Goal: Task Accomplishment & Management: Manage account settings

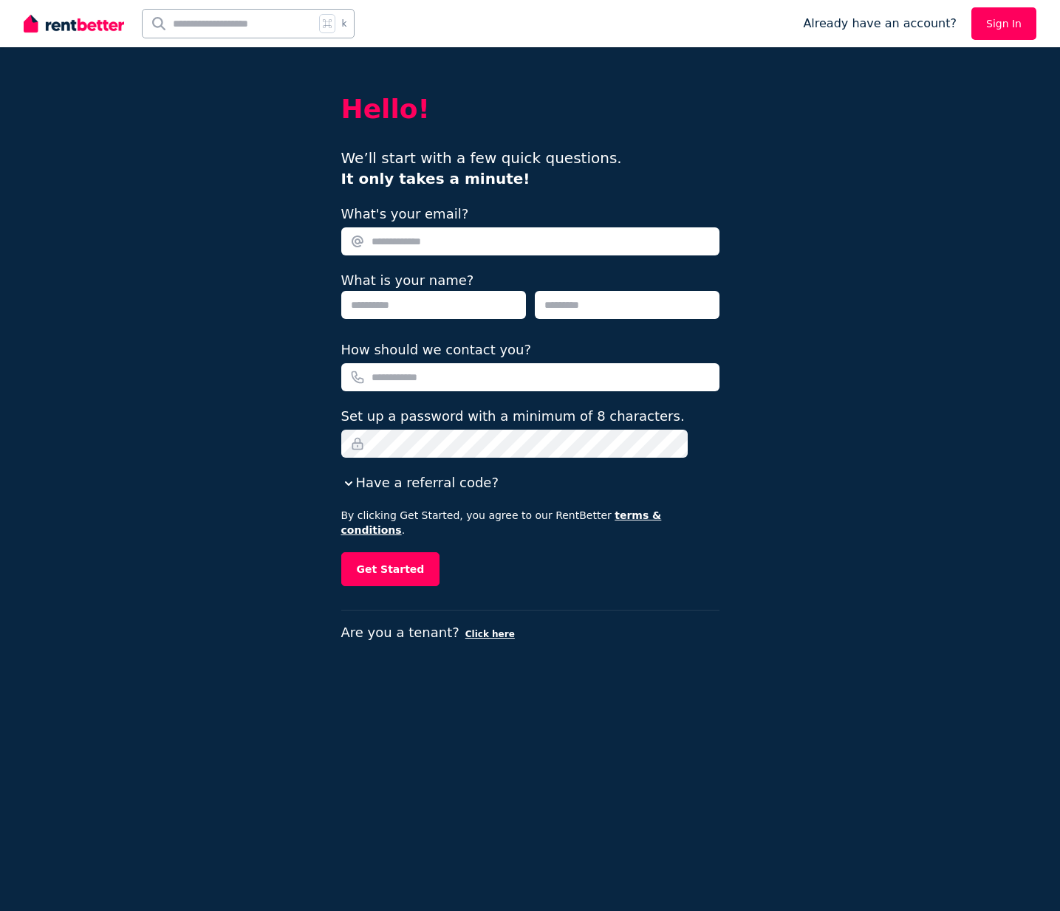
click at [477, 240] on input "What's your email?" at bounding box center [530, 241] width 378 height 28
type input "**********"
type input "******"
type input "*****"
type input "**********"
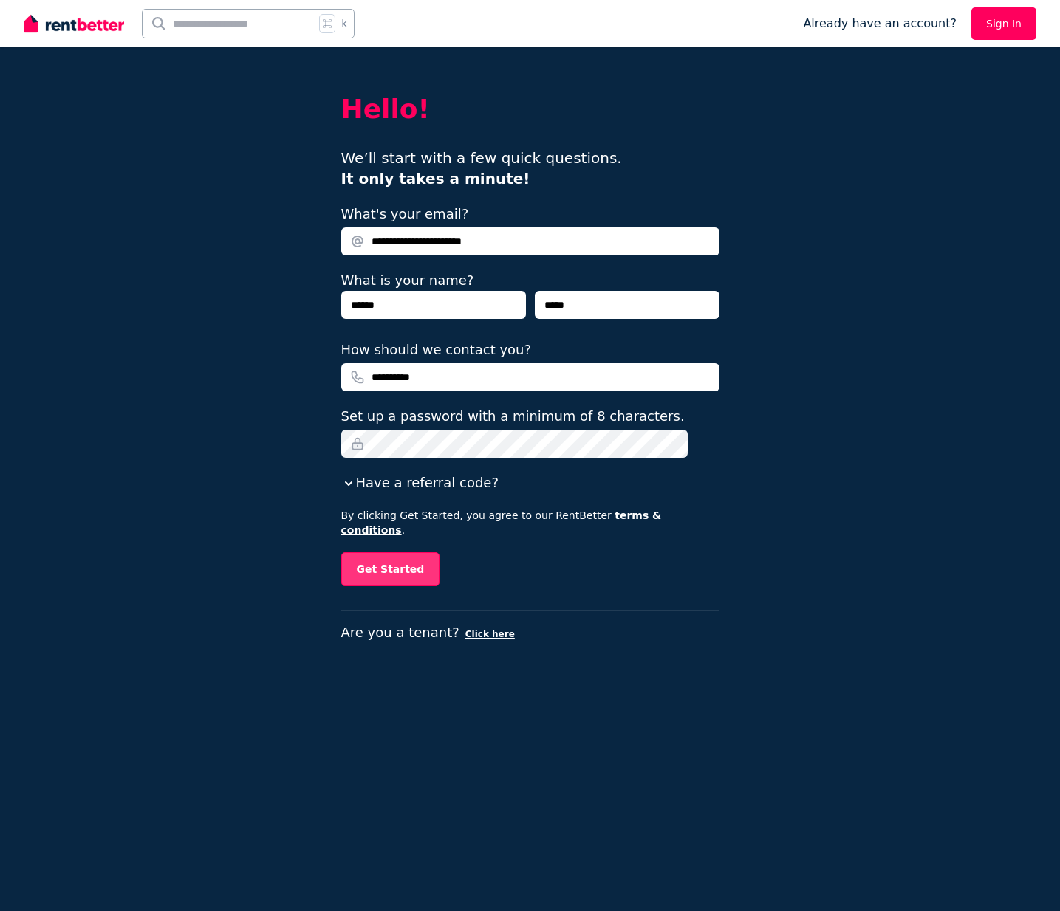
click at [403, 564] on button "Get Started" at bounding box center [390, 569] width 99 height 34
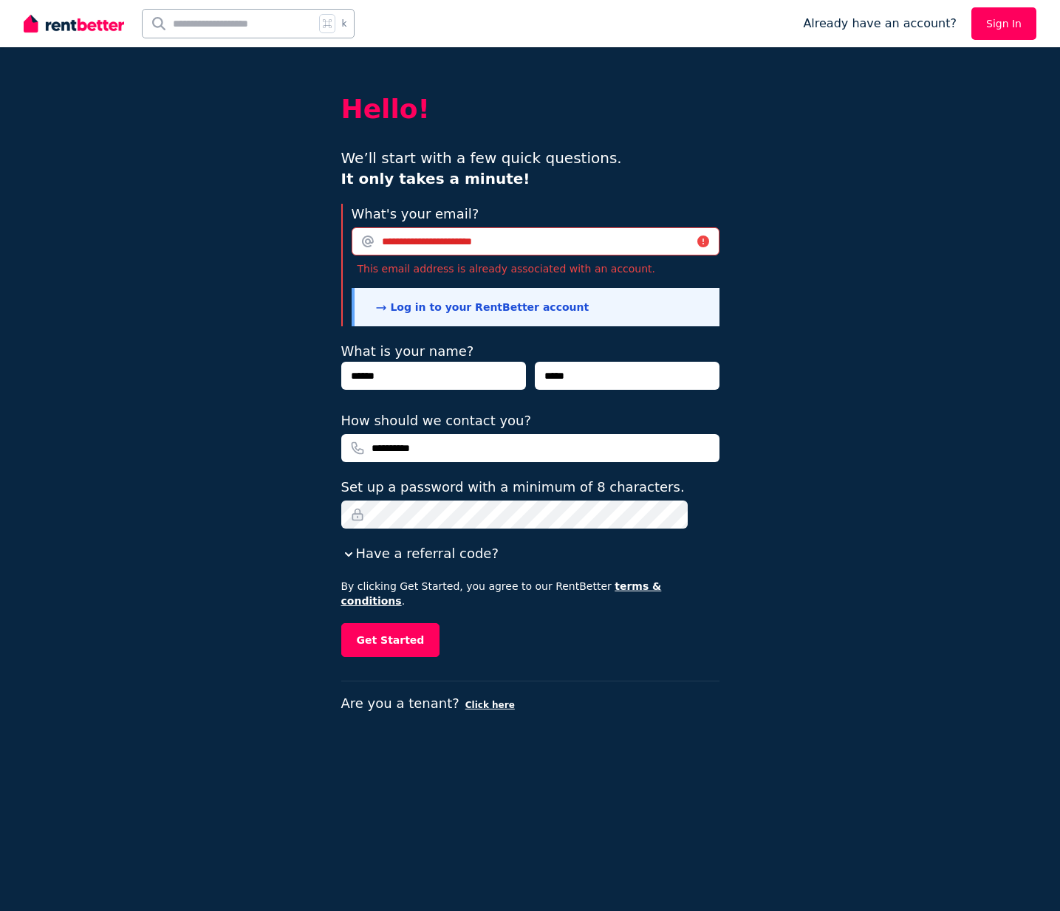
click at [488, 302] on link "Log in to your RentBetter account" at bounding box center [482, 307] width 214 height 12
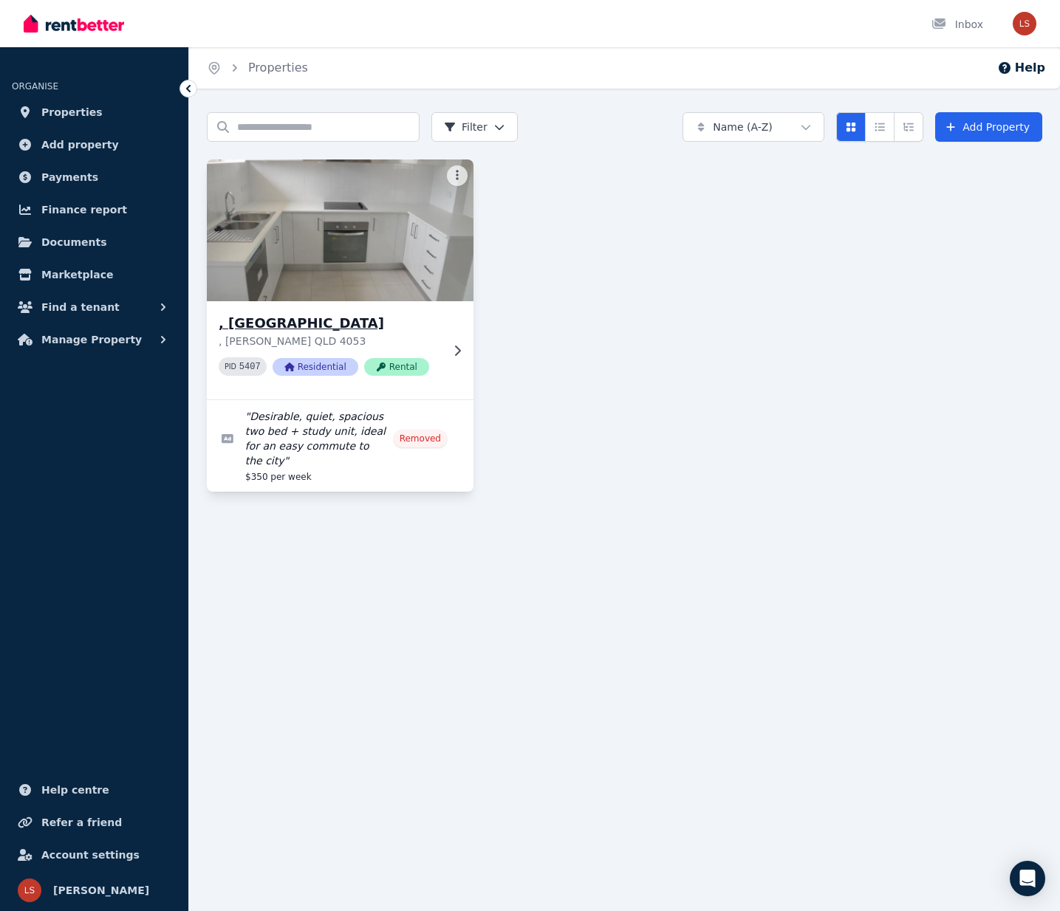
click at [464, 349] on icon at bounding box center [457, 351] width 15 height 12
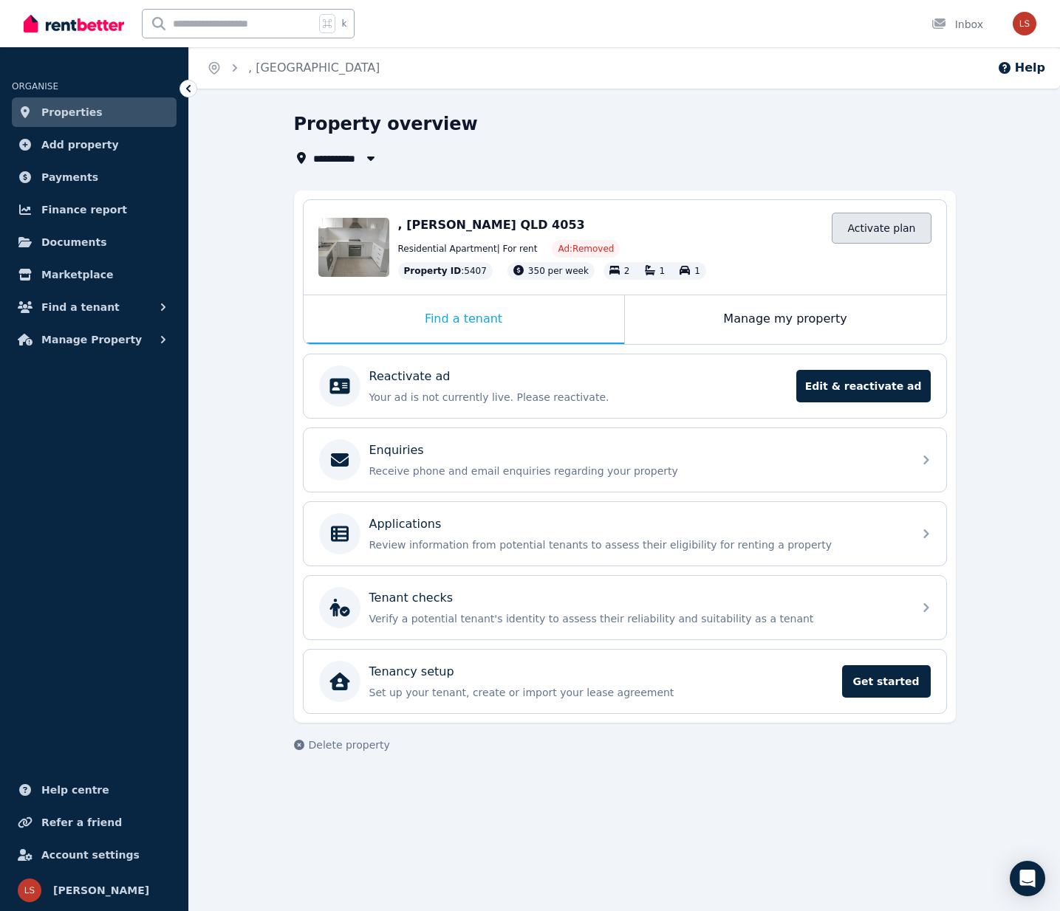
click at [901, 229] on link "Activate plan" at bounding box center [881, 228] width 99 height 31
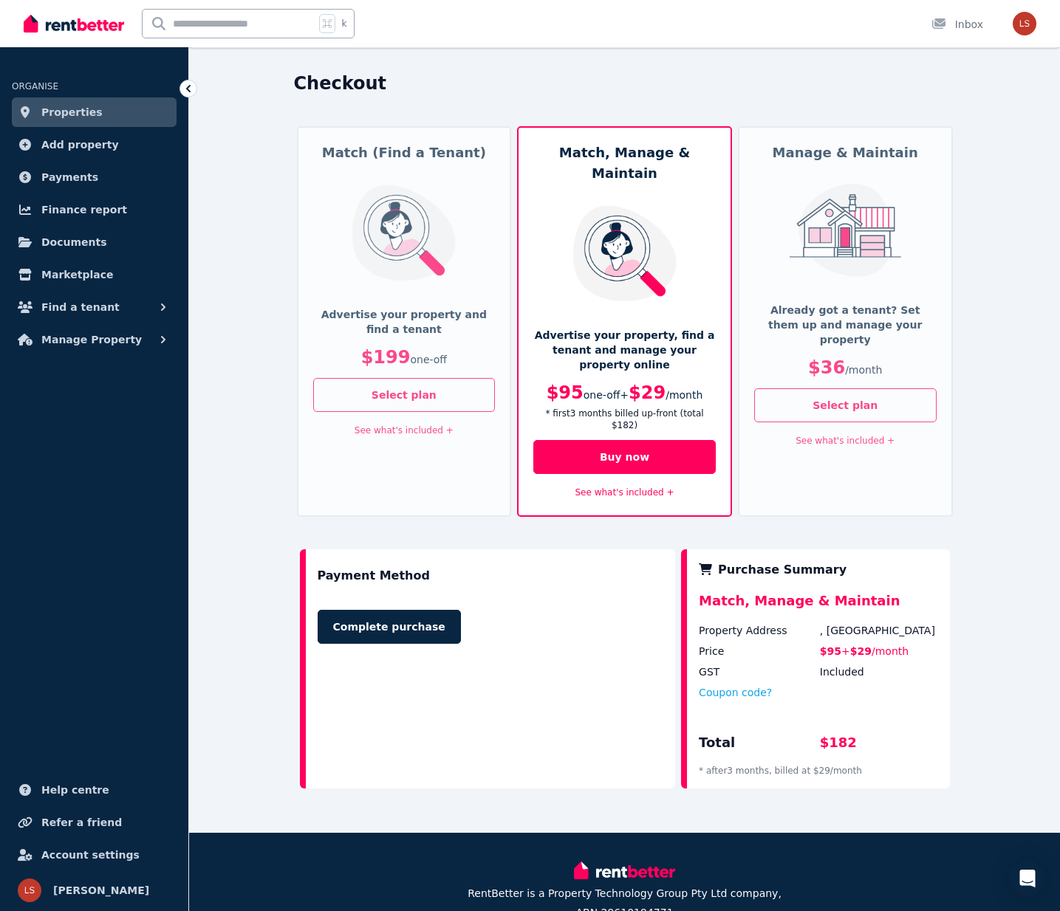
scroll to position [48, 0]
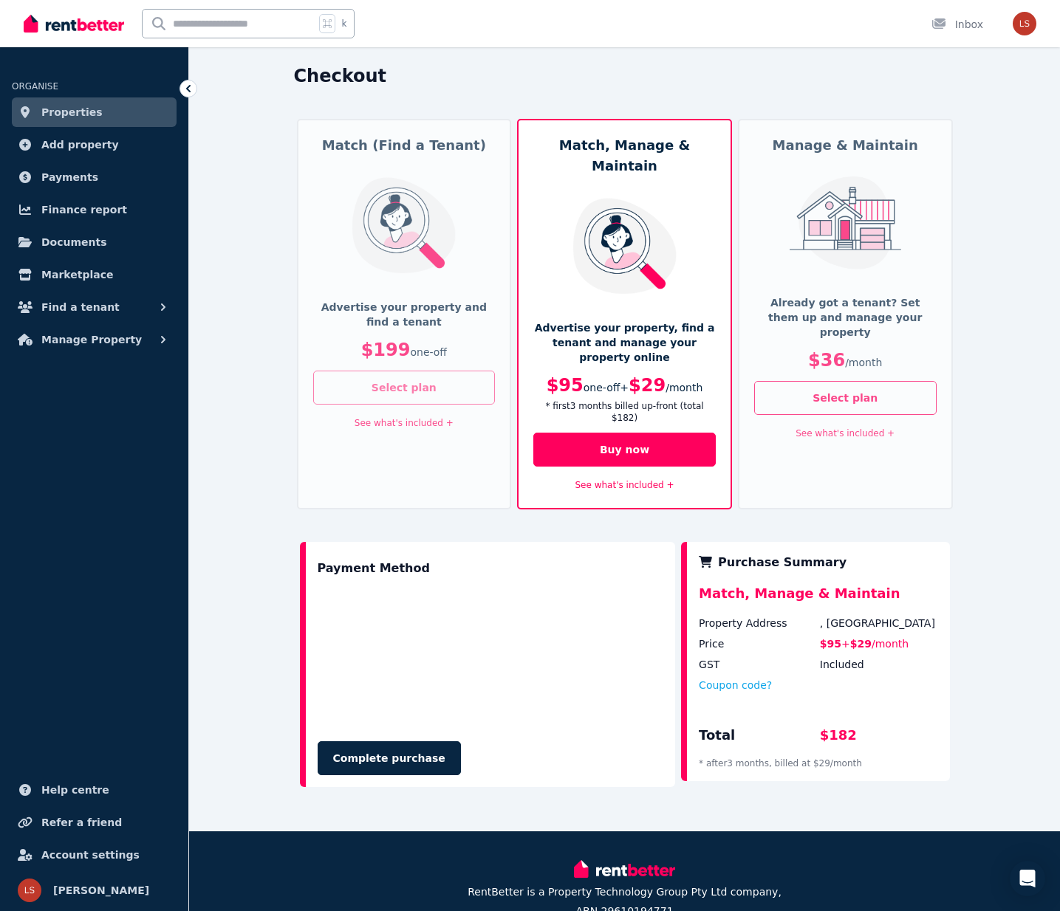
click at [428, 384] on button "Select plan" at bounding box center [404, 388] width 182 height 34
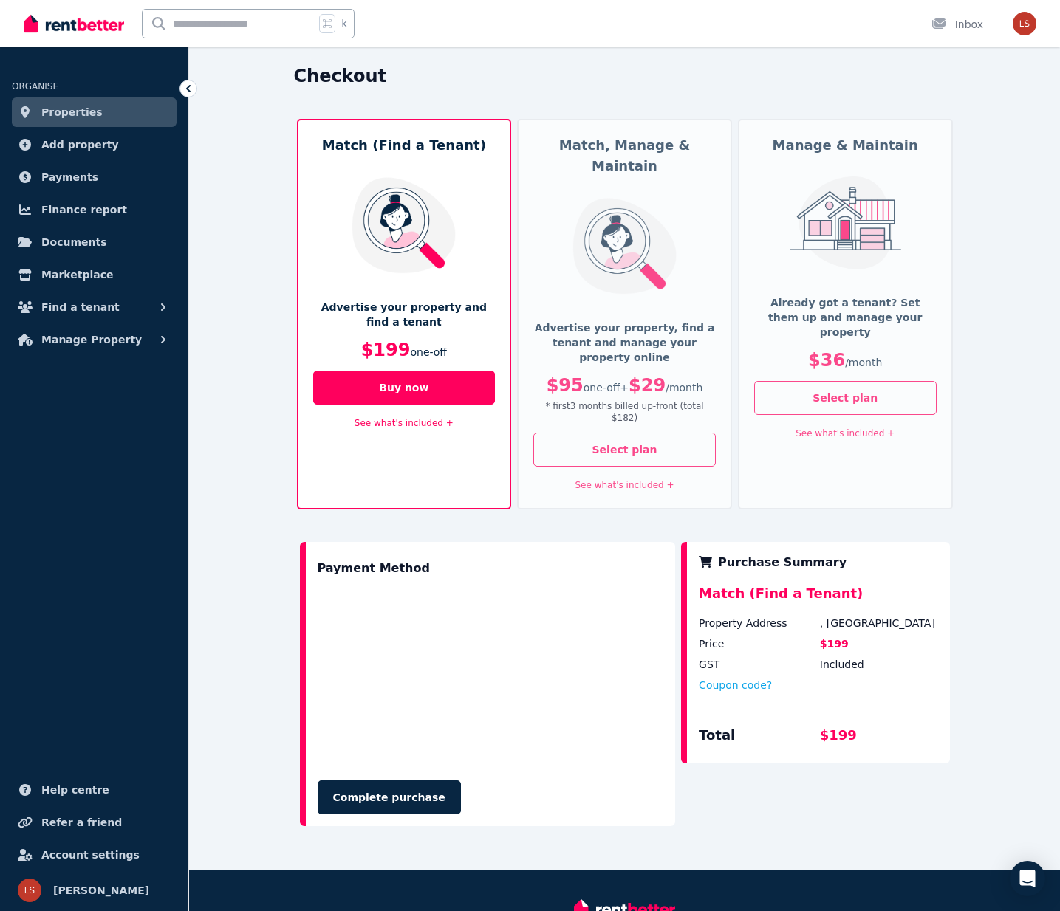
click at [420, 428] on div "See what's included +" at bounding box center [404, 423] width 182 height 18
click at [422, 422] on link "See what's included +" at bounding box center [404, 423] width 99 height 10
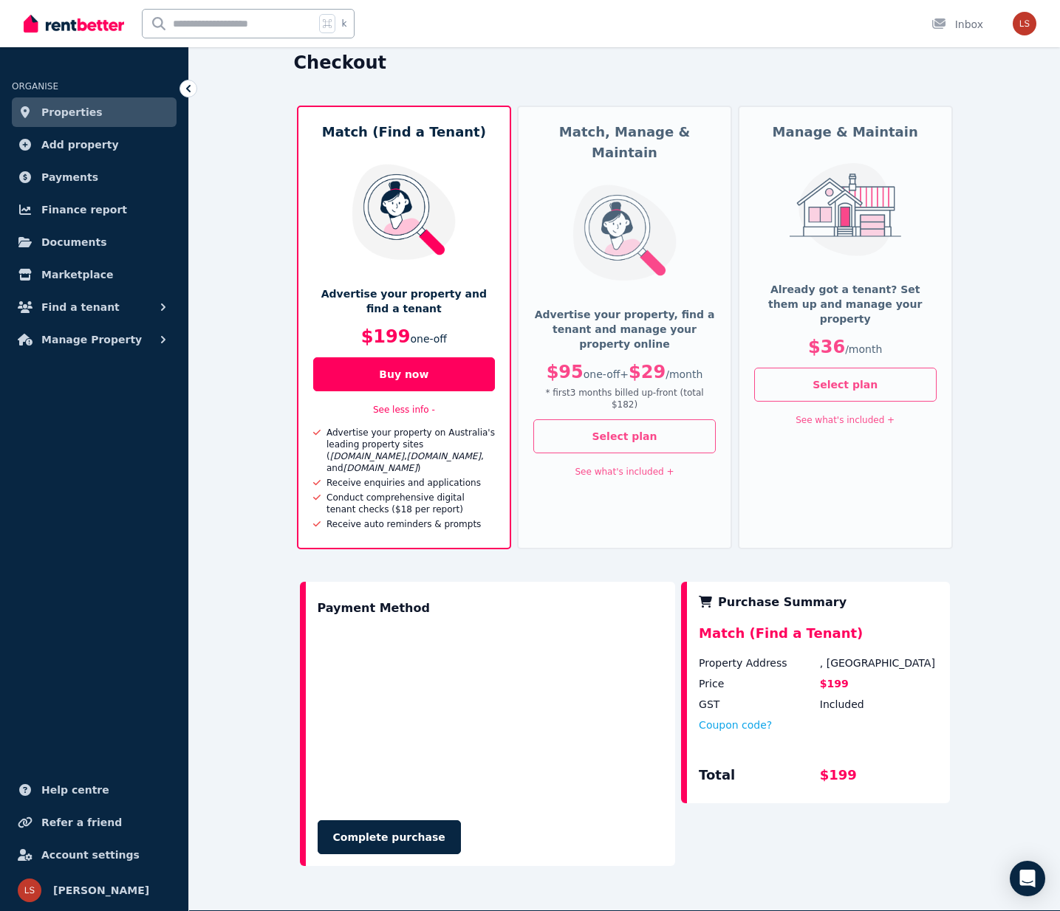
scroll to position [59, 0]
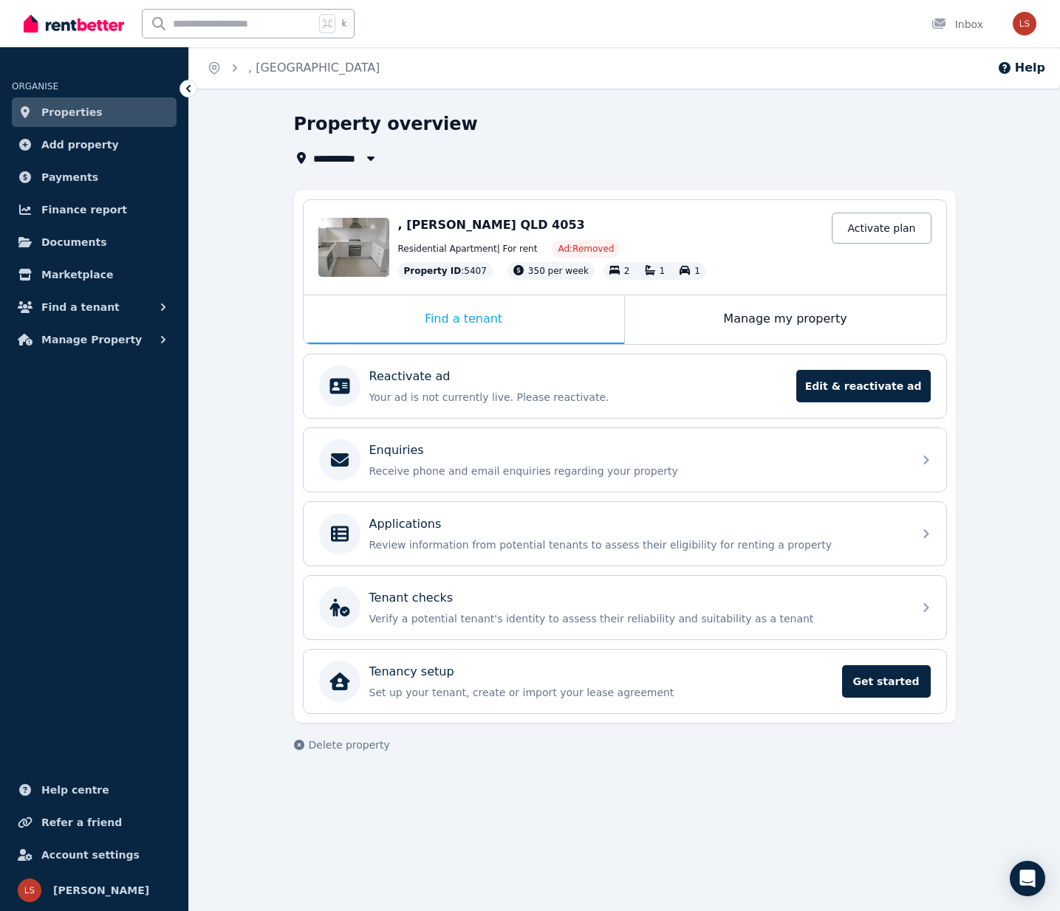
click at [509, 219] on span ", [PERSON_NAME] QLD 4053" at bounding box center [491, 225] width 187 height 14
click at [764, 321] on div "Manage my property" at bounding box center [785, 319] width 321 height 49
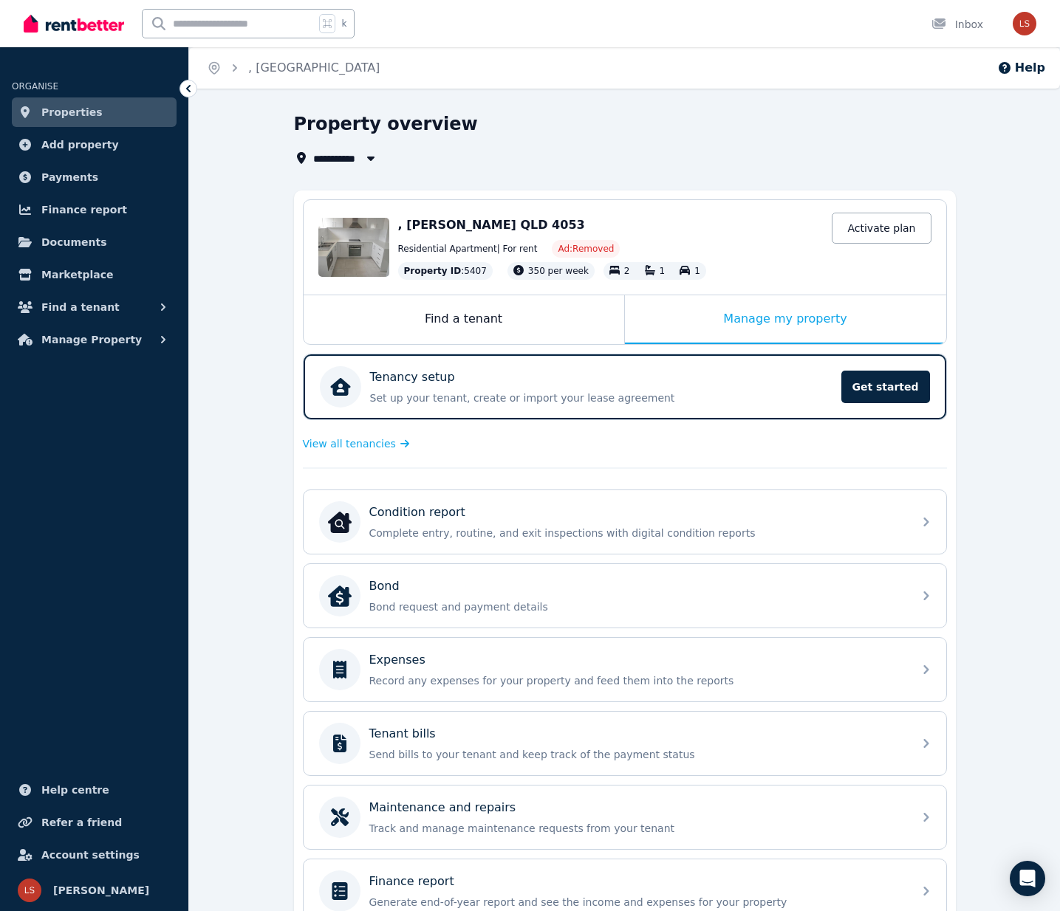
click at [470, 228] on span ", [PERSON_NAME] QLD 4053" at bounding box center [491, 225] width 187 height 14
click at [471, 222] on span ", [PERSON_NAME] QLD 4053" at bounding box center [491, 225] width 187 height 14
click at [337, 250] on div "Edit" at bounding box center [353, 247] width 71 height 59
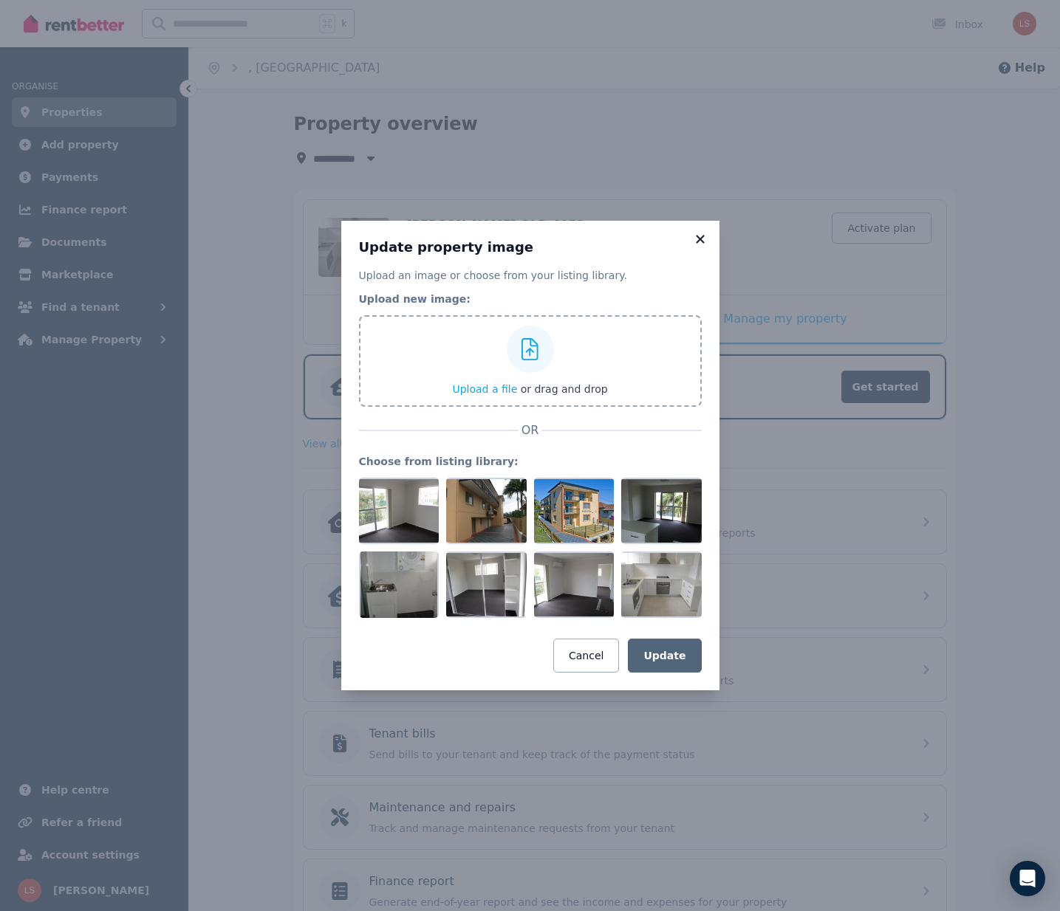
click at [696, 236] on icon at bounding box center [700, 239] width 8 height 8
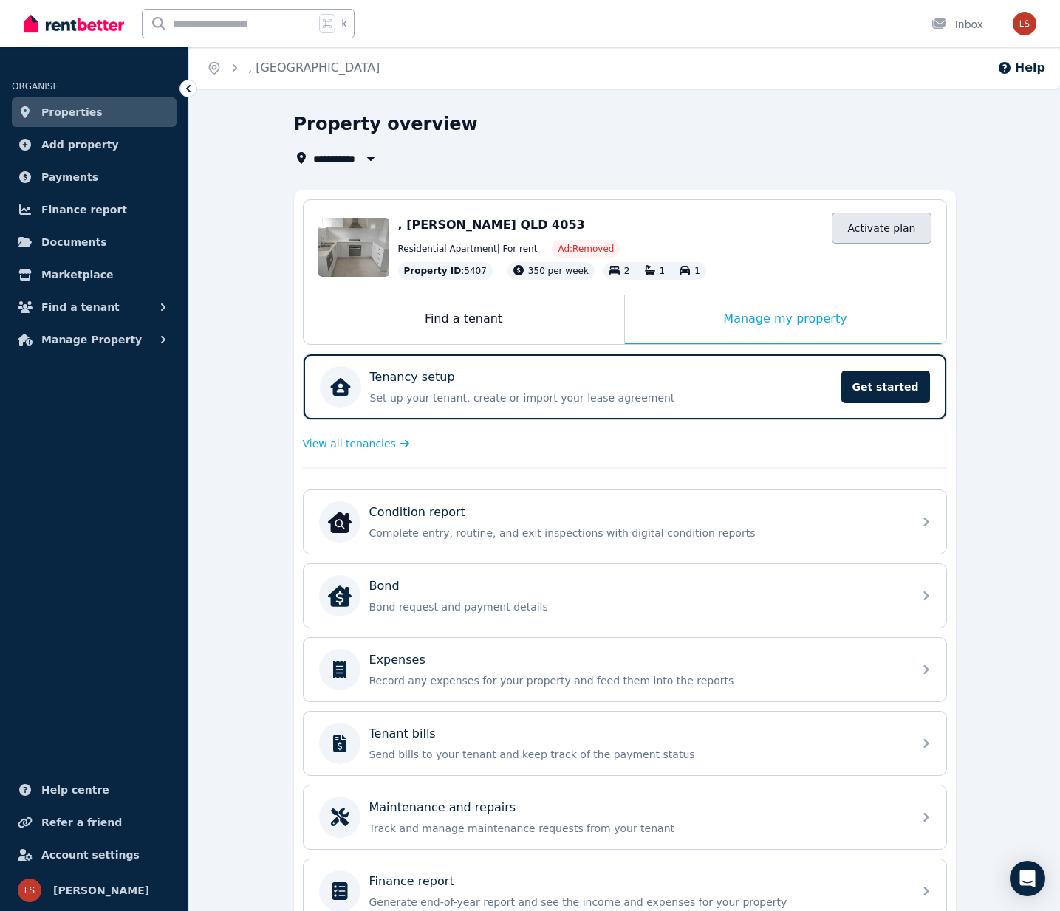
click at [871, 230] on link "Activate plan" at bounding box center [881, 228] width 99 height 31
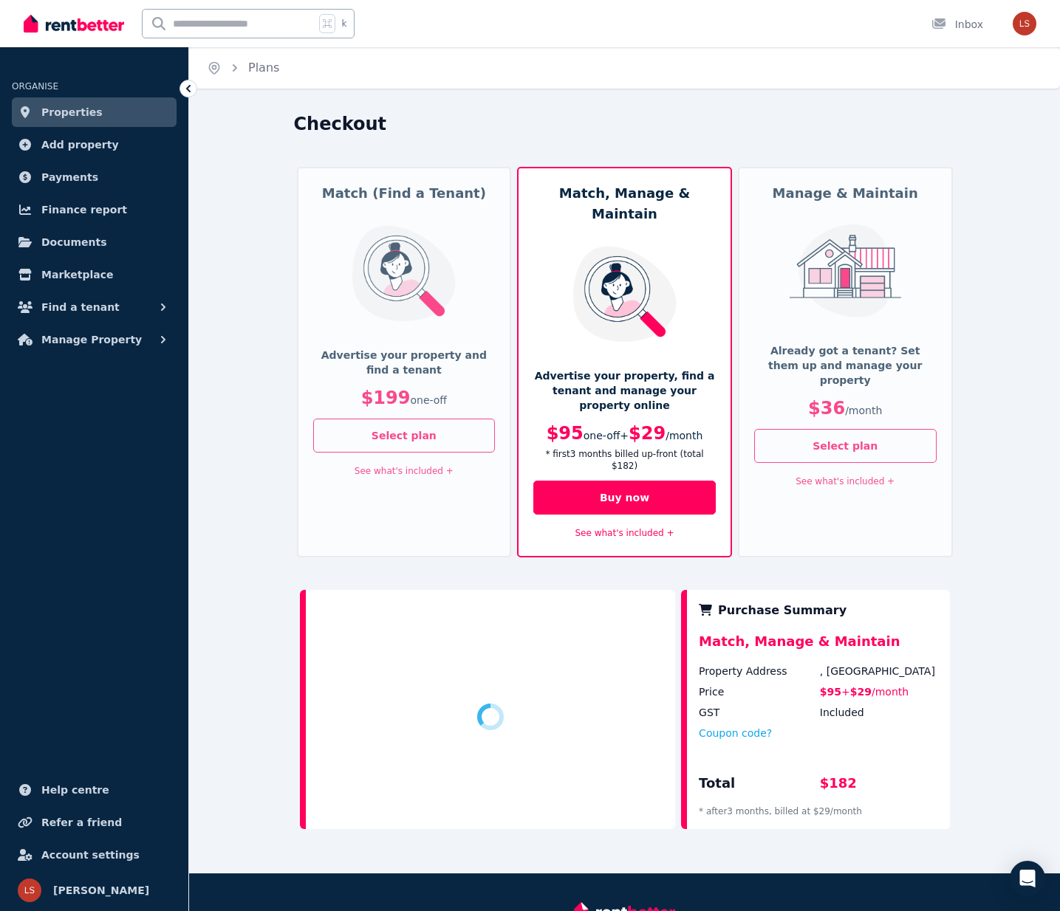
click at [301, 251] on div "Match (Find a Tenant) Advertise your property and find a tenant $199 one-off Se…" at bounding box center [404, 362] width 215 height 391
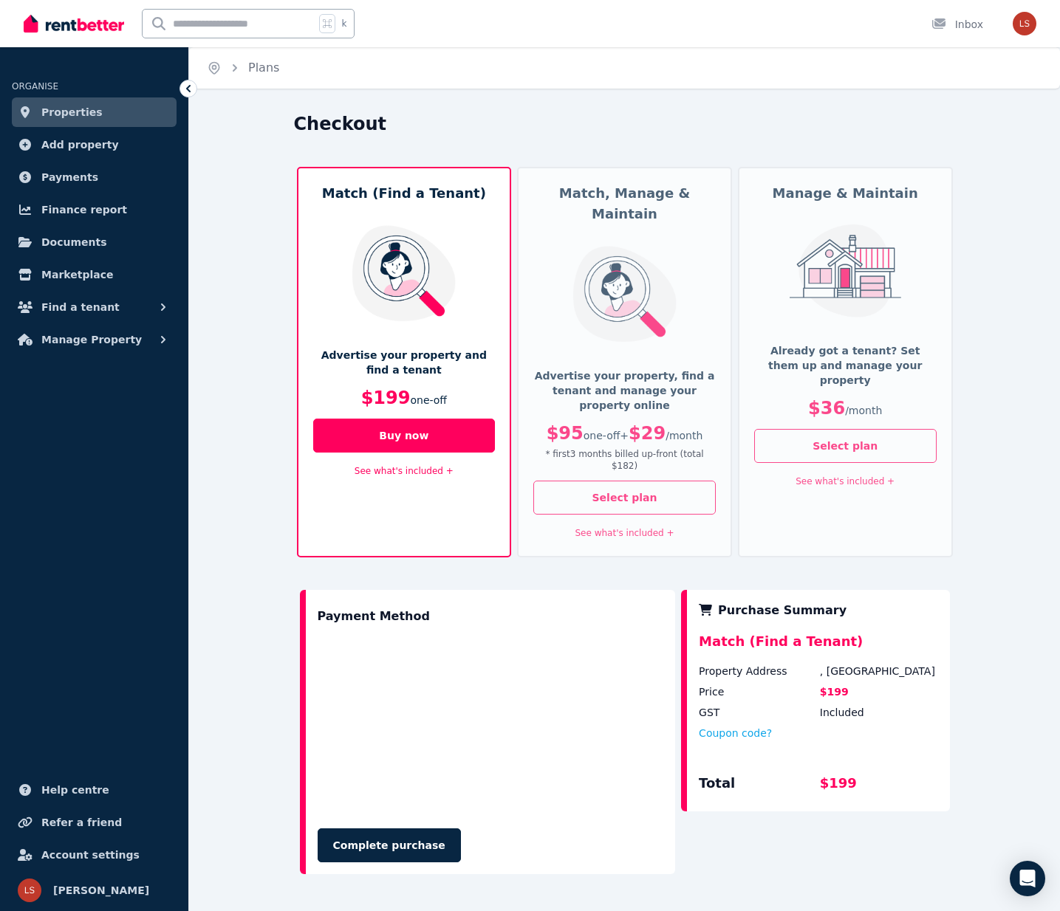
click at [423, 471] on link "See what's included +" at bounding box center [404, 471] width 99 height 10
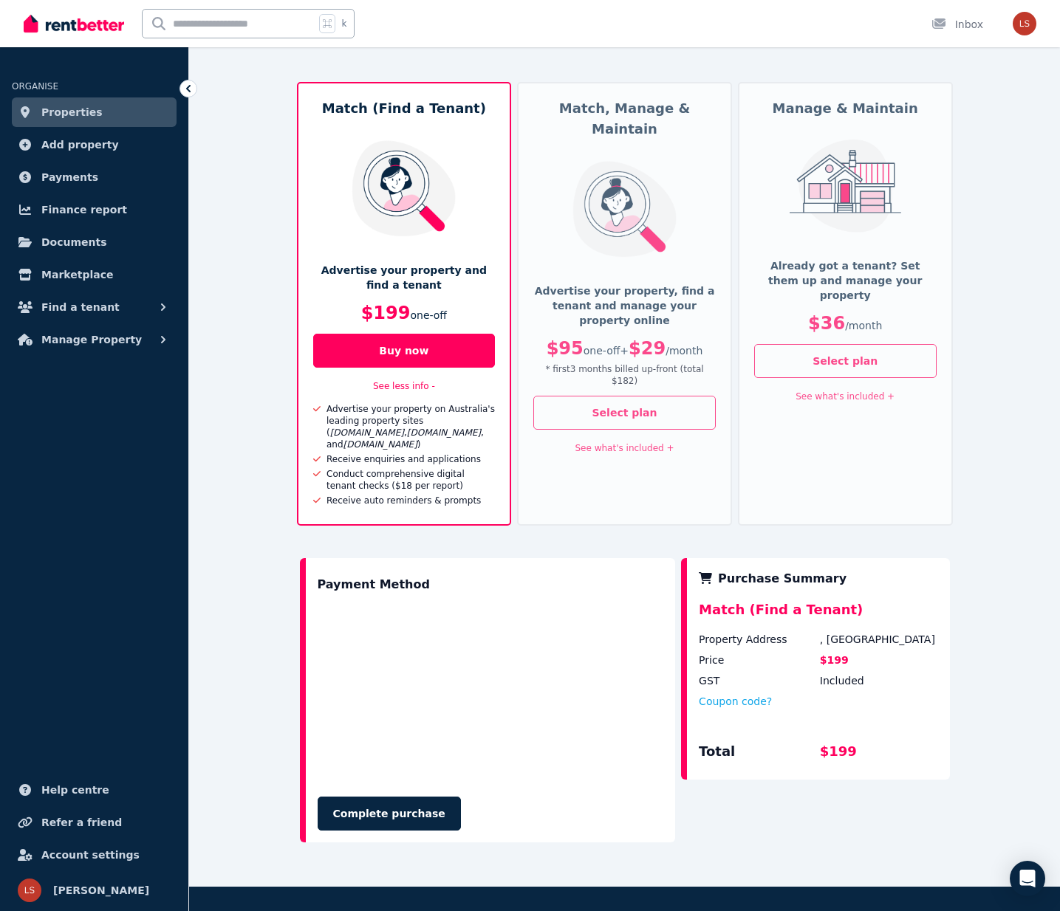
scroll to position [87, 0]
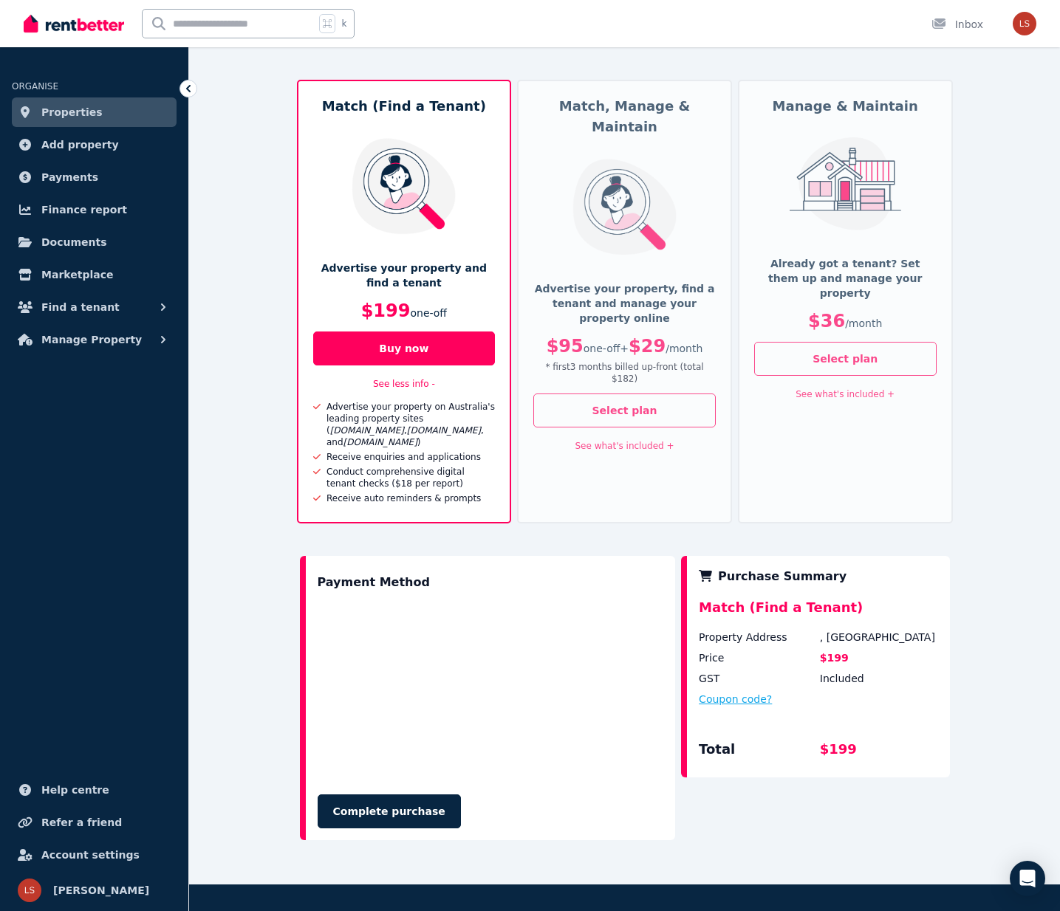
click at [762, 692] on button "Coupon code?" at bounding box center [735, 699] width 73 height 15
click at [750, 705] on input "text" at bounding box center [753, 713] width 108 height 19
paste input "******"
type input "******"
click at [866, 697] on button "Apply" at bounding box center [847, 709] width 59 height 25
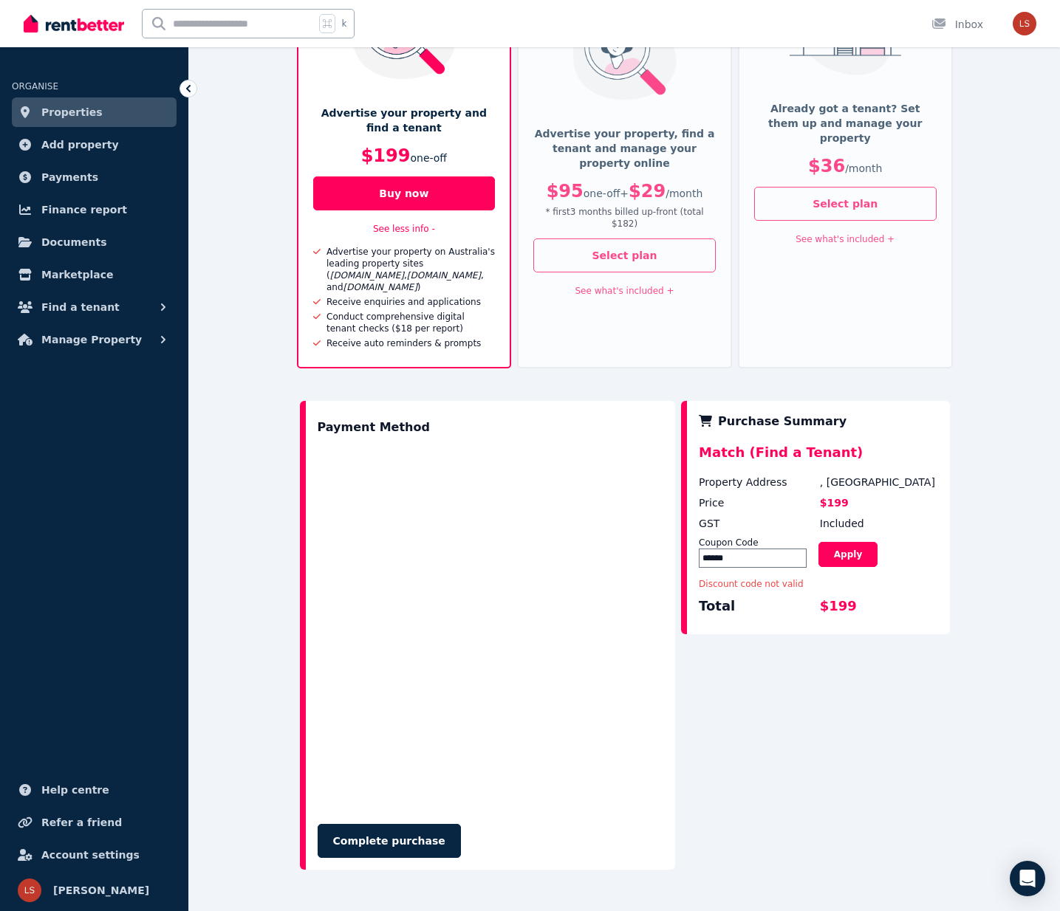
scroll to position [261, 0]
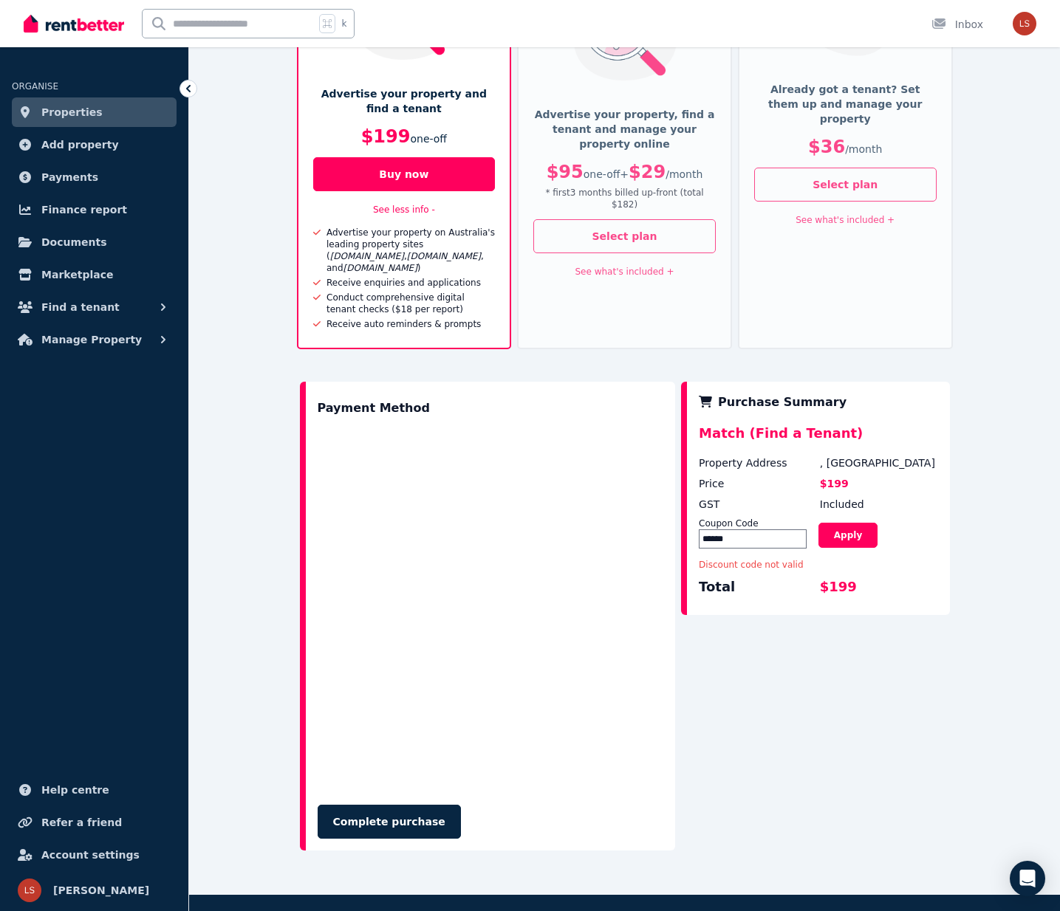
click at [400, 814] on button "Complete purchase" at bounding box center [389, 822] width 143 height 34
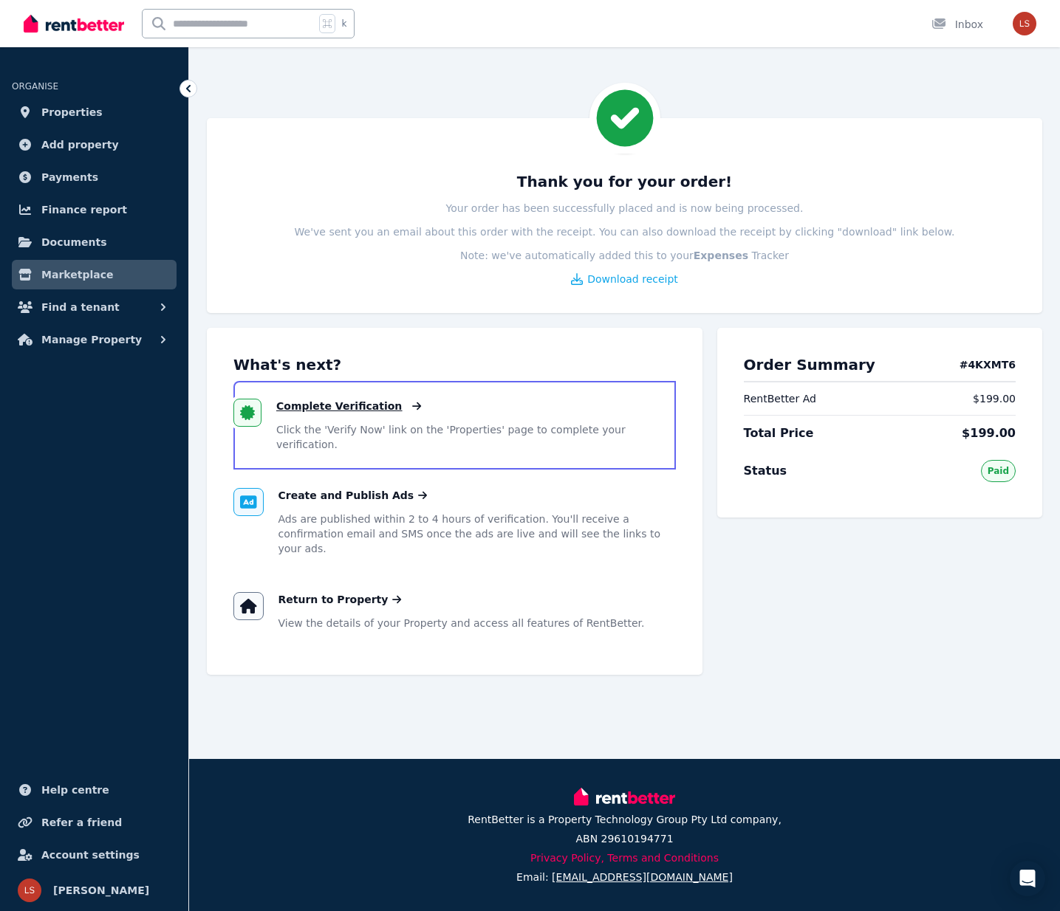
click at [343, 403] on span "Complete Verification" at bounding box center [339, 406] width 126 height 15
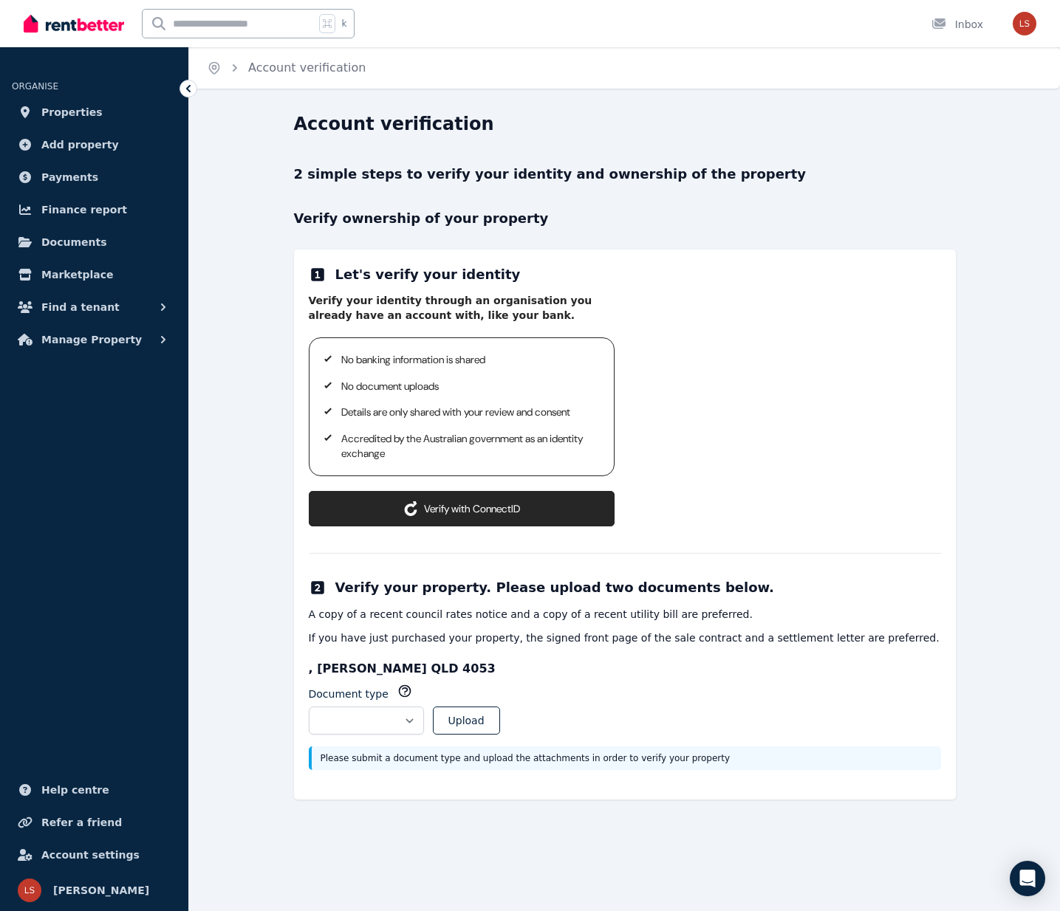
click at [506, 513] on button "Verify with ConnectID" at bounding box center [462, 508] width 306 height 35
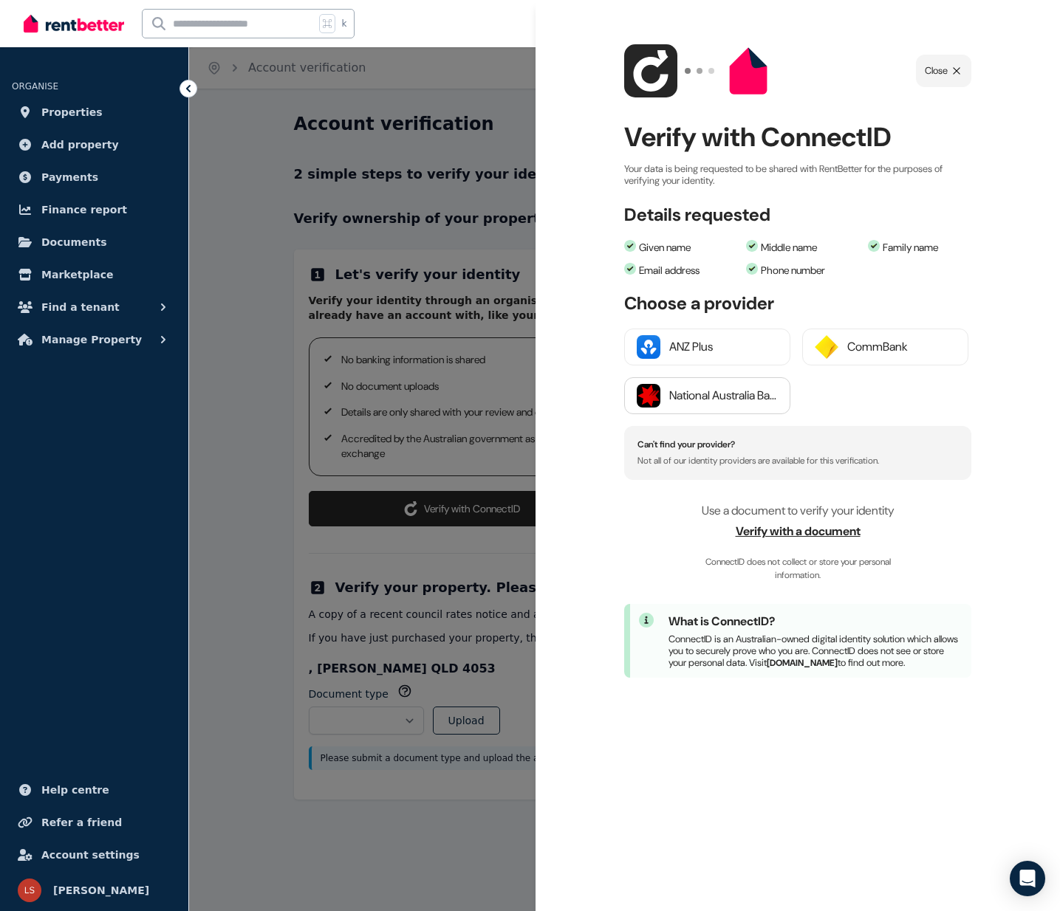
click at [778, 393] on button "National Australia Bank" at bounding box center [707, 395] width 166 height 37
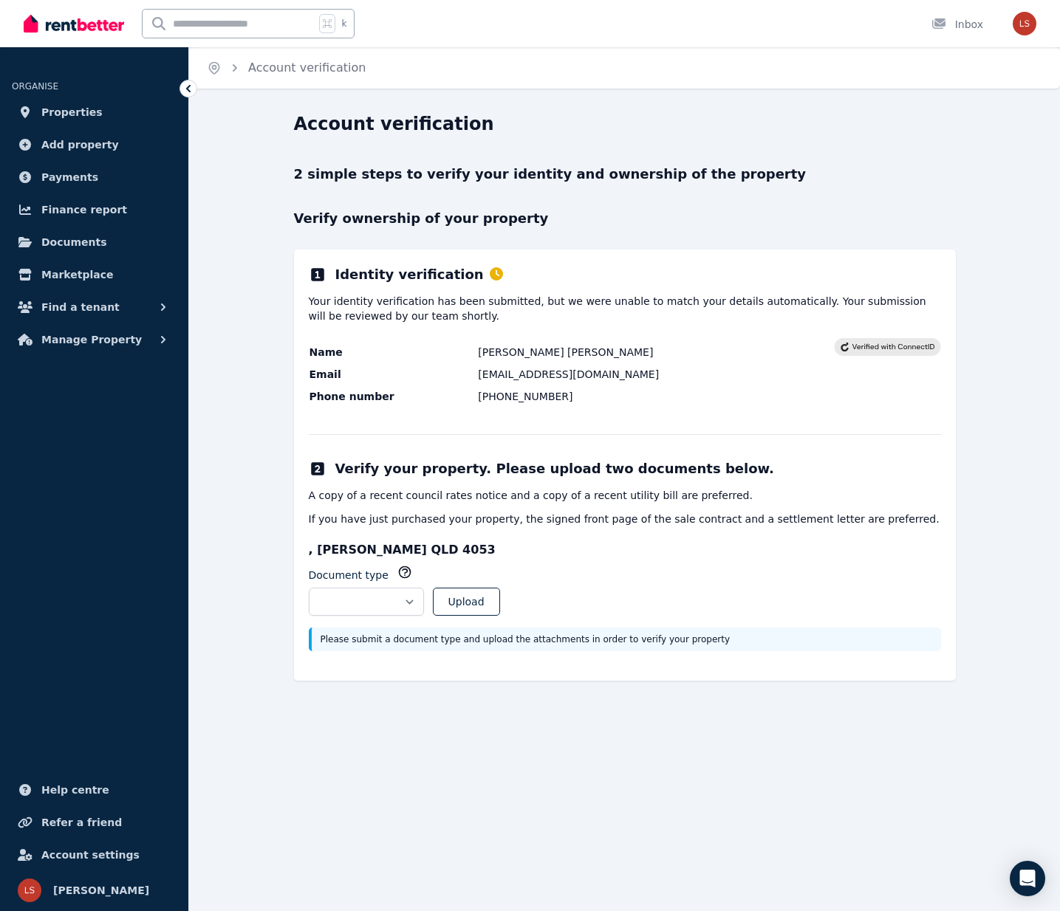
click at [792, 538] on div "**********" at bounding box center [625, 465] width 662 height 431
click at [357, 598] on select "**********" at bounding box center [366, 602] width 115 height 28
select select "**********"
click at [500, 603] on button "Upload" at bounding box center [466, 602] width 67 height 28
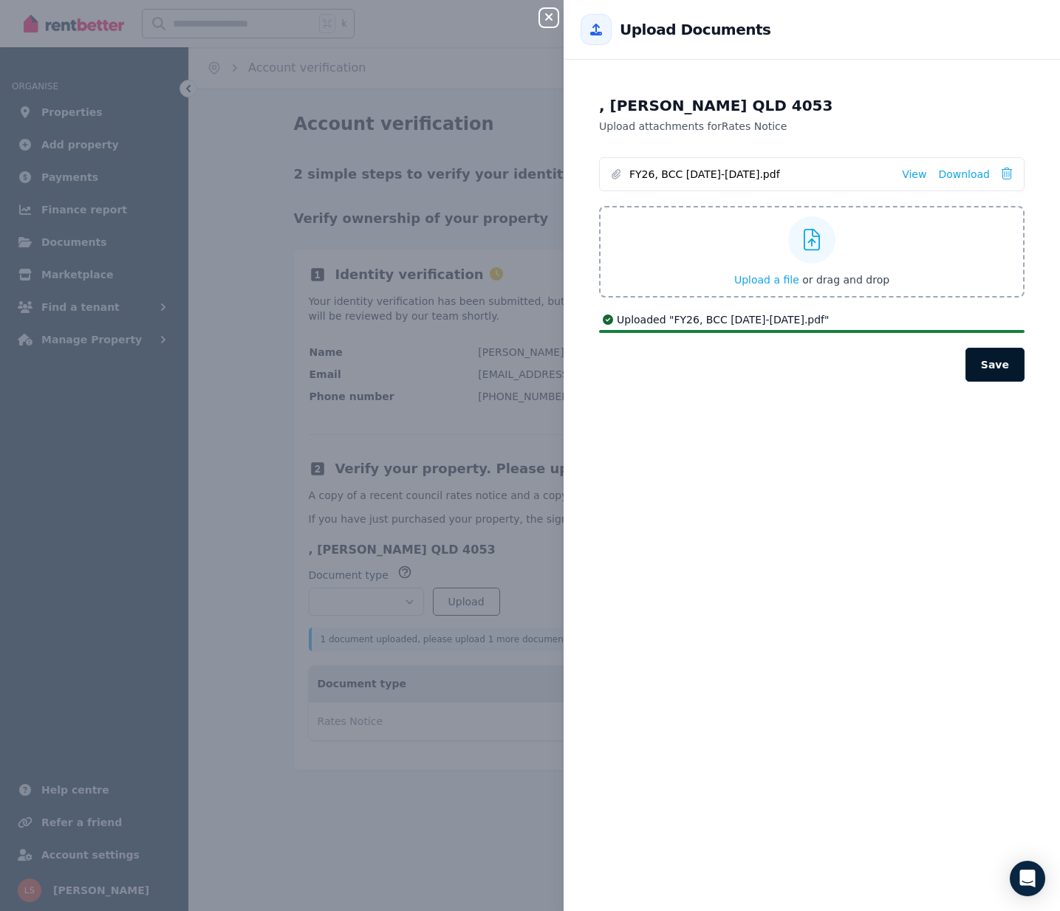
click at [1002, 370] on button "Save" at bounding box center [994, 365] width 59 height 34
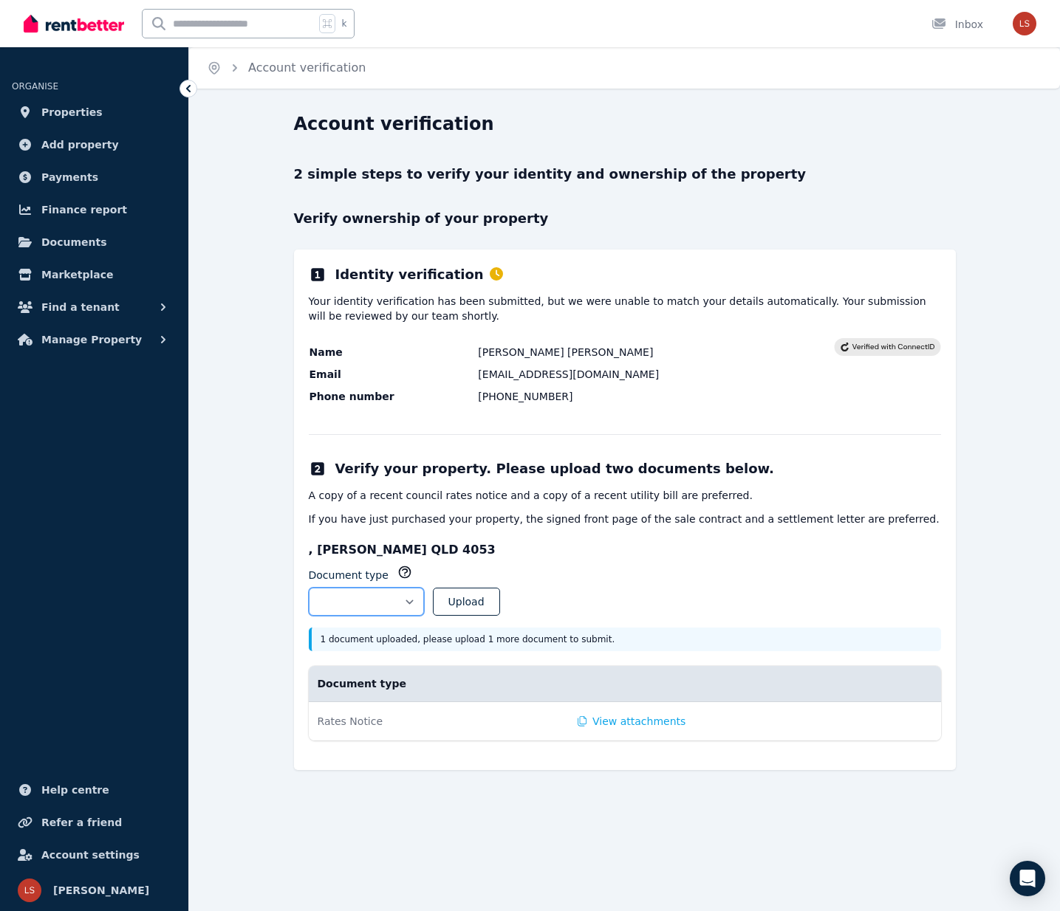
click at [424, 598] on select "**********" at bounding box center [366, 602] width 115 height 28
select select "**********"
click at [500, 601] on button "Upload" at bounding box center [466, 602] width 67 height 28
select select
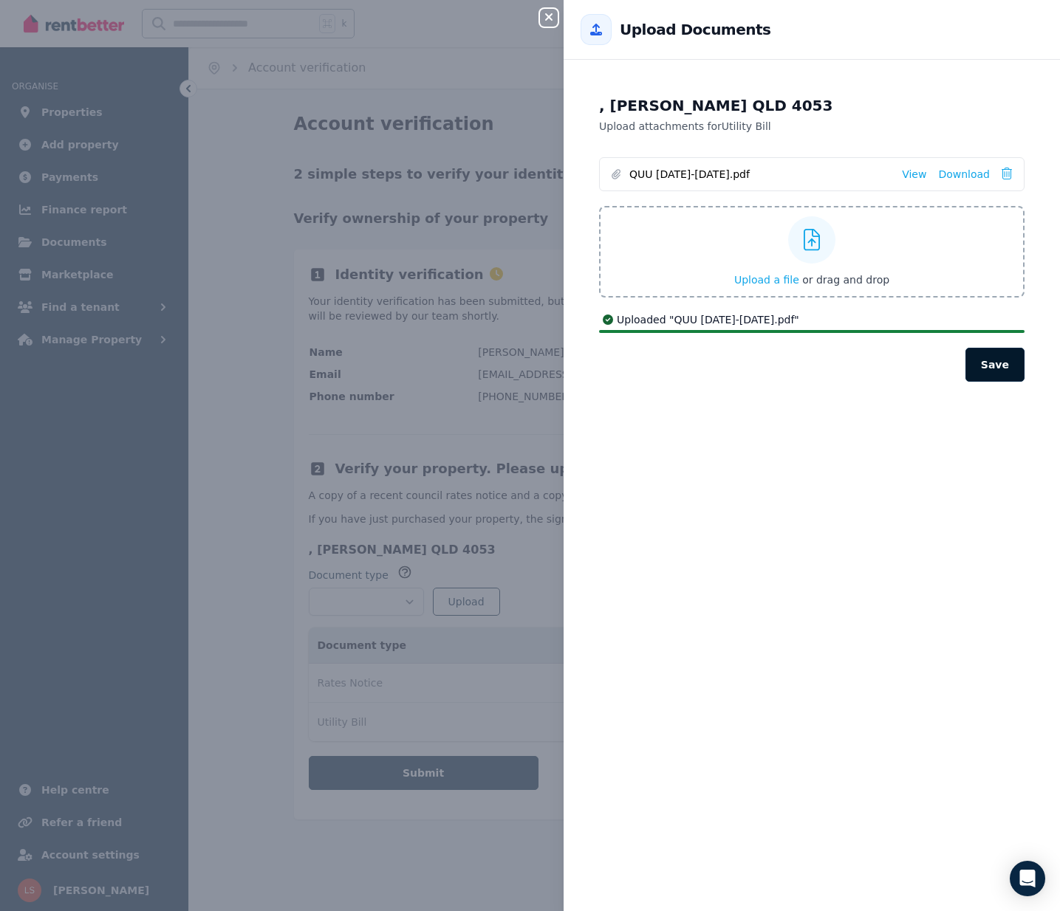
click at [1006, 358] on button "Save" at bounding box center [994, 365] width 59 height 34
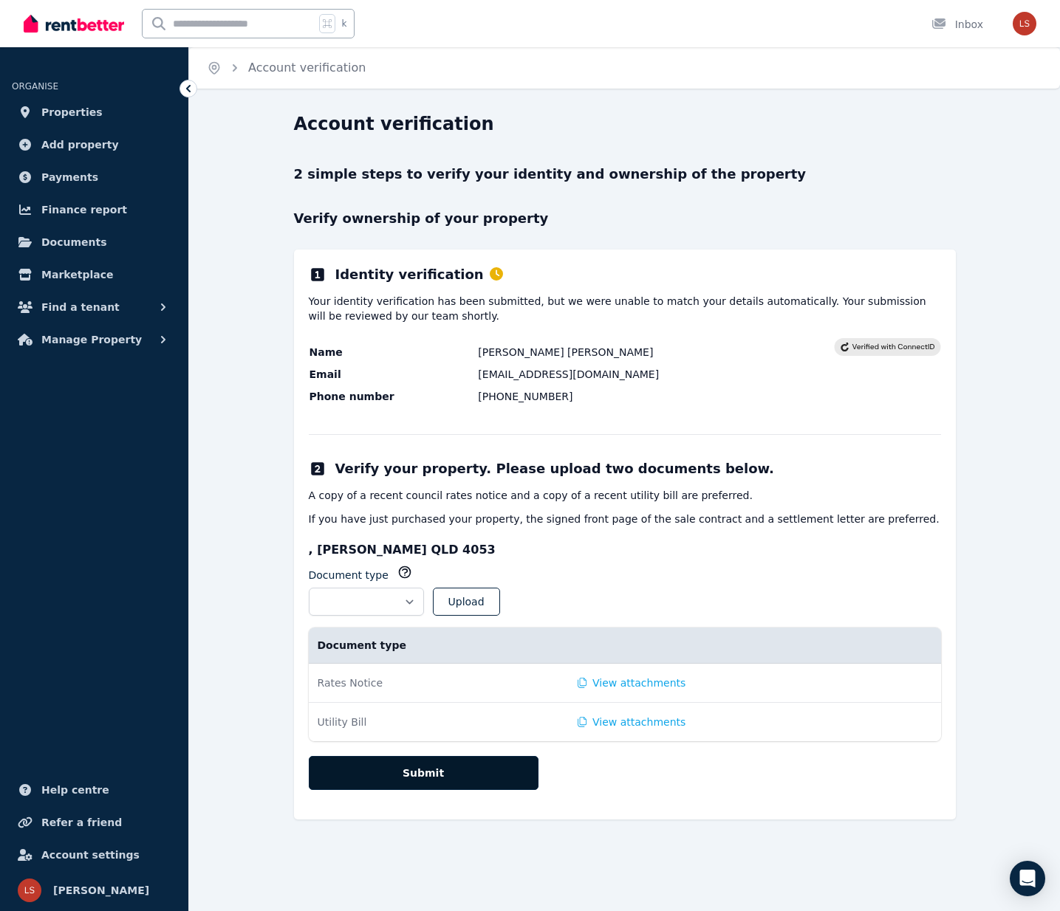
click at [442, 775] on button "Submit" at bounding box center [424, 773] width 230 height 34
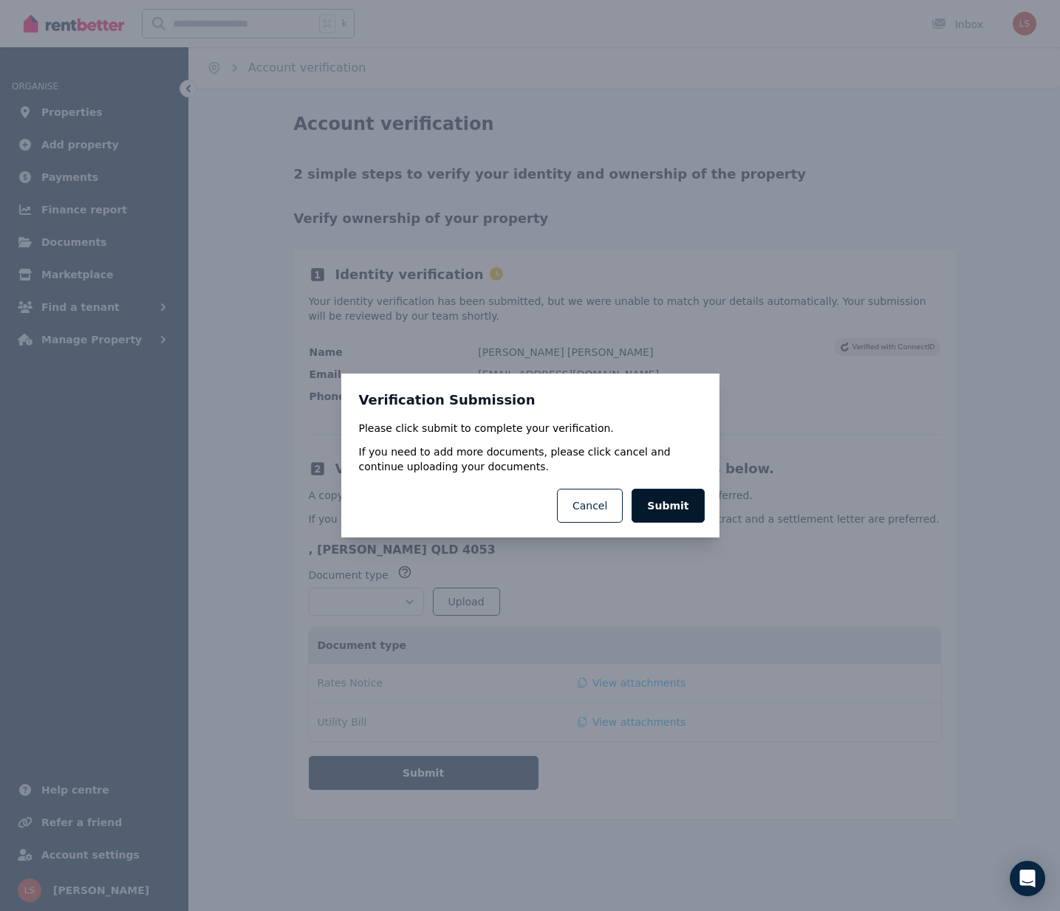
click at [666, 504] on button "Submit" at bounding box center [667, 506] width 72 height 34
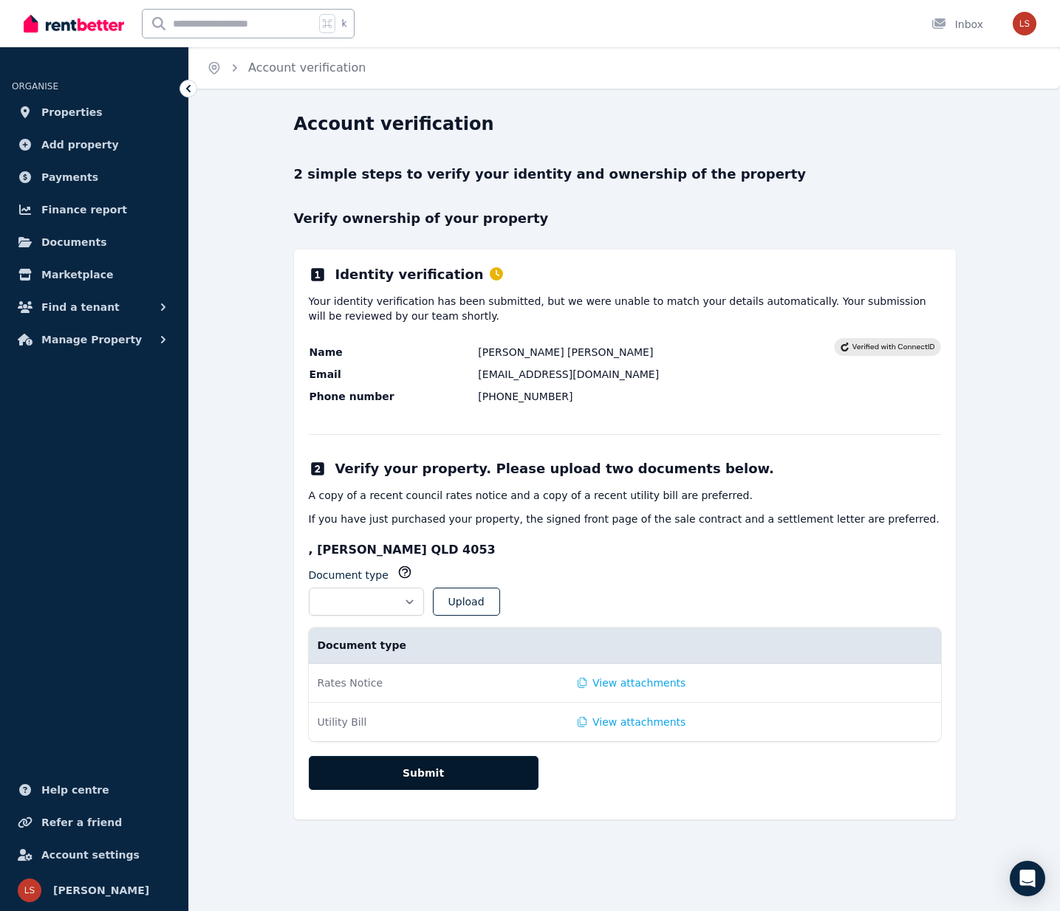
click at [464, 779] on button "Submit" at bounding box center [424, 773] width 230 height 34
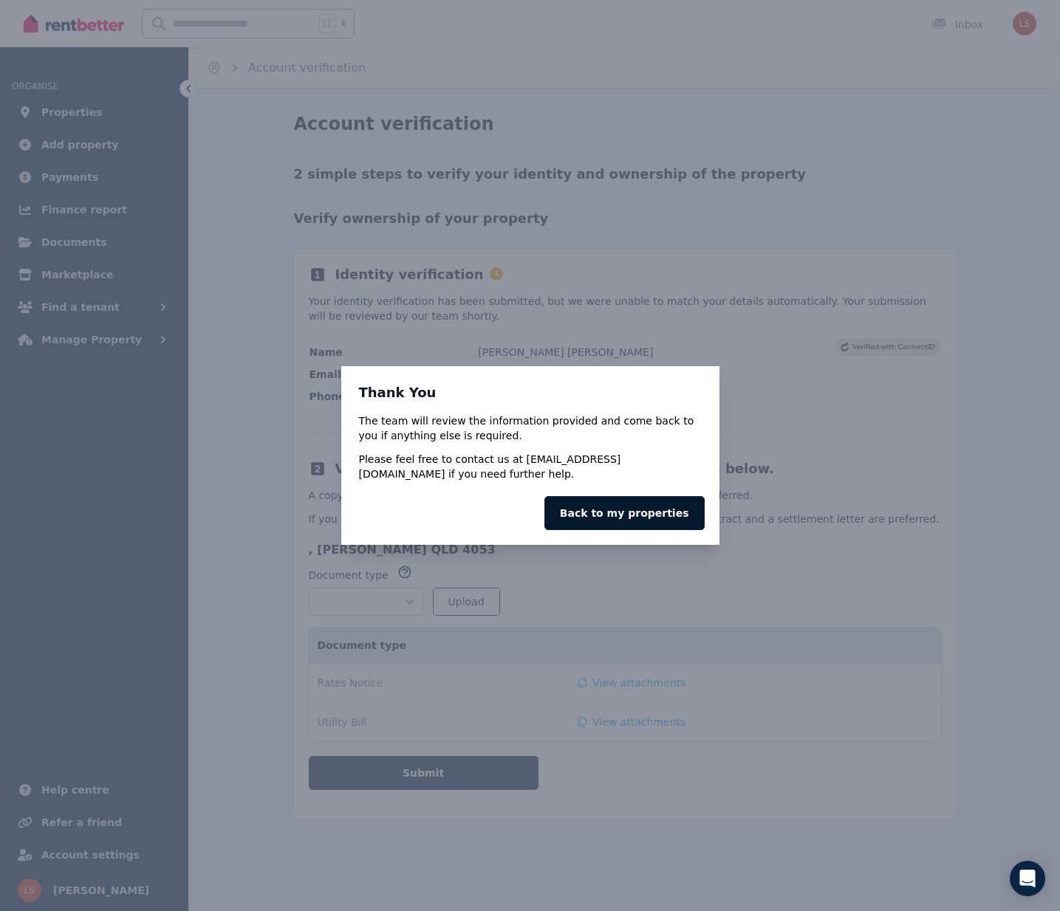
click at [631, 516] on link "Back to my properties" at bounding box center [624, 513] width 160 height 34
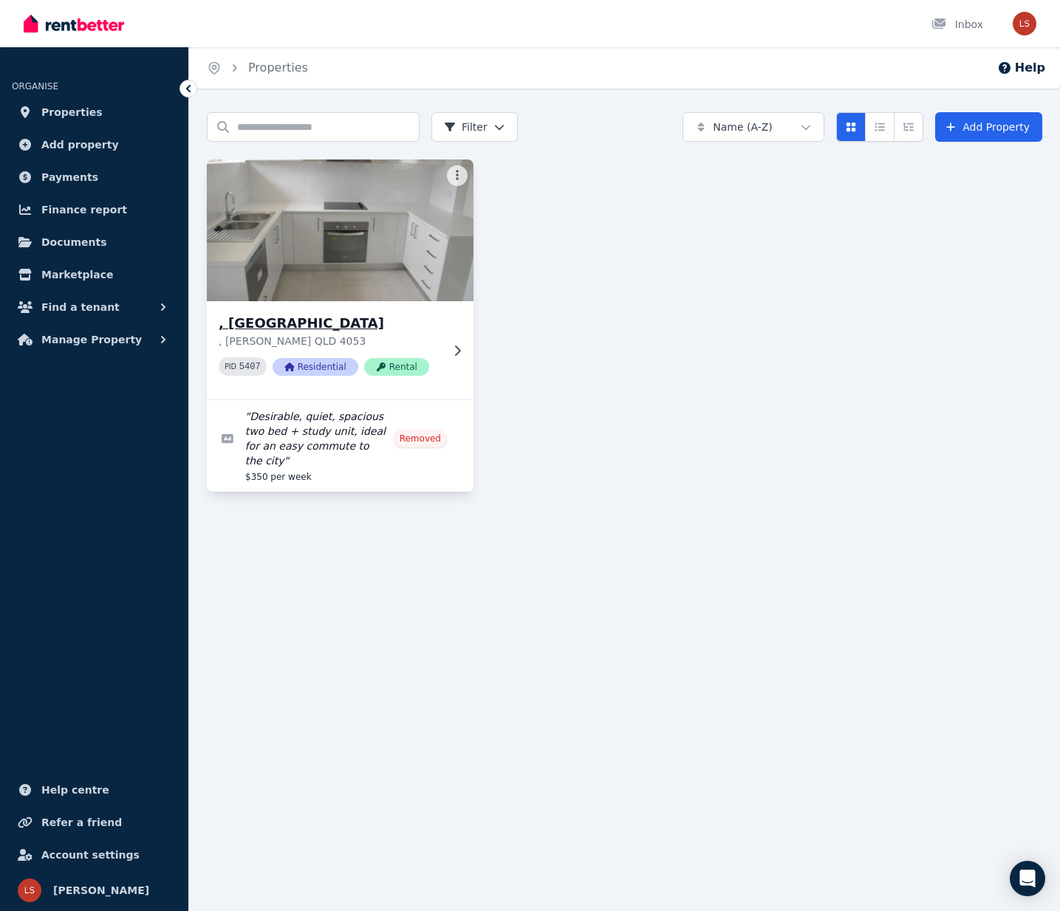
click at [462, 353] on icon at bounding box center [457, 351] width 15 height 12
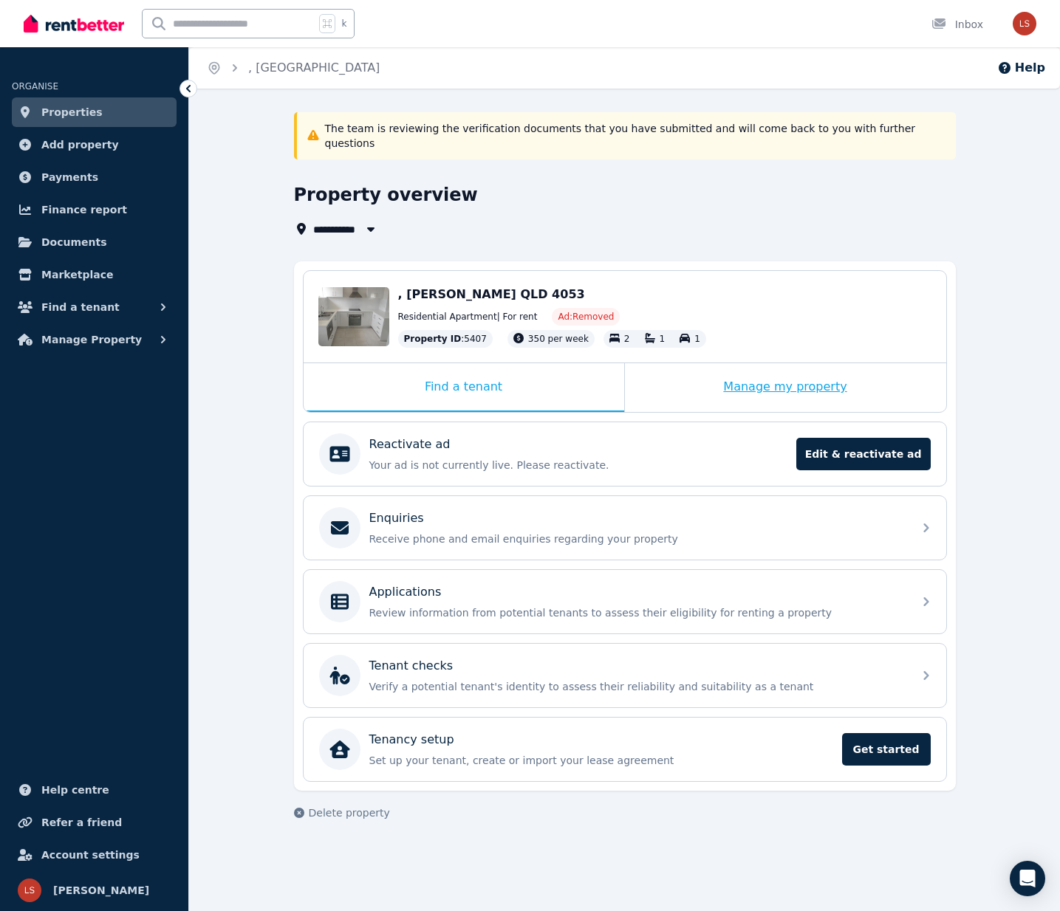
click at [787, 363] on div "Manage my property" at bounding box center [785, 387] width 321 height 49
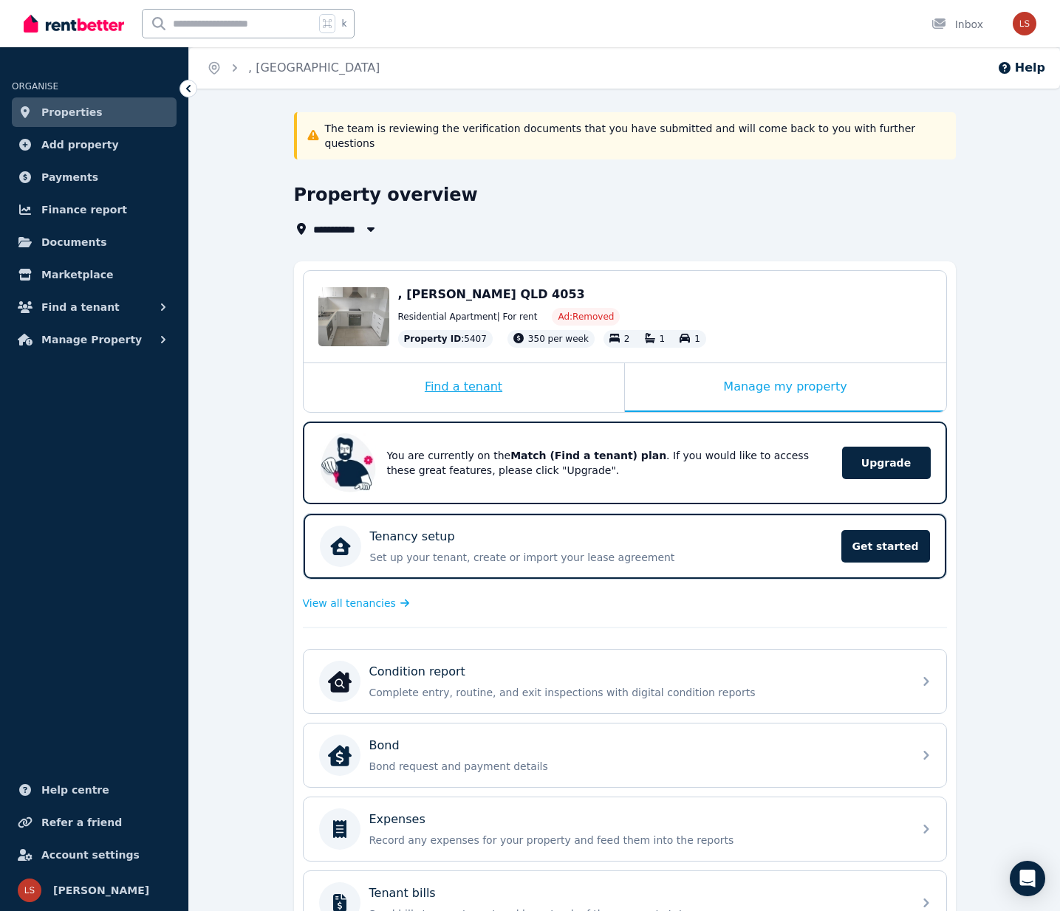
click at [476, 368] on div "Find a tenant" at bounding box center [464, 387] width 321 height 49
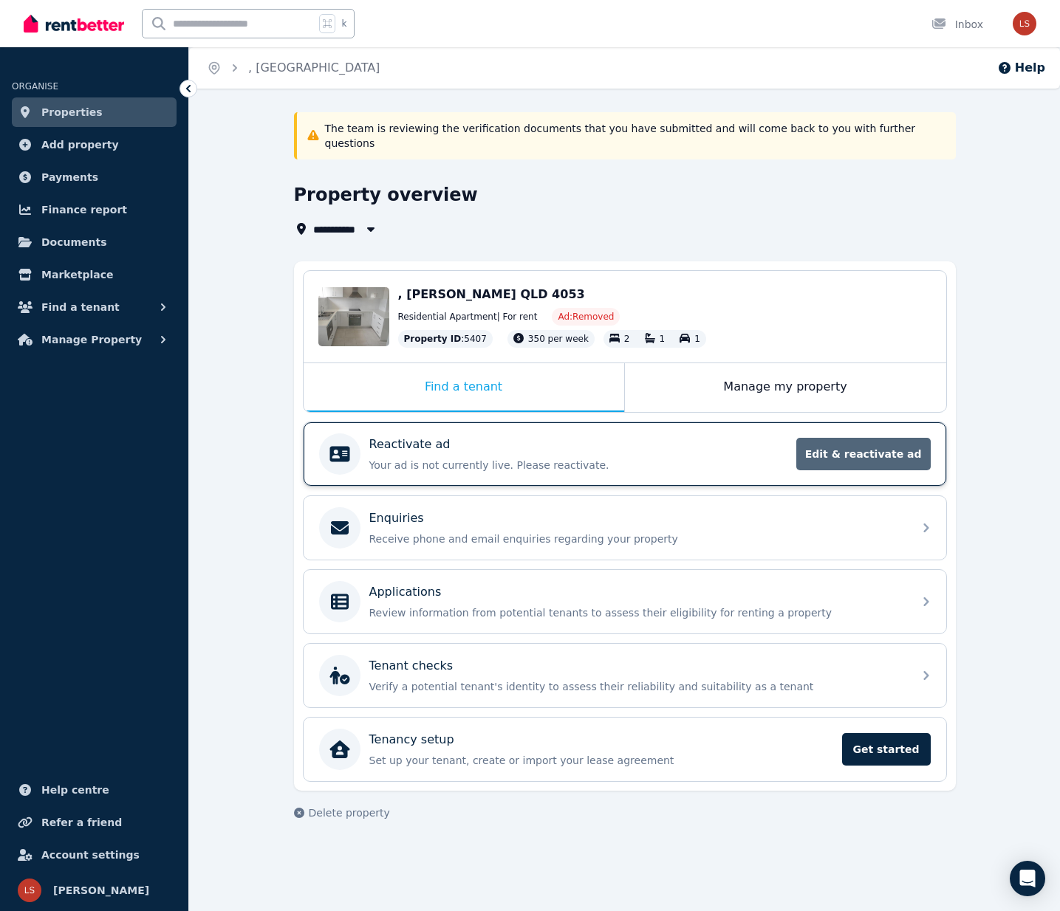
click at [854, 442] on span "Edit & reactivate ad" at bounding box center [863, 454] width 134 height 32
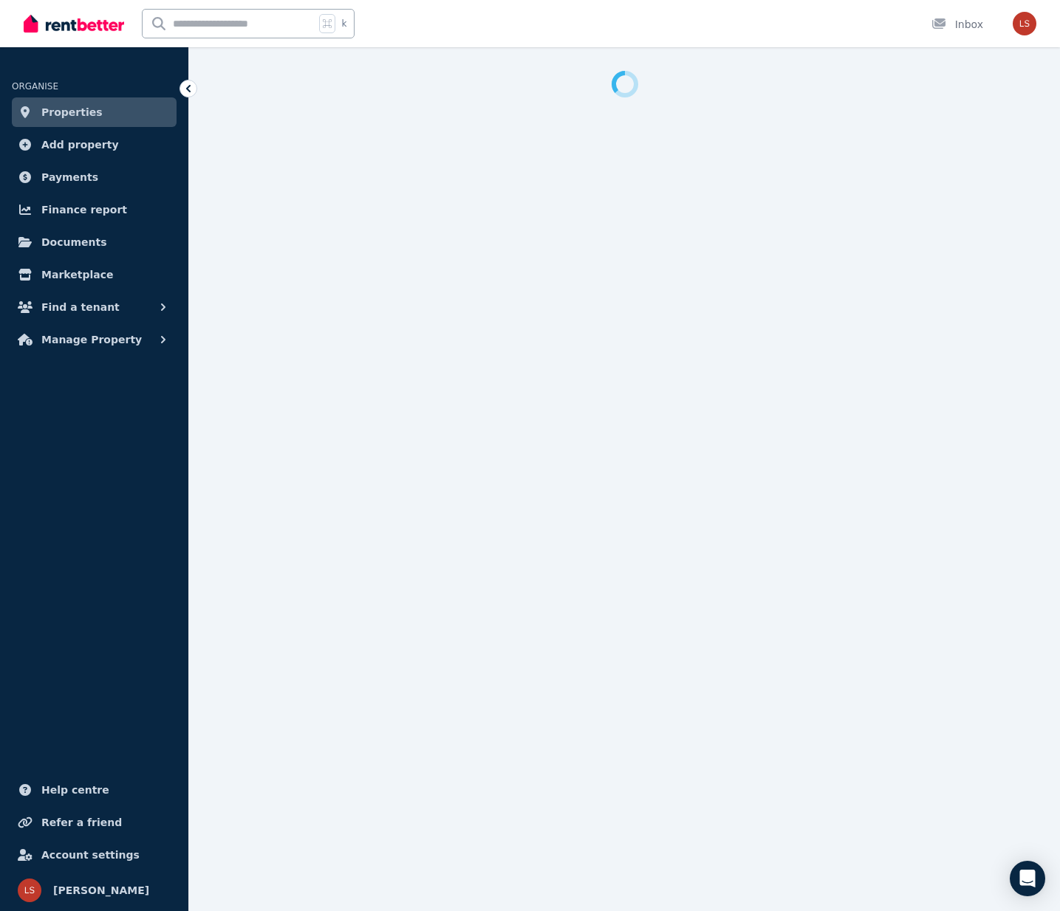
select select "***"
select select "**********"
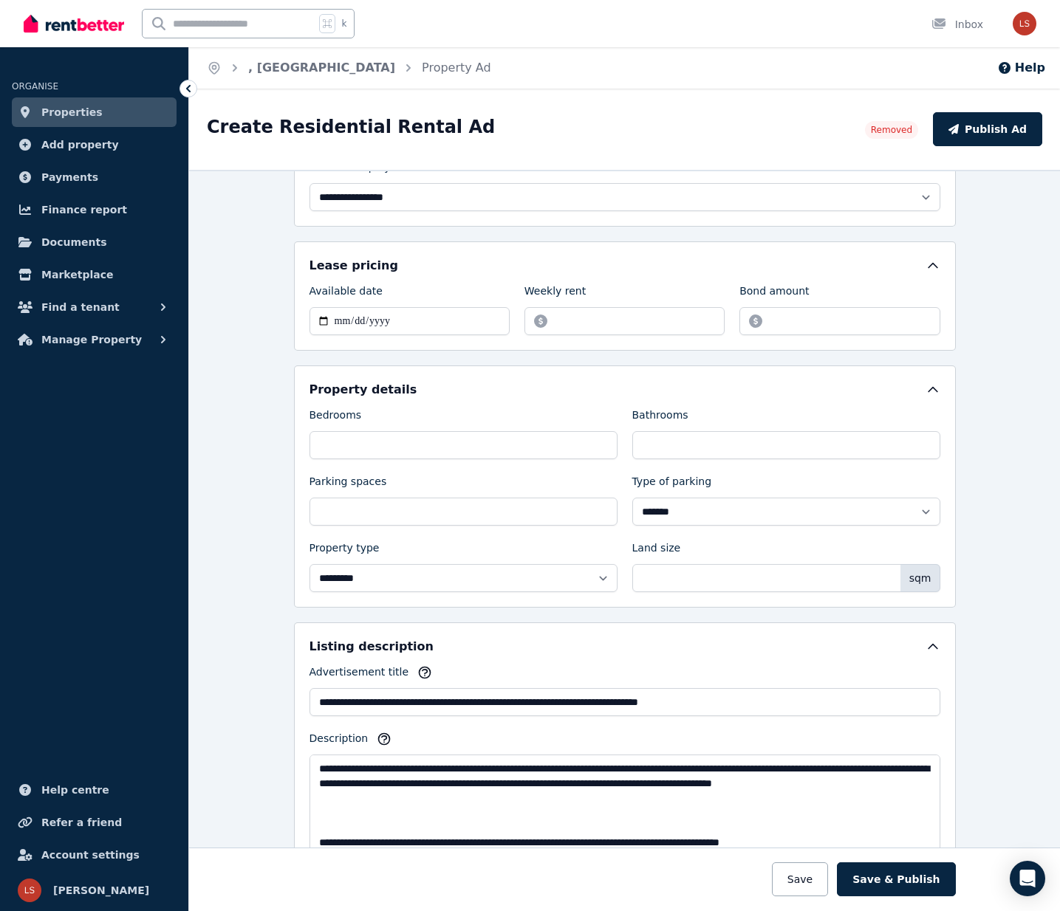
scroll to position [287, 0]
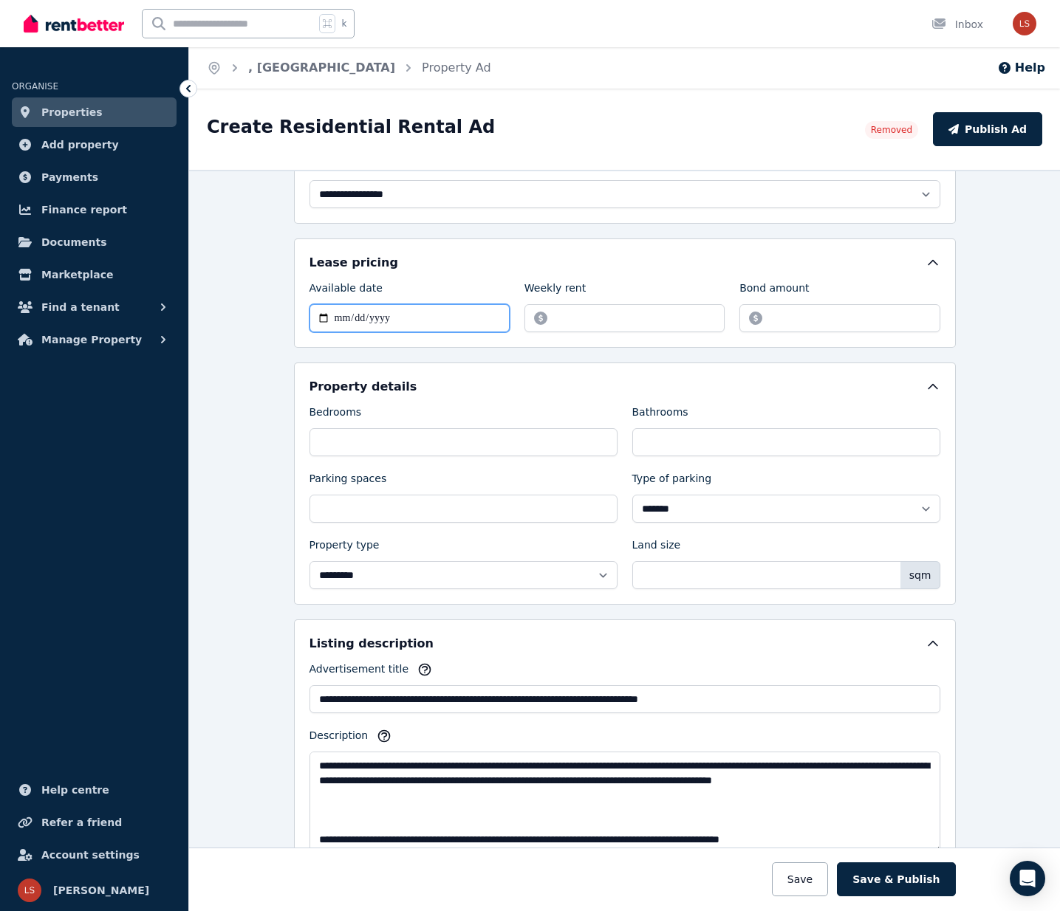
click at [385, 315] on input "**********" at bounding box center [409, 318] width 200 height 28
click at [335, 315] on input "**********" at bounding box center [409, 318] width 200 height 28
type input "**********"
drag, startPoint x: 600, startPoint y: 321, endPoint x: 535, endPoint y: 321, distance: 65.7
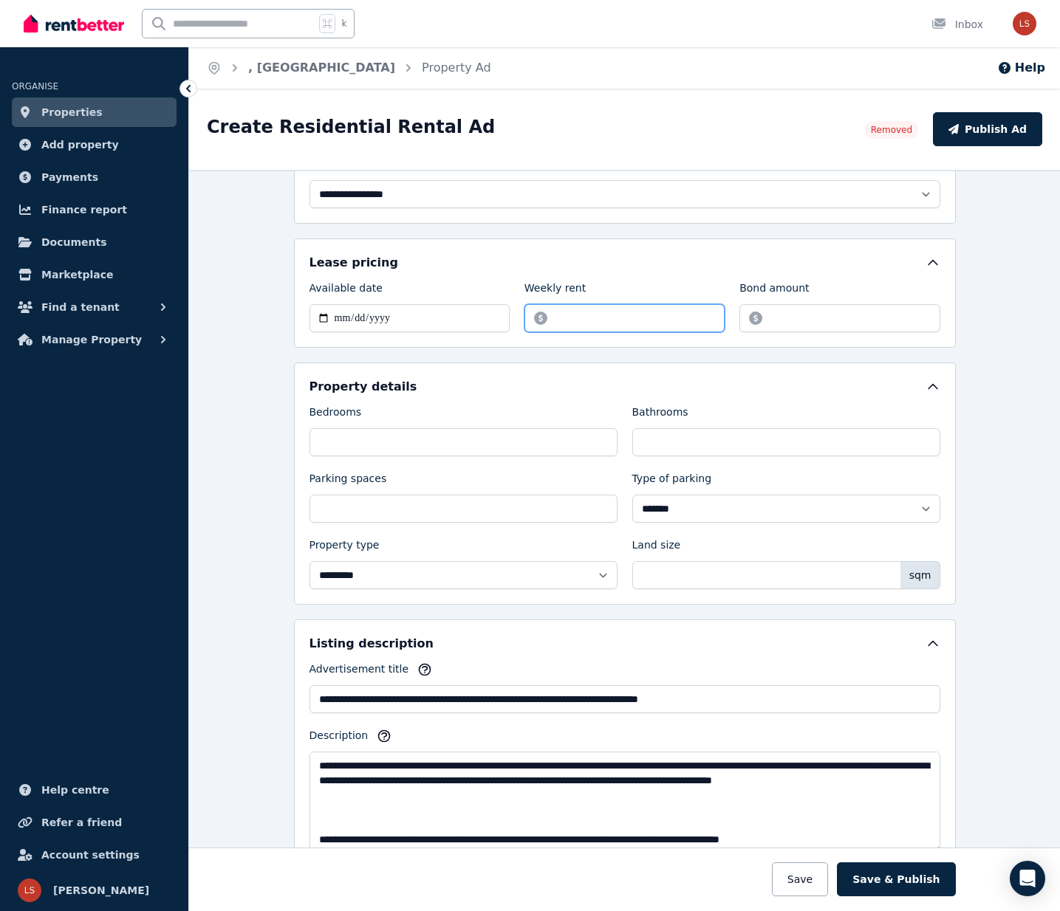
click at [535, 321] on input "******" at bounding box center [624, 318] width 200 height 28
type input "***"
click at [910, 319] on input "*******" at bounding box center [839, 318] width 200 height 28
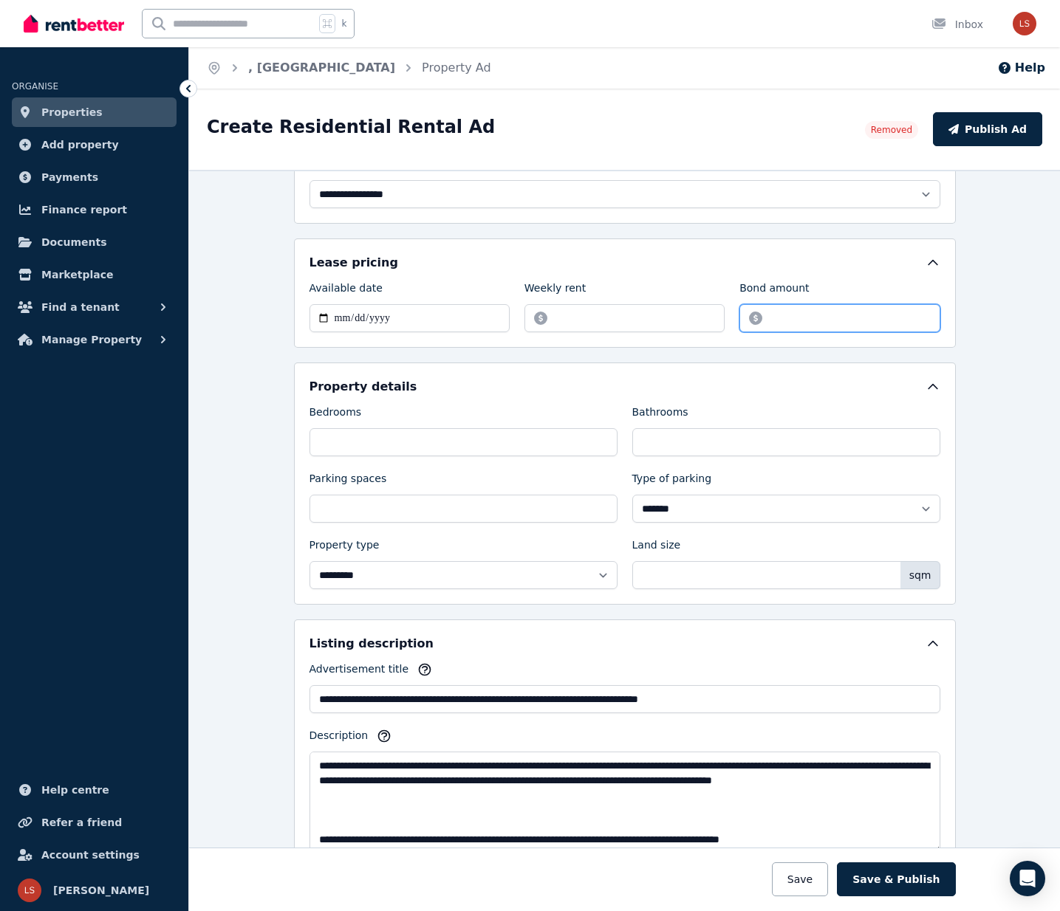
type input "****"
click at [576, 380] on div "Property details" at bounding box center [624, 387] width 631 height 18
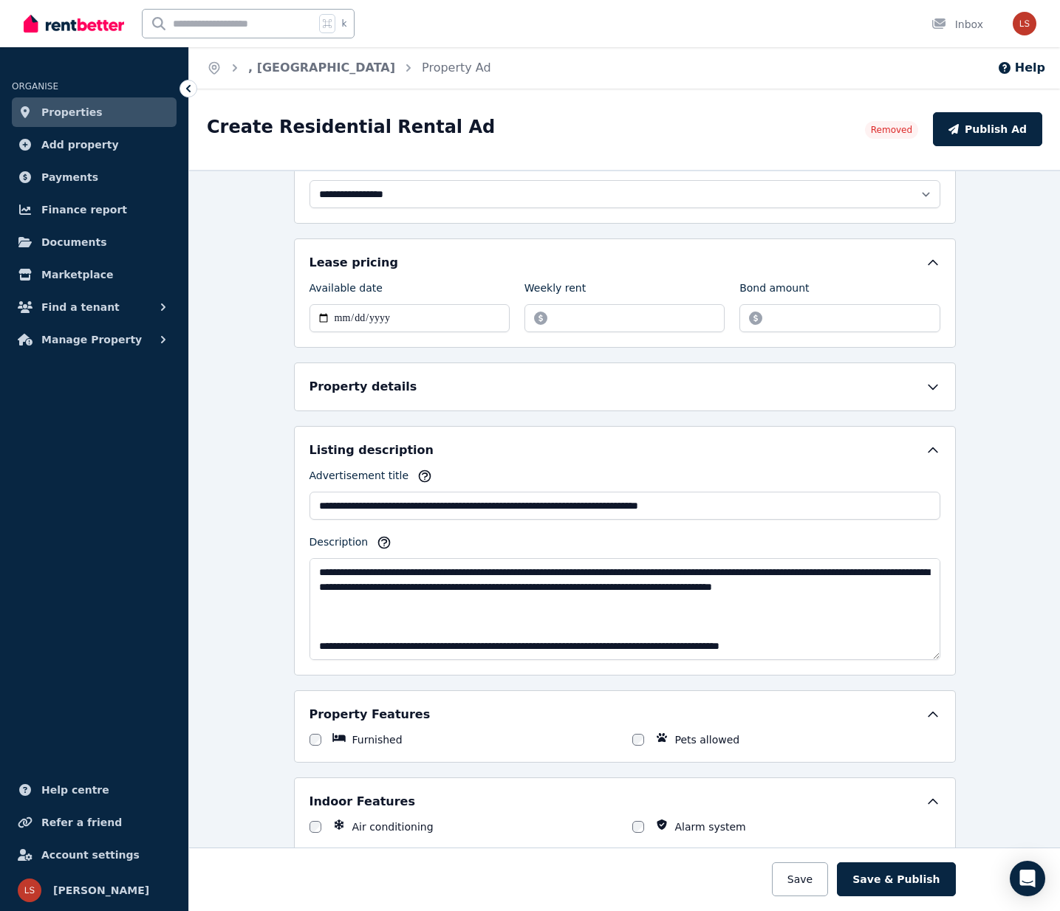
click at [576, 379] on div "Property details" at bounding box center [624, 387] width 631 height 18
select select "**********"
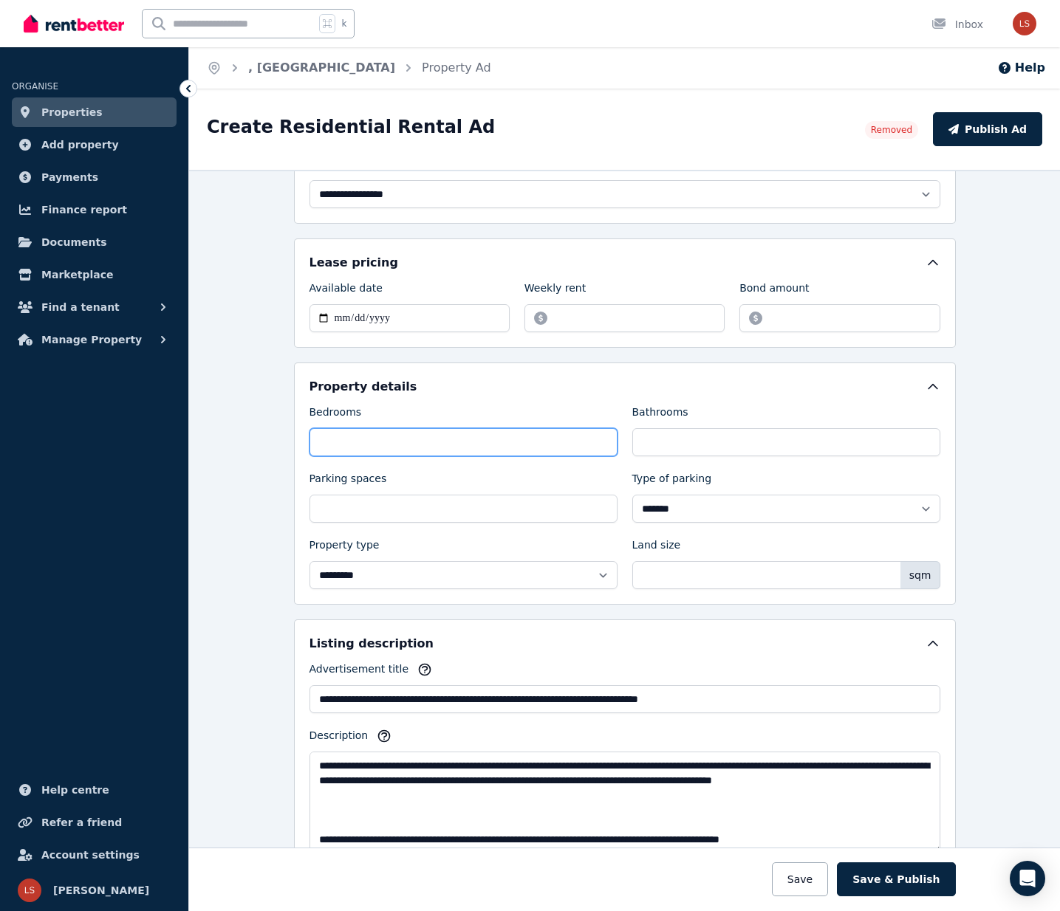
click at [528, 443] on input "*" at bounding box center [463, 442] width 308 height 28
type input "***"
click at [565, 393] on div "Property details" at bounding box center [624, 387] width 631 height 18
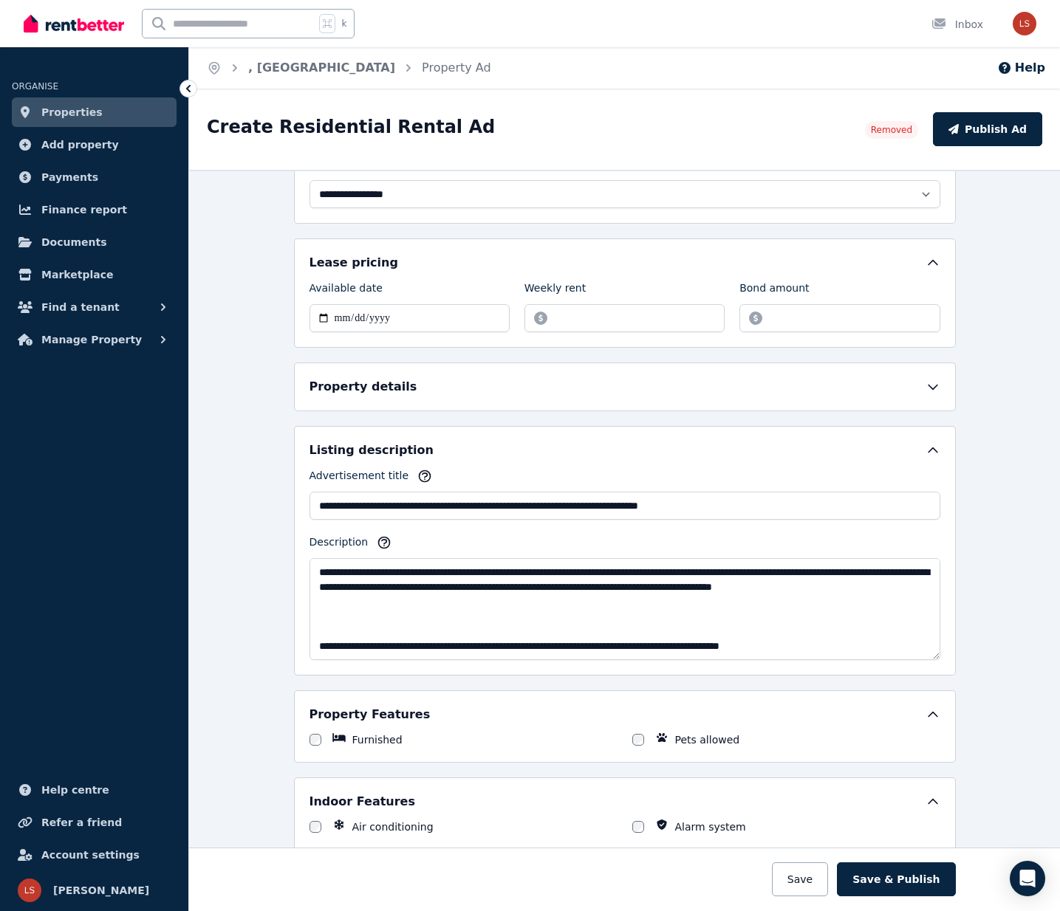
click at [565, 393] on div "Property details" at bounding box center [624, 387] width 631 height 18
select select "**********"
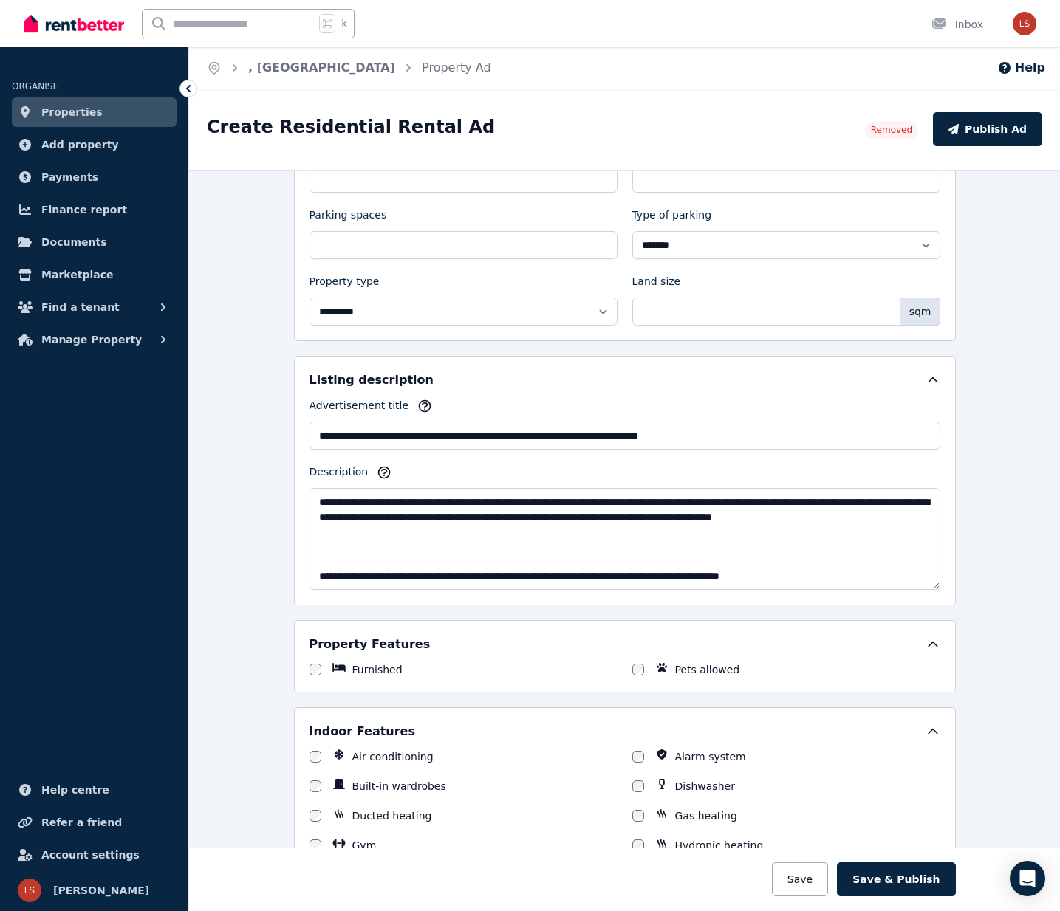
scroll to position [589, 0]
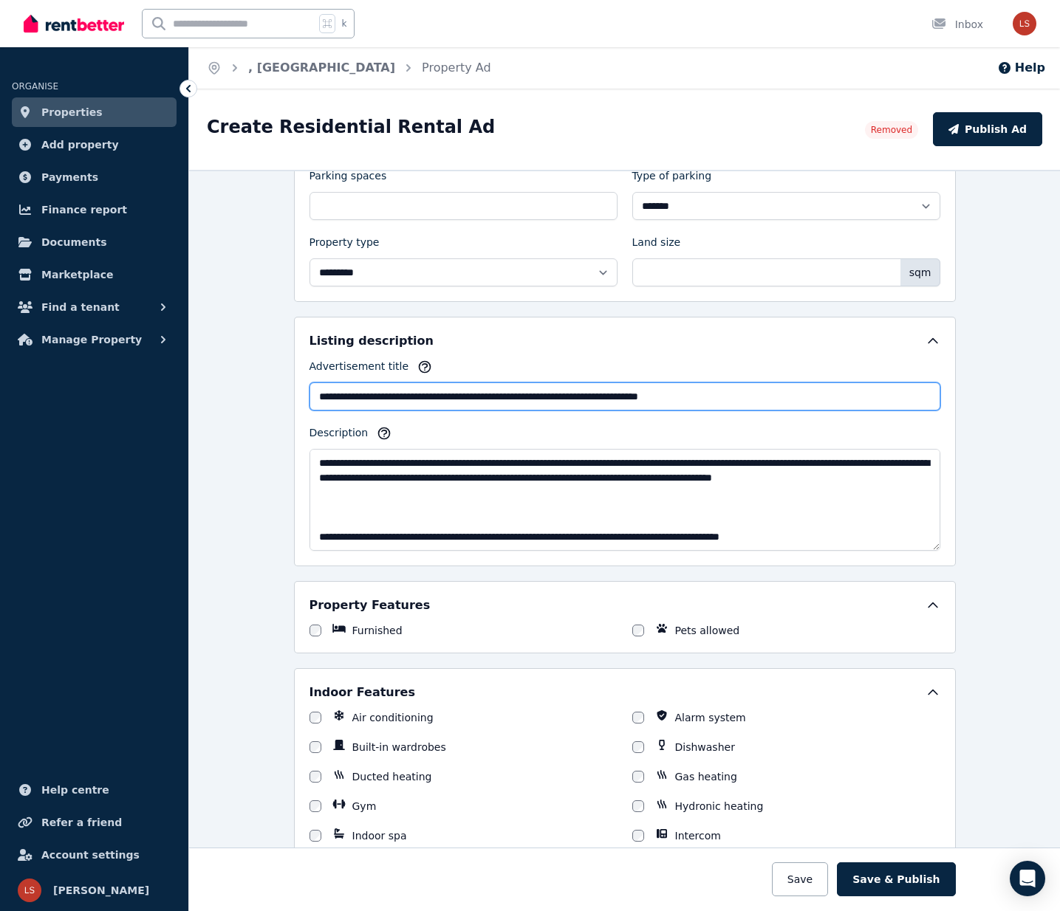
click at [366, 403] on input "**********" at bounding box center [624, 397] width 631 height 28
drag, startPoint x: 368, startPoint y: 399, endPoint x: 315, endPoint y: 397, distance: 53.2
click at [315, 400] on input "**********" at bounding box center [624, 397] width 631 height 28
click at [489, 394] on input "**********" at bounding box center [624, 397] width 631 height 28
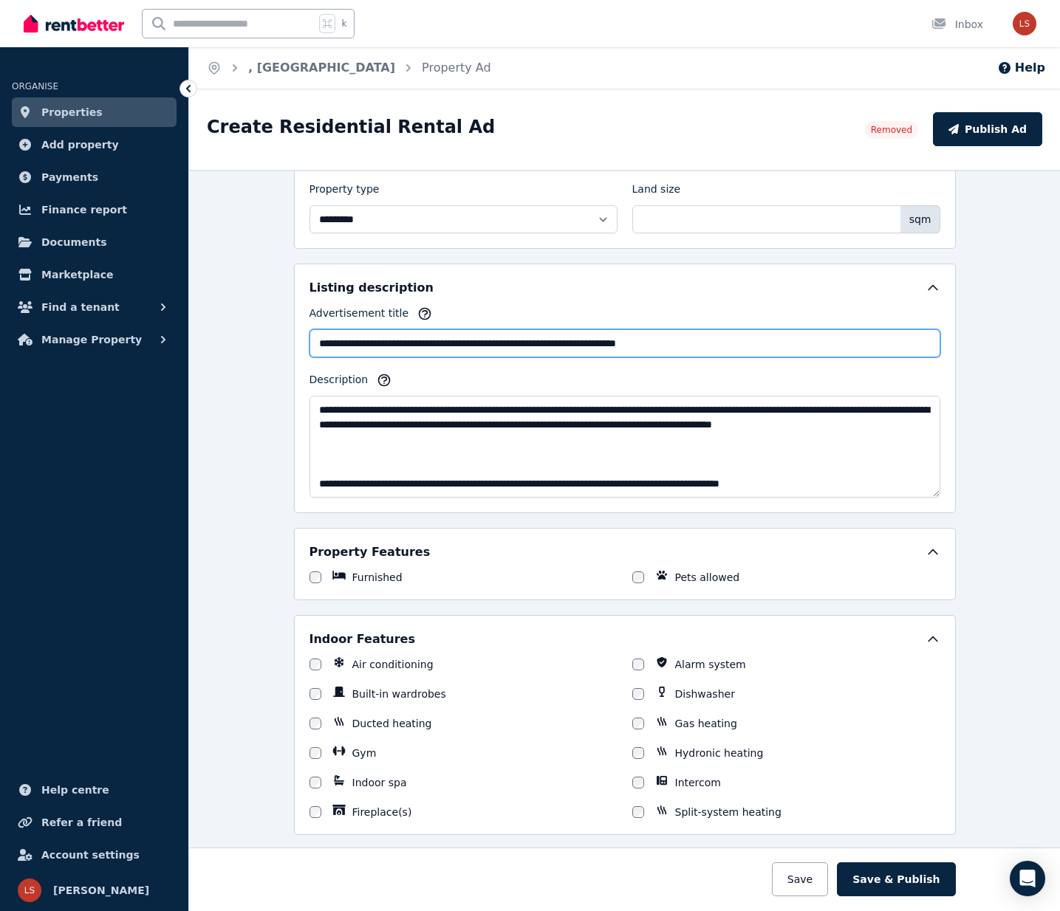
scroll to position [644, 0]
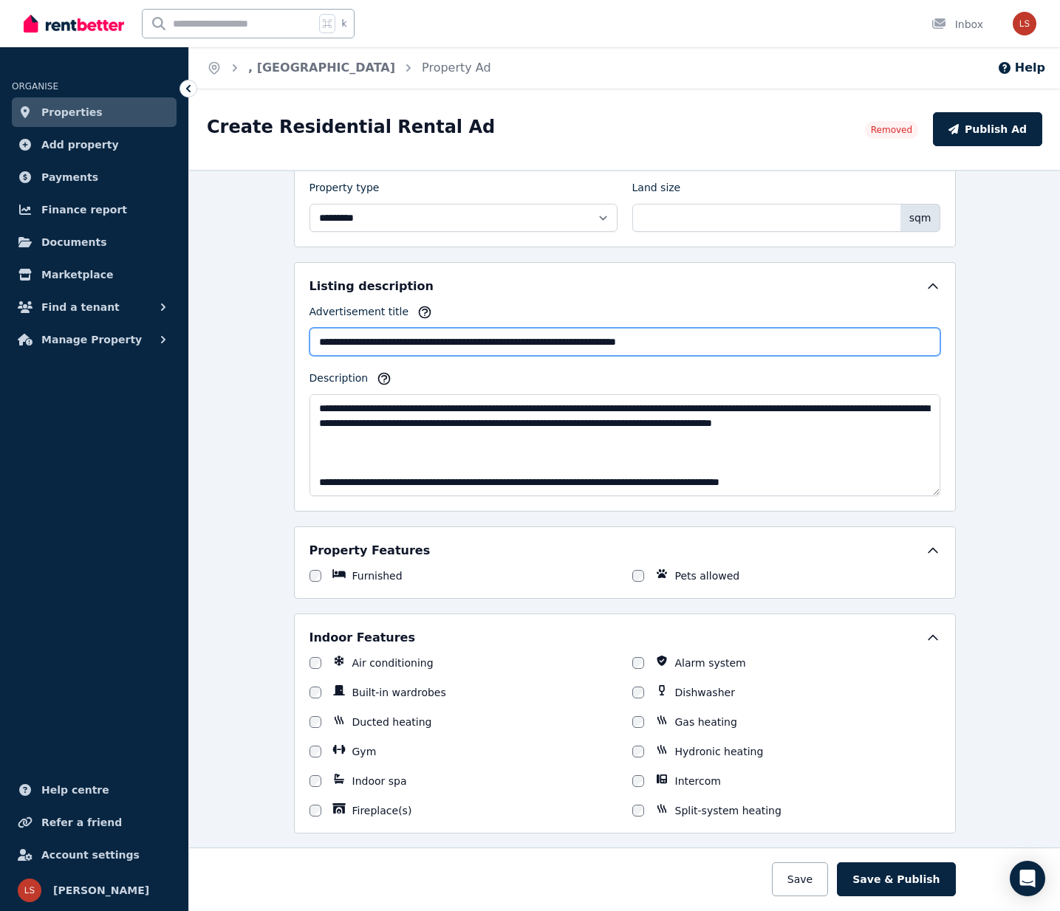
type input "**********"
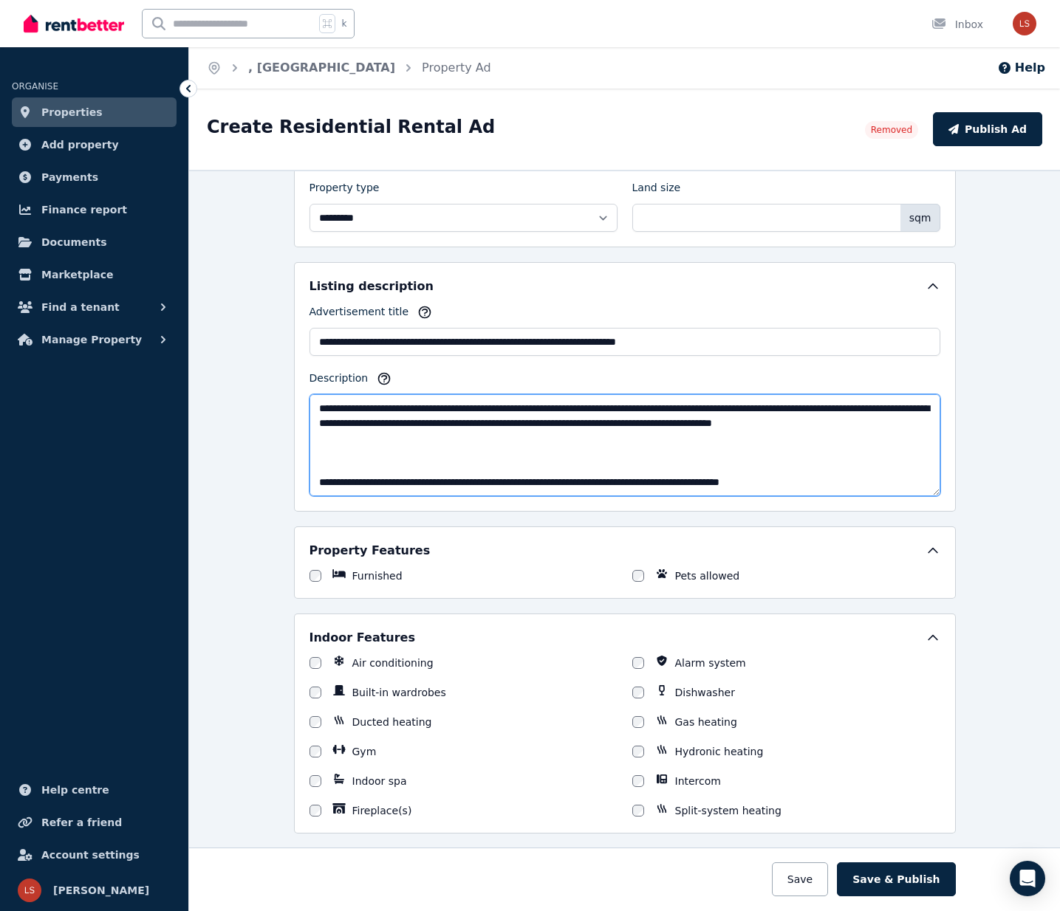
click at [672, 420] on textarea "Description" at bounding box center [624, 445] width 631 height 102
click at [417, 422] on textarea "Description" at bounding box center [624, 445] width 631 height 102
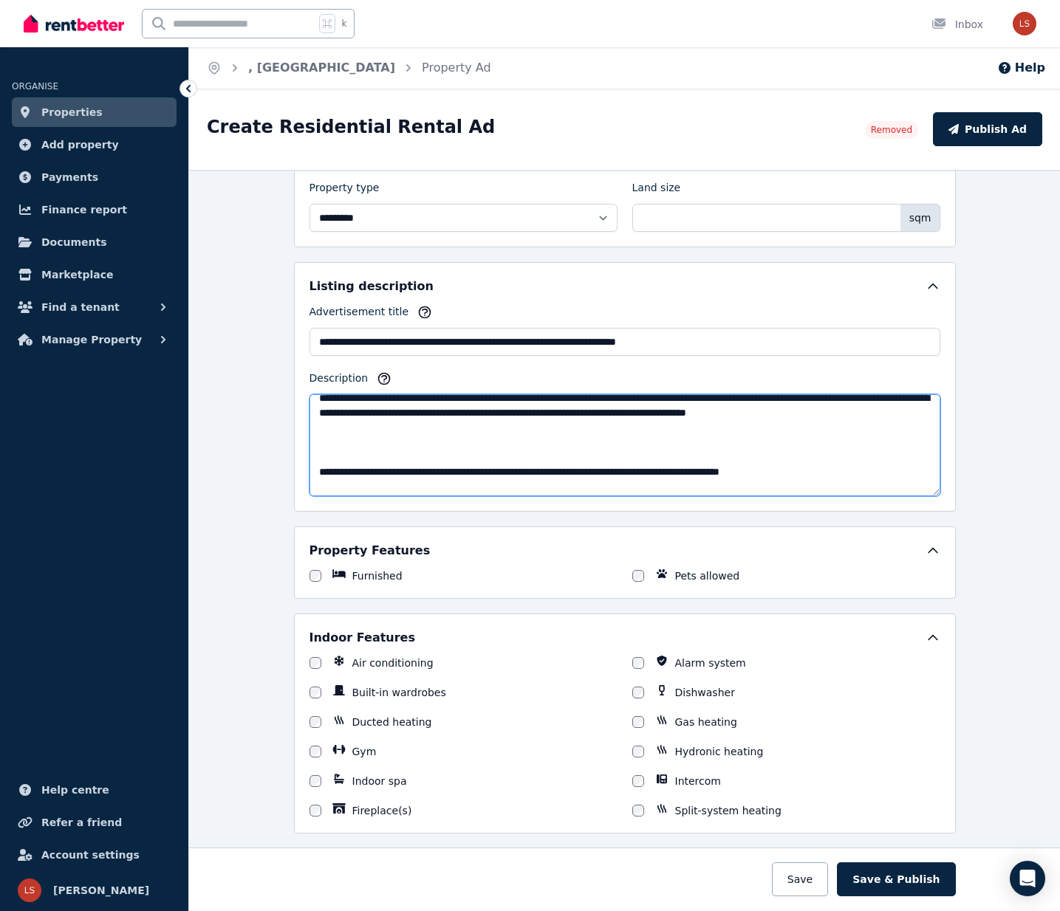
click at [672, 442] on textarea "Description" at bounding box center [624, 445] width 631 height 102
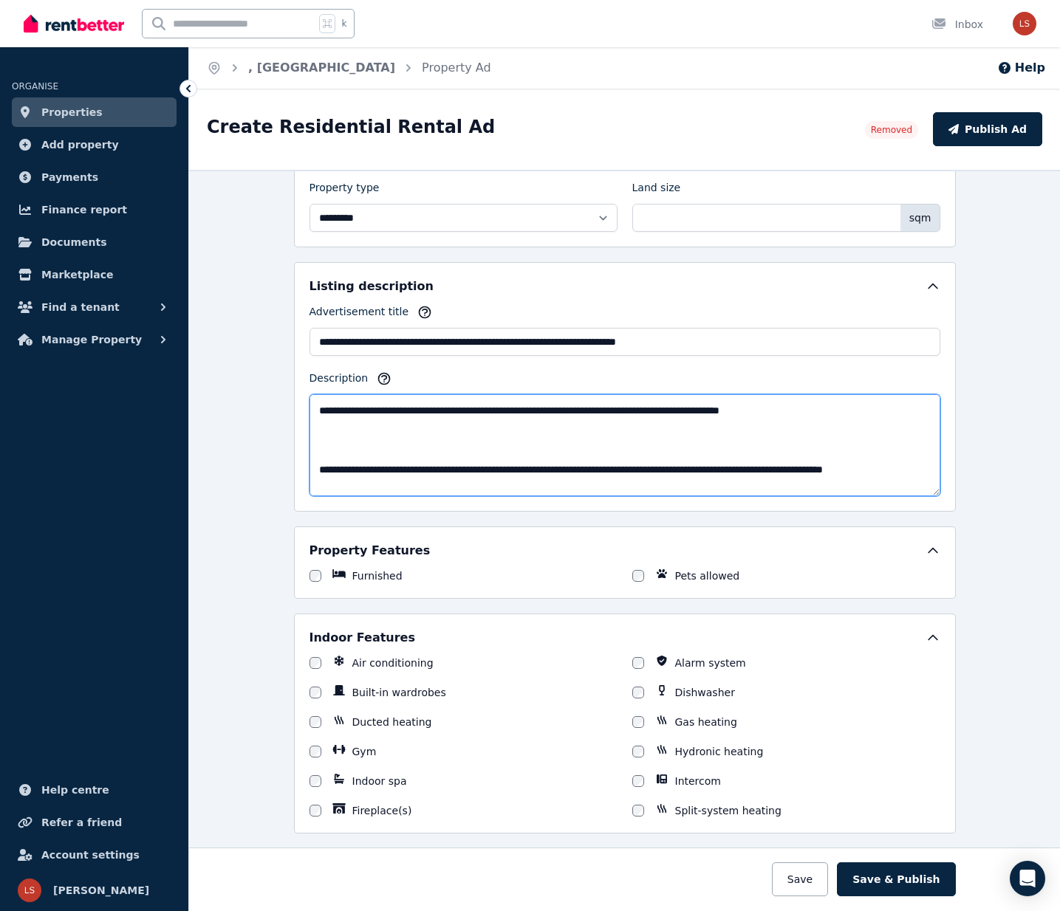
scroll to position [55, 0]
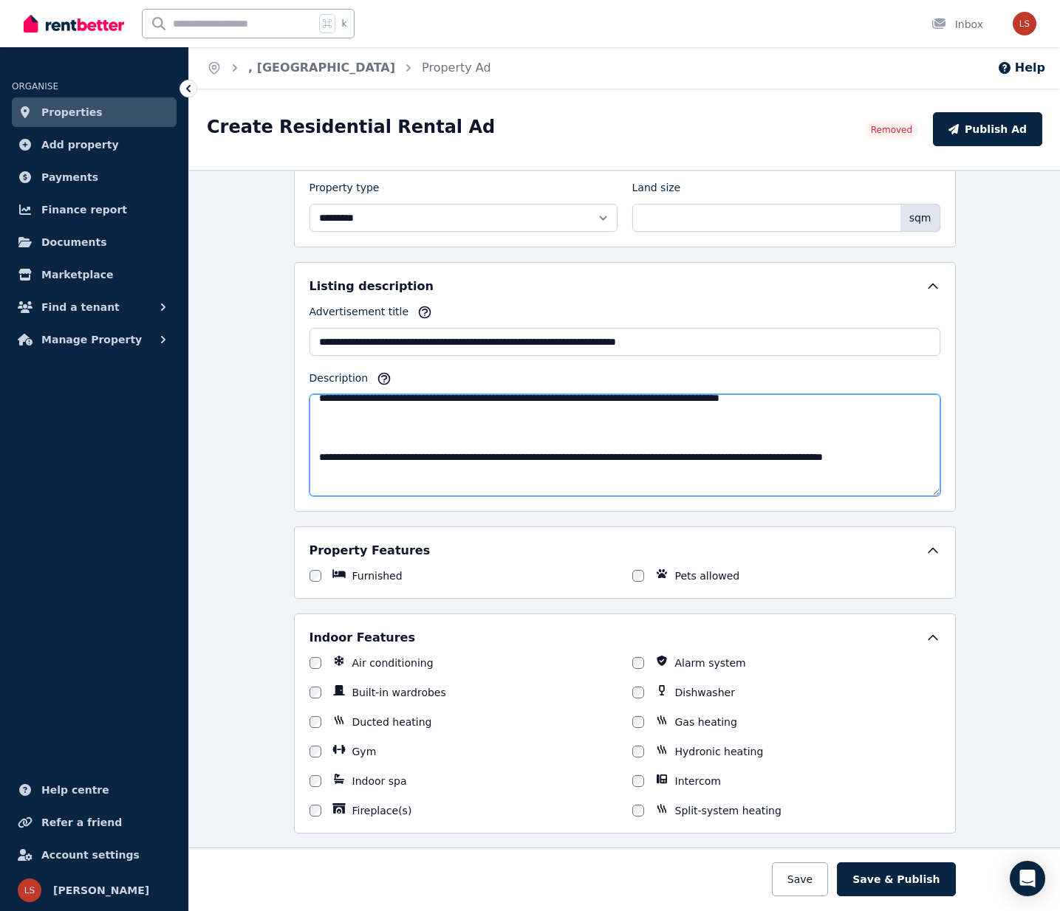
click at [733, 445] on textarea "Description" at bounding box center [624, 445] width 631 height 102
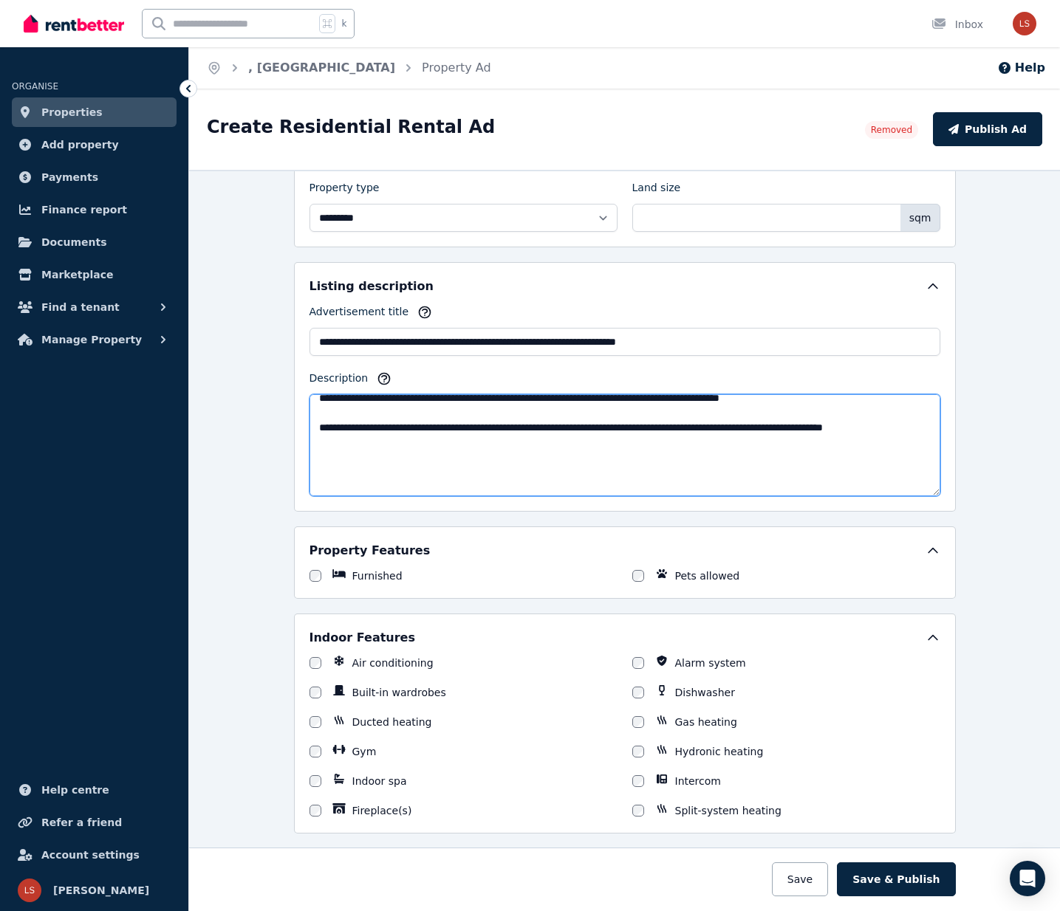
scroll to position [40, 0]
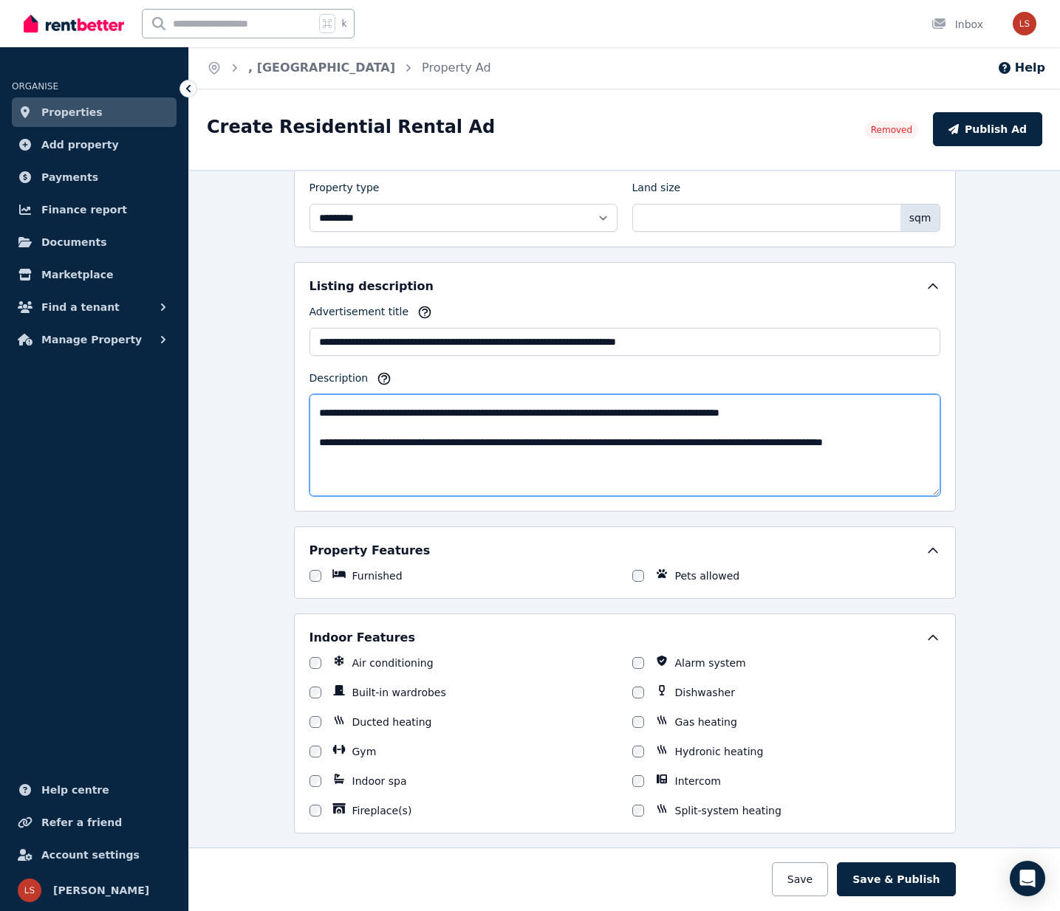
drag, startPoint x: 400, startPoint y: 461, endPoint x: 349, endPoint y: 458, distance: 51.8
click at [349, 458] on textarea "Description" at bounding box center [624, 445] width 631 height 102
click at [352, 454] on textarea "Description" at bounding box center [624, 445] width 631 height 102
click at [787, 453] on textarea "Description" at bounding box center [624, 445] width 631 height 102
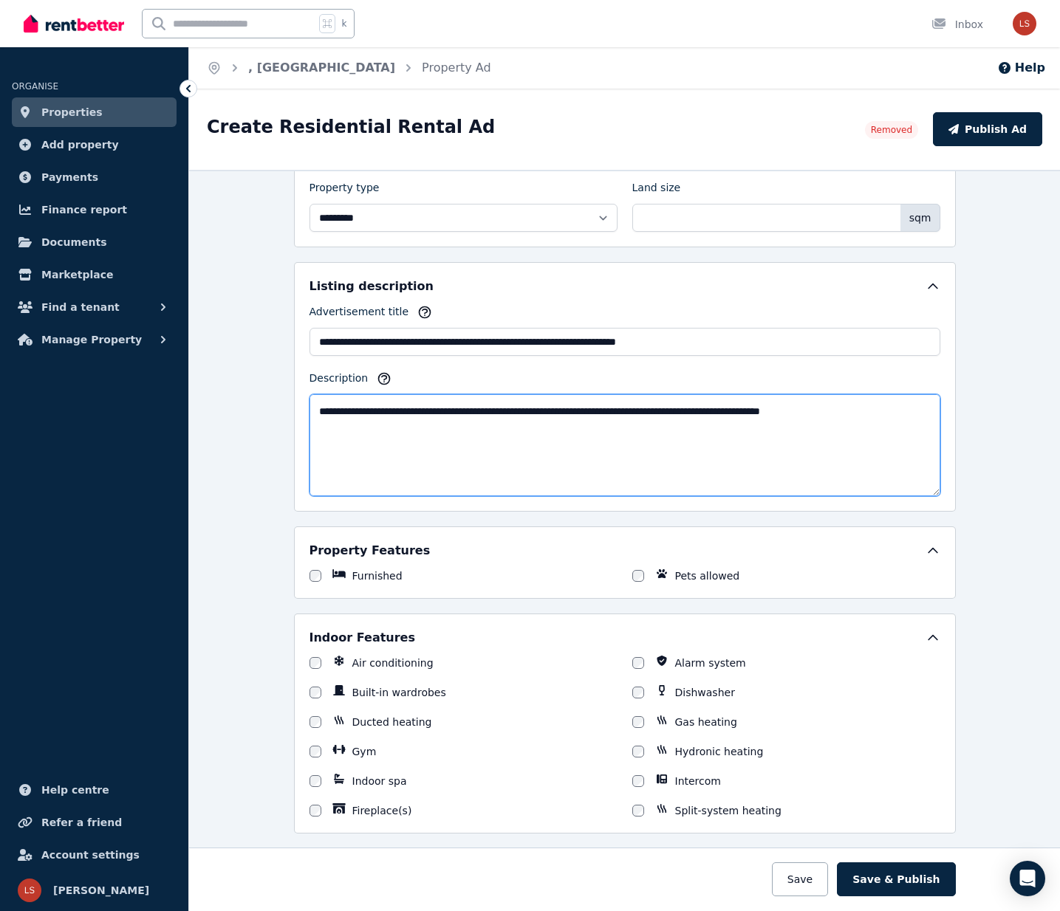
click at [758, 465] on textarea "Description" at bounding box center [624, 445] width 631 height 102
click at [354, 445] on textarea "Description" at bounding box center [624, 445] width 631 height 102
click at [900, 425] on textarea "Description" at bounding box center [624, 445] width 631 height 102
click at [473, 453] on textarea "Description" at bounding box center [624, 445] width 631 height 102
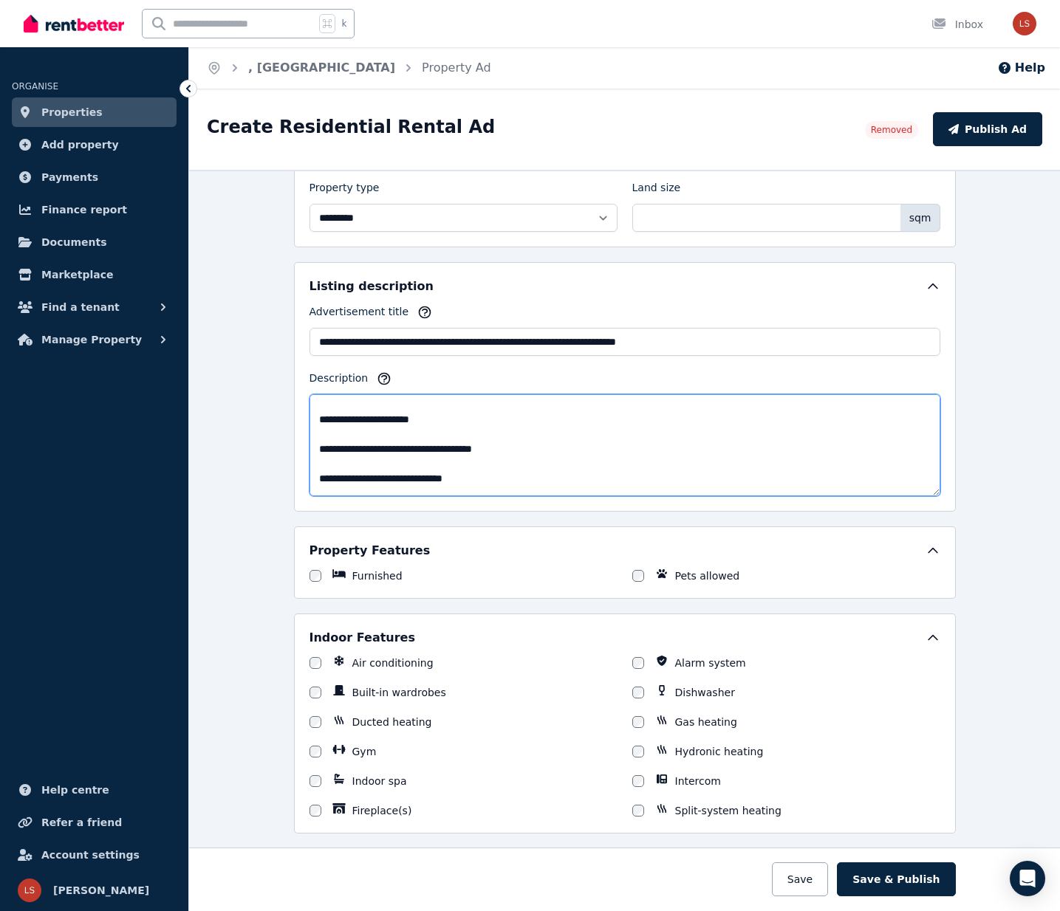
scroll to position [183, 0]
click at [464, 428] on textarea "Description" at bounding box center [624, 445] width 631 height 102
click at [465, 433] on textarea "Description" at bounding box center [624, 445] width 631 height 102
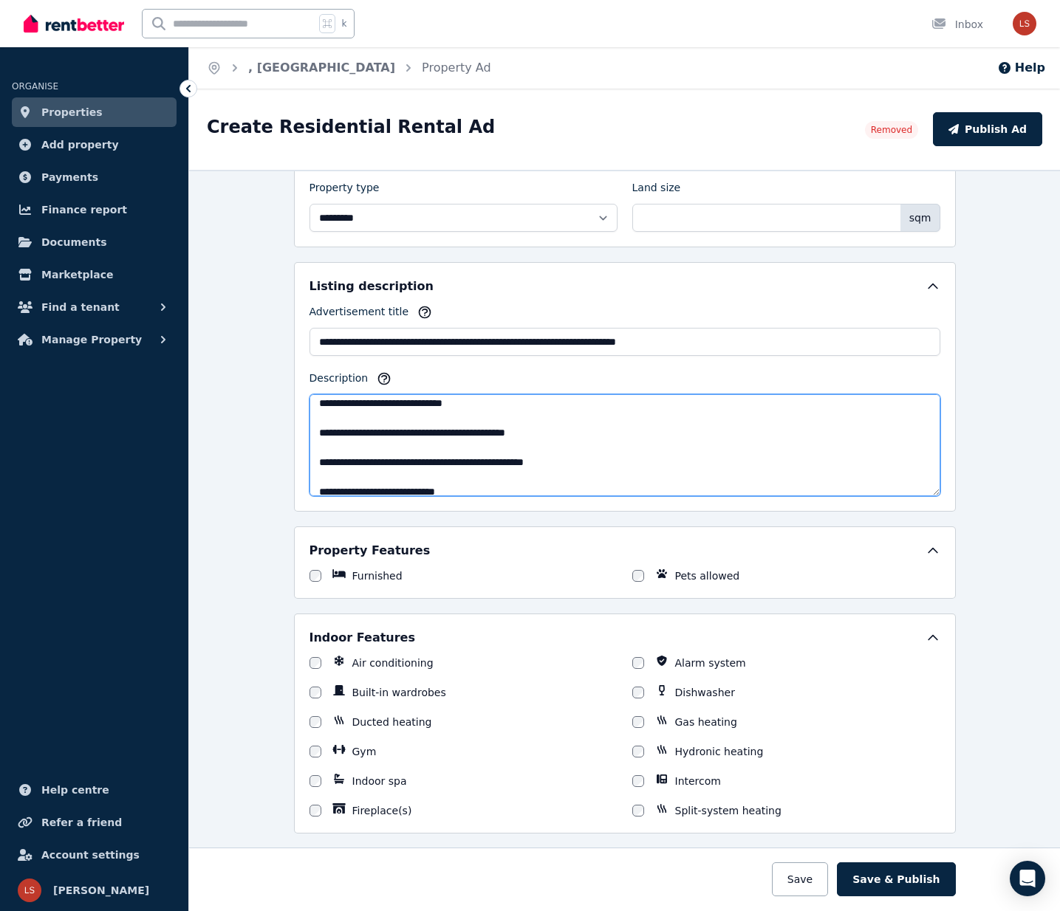
scroll to position [261, 0]
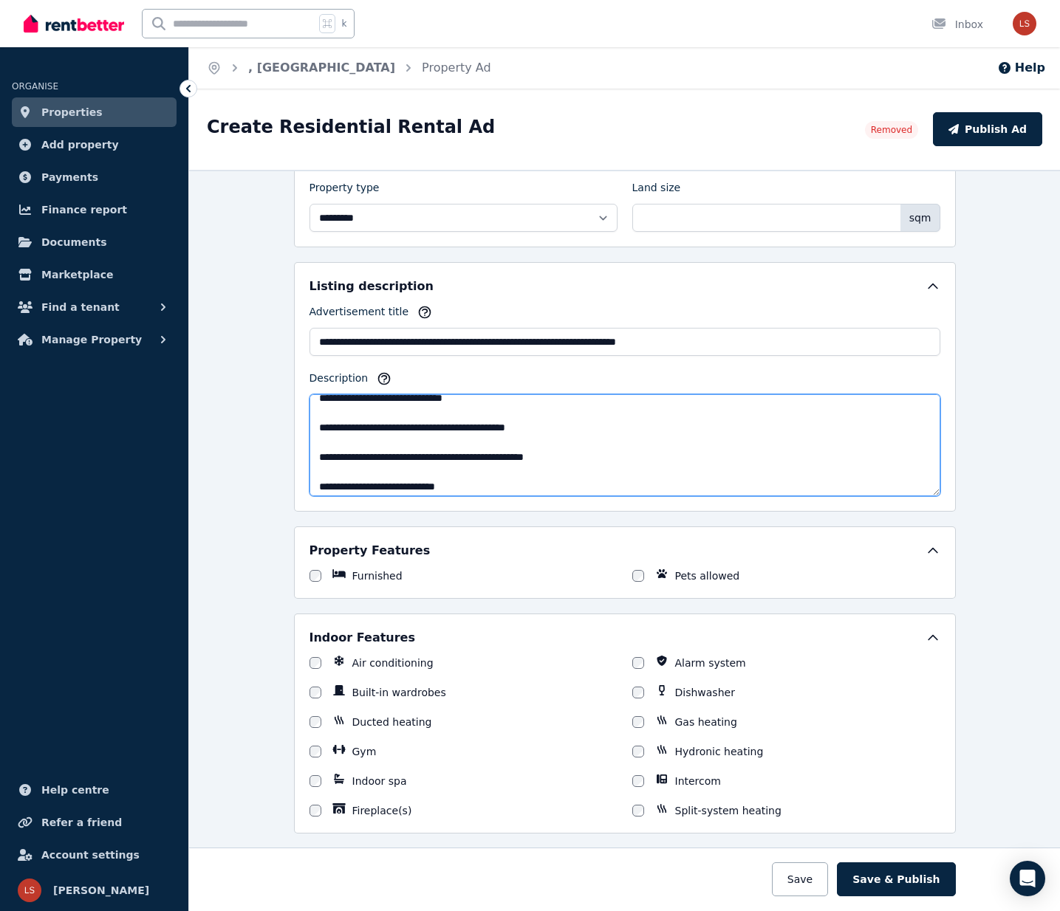
drag, startPoint x: 563, startPoint y: 442, endPoint x: 492, endPoint y: 445, distance: 71.0
click at [496, 445] on textarea "Description" at bounding box center [624, 445] width 631 height 102
click at [492, 445] on textarea "Description" at bounding box center [624, 445] width 631 height 102
drag, startPoint x: 483, startPoint y: 442, endPoint x: 555, endPoint y: 439, distance: 72.4
click at [555, 439] on textarea "Description" at bounding box center [624, 445] width 631 height 102
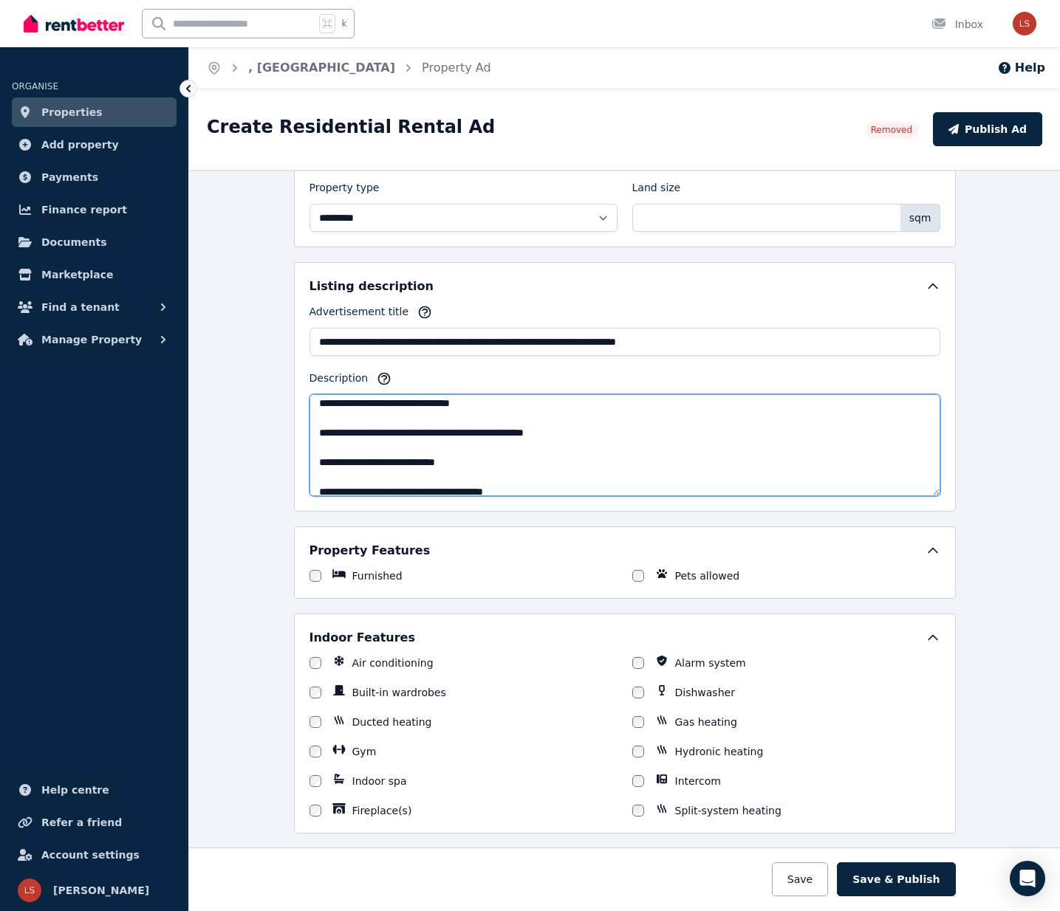
scroll to position [291, 0]
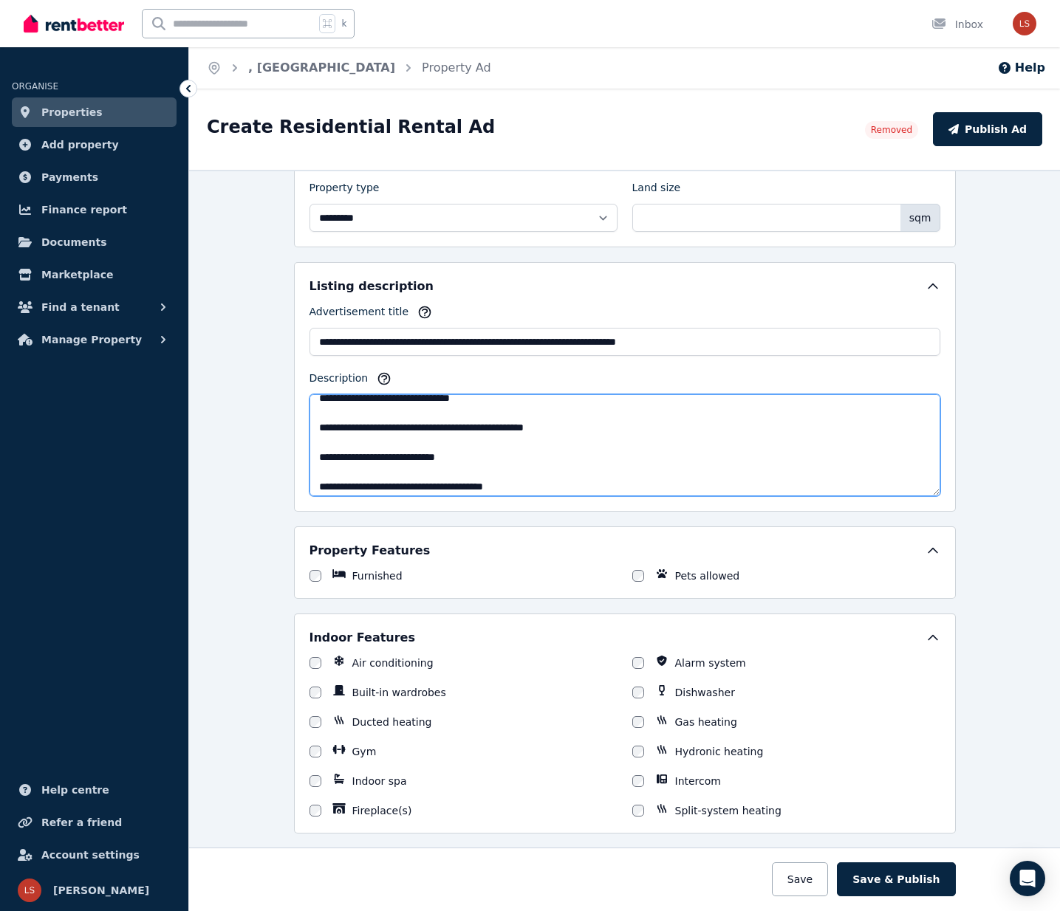
drag, startPoint x: 623, startPoint y: 440, endPoint x: 322, endPoint y: 445, distance: 301.4
click at [322, 445] on textarea "Description" at bounding box center [624, 445] width 631 height 102
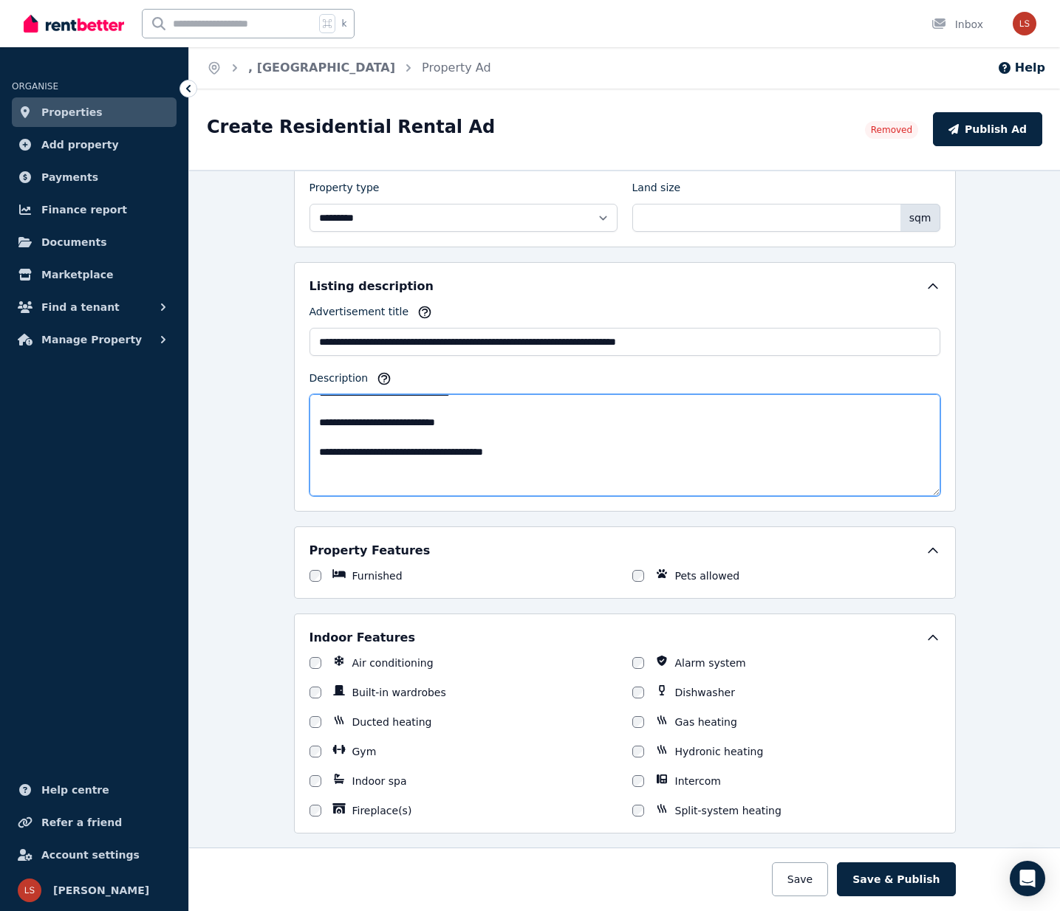
scroll to position [298, 0]
click at [469, 437] on textarea "Description" at bounding box center [624, 445] width 631 height 102
click at [532, 456] on textarea "Description" at bounding box center [624, 445] width 631 height 102
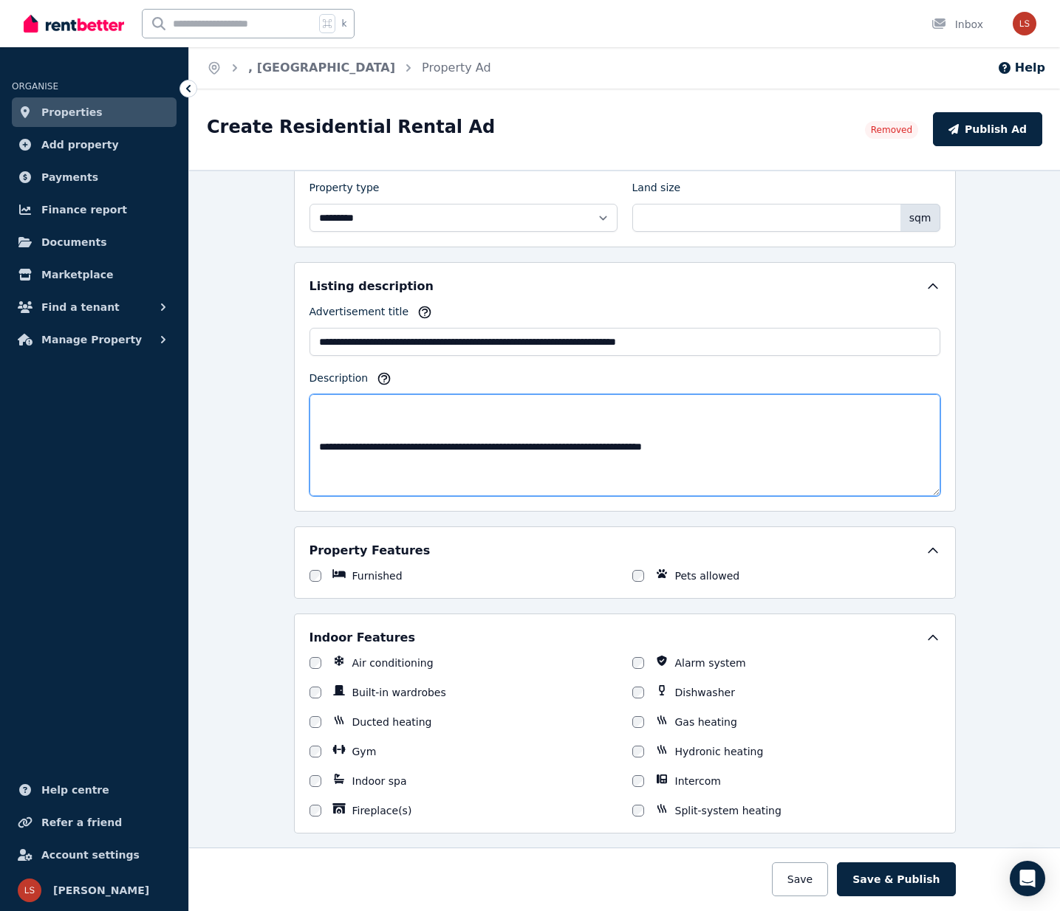
scroll to position [405, 0]
click at [564, 436] on textarea "Description" at bounding box center [624, 445] width 631 height 102
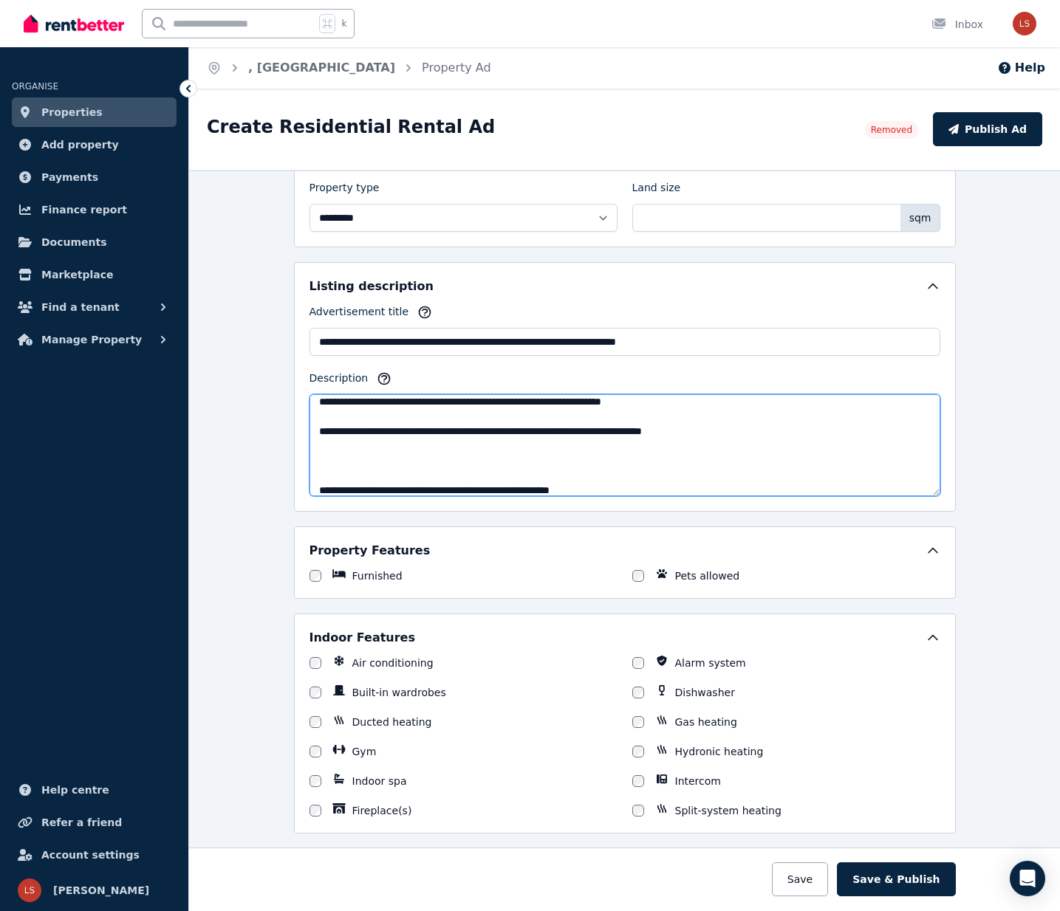
scroll to position [414, 0]
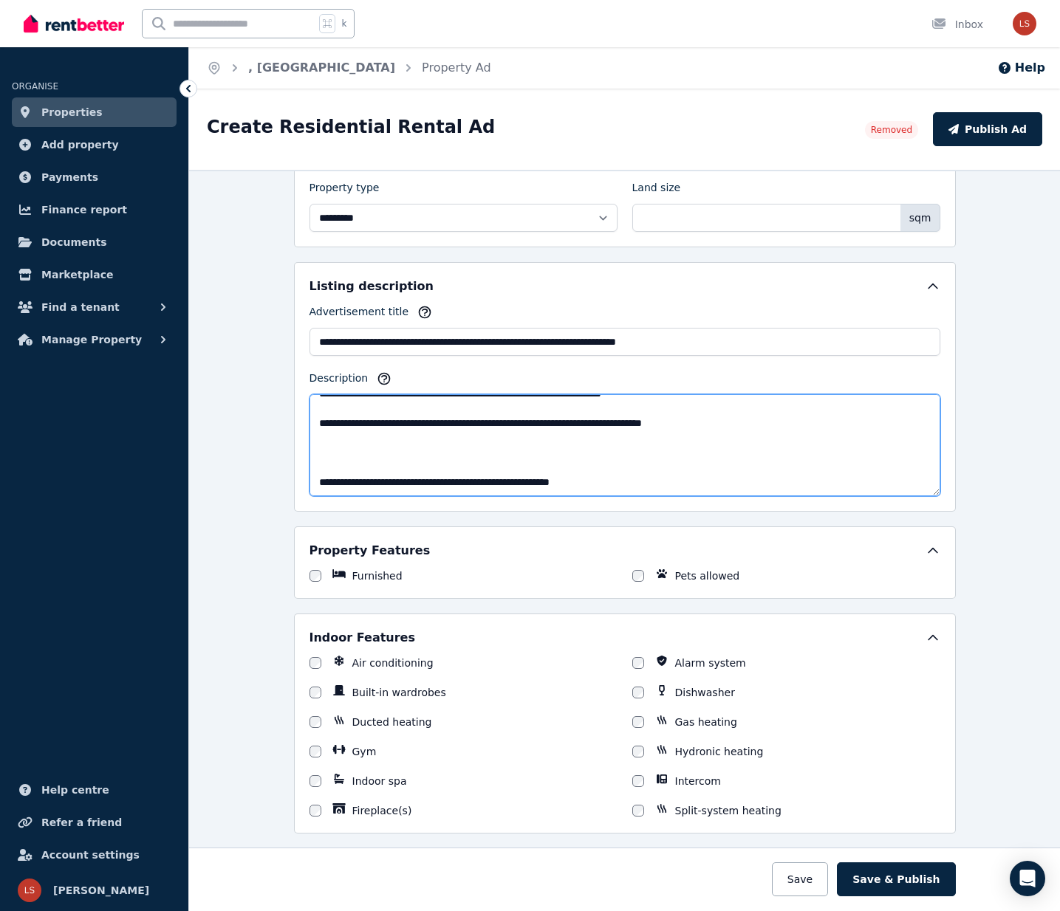
click at [651, 459] on textarea "Description" at bounding box center [624, 445] width 631 height 102
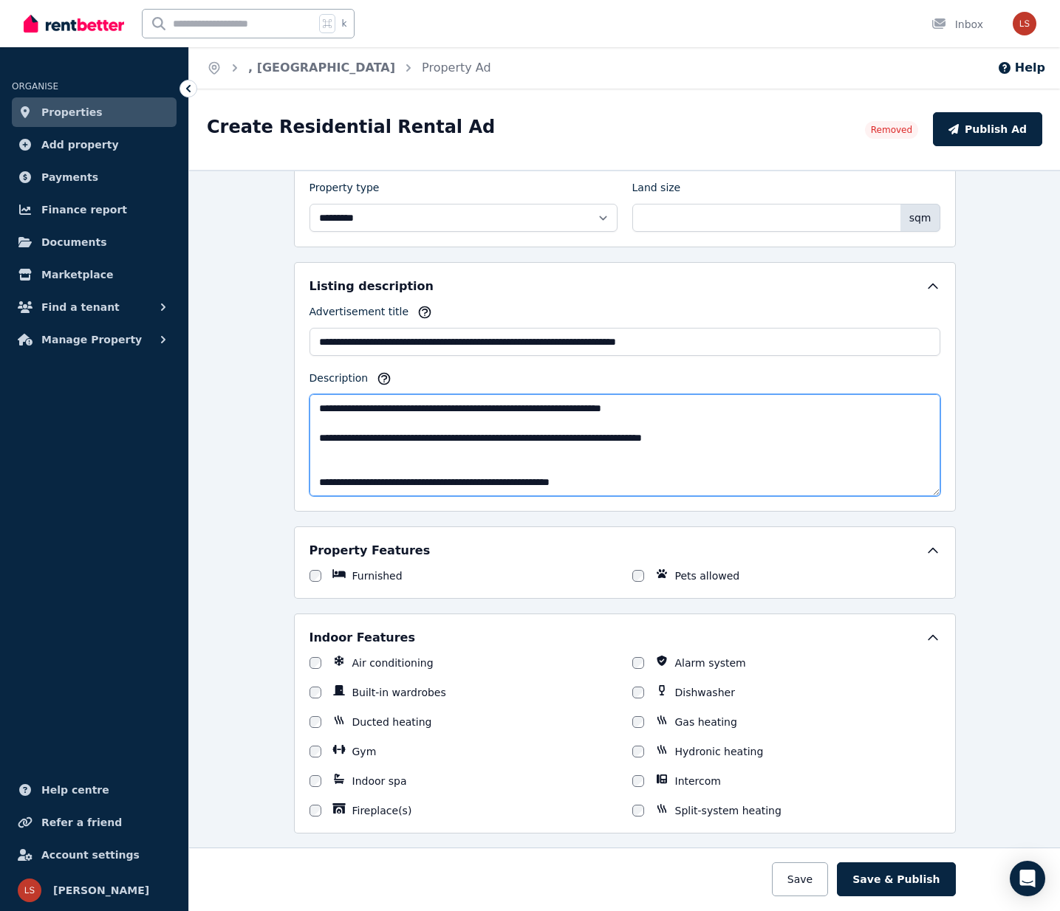
scroll to position [399, 0]
click at [546, 459] on textarea "Description" at bounding box center [624, 445] width 631 height 102
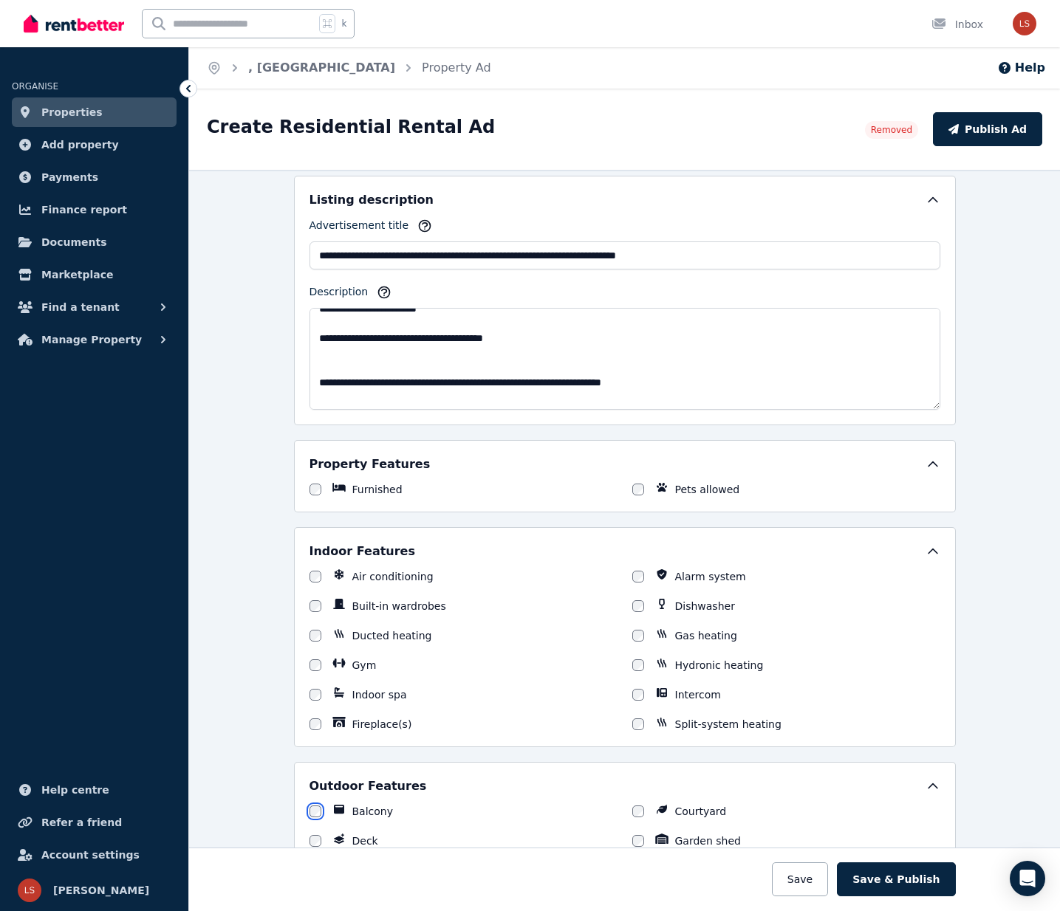
scroll to position [326, 0]
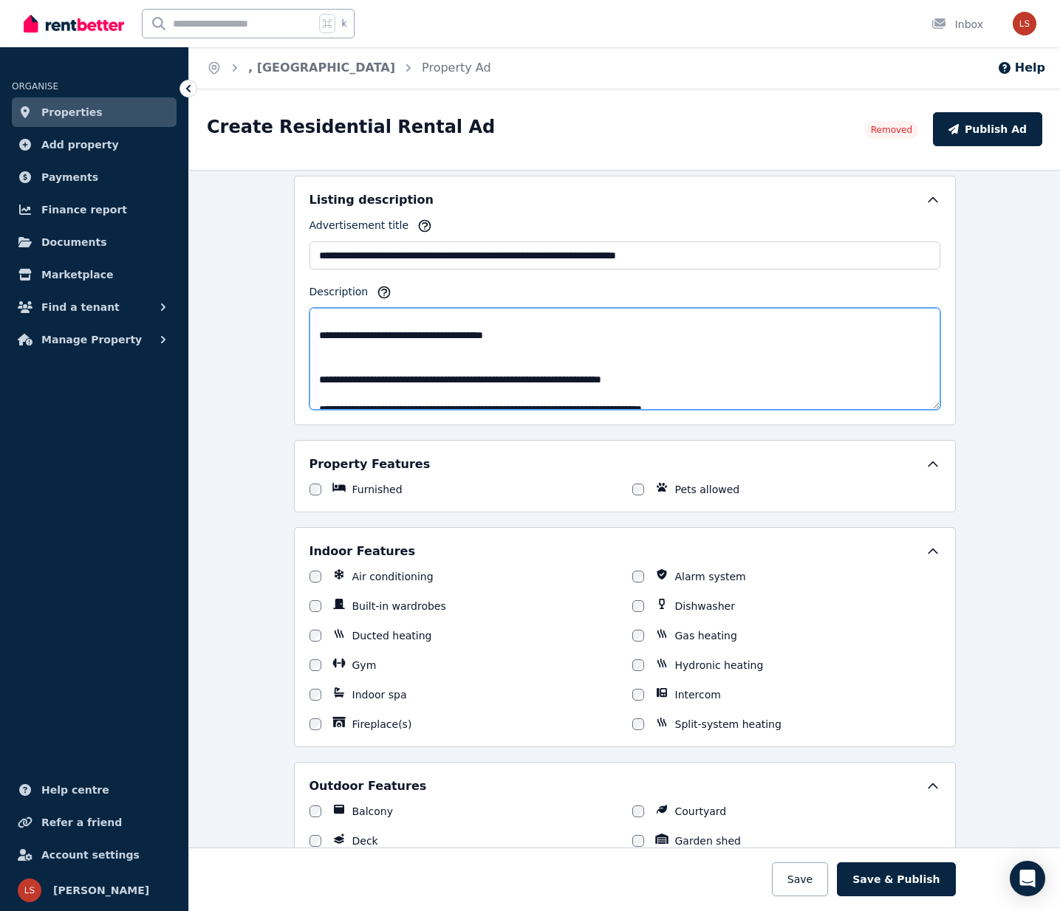
click at [562, 353] on textarea "Description" at bounding box center [624, 359] width 631 height 102
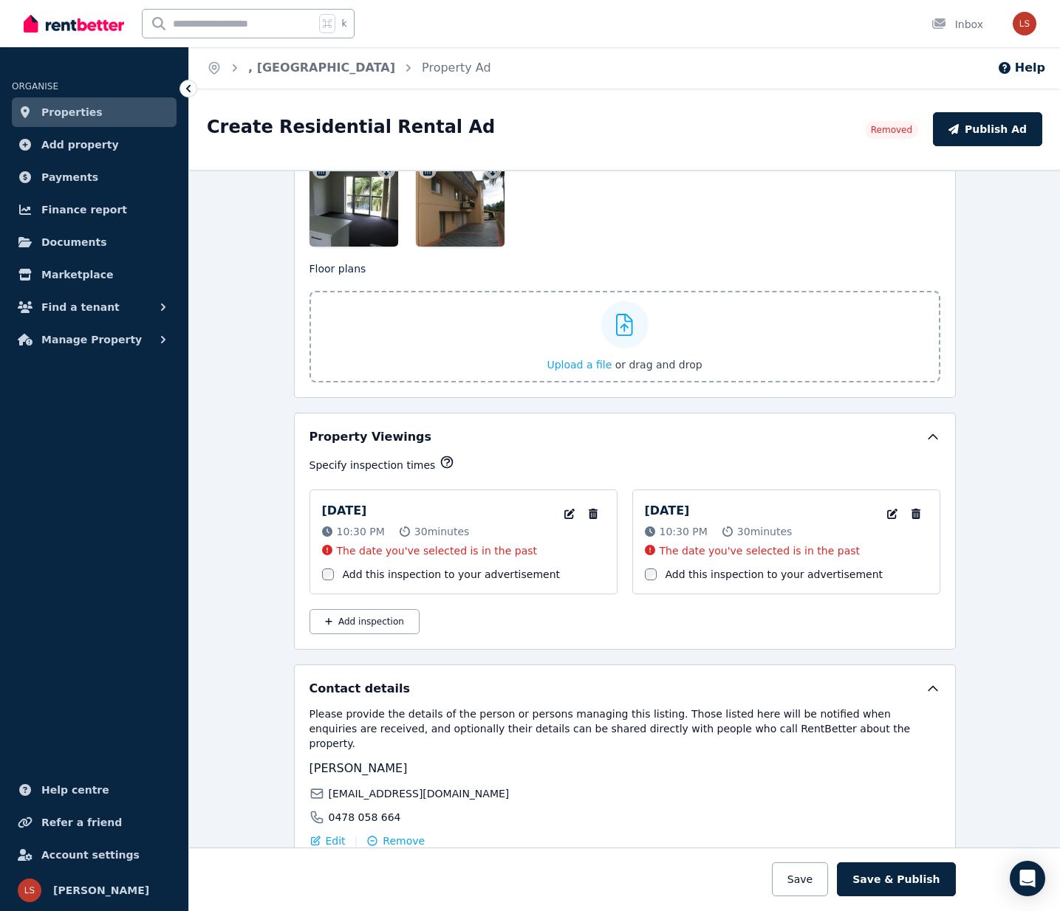
scroll to position [1934, 0]
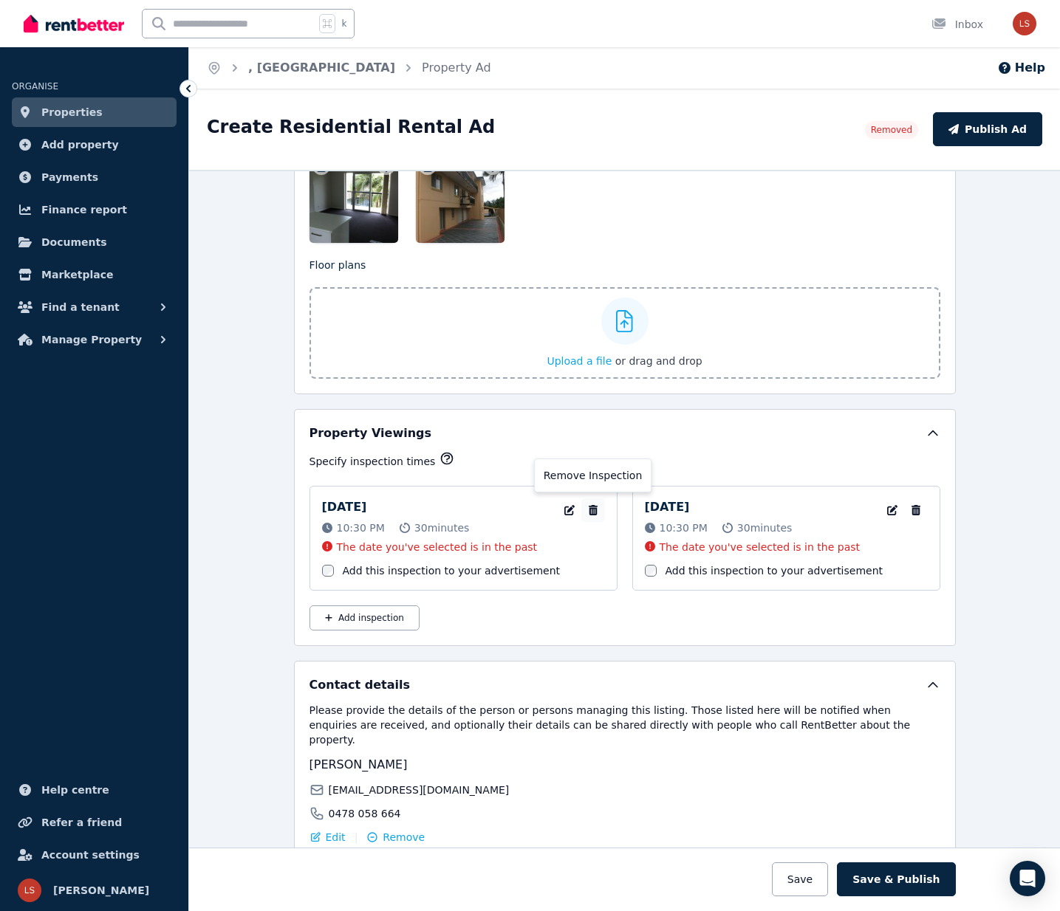
type textarea "**********"
click at [598, 507] on icon "button" at bounding box center [593, 510] width 15 height 10
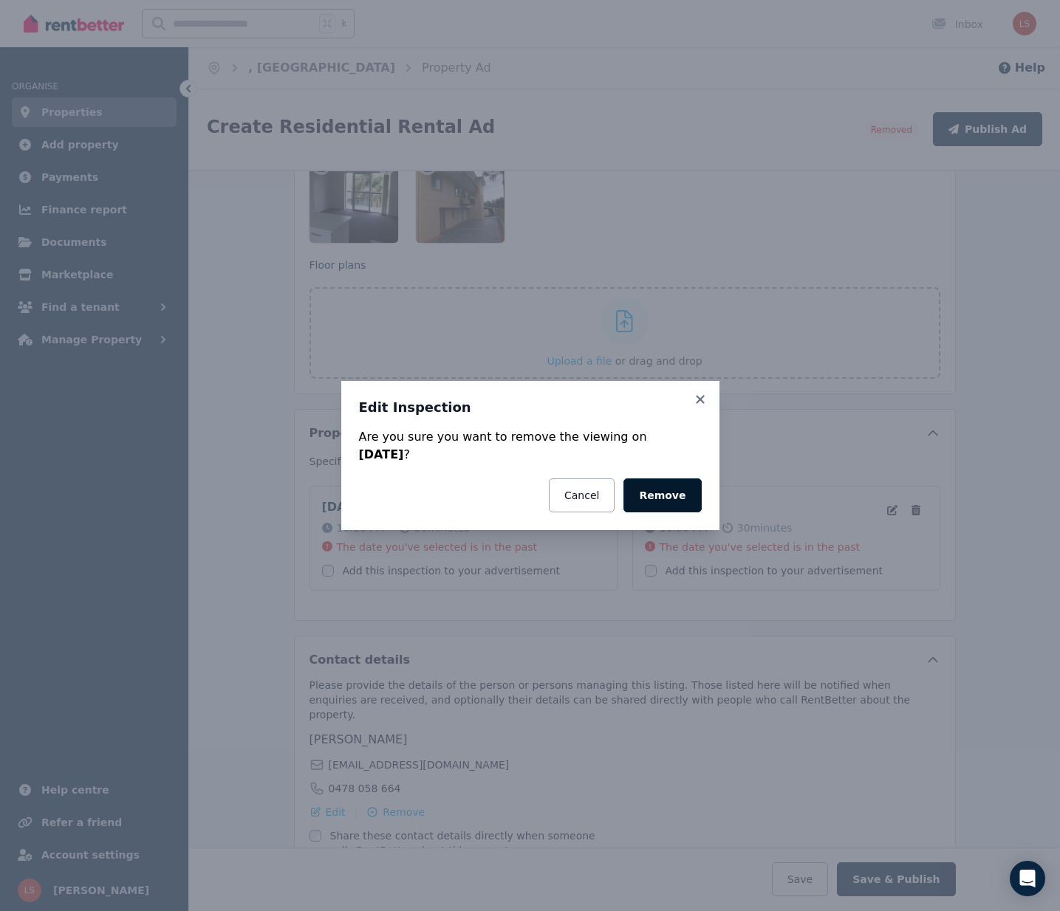
click at [697, 494] on button "Remove" at bounding box center [662, 496] width 78 height 34
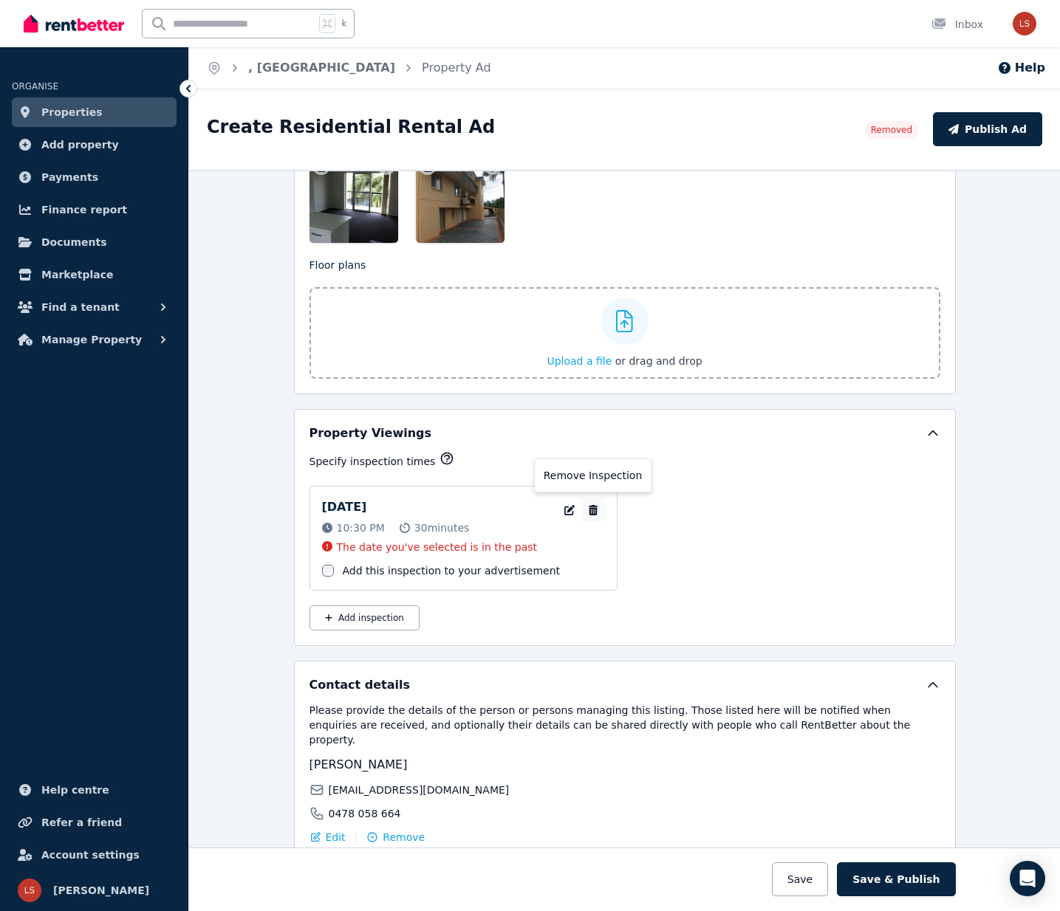
click at [592, 505] on icon "button" at bounding box center [592, 510] width 9 height 10
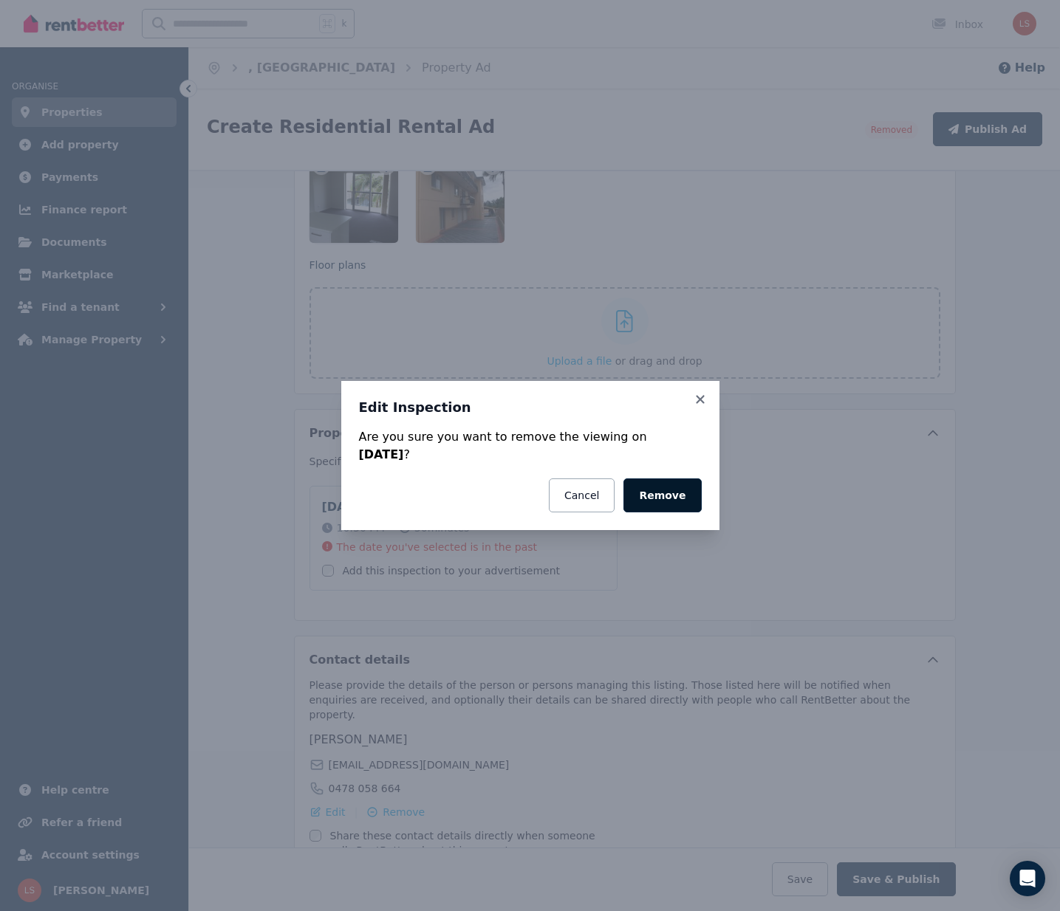
click at [655, 495] on button "Remove" at bounding box center [662, 496] width 78 height 34
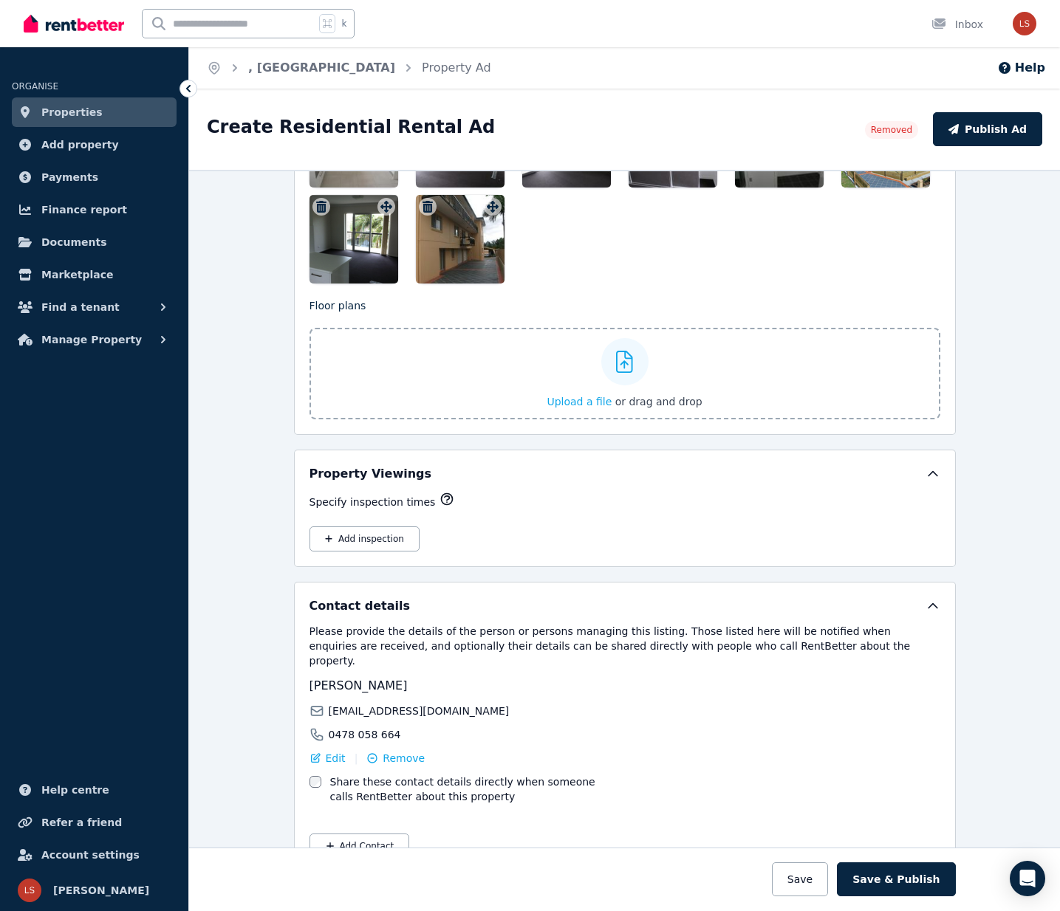
scroll to position [1919, 0]
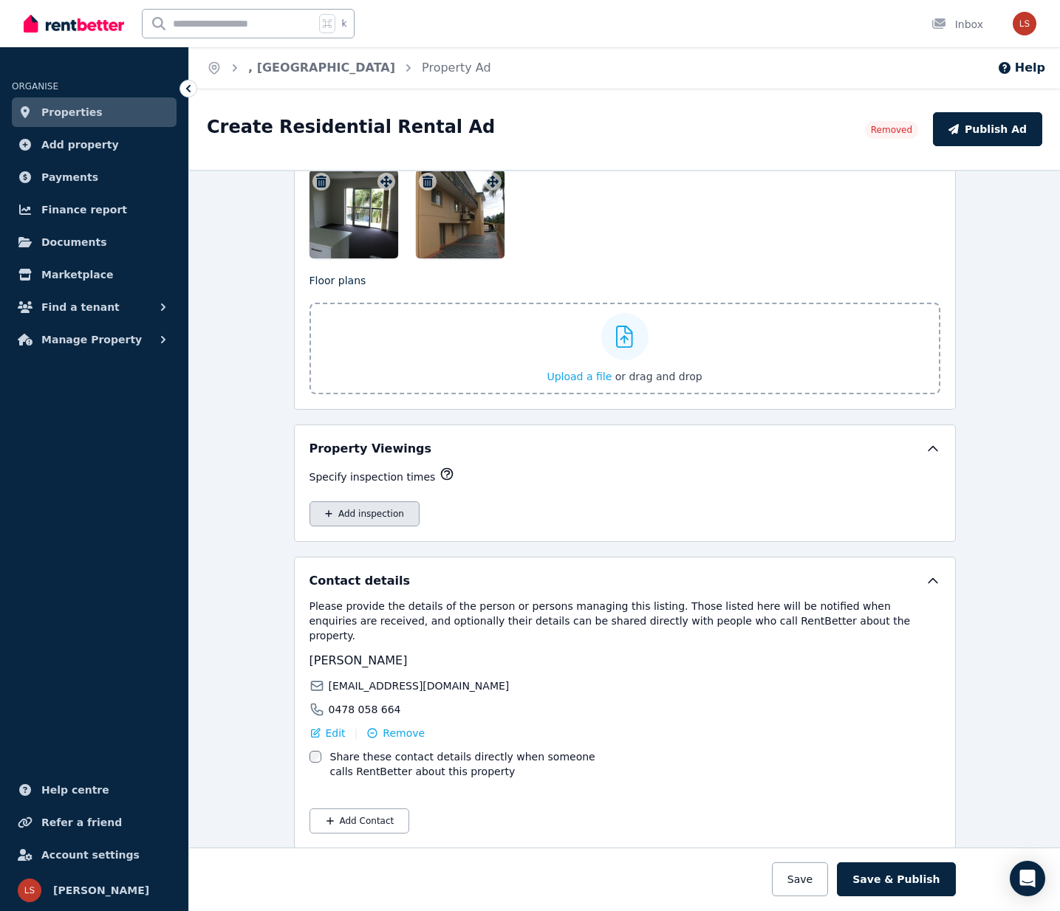
click at [389, 520] on button "Add inspection" at bounding box center [364, 513] width 110 height 25
select select "**"
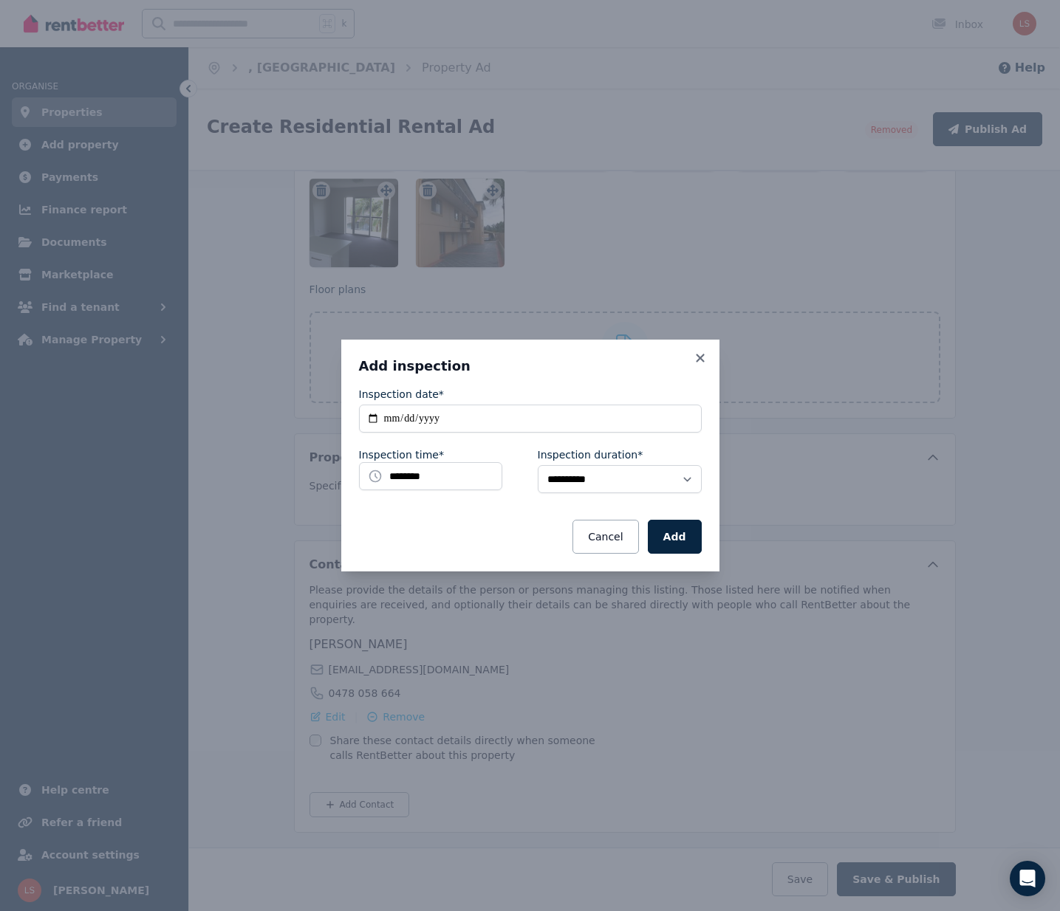
scroll to position [1894, 0]
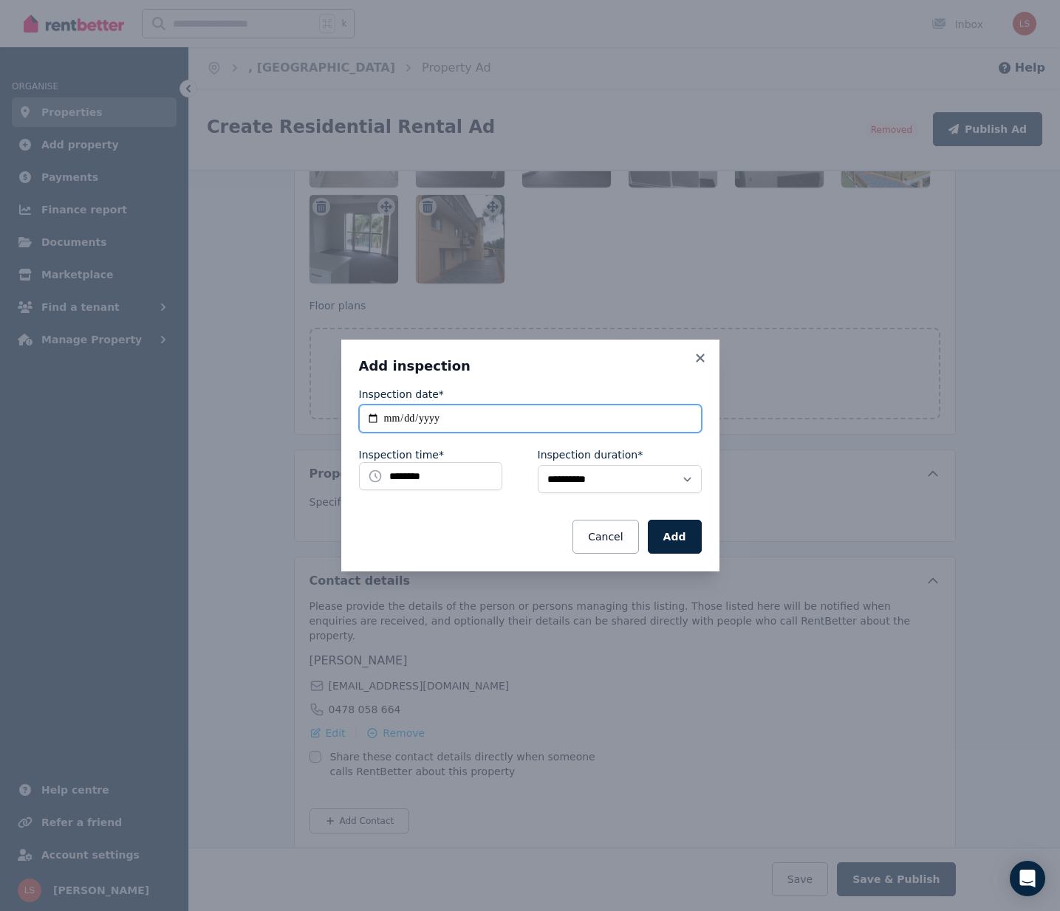
click at [539, 412] on input "**********" at bounding box center [530, 419] width 343 height 28
click at [385, 420] on input "**********" at bounding box center [530, 419] width 343 height 28
type input "**********"
drag, startPoint x: 399, startPoint y: 479, endPoint x: 419, endPoint y: 471, distance: 21.3
click at [399, 478] on input "********" at bounding box center [430, 476] width 143 height 28
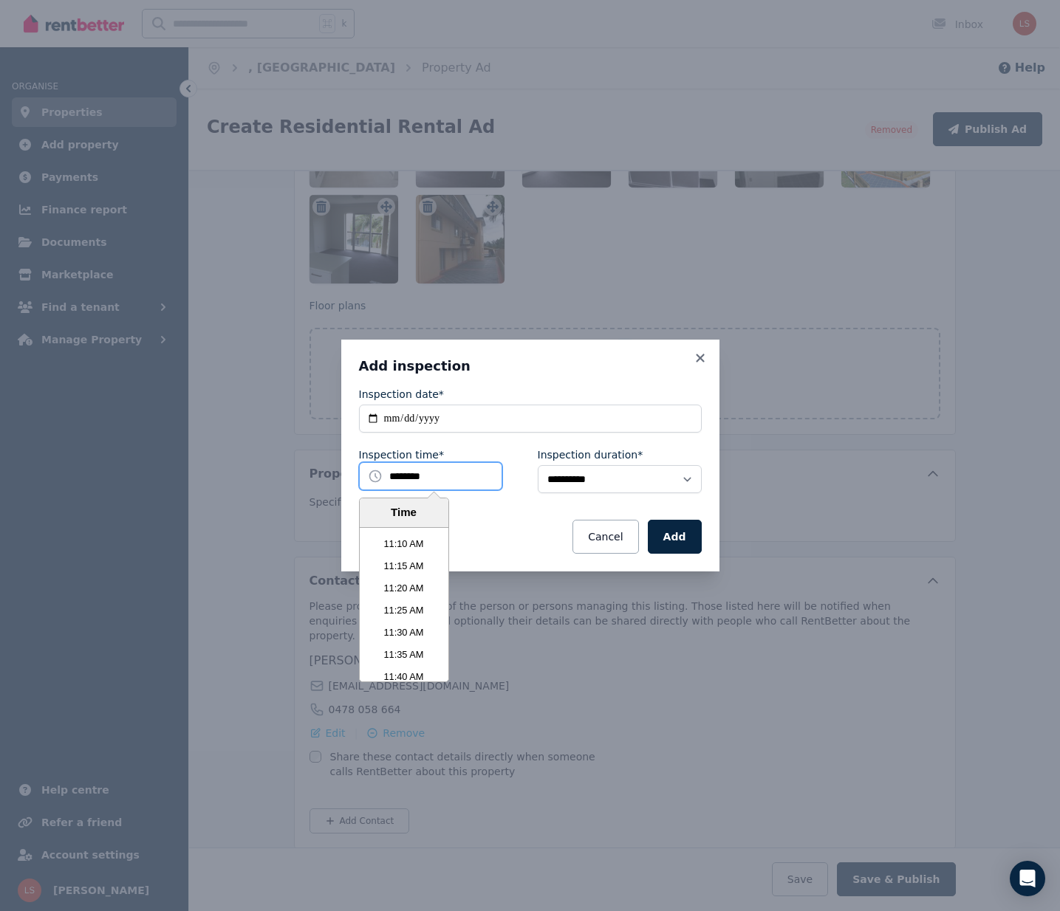
scroll to position [2985, 0]
click at [409, 606] on li "11:30 AM" at bounding box center [404, 612] width 89 height 22
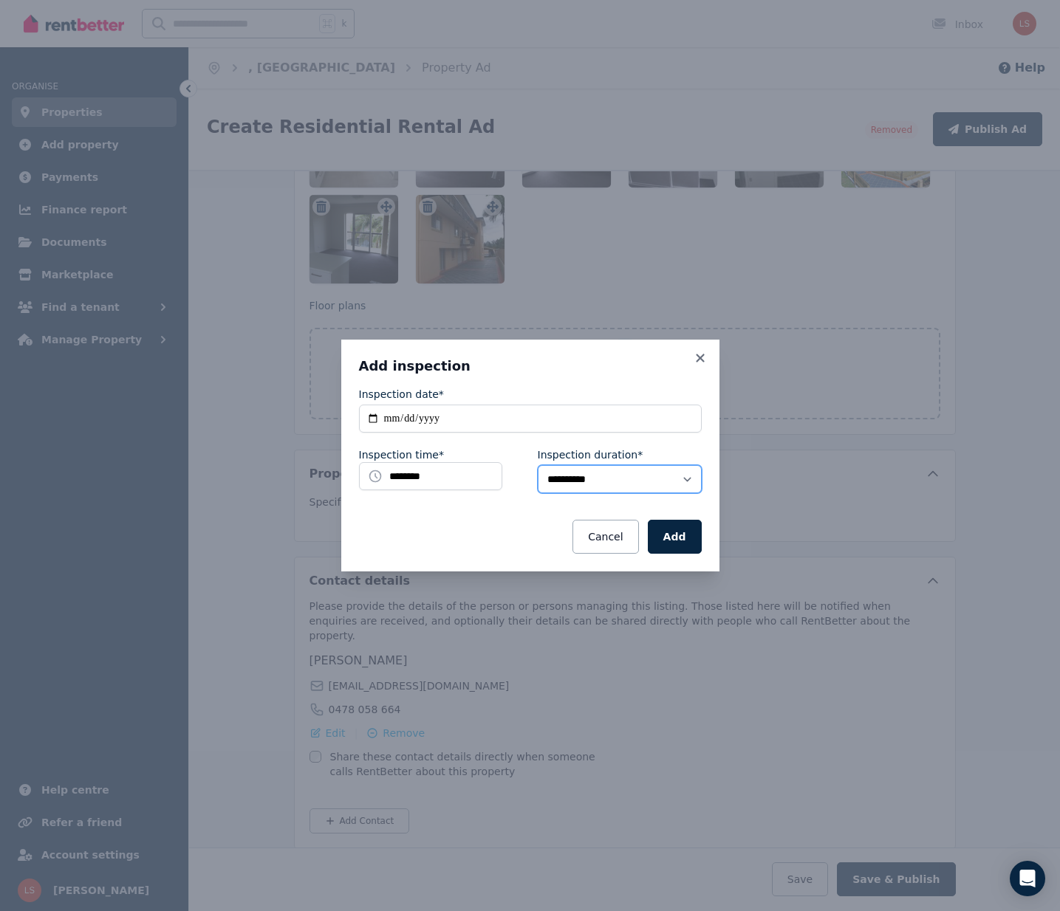
click at [685, 476] on select "**********" at bounding box center [620, 479] width 164 height 28
select select "**"
click at [662, 536] on button "Add" at bounding box center [675, 537] width 54 height 34
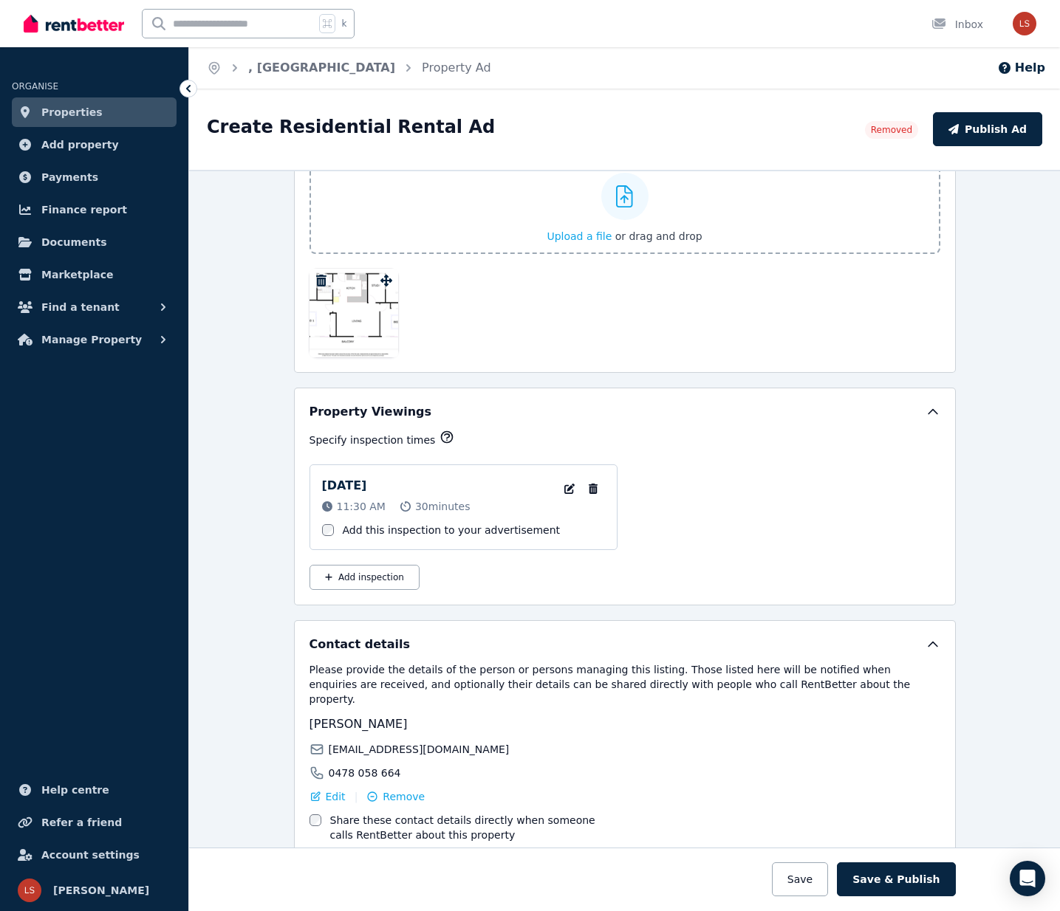
scroll to position [2123, 0]
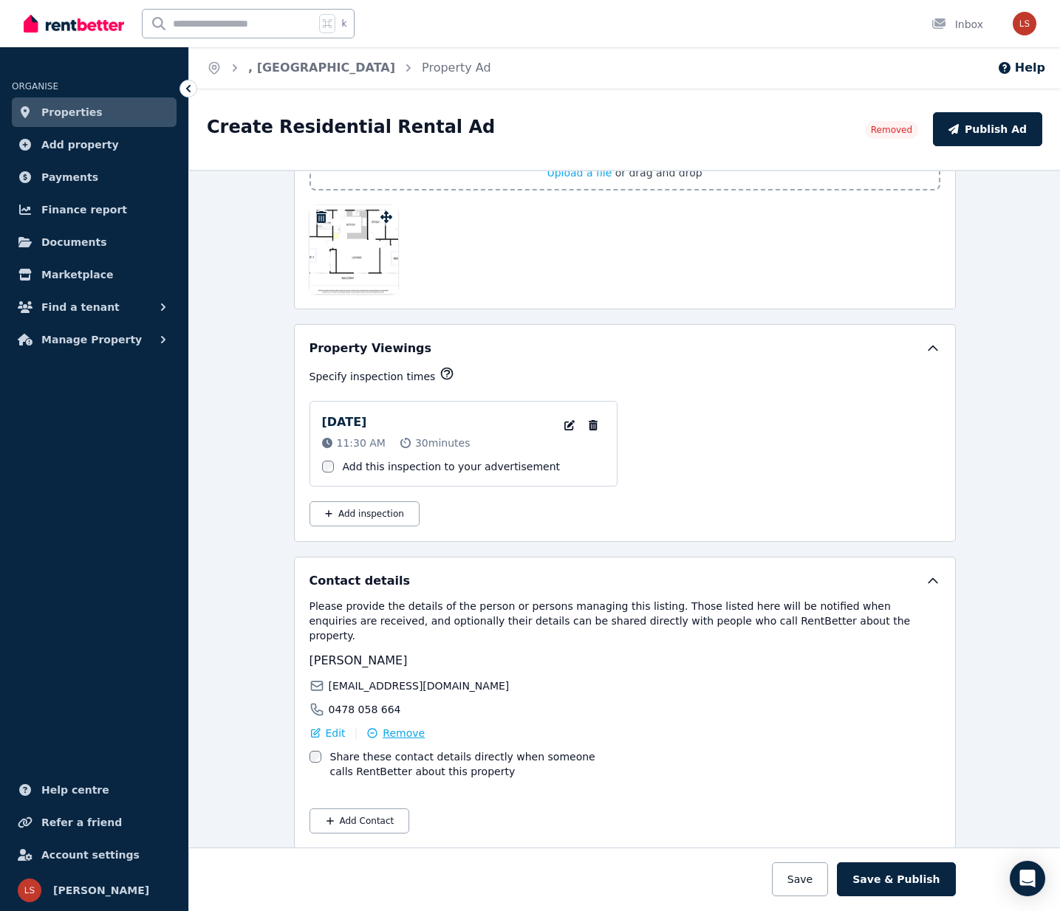
click at [392, 726] on span "Remove" at bounding box center [404, 733] width 42 height 15
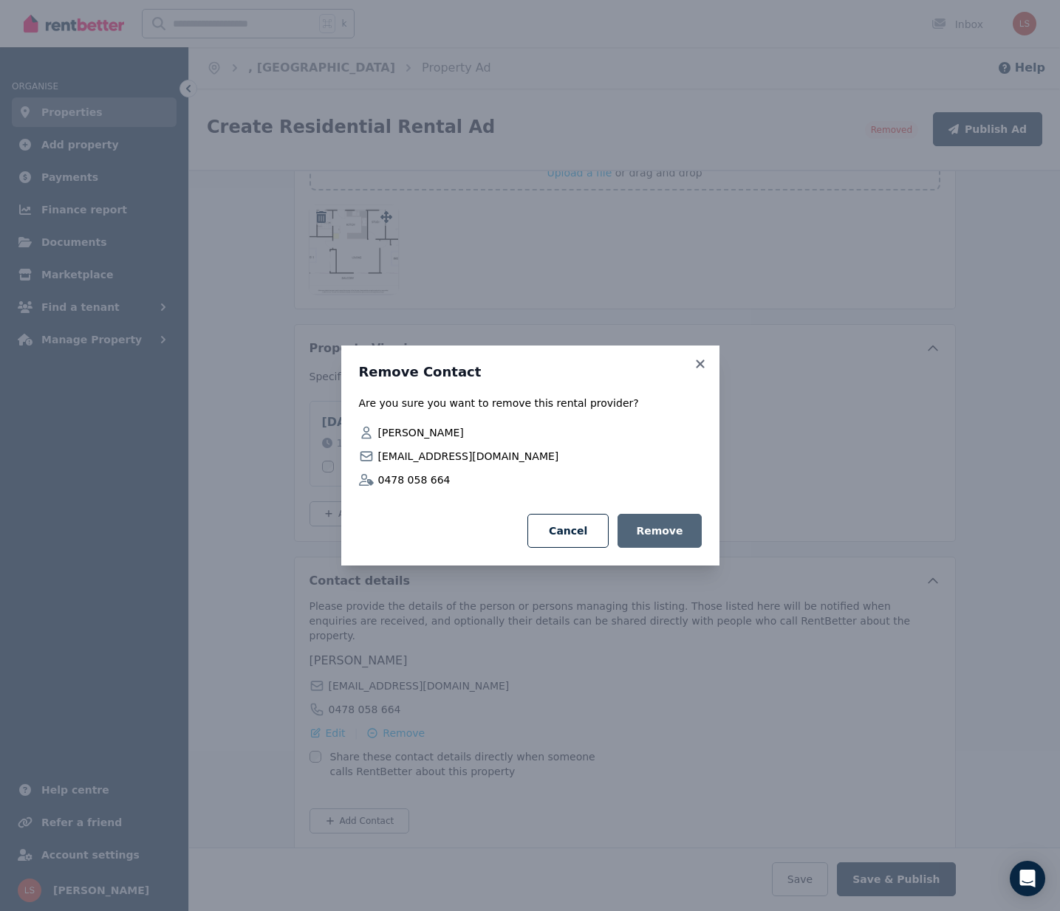
click at [665, 531] on button "Remove" at bounding box center [658, 531] width 83 height 34
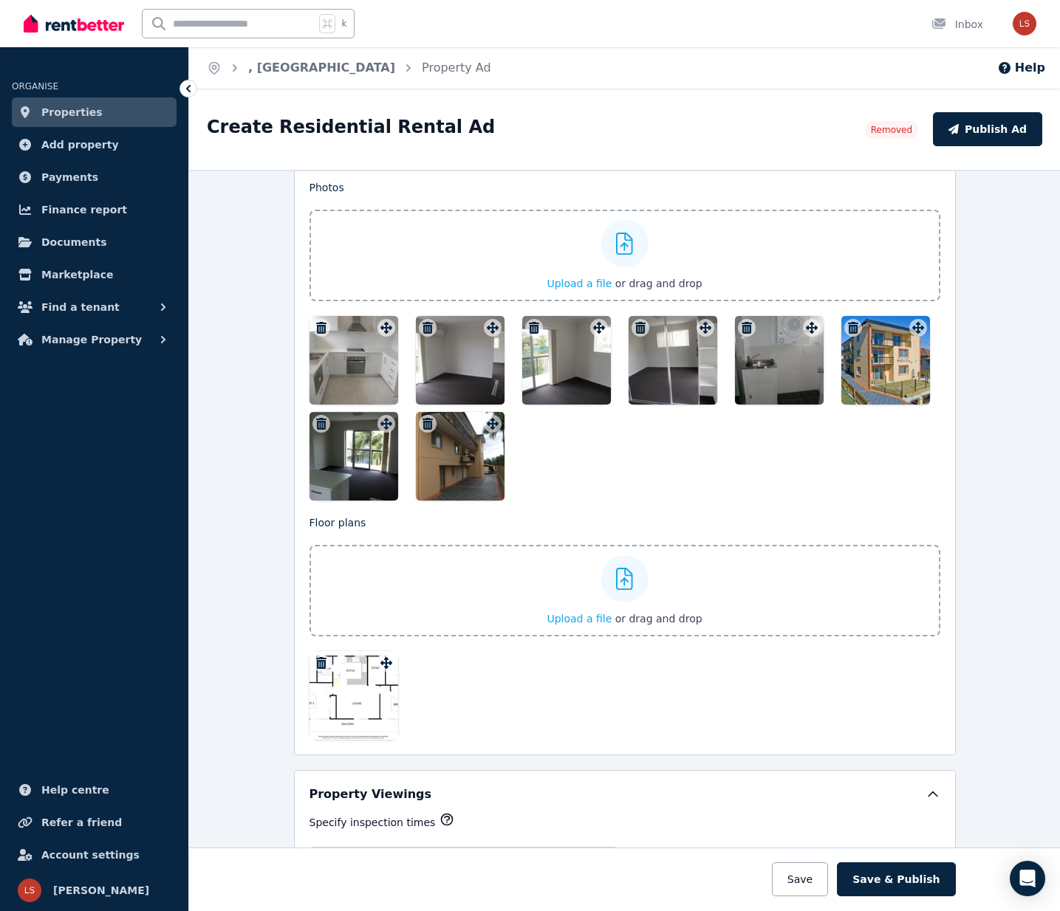
scroll to position [1668, 0]
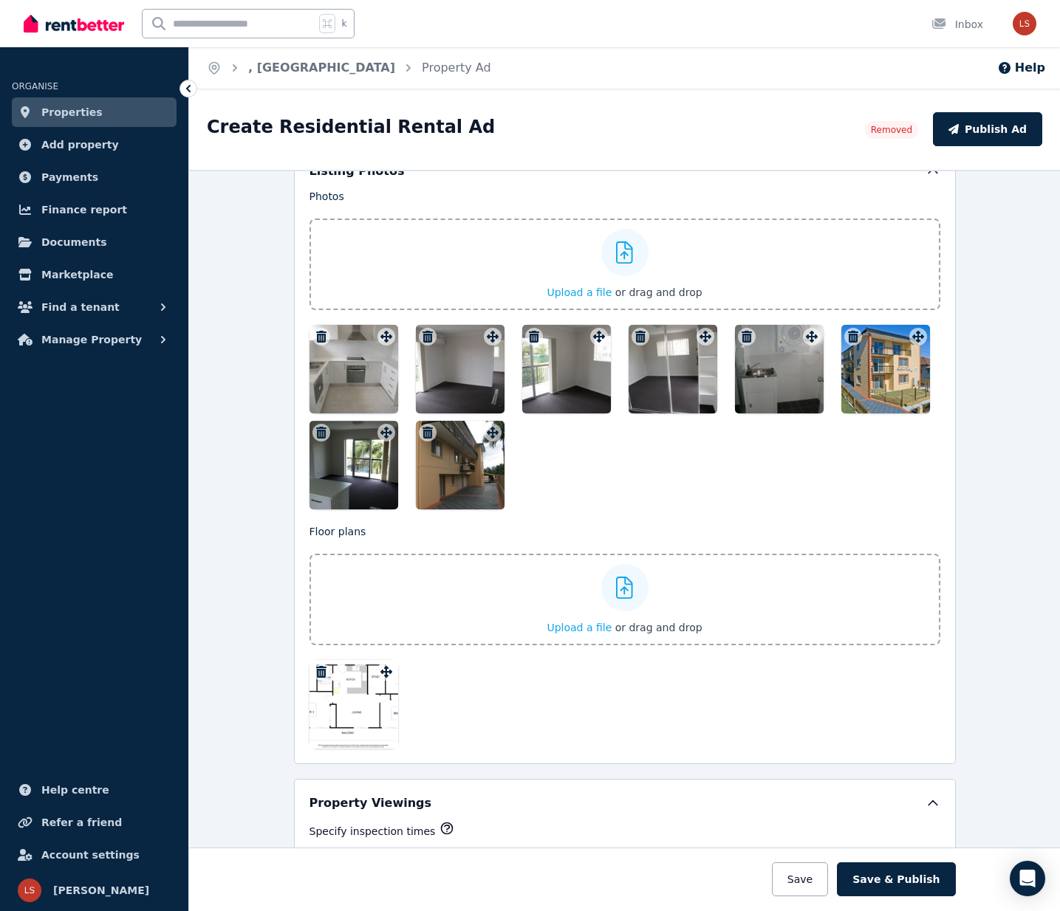
click at [449, 367] on div at bounding box center [460, 369] width 89 height 89
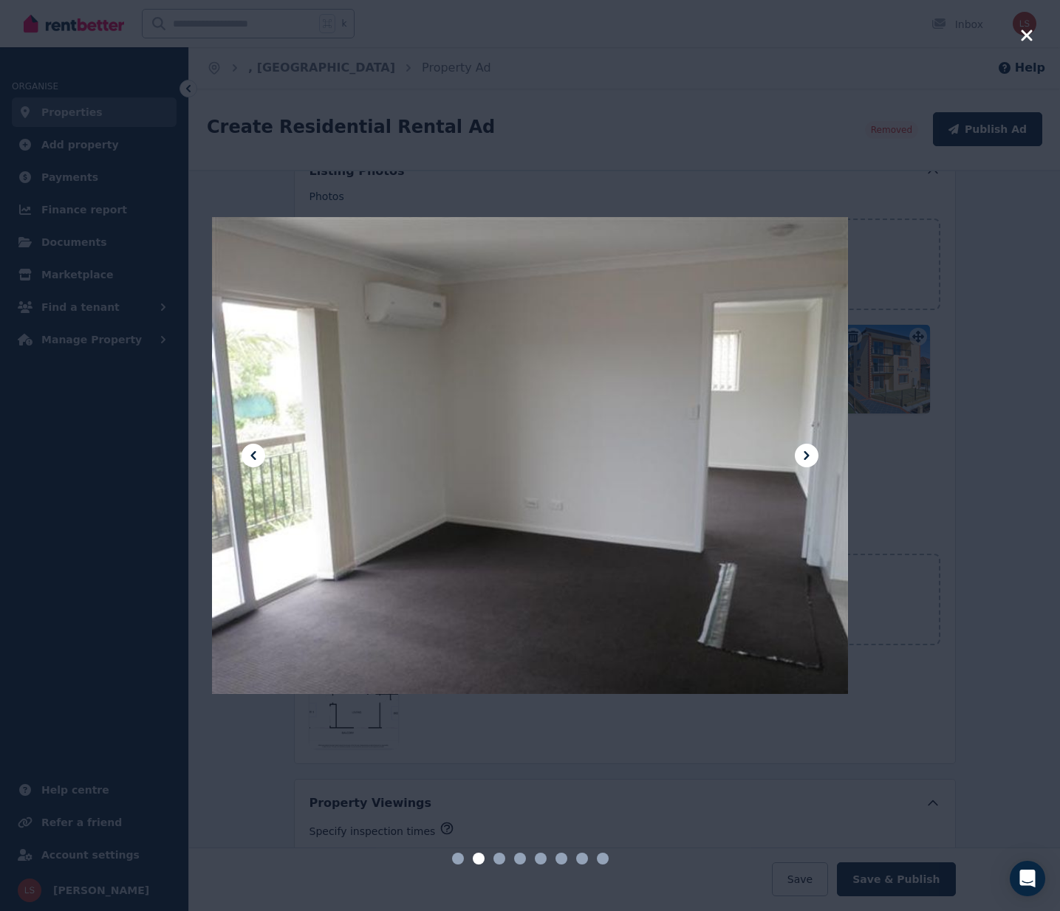
click at [810, 456] on icon at bounding box center [807, 456] width 18 height 18
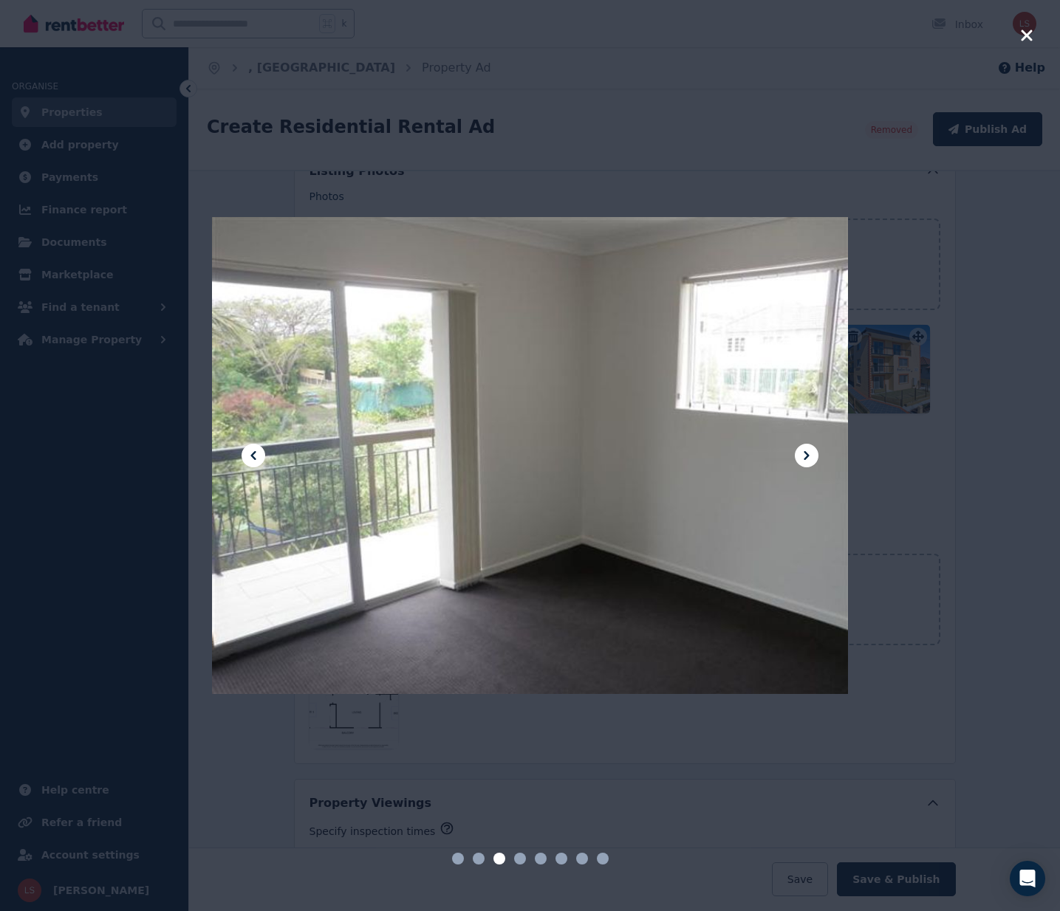
click at [810, 456] on icon at bounding box center [807, 456] width 18 height 18
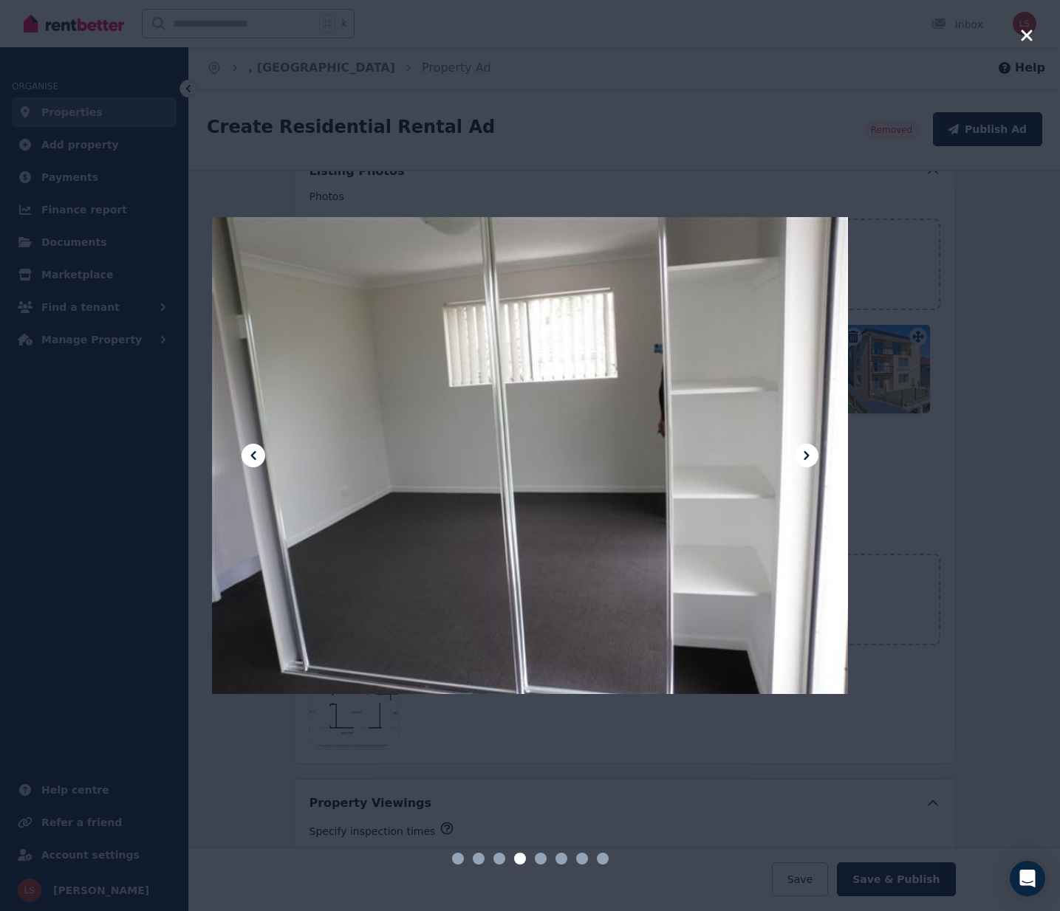
click at [810, 456] on icon at bounding box center [807, 456] width 18 height 18
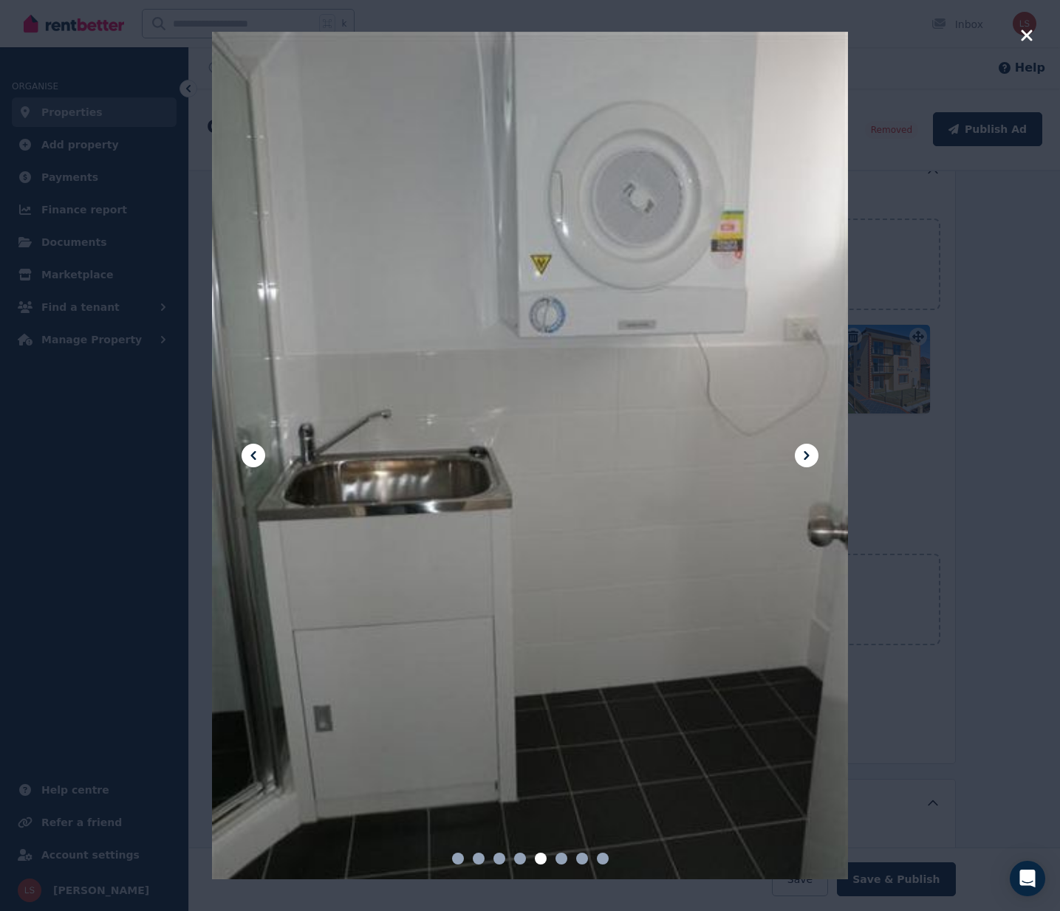
click at [810, 456] on icon at bounding box center [807, 456] width 18 height 18
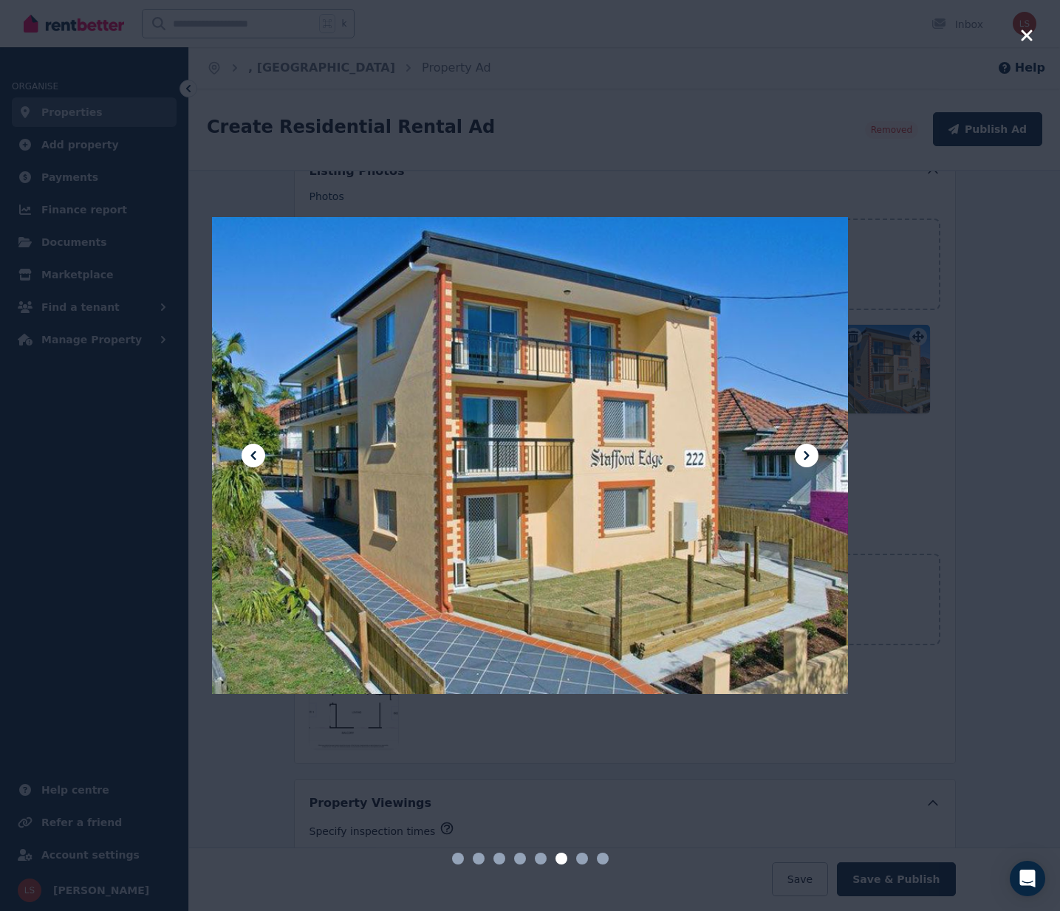
click at [810, 456] on icon at bounding box center [807, 456] width 18 height 18
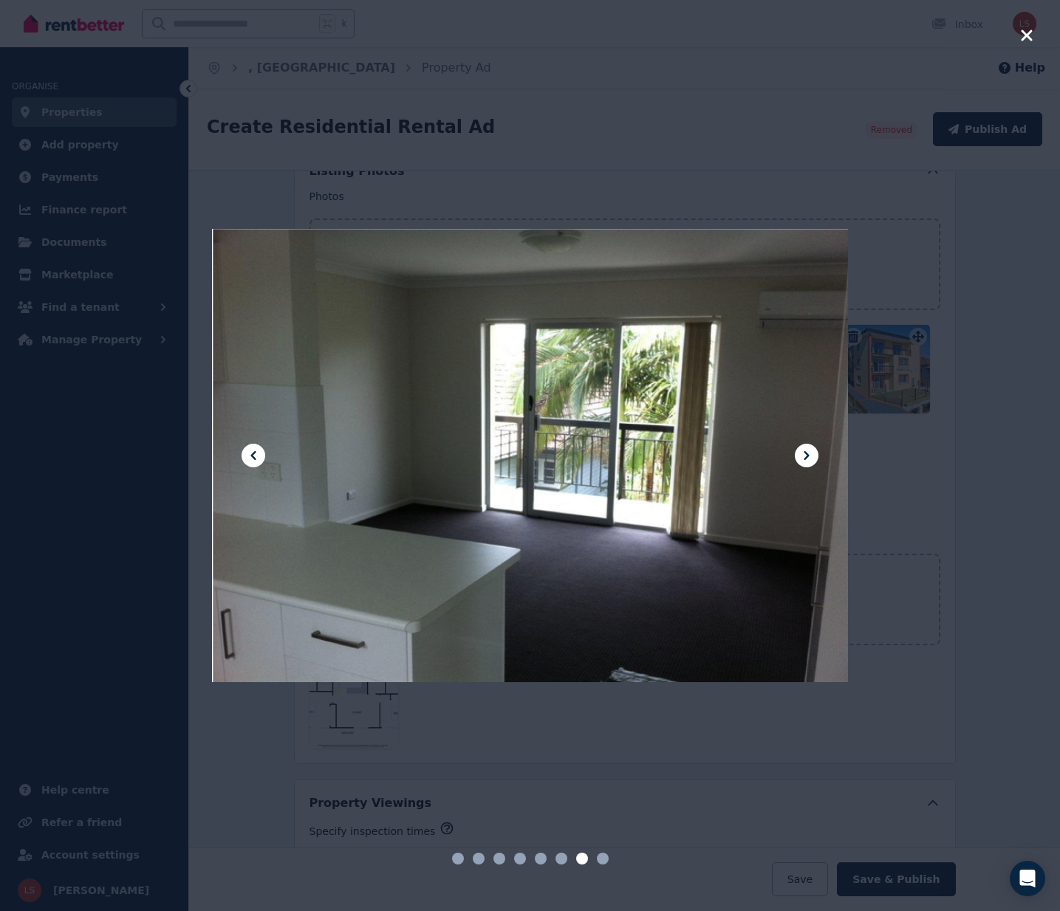
click at [810, 456] on icon at bounding box center [807, 456] width 18 height 18
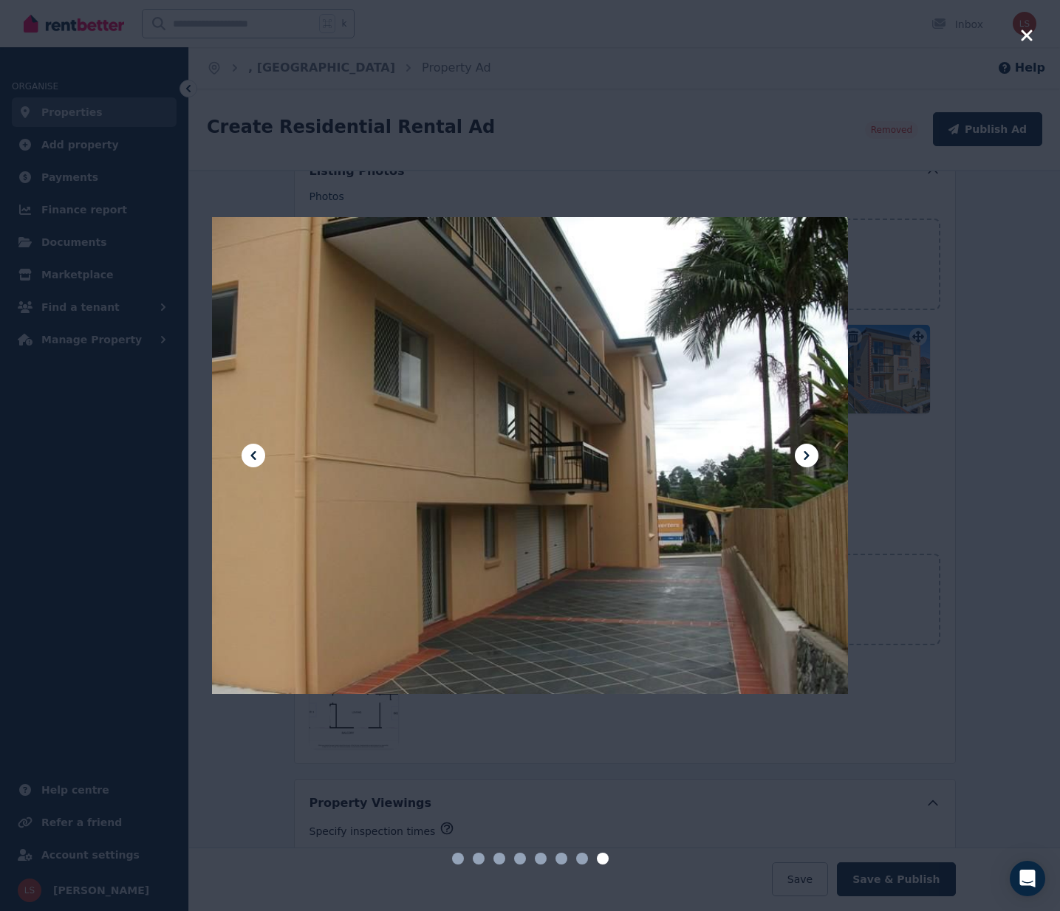
click at [810, 456] on icon at bounding box center [807, 456] width 18 height 18
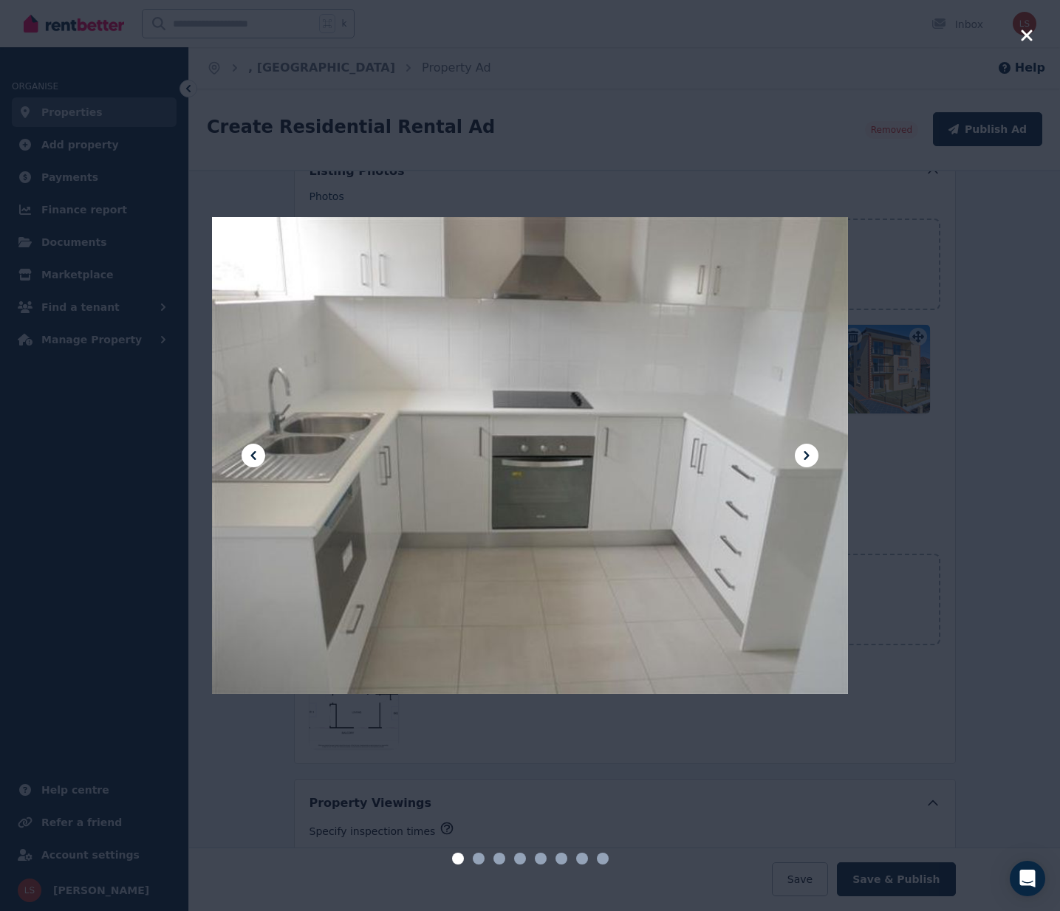
click at [810, 456] on icon at bounding box center [807, 456] width 18 height 18
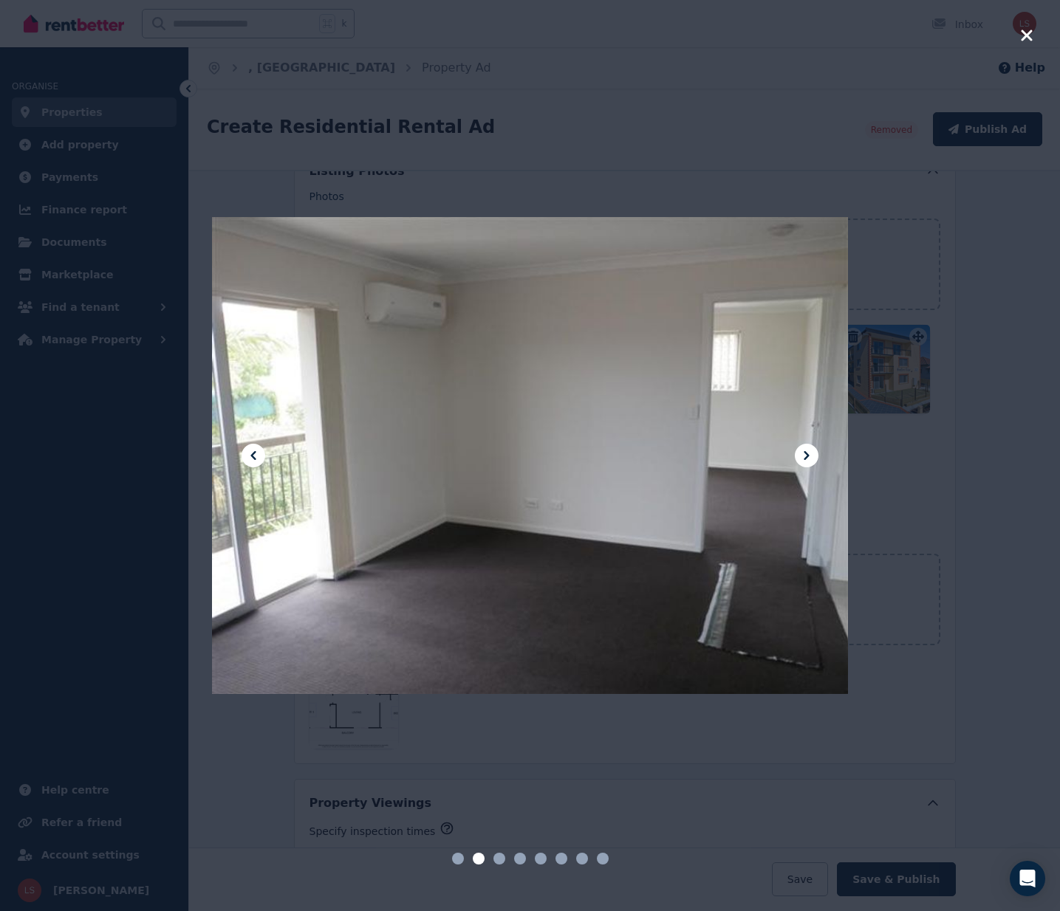
click at [810, 456] on icon at bounding box center [807, 456] width 18 height 18
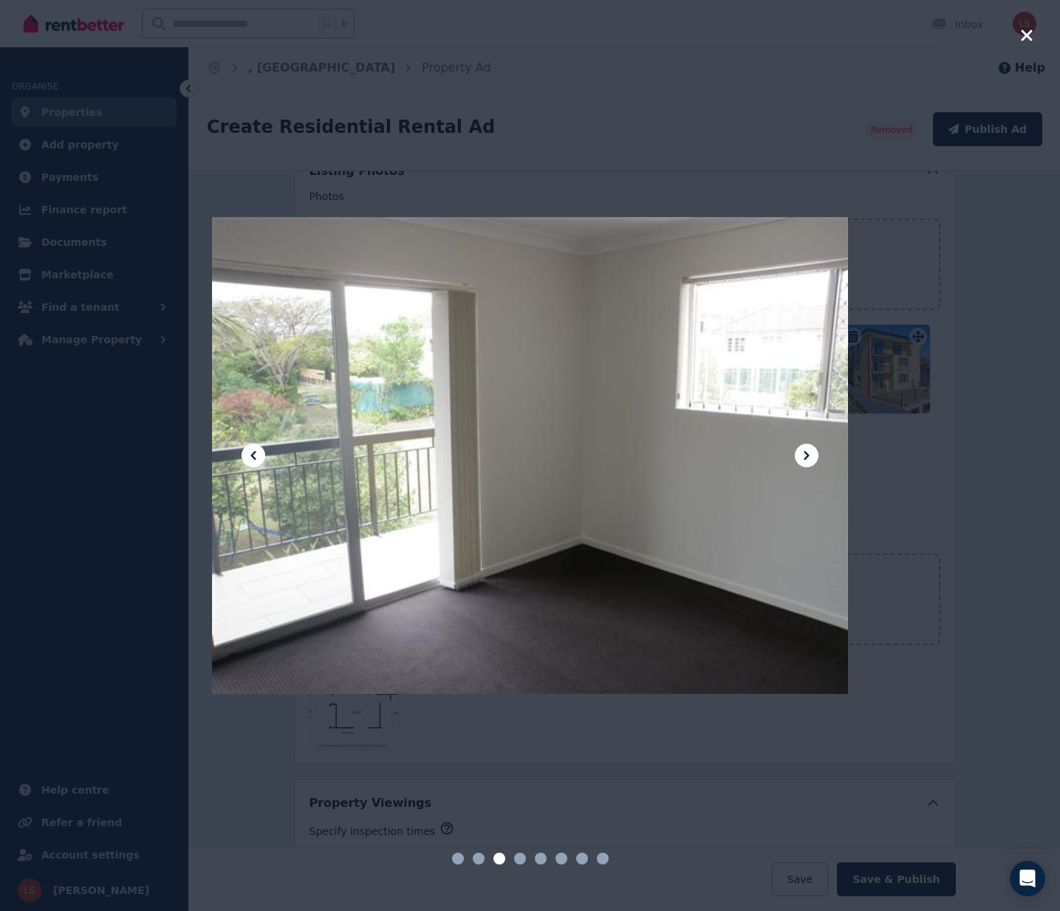
click at [810, 456] on icon at bounding box center [807, 456] width 18 height 18
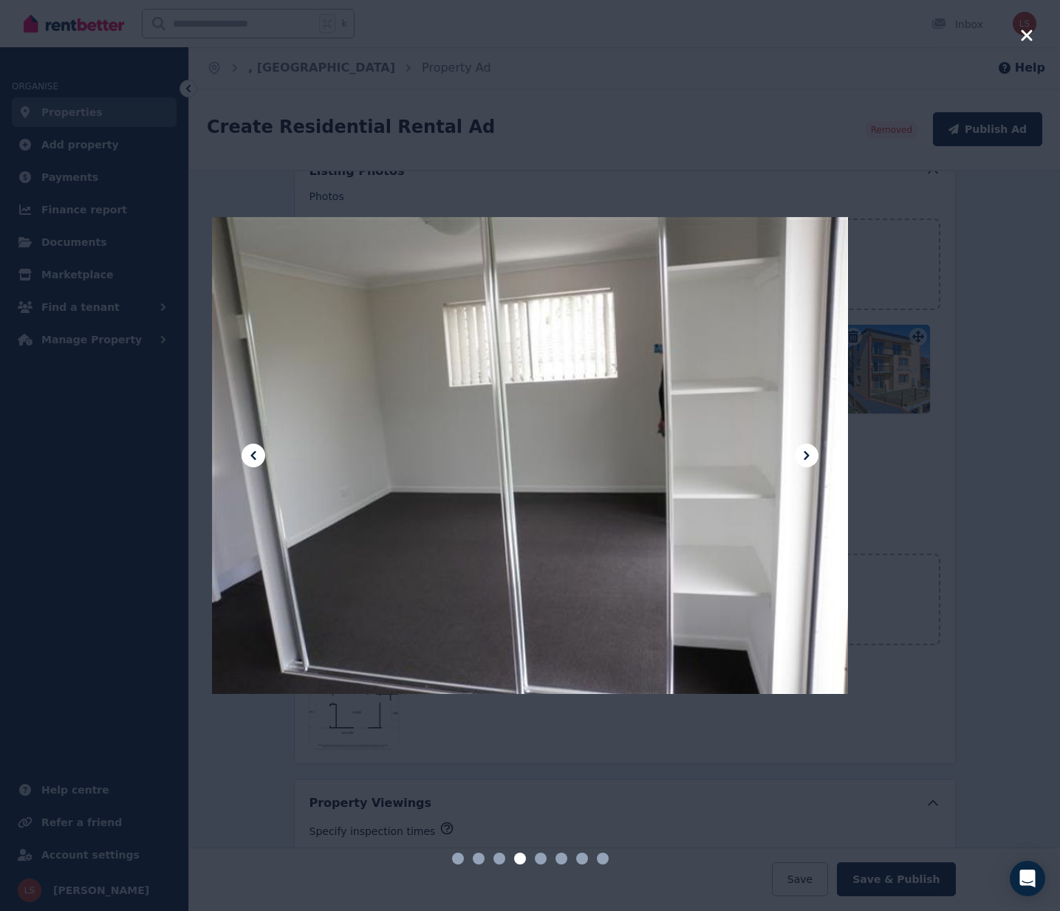
click at [965, 261] on div at bounding box center [530, 455] width 1060 height 911
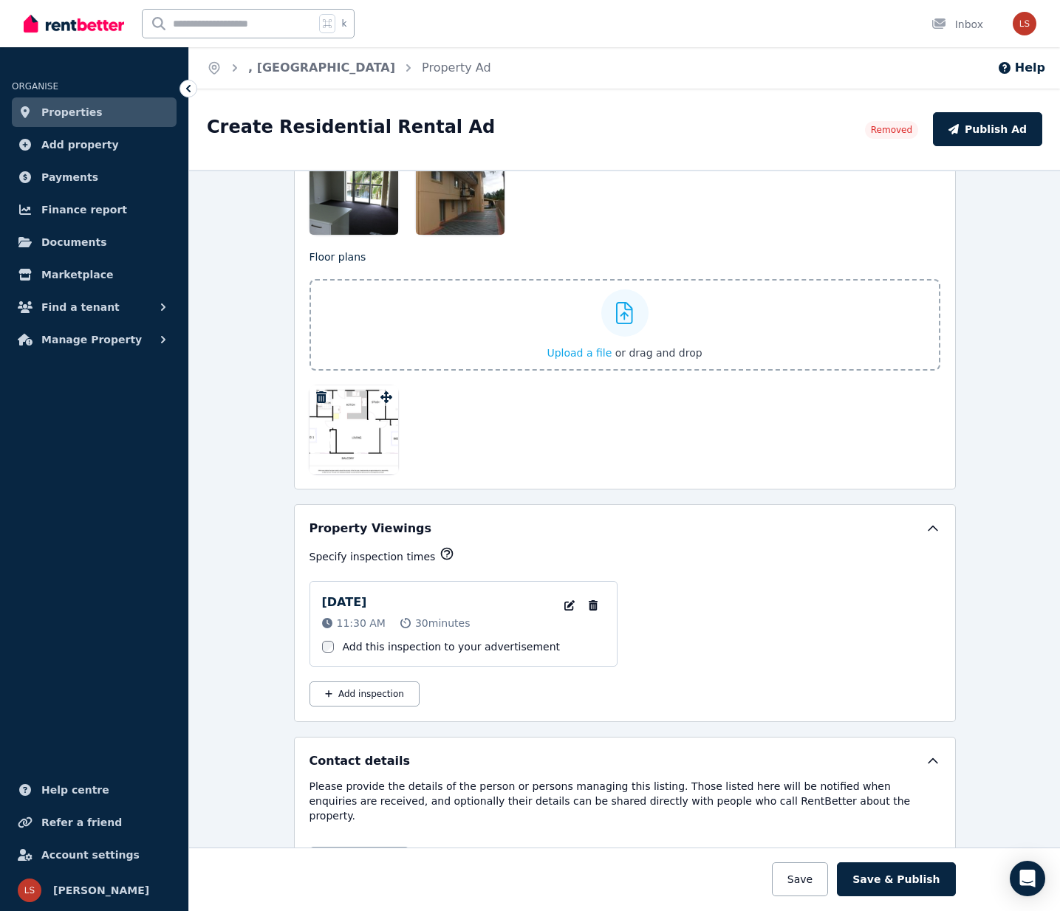
scroll to position [1981, 0]
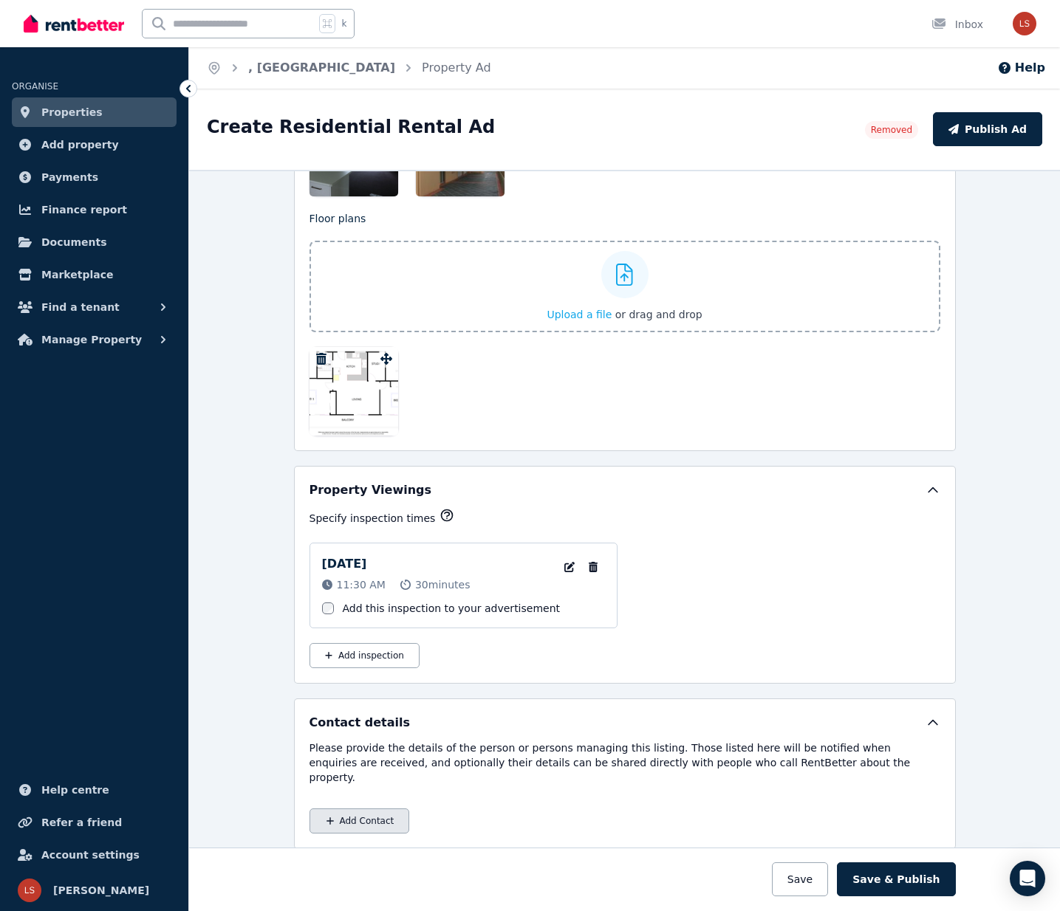
click at [374, 809] on button "Add Contact" at bounding box center [359, 821] width 100 height 25
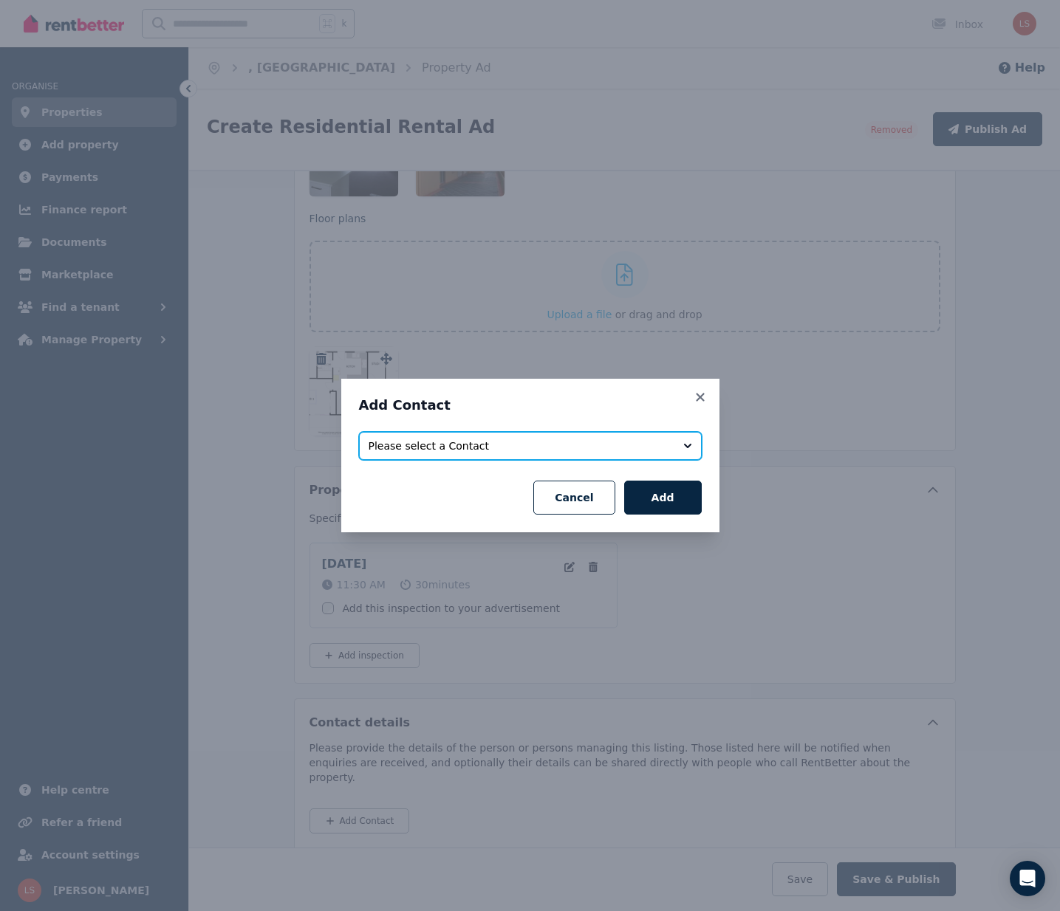
click at [518, 448] on span "Please select a Contact" at bounding box center [520, 446] width 303 height 15
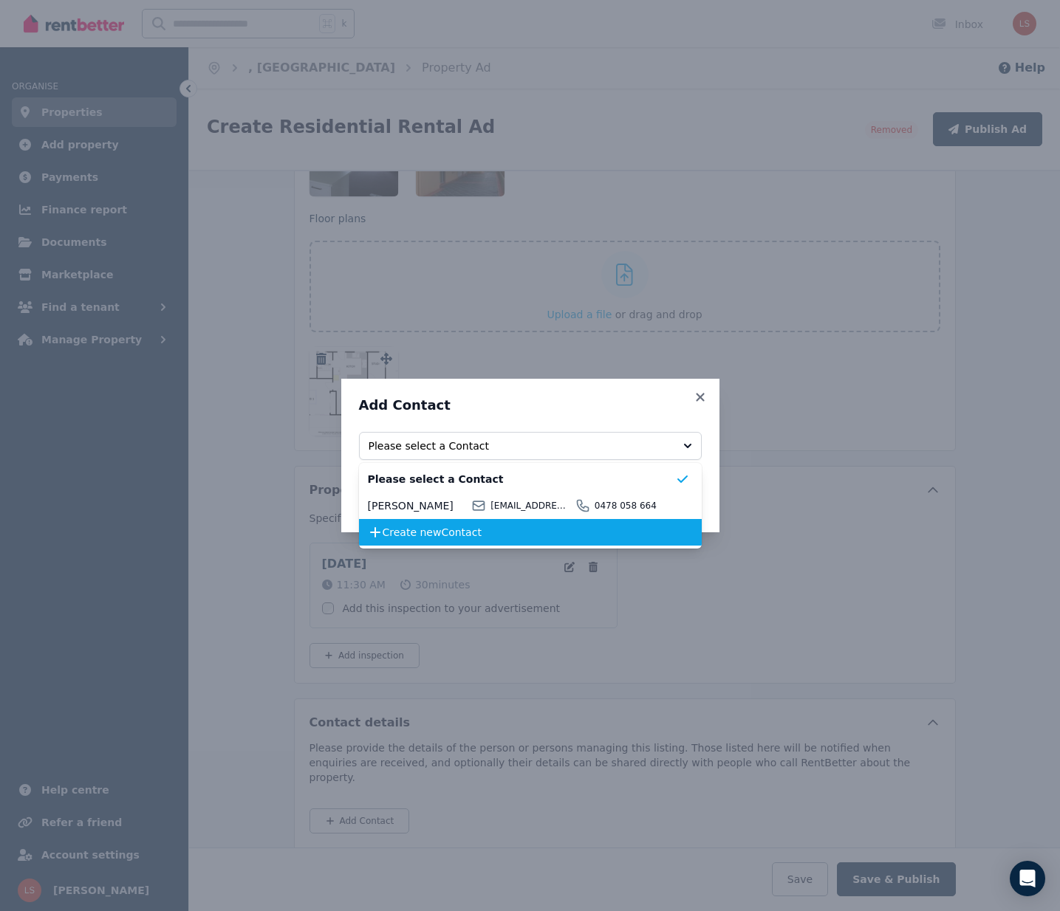
click at [464, 538] on span "Create new Contact" at bounding box center [529, 532] width 292 height 15
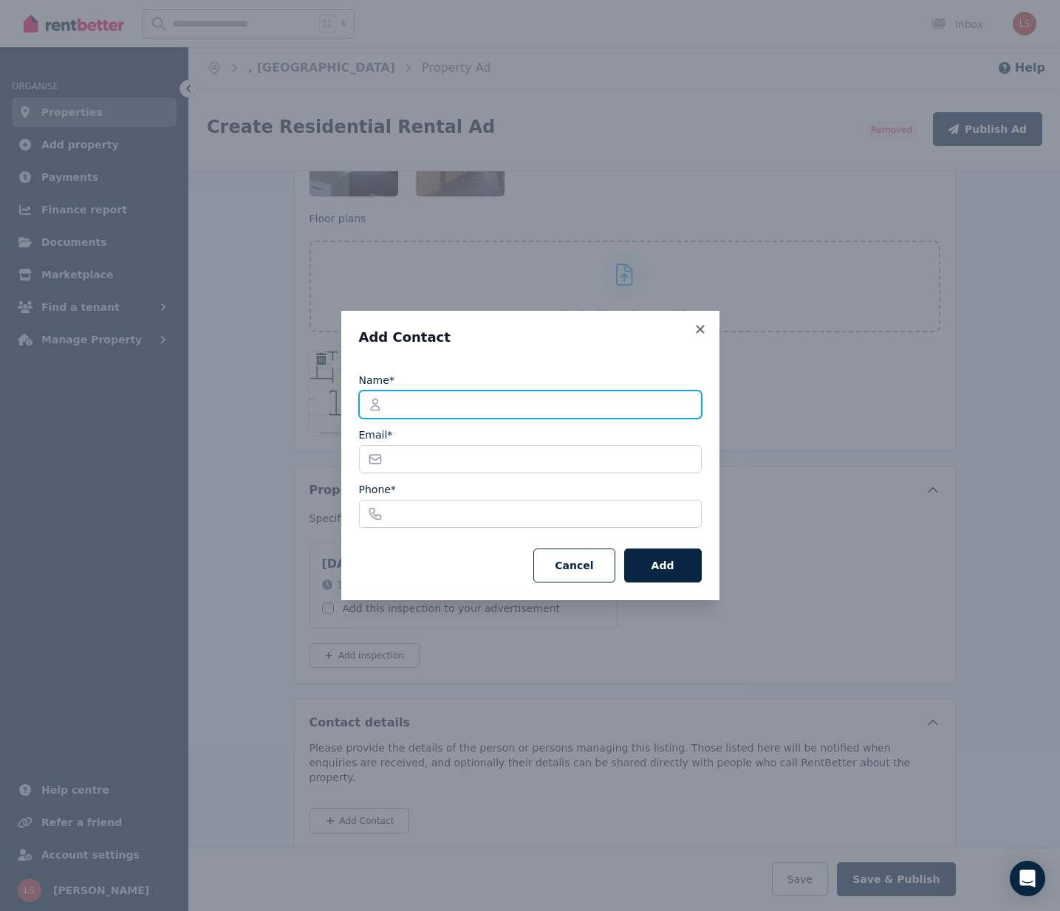
click at [491, 404] on input "Name*" at bounding box center [530, 405] width 343 height 28
type input "**********"
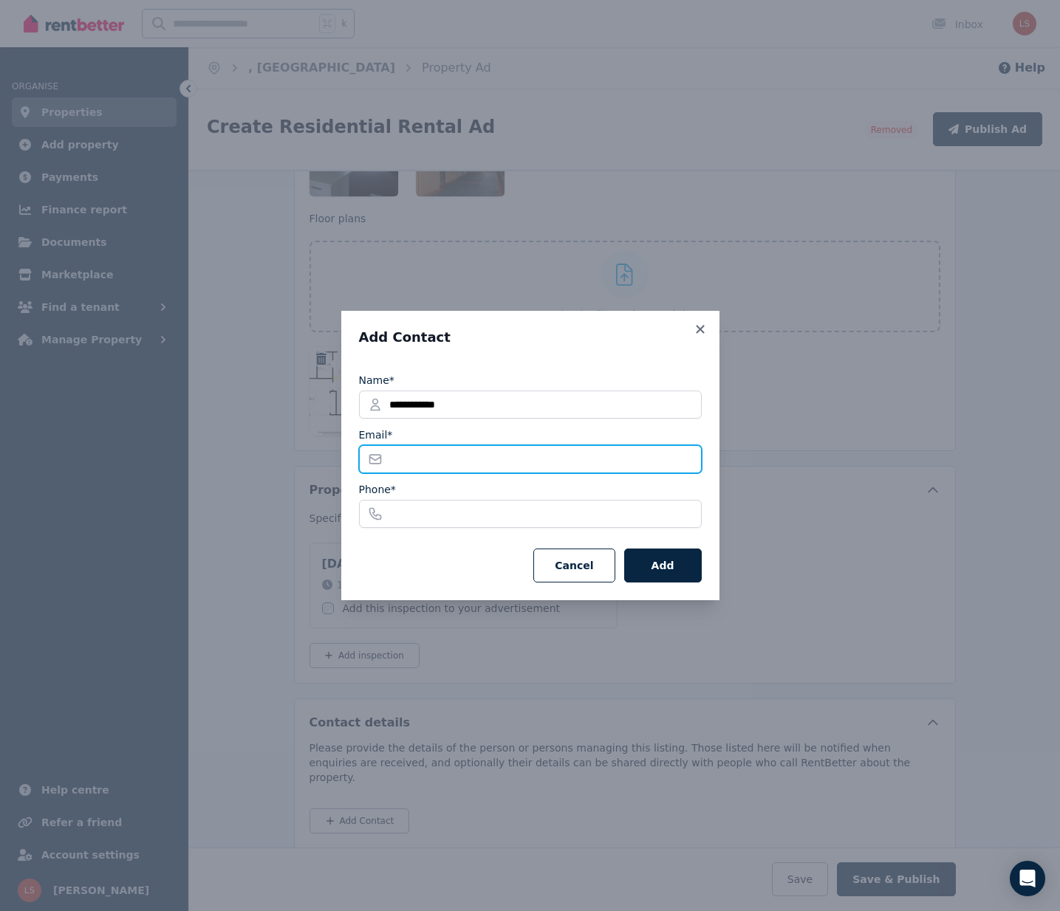
type input "**********"
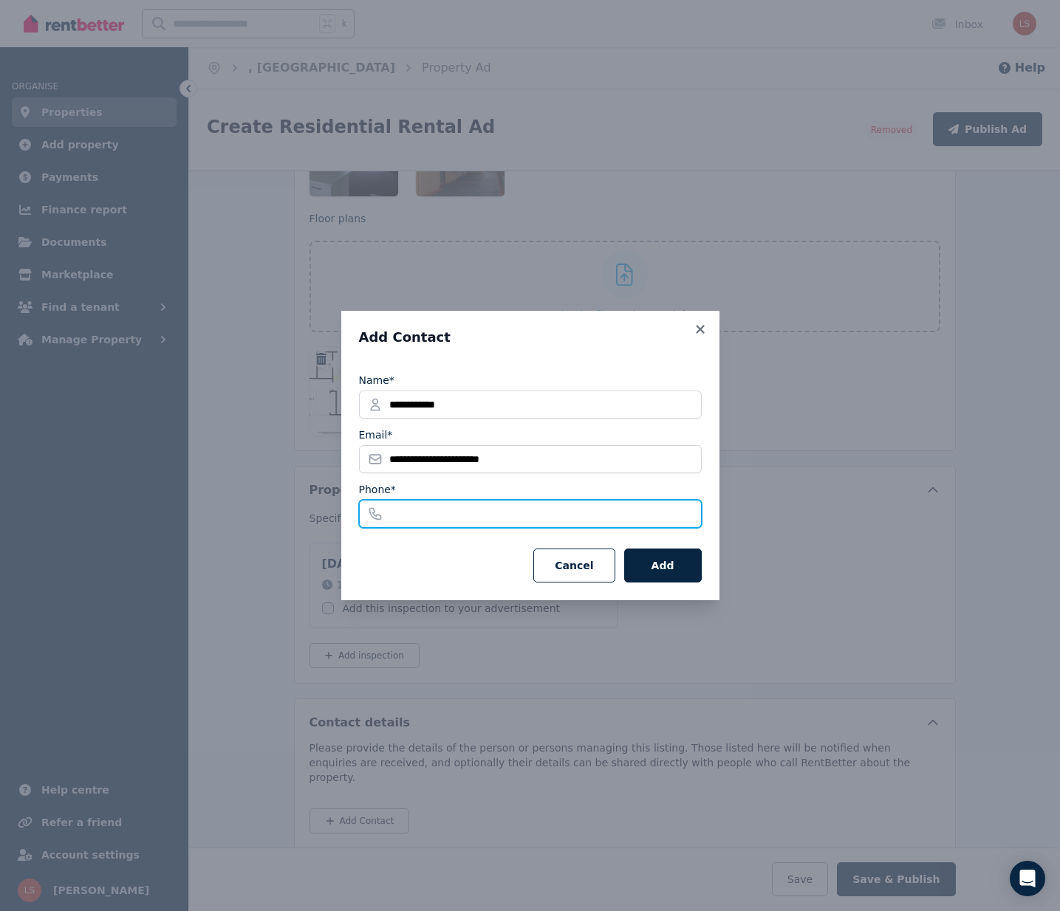
type input "**********"
click at [672, 566] on button "Add" at bounding box center [663, 566] width 78 height 34
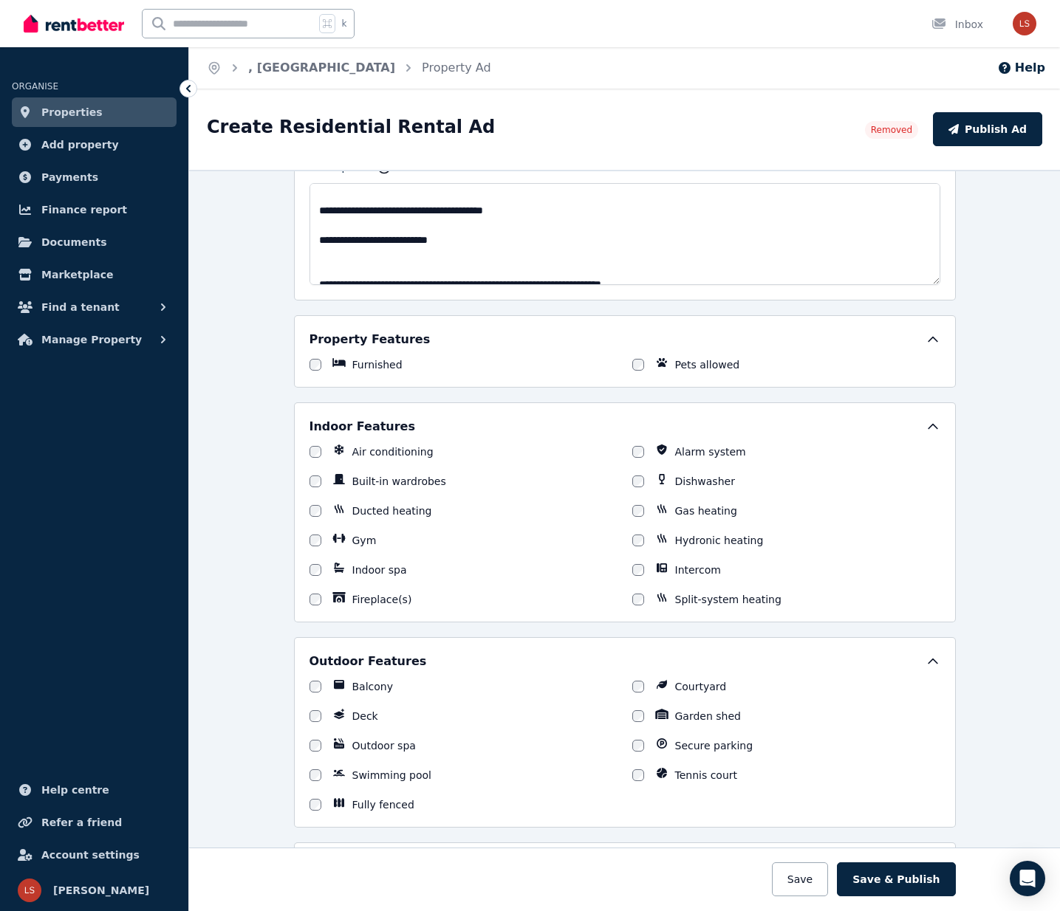
scroll to position [584, 0]
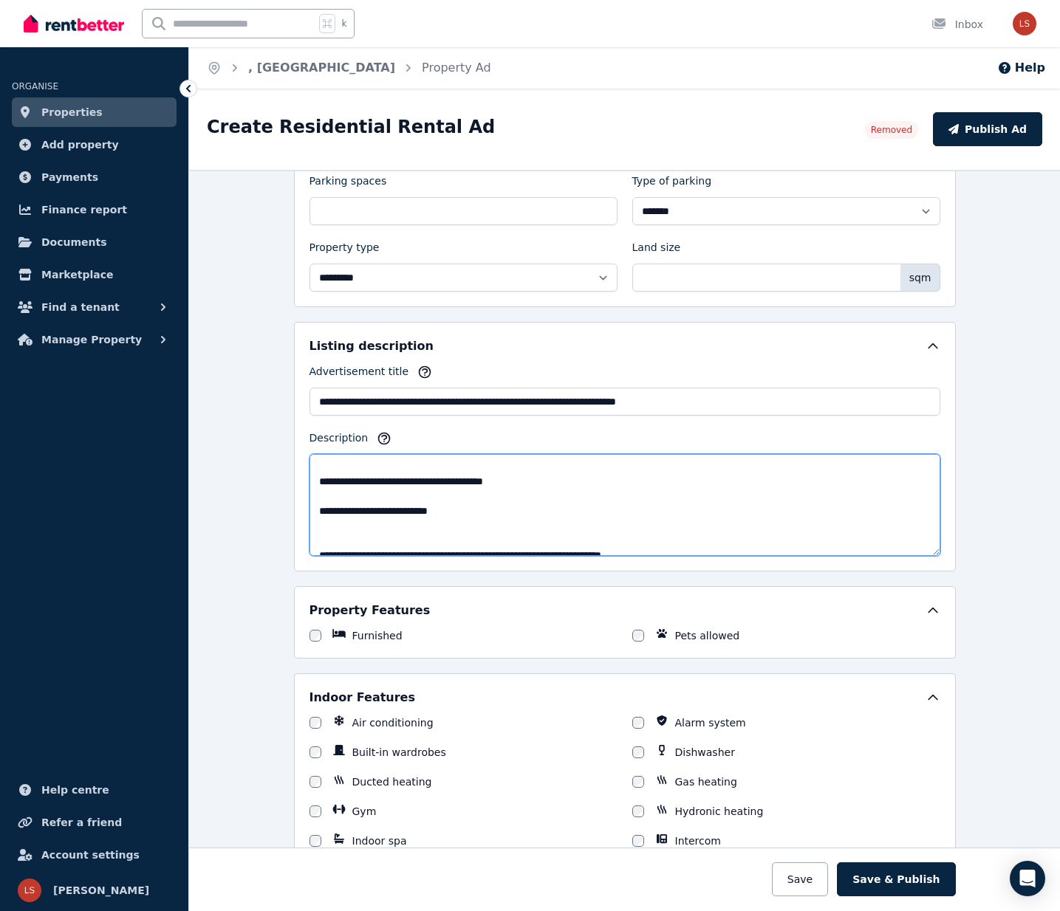
click at [321, 522] on textarea "Description" at bounding box center [624, 505] width 631 height 102
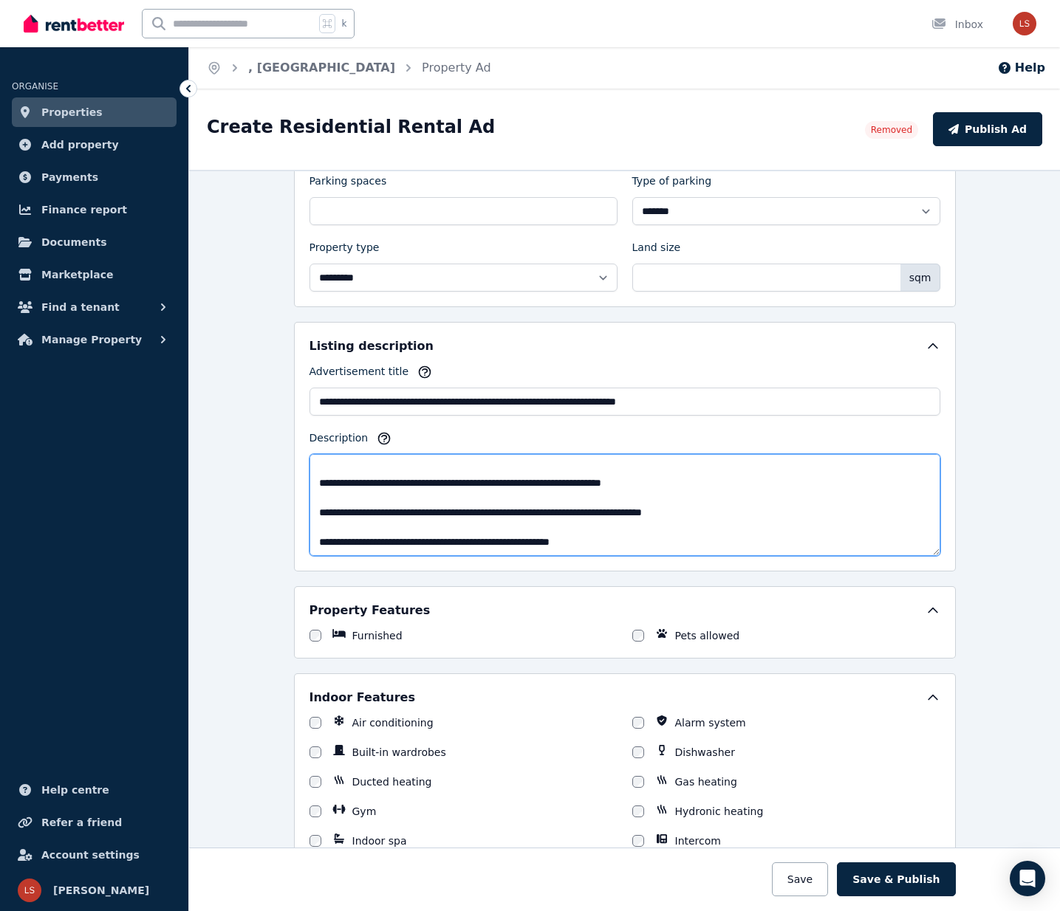
scroll to position [606, 0]
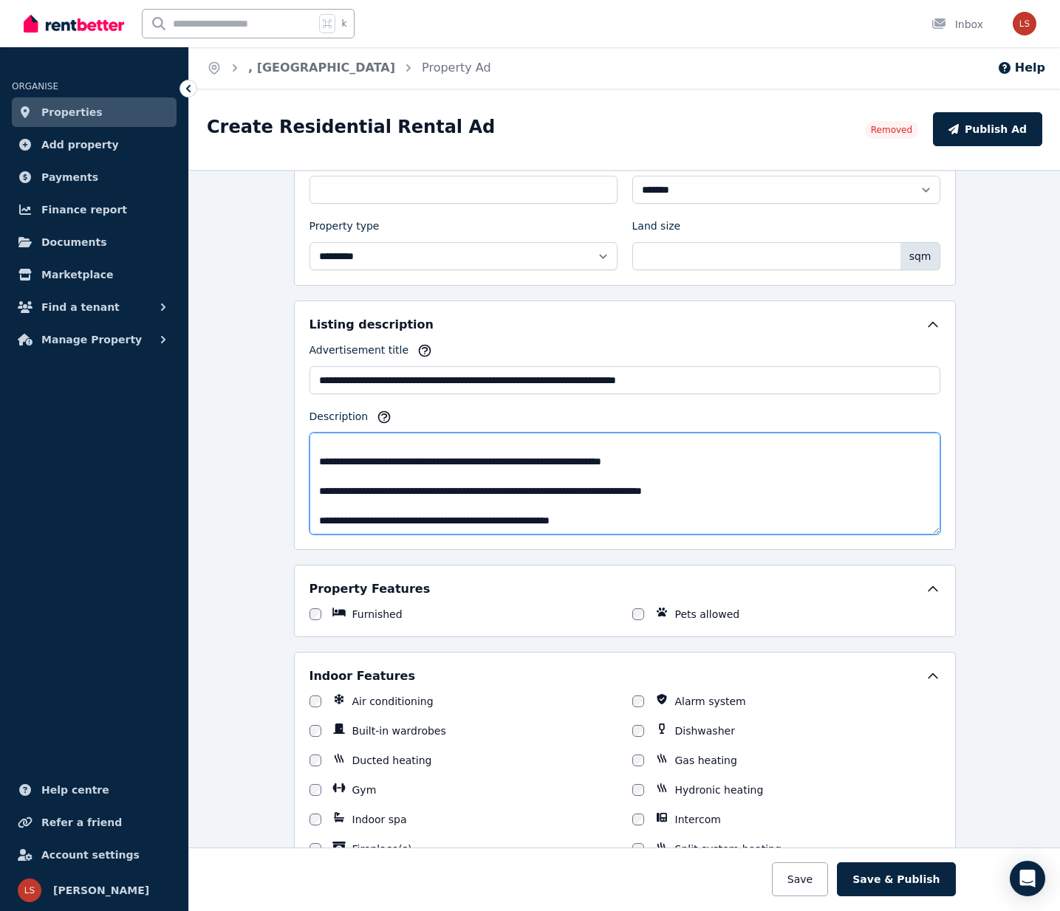
click at [731, 487] on textarea "Description" at bounding box center [624, 484] width 631 height 102
drag, startPoint x: 732, startPoint y: 489, endPoint x: 535, endPoint y: 496, distance: 196.6
click at [535, 496] on textarea "Description" at bounding box center [624, 484] width 631 height 102
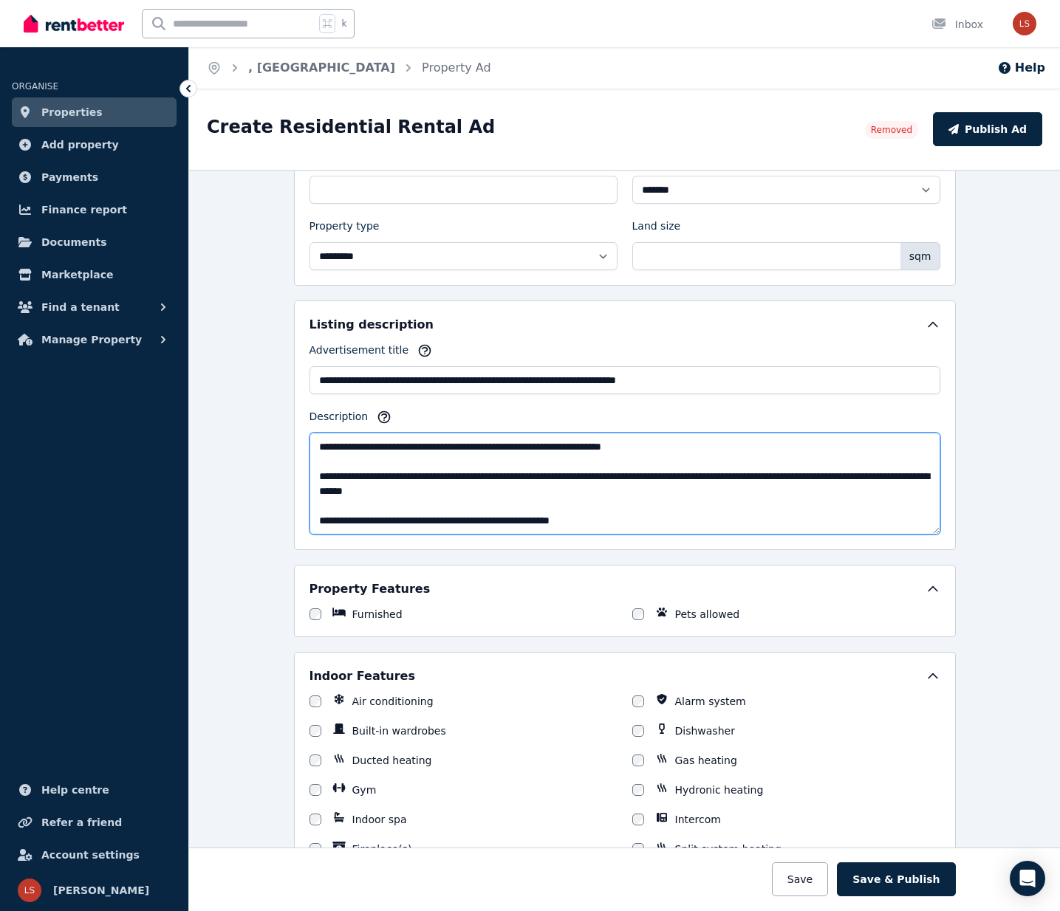
paste textarea "**********"
click at [648, 507] on textarea "Description" at bounding box center [624, 484] width 631 height 102
click at [702, 504] on textarea "Description" at bounding box center [624, 484] width 631 height 102
drag, startPoint x: 318, startPoint y: 507, endPoint x: 394, endPoint y: 507, distance: 75.3
click at [394, 507] on textarea "Description" at bounding box center [624, 484] width 631 height 102
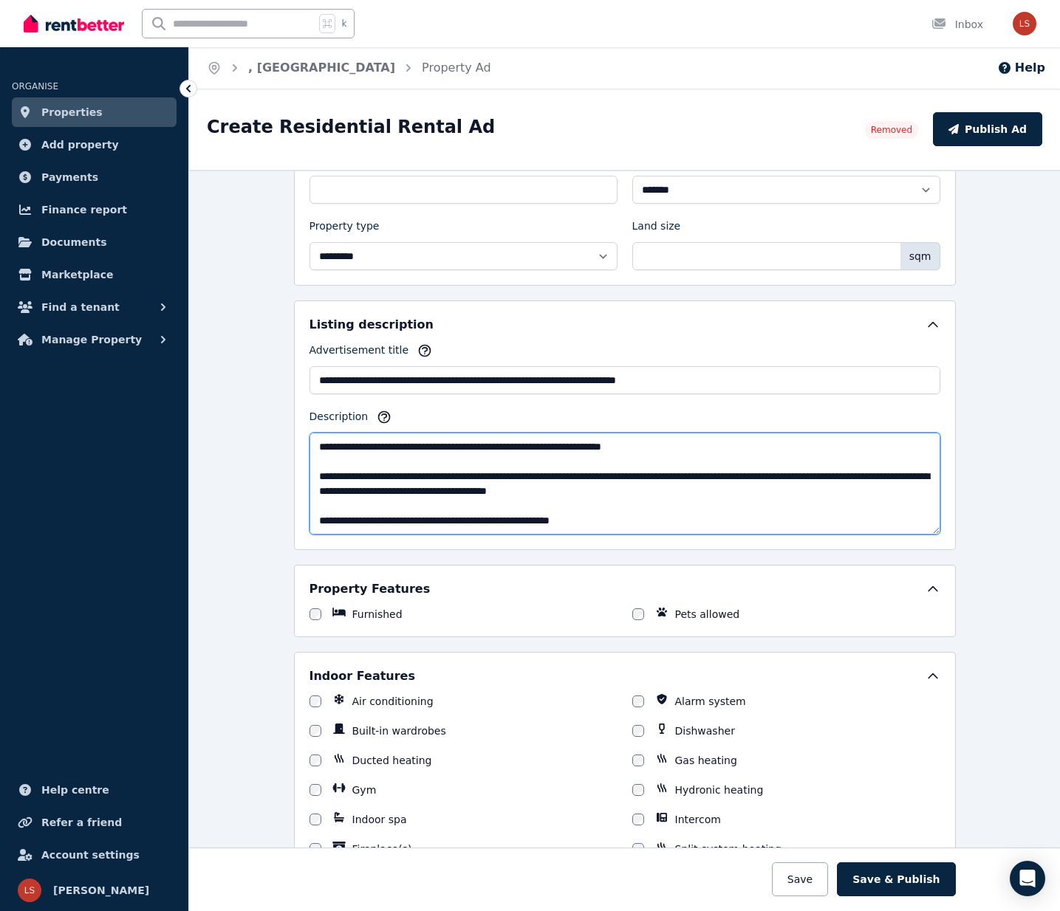
drag, startPoint x: 745, startPoint y: 504, endPoint x: 625, endPoint y: 490, distance: 121.2
click at [625, 490] on textarea "Description" at bounding box center [624, 484] width 631 height 102
drag, startPoint x: 716, startPoint y: 500, endPoint x: 704, endPoint y: 503, distance: 12.2
click at [715, 500] on textarea "Description" at bounding box center [624, 484] width 631 height 102
drag, startPoint x: 701, startPoint y: 507, endPoint x: 736, endPoint y: 490, distance: 39.3
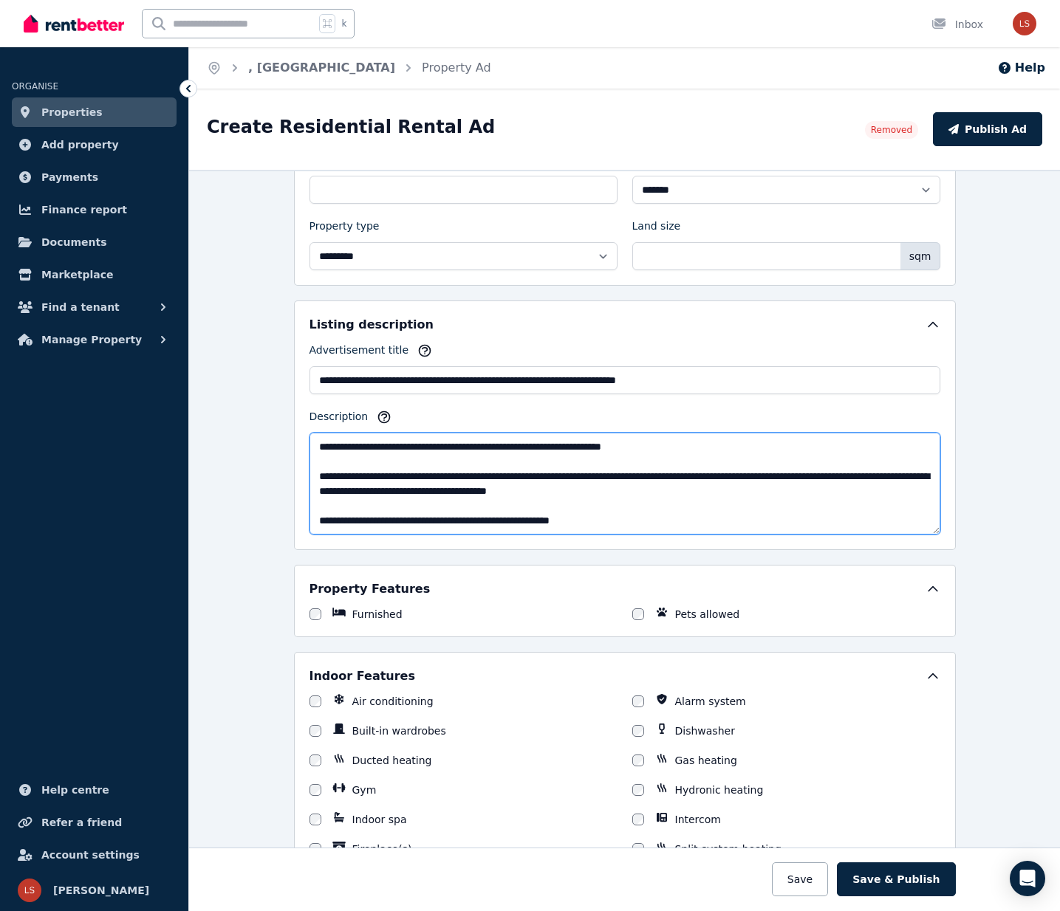
click at [736, 490] on textarea "Description" at bounding box center [624, 484] width 631 height 102
paste textarea "**********"
drag, startPoint x: 734, startPoint y: 488, endPoint x: 623, endPoint y: 490, distance: 111.5
click at [623, 490] on textarea "Description" at bounding box center [624, 484] width 631 height 102
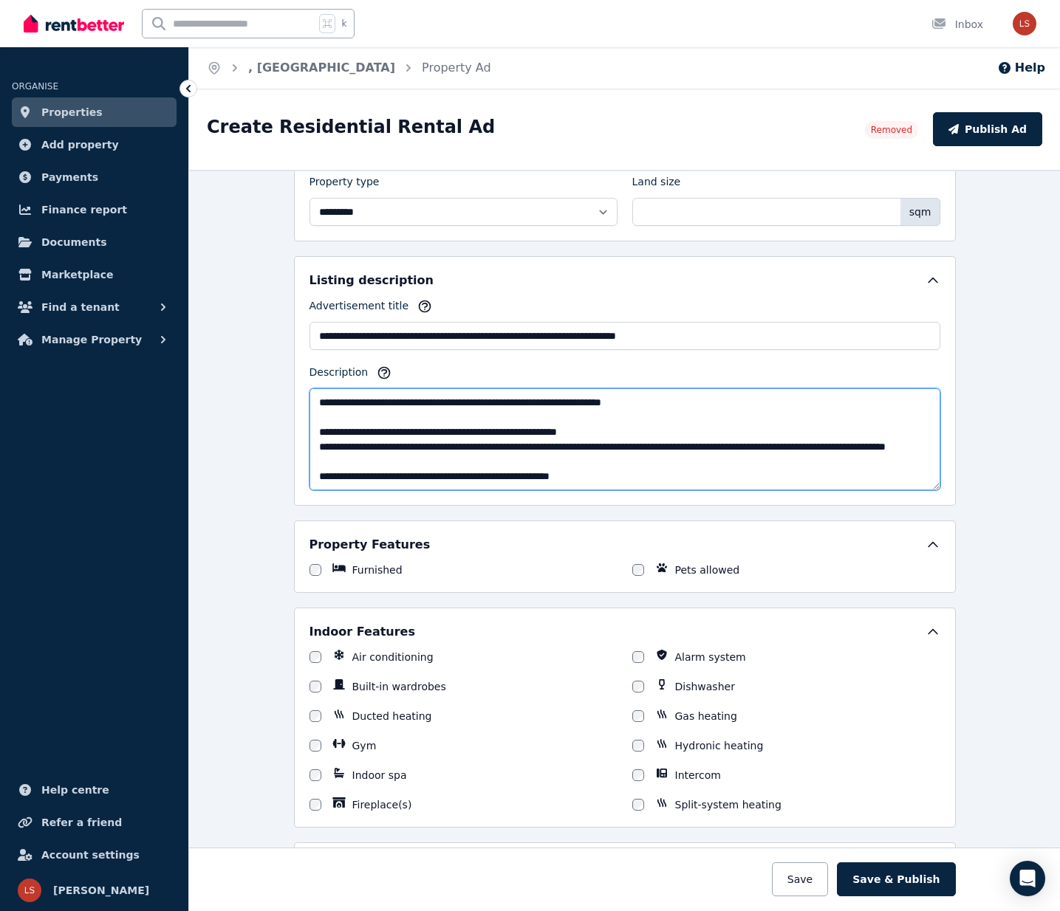
scroll to position [657, 0]
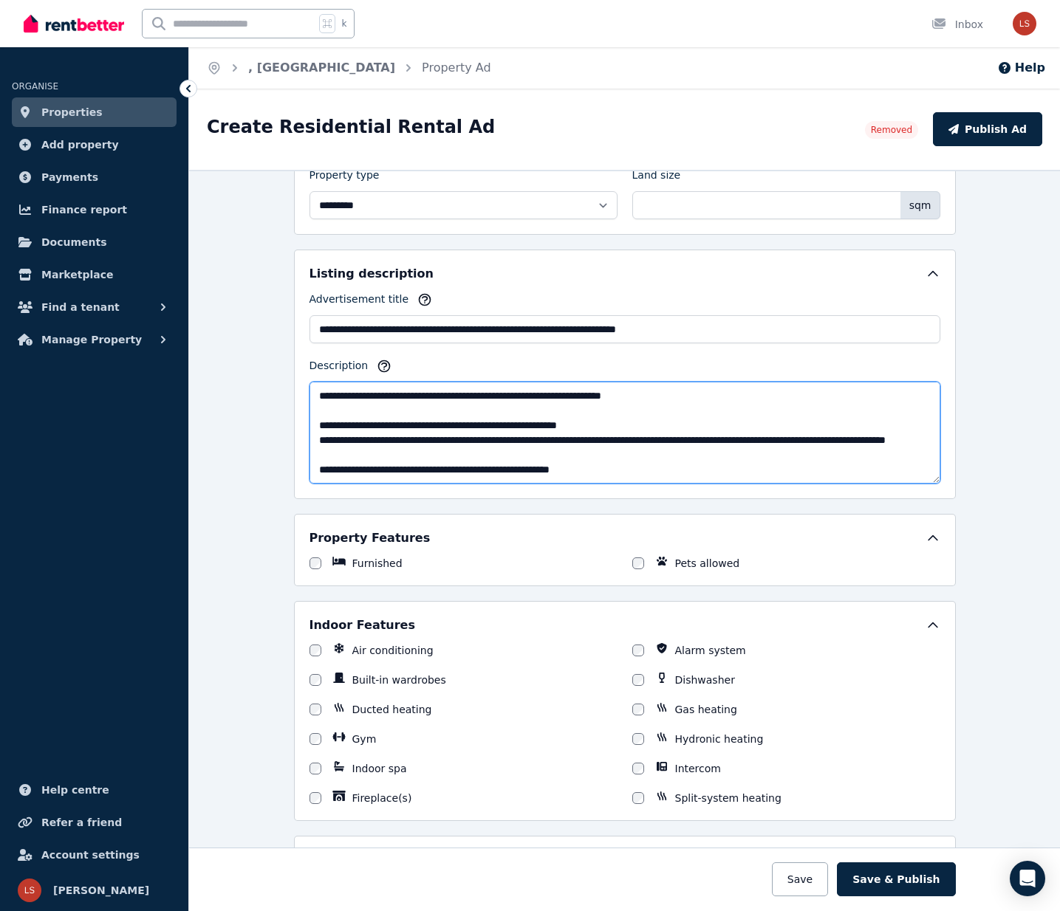
click at [409, 468] on textarea "Description" at bounding box center [624, 433] width 631 height 102
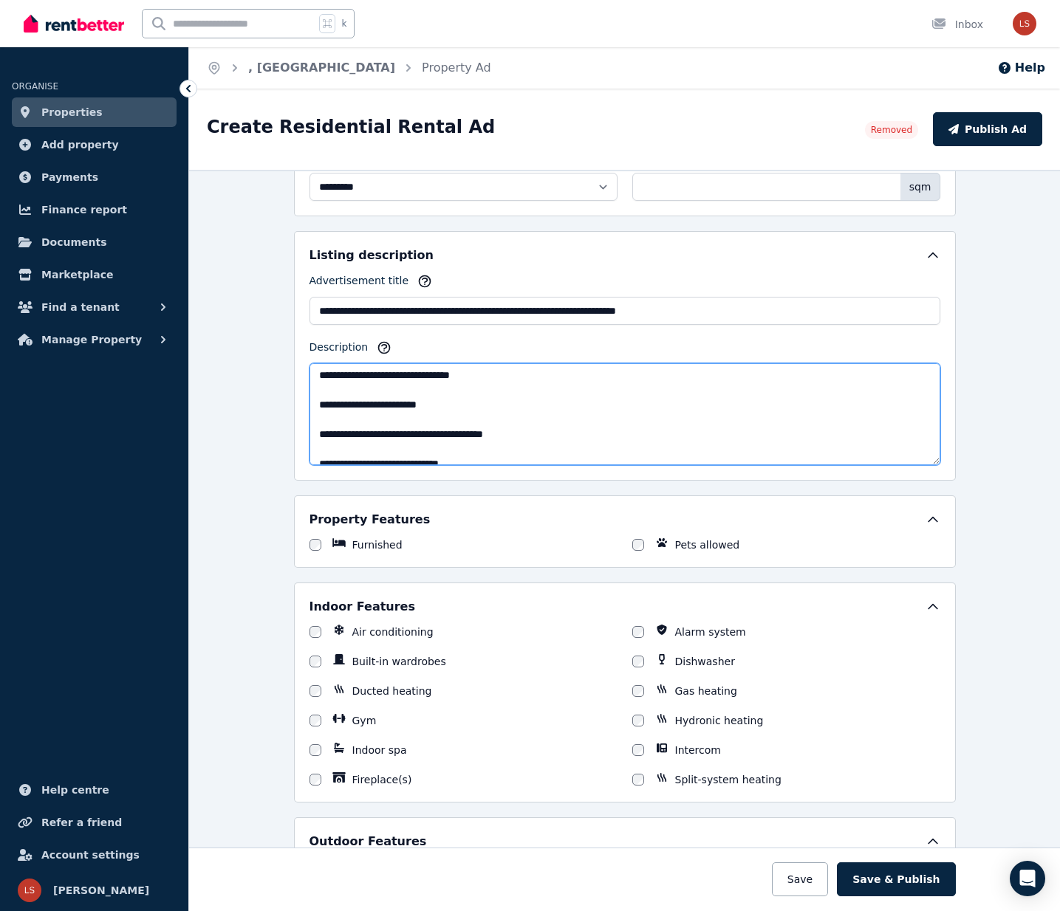
scroll to position [294, 0]
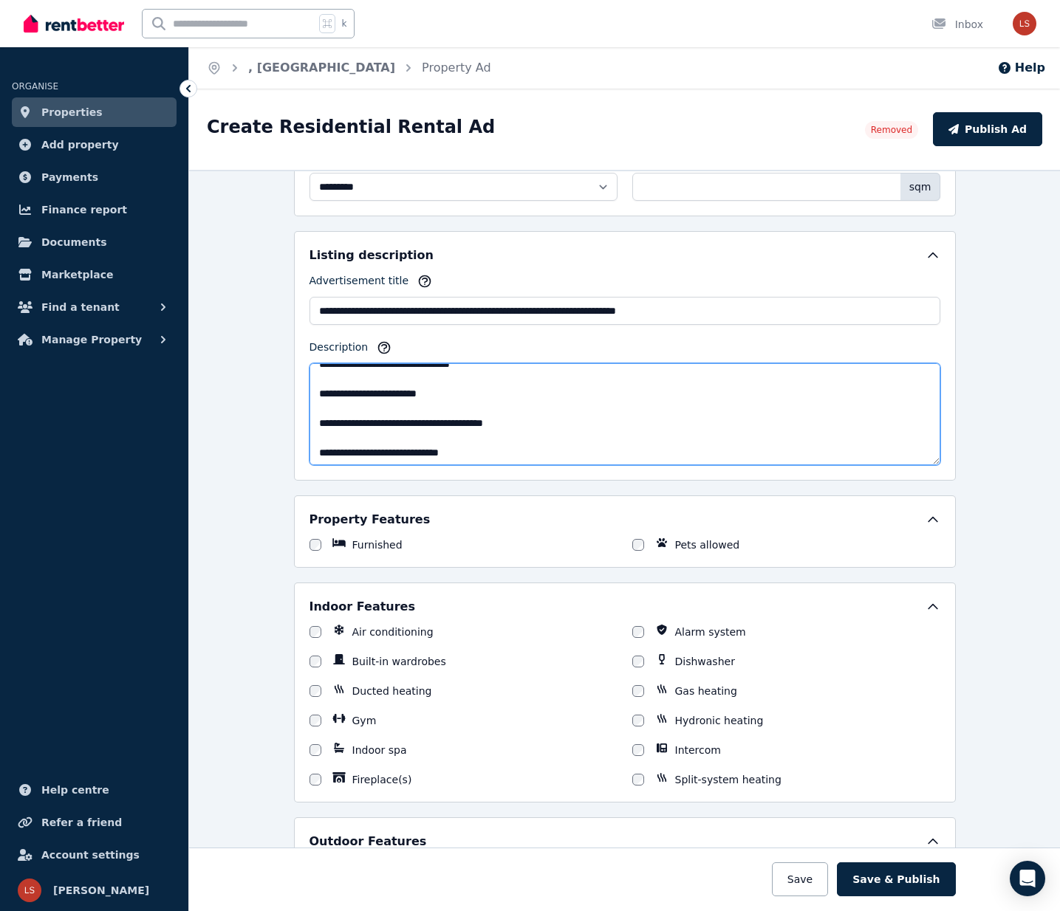
type textarea "**********"
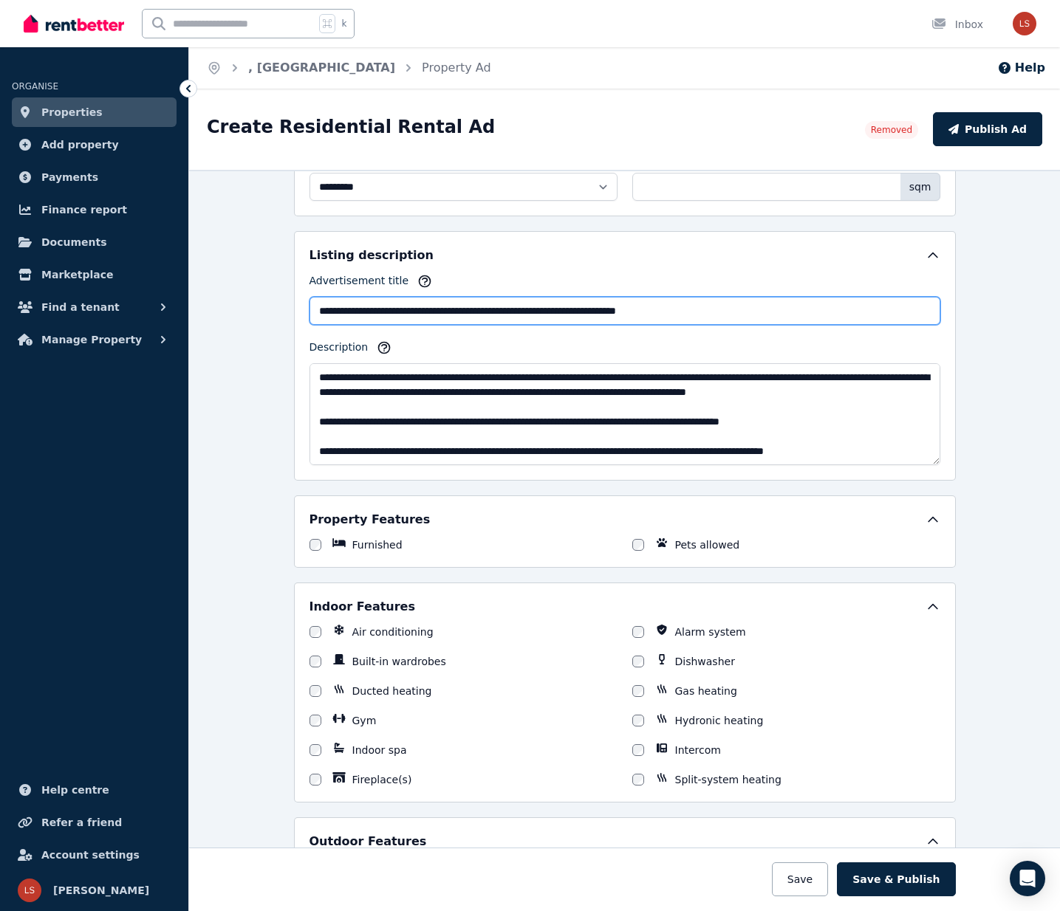
click at [548, 305] on input "**********" at bounding box center [624, 311] width 631 height 28
paste input "text"
click at [374, 310] on input "**********" at bounding box center [624, 311] width 631 height 28
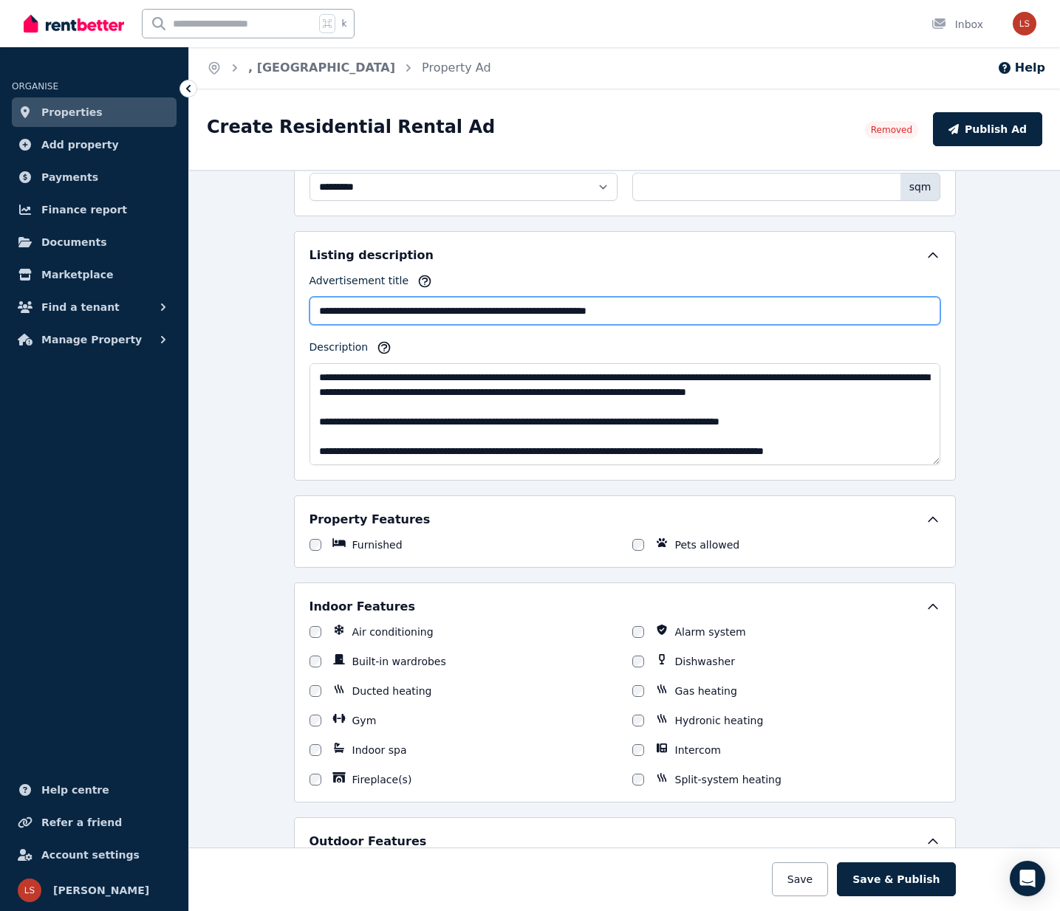
type input "**********"
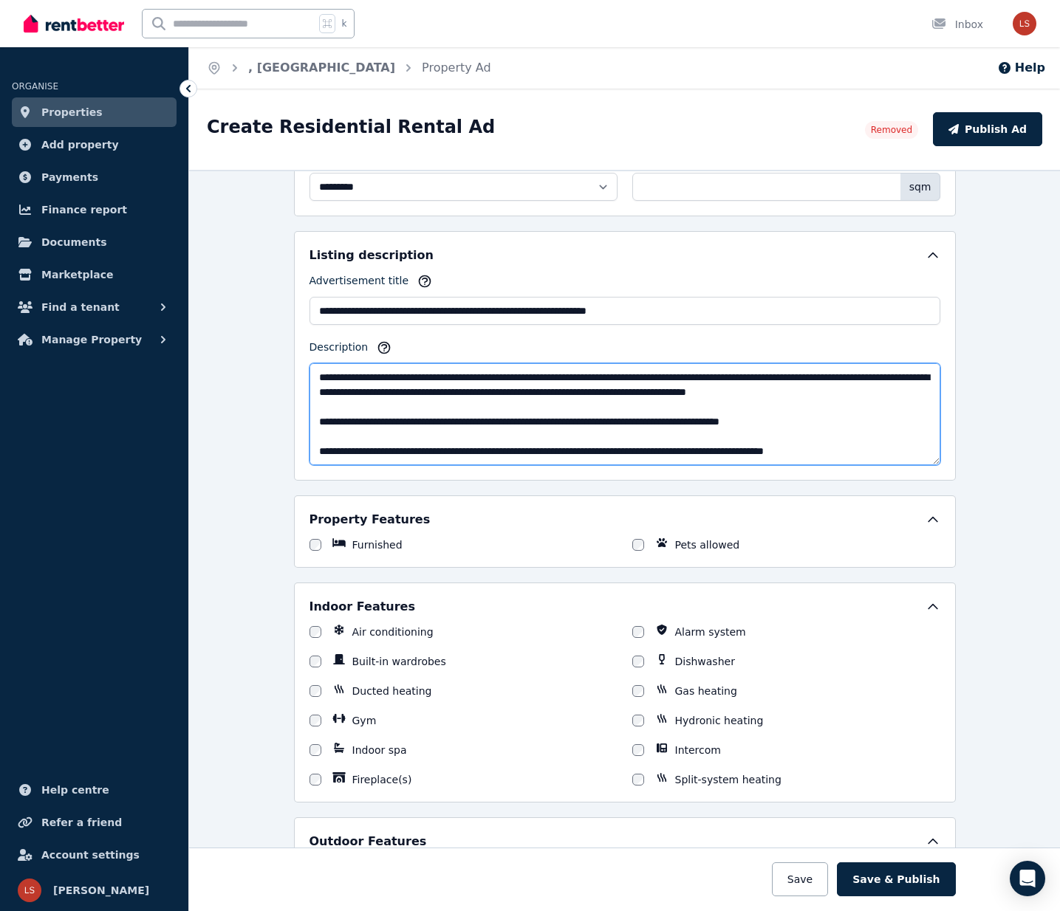
click at [551, 434] on textarea "Description" at bounding box center [624, 414] width 631 height 102
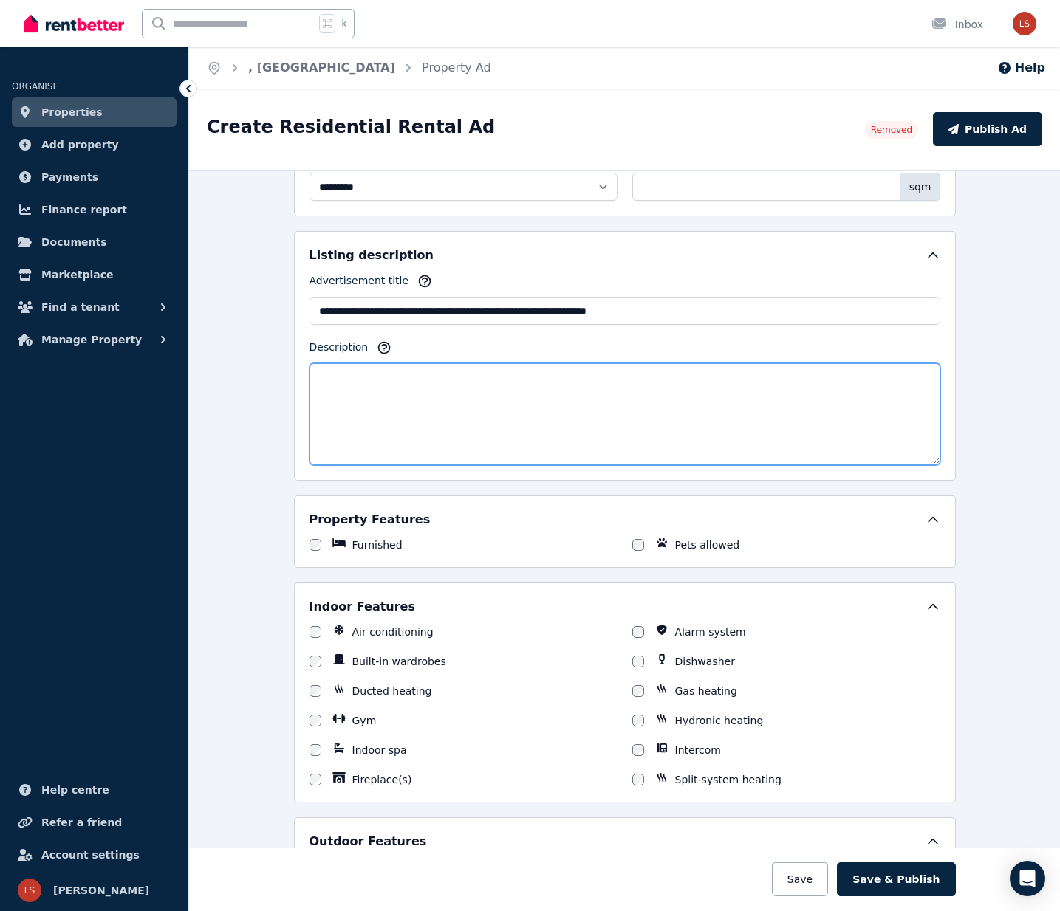
paste textarea "**********"
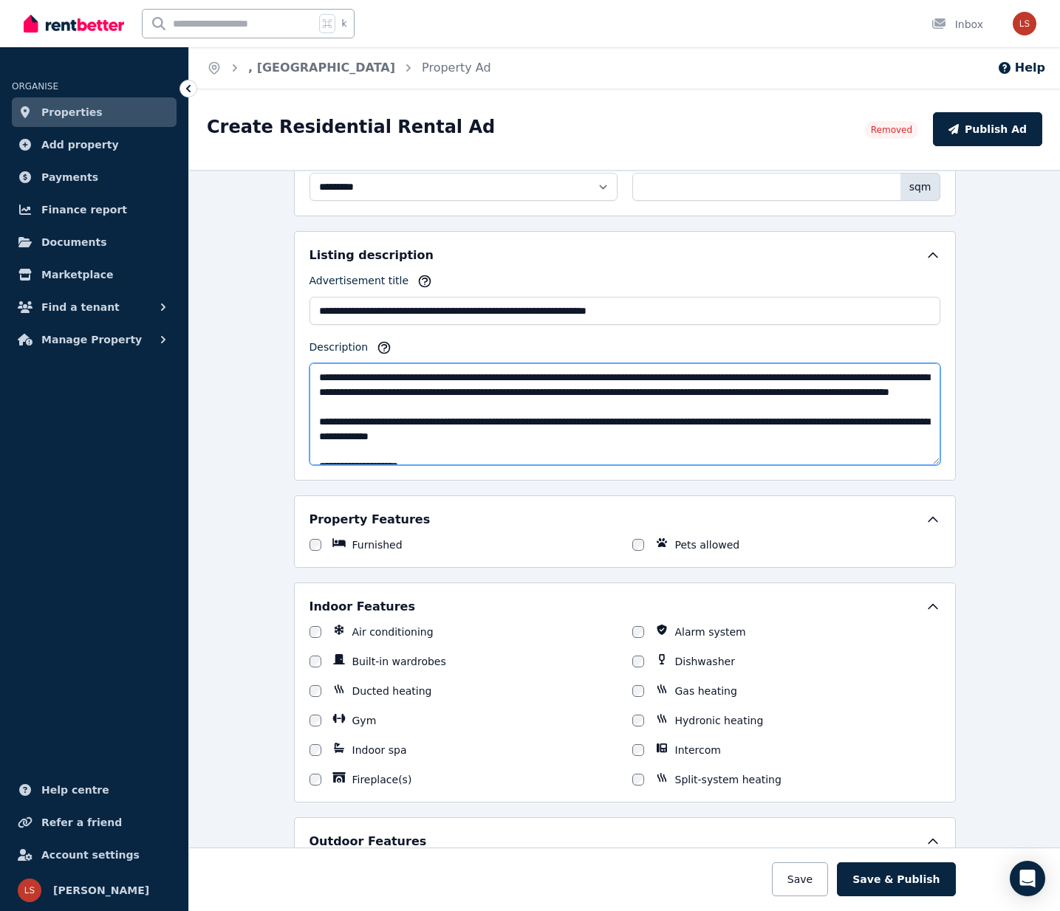
scroll to position [669, 0]
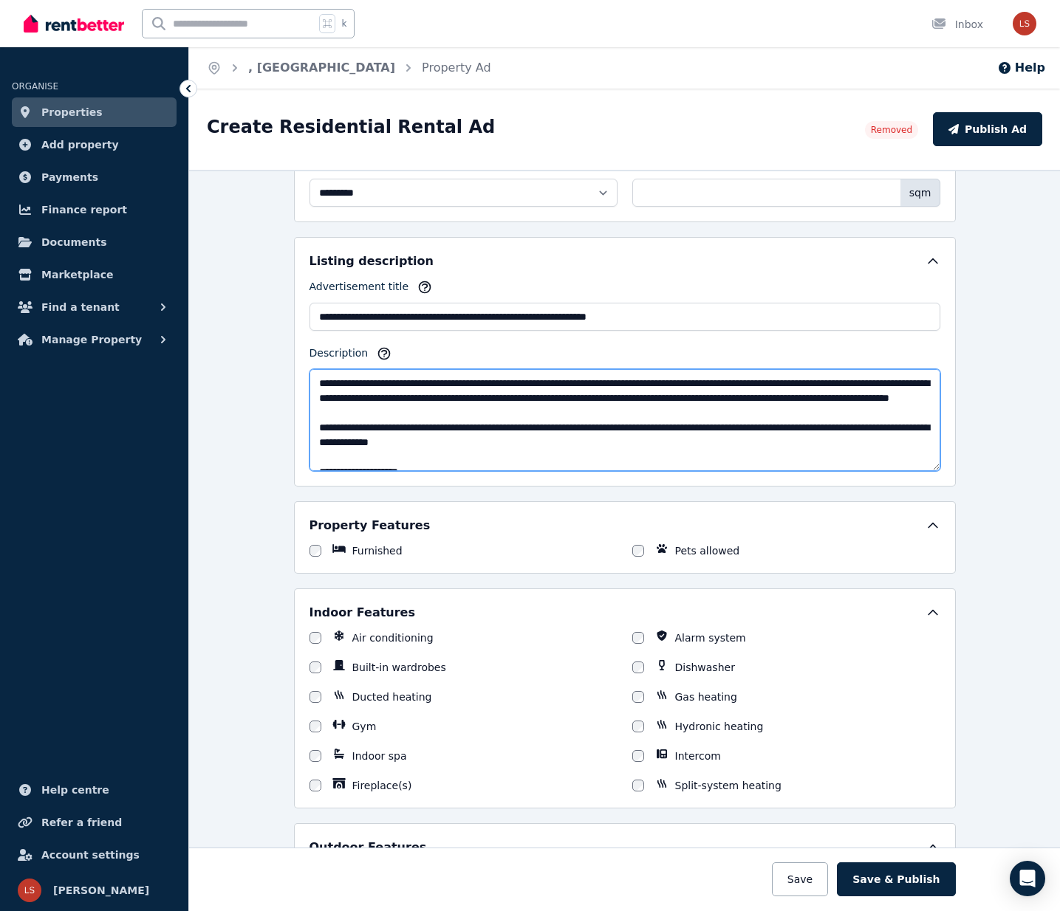
click at [871, 385] on textarea "Description" at bounding box center [624, 420] width 631 height 102
drag, startPoint x: 563, startPoint y: 401, endPoint x: 570, endPoint y: 397, distance: 8.3
click at [564, 400] on textarea "Description" at bounding box center [624, 420] width 631 height 102
click at [624, 395] on textarea "Description" at bounding box center [624, 420] width 631 height 102
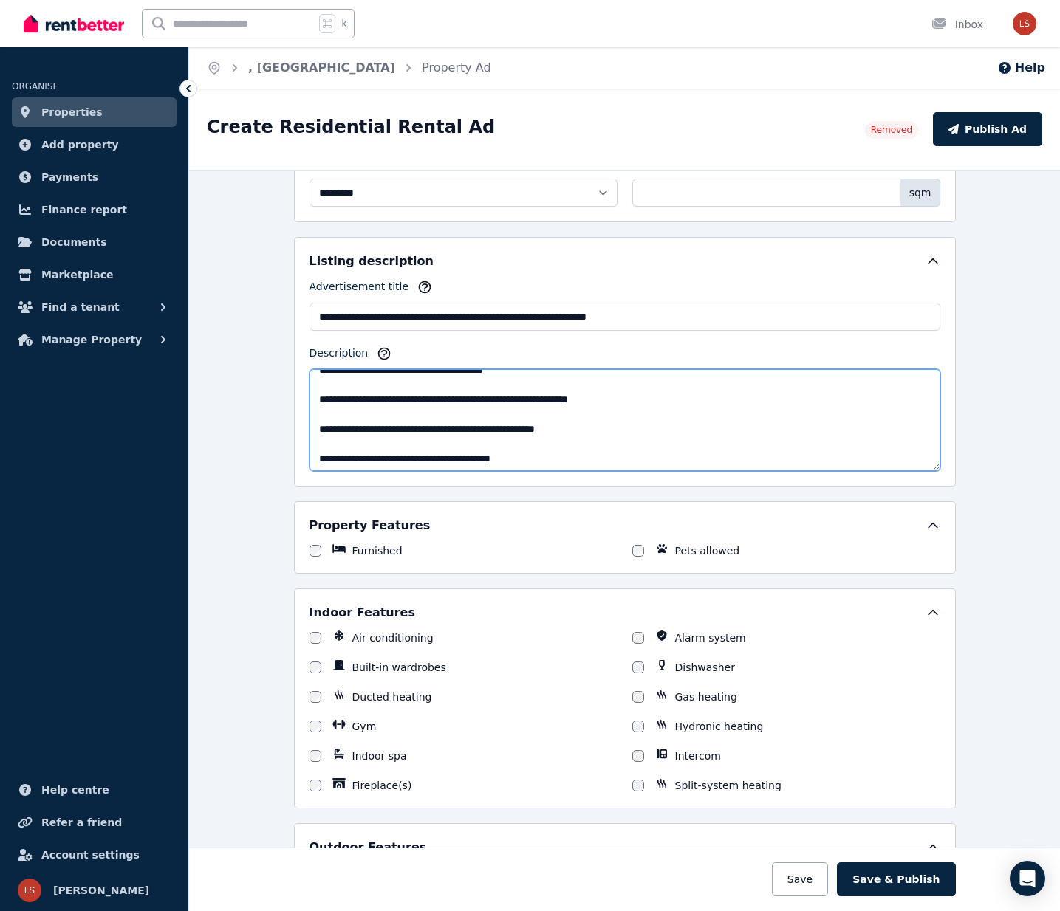
scroll to position [168, 0]
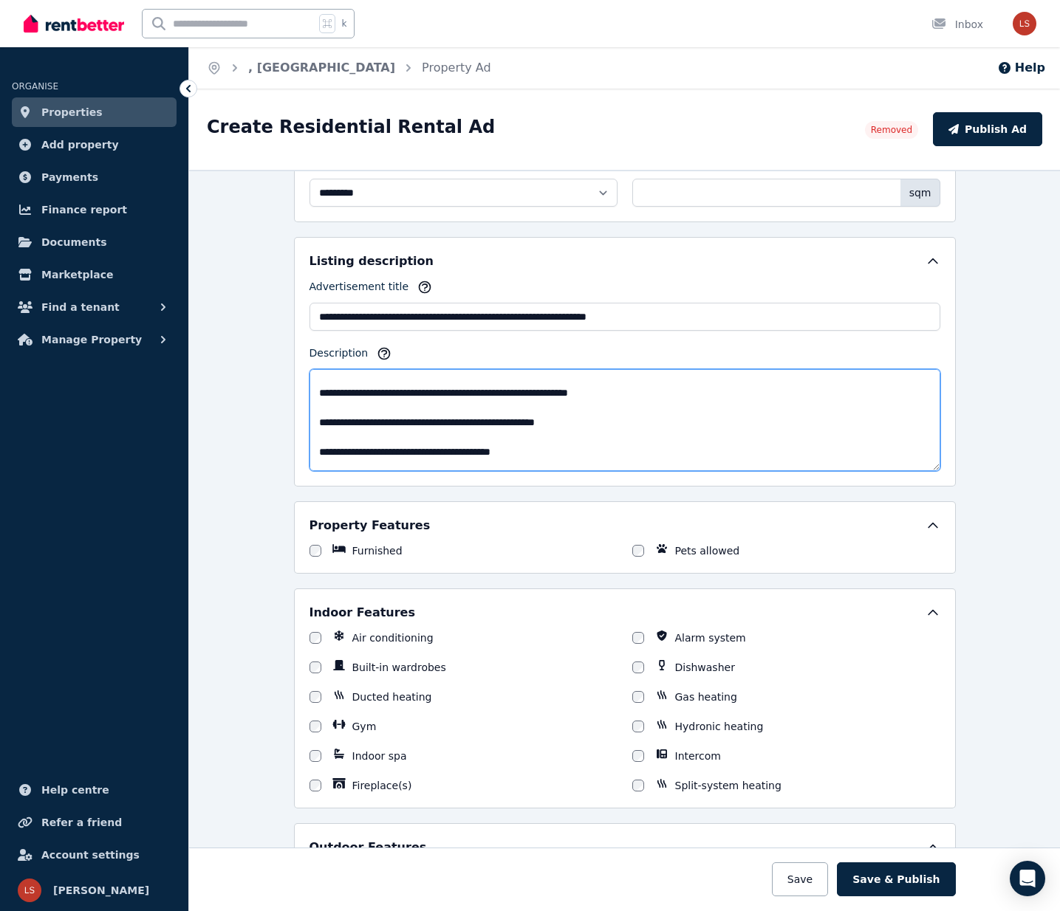
click at [474, 407] on textarea "Description" at bounding box center [624, 420] width 631 height 102
click at [643, 406] on textarea "Description" at bounding box center [624, 420] width 631 height 102
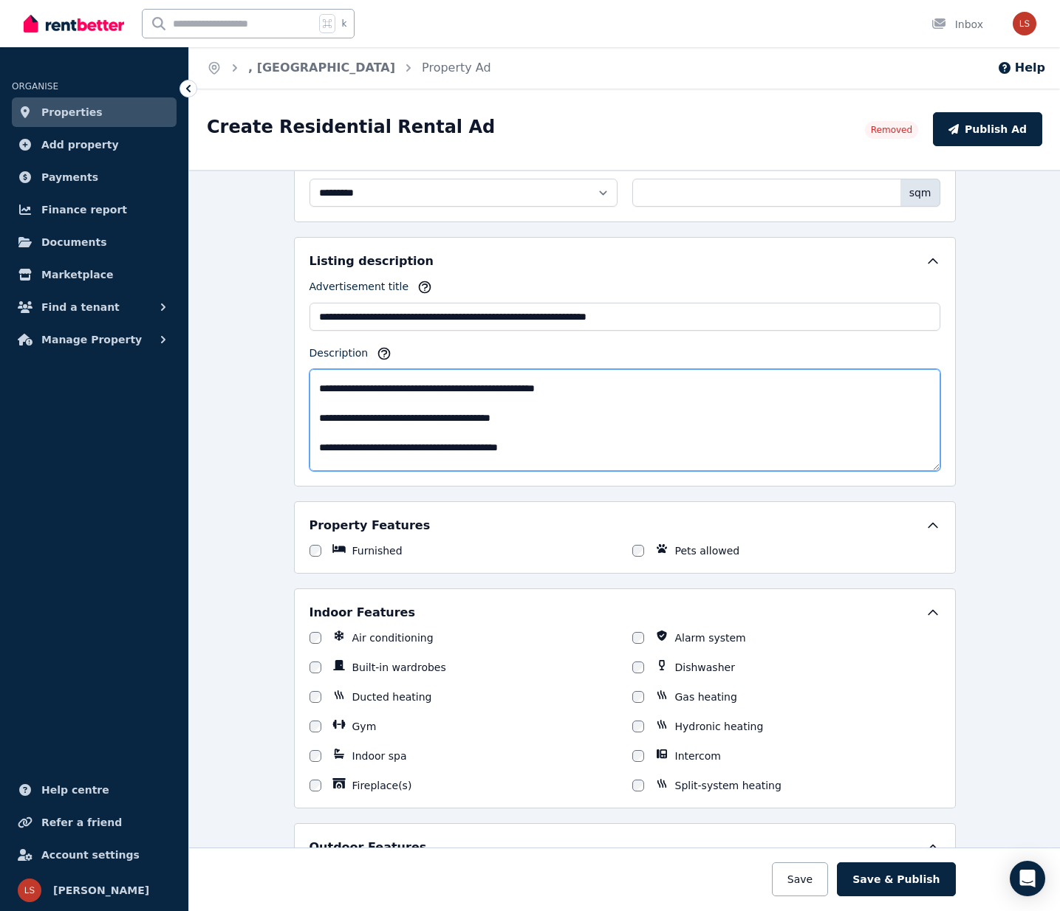
scroll to position [206, 0]
click at [355, 423] on textarea "Description" at bounding box center [624, 420] width 631 height 102
click at [366, 428] on textarea "Description" at bounding box center [624, 420] width 631 height 102
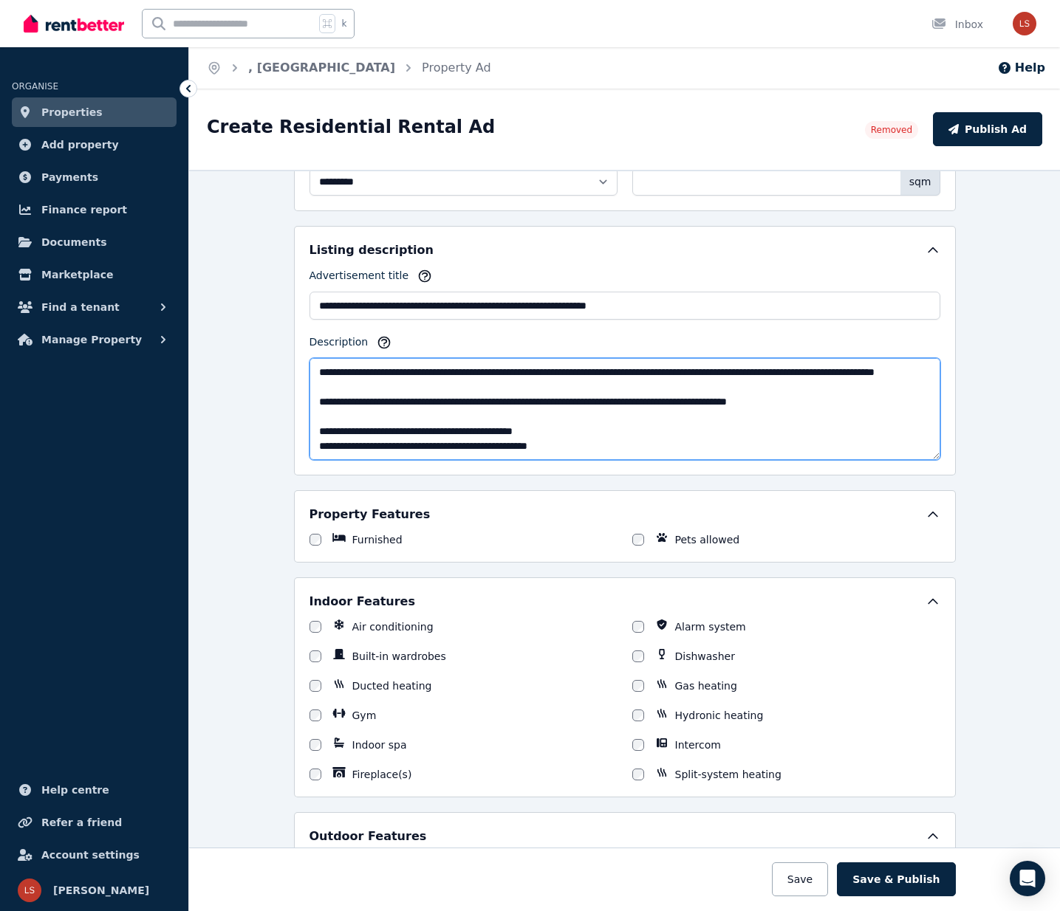
scroll to position [684, 0]
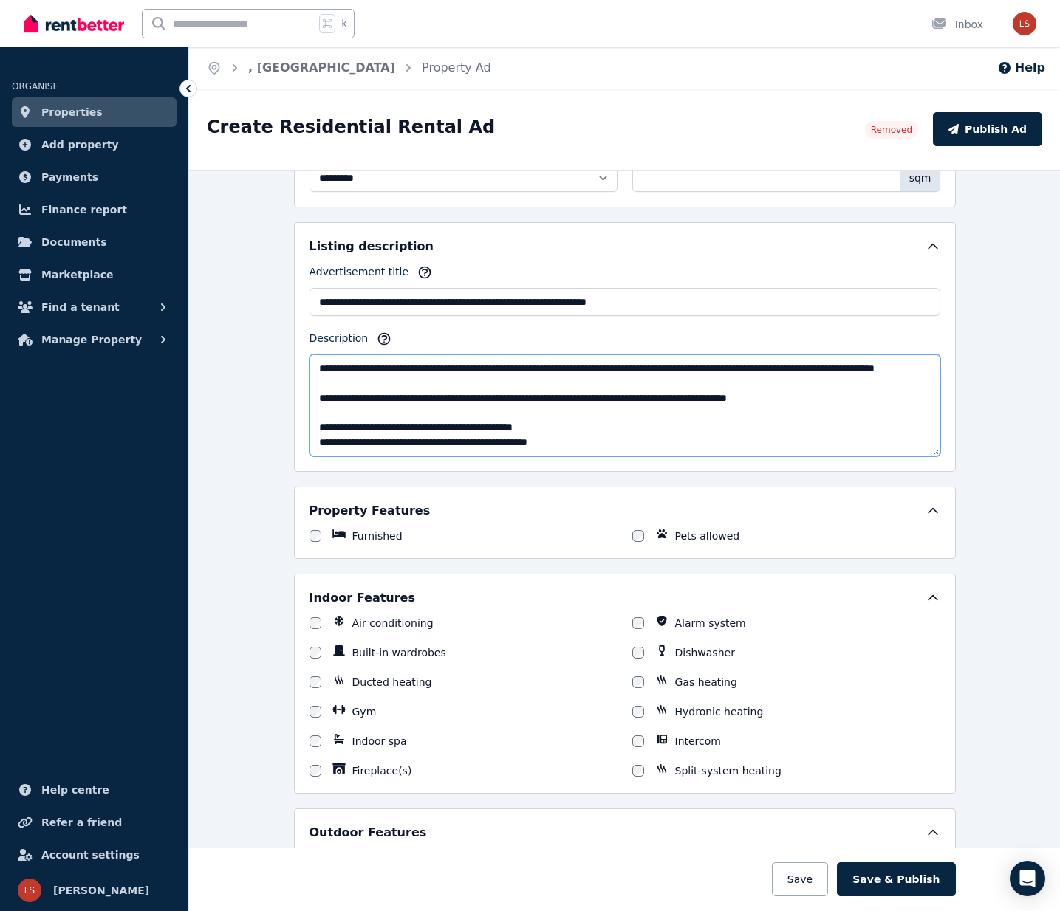
click at [585, 422] on textarea "Description" at bounding box center [624, 406] width 631 height 102
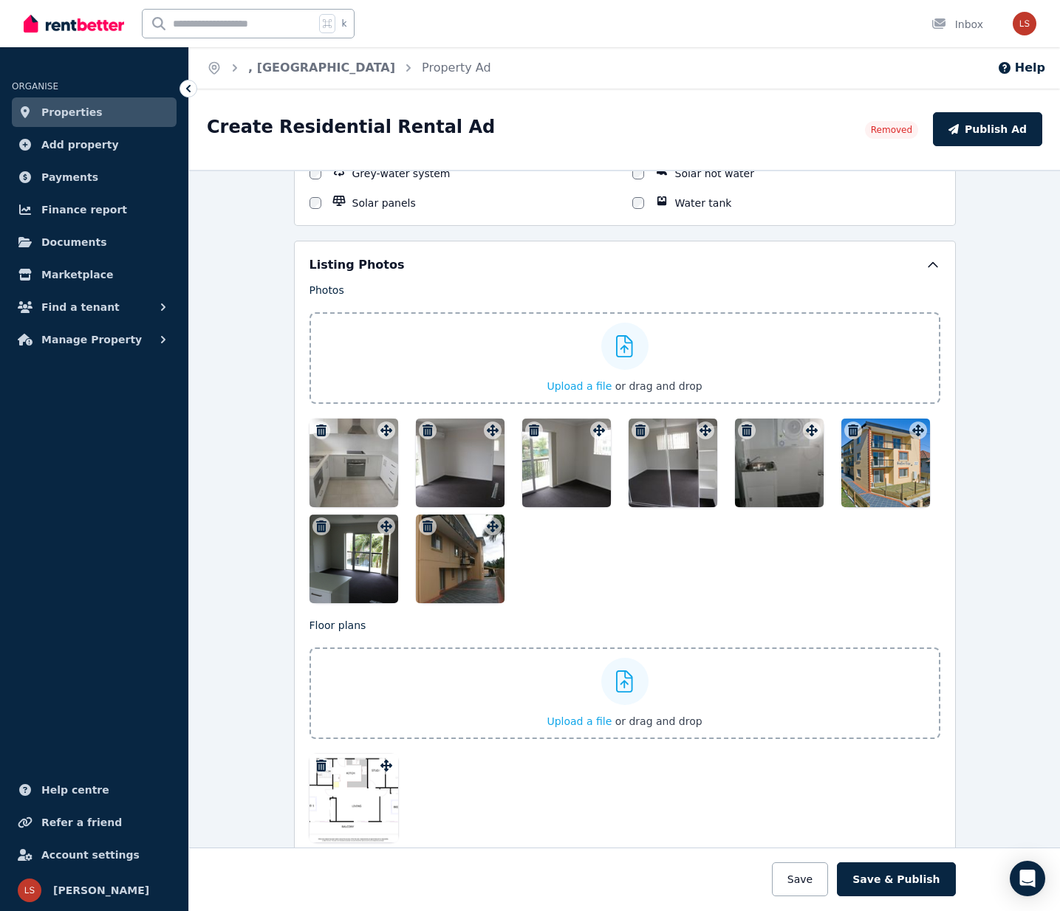
scroll to position [1578, 0]
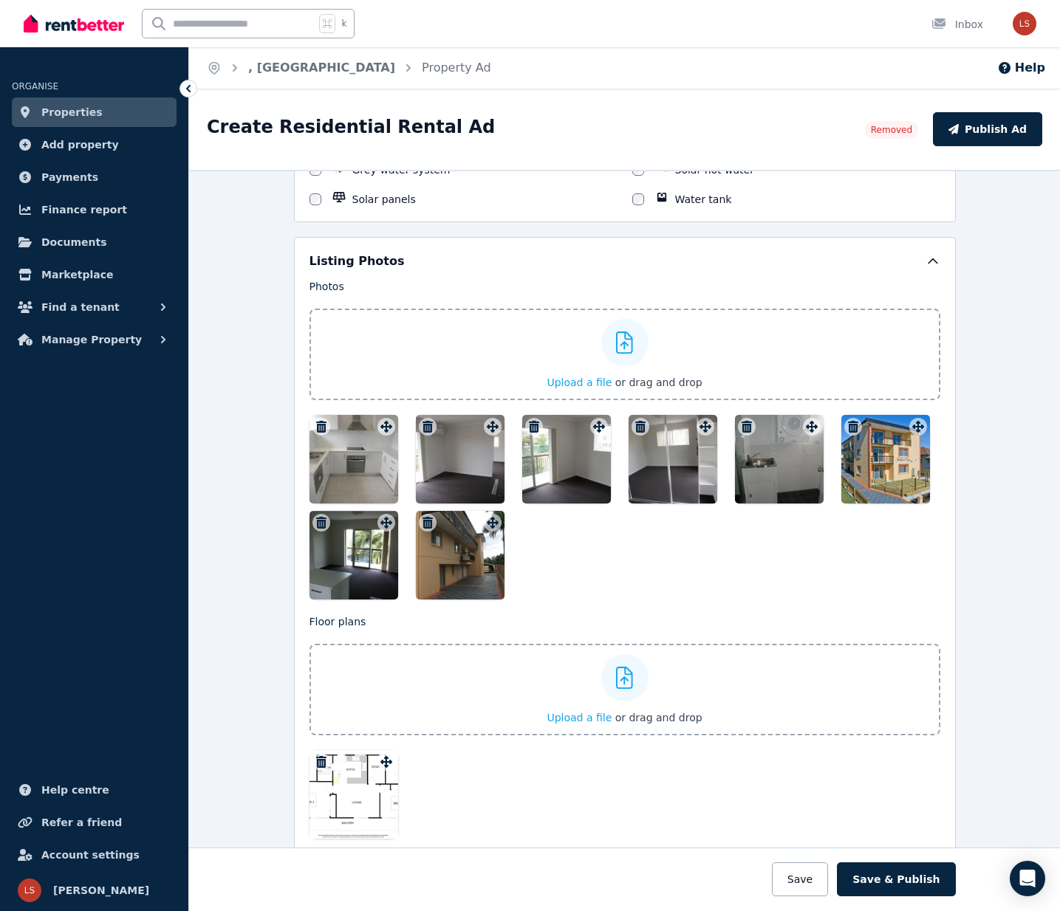
type textarea "**********"
drag, startPoint x: 886, startPoint y: 453, endPoint x: 447, endPoint y: 473, distance: 439.2
click at [447, 473] on div at bounding box center [624, 507] width 631 height 185
drag, startPoint x: 883, startPoint y: 463, endPoint x: 781, endPoint y: 471, distance: 102.2
click at [776, 470] on div at bounding box center [624, 507] width 631 height 185
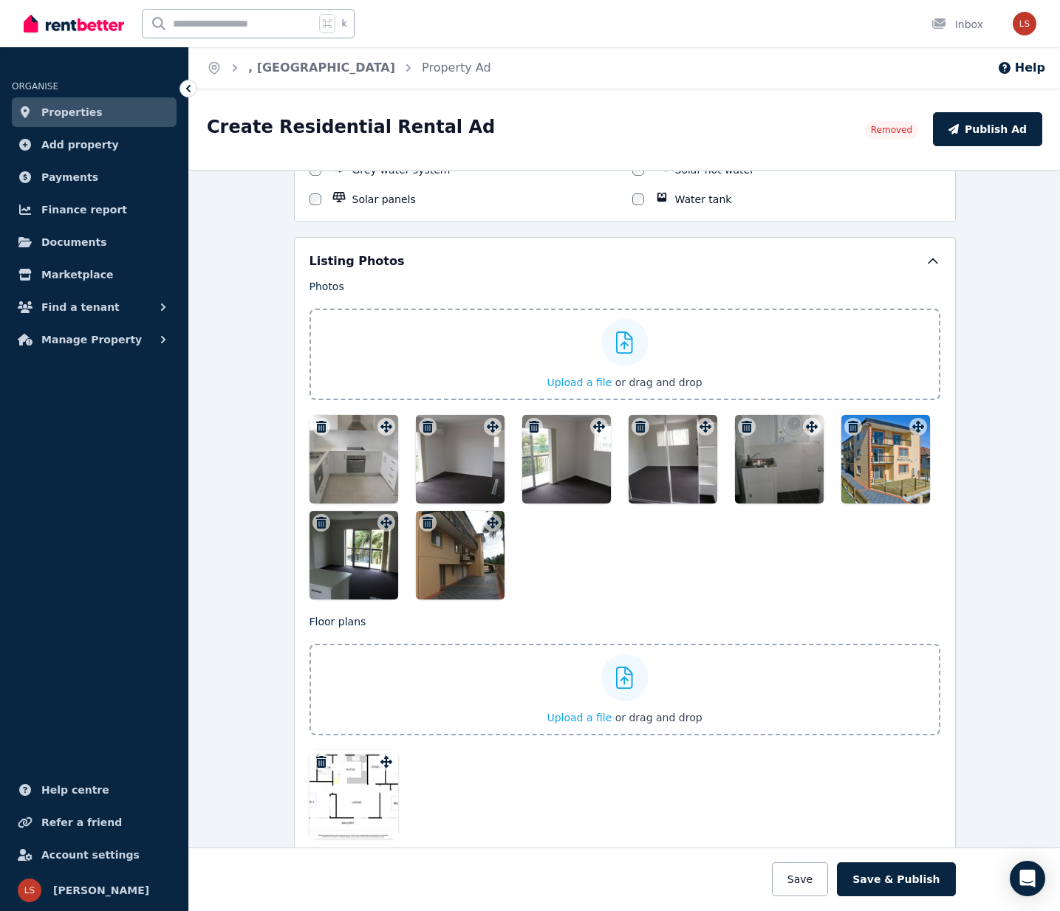
drag, startPoint x: 891, startPoint y: 448, endPoint x: 882, endPoint y: 468, distance: 21.1
click at [882, 468] on div at bounding box center [885, 459] width 89 height 89
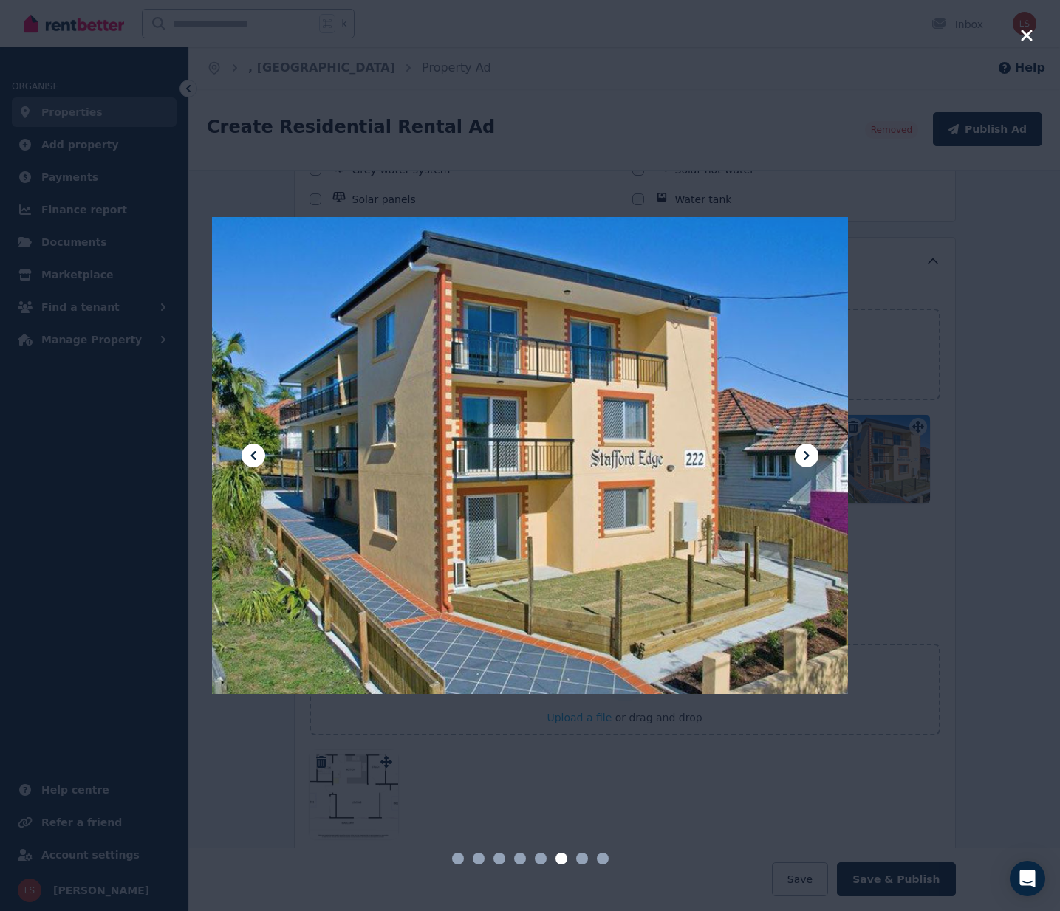
drag, startPoint x: 963, startPoint y: 340, endPoint x: 965, endPoint y: 332, distance: 7.5
click at [962, 340] on div at bounding box center [530, 455] width 1060 height 911
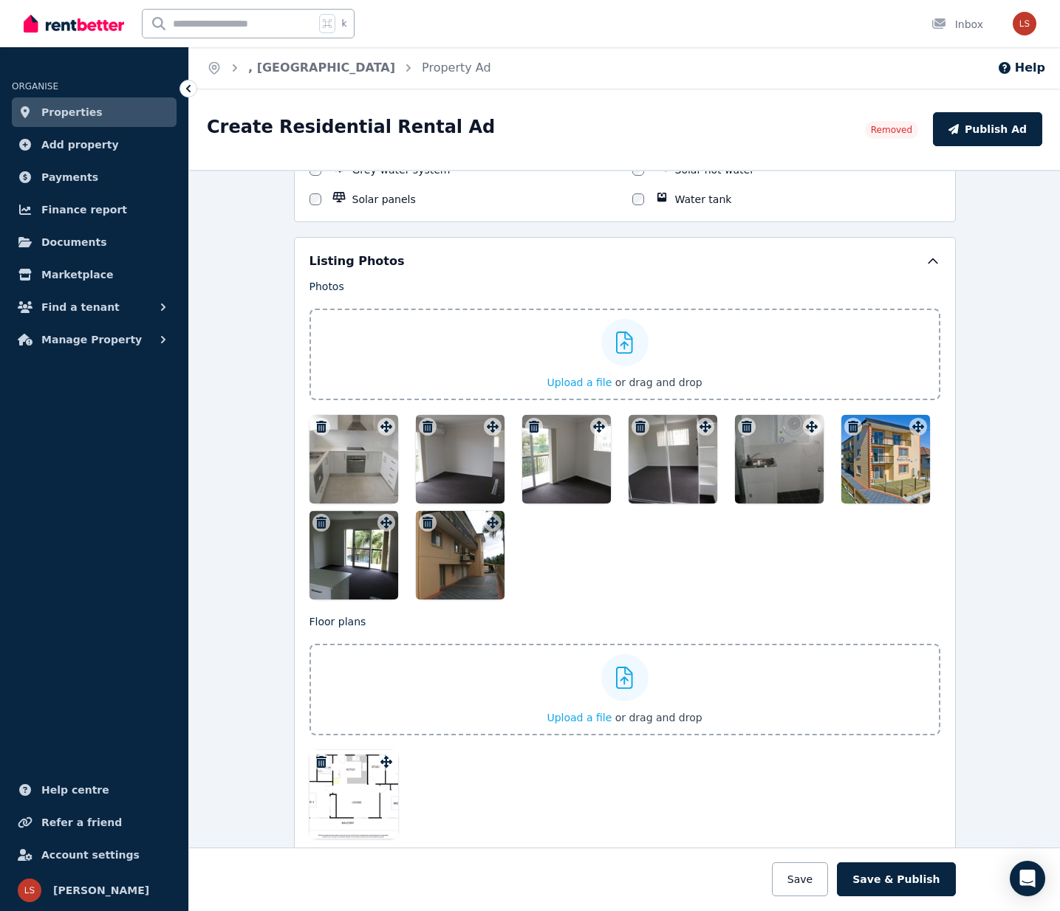
drag, startPoint x: 864, startPoint y: 470, endPoint x: 846, endPoint y: 477, distance: 19.9
click at [846, 477] on div at bounding box center [885, 459] width 89 height 89
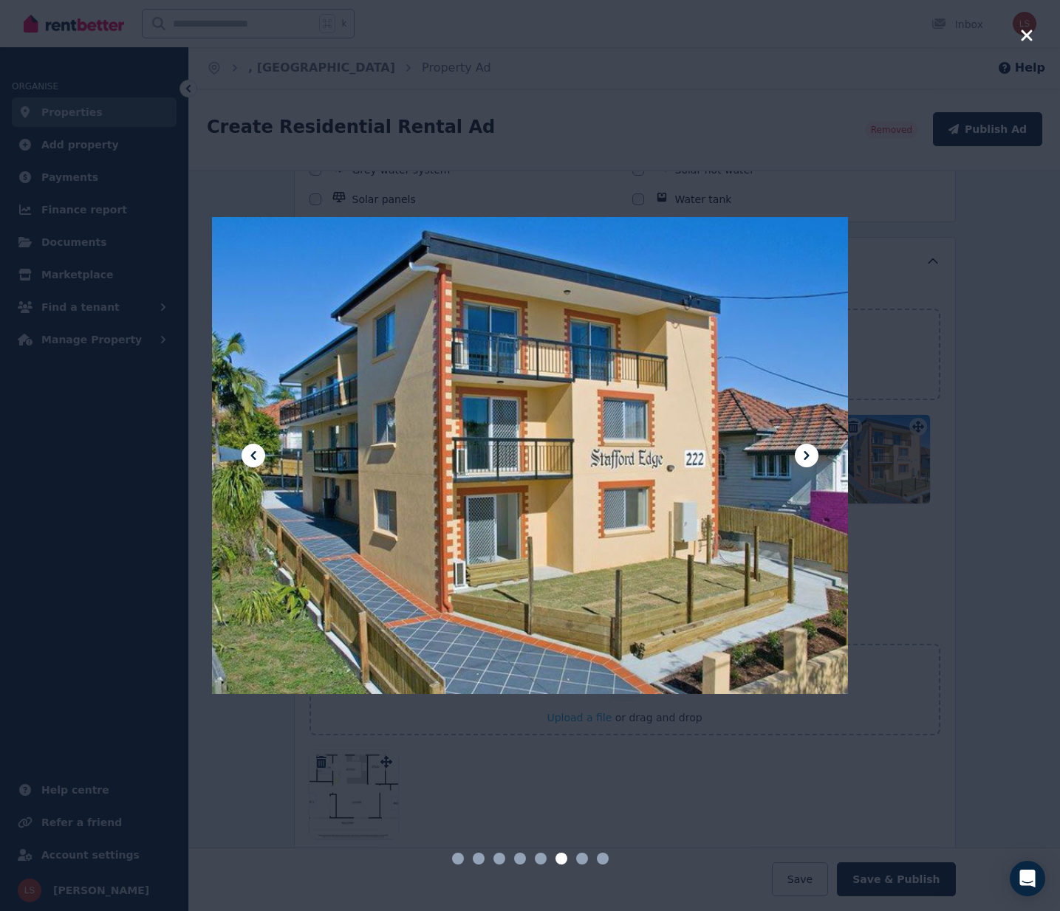
drag, startPoint x: 924, startPoint y: 425, endPoint x: 946, endPoint y: 413, distance: 25.1
click at [923, 425] on div at bounding box center [530, 455] width 1060 height 911
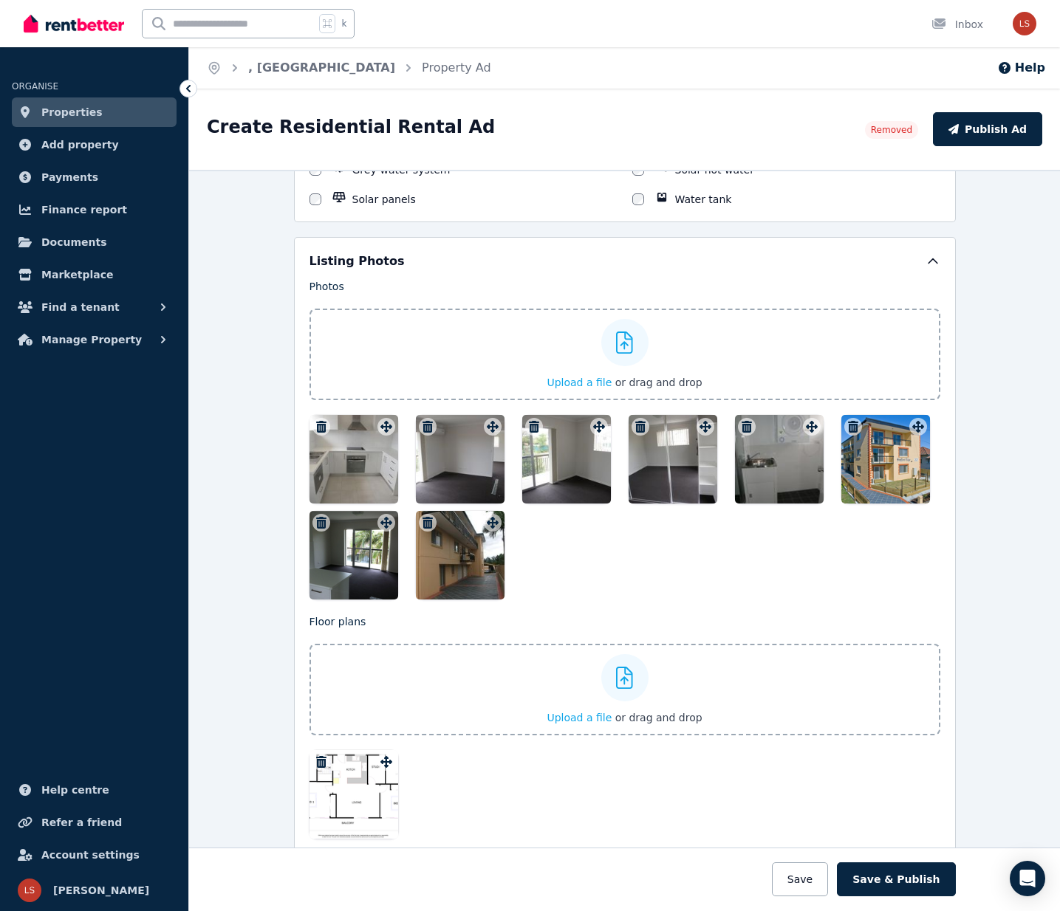
click at [920, 423] on icon at bounding box center [918, 427] width 15 height 12
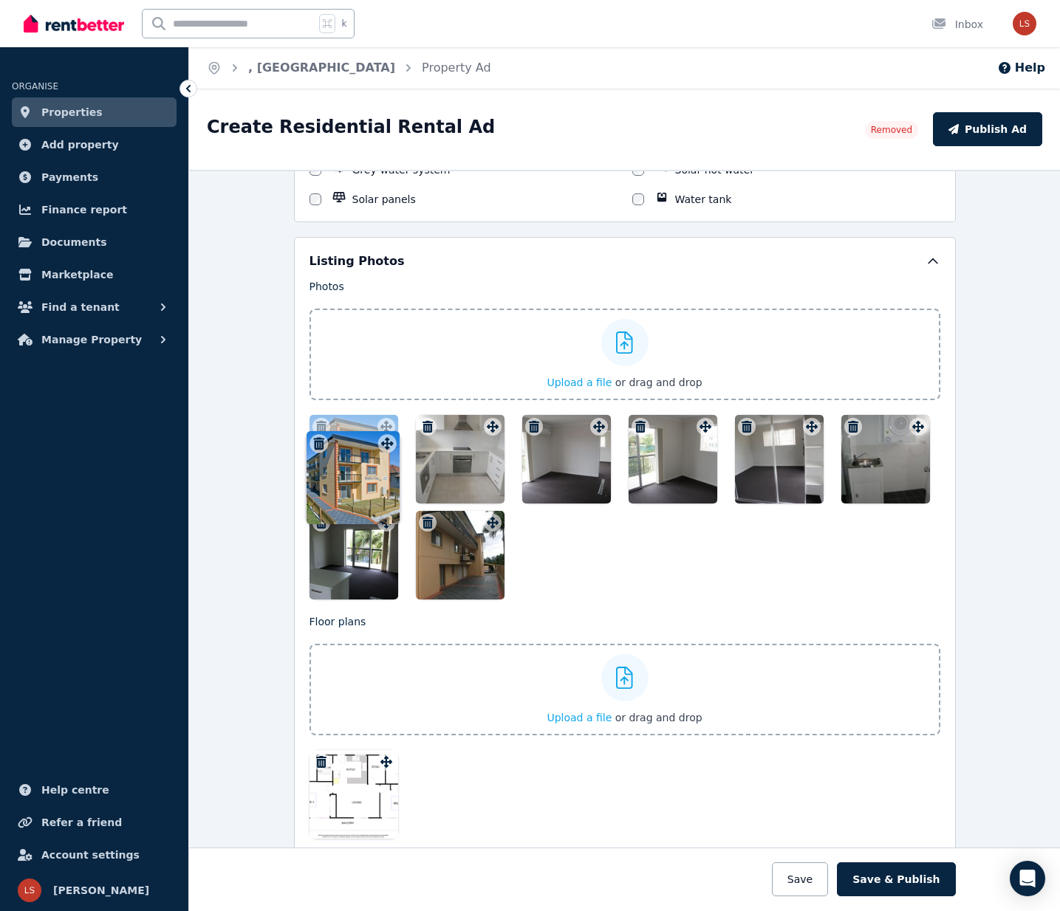
drag, startPoint x: 921, startPoint y: 428, endPoint x: 388, endPoint y: 420, distance: 532.6
click at [388, 420] on div "Photos Upload a file or drag and drop To pick up a draggable item, press the sp…" at bounding box center [624, 439] width 631 height 321
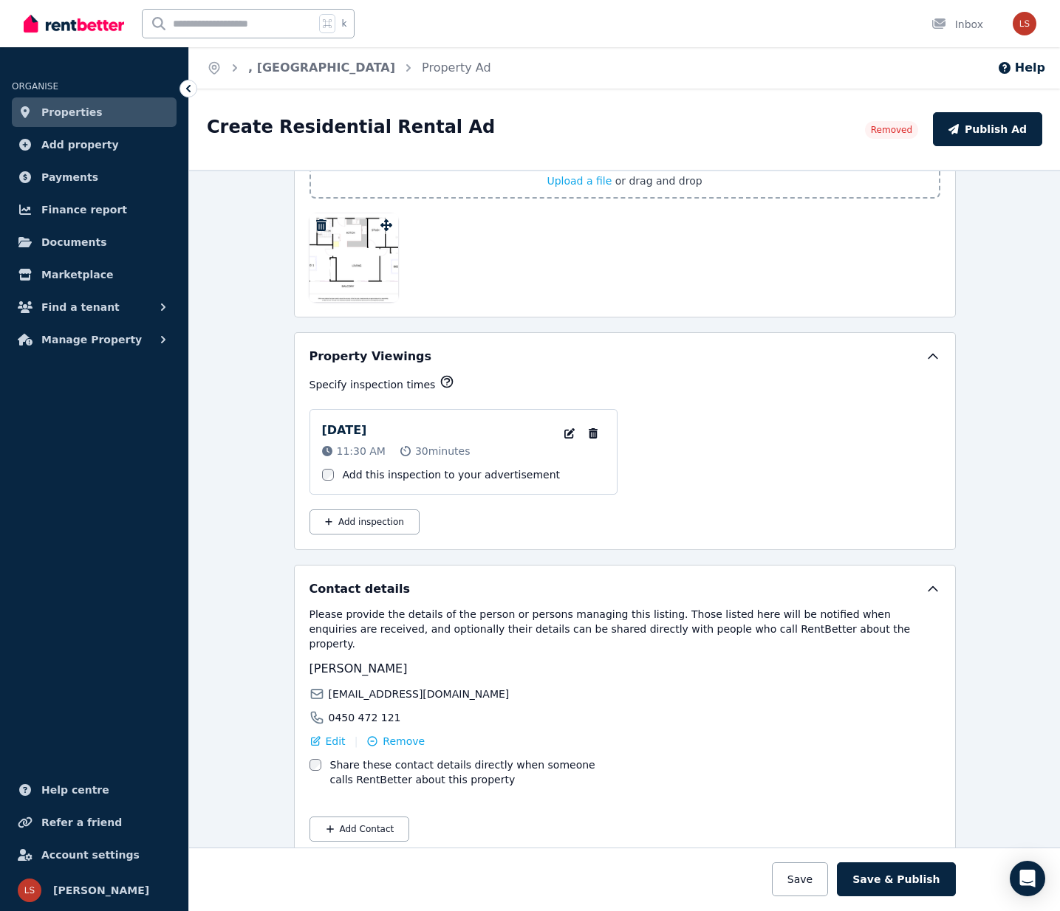
scroll to position [2123, 0]
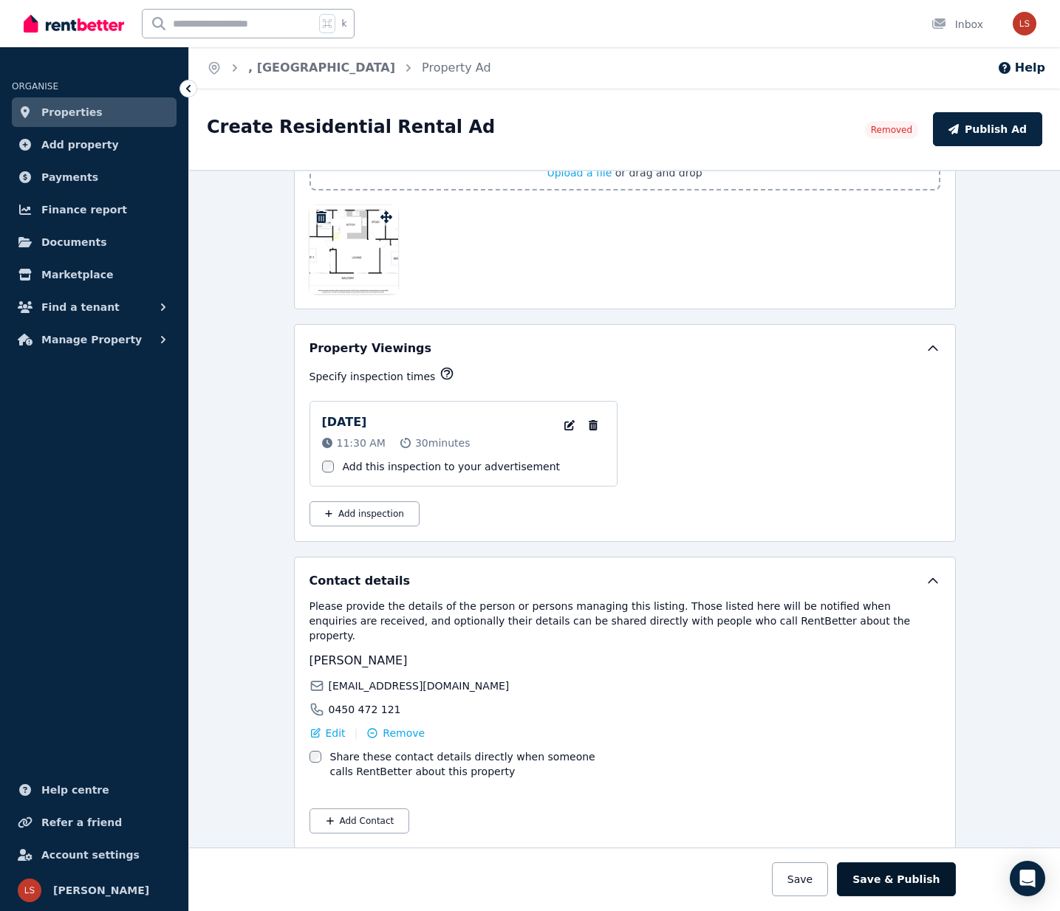
click at [901, 886] on button "Save & Publish" at bounding box center [896, 880] width 118 height 34
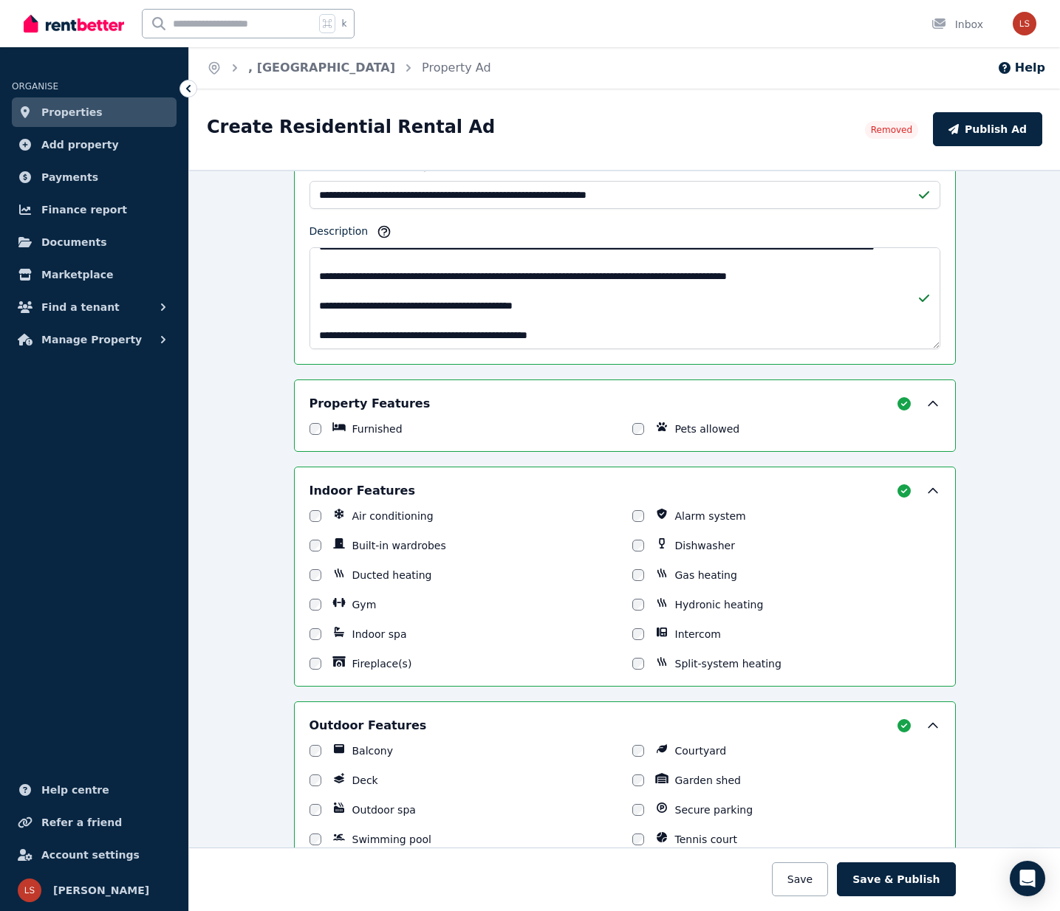
scroll to position [422, 0]
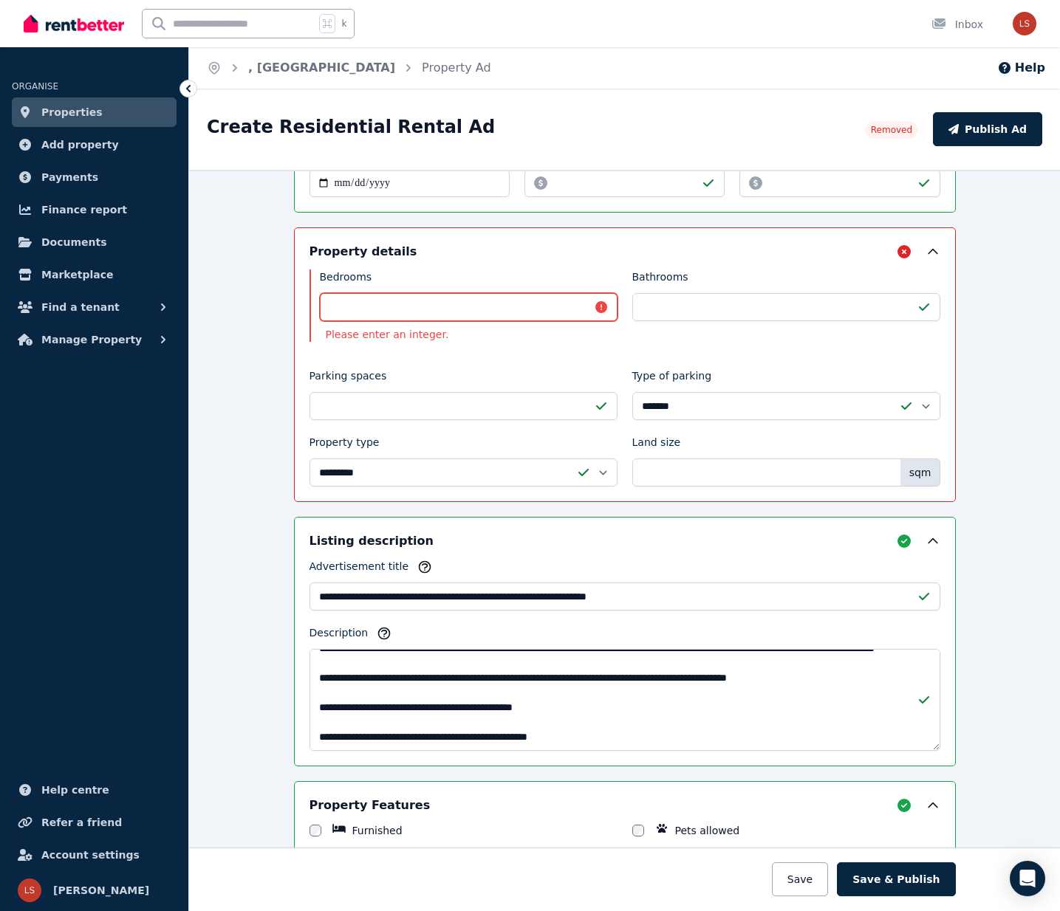
click at [468, 305] on input "***" at bounding box center [469, 307] width 298 height 28
click at [603, 306] on input "***" at bounding box center [469, 307] width 298 height 28
drag, startPoint x: 399, startPoint y: 330, endPoint x: 307, endPoint y: 334, distance: 92.4
click at [307, 334] on div "**********" at bounding box center [625, 364] width 662 height 275
copy p "Please enter an integer."
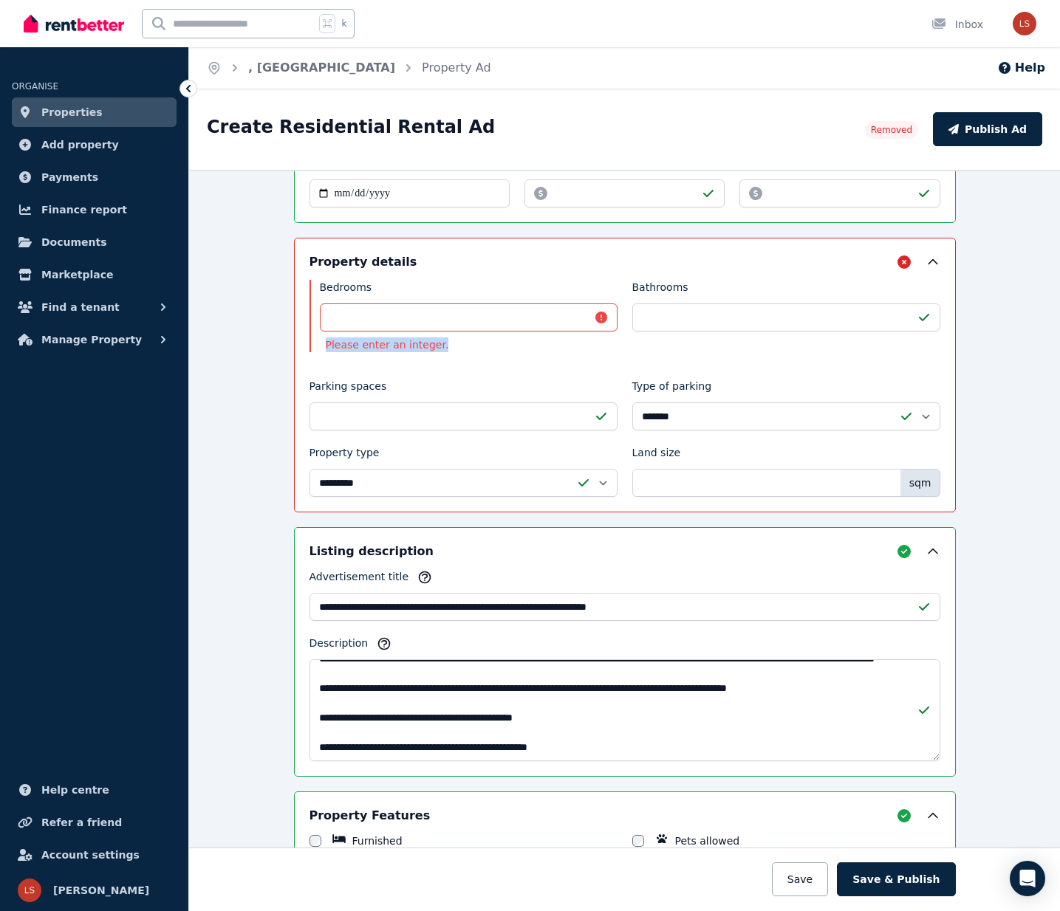
scroll to position [408, 0]
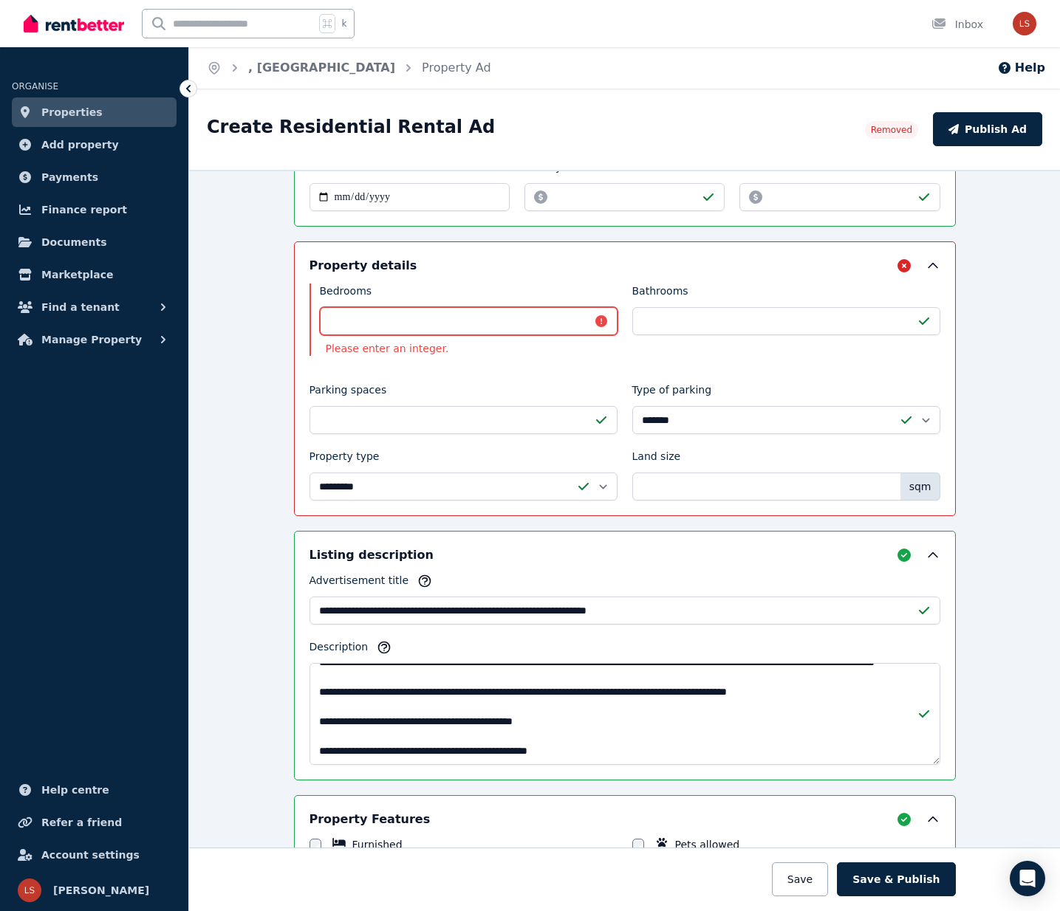
click at [361, 321] on input "***" at bounding box center [469, 321] width 298 height 28
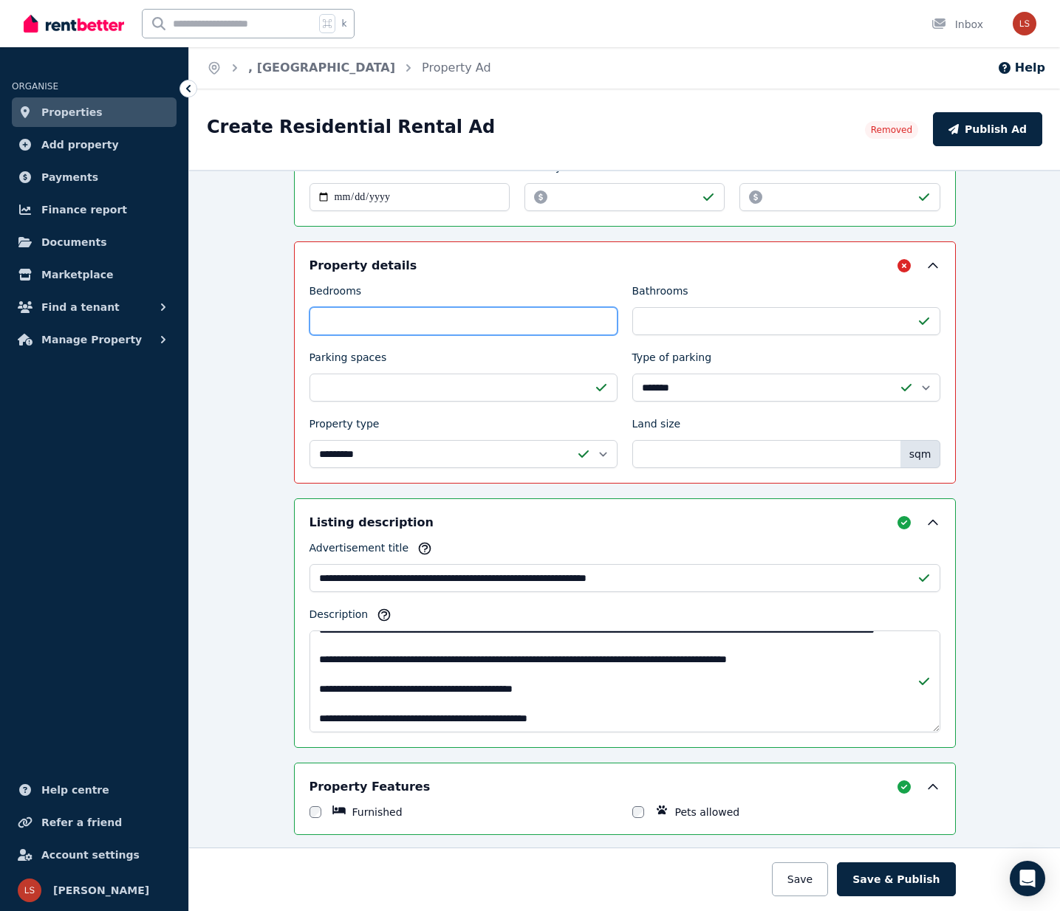
type input "*"
click at [300, 350] on div "**********" at bounding box center [625, 363] width 662 height 242
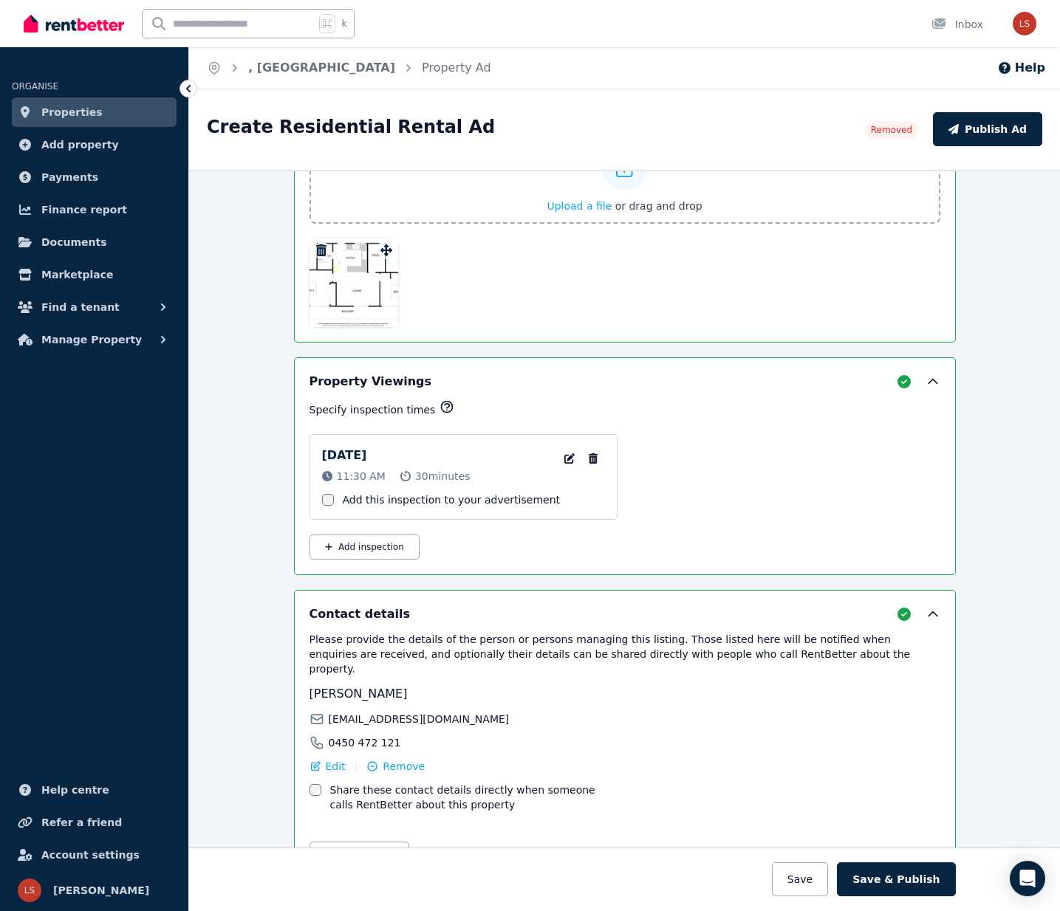
scroll to position [2123, 0]
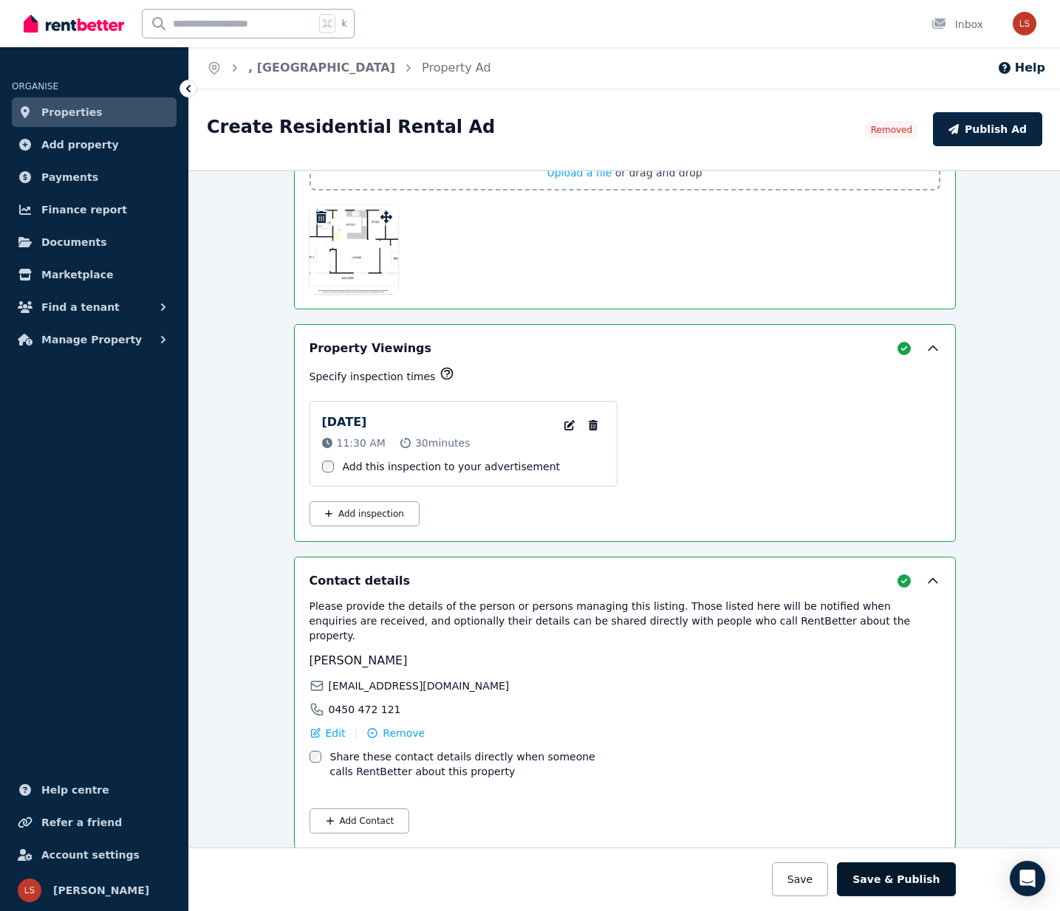
click at [900, 874] on button "Save & Publish" at bounding box center [896, 880] width 118 height 34
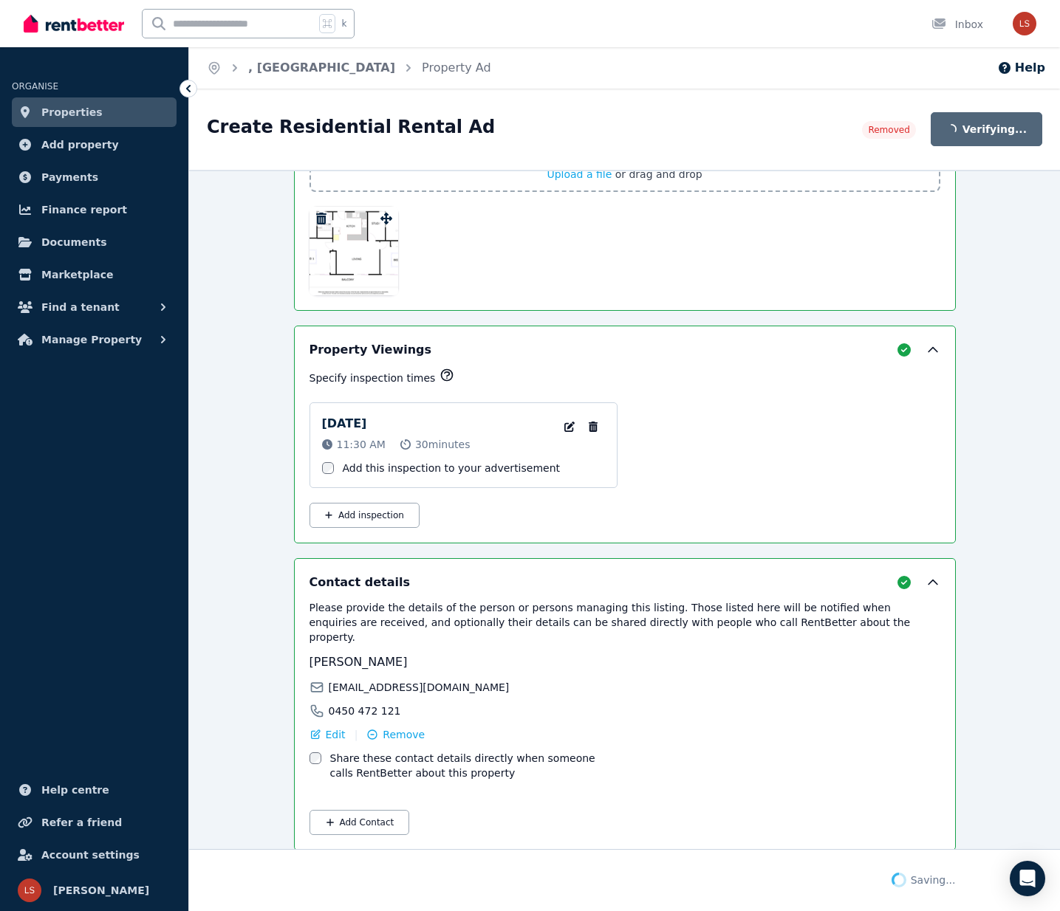
scroll to position [2238, 0]
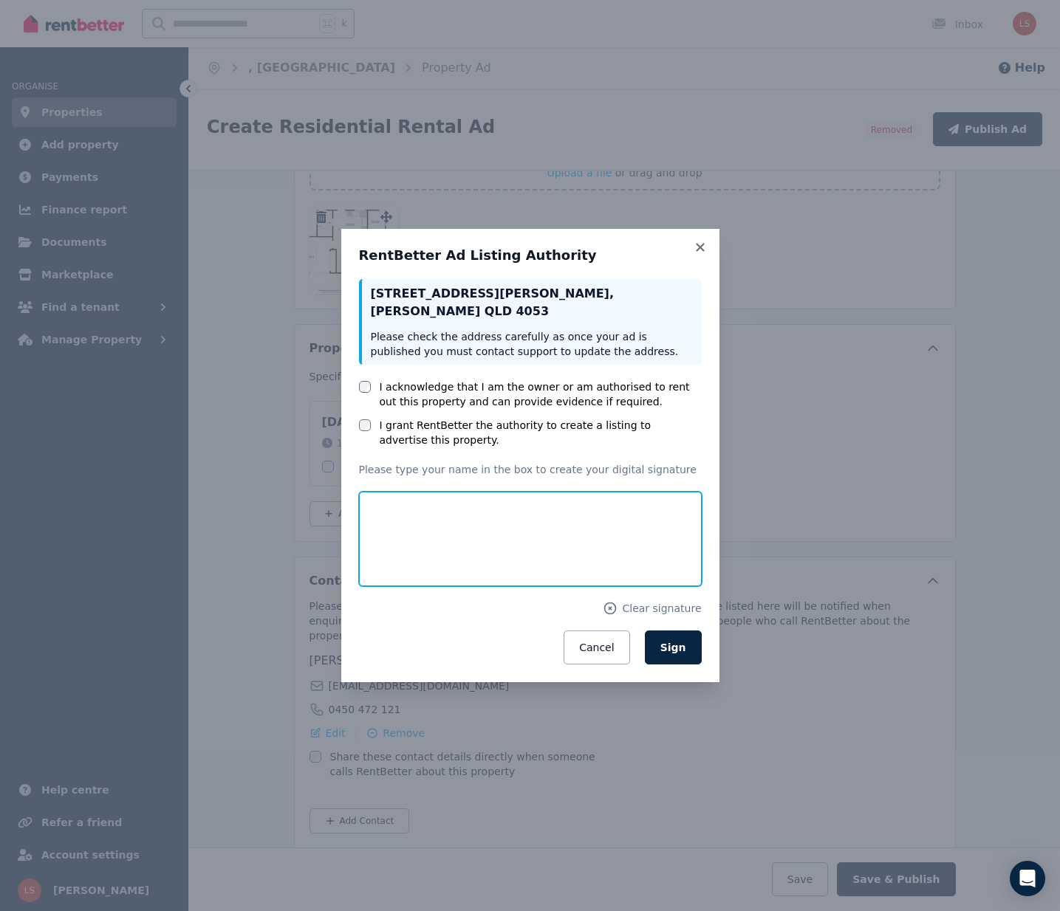
click at [433, 530] on input "text" at bounding box center [530, 539] width 343 height 95
type input "**********"
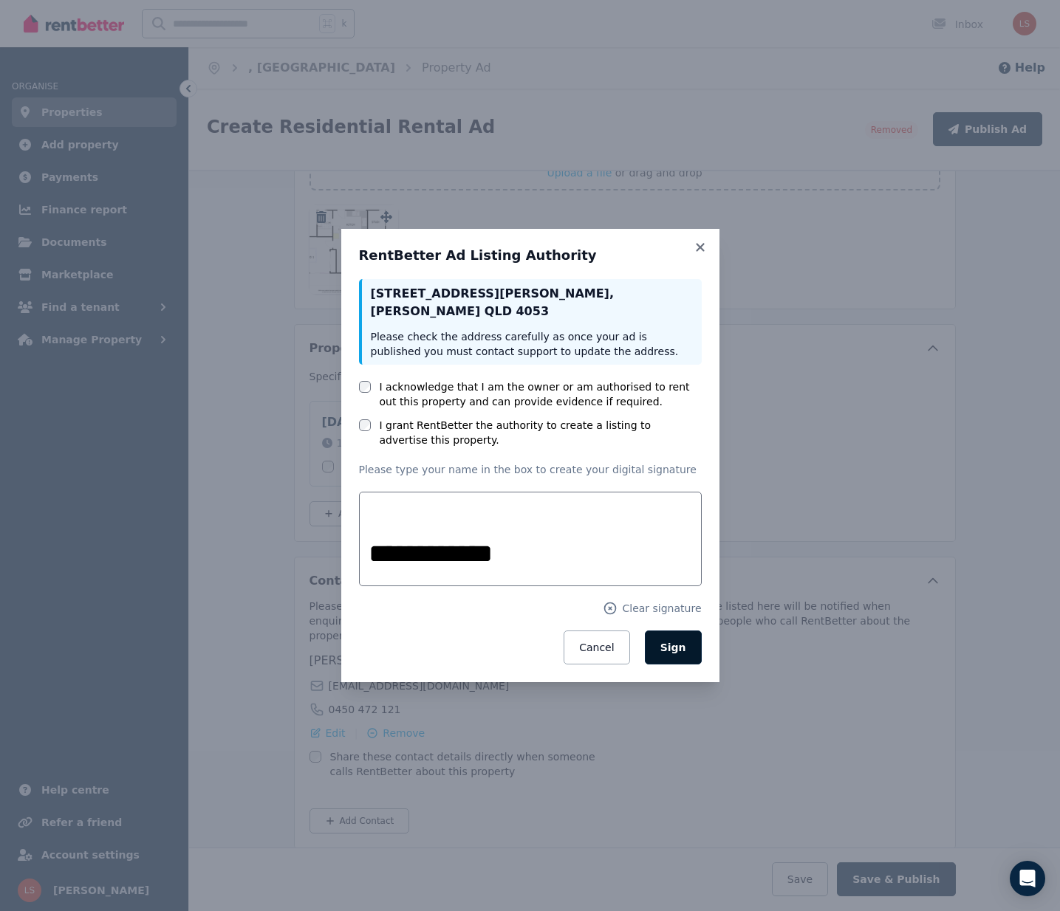
click at [677, 651] on span "Sign" at bounding box center [673, 648] width 26 height 12
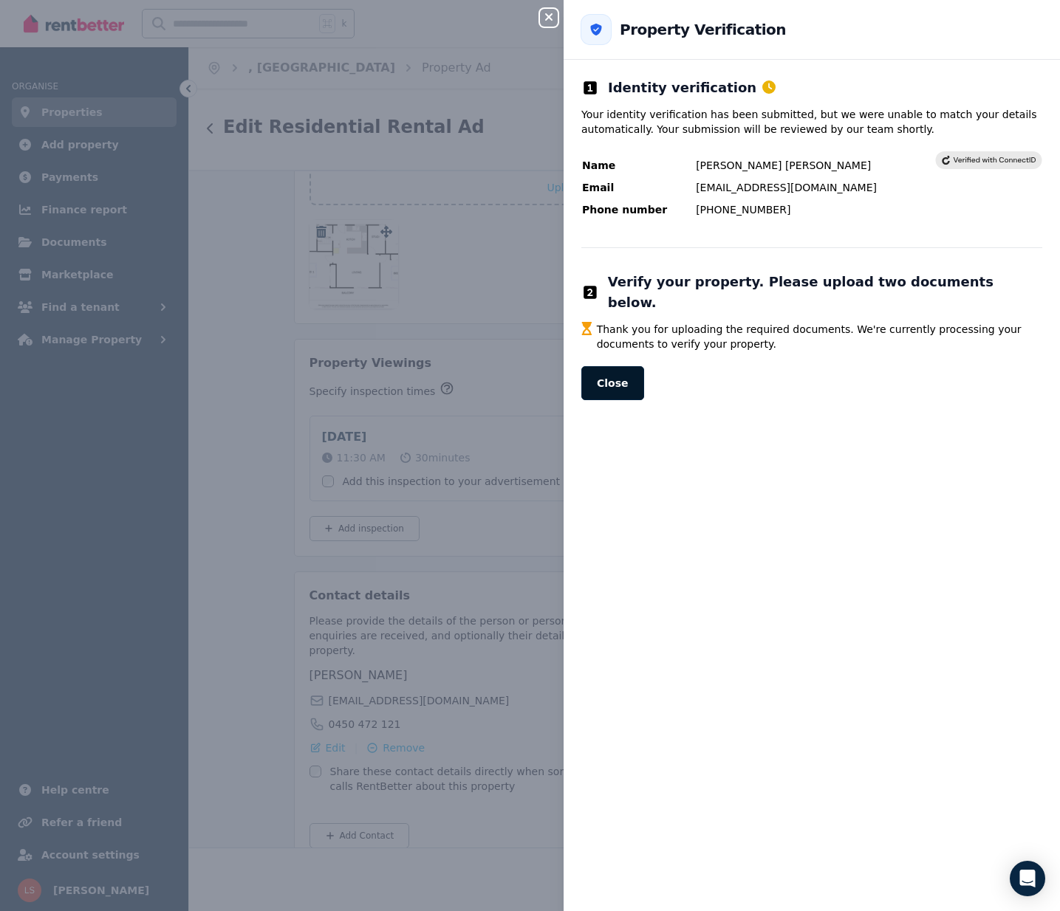
click at [618, 366] on button "Close" at bounding box center [612, 383] width 63 height 34
click at [623, 366] on button "Close" at bounding box center [612, 383] width 63 height 34
click at [623, 364] on div "Identity verification Your identity verification has been submitted, but we wer…" at bounding box center [812, 486] width 496 height 852
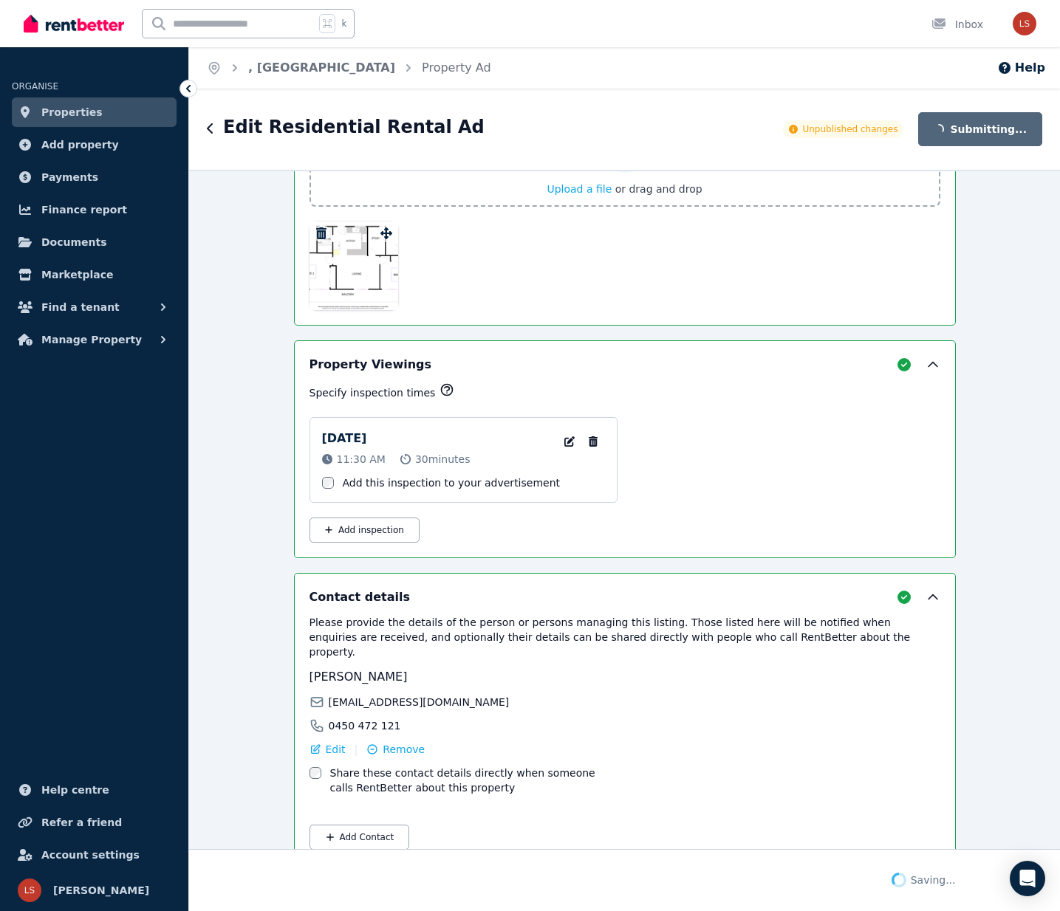
scroll to position [2468, 0]
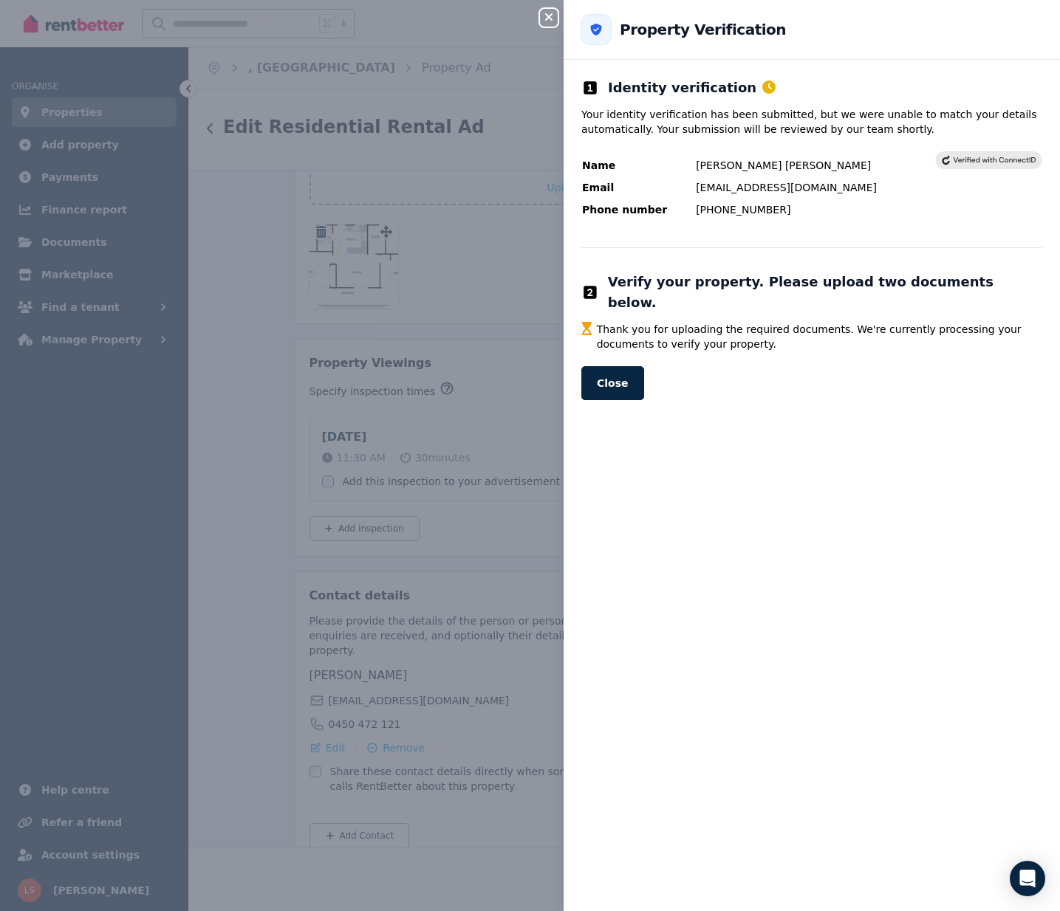
click at [552, 13] on icon "button" at bounding box center [549, 17] width 18 height 12
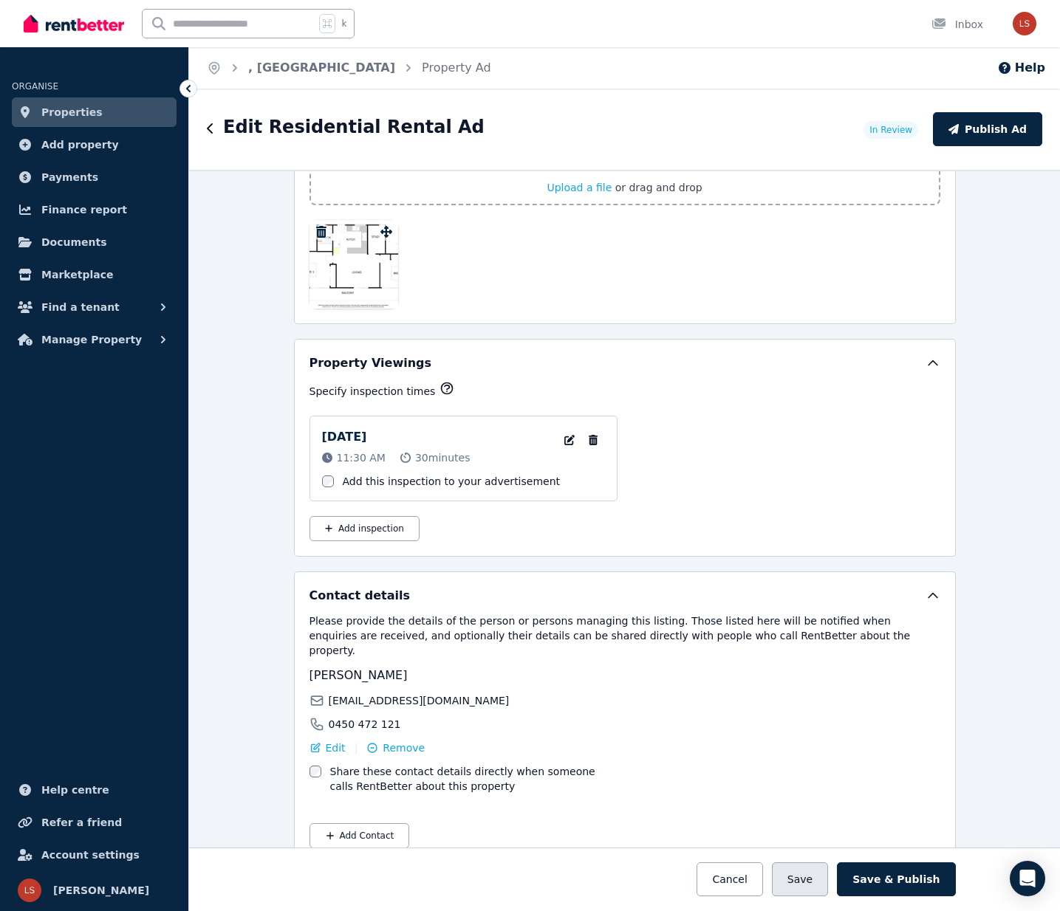
click at [815, 877] on button "Save" at bounding box center [800, 880] width 56 height 34
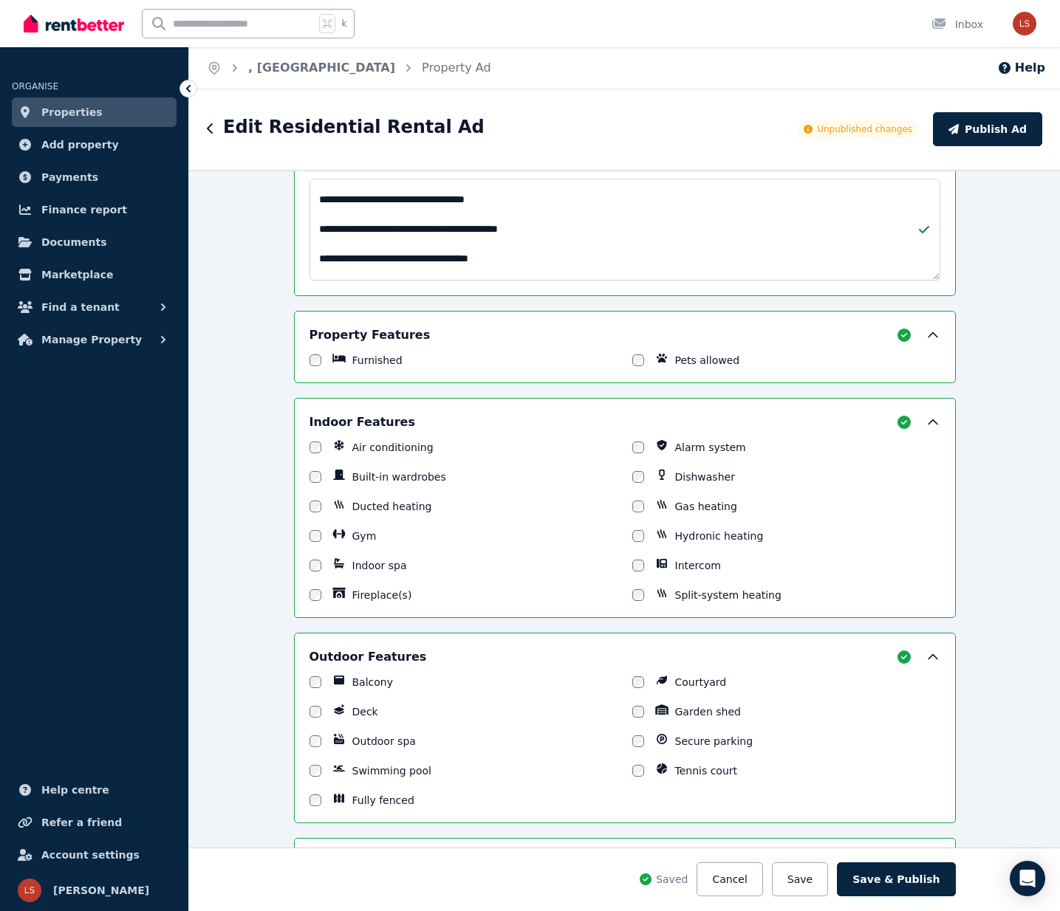
scroll to position [233, 0]
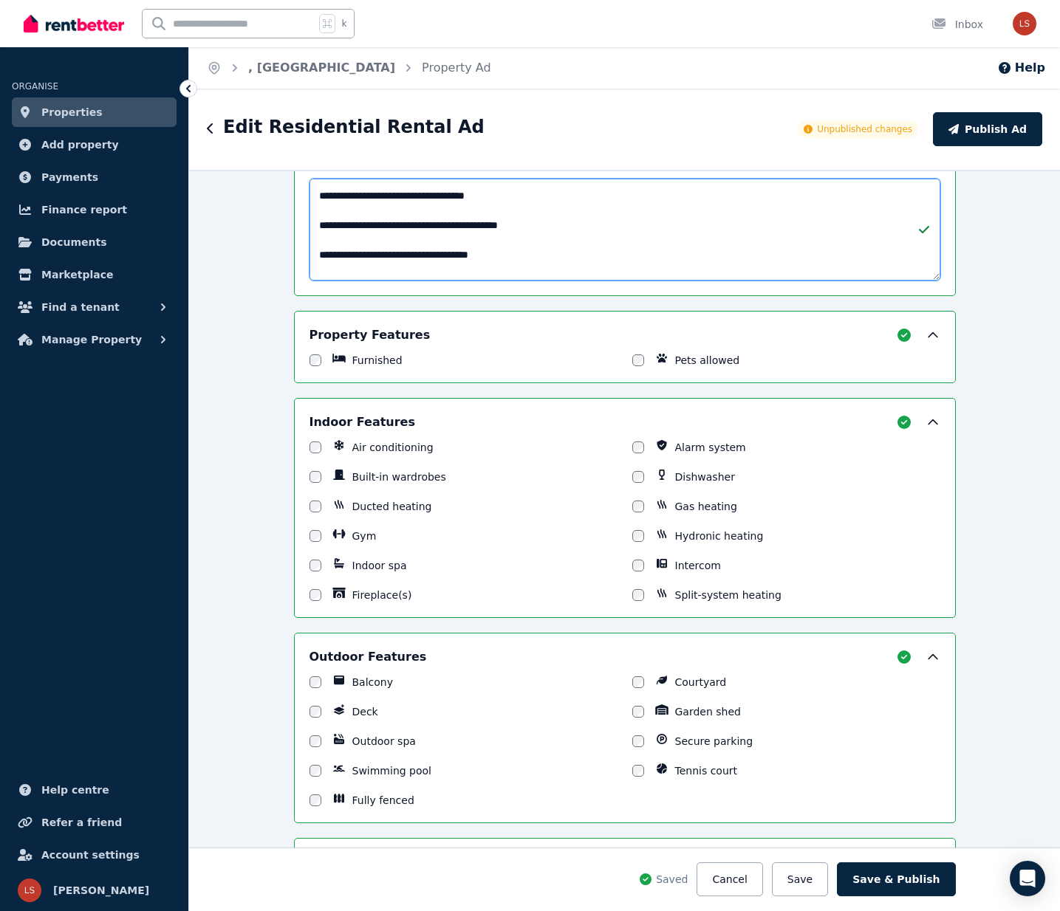
click at [329, 221] on textarea "Description" at bounding box center [624, 230] width 631 height 102
click at [327, 256] on textarea "Description" at bounding box center [624, 230] width 631 height 102
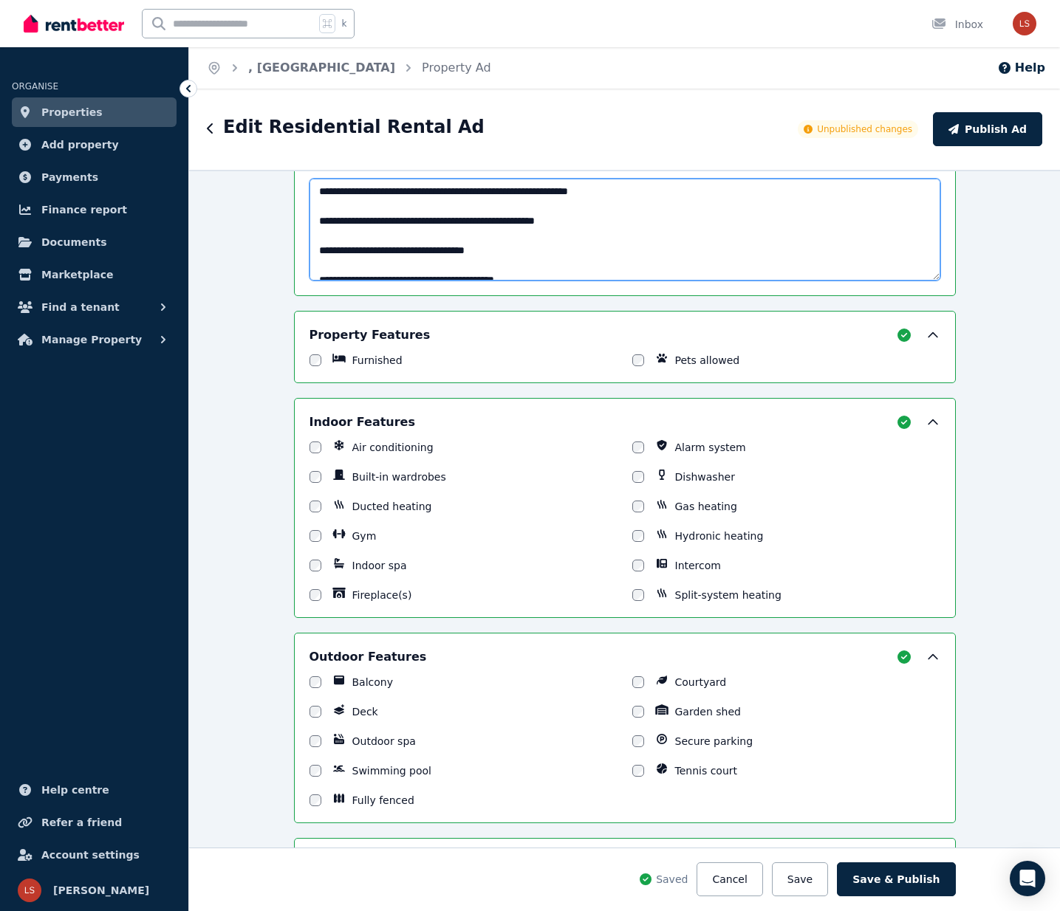
scroll to position [160, 0]
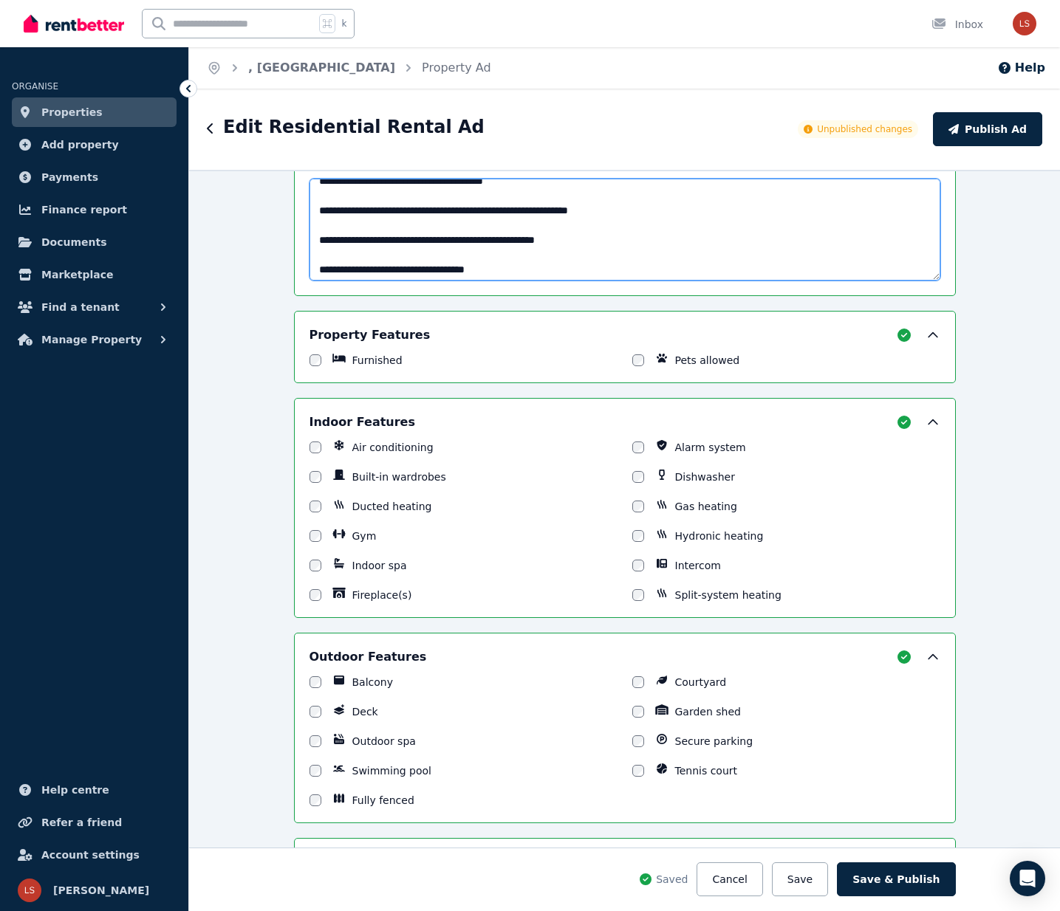
click at [329, 238] on textarea "Description" at bounding box center [624, 230] width 631 height 102
click at [562, 227] on textarea "Description" at bounding box center [624, 230] width 631 height 102
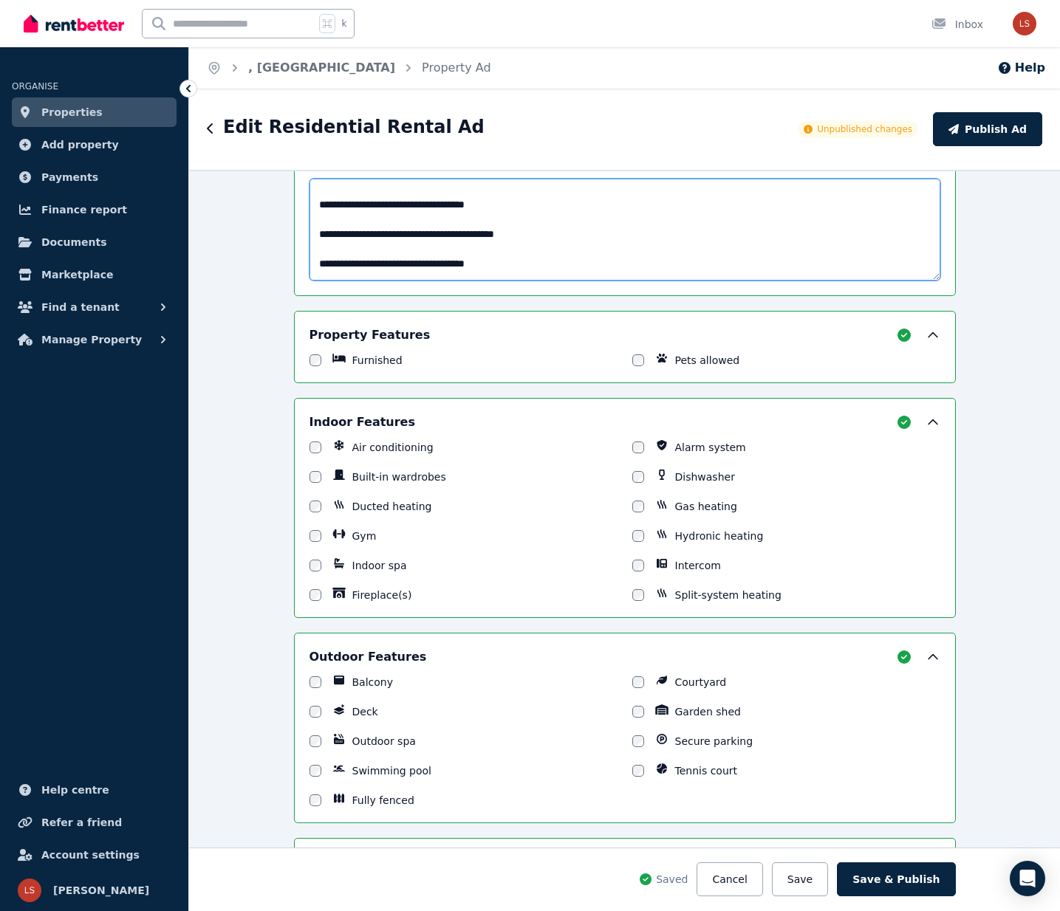
scroll to position [192, 0]
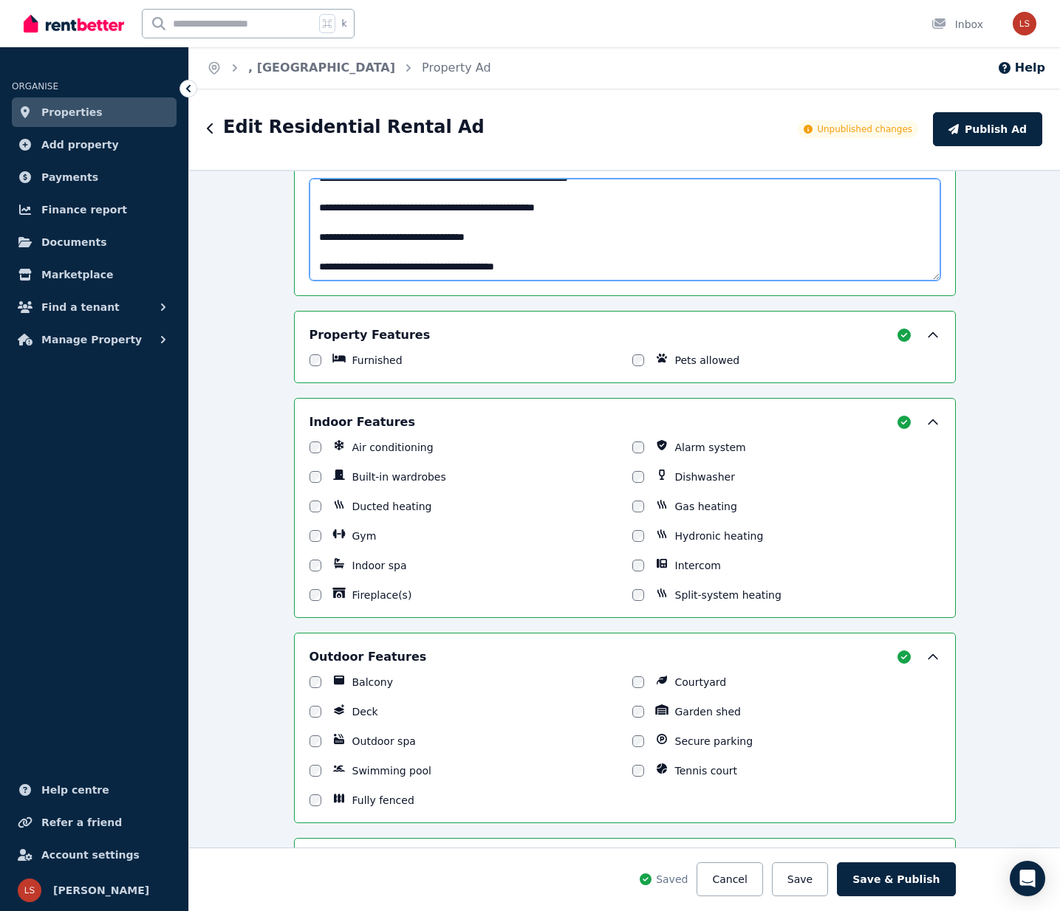
click at [325, 208] on textarea "Description" at bounding box center [624, 230] width 631 height 102
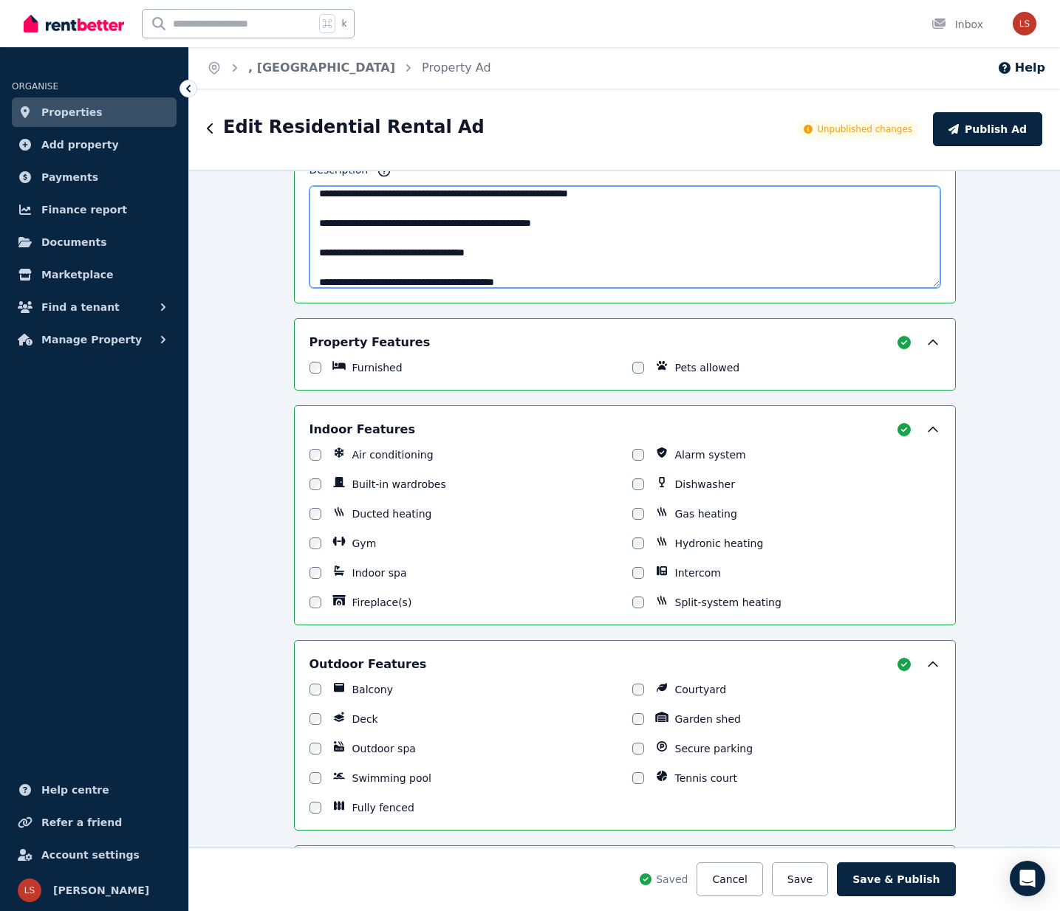
click at [329, 192] on textarea "Description" at bounding box center [624, 237] width 631 height 102
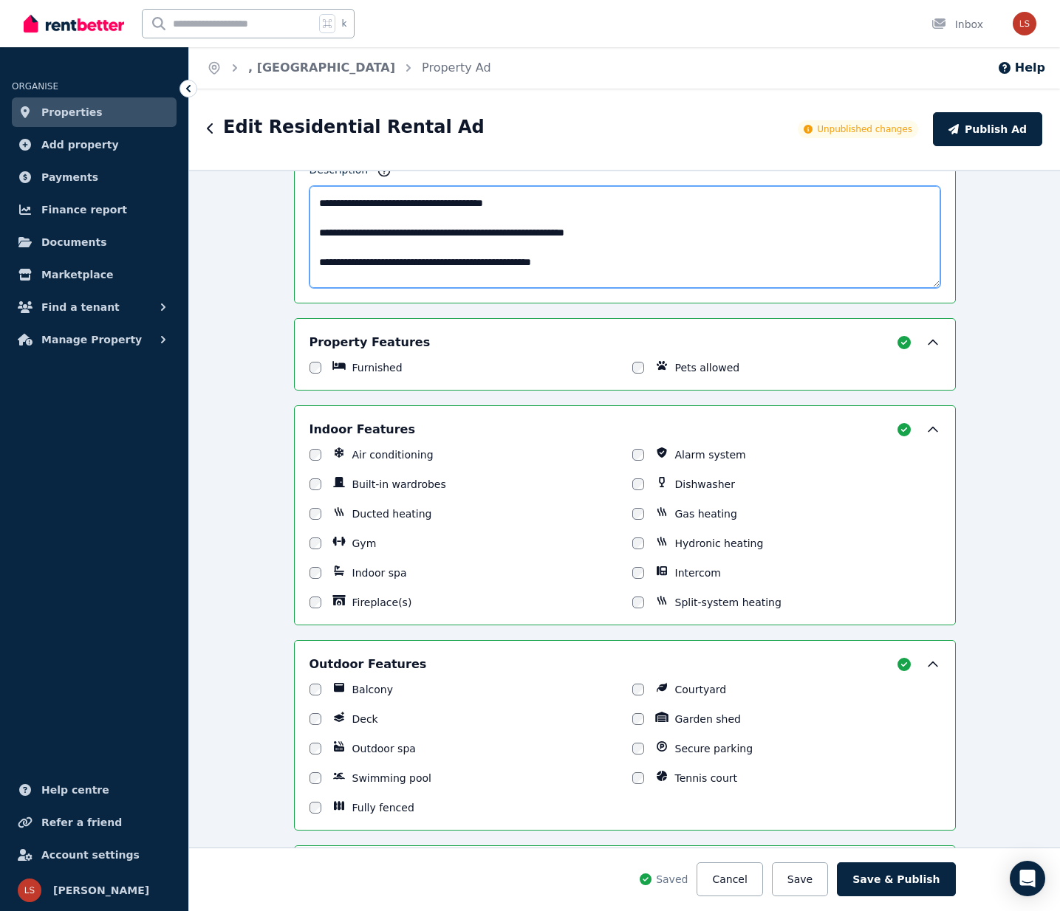
click at [330, 200] on textarea "Description" at bounding box center [624, 237] width 631 height 102
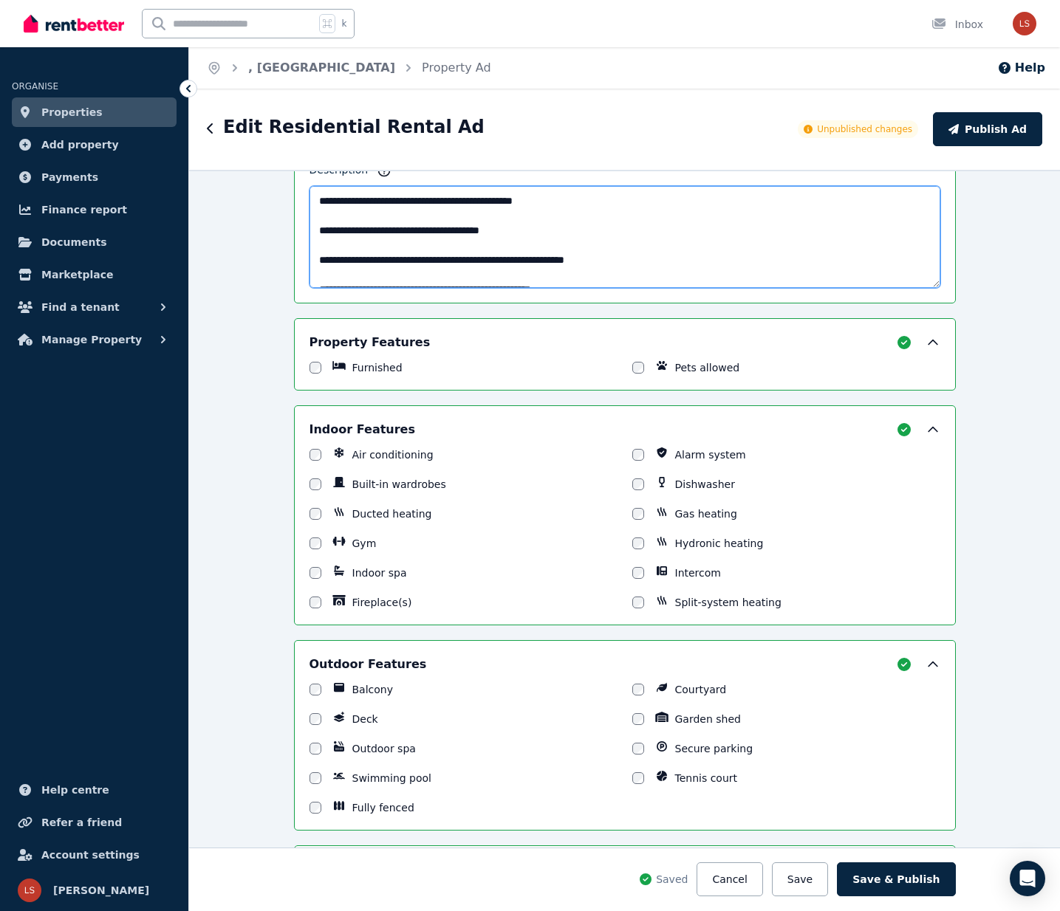
scroll to position [116, 0]
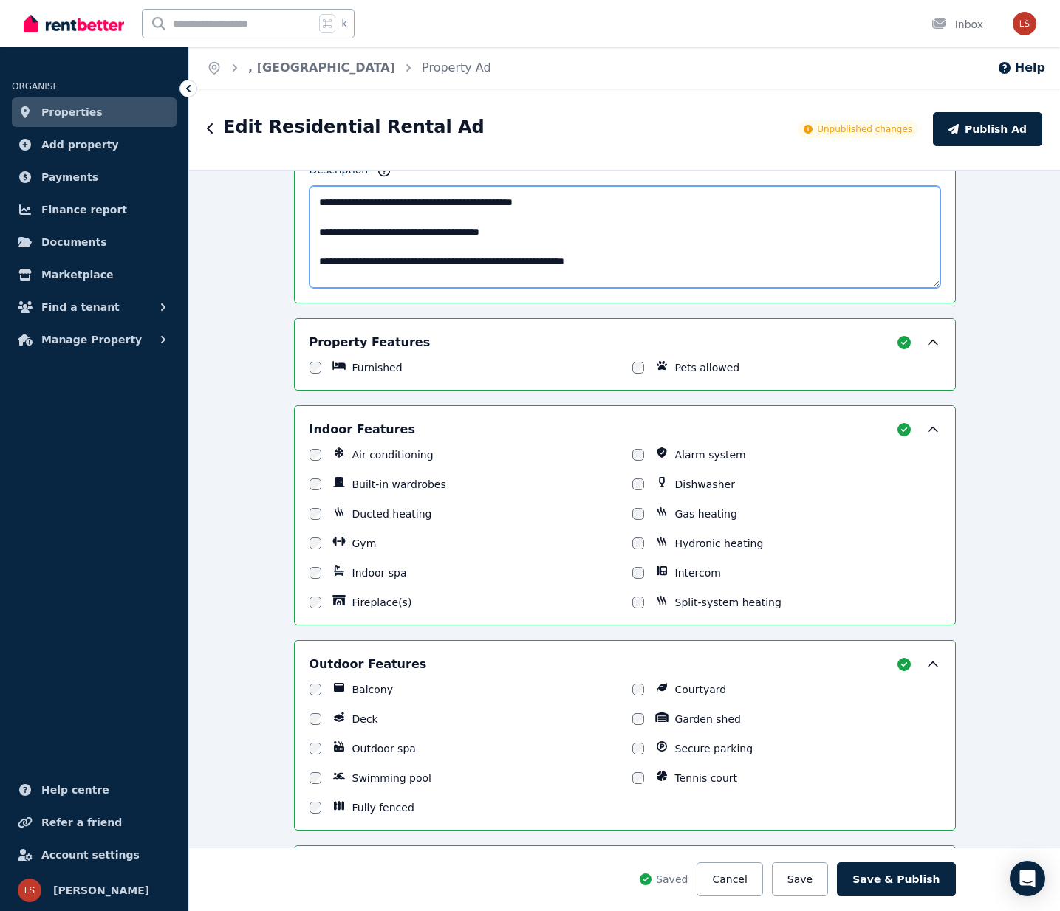
click at [332, 199] on textarea "Description" at bounding box center [624, 237] width 631 height 102
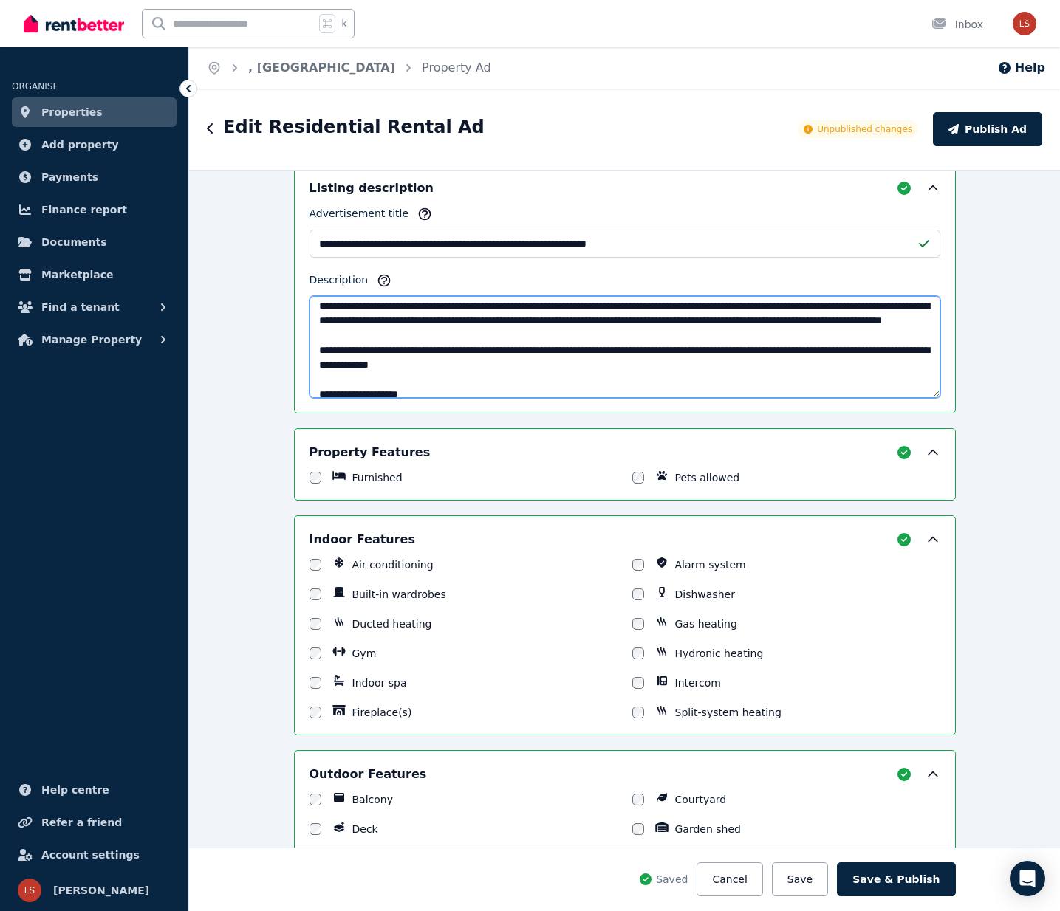
scroll to position [0, 0]
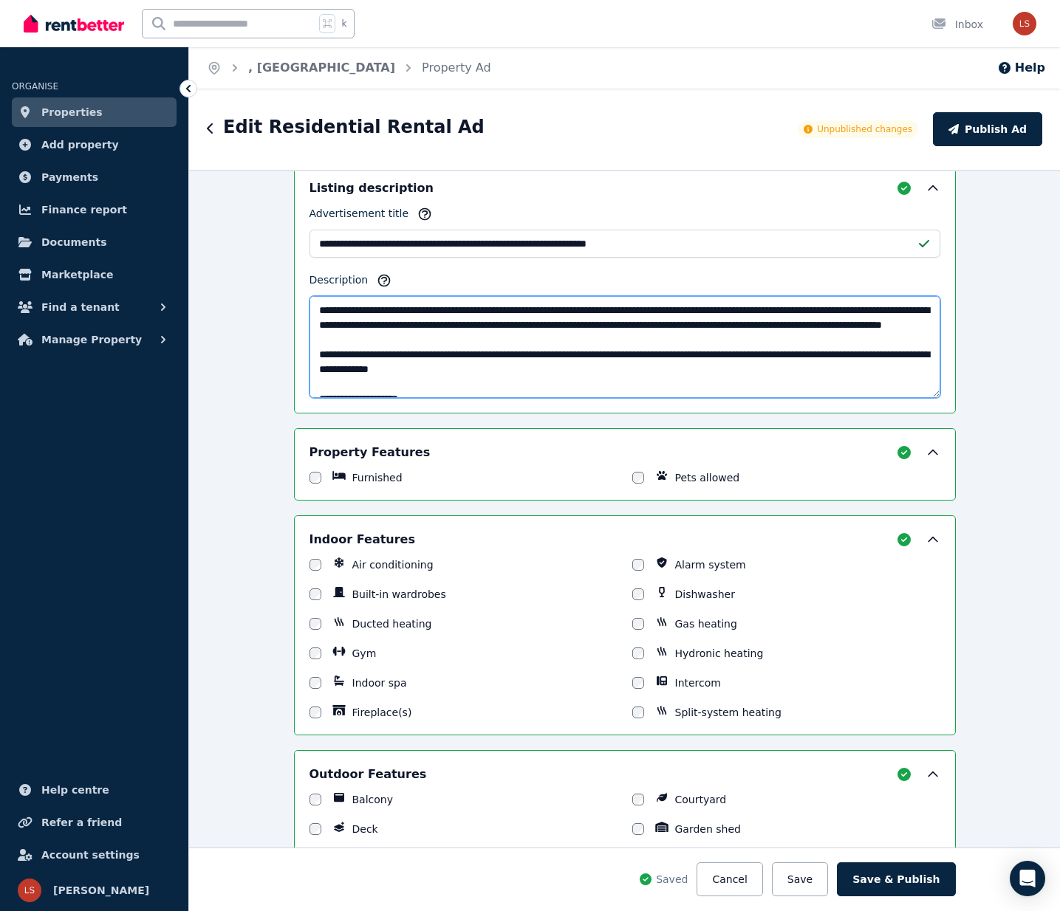
type textarea "**********"
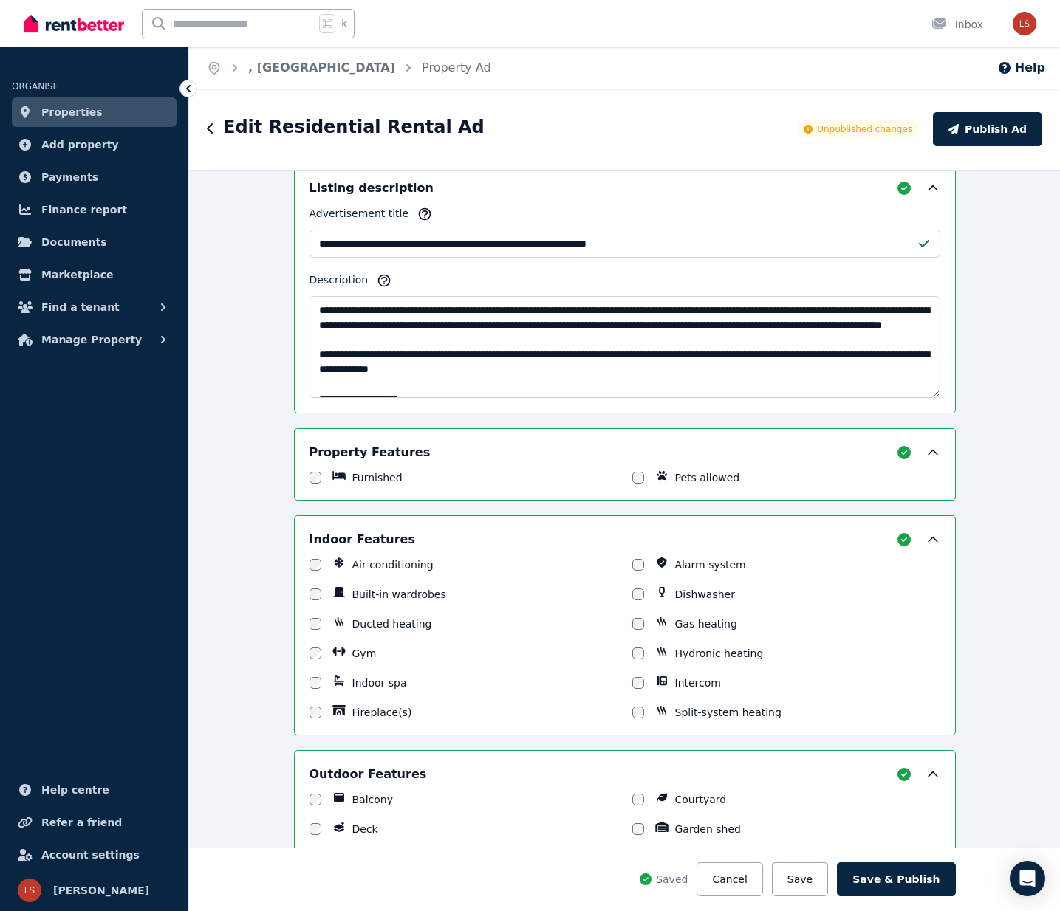
click at [807, 881] on button "Save" at bounding box center [800, 880] width 56 height 34
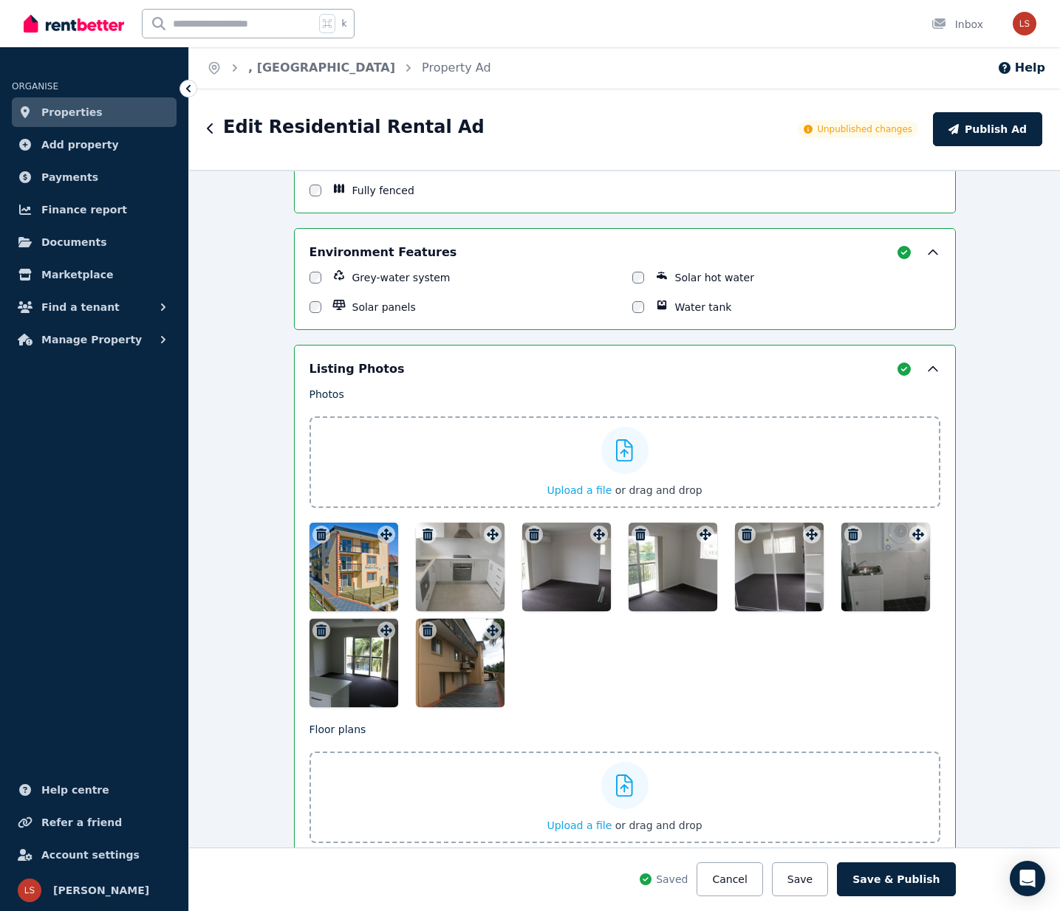
scroll to position [1832, 0]
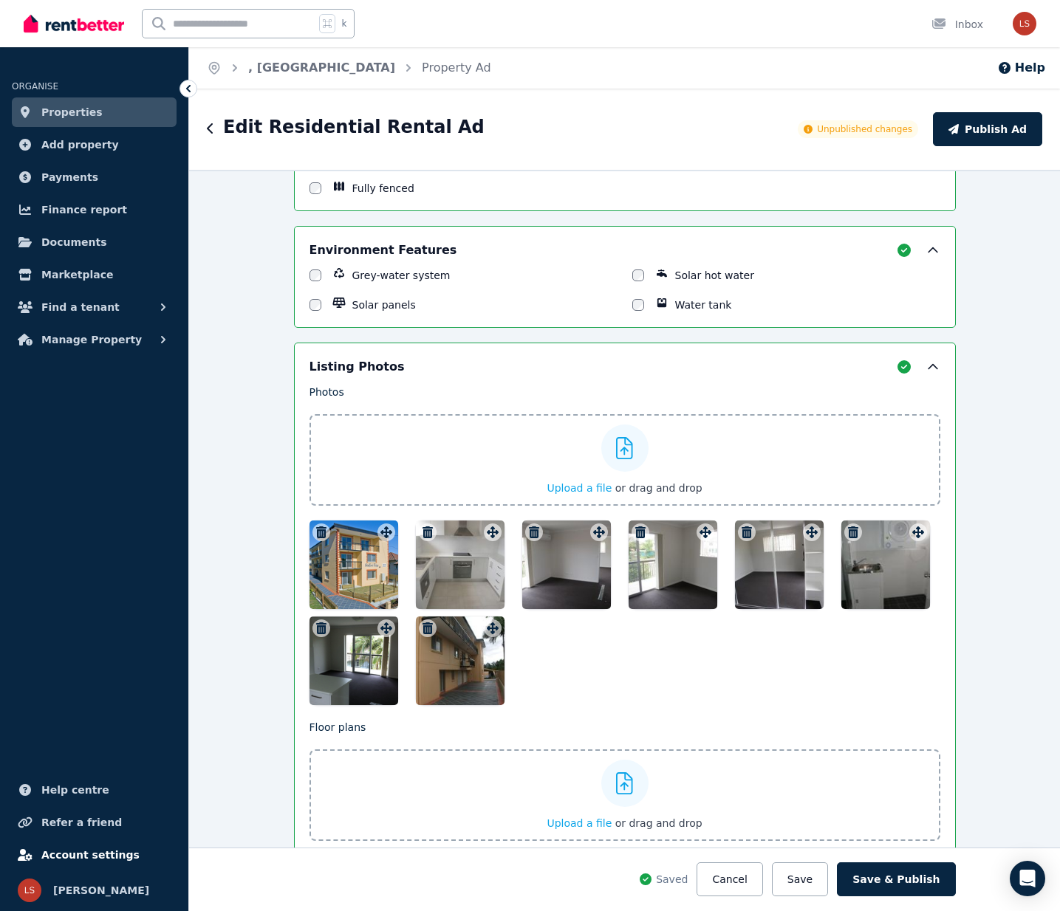
click at [81, 853] on span "Account settings" at bounding box center [90, 855] width 98 height 18
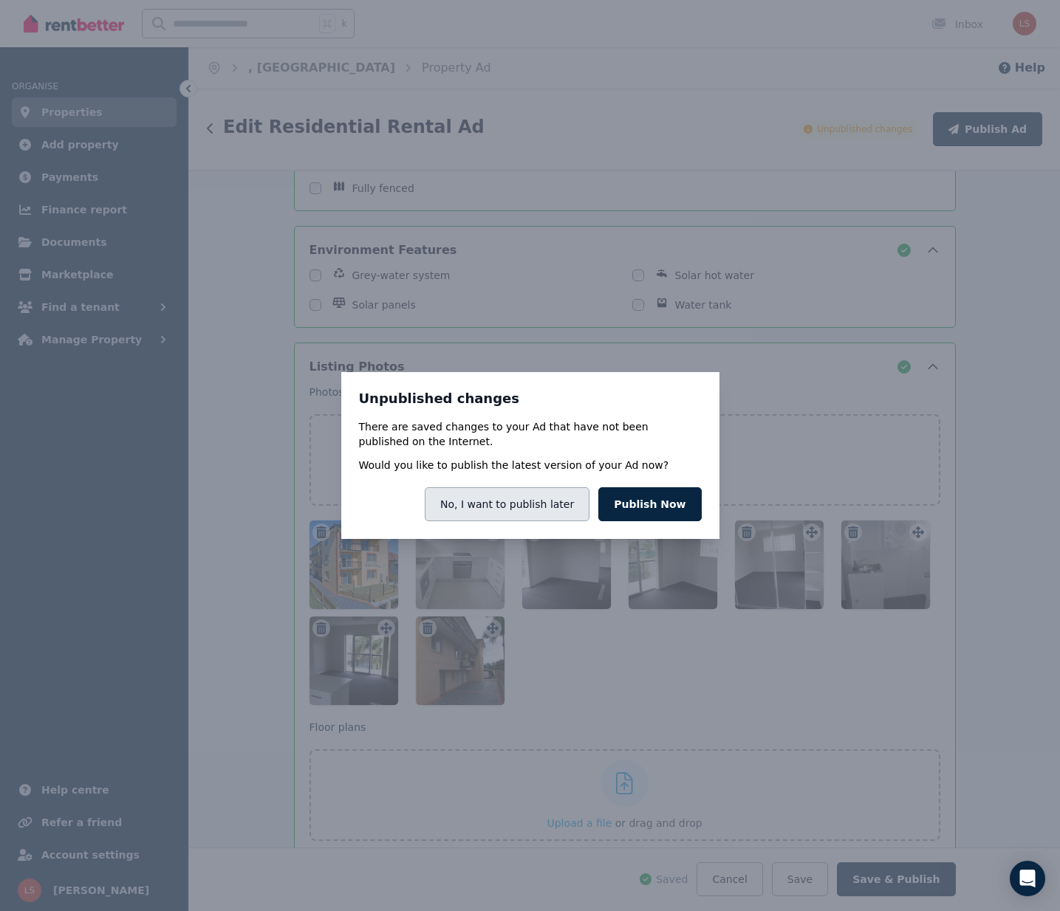
click at [564, 506] on button "No, I want to publish later" at bounding box center [507, 504] width 165 height 34
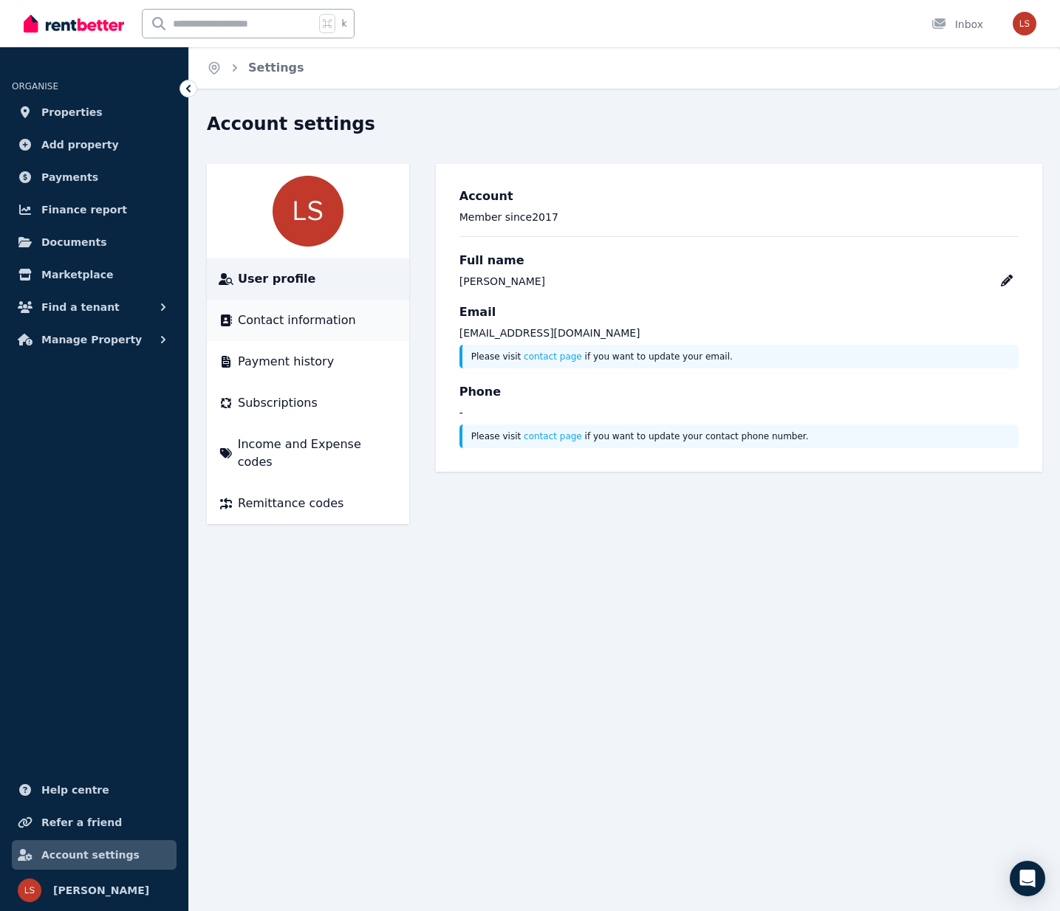
click at [323, 317] on span "Contact information" at bounding box center [297, 321] width 118 height 18
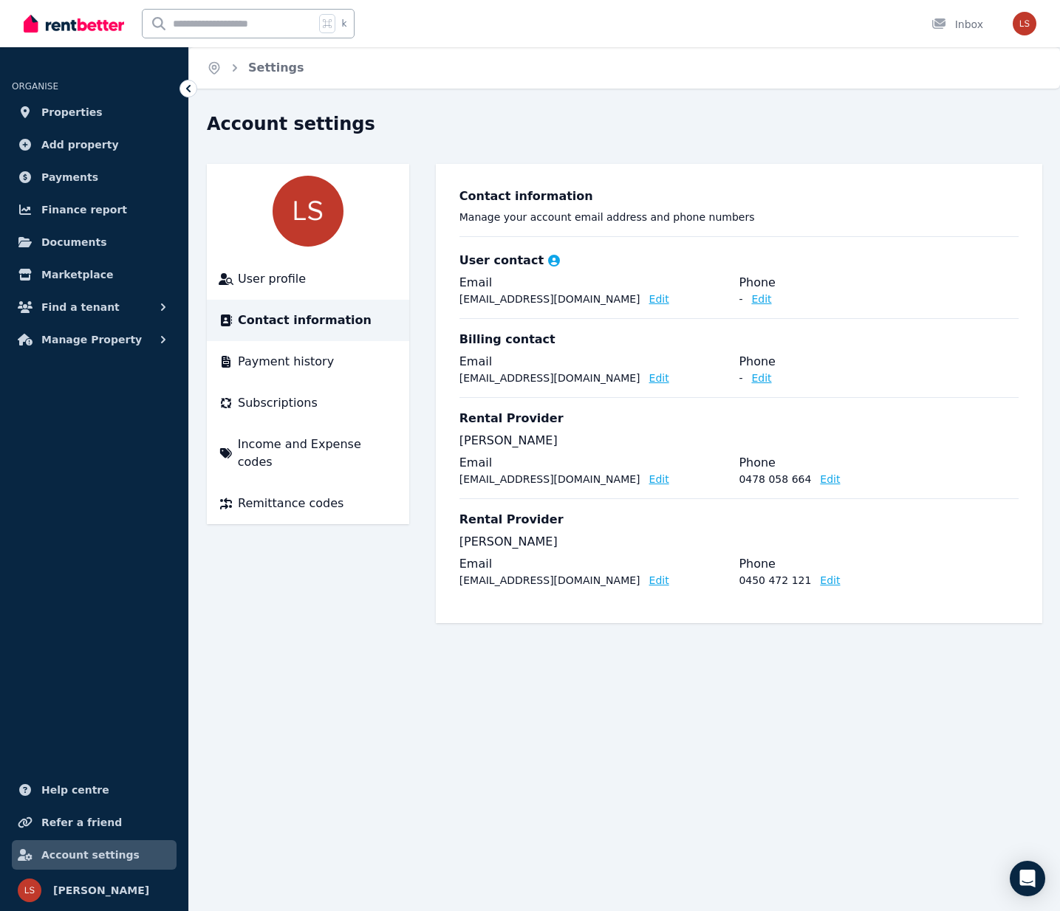
click at [821, 479] on button "Edit" at bounding box center [830, 479] width 20 height 15
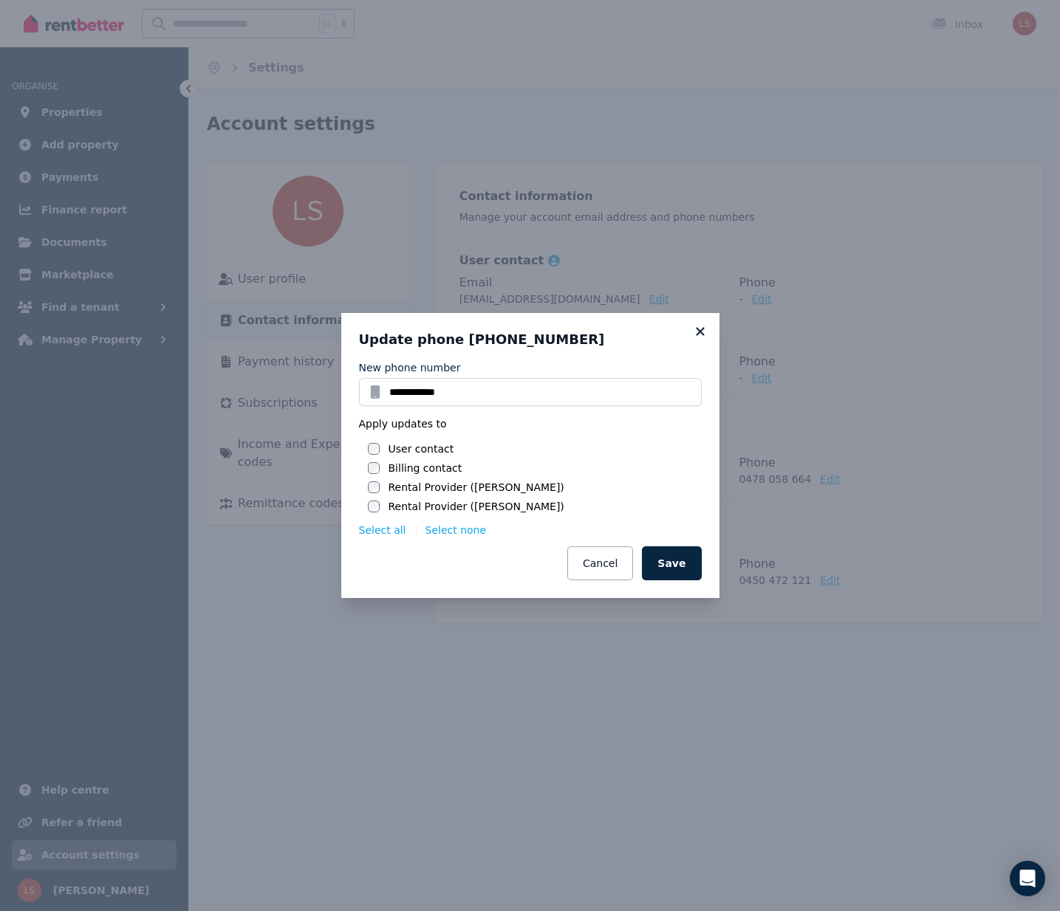
click at [707, 325] on icon at bounding box center [700, 331] width 15 height 13
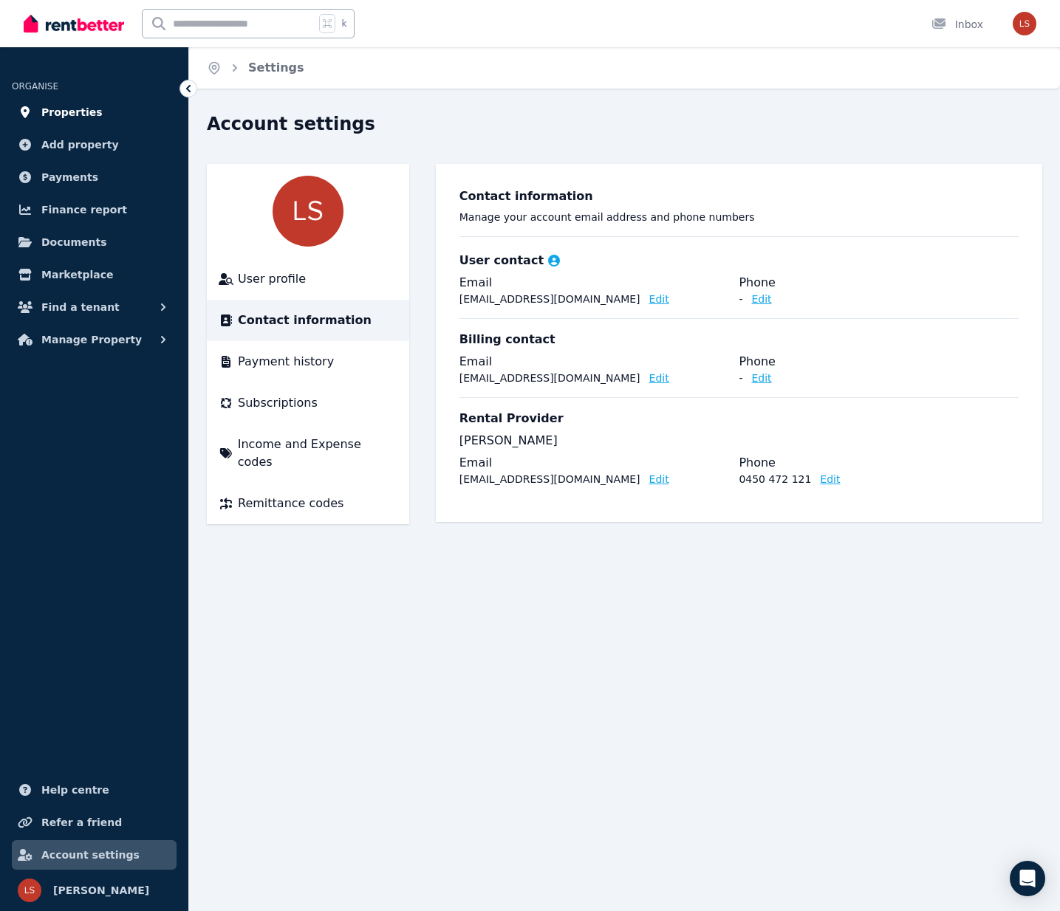
click at [78, 108] on span "Properties" at bounding box center [71, 112] width 61 height 18
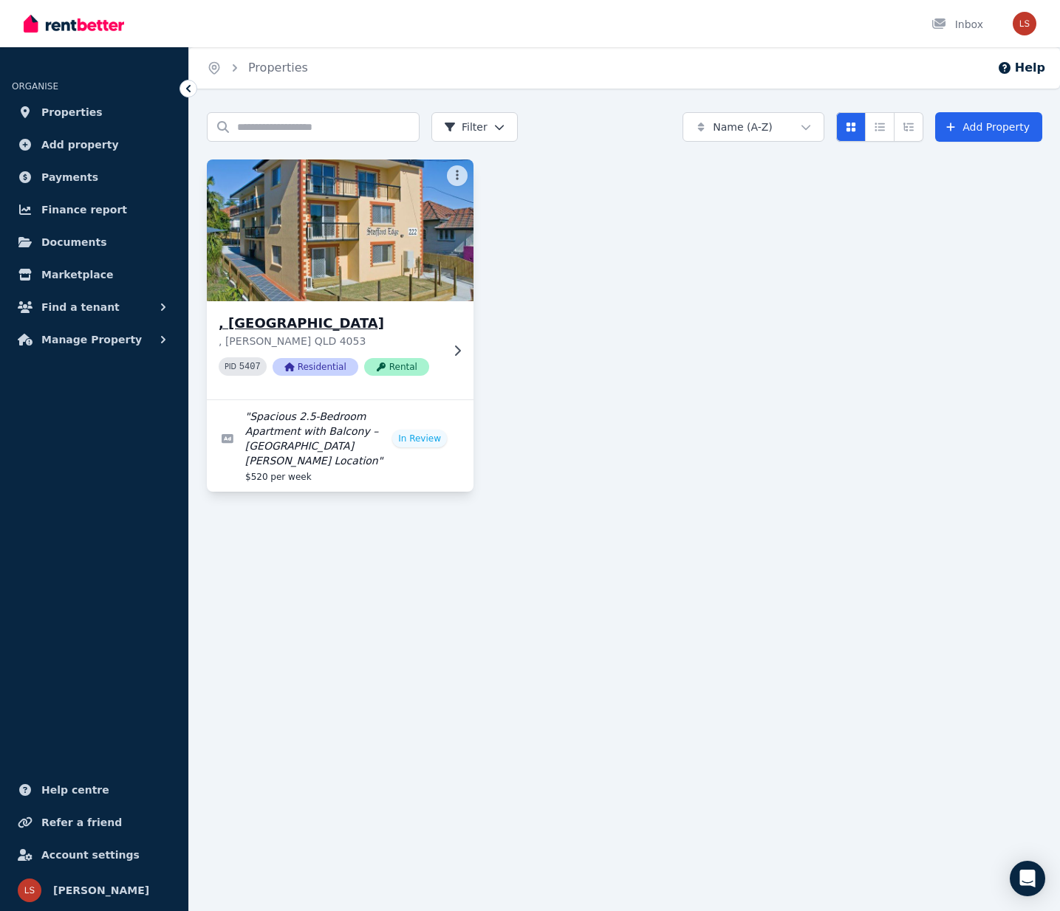
click at [453, 347] on icon at bounding box center [457, 351] width 15 height 12
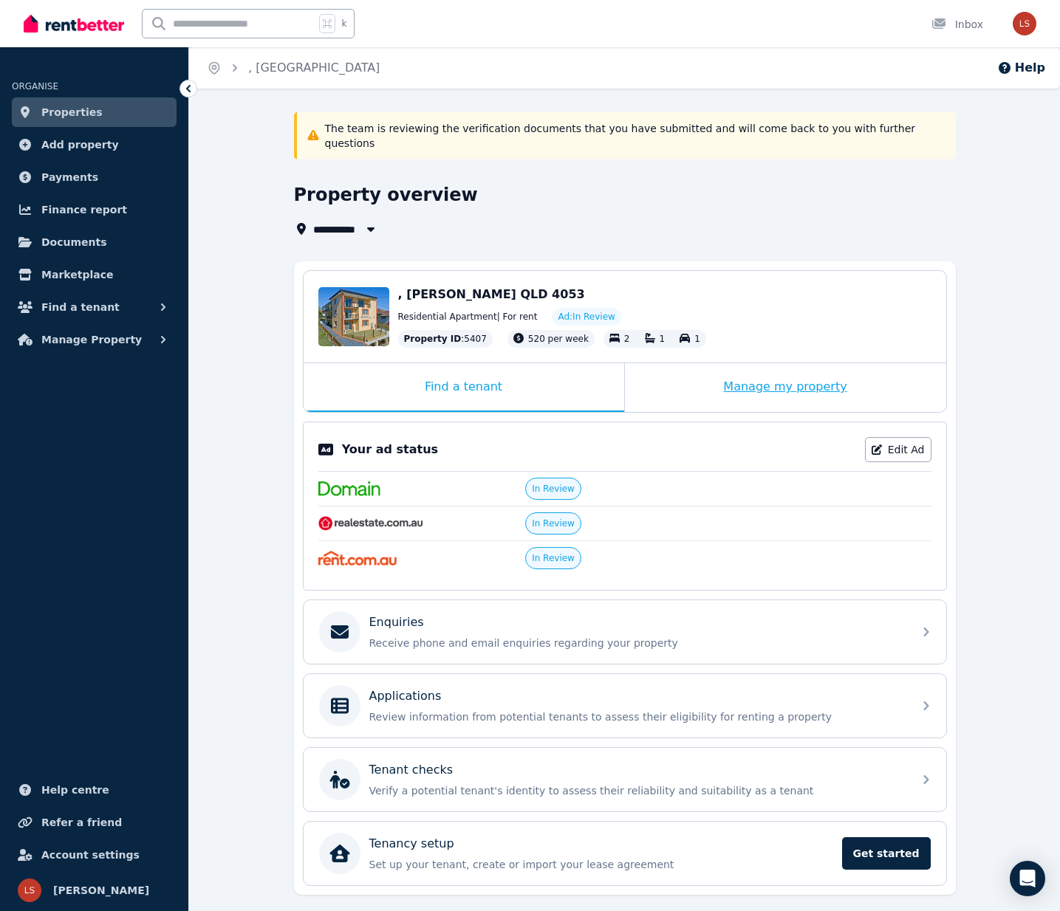
click at [772, 372] on div "Manage my property" at bounding box center [785, 387] width 321 height 49
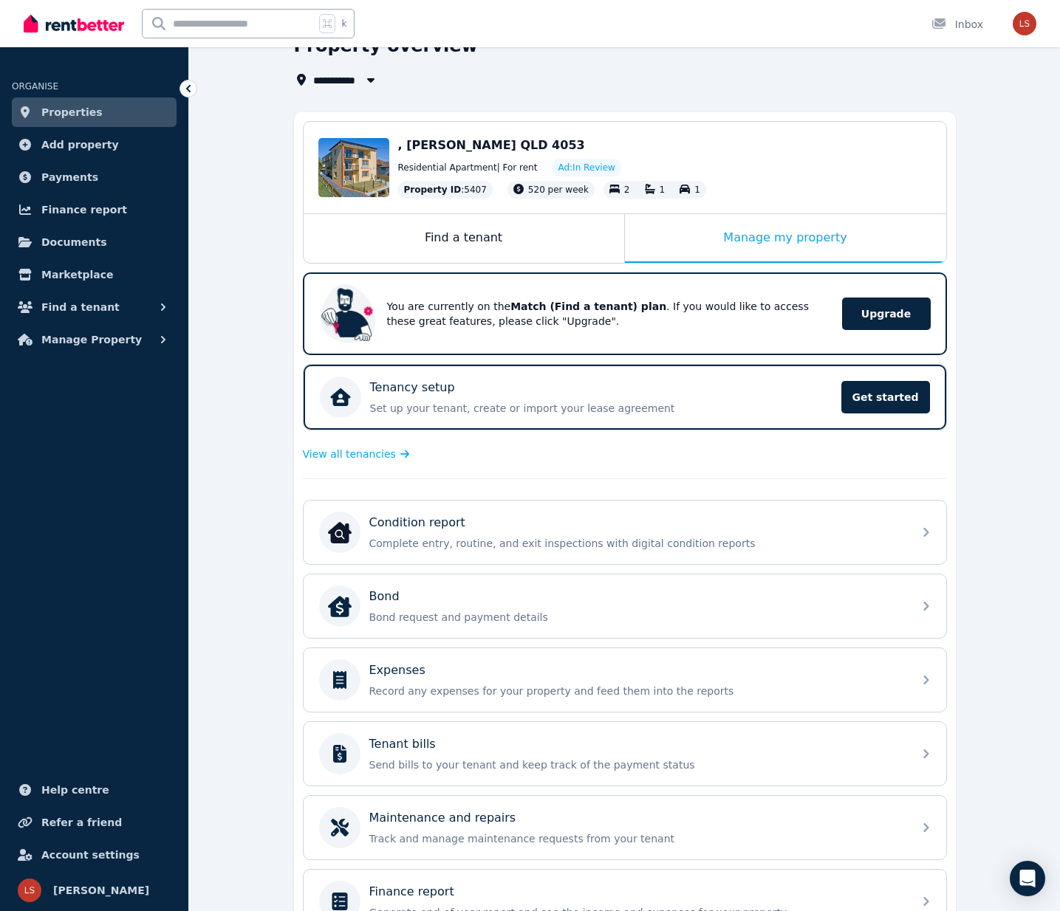
scroll to position [222, 0]
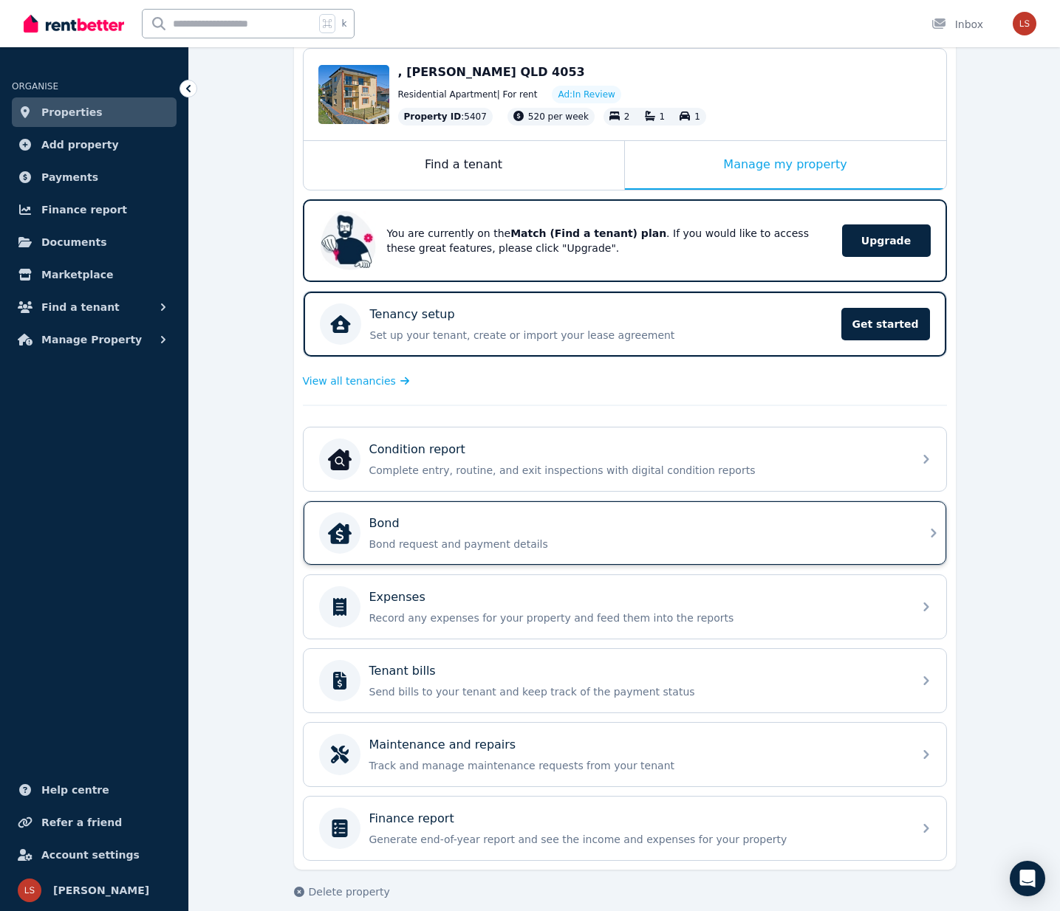
click at [722, 521] on div "Bond Bond request and payment details" at bounding box center [636, 533] width 535 height 37
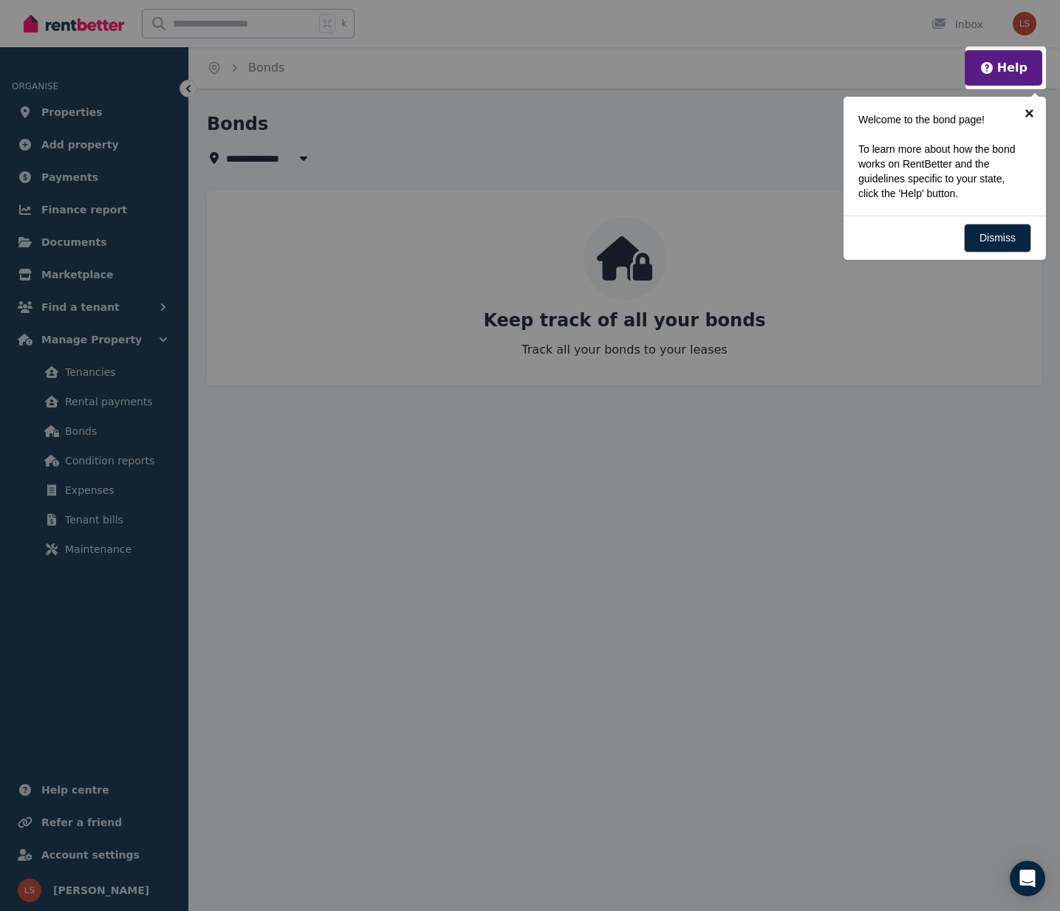
click at [1030, 113] on link "×" at bounding box center [1029, 113] width 33 height 33
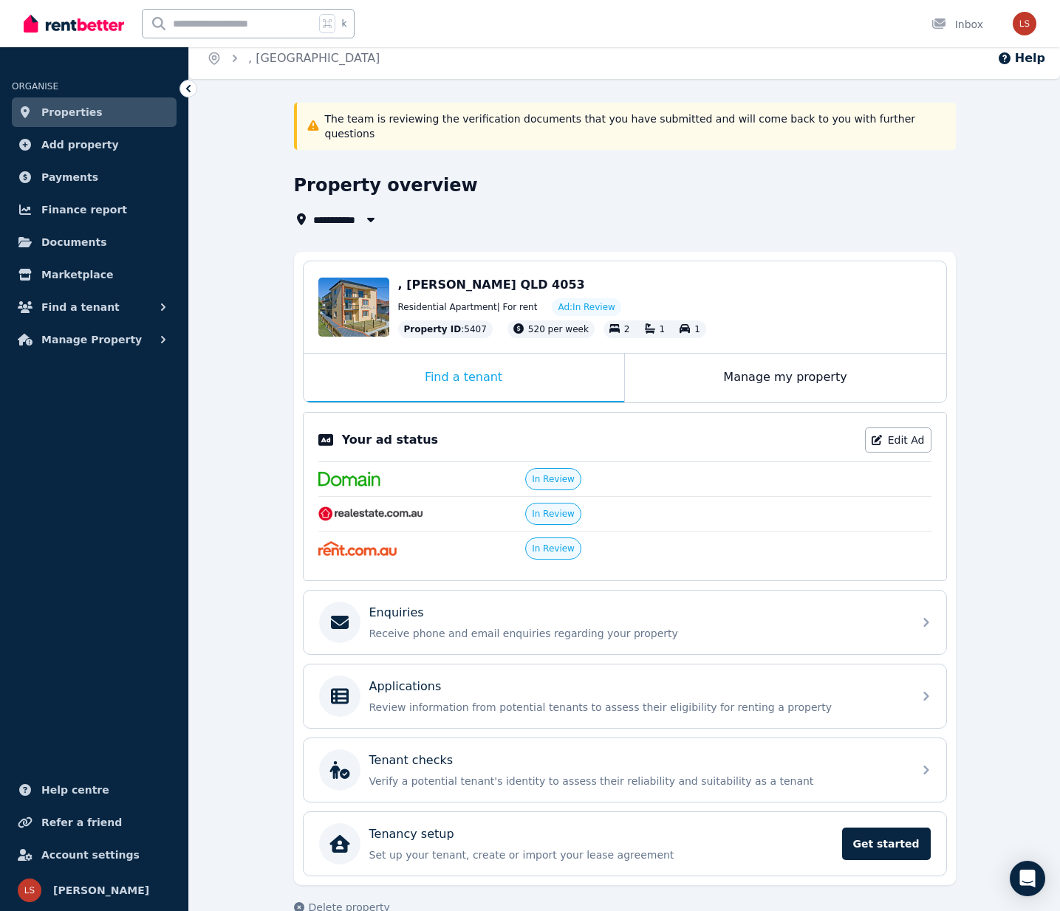
scroll to position [25, 0]
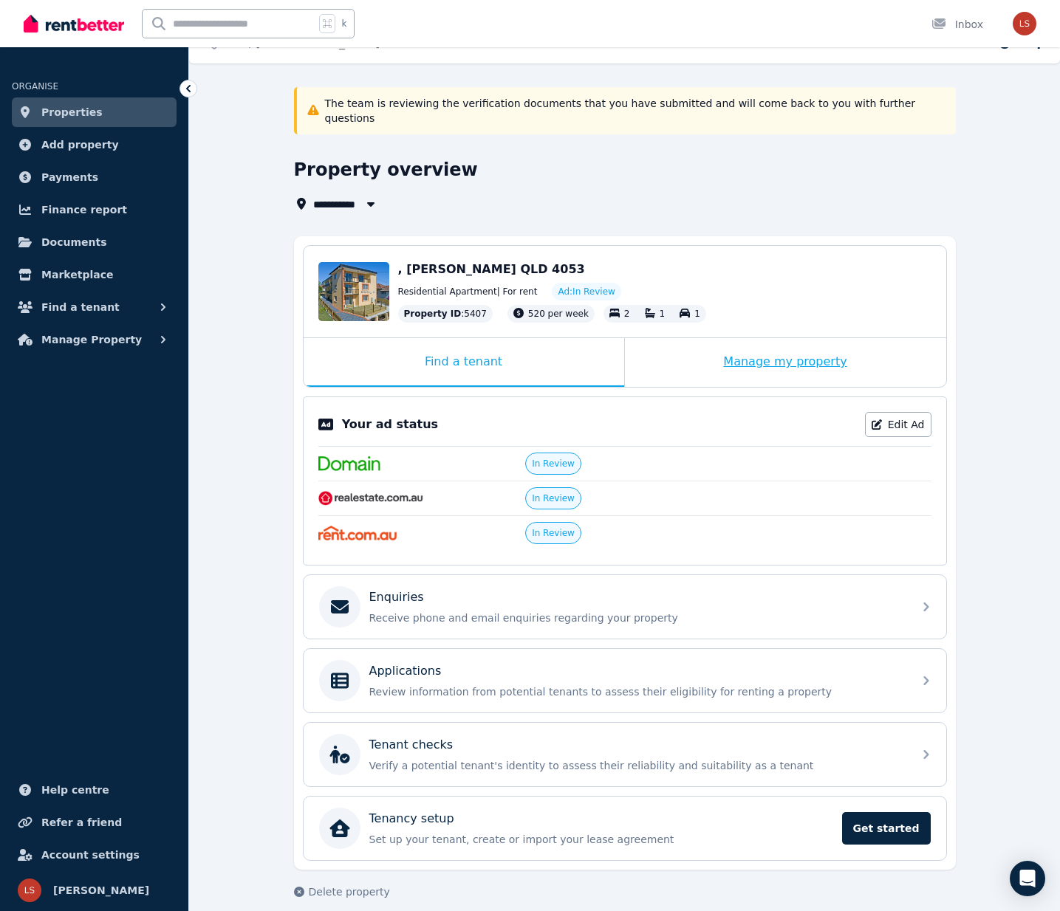
click at [780, 344] on div "Manage my property" at bounding box center [785, 362] width 321 height 49
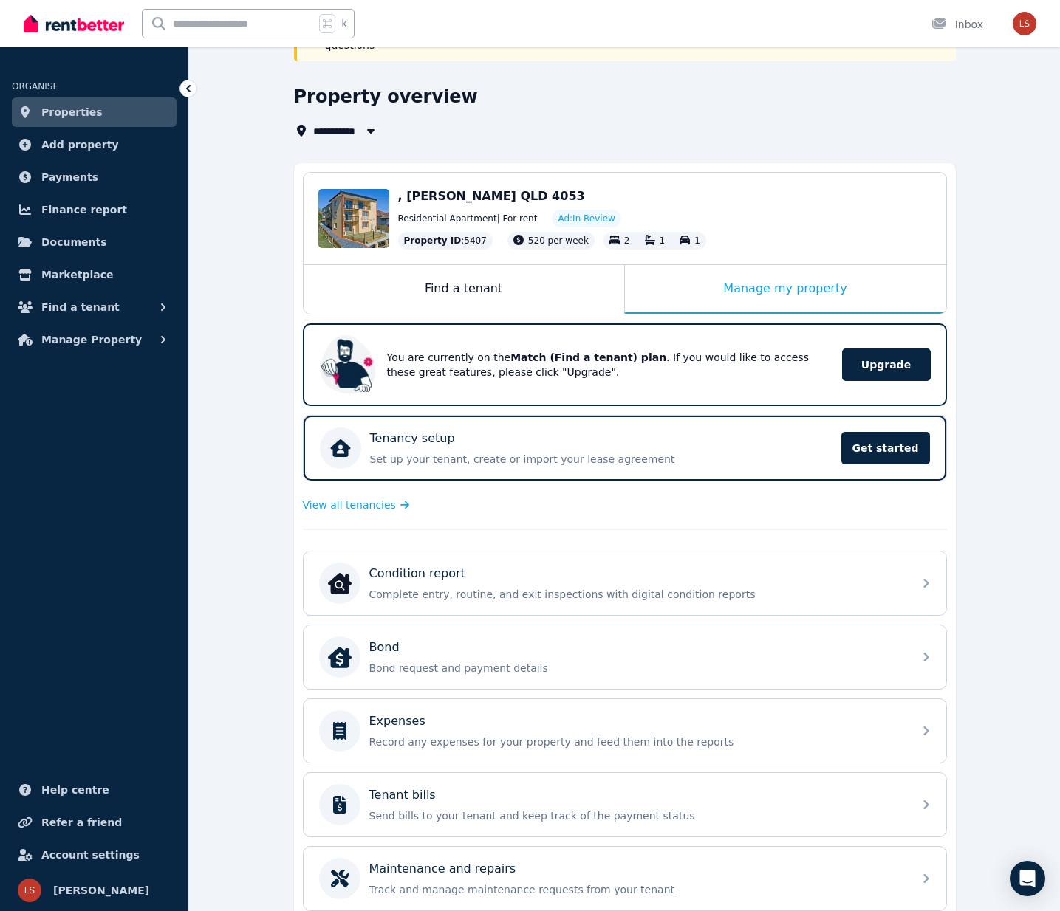
scroll to position [222, 0]
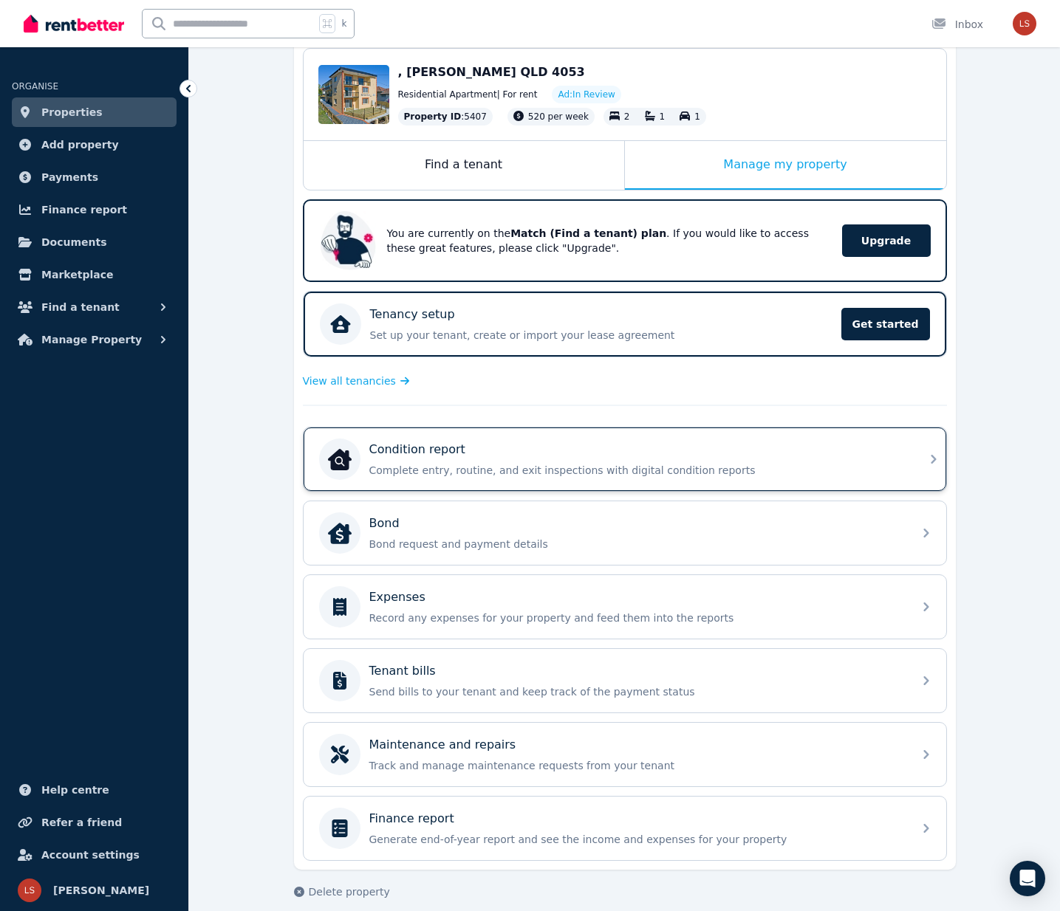
click at [527, 442] on div "Condition report" at bounding box center [636, 450] width 535 height 18
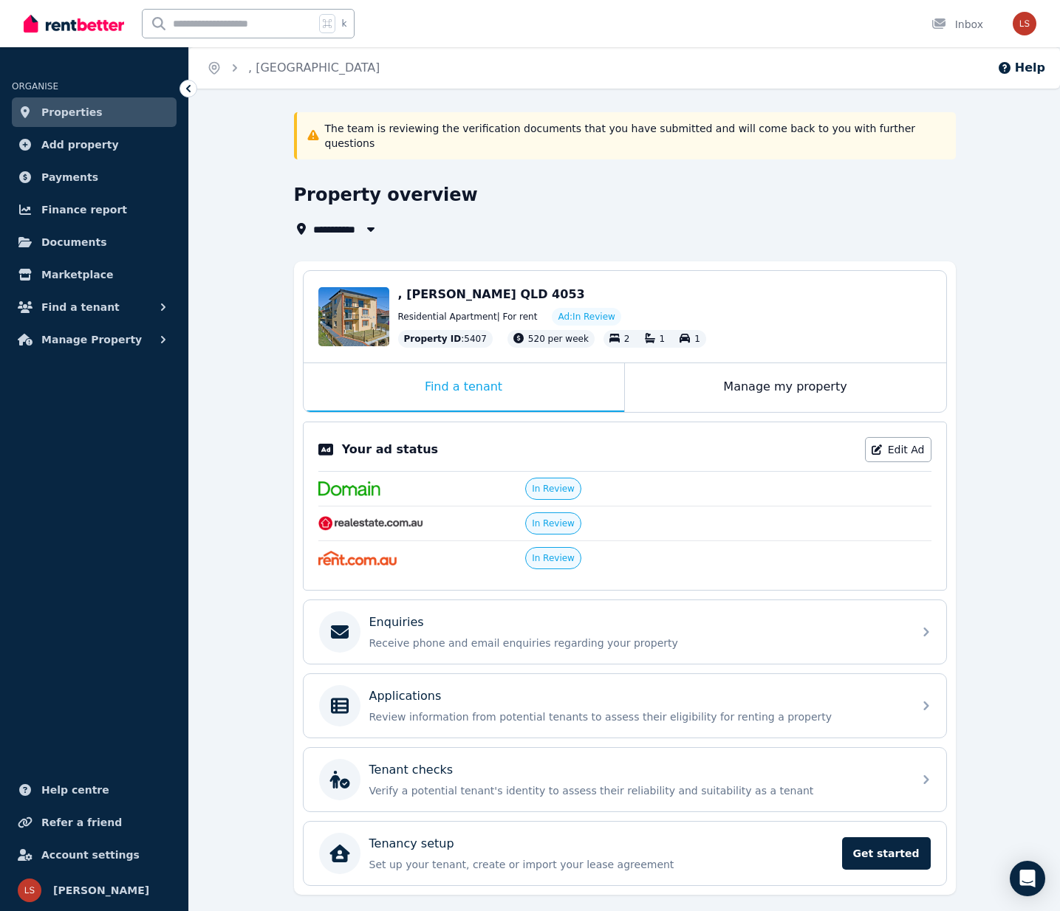
scroll to position [25, 0]
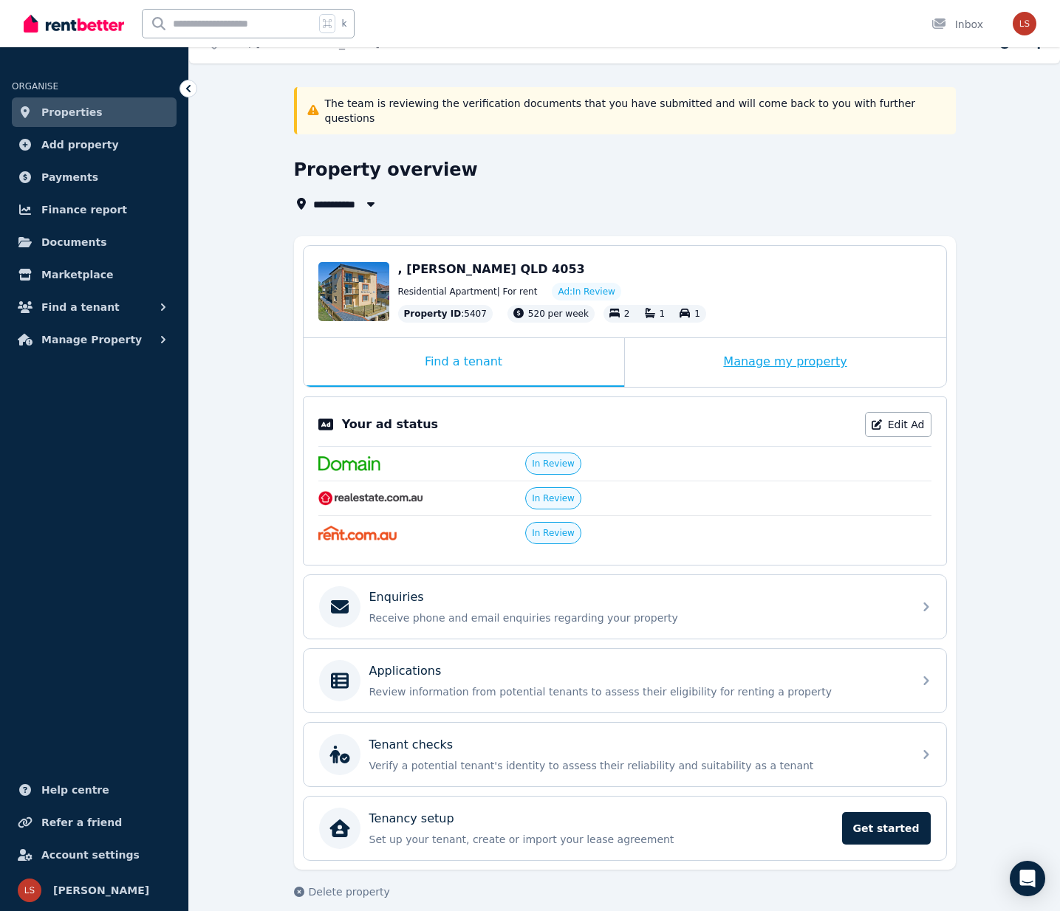
click at [696, 364] on div "Manage my property" at bounding box center [785, 362] width 321 height 49
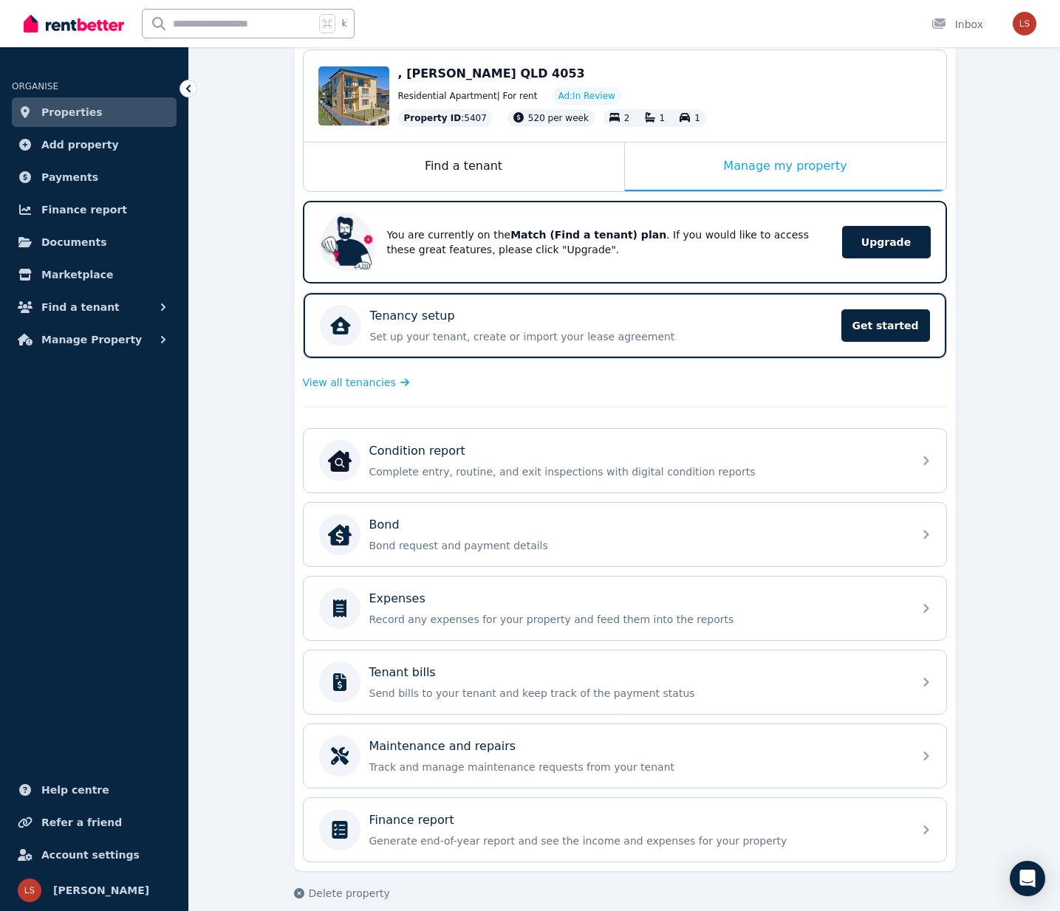
scroll to position [222, 0]
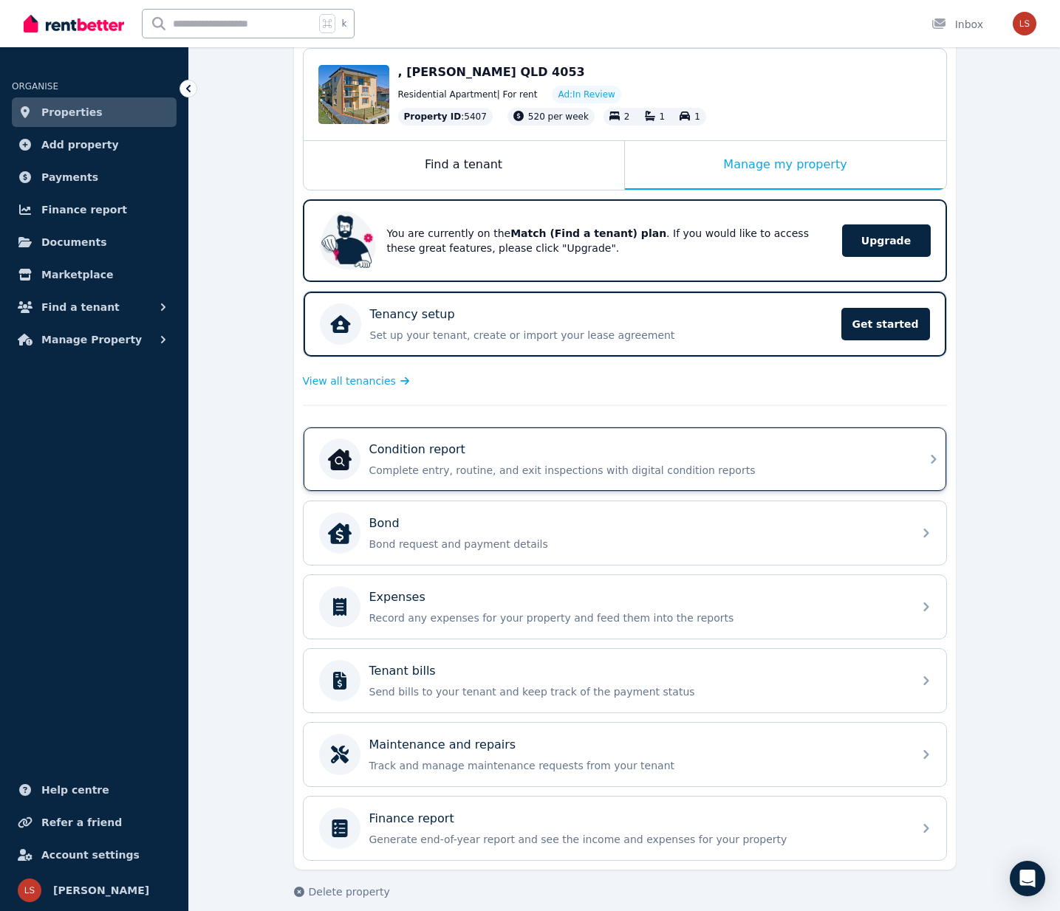
click at [473, 463] on p "Complete entry, routine, and exit inspections with digital condition reports" at bounding box center [636, 470] width 535 height 15
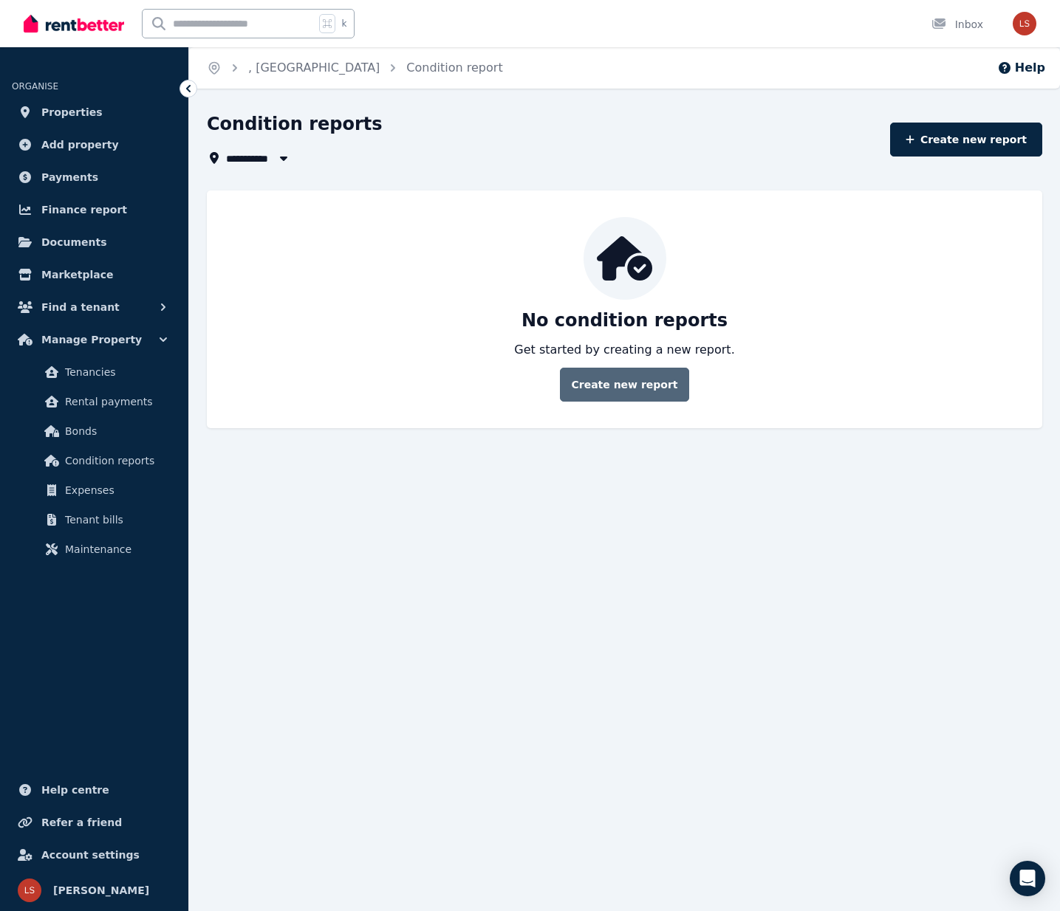
click at [651, 383] on link "Create new report" at bounding box center [624, 385] width 129 height 34
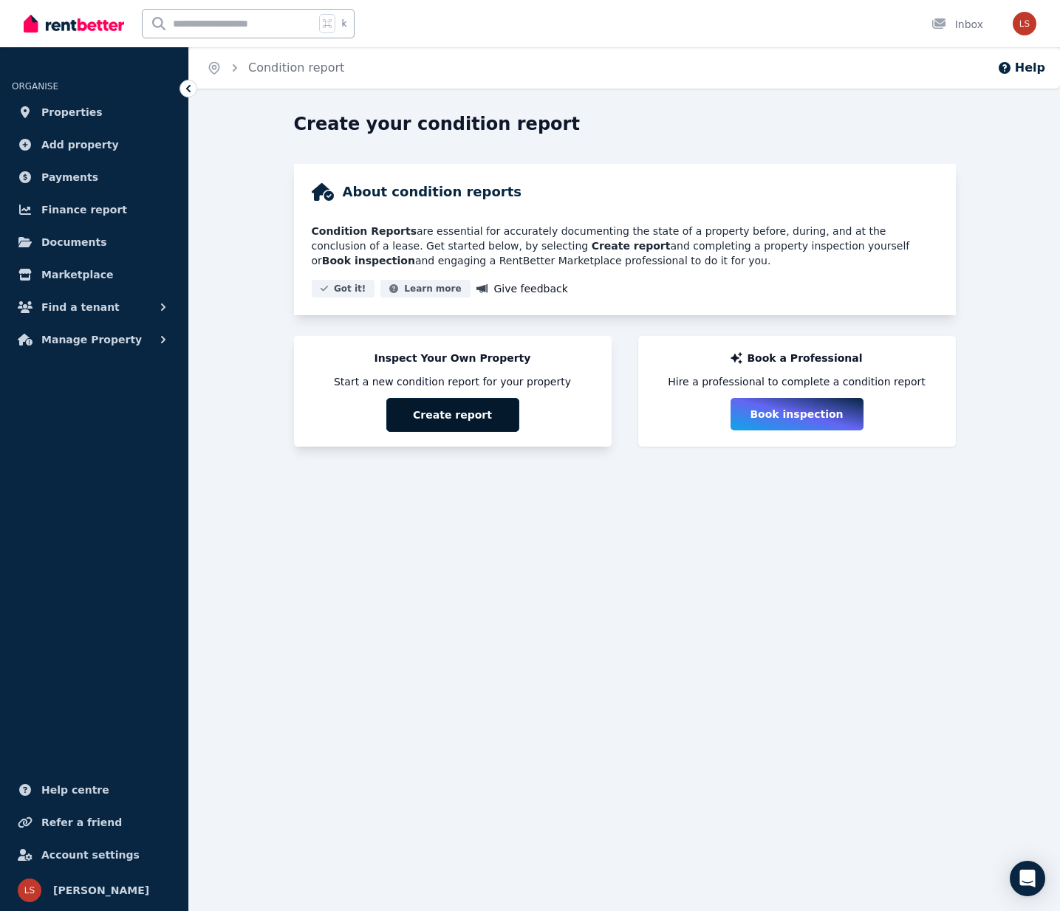
click at [474, 422] on button "Create report" at bounding box center [452, 415] width 133 height 34
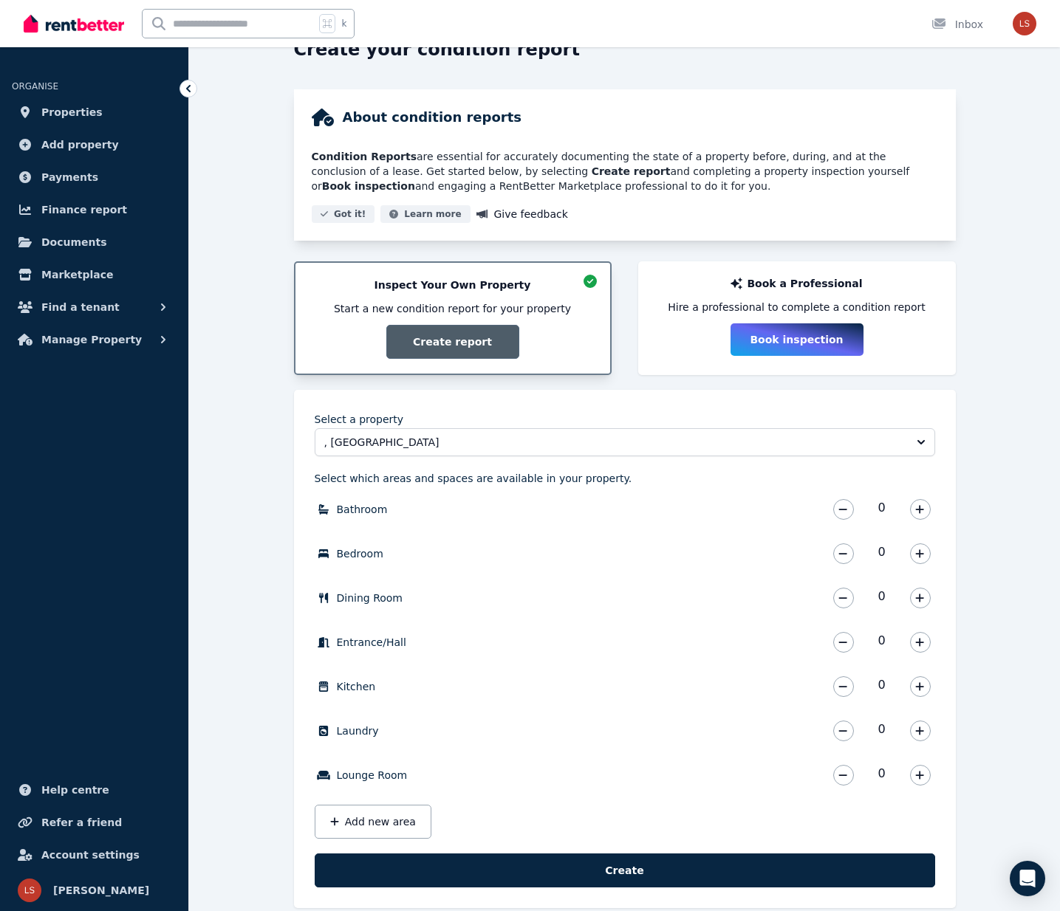
scroll to position [98, 0]
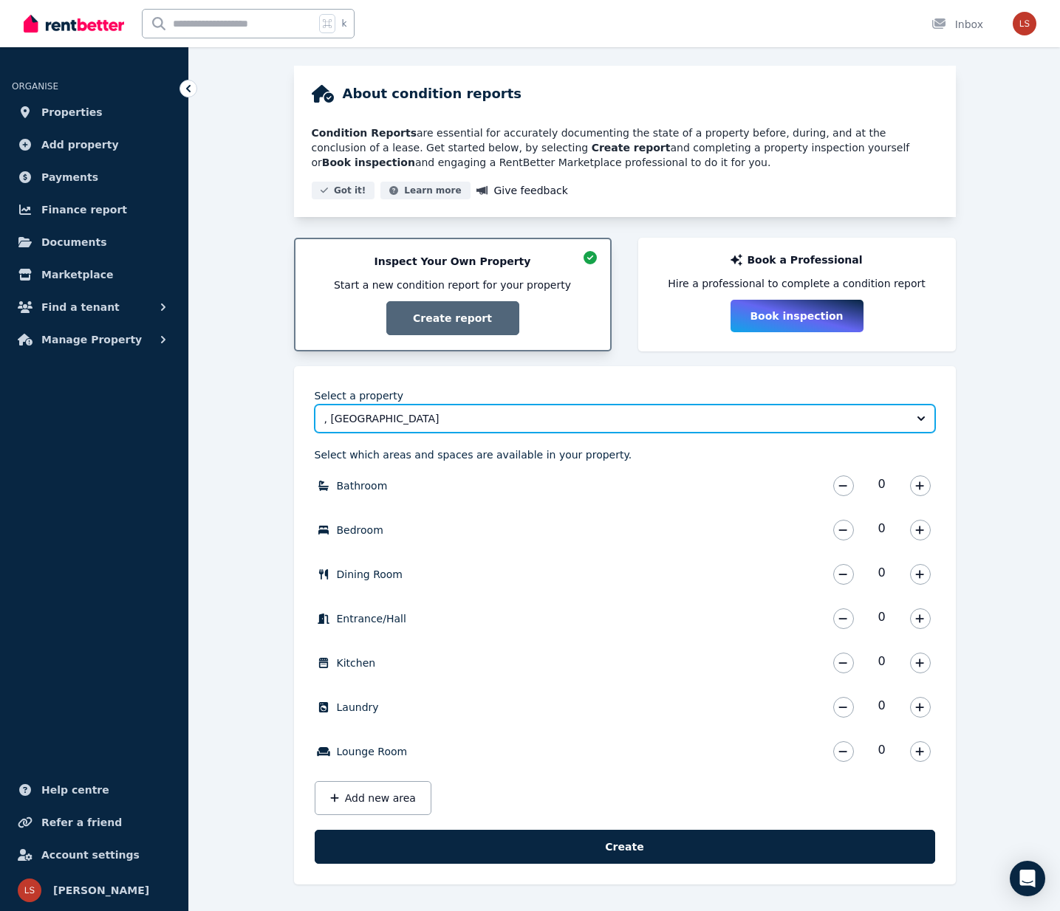
click at [357, 418] on span ", [GEOGRAPHIC_DATA]" at bounding box center [614, 418] width 581 height 15
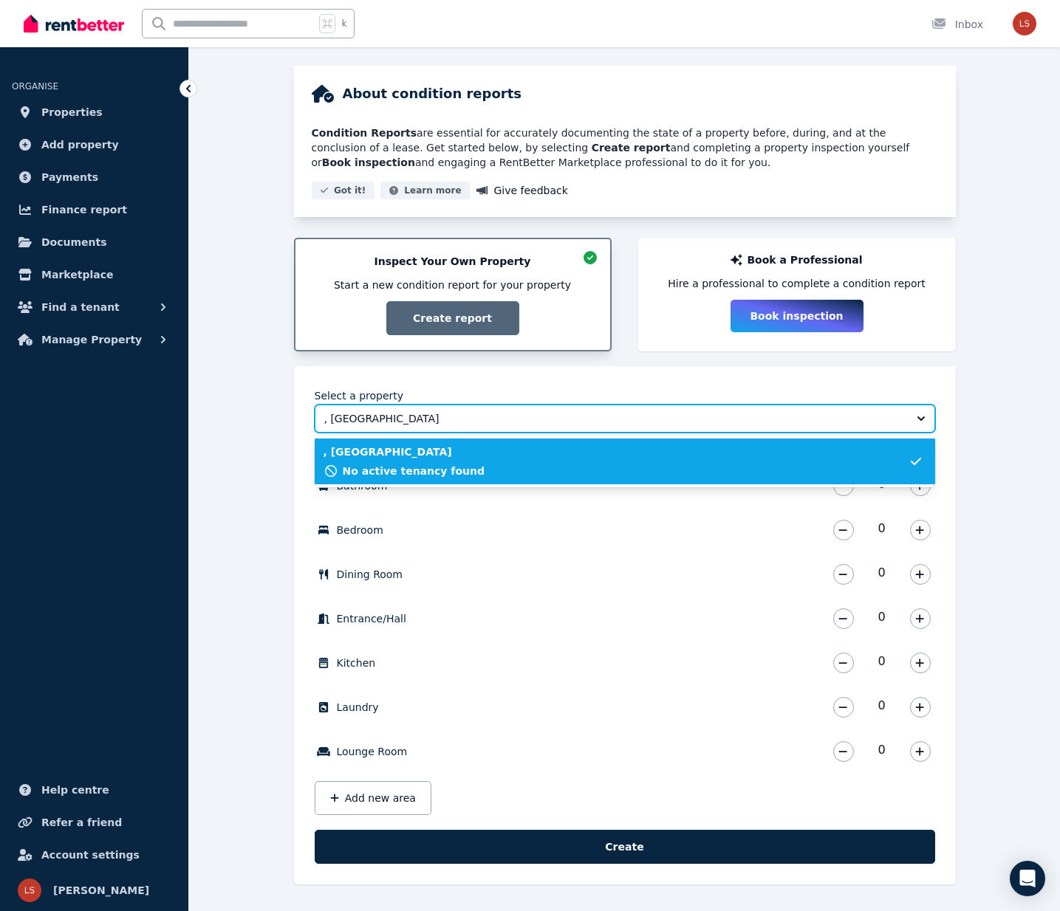
click at [357, 418] on span ", [GEOGRAPHIC_DATA]" at bounding box center [614, 418] width 581 height 15
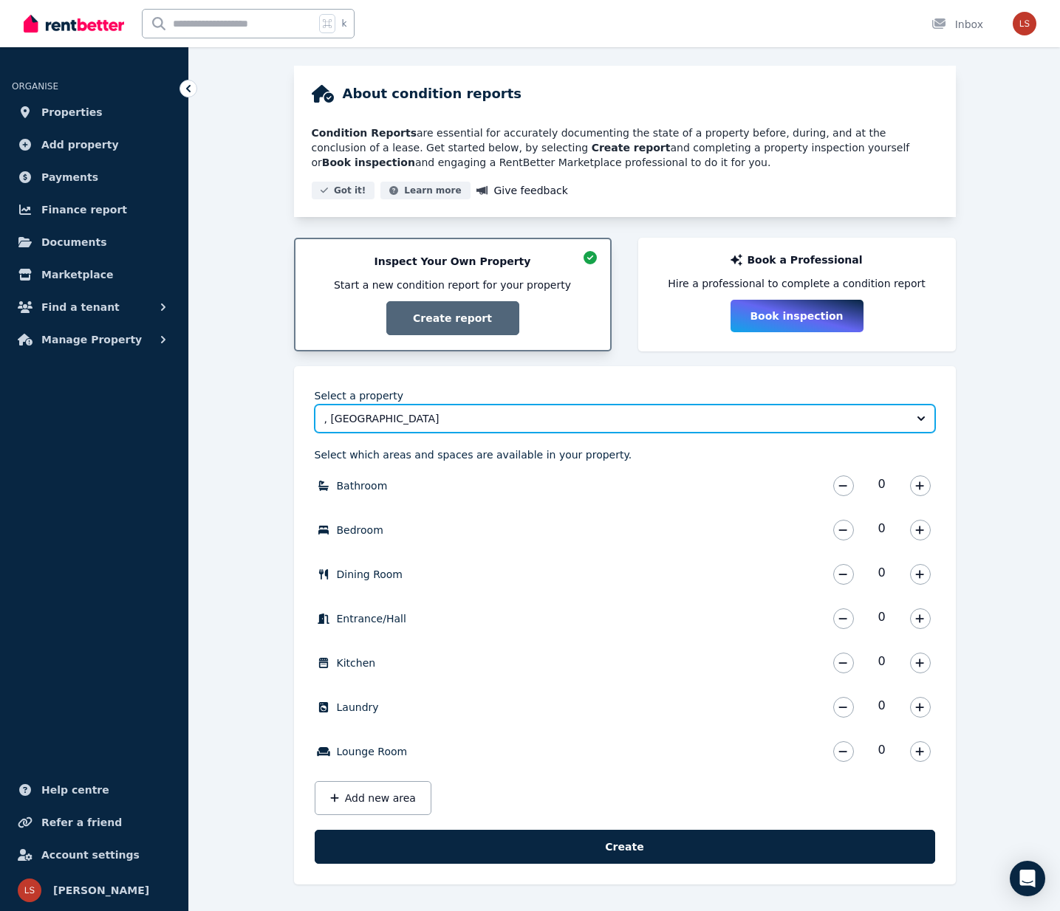
click at [368, 417] on span ", [GEOGRAPHIC_DATA]" at bounding box center [614, 418] width 581 height 15
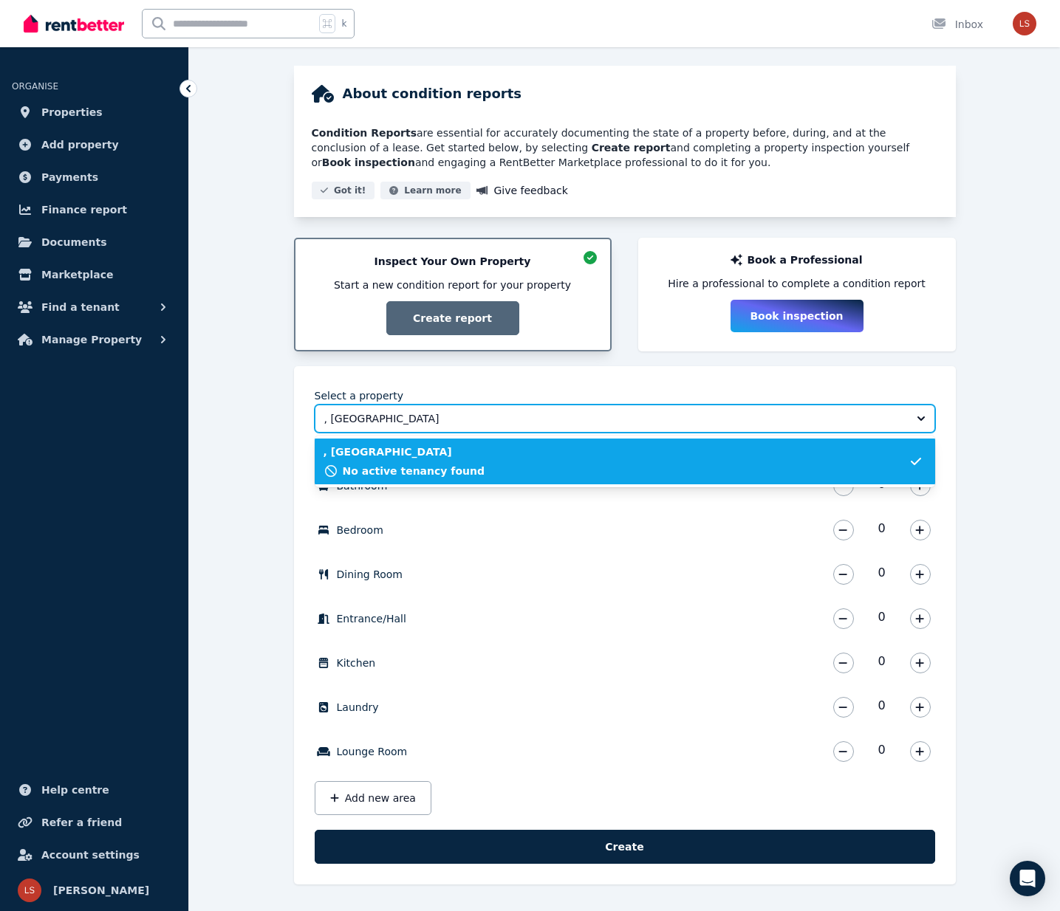
click at [377, 407] on button ", [GEOGRAPHIC_DATA]" at bounding box center [625, 419] width 620 height 28
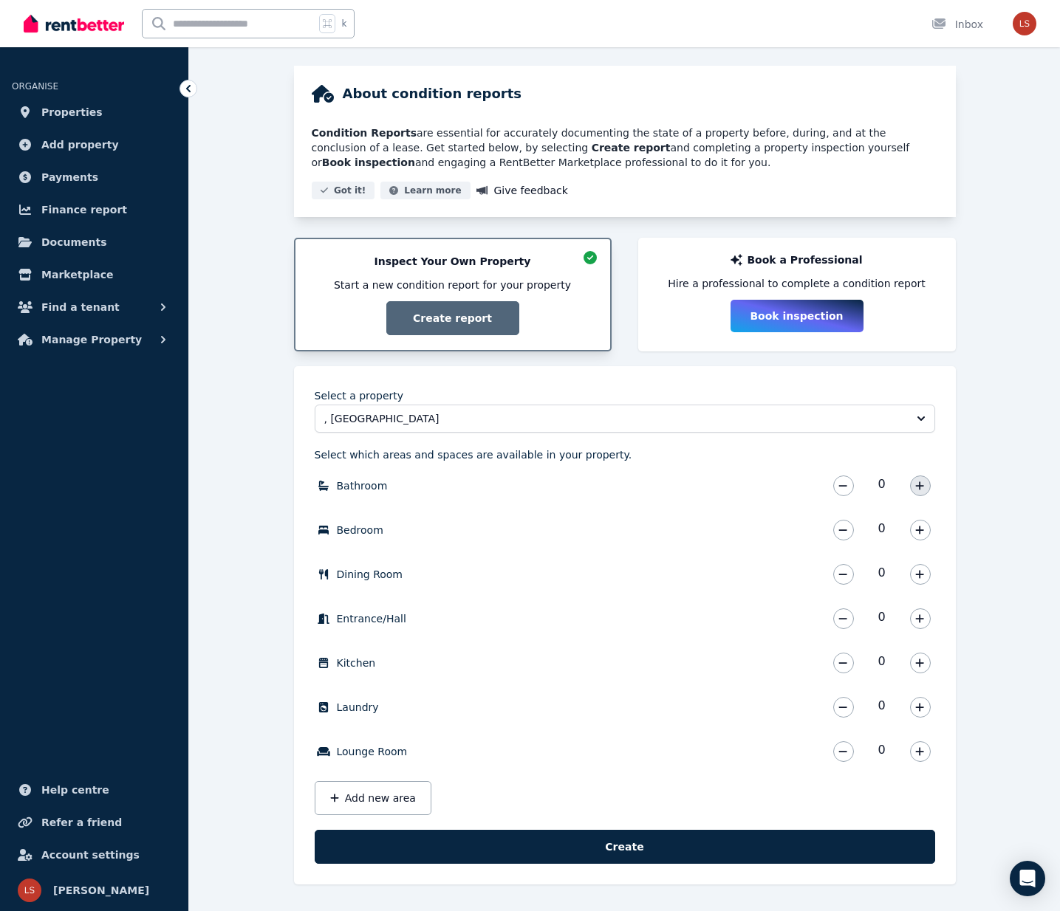
click at [918, 485] on icon "button" at bounding box center [919, 486] width 9 height 10
click at [921, 531] on icon "button" at bounding box center [919, 530] width 9 height 10
click at [918, 623] on icon "button" at bounding box center [919, 619] width 9 height 10
click at [920, 665] on icon "button" at bounding box center [920, 663] width 8 height 8
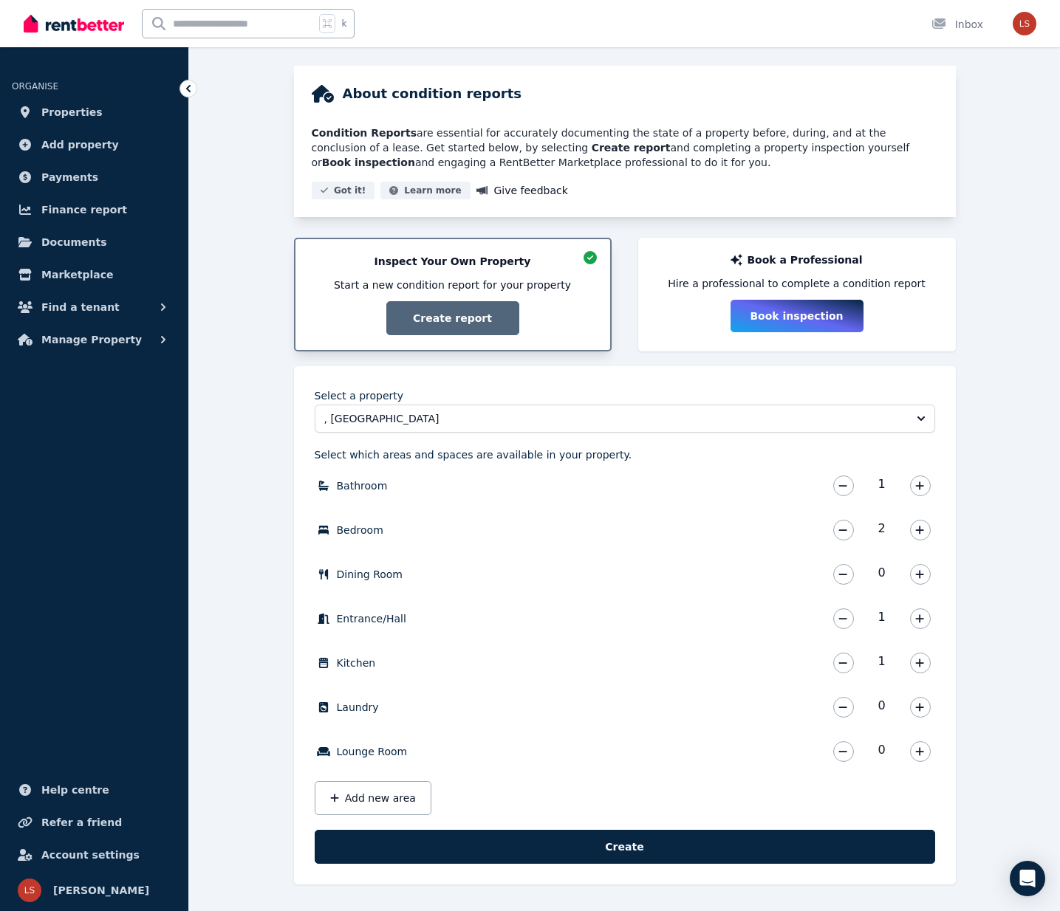
click at [923, 719] on div "0" at bounding box center [882, 708] width 106 height 30
click at [923, 706] on icon "button" at bounding box center [919, 707] width 9 height 10
click at [919, 742] on button "button" at bounding box center [920, 752] width 21 height 21
click at [388, 790] on button "Add new area" at bounding box center [373, 798] width 117 height 34
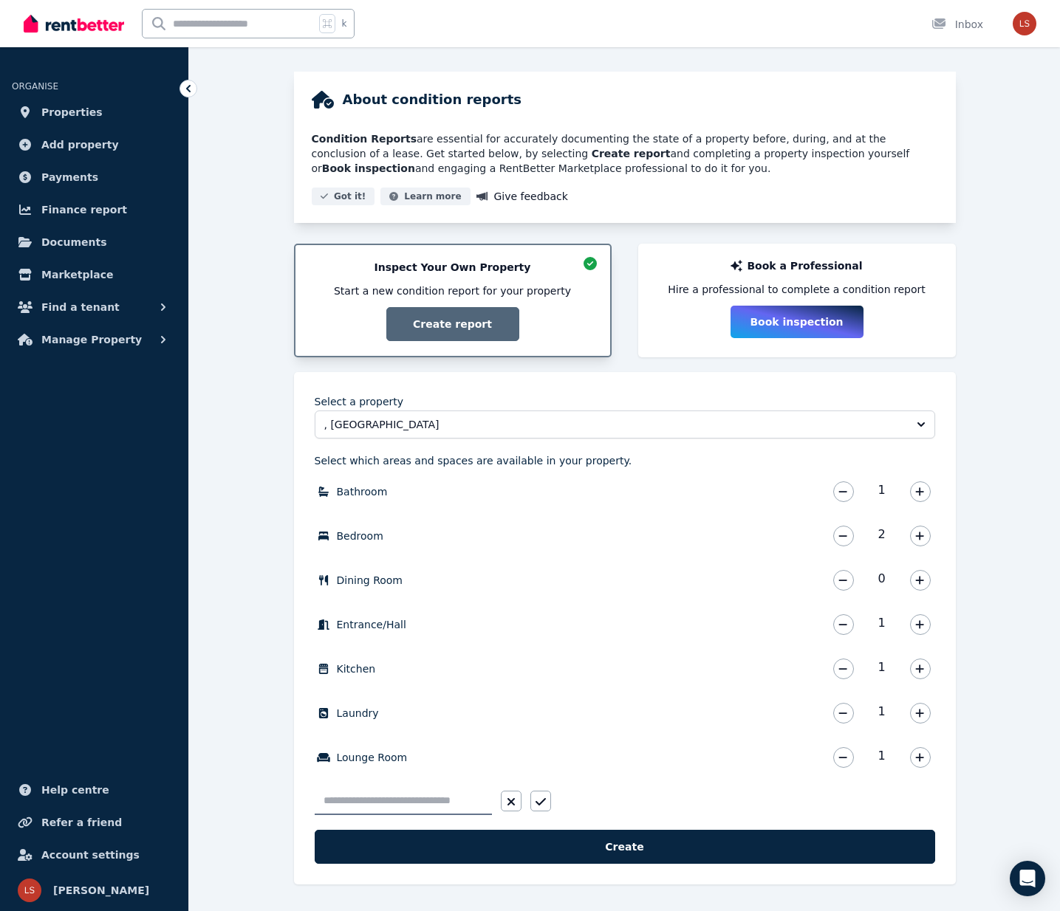
scroll to position [92, 0]
type input "*****"
click at [543, 803] on icon "button" at bounding box center [540, 802] width 10 height 12
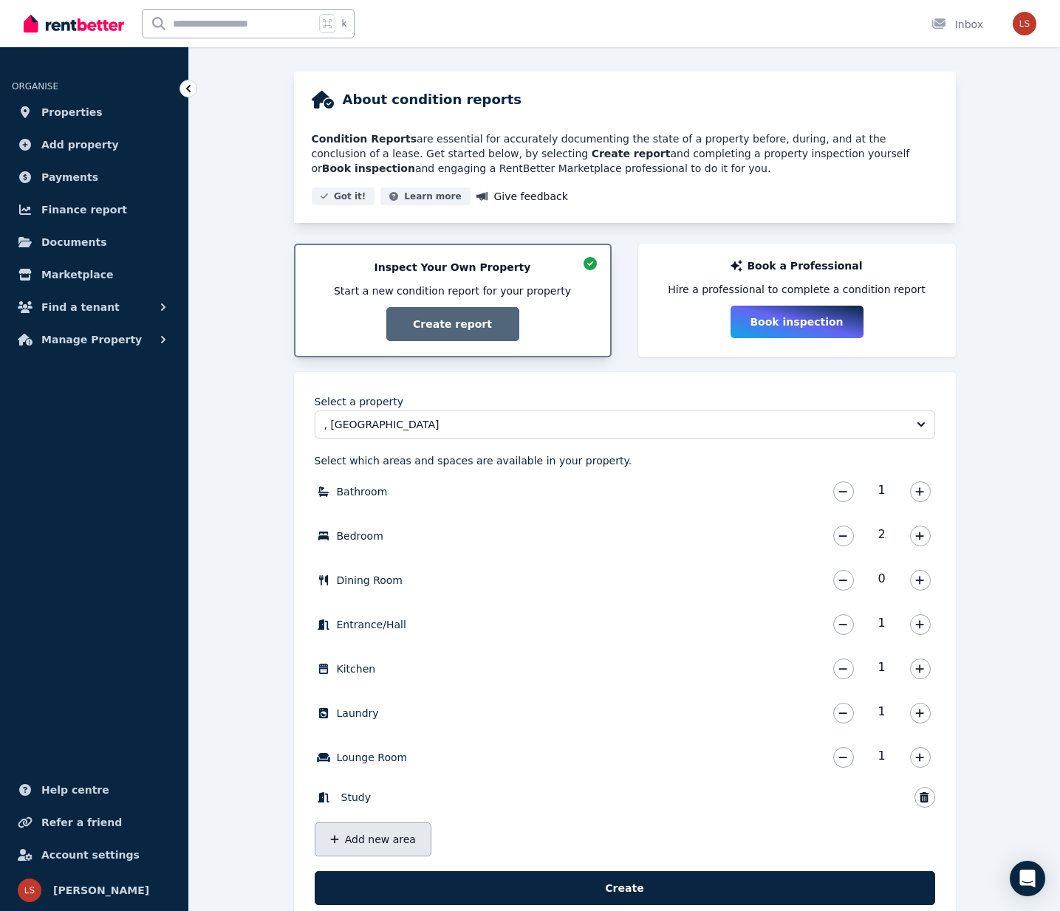
click at [386, 844] on button "Add new area" at bounding box center [373, 840] width 117 height 34
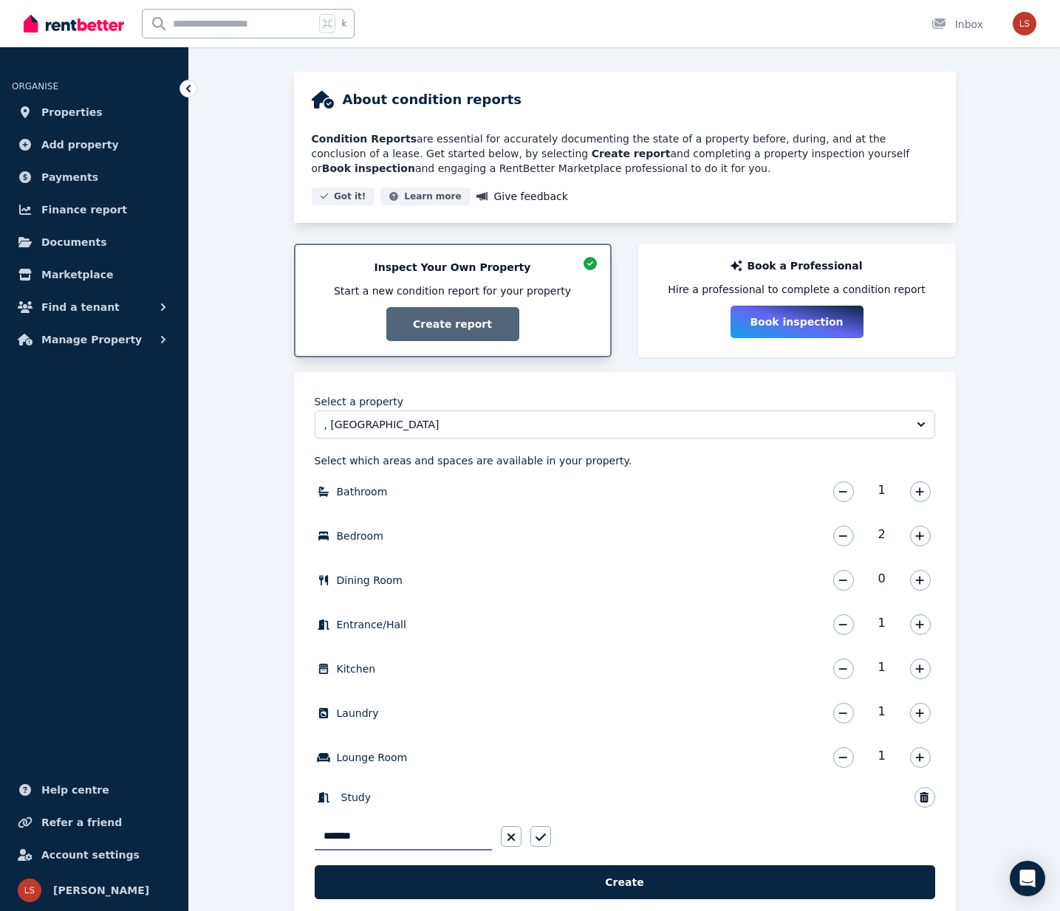
type input "*******"
click at [528, 835] on div at bounding box center [526, 836] width 50 height 21
click at [537, 836] on icon "button" at bounding box center [540, 838] width 10 height 12
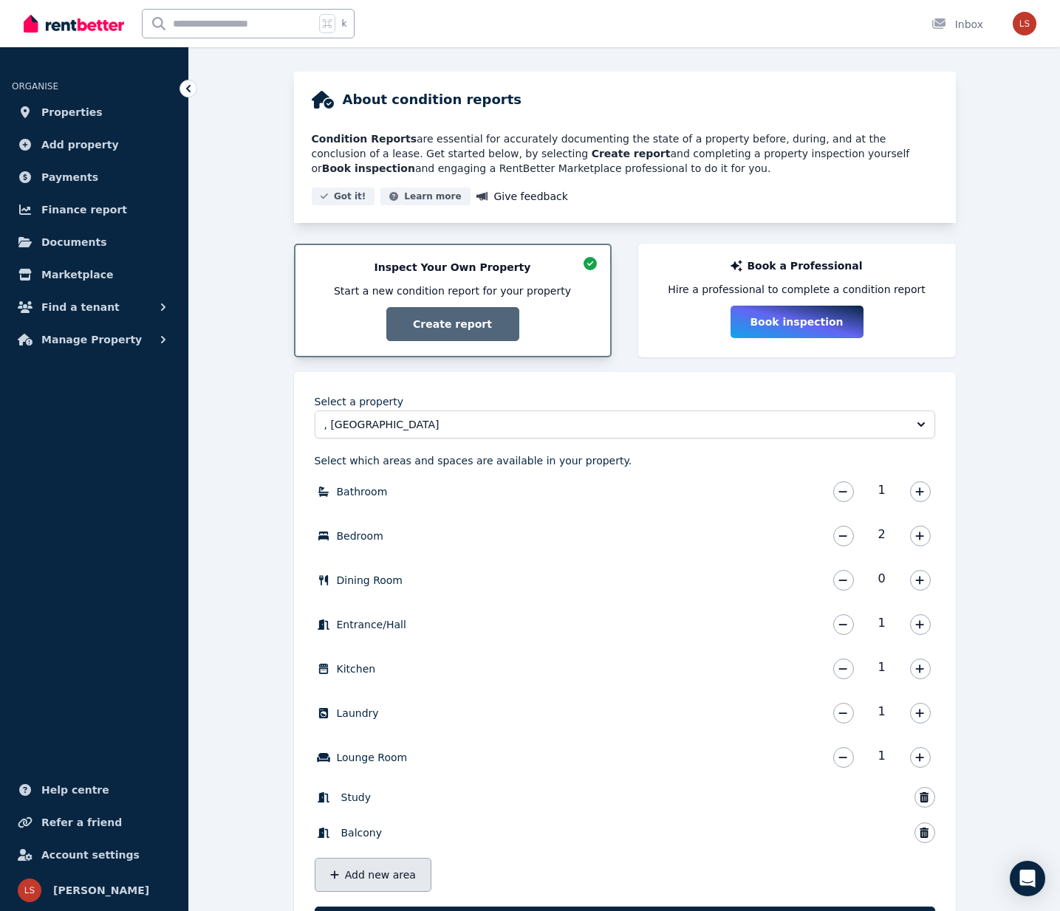
click at [388, 874] on button "Add new area" at bounding box center [373, 875] width 117 height 34
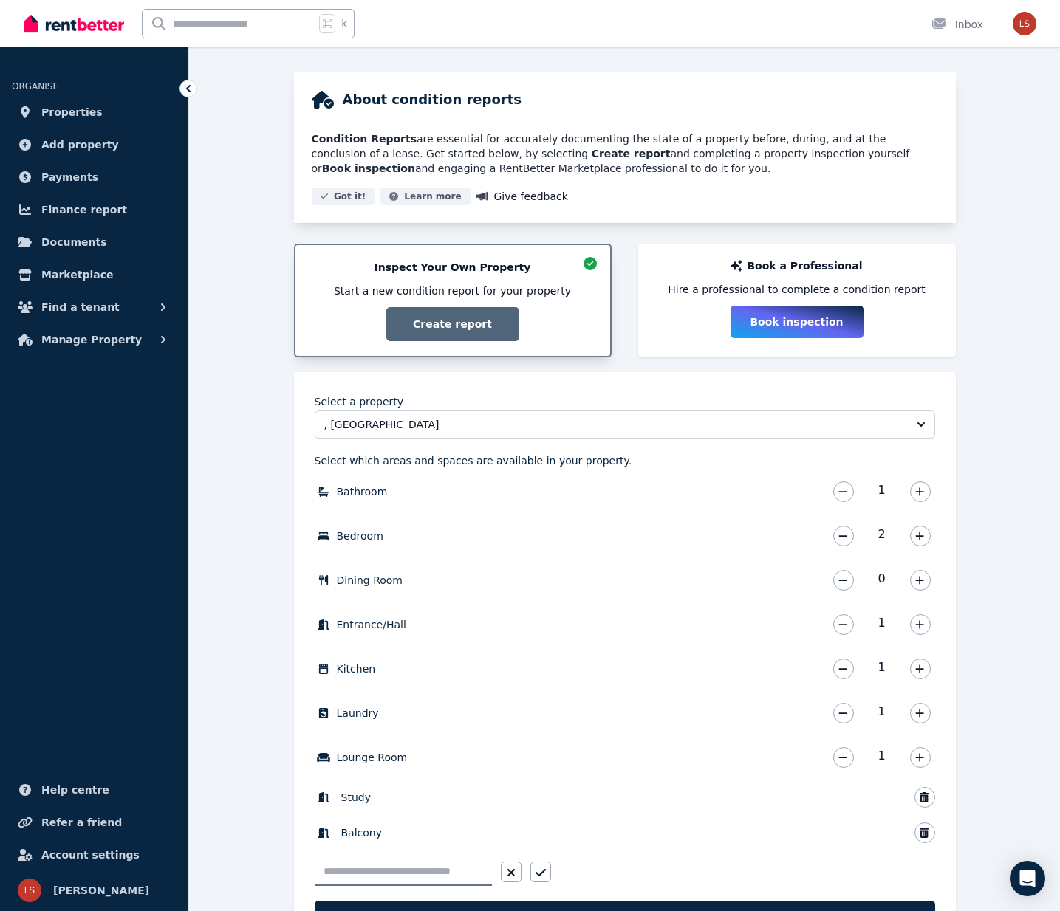
type input "*"
type input "*******"
click at [547, 869] on button "button" at bounding box center [540, 872] width 21 height 21
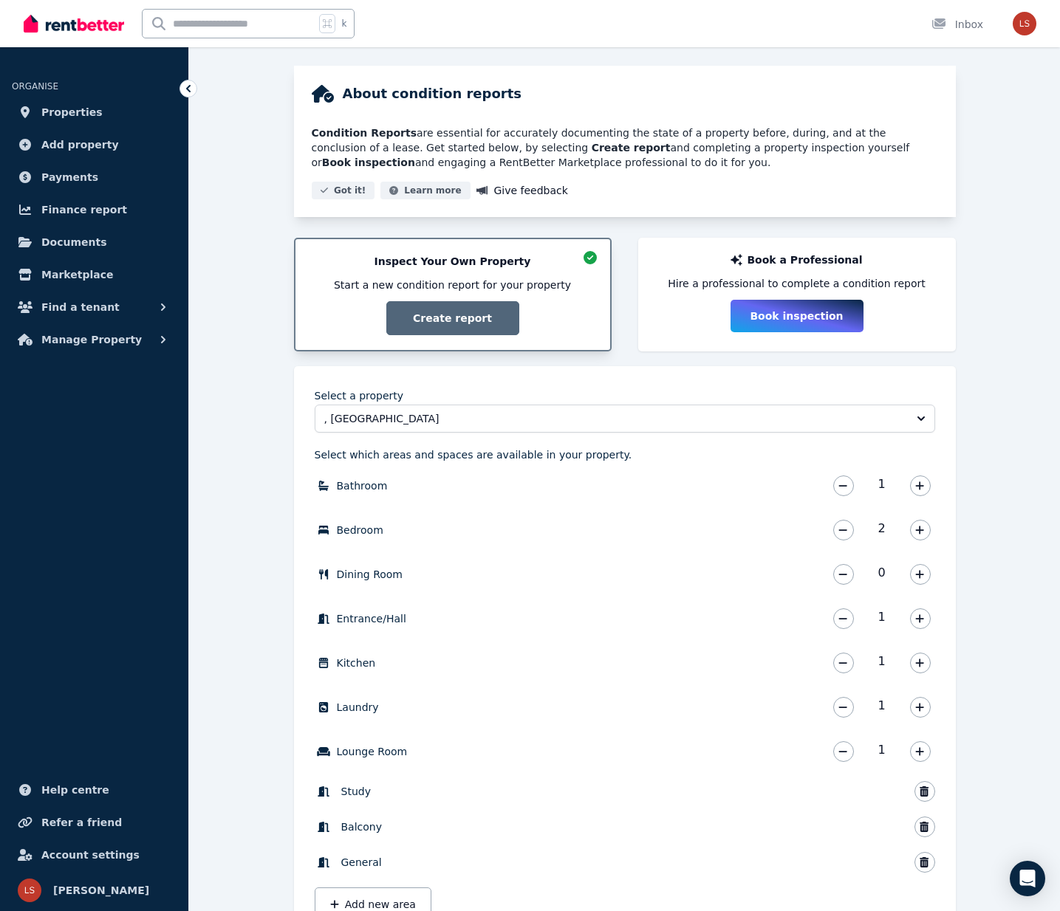
scroll to position [205, 0]
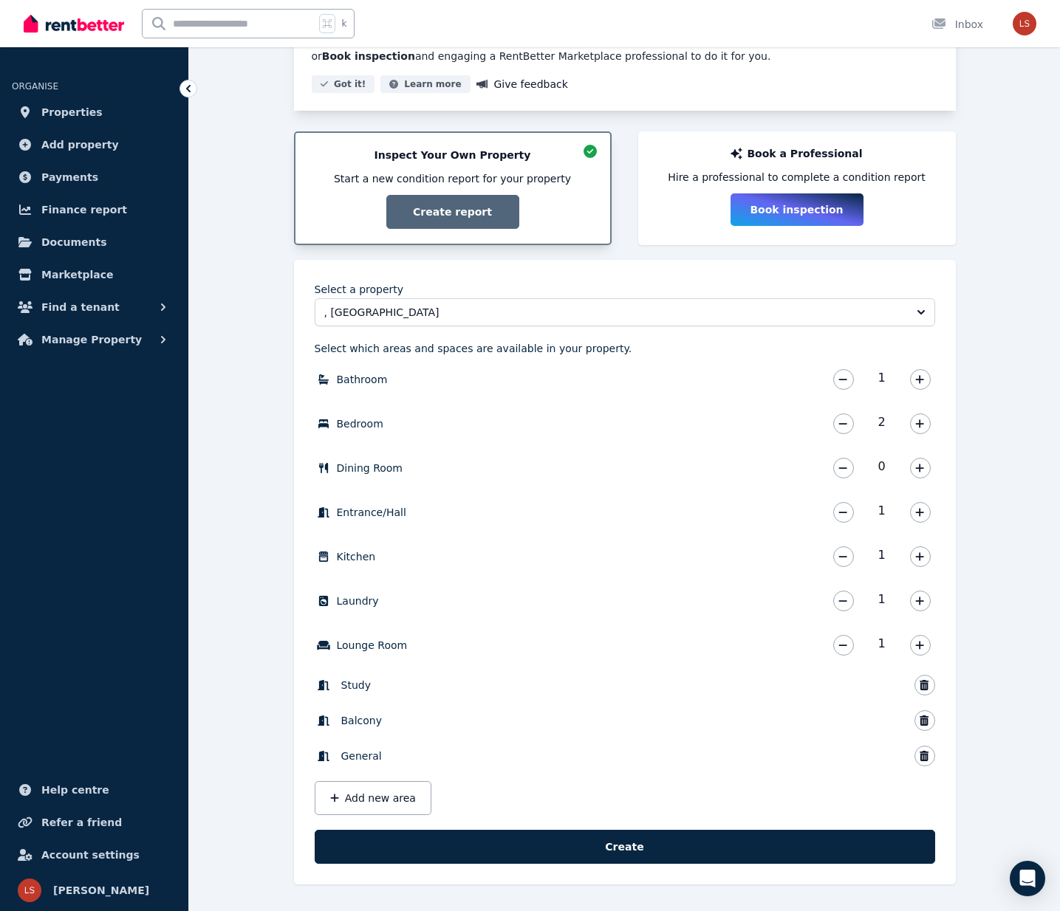
click at [358, 685] on span "Study" at bounding box center [356, 685] width 30 height 15
click at [342, 687] on span "Study" at bounding box center [356, 685] width 30 height 15
click at [356, 685] on span "Study" at bounding box center [356, 685] width 30 height 15
click at [922, 682] on icon "button" at bounding box center [924, 685] width 9 height 10
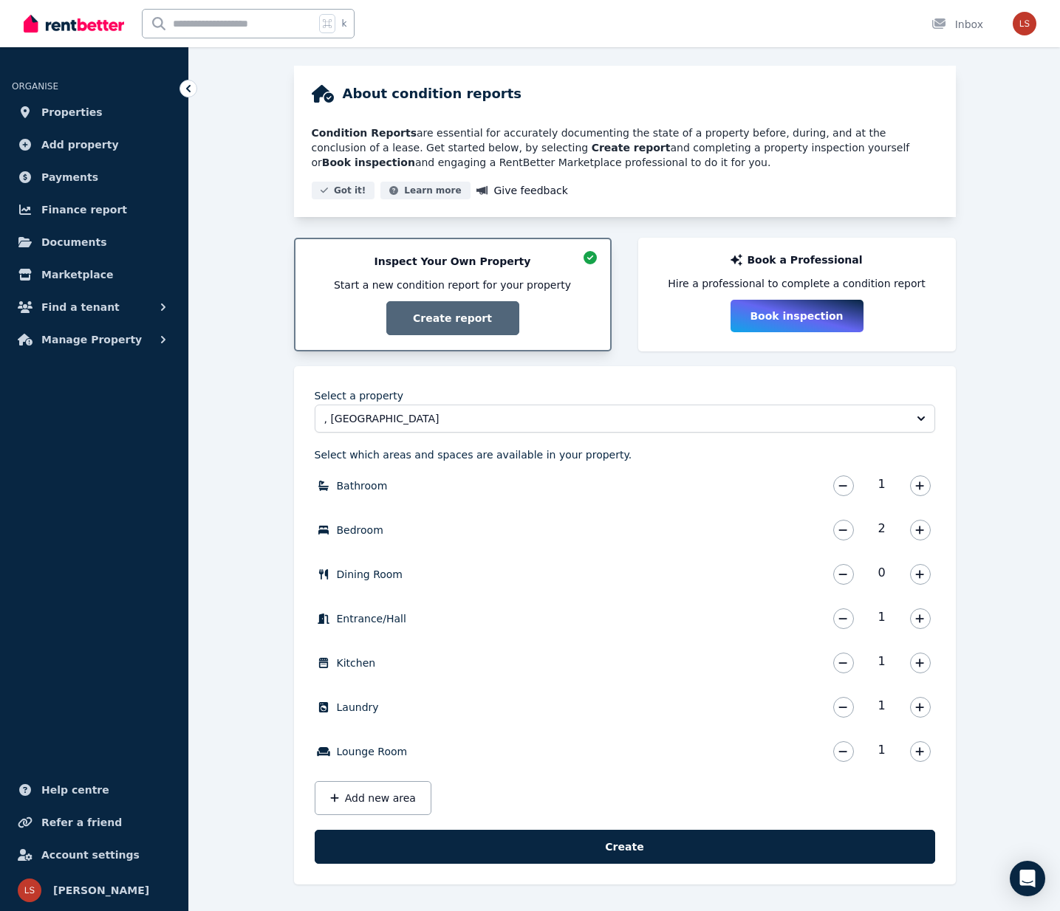
scroll to position [97, 0]
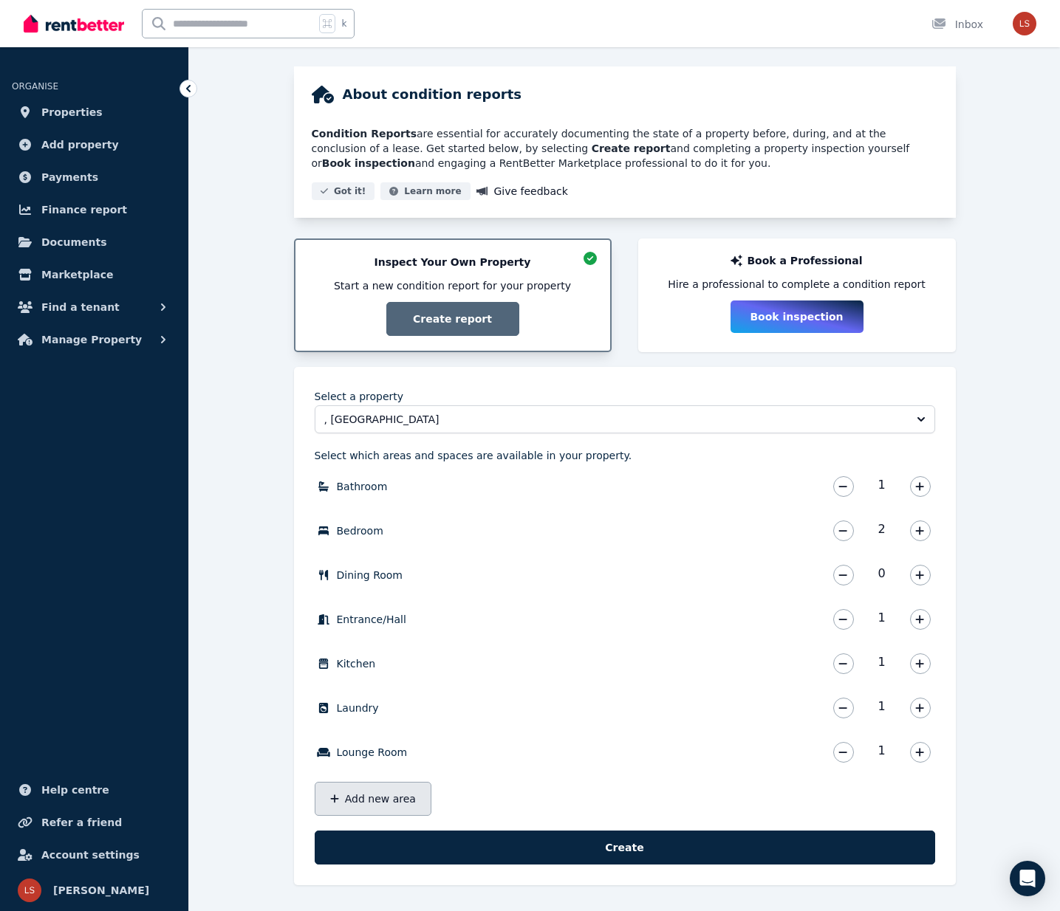
click at [394, 796] on button "Add new area" at bounding box center [373, 799] width 117 height 34
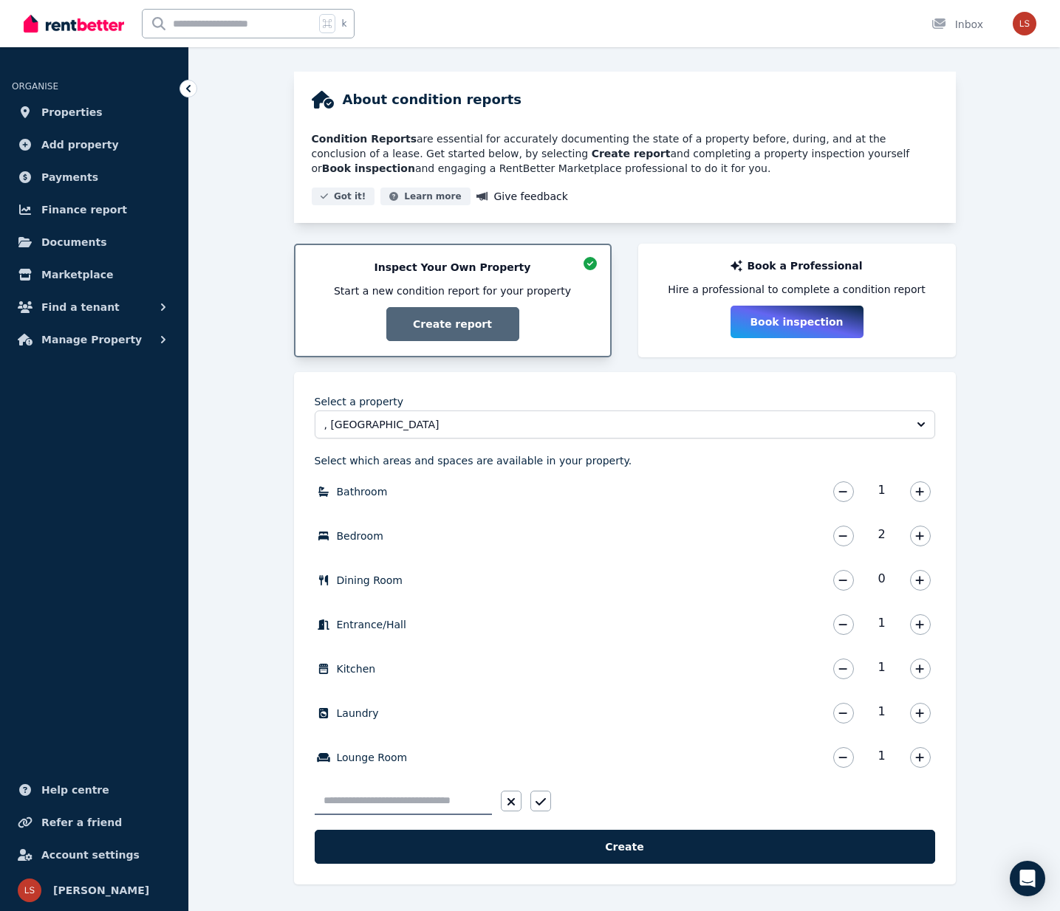
scroll to position [92, 0]
type input "**********"
click at [540, 799] on icon "button" at bounding box center [540, 802] width 10 height 12
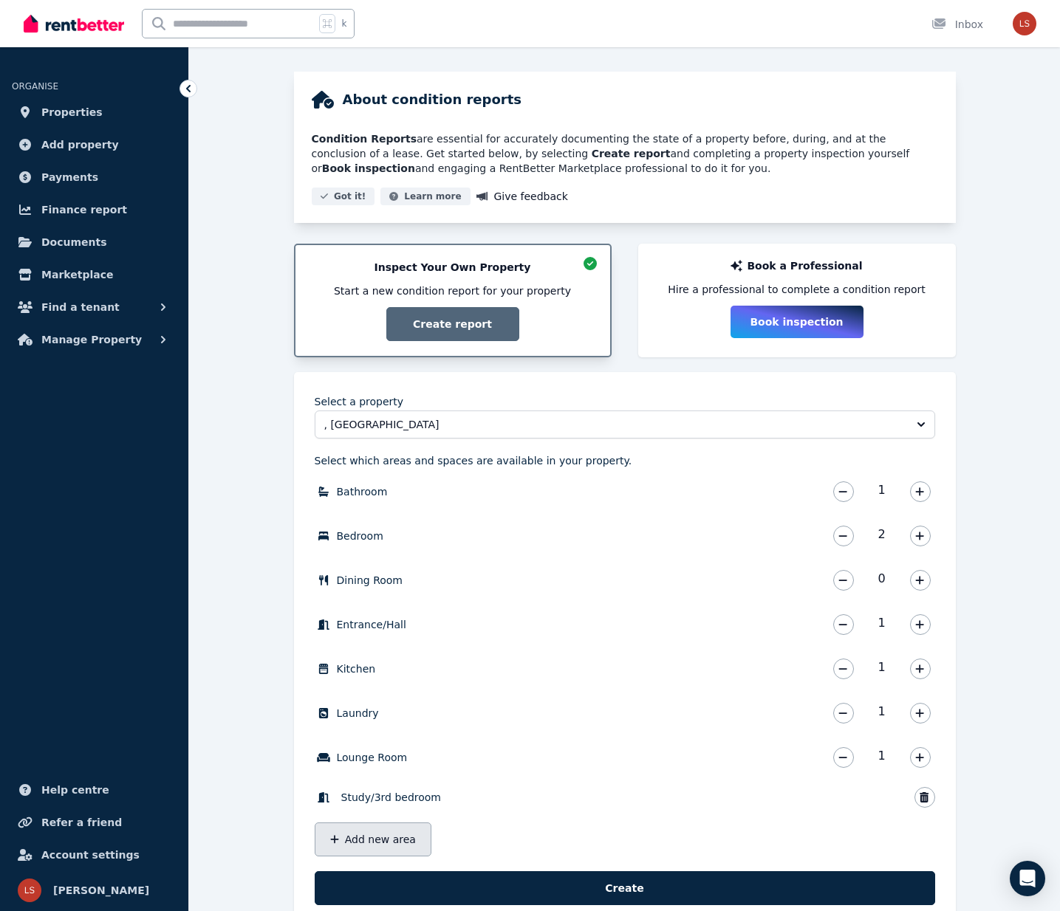
click at [380, 846] on button "Add new area" at bounding box center [373, 840] width 117 height 34
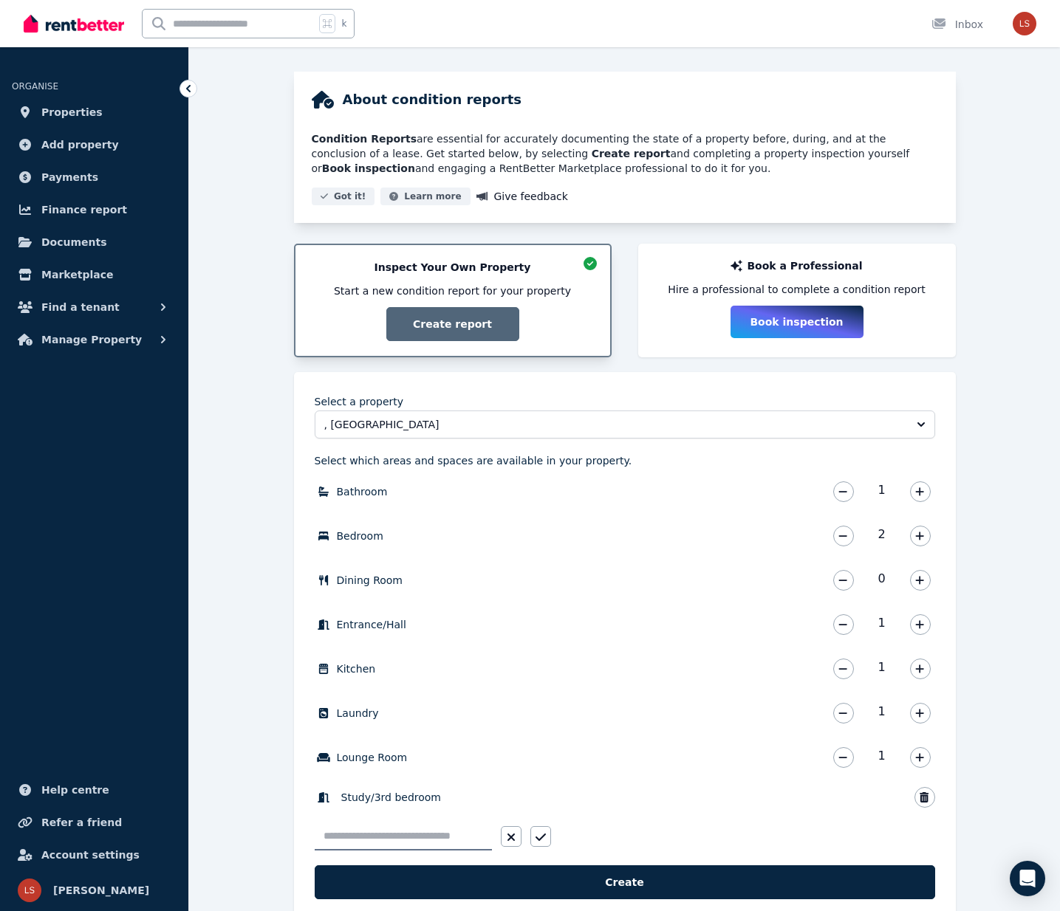
type input "*******"
click at [541, 838] on icon "button" at bounding box center [540, 837] width 10 height 7
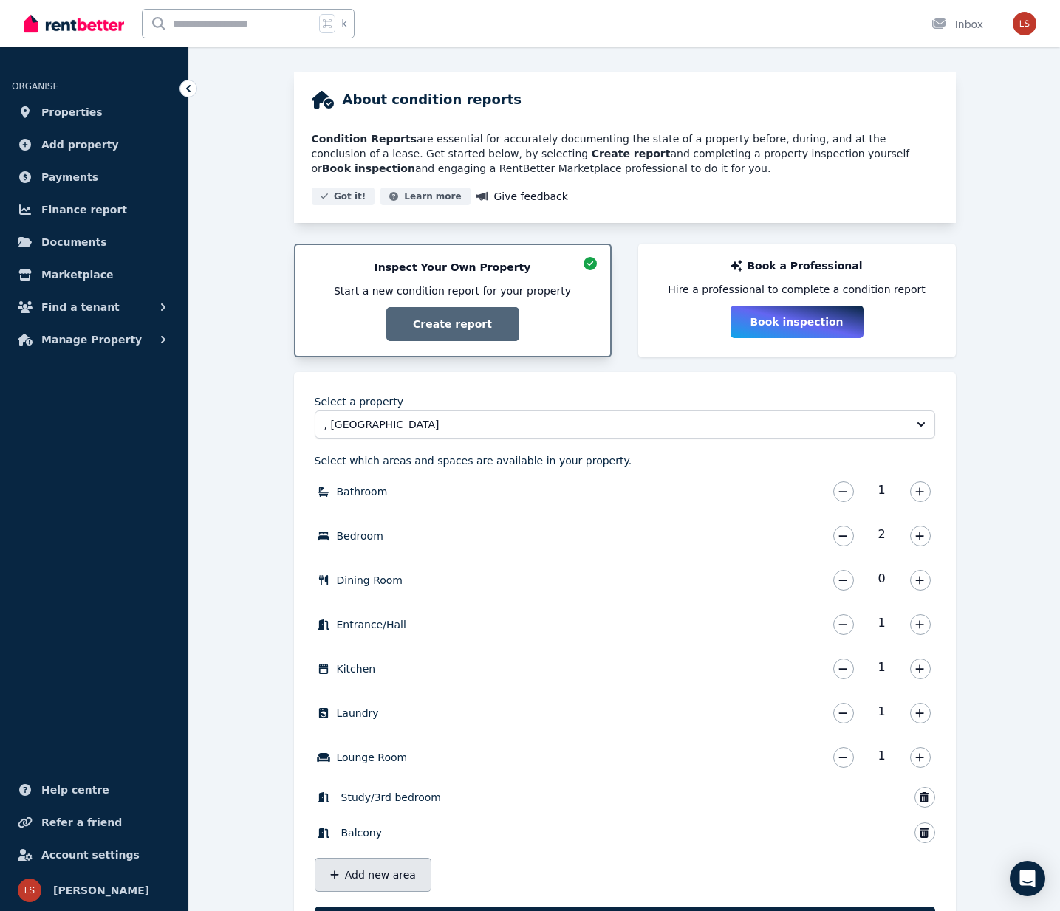
click at [404, 869] on button "Add new area" at bounding box center [373, 875] width 117 height 34
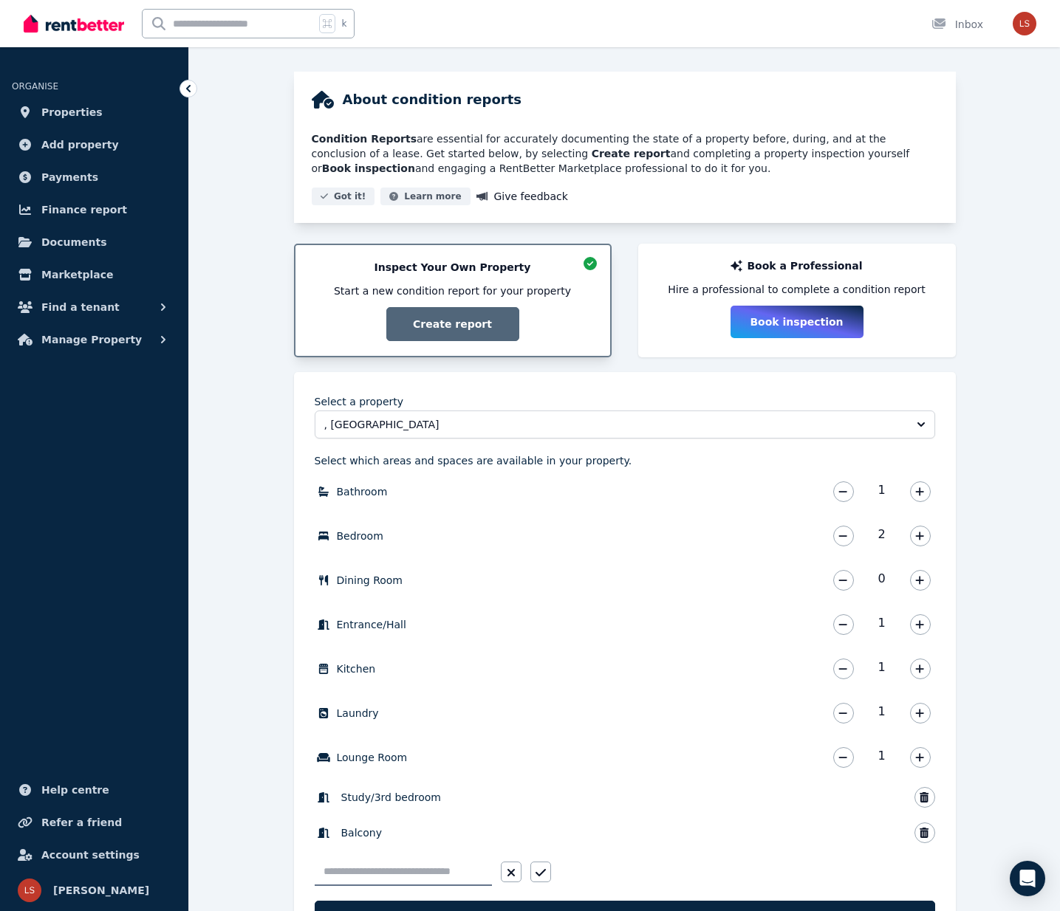
type input "*******"
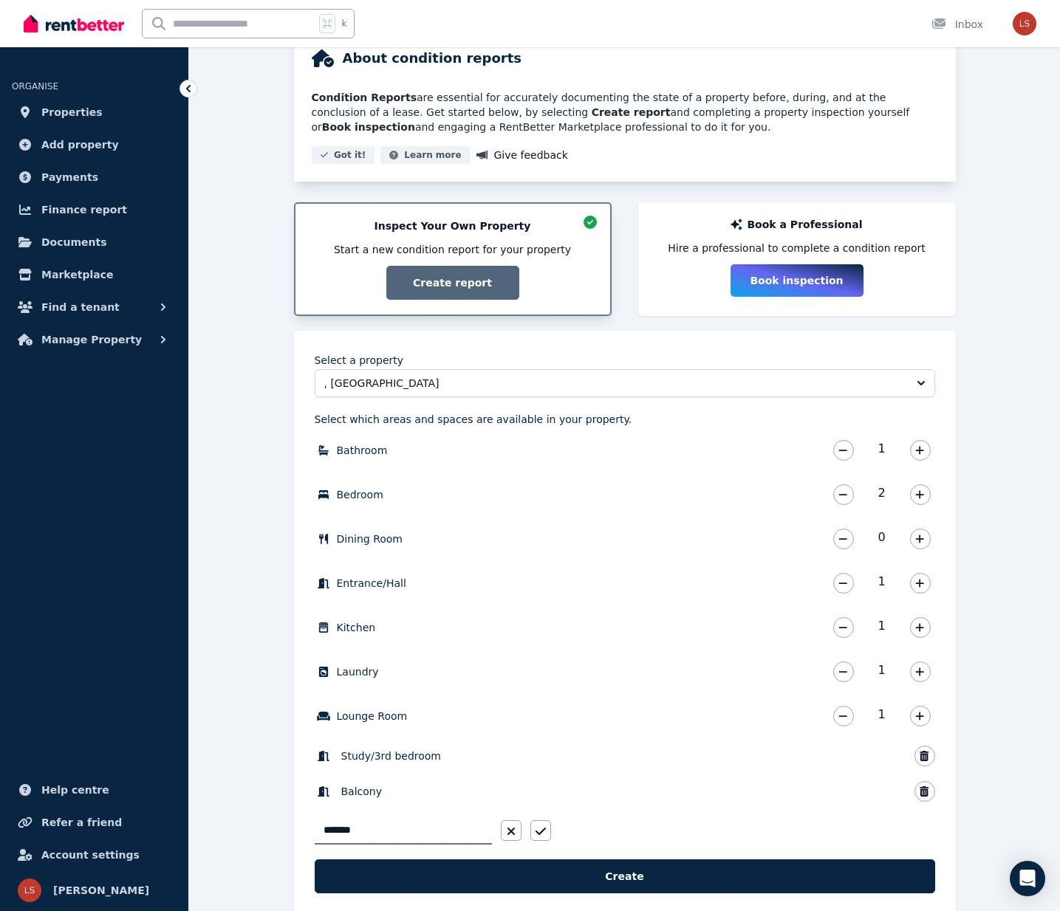
scroll to position [163, 0]
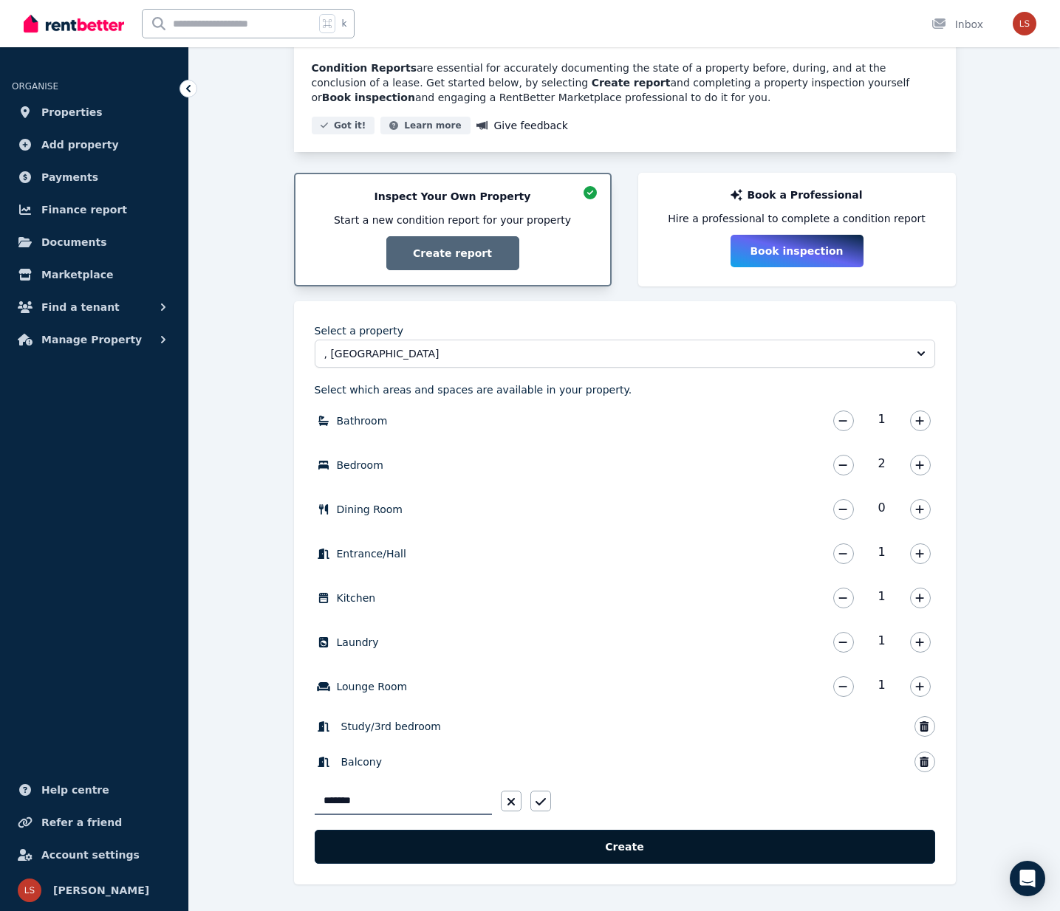
click at [631, 851] on button "Create" at bounding box center [625, 847] width 620 height 34
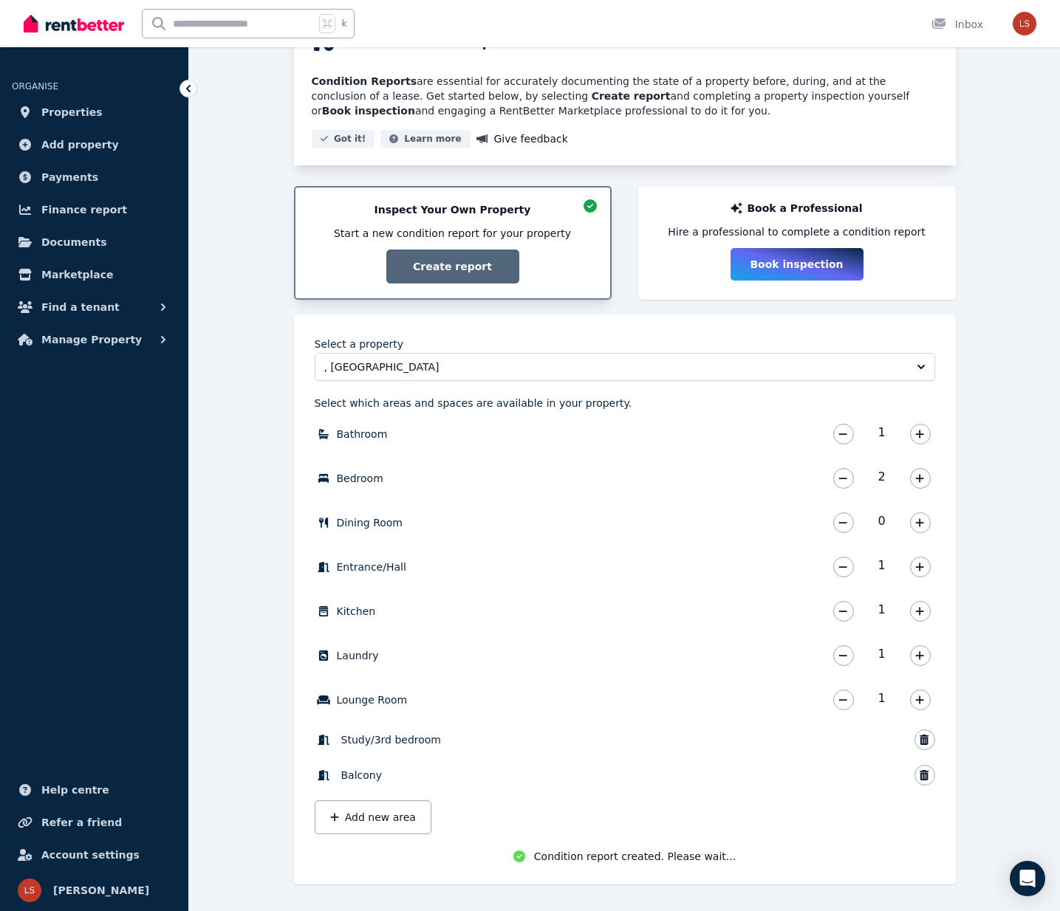
scroll to position [153, 0]
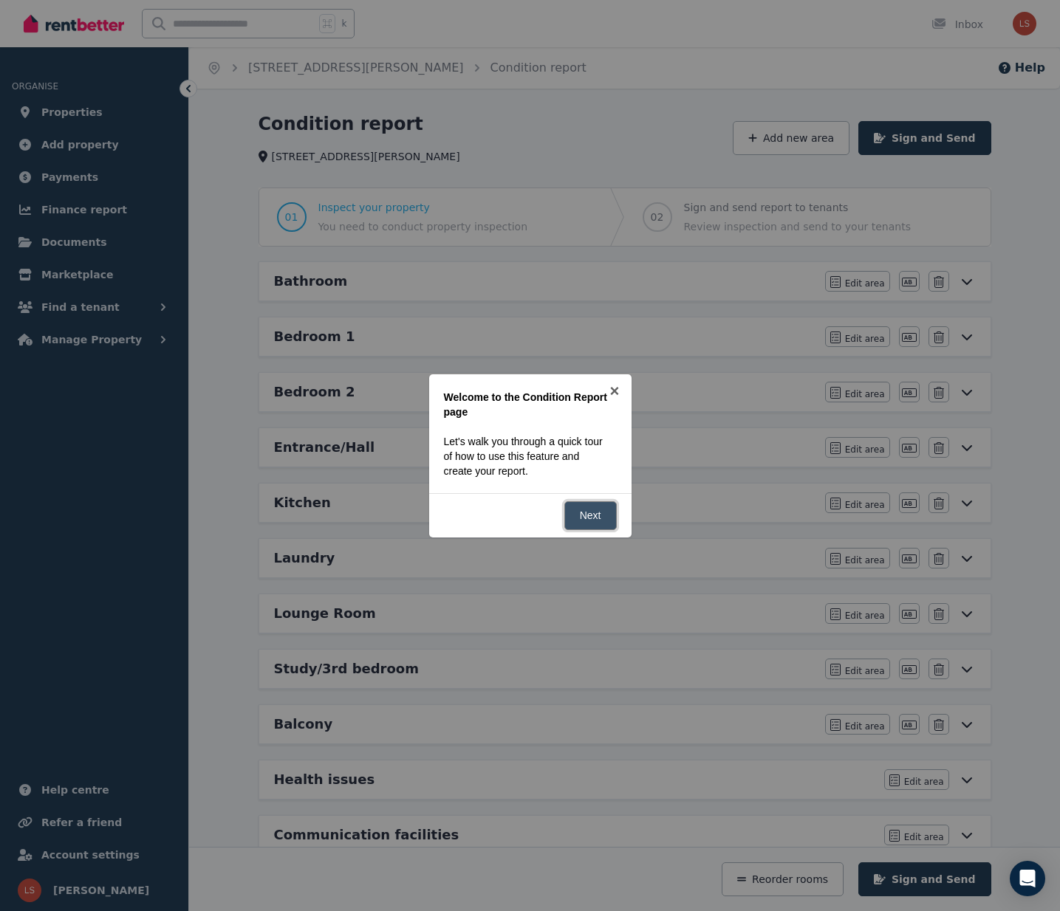
click at [592, 507] on link "Next" at bounding box center [590, 515] width 52 height 29
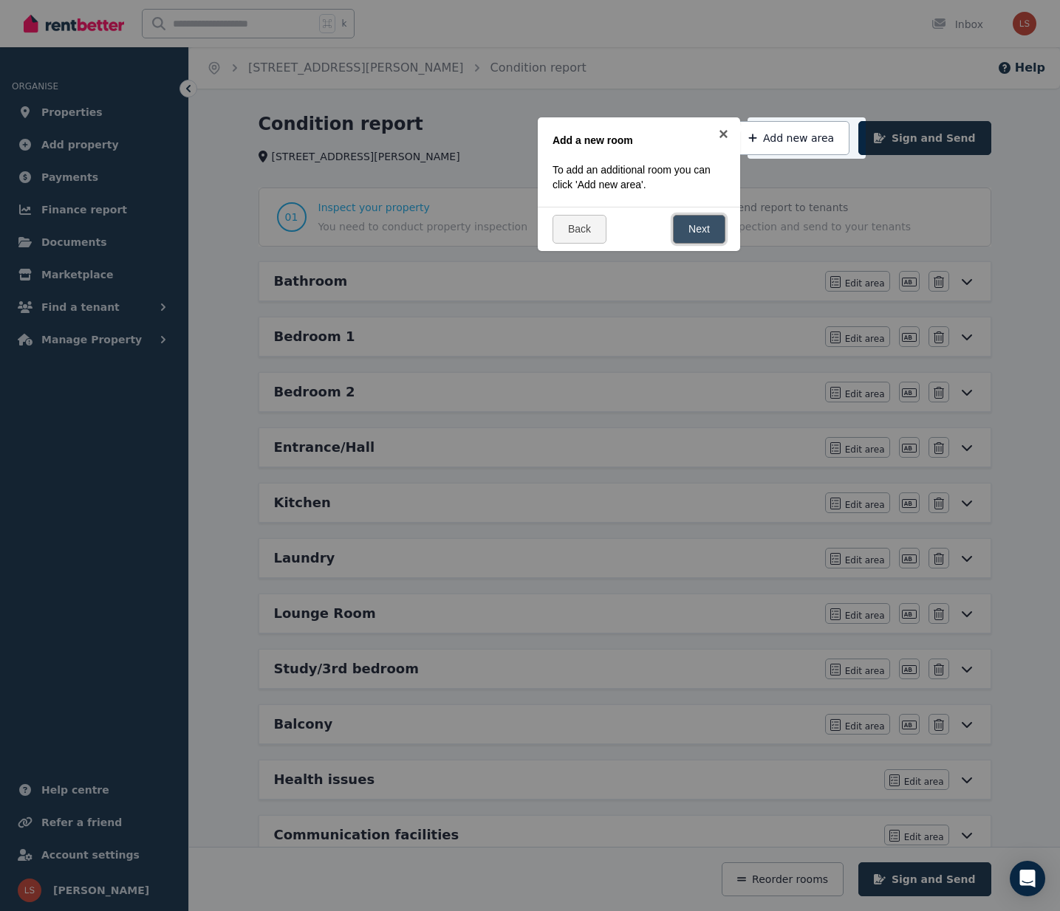
click at [705, 228] on link "Next" at bounding box center [699, 229] width 52 height 29
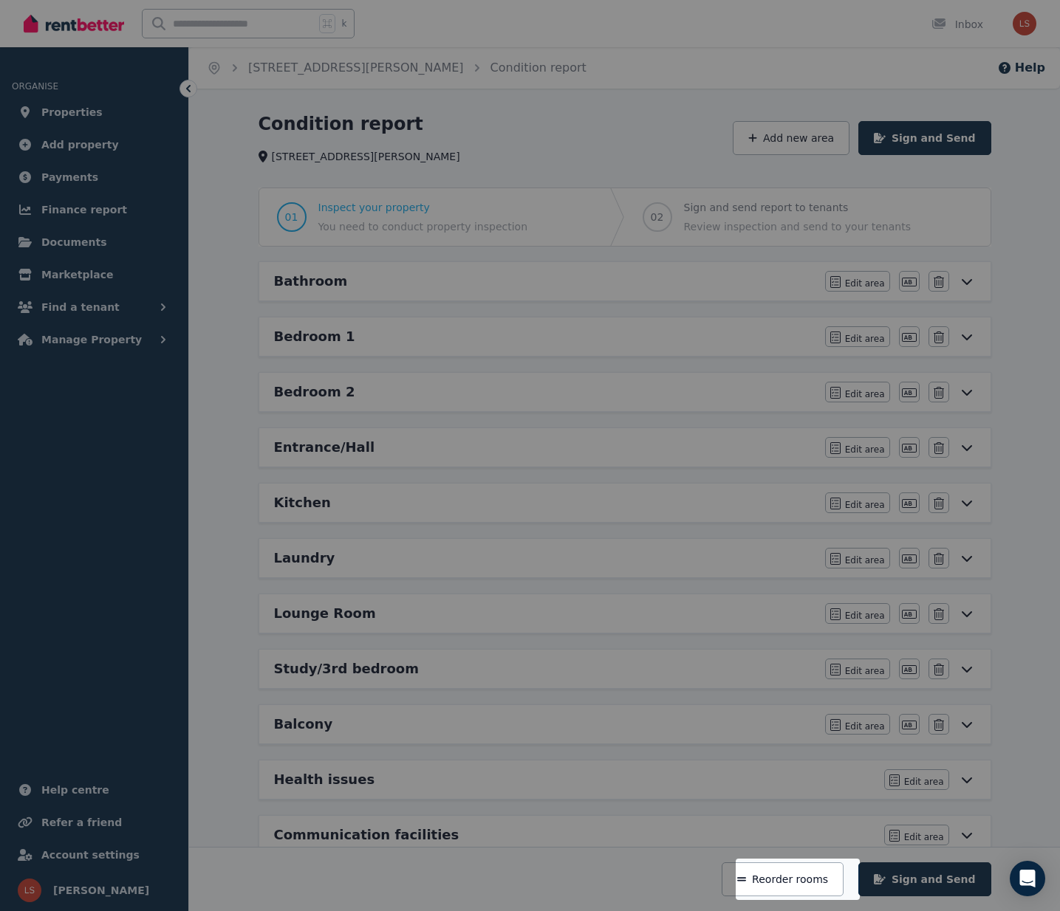
scroll to position [146, 0]
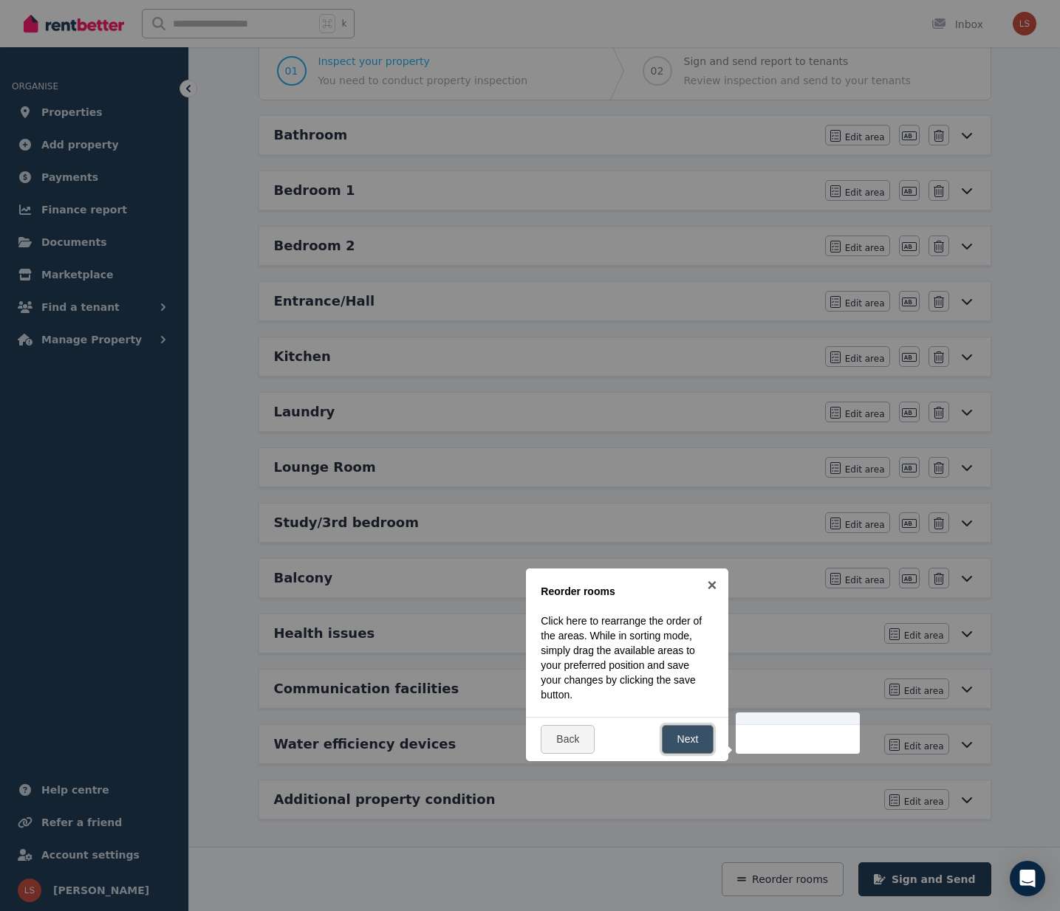
click at [695, 741] on link "Next" at bounding box center [688, 739] width 52 height 29
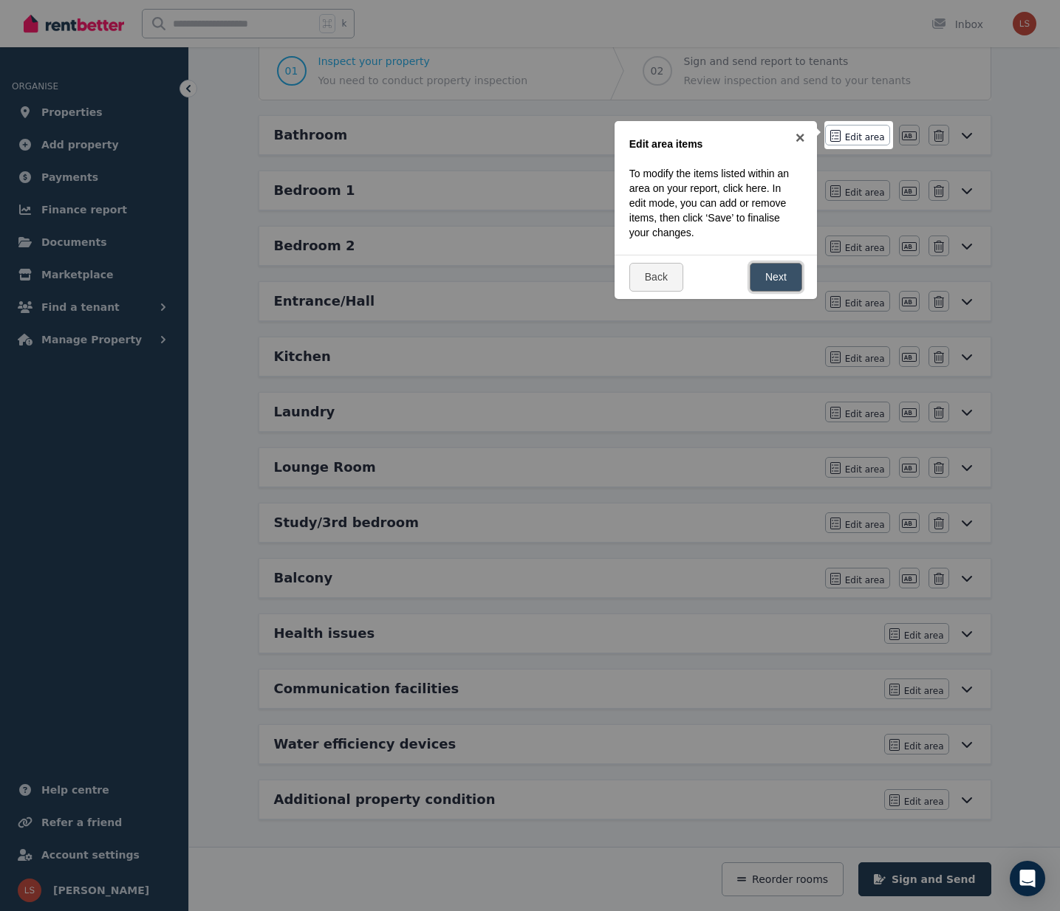
click at [779, 273] on link "Next" at bounding box center [776, 277] width 52 height 29
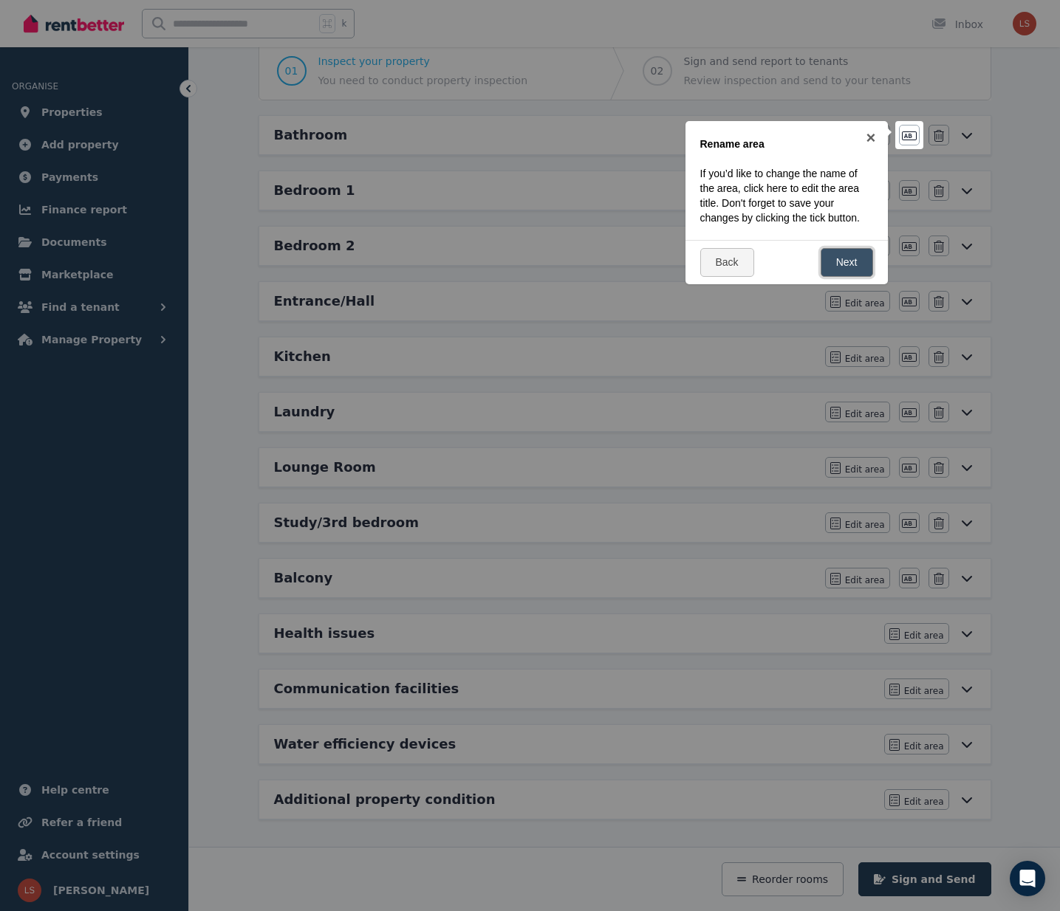
click at [849, 261] on link "Next" at bounding box center [847, 262] width 52 height 29
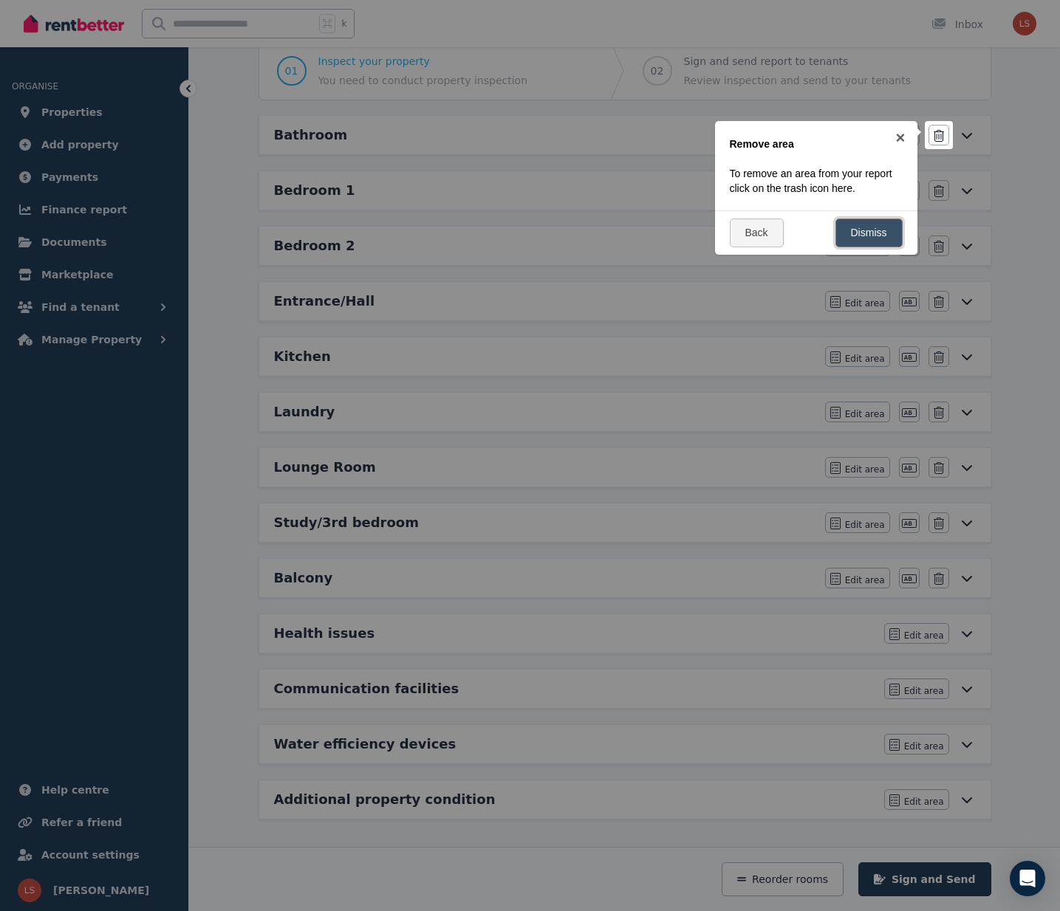
click at [858, 235] on link "Dismiss" at bounding box center [868, 233] width 67 height 29
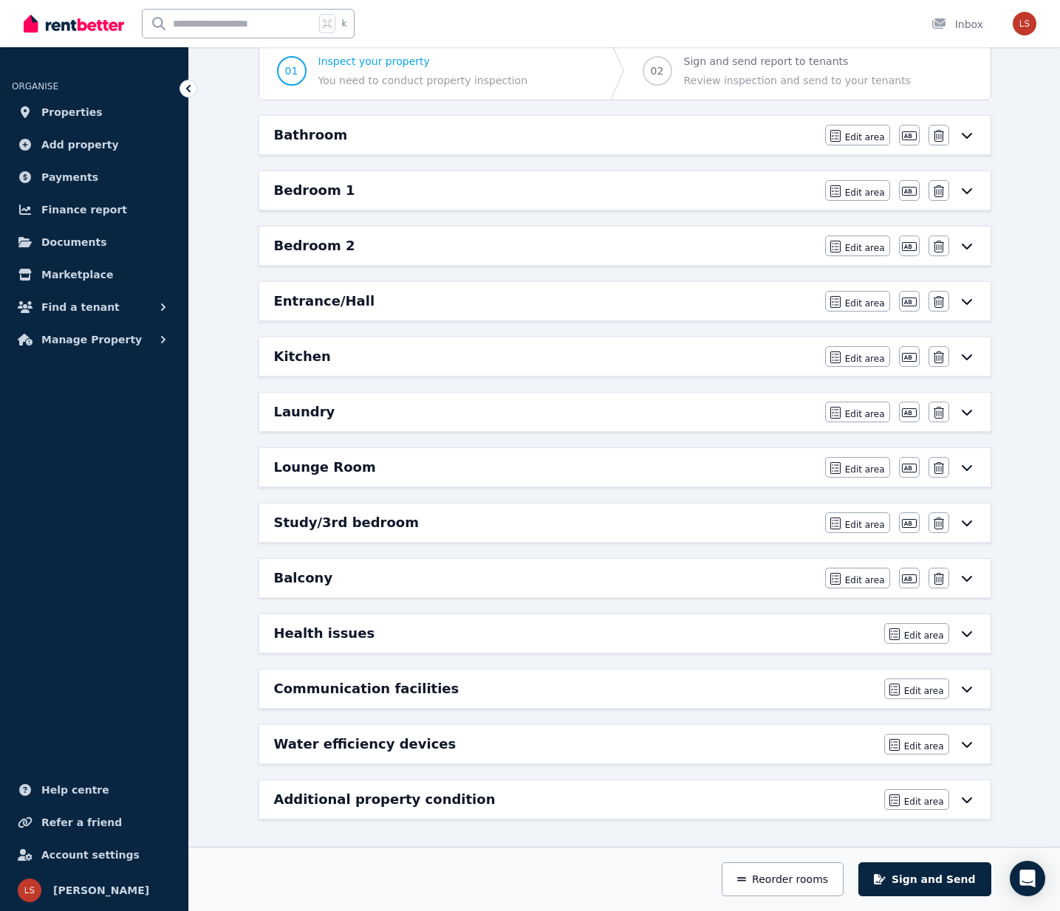
click at [975, 688] on div "Communication facilities Edit area Edit area" at bounding box center [624, 689] width 731 height 38
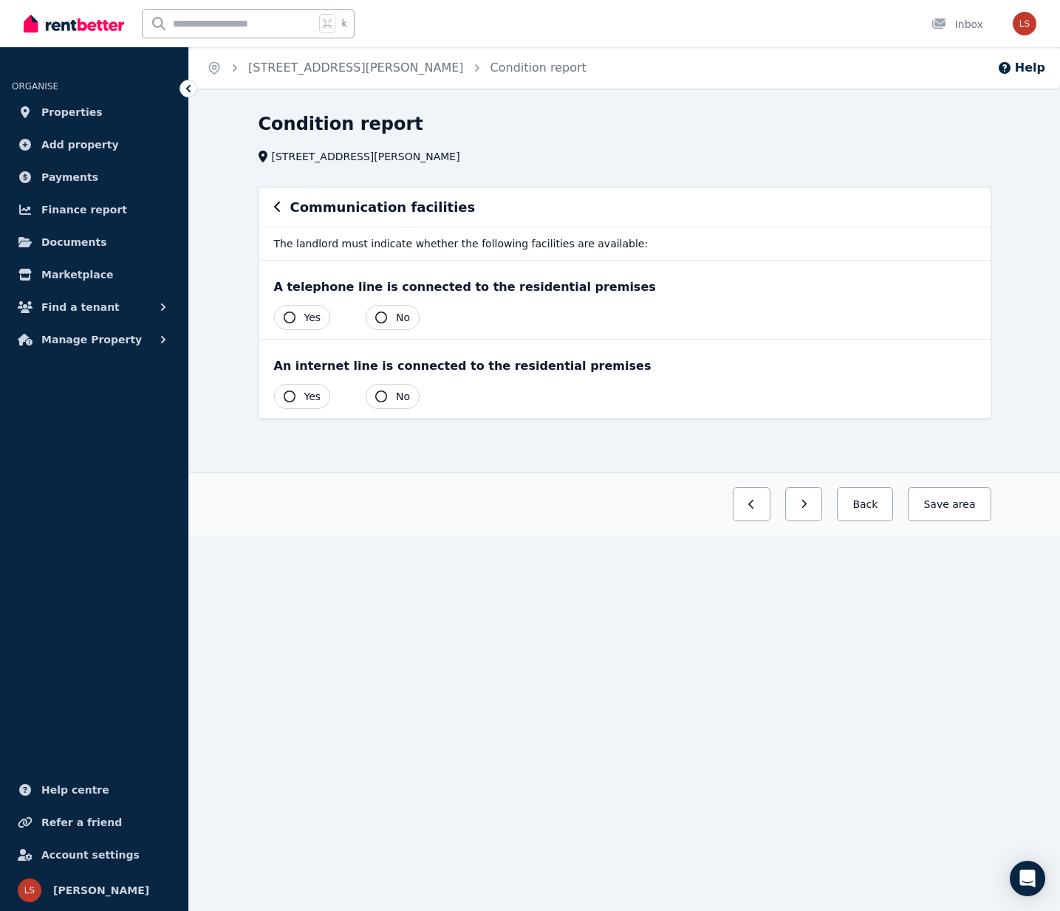
click at [278, 392] on button "Yes" at bounding box center [302, 396] width 57 height 25
click at [289, 315] on icon "button" at bounding box center [290, 318] width 12 height 12
click at [954, 501] on span "area" at bounding box center [962, 504] width 26 height 15
click at [870, 512] on button "Back" at bounding box center [859, 504] width 69 height 34
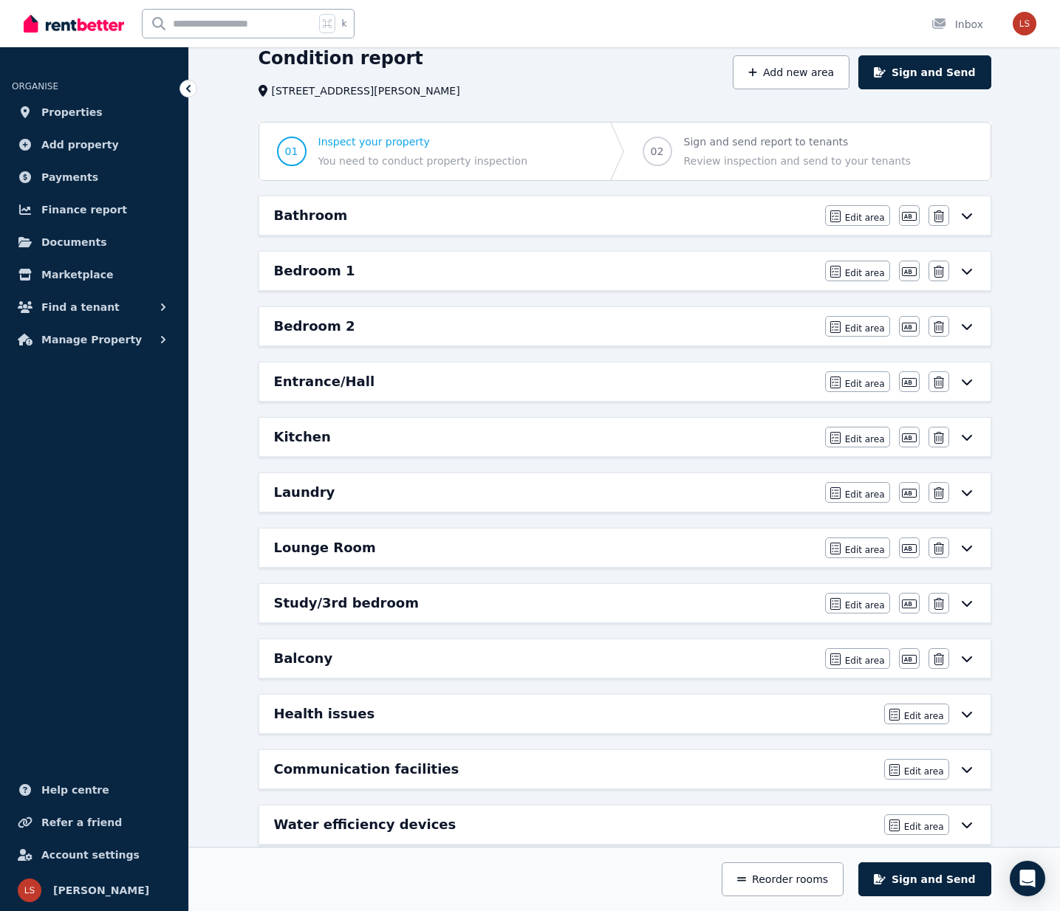
scroll to position [146, 0]
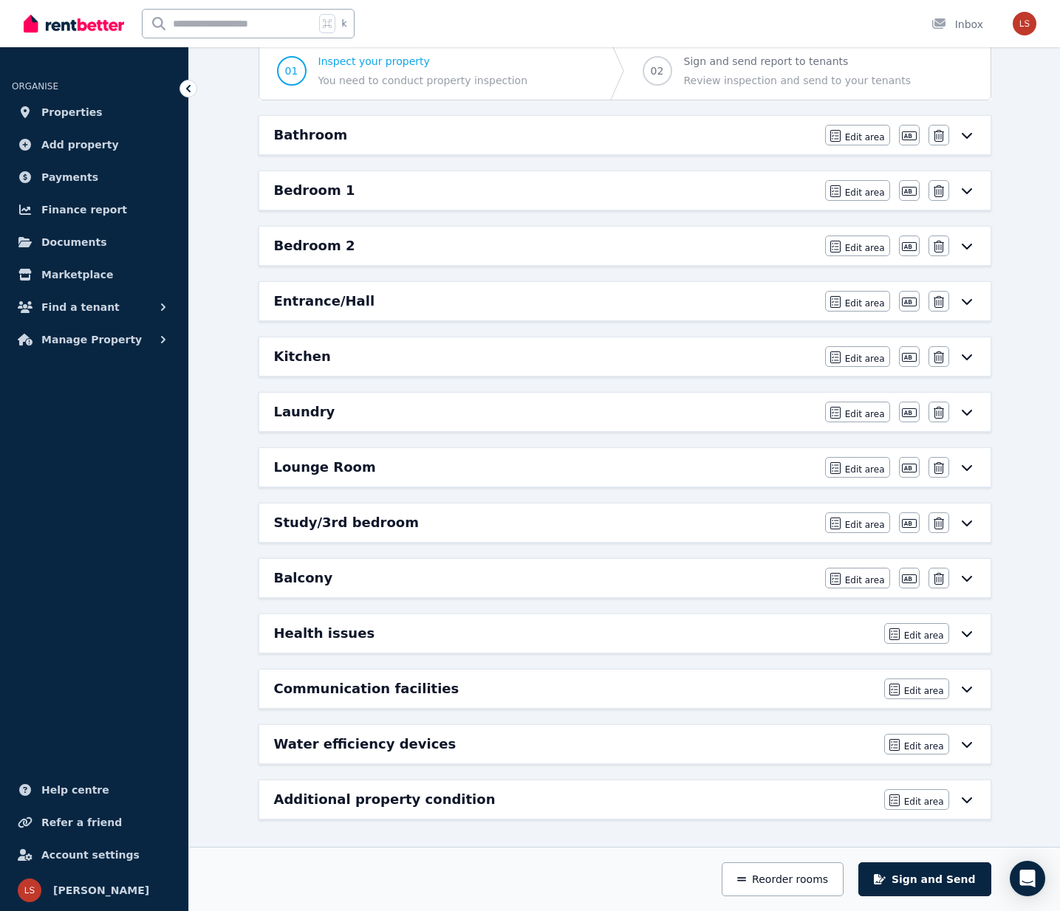
click at [972, 689] on icon at bounding box center [967, 689] width 18 height 12
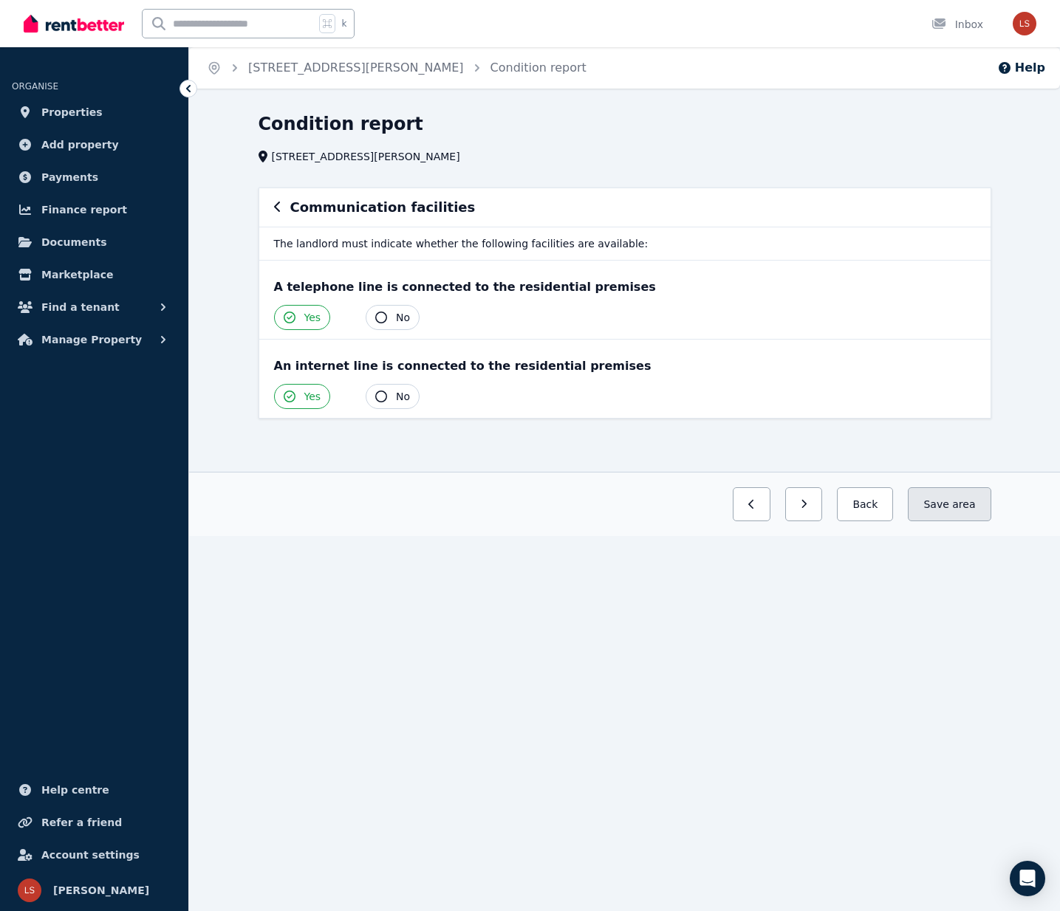
click at [956, 504] on span "area" at bounding box center [963, 504] width 23 height 15
click at [855, 510] on button "Back" at bounding box center [859, 504] width 69 height 34
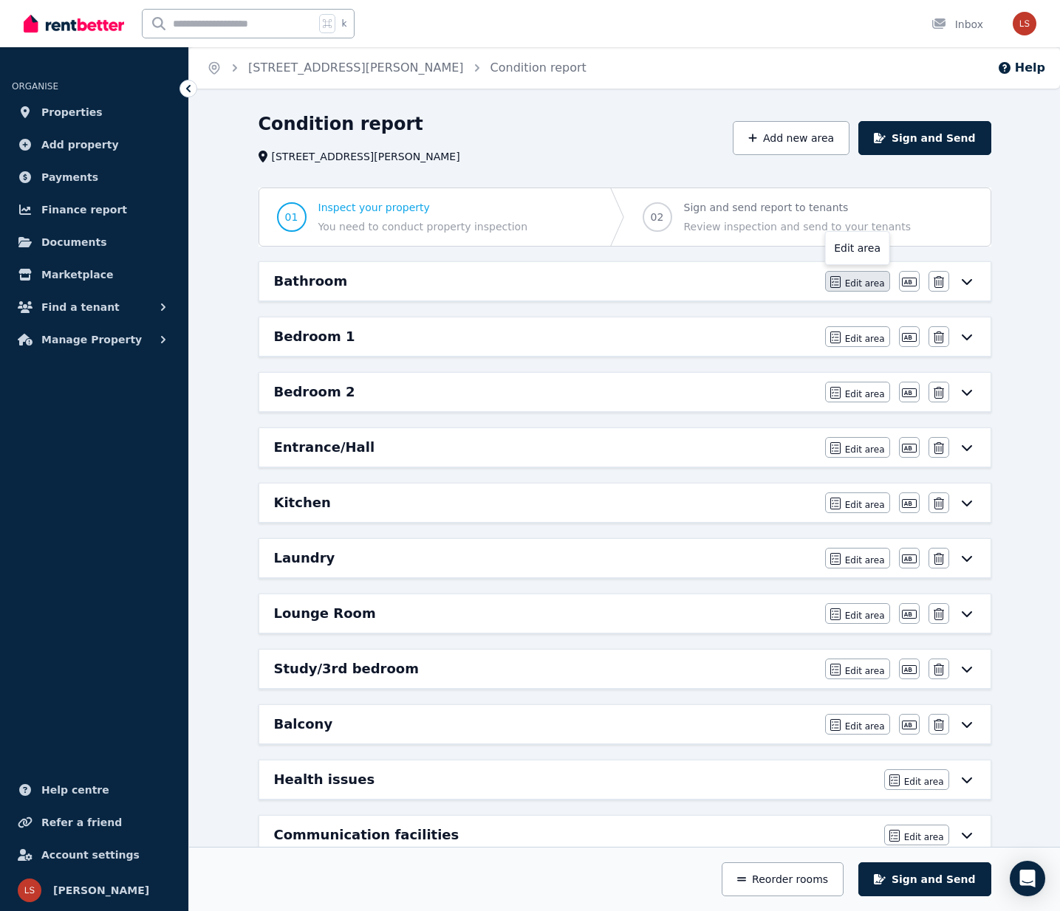
click at [870, 281] on span "Edit area" at bounding box center [865, 284] width 40 height 12
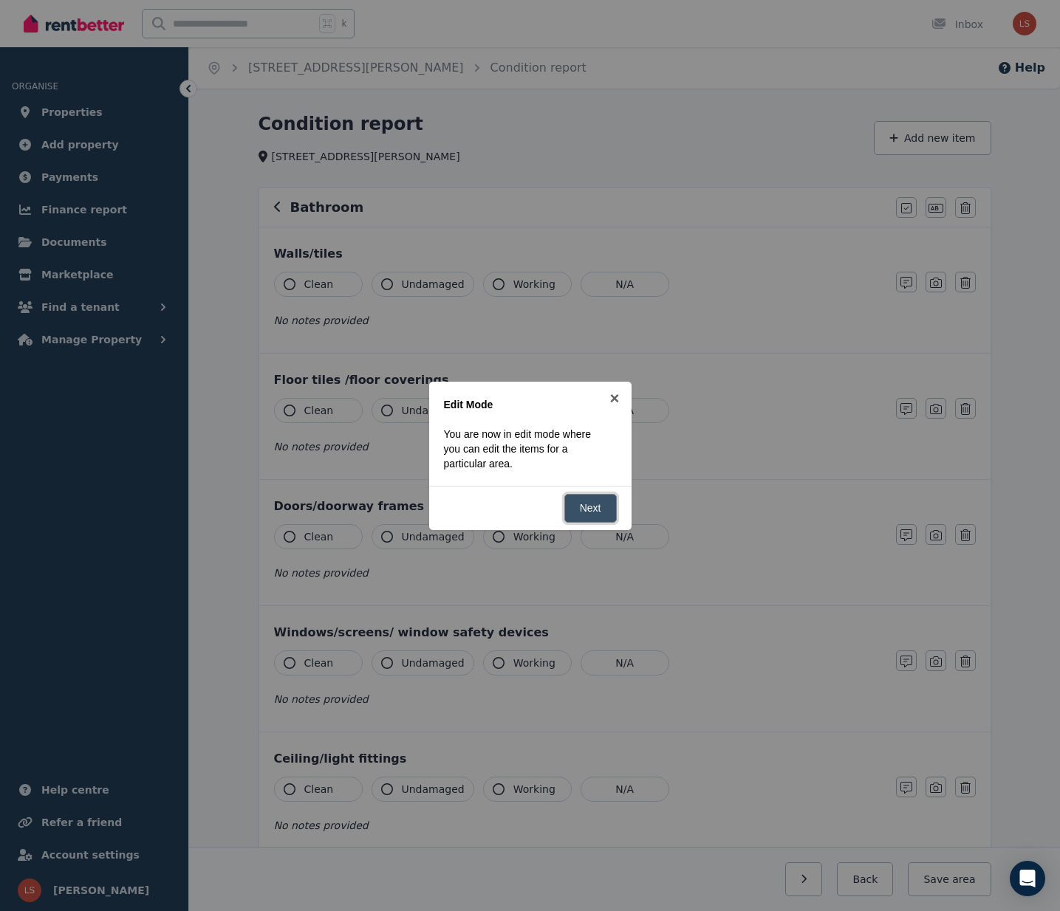
click at [600, 518] on link "Next" at bounding box center [590, 508] width 52 height 29
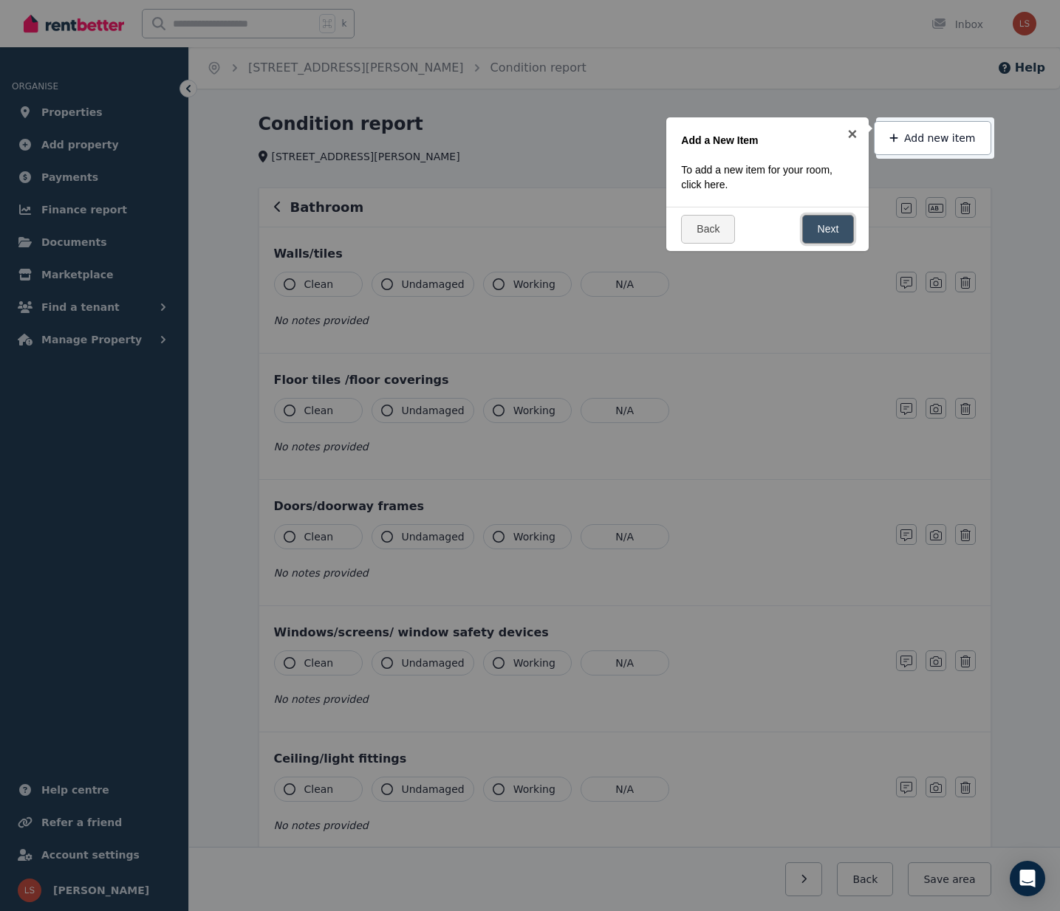
click at [833, 235] on link "Next" at bounding box center [828, 229] width 52 height 29
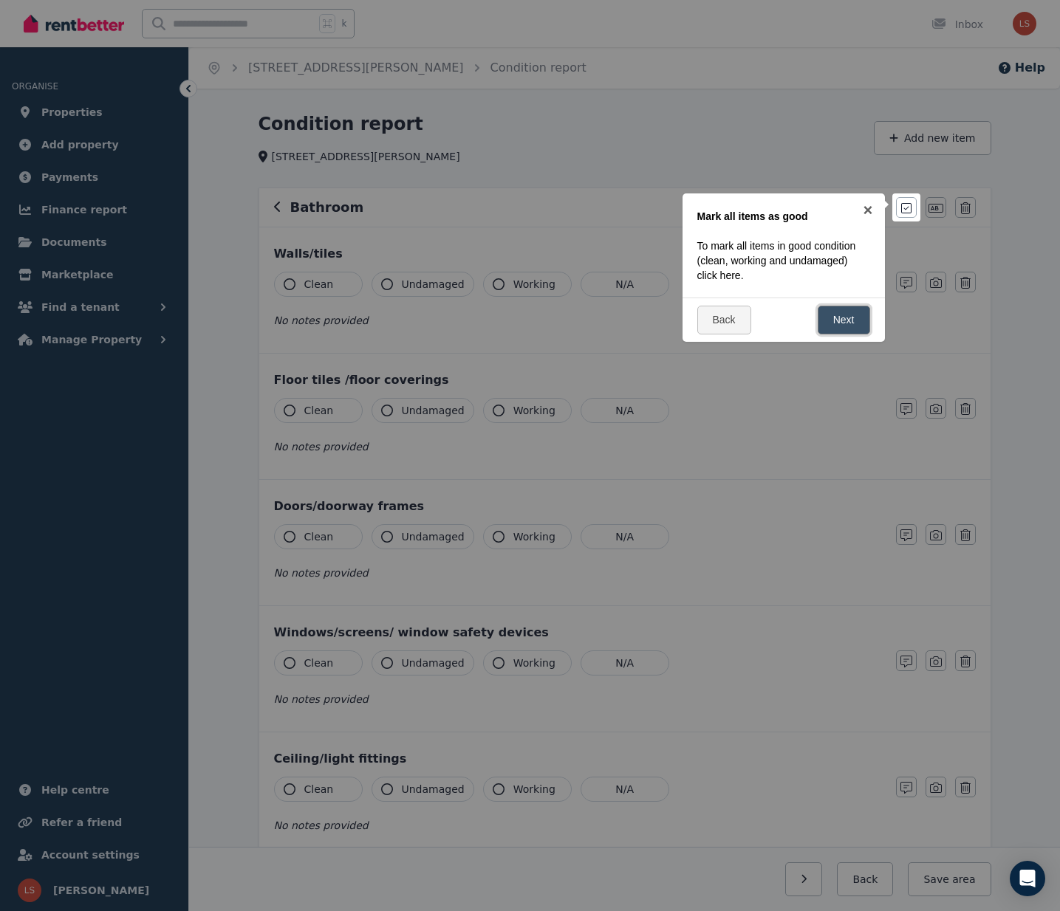
click at [860, 326] on link "Next" at bounding box center [844, 320] width 52 height 29
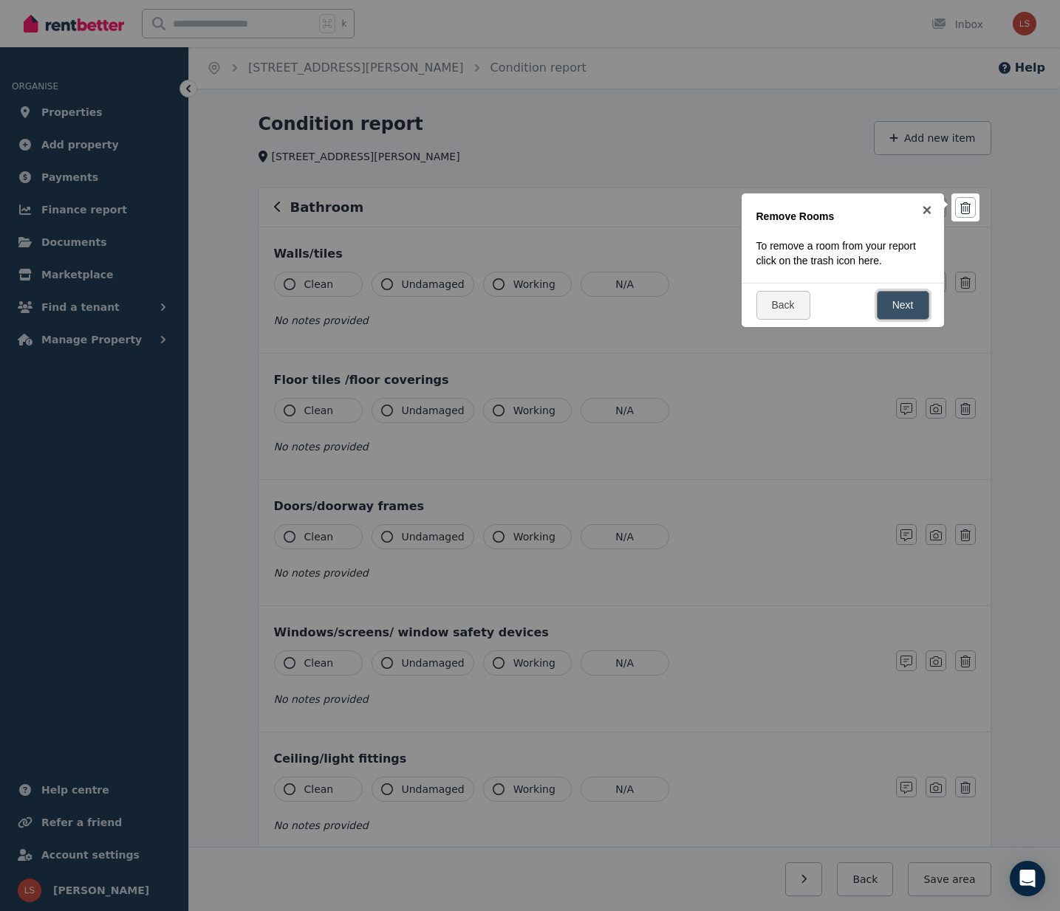
click at [901, 305] on link "Next" at bounding box center [903, 305] width 52 height 29
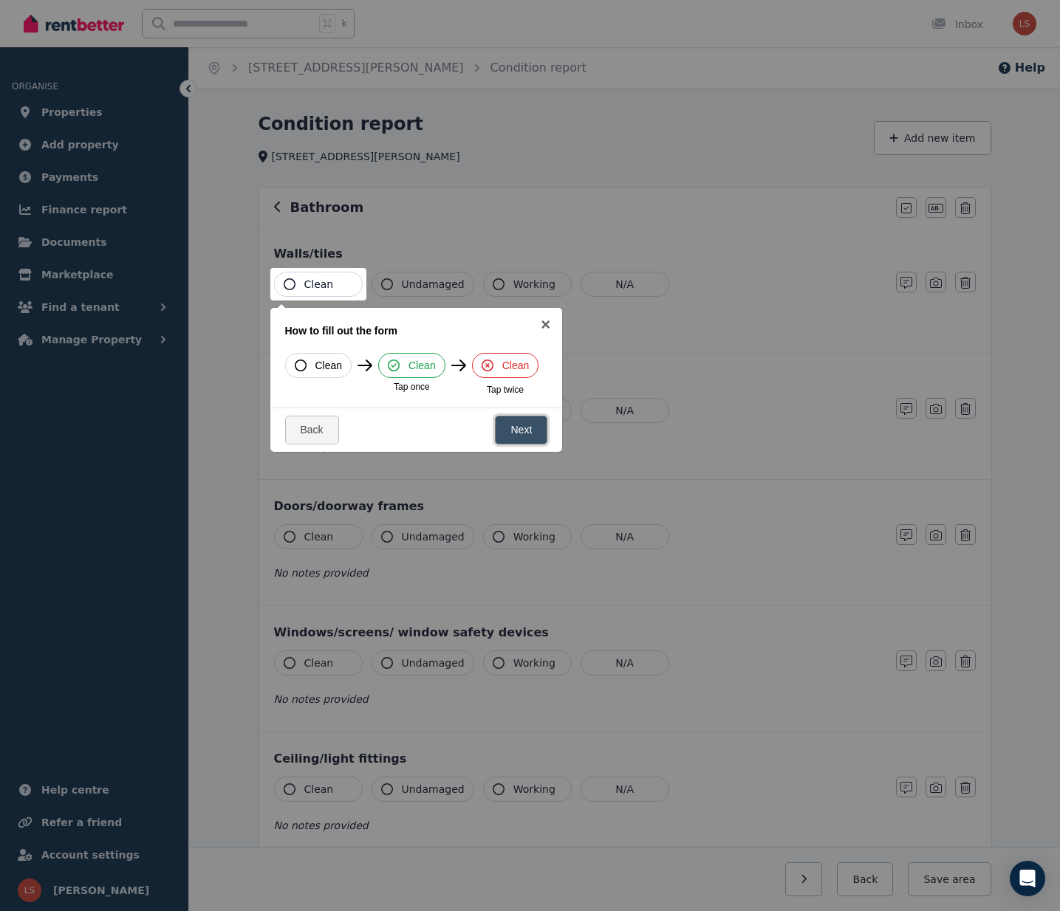
click at [527, 438] on link "Next" at bounding box center [521, 430] width 52 height 29
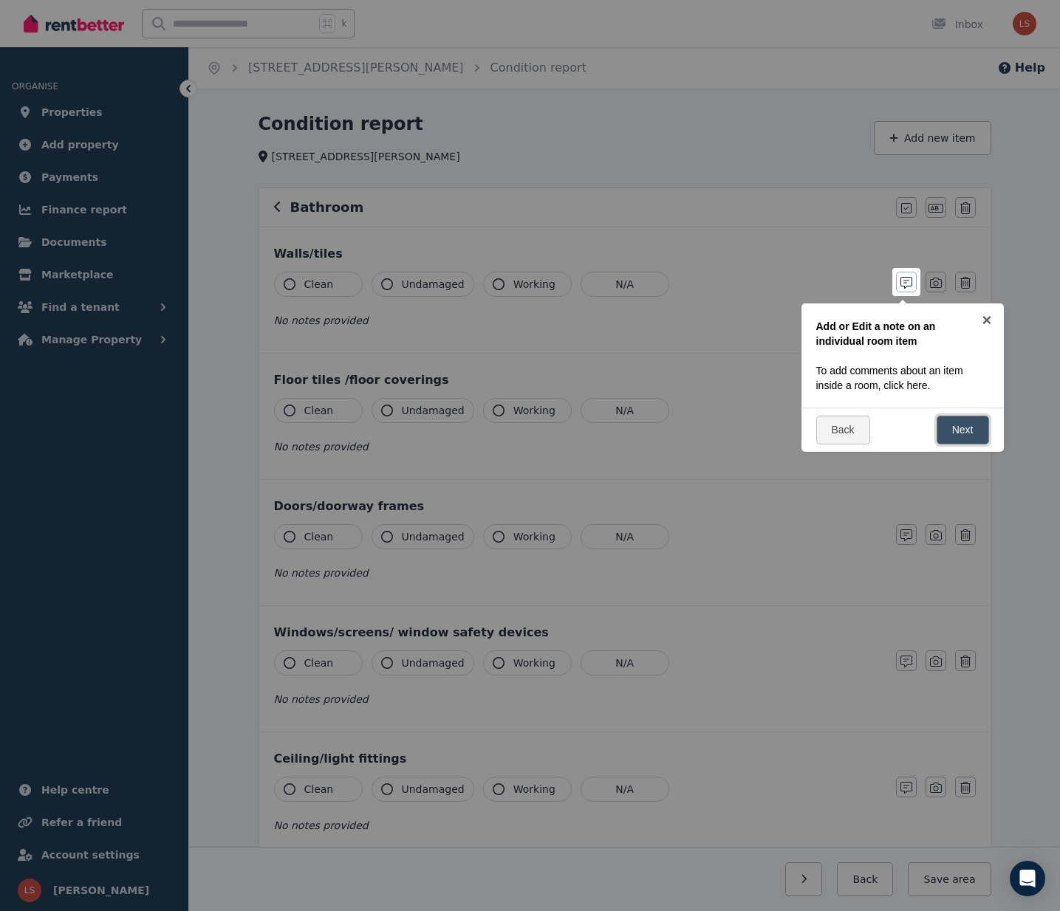
click at [955, 435] on link "Next" at bounding box center [963, 430] width 52 height 29
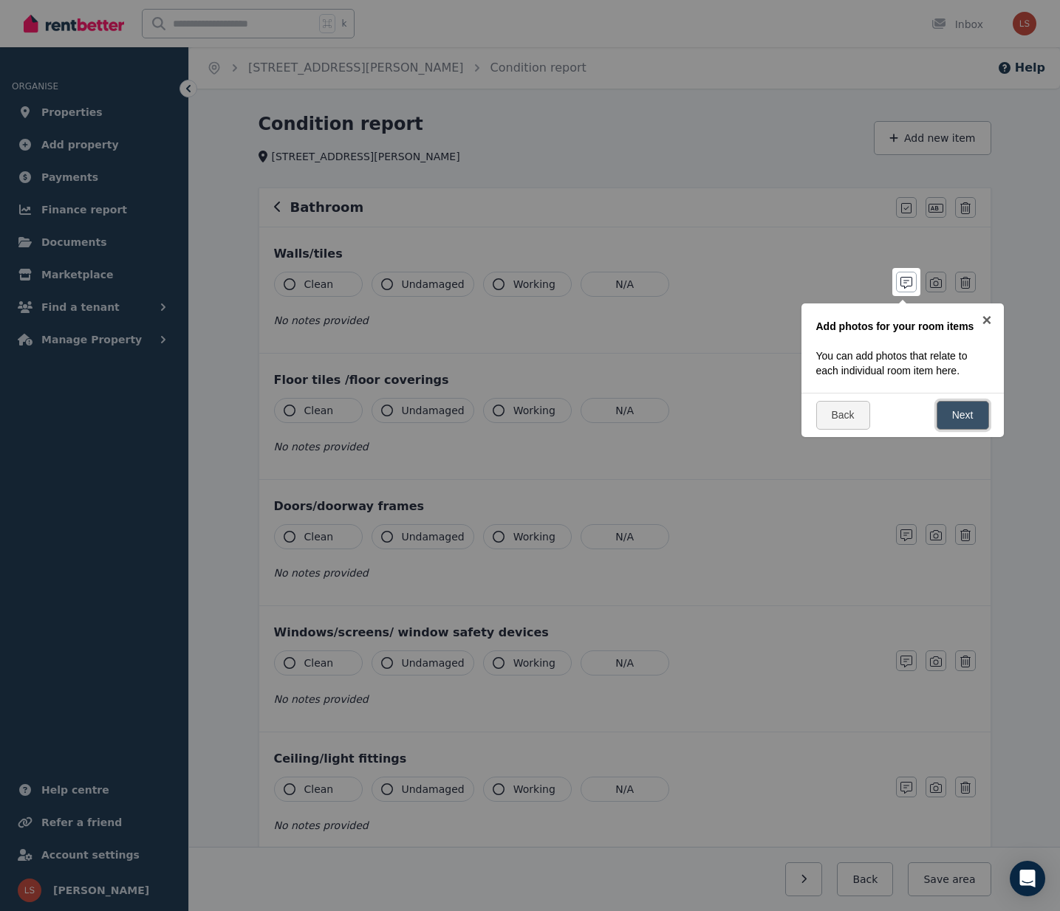
click at [962, 414] on link "Next" at bounding box center [963, 415] width 52 height 29
click at [962, 414] on div "Back Next" at bounding box center [902, 430] width 202 height 44
click at [844, 430] on link "Back" at bounding box center [843, 430] width 54 height 29
click at [975, 422] on link "Next" at bounding box center [963, 415] width 52 height 29
click at [974, 429] on link "Next" at bounding box center [963, 430] width 52 height 29
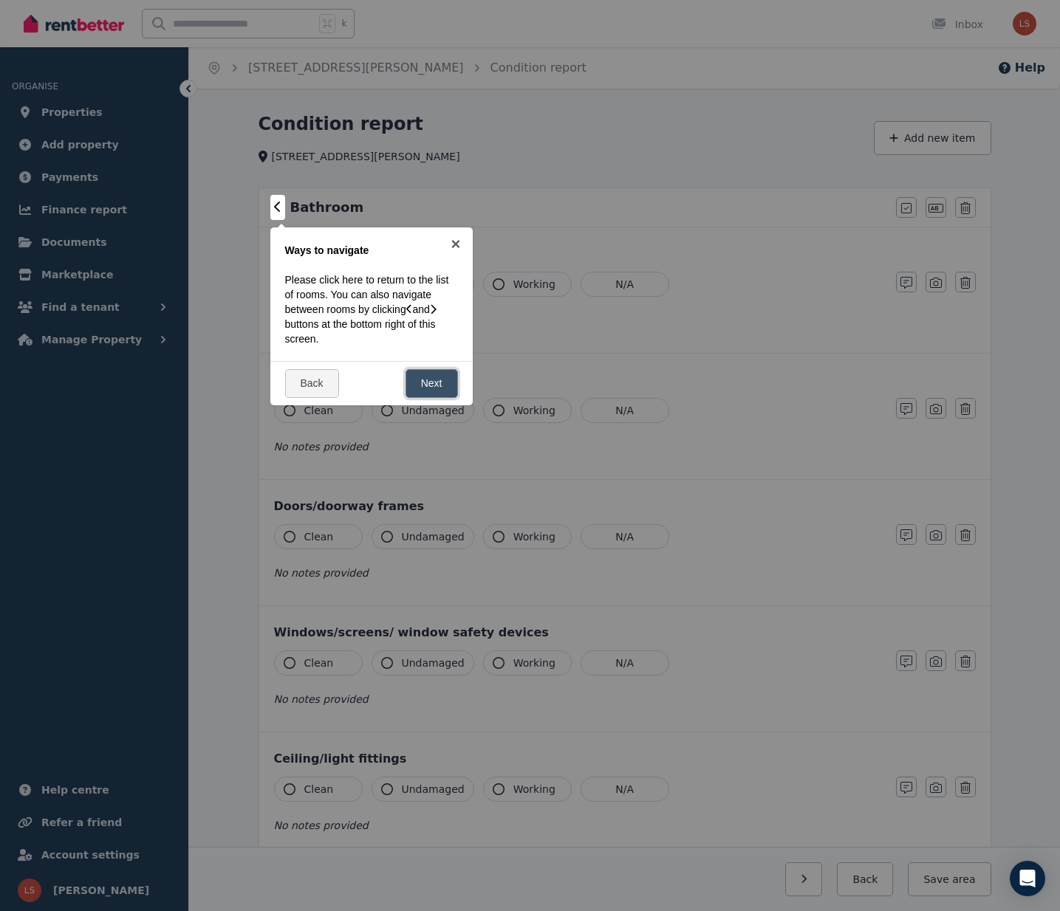
click at [428, 386] on link "Next" at bounding box center [431, 383] width 52 height 29
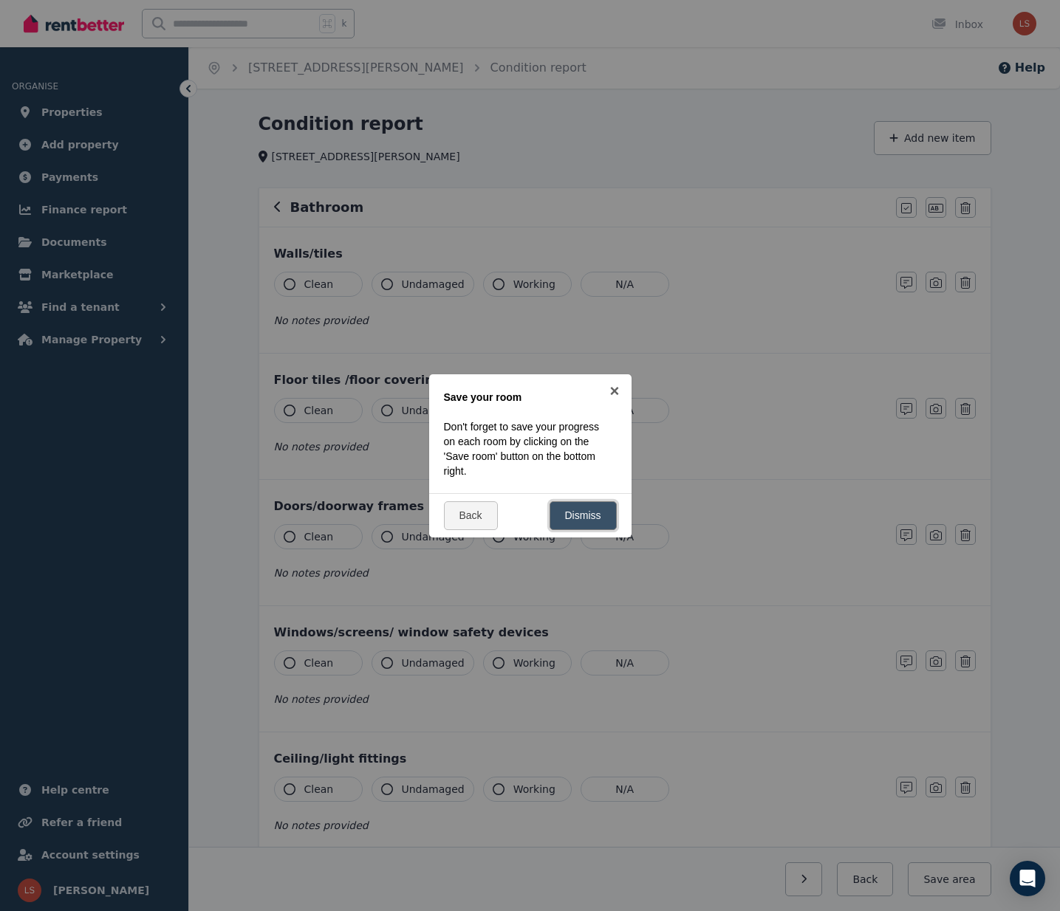
click at [604, 521] on link "Dismiss" at bounding box center [583, 515] width 67 height 29
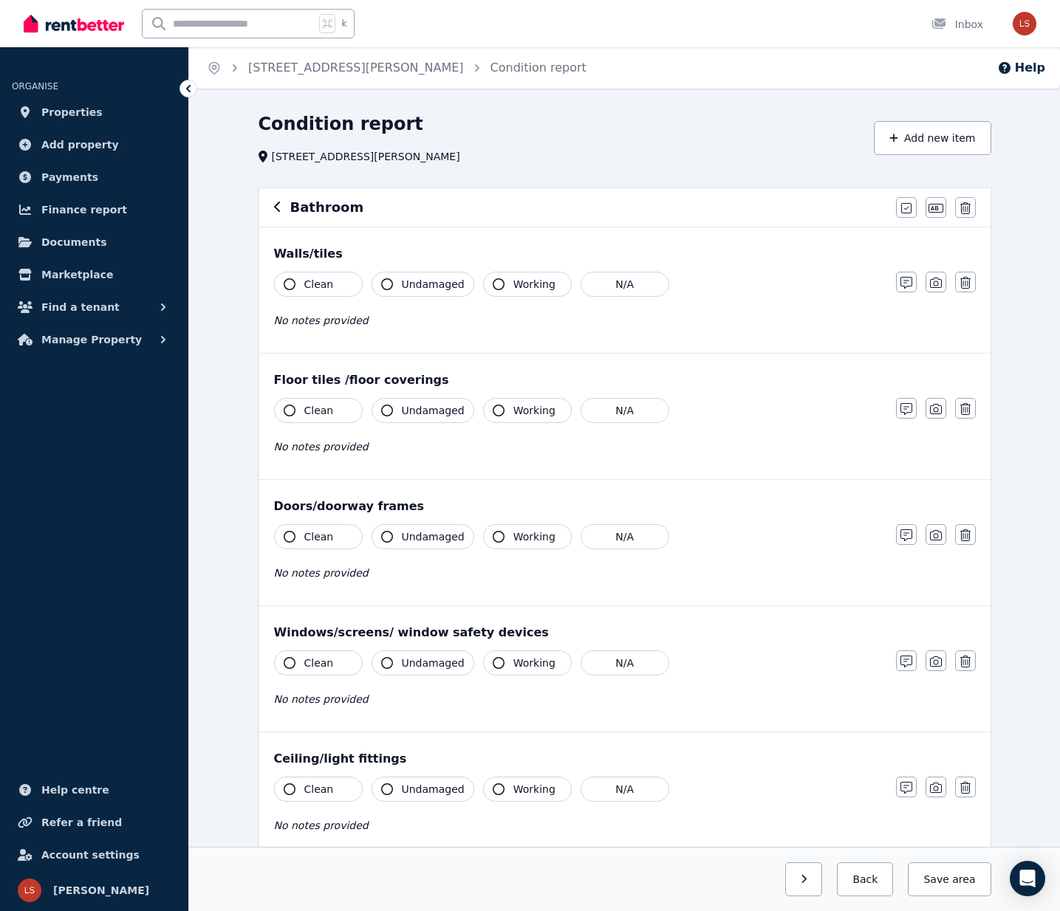
click at [342, 377] on div "Floor tiles /floor coverings" at bounding box center [625, 381] width 702 height 18
drag, startPoint x: 342, startPoint y: 384, endPoint x: 350, endPoint y: 383, distance: 8.2
click at [342, 384] on div "Floor tiles /floor coverings" at bounding box center [625, 381] width 702 height 18
click at [906, 414] on icon "button" at bounding box center [906, 409] width 12 height 12
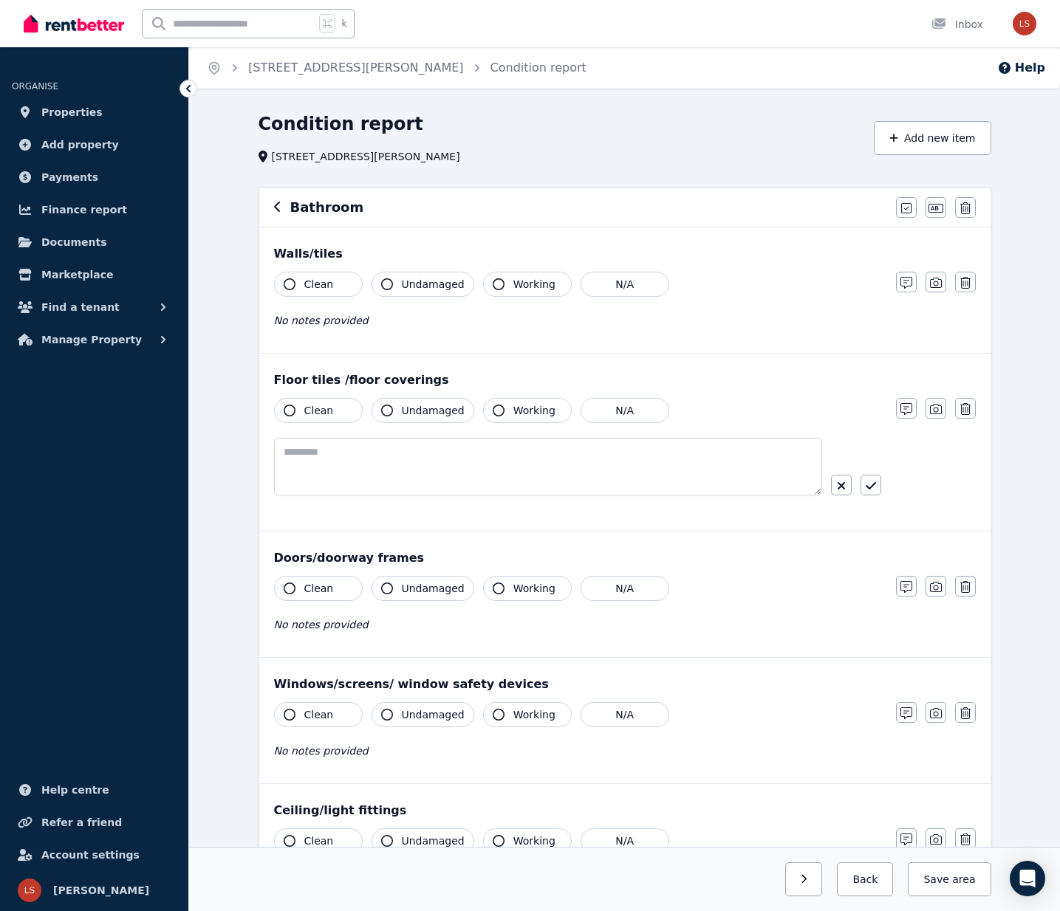
click at [843, 482] on icon "button" at bounding box center [841, 486] width 9 height 12
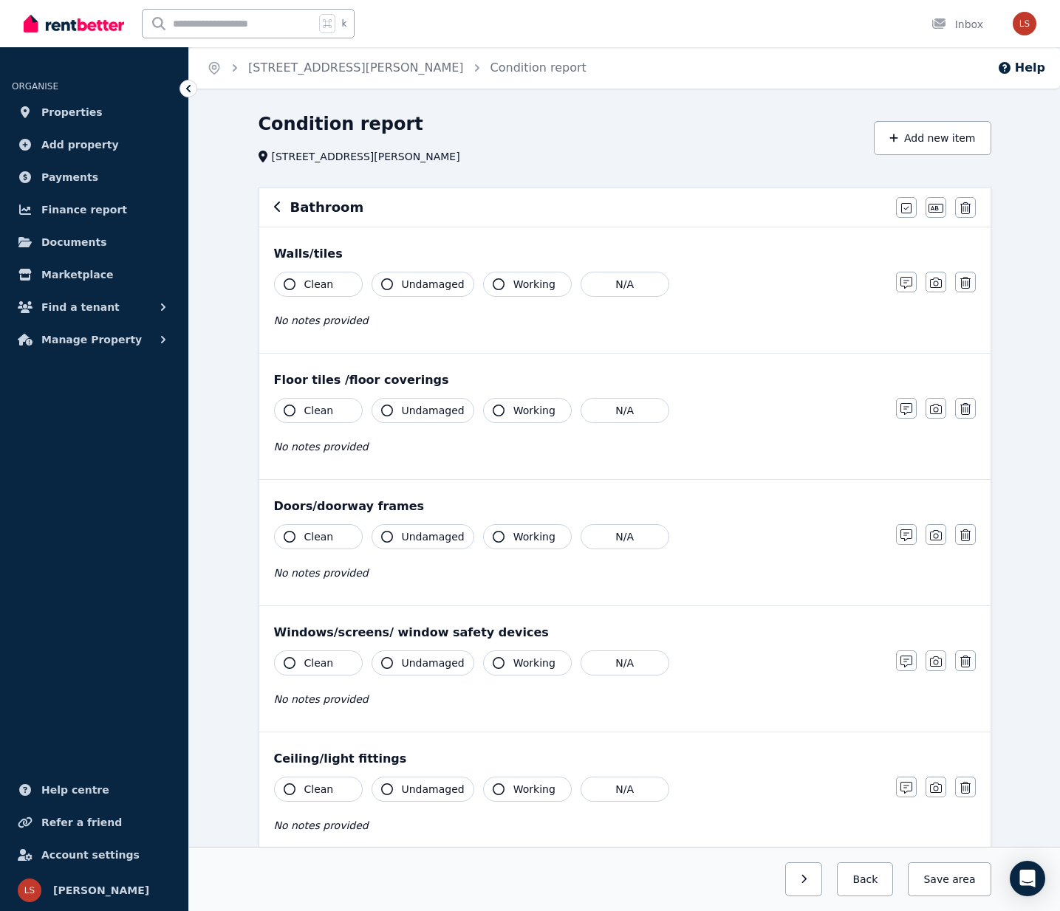
click at [278, 210] on icon "button" at bounding box center [277, 207] width 7 height 12
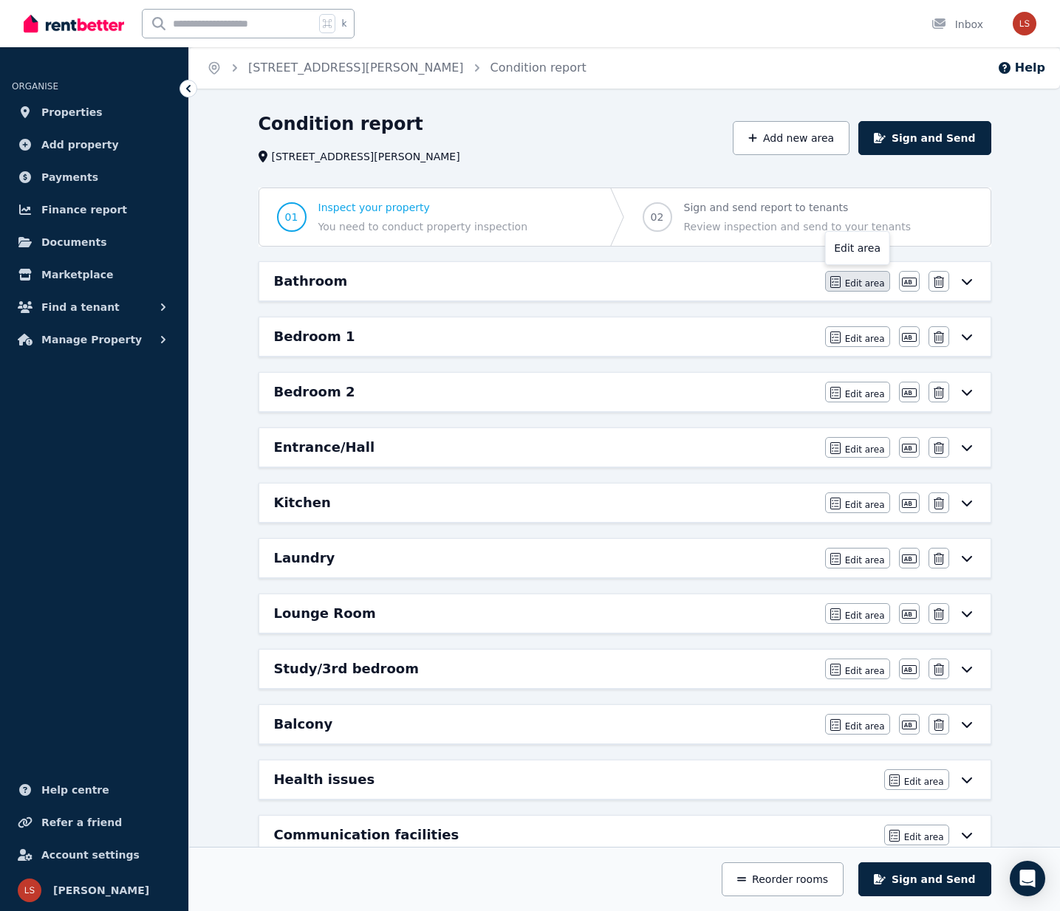
click at [871, 284] on span "Edit area" at bounding box center [865, 284] width 40 height 12
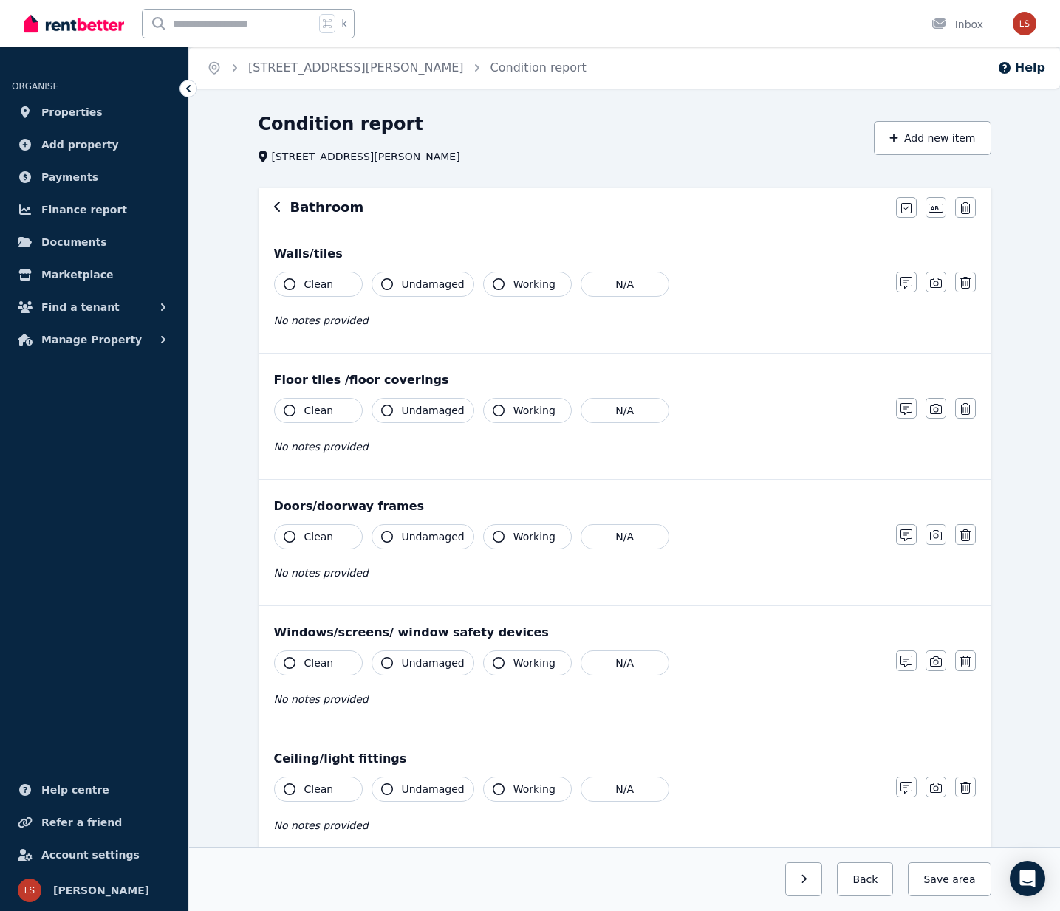
click at [316, 253] on div "Walls/tiles" at bounding box center [625, 254] width 702 height 18
click at [282, 253] on div "Walls/tiles" at bounding box center [625, 254] width 702 height 18
click at [925, 133] on button "Add new item" at bounding box center [932, 138] width 117 height 34
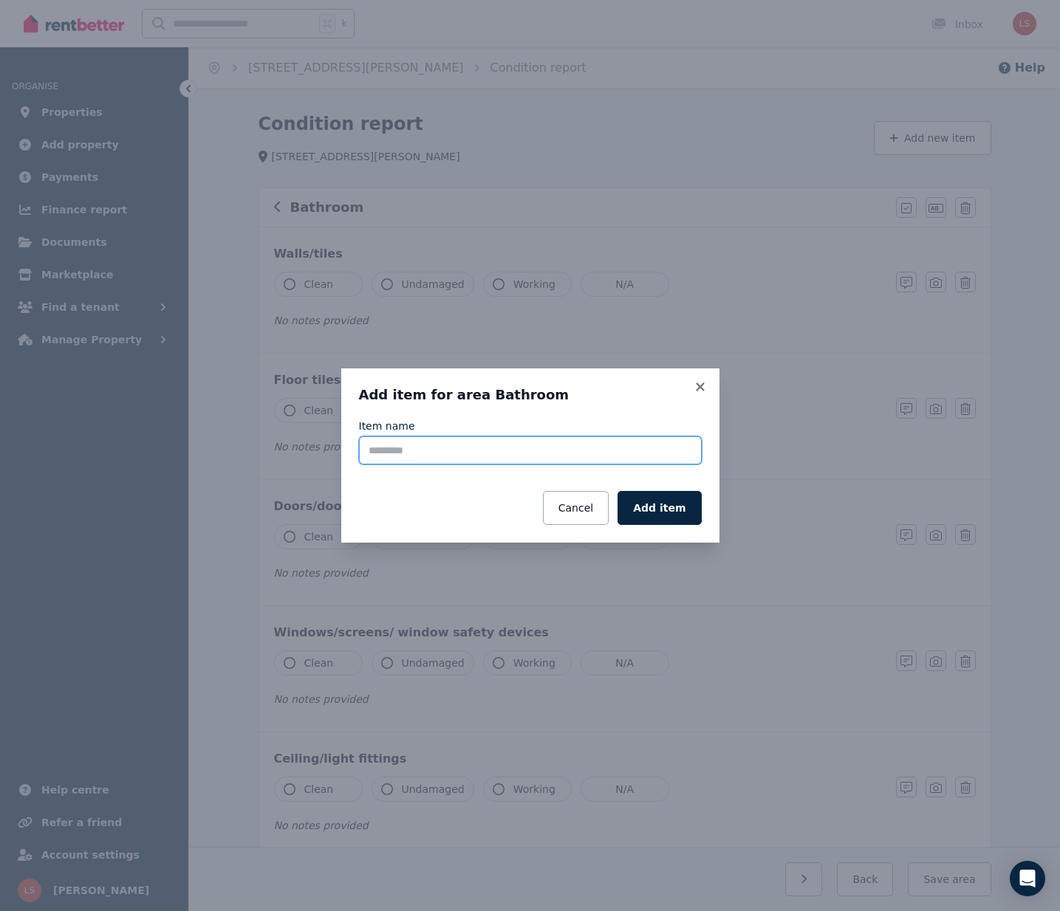
click at [507, 449] on input "Item name" at bounding box center [530, 451] width 343 height 28
type input "**********"
click at [665, 505] on button "Add item" at bounding box center [658, 508] width 83 height 34
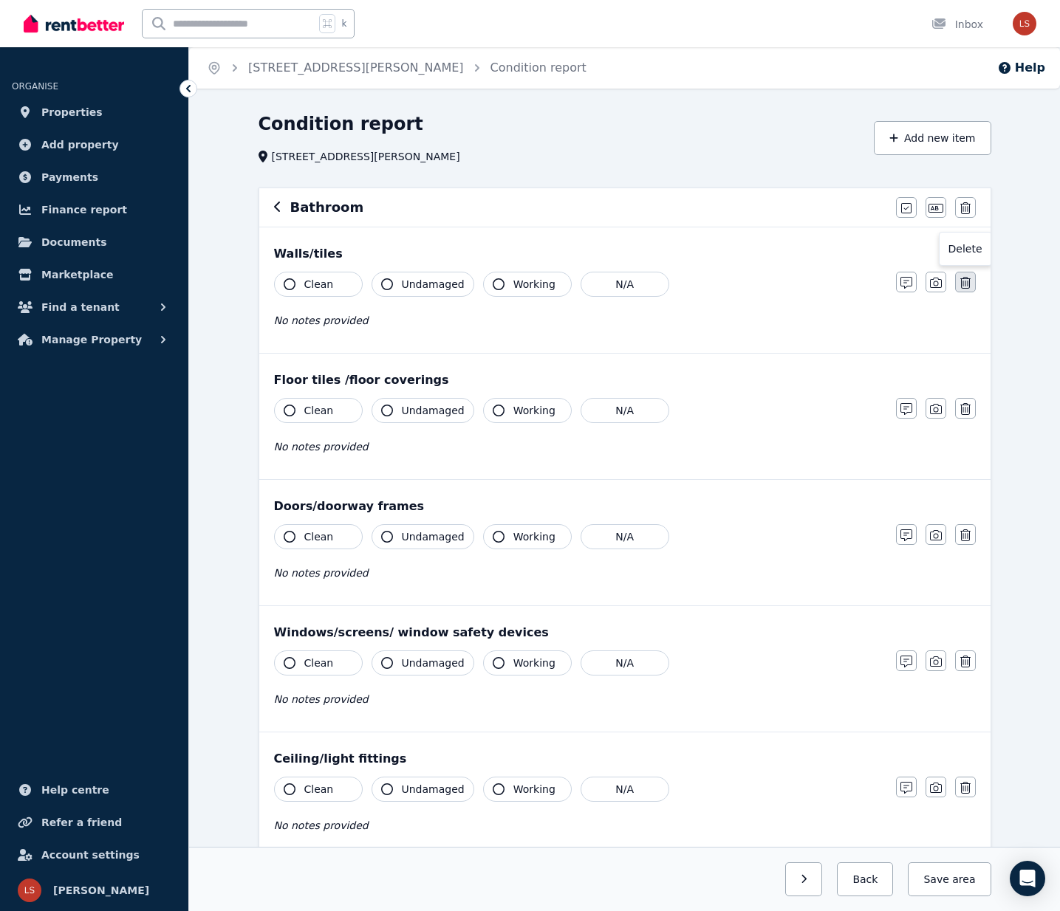
click at [965, 284] on icon "button" at bounding box center [965, 283] width 10 height 12
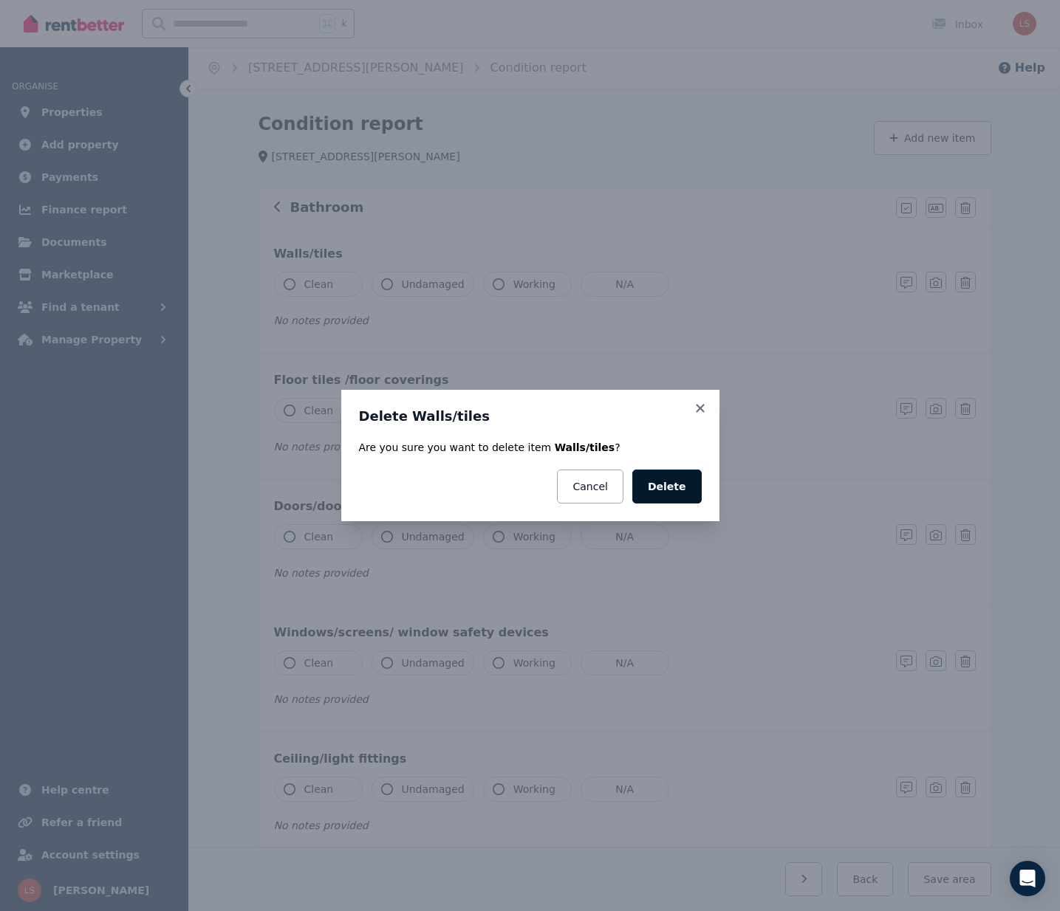
click at [668, 493] on button "Delete" at bounding box center [666, 487] width 69 height 34
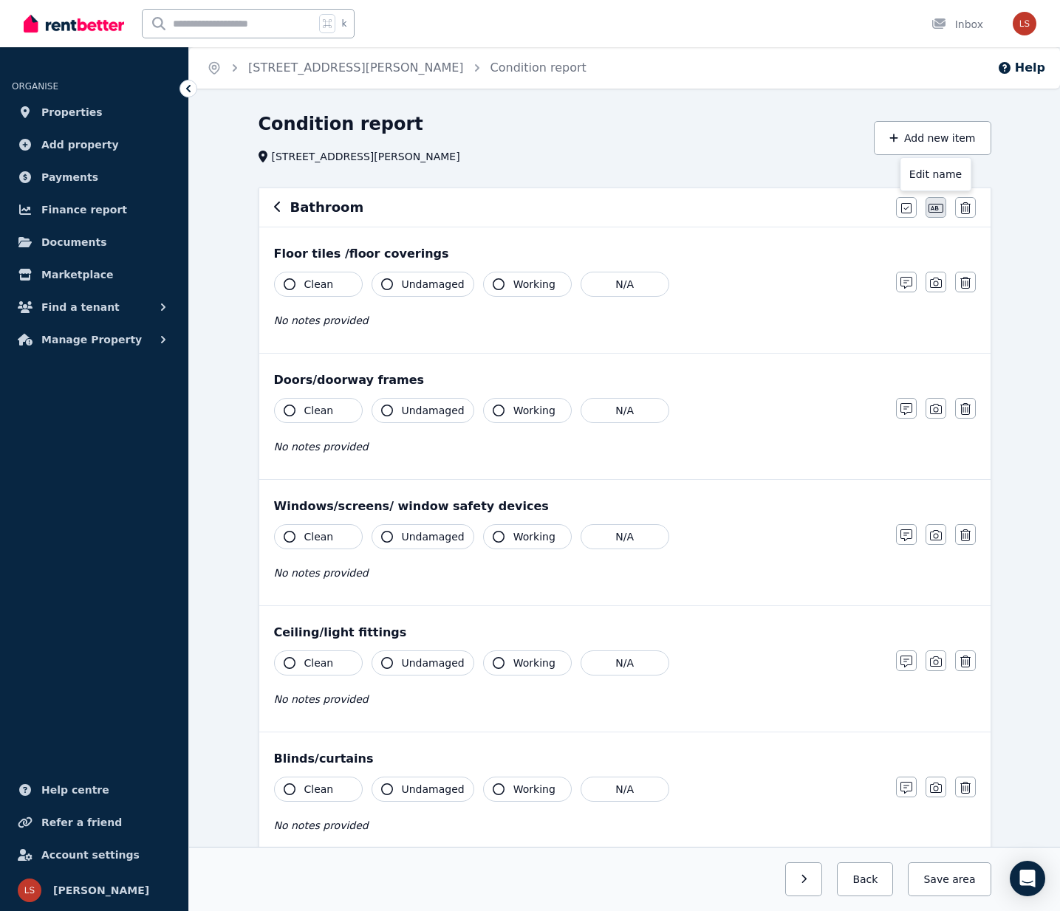
click at [939, 208] on icon "button" at bounding box center [935, 208] width 15 height 12
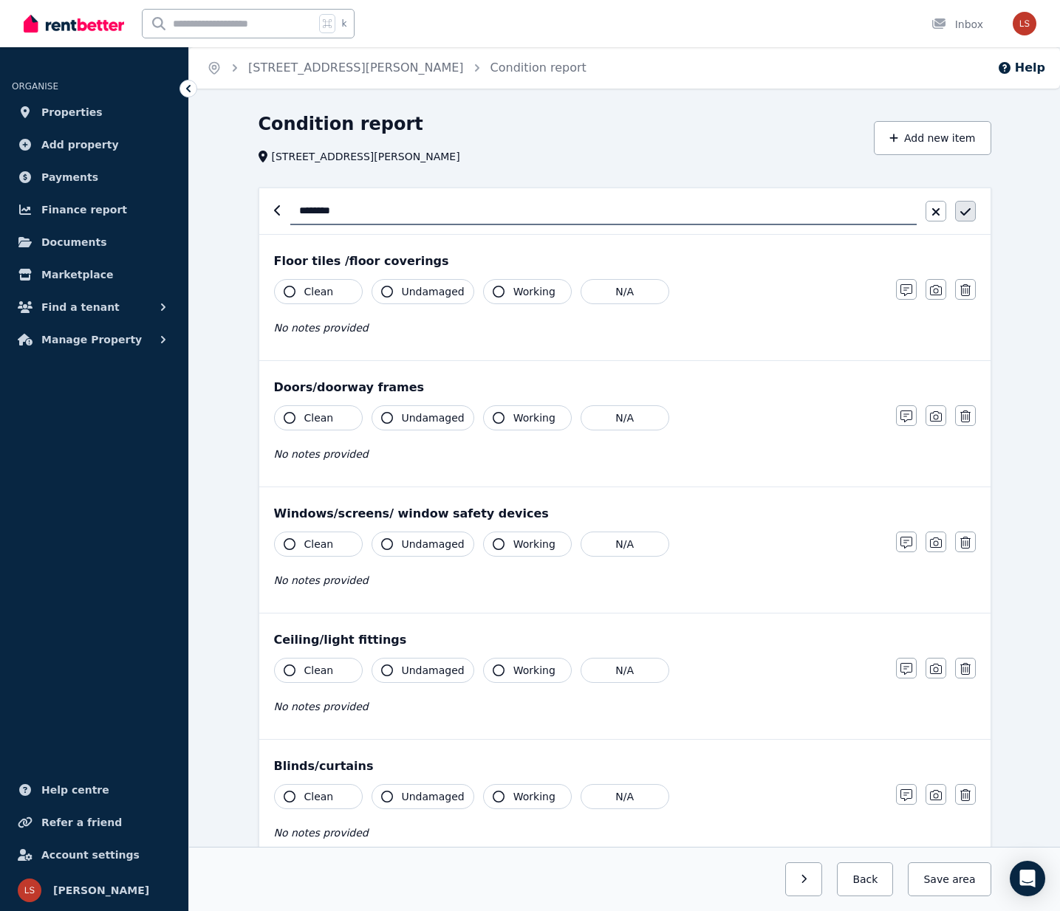
click at [970, 215] on button "button" at bounding box center [965, 211] width 21 height 21
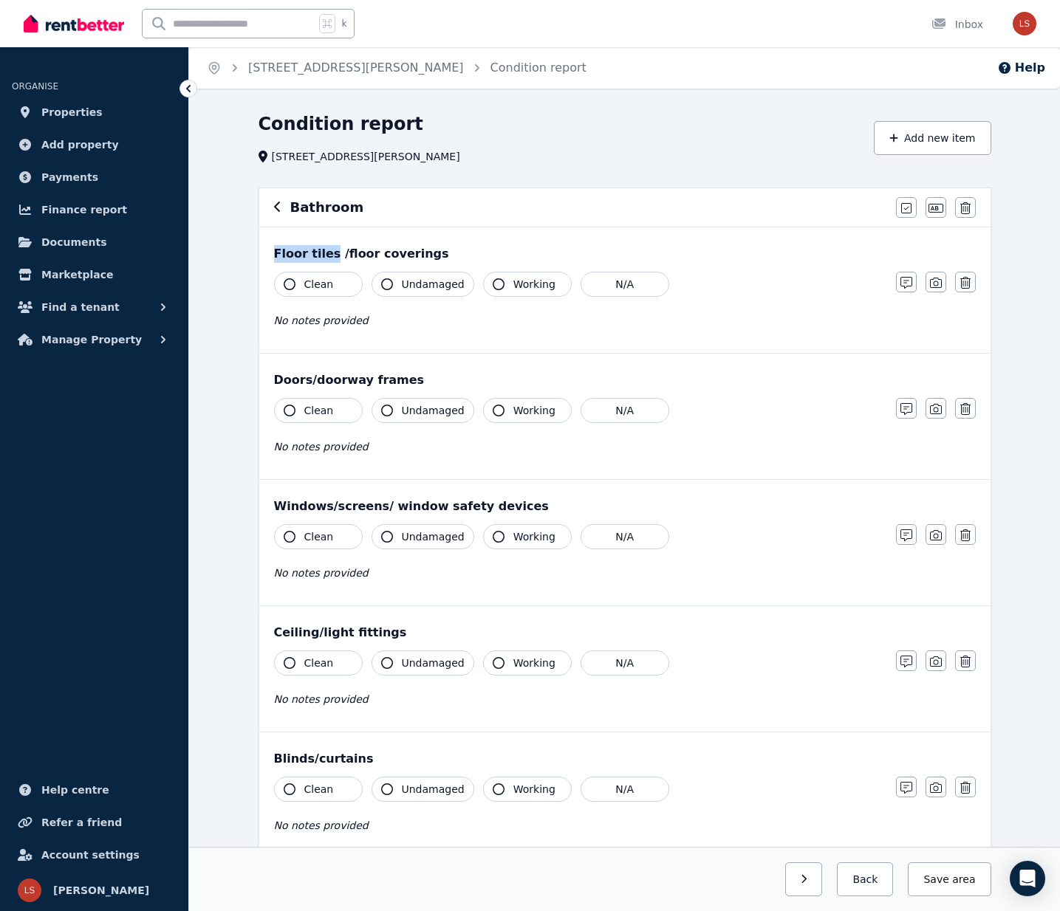
drag, startPoint x: 326, startPoint y: 253, endPoint x: 272, endPoint y: 257, distance: 54.8
click at [272, 257] on div "Floor tiles /floor coverings Clean Undamaged Working N/A No notes provided Note…" at bounding box center [624, 290] width 731 height 126
copy div "Floor tiles"
click at [966, 281] on icon "button" at bounding box center [965, 283] width 10 height 12
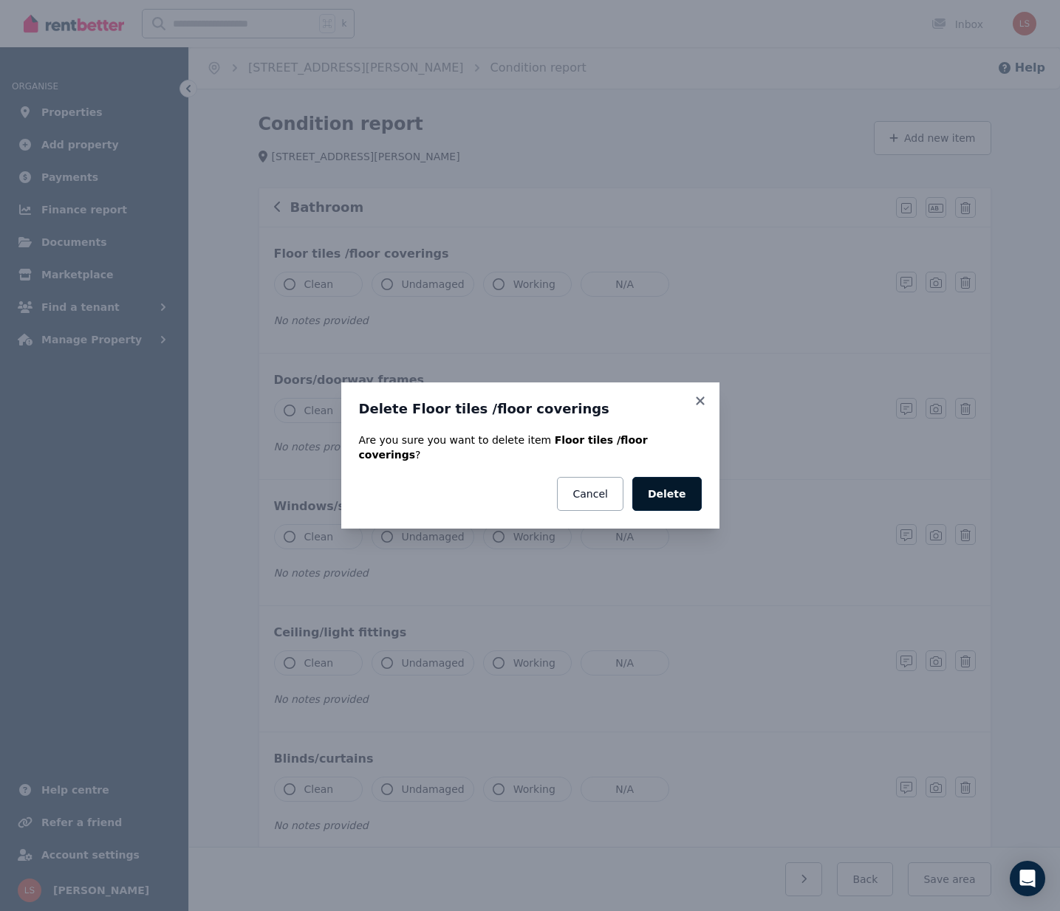
click at [671, 488] on button "Delete" at bounding box center [666, 494] width 69 height 34
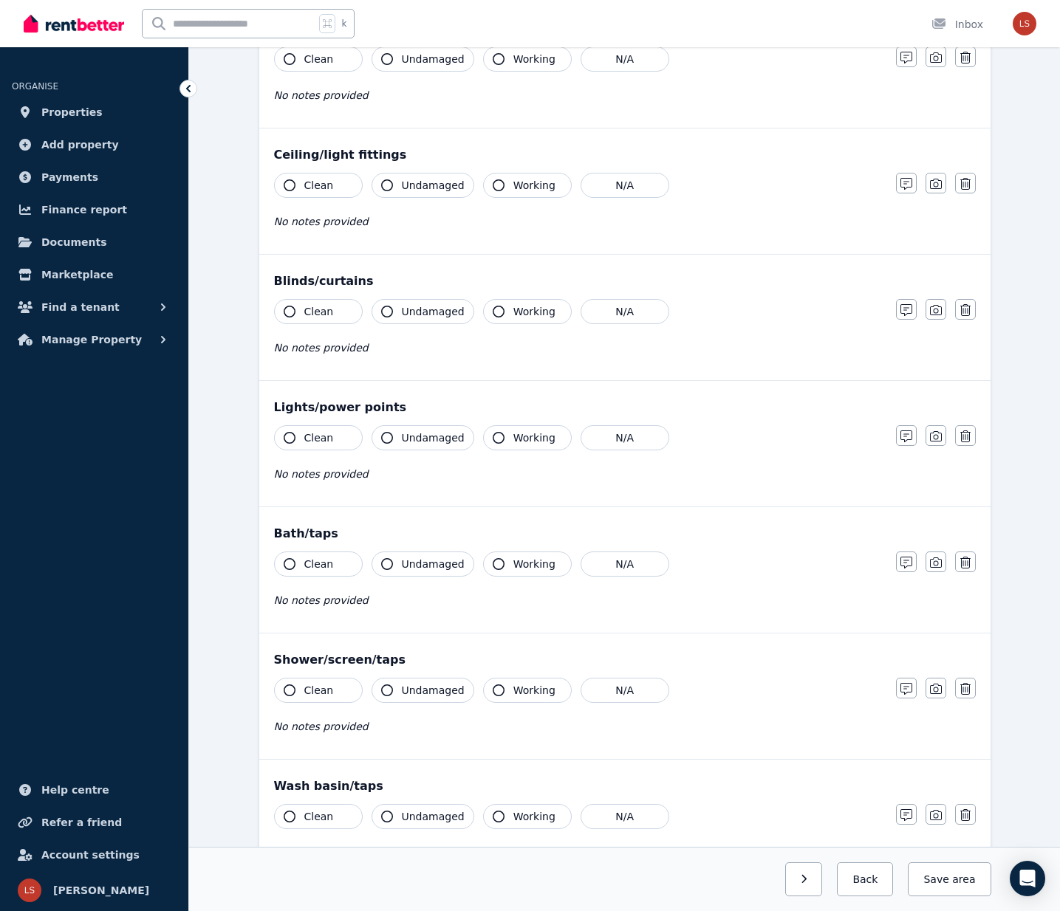
scroll to position [354, 0]
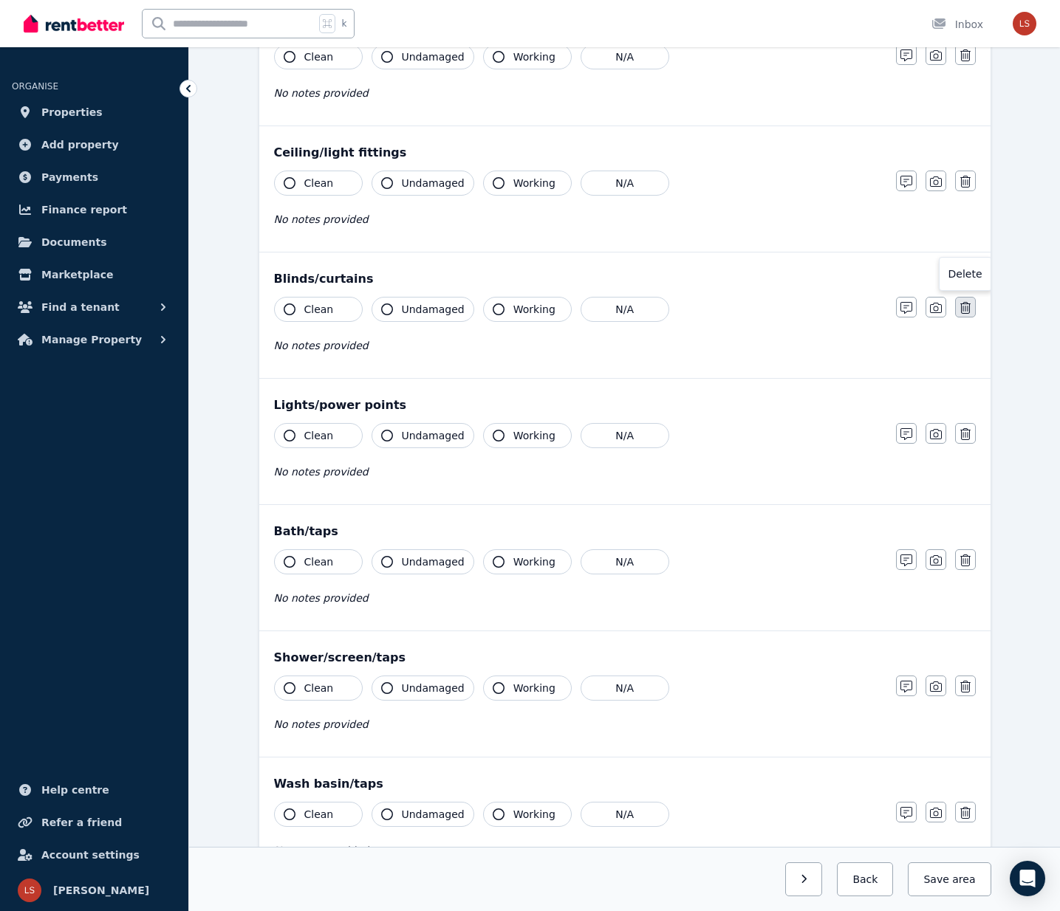
click at [965, 307] on icon "button" at bounding box center [965, 308] width 10 height 12
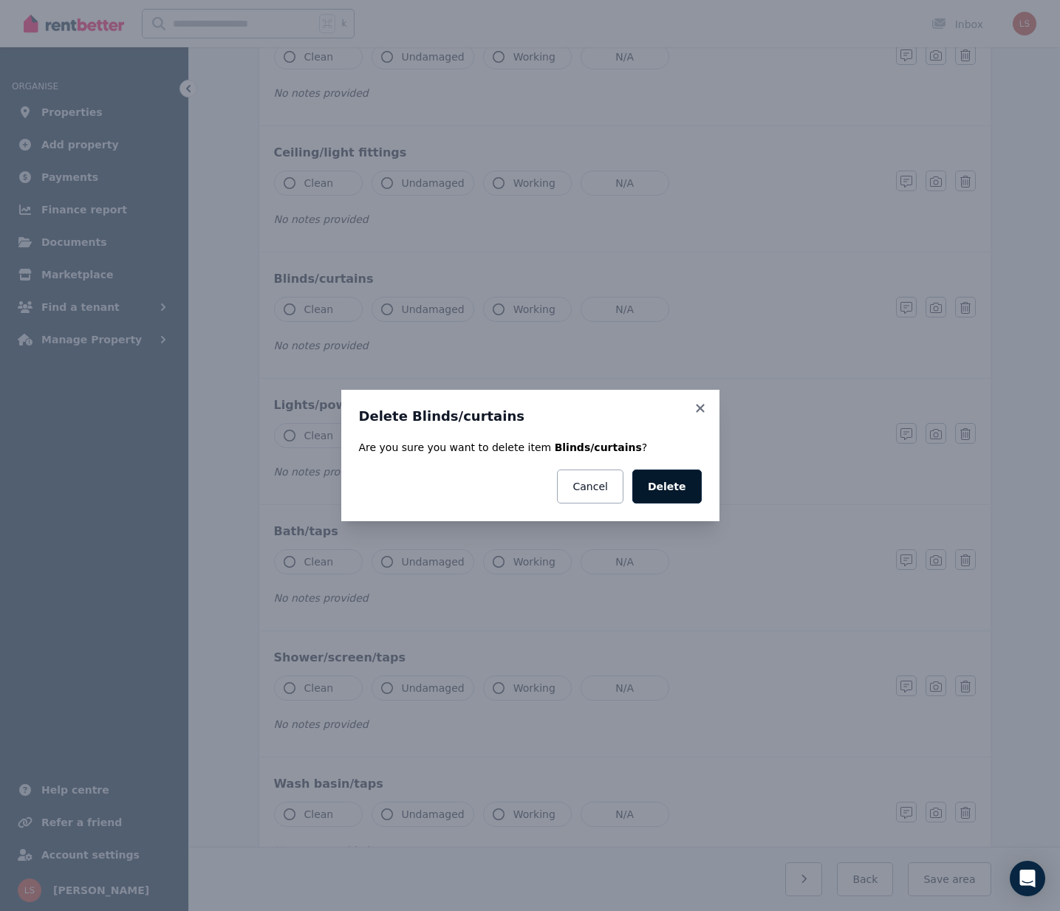
click at [671, 489] on button "Delete" at bounding box center [666, 487] width 69 height 34
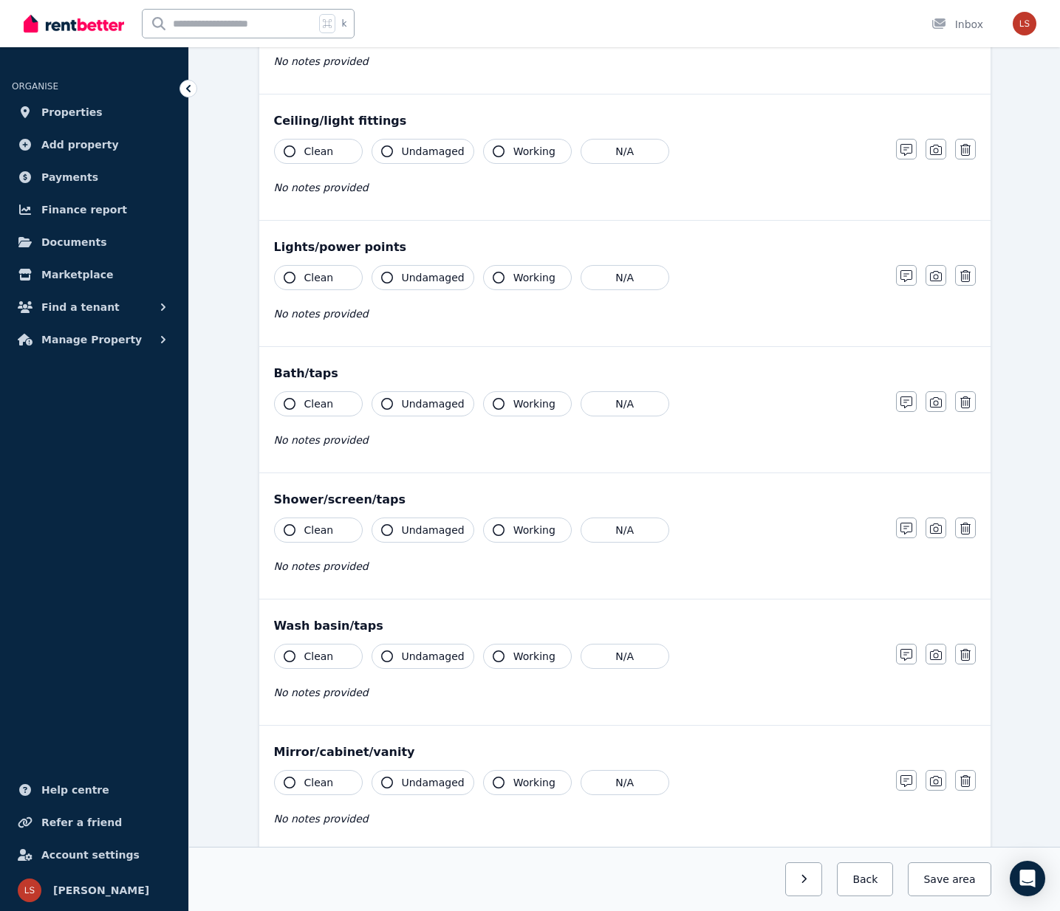
scroll to position [396, 0]
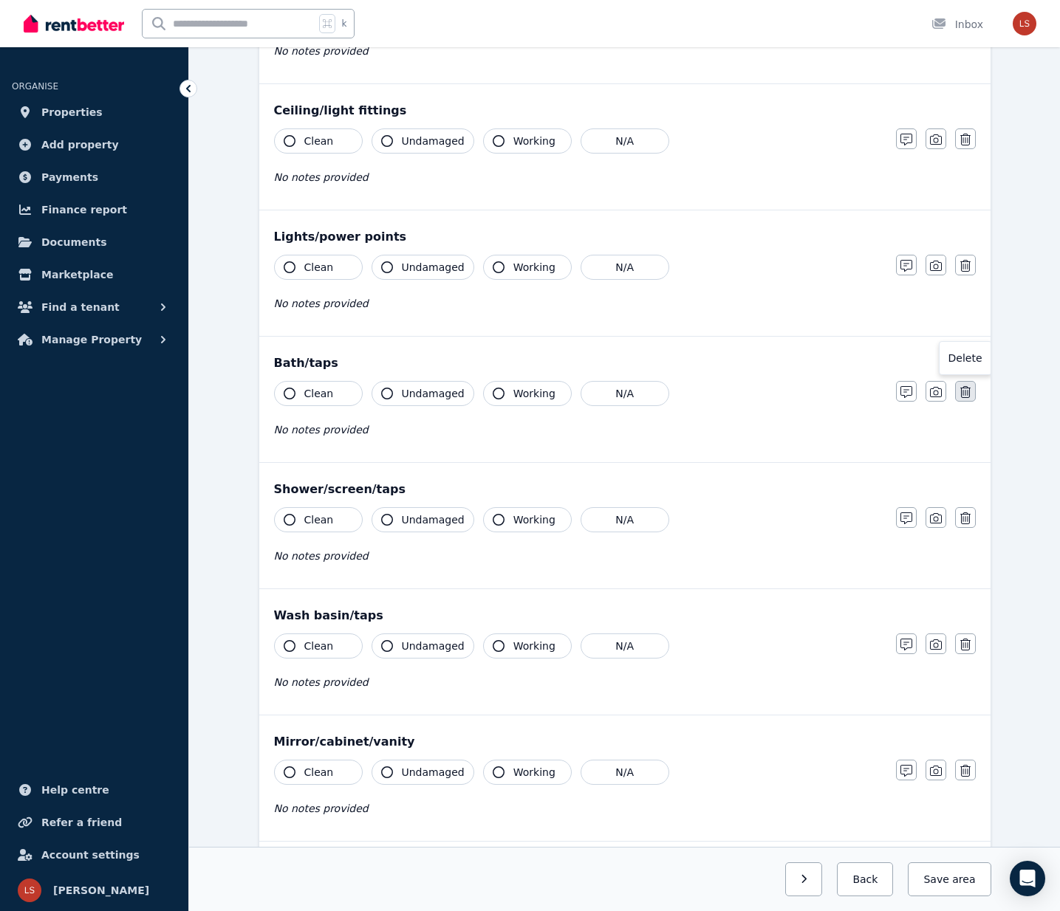
click at [965, 392] on icon "button" at bounding box center [965, 392] width 10 height 12
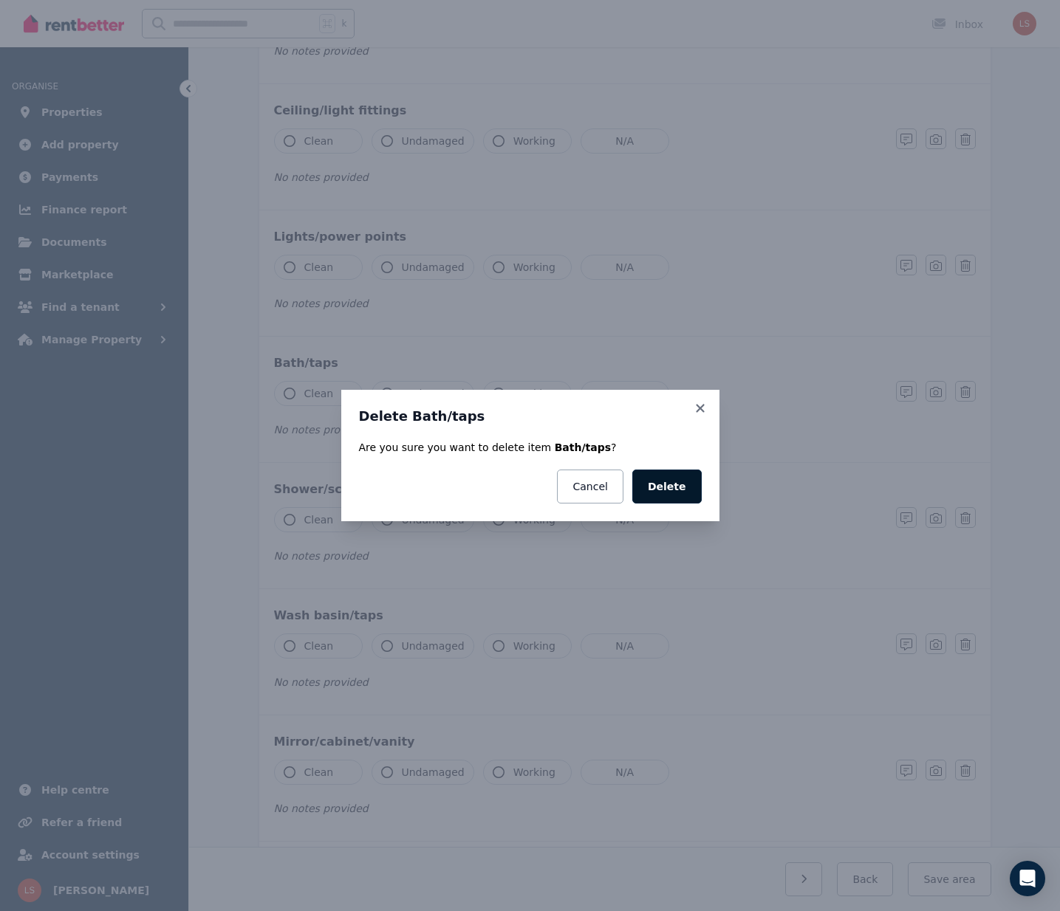
click at [677, 491] on button "Delete" at bounding box center [666, 487] width 69 height 34
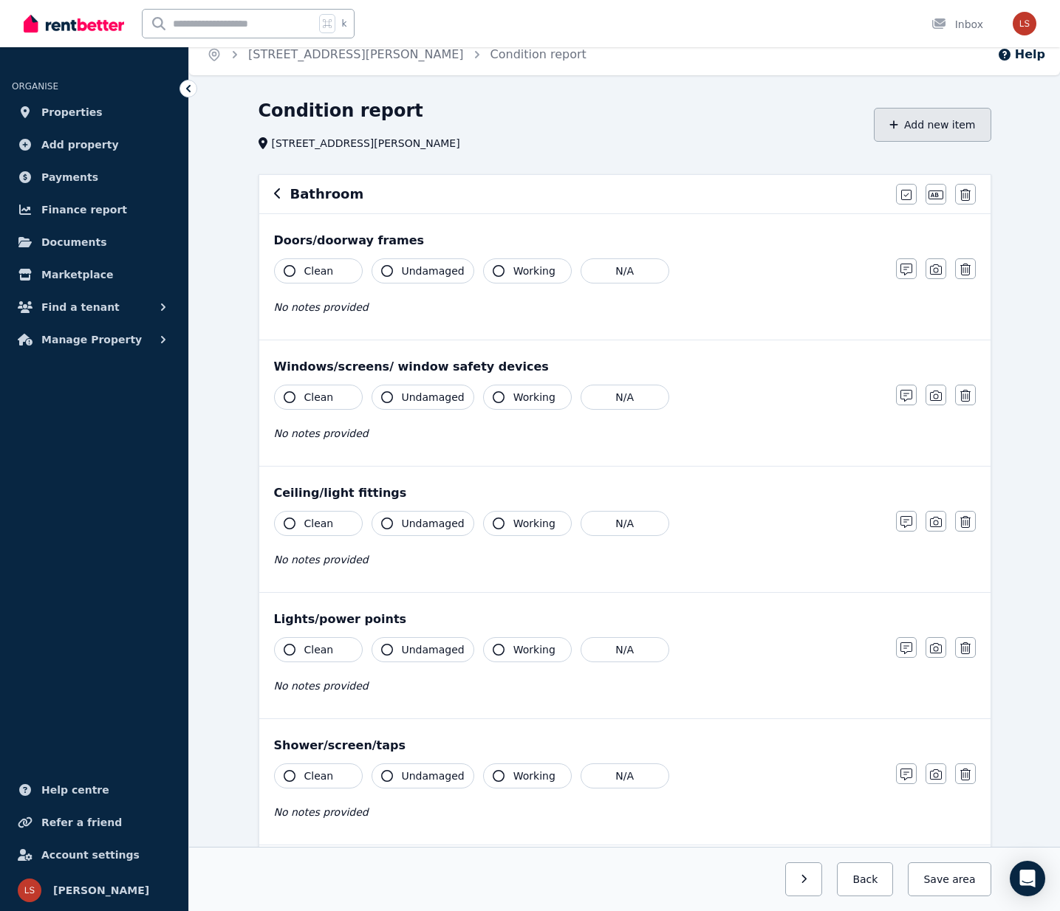
scroll to position [0, 0]
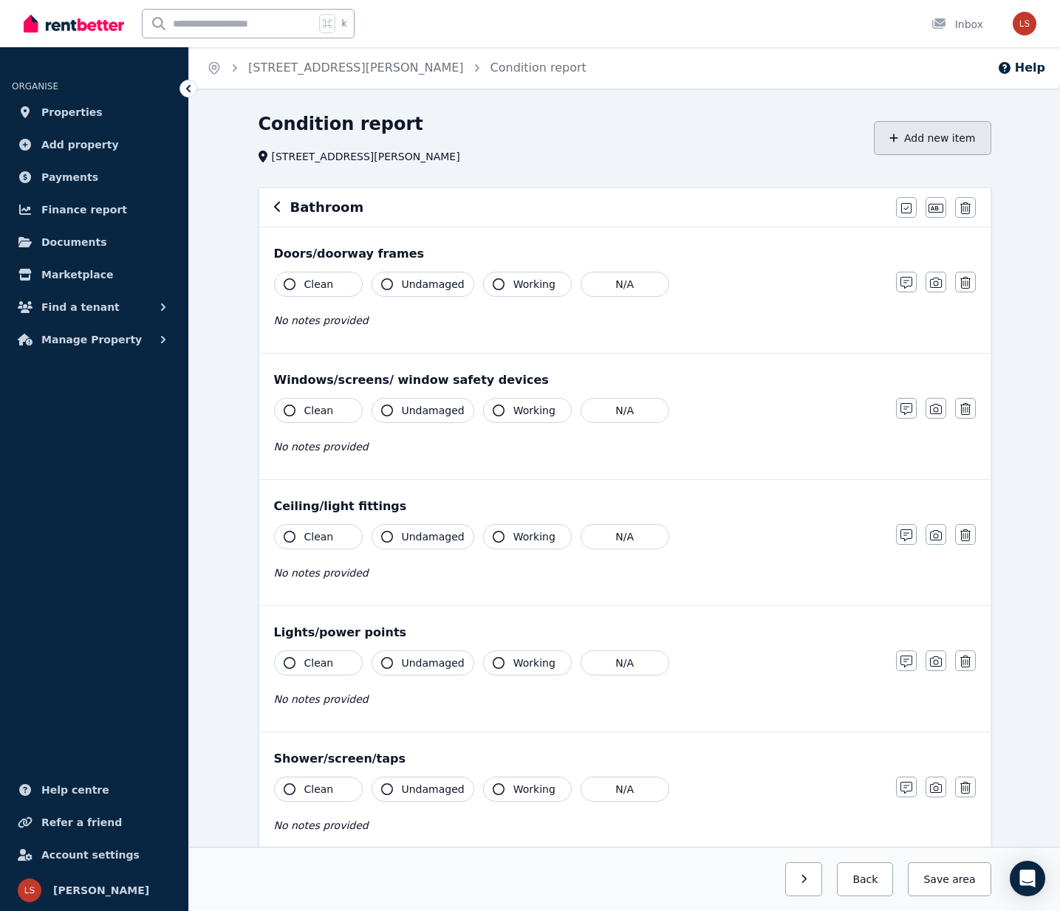
click at [926, 132] on button "Add new item" at bounding box center [932, 138] width 117 height 34
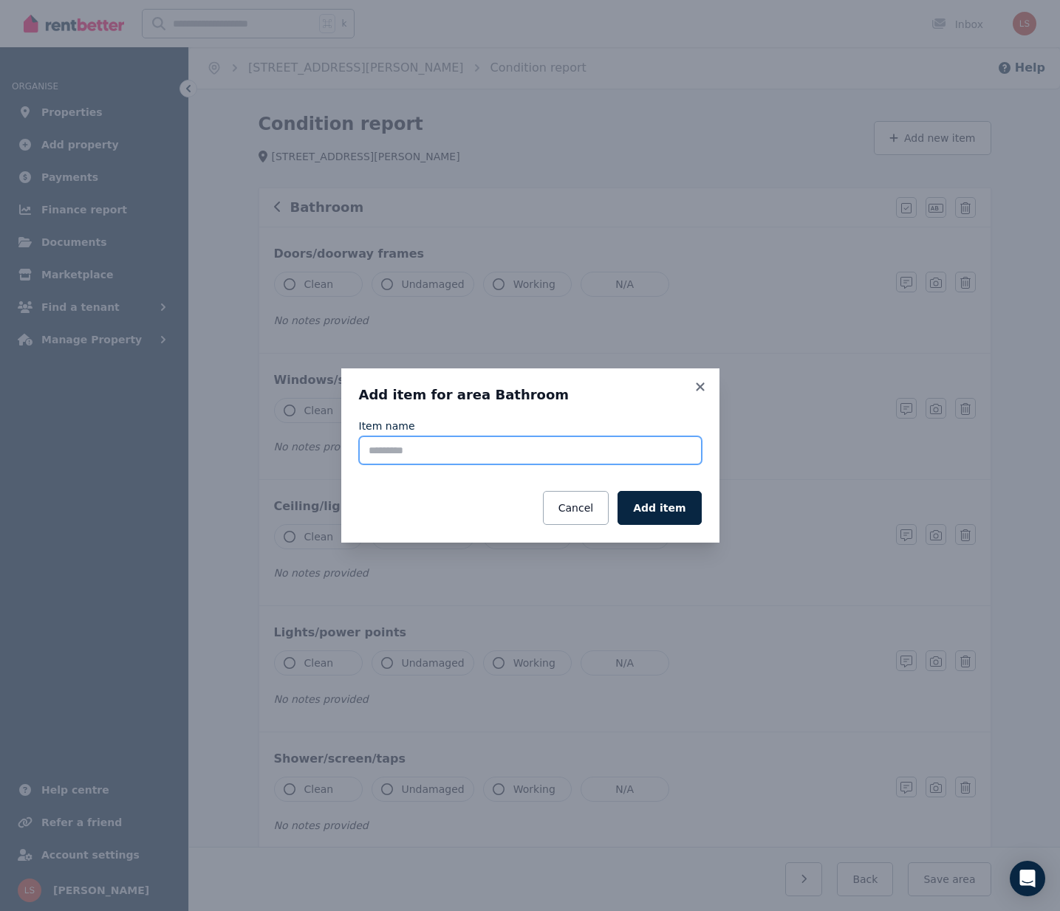
click at [465, 451] on input "Item name" at bounding box center [530, 451] width 343 height 28
paste input "**********"
type input "**********"
click at [668, 518] on button "Add item" at bounding box center [658, 508] width 83 height 34
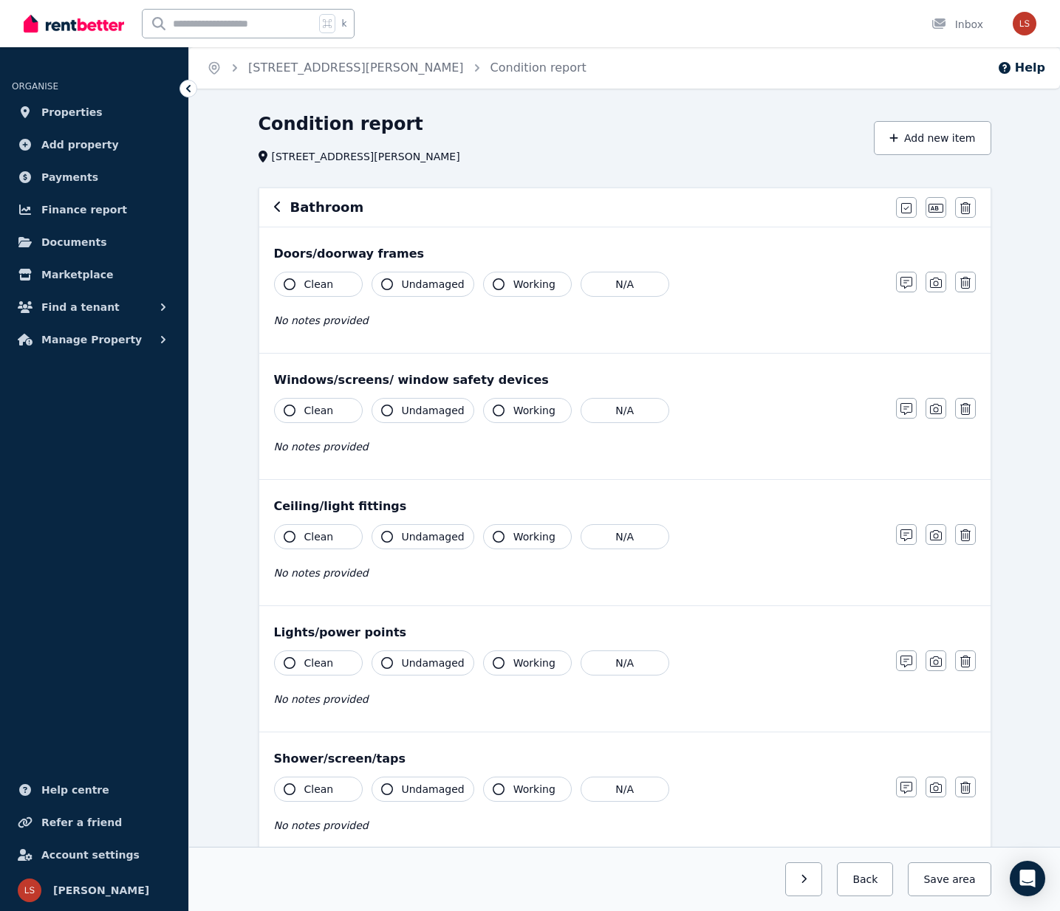
click at [936, 144] on button "Add new item" at bounding box center [932, 138] width 117 height 34
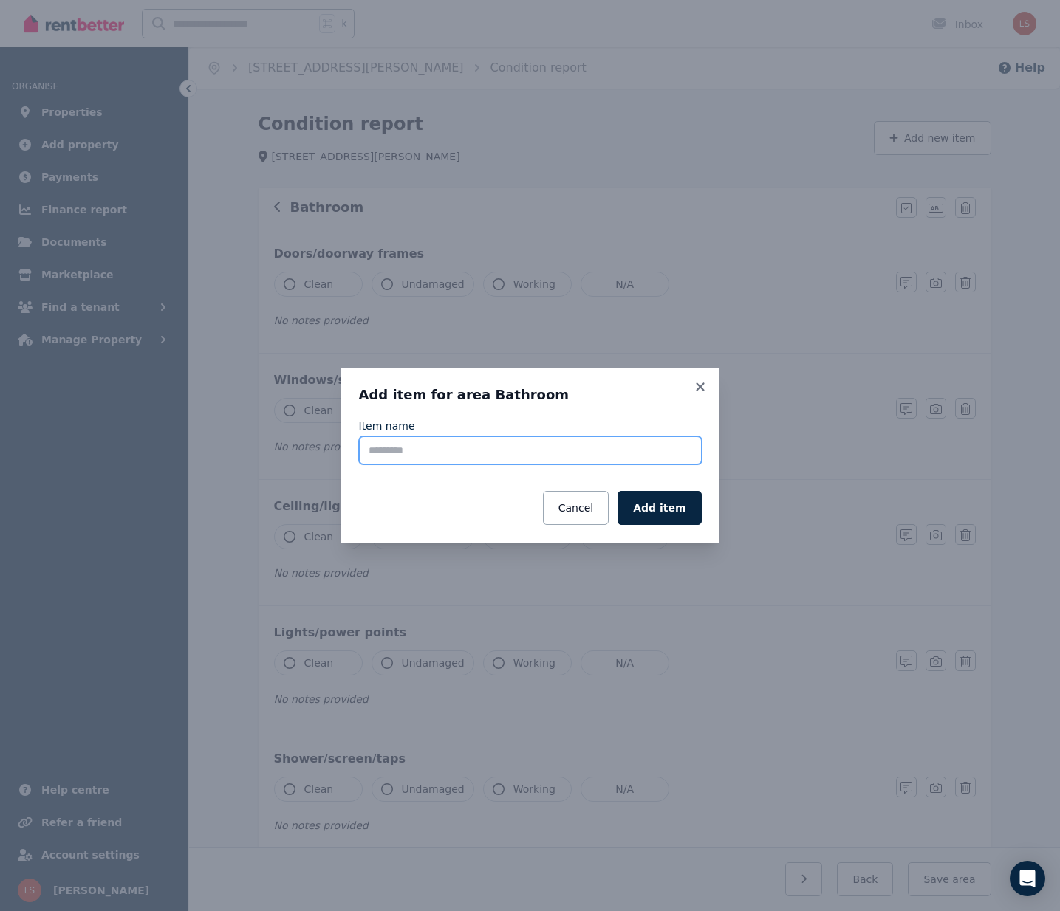
click at [526, 443] on input "Item name" at bounding box center [530, 451] width 343 height 28
type input "****"
click at [662, 516] on button "Add item" at bounding box center [658, 508] width 83 height 34
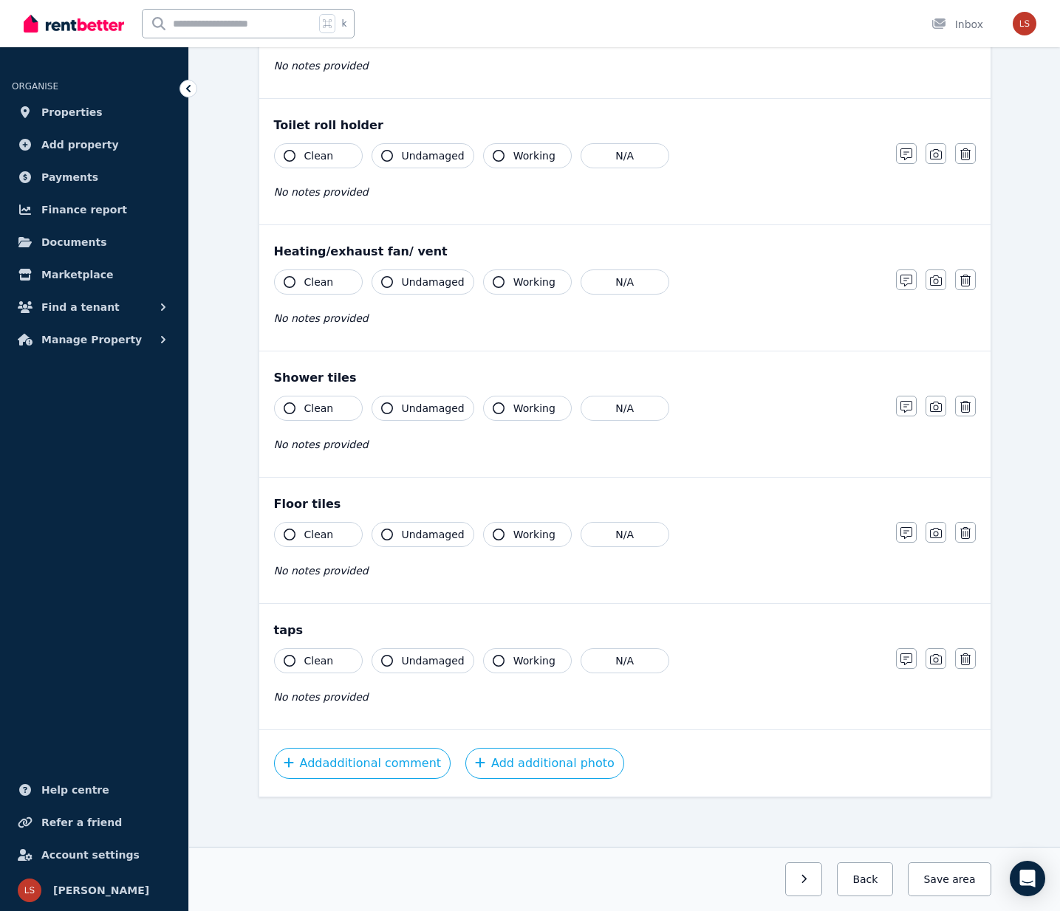
scroll to position [1269, 0]
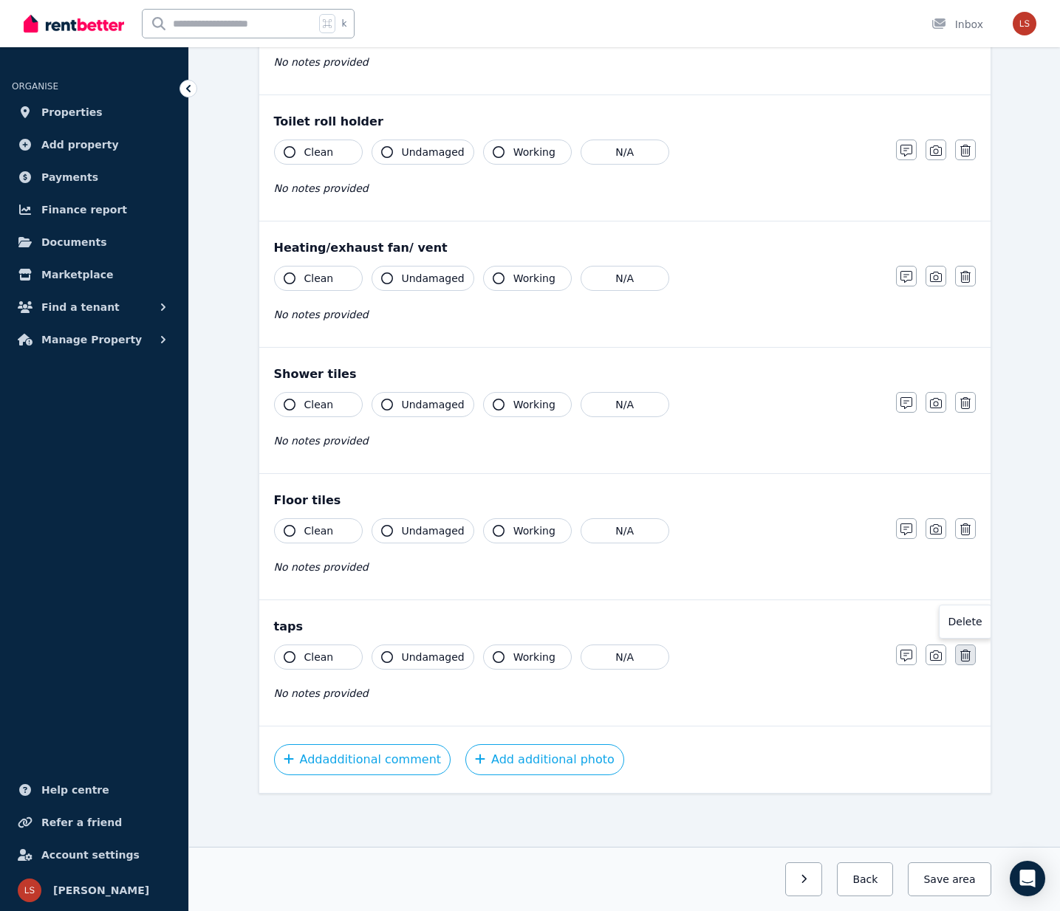
click at [965, 649] on button "button" at bounding box center [965, 655] width 21 height 21
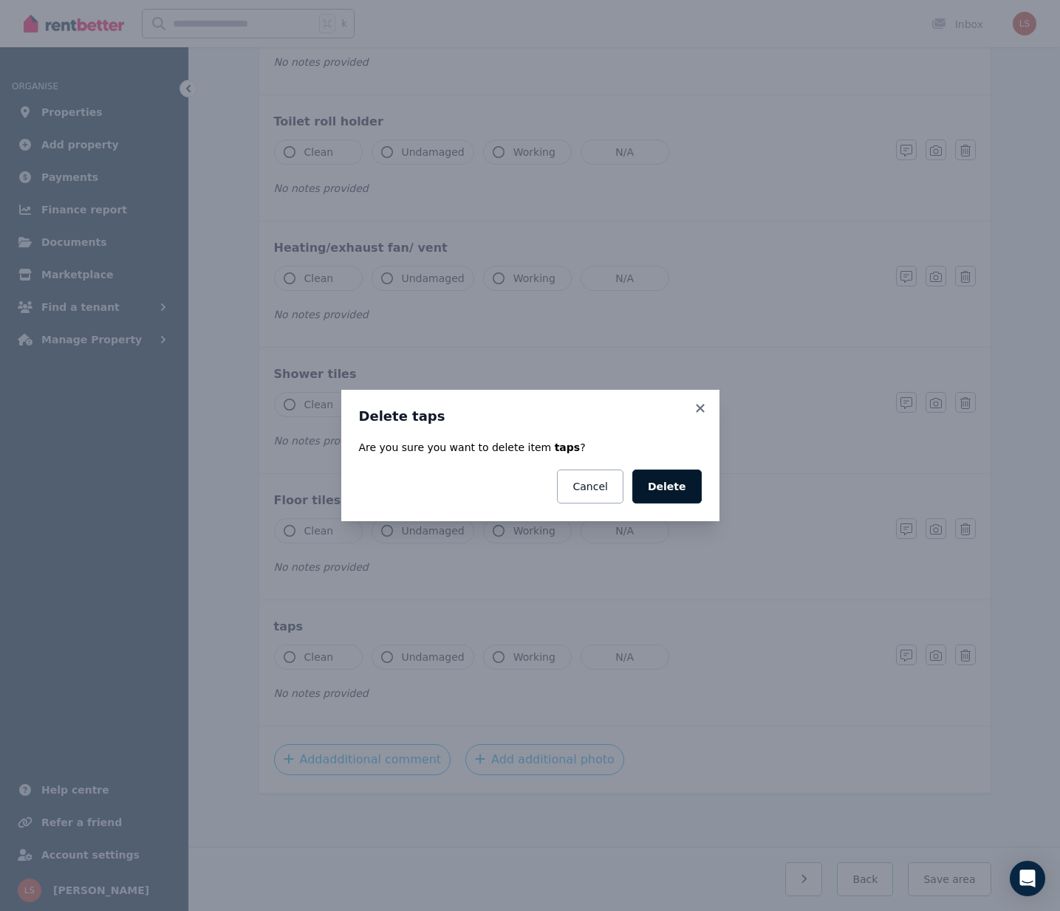
click at [665, 485] on button "Delete" at bounding box center [666, 487] width 69 height 34
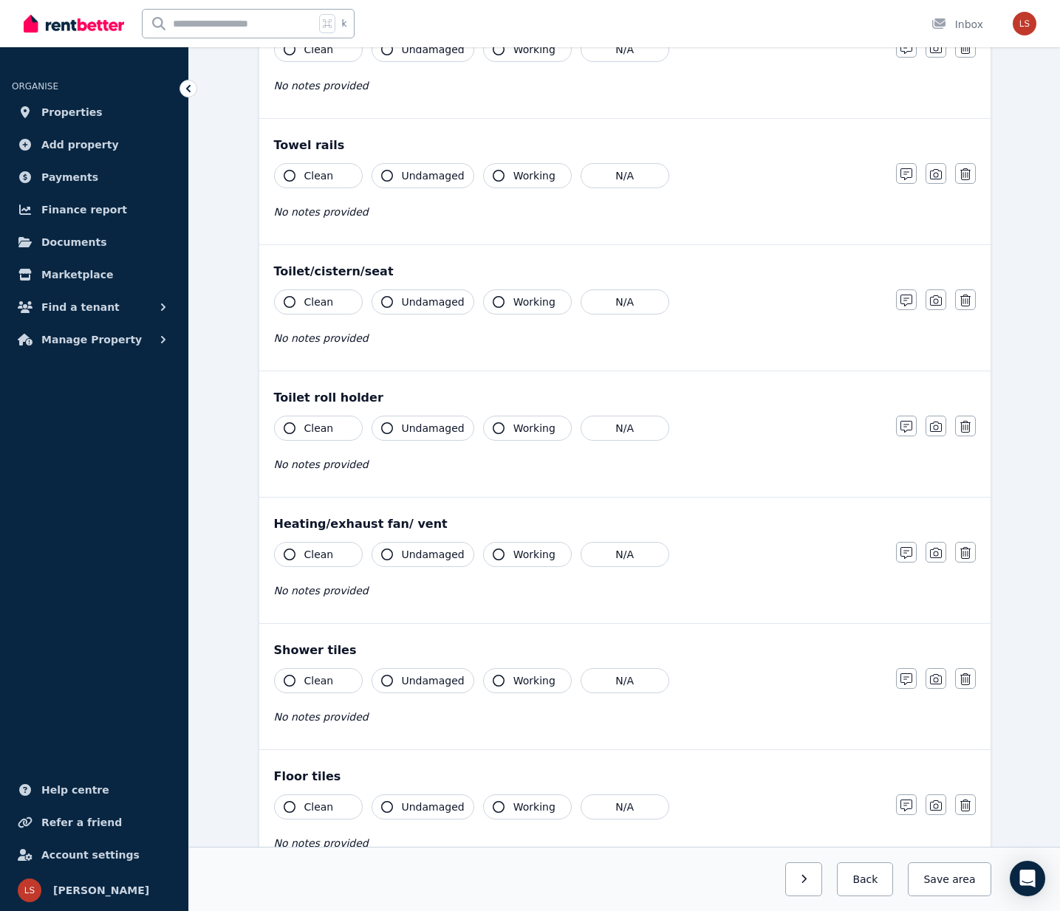
scroll to position [995, 0]
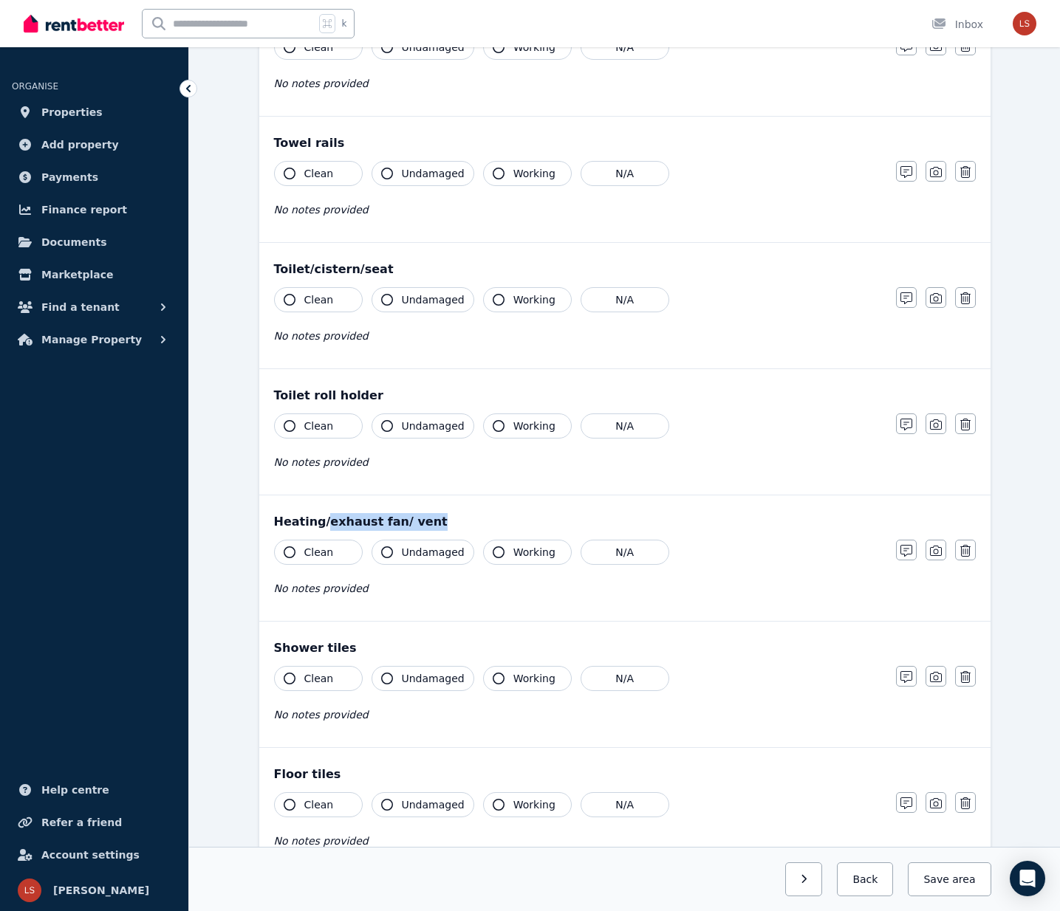
drag, startPoint x: 422, startPoint y: 519, endPoint x: 323, endPoint y: 524, distance: 99.8
click at [323, 524] on div "Heating/exhaust fan/ vent" at bounding box center [625, 522] width 702 height 18
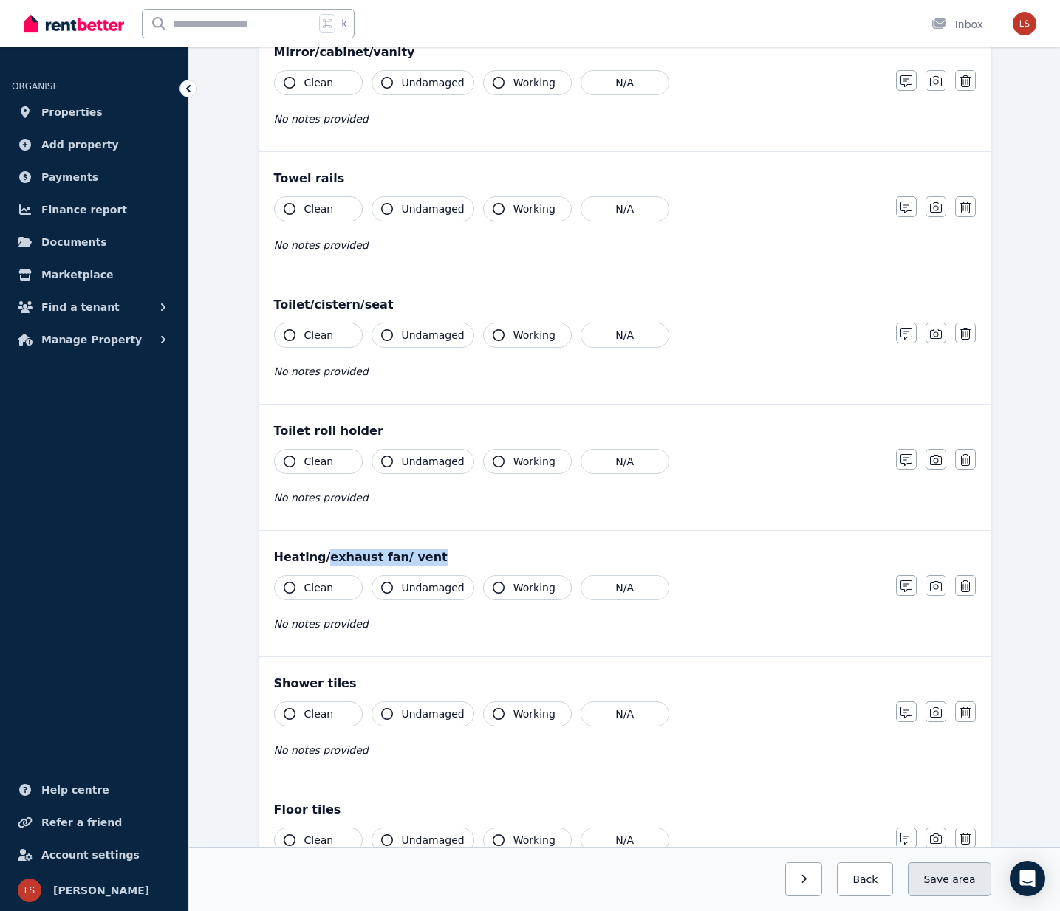
scroll to position [963, 0]
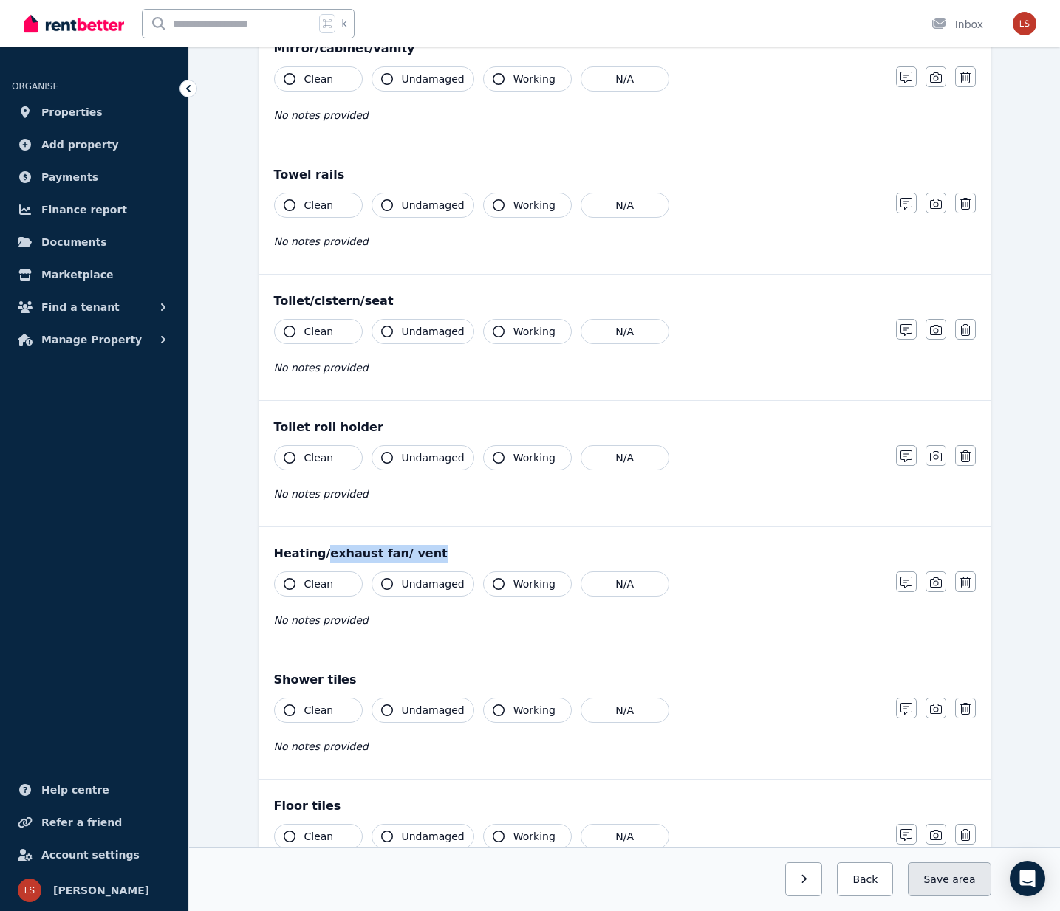
click at [928, 875] on button "Save area" at bounding box center [949, 880] width 83 height 34
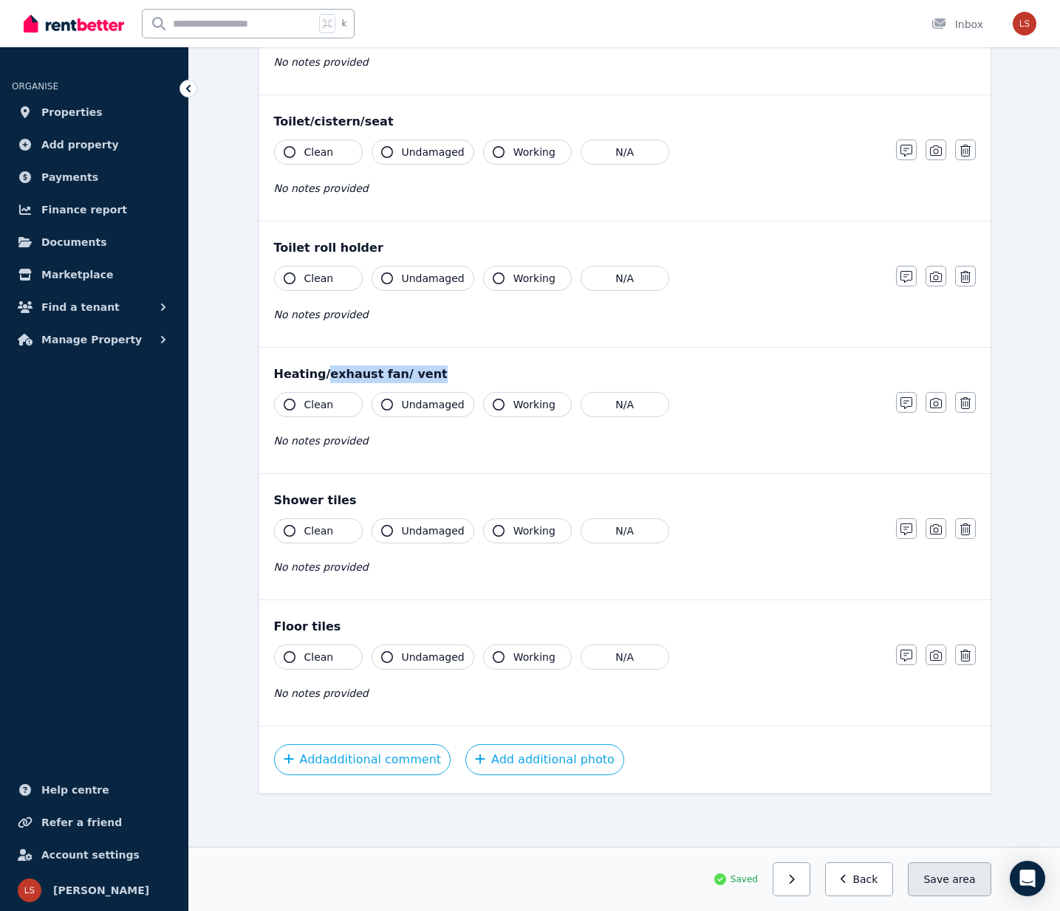
click at [932, 877] on button "Save area" at bounding box center [949, 880] width 83 height 34
click at [863, 878] on button "Back" at bounding box center [859, 880] width 69 height 34
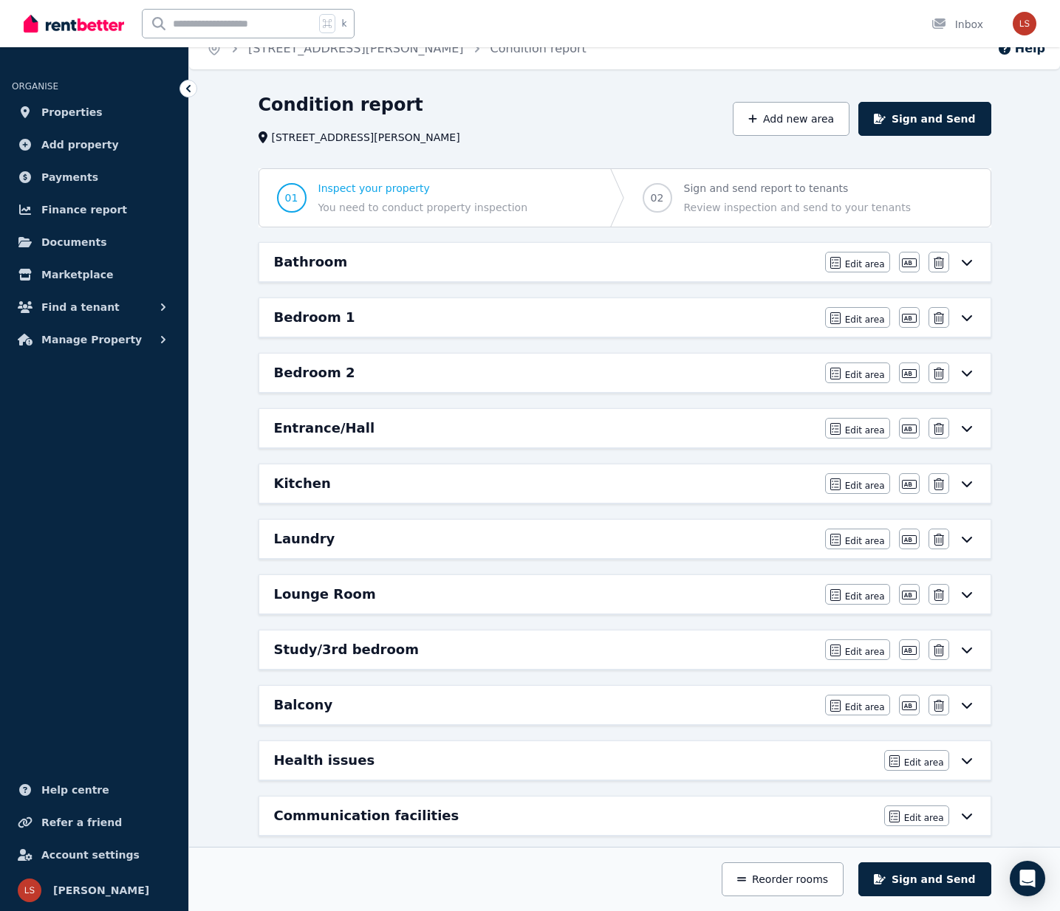
scroll to position [0, 0]
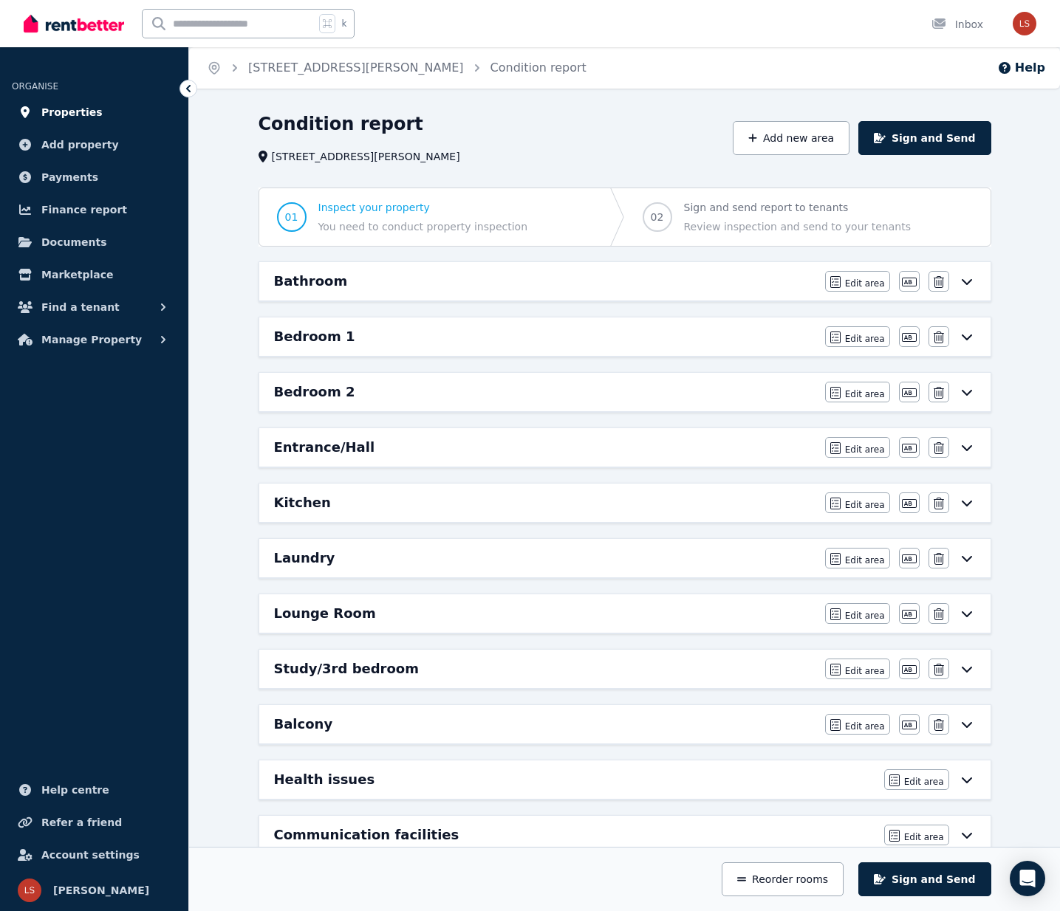
click at [72, 109] on span "Properties" at bounding box center [71, 112] width 61 height 18
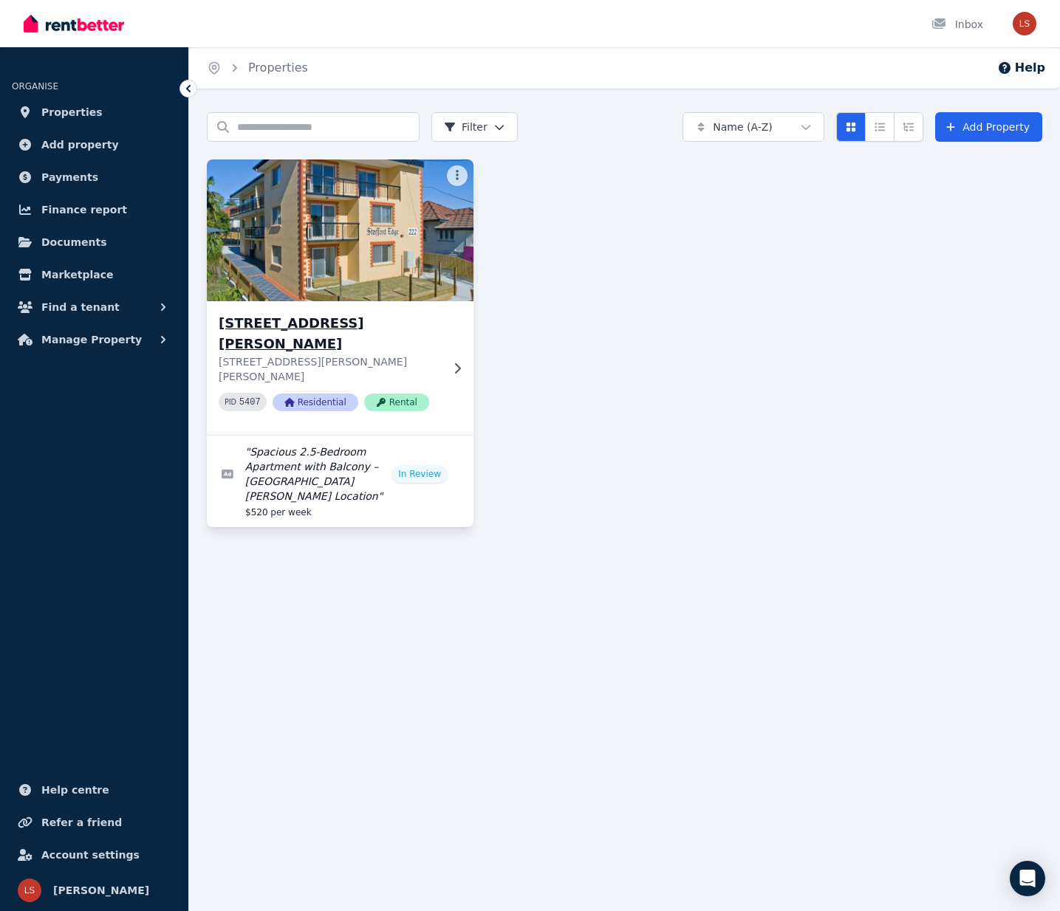
click at [464, 363] on icon at bounding box center [457, 369] width 15 height 12
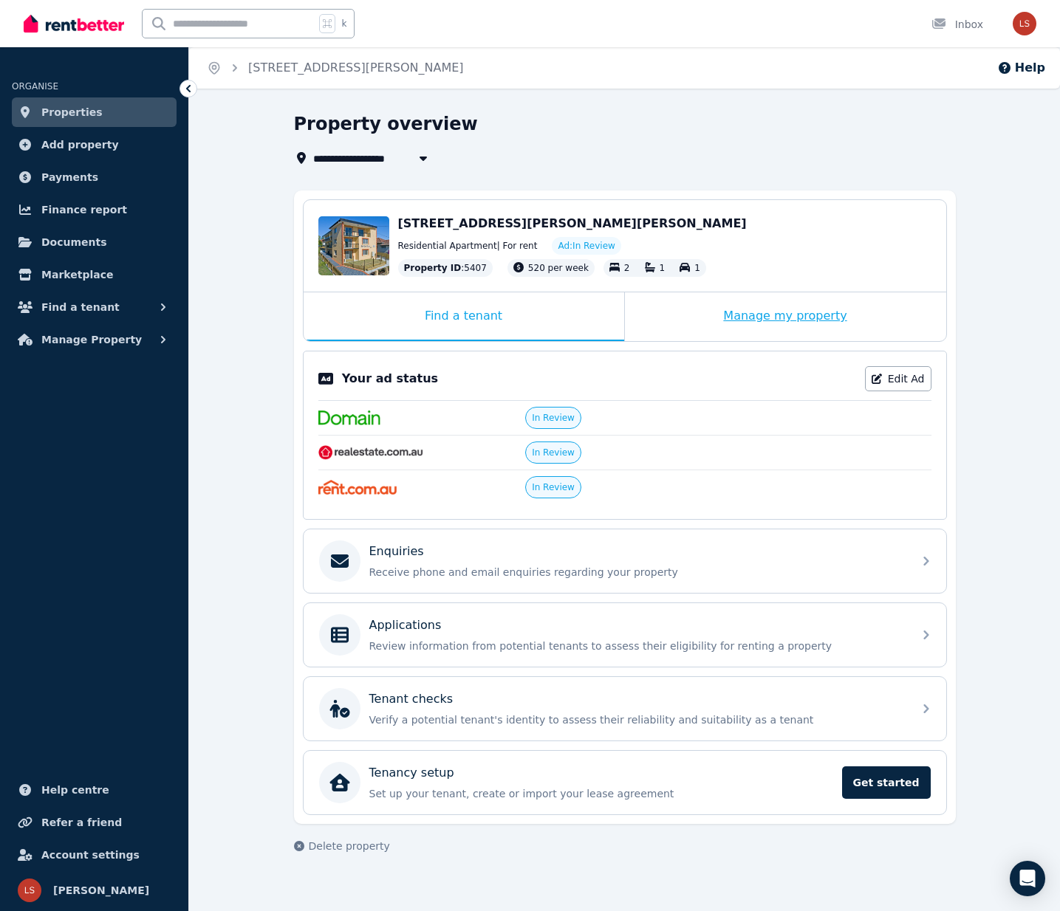
click at [761, 311] on div "Manage my property" at bounding box center [785, 316] width 321 height 49
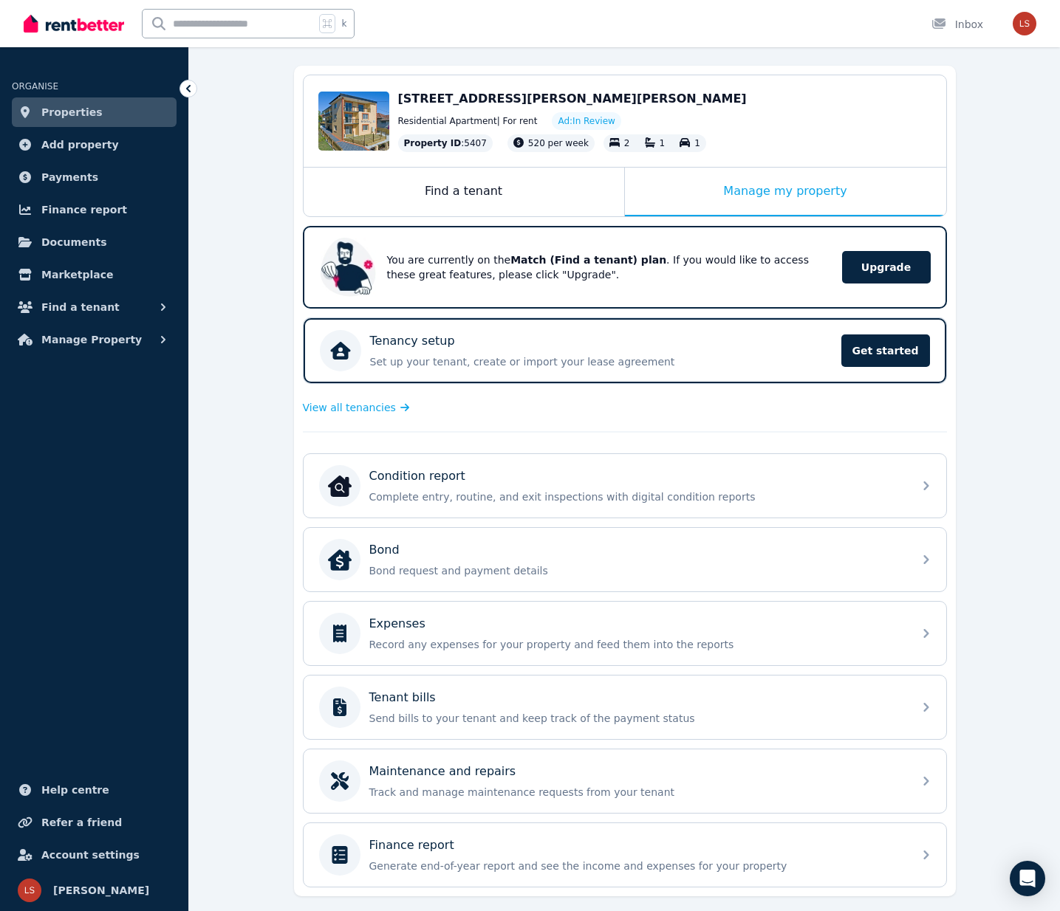
scroll to position [133, 0]
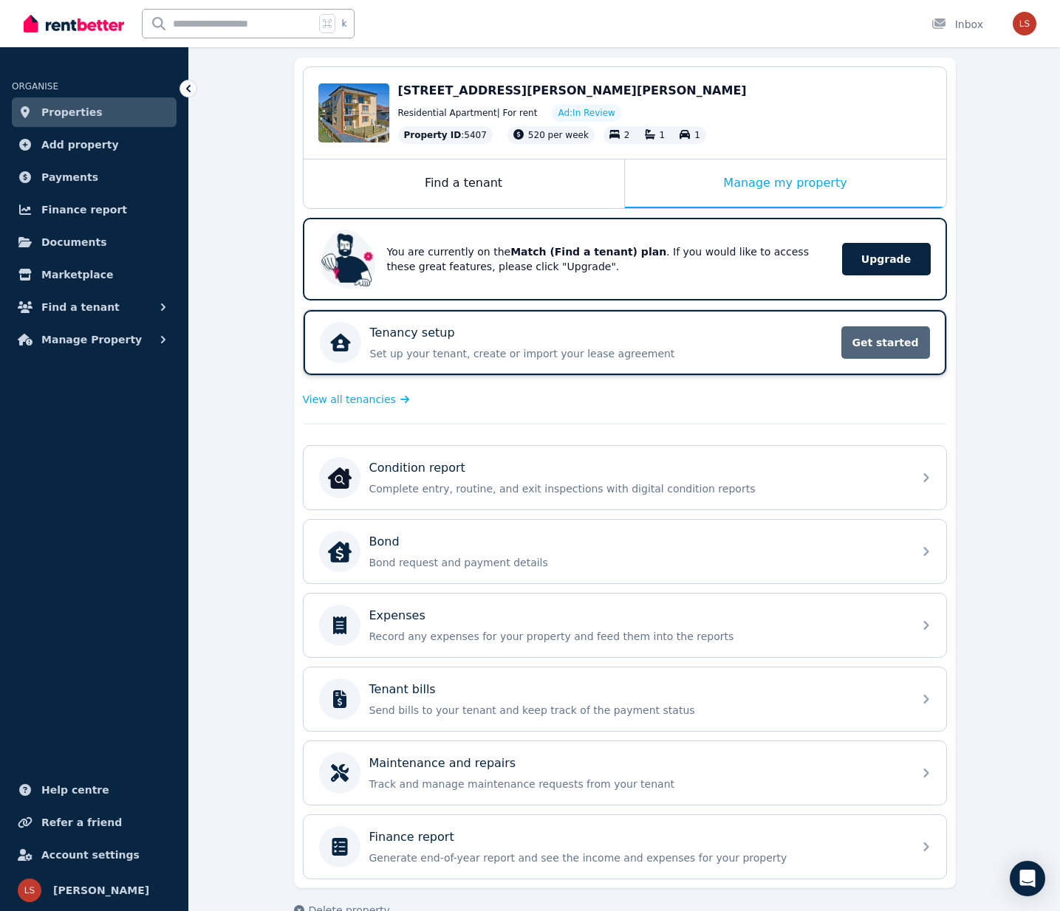
click at [898, 353] on span "Get started" at bounding box center [885, 342] width 89 height 32
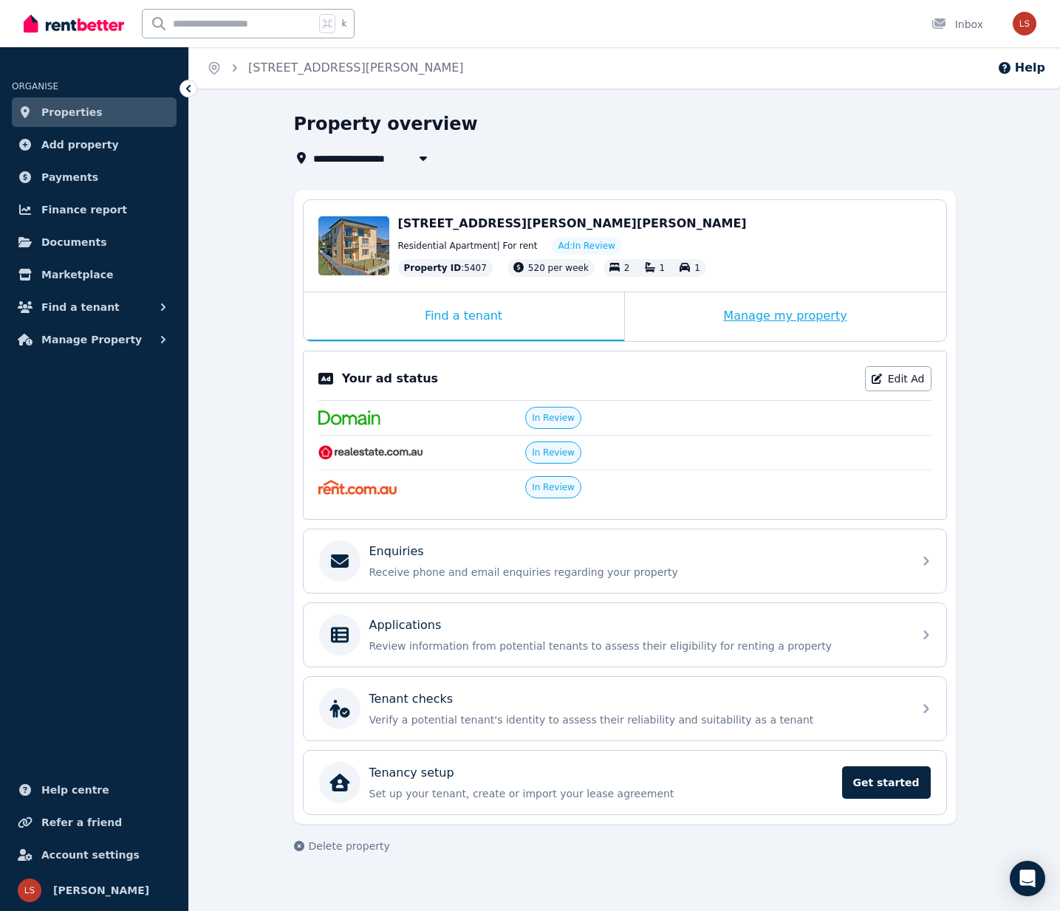
click at [823, 314] on div "Manage my property" at bounding box center [785, 316] width 321 height 49
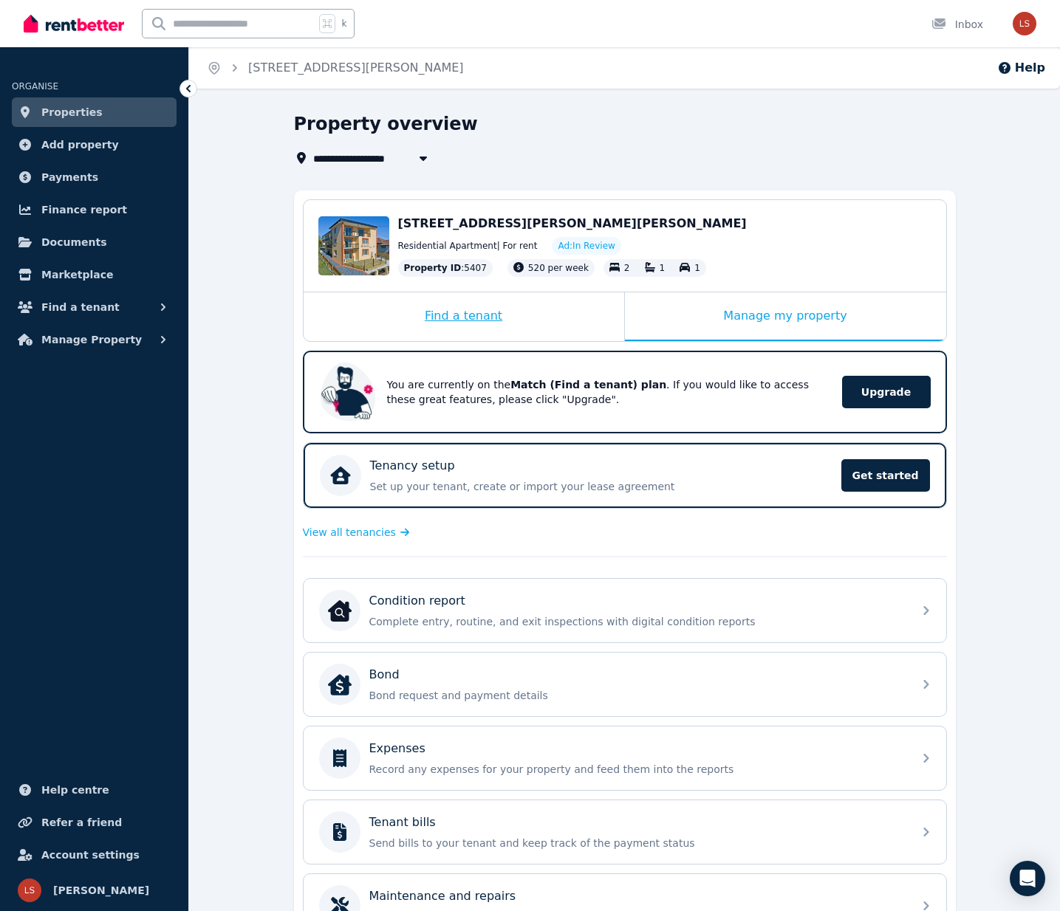
click at [485, 312] on div "Find a tenant" at bounding box center [464, 316] width 321 height 49
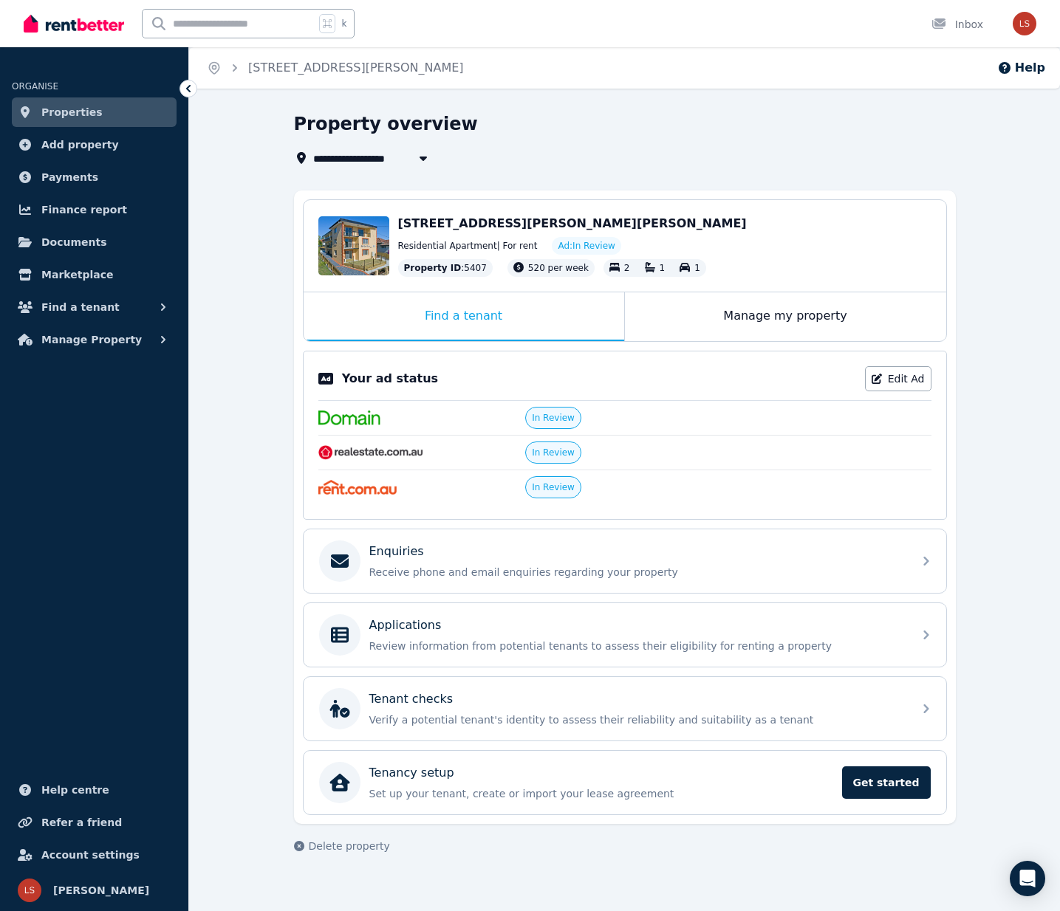
click at [422, 154] on icon "button" at bounding box center [423, 158] width 15 height 12
type input "**********"
click at [422, 154] on icon "button" at bounding box center [423, 158] width 15 height 12
click at [492, 212] on div "Edit [STREET_ADDRESS][PERSON_NAME][PERSON_NAME] Residential Apartment | For ren…" at bounding box center [625, 246] width 643 height 92
click at [903, 377] on link "Edit Ad" at bounding box center [898, 378] width 66 height 25
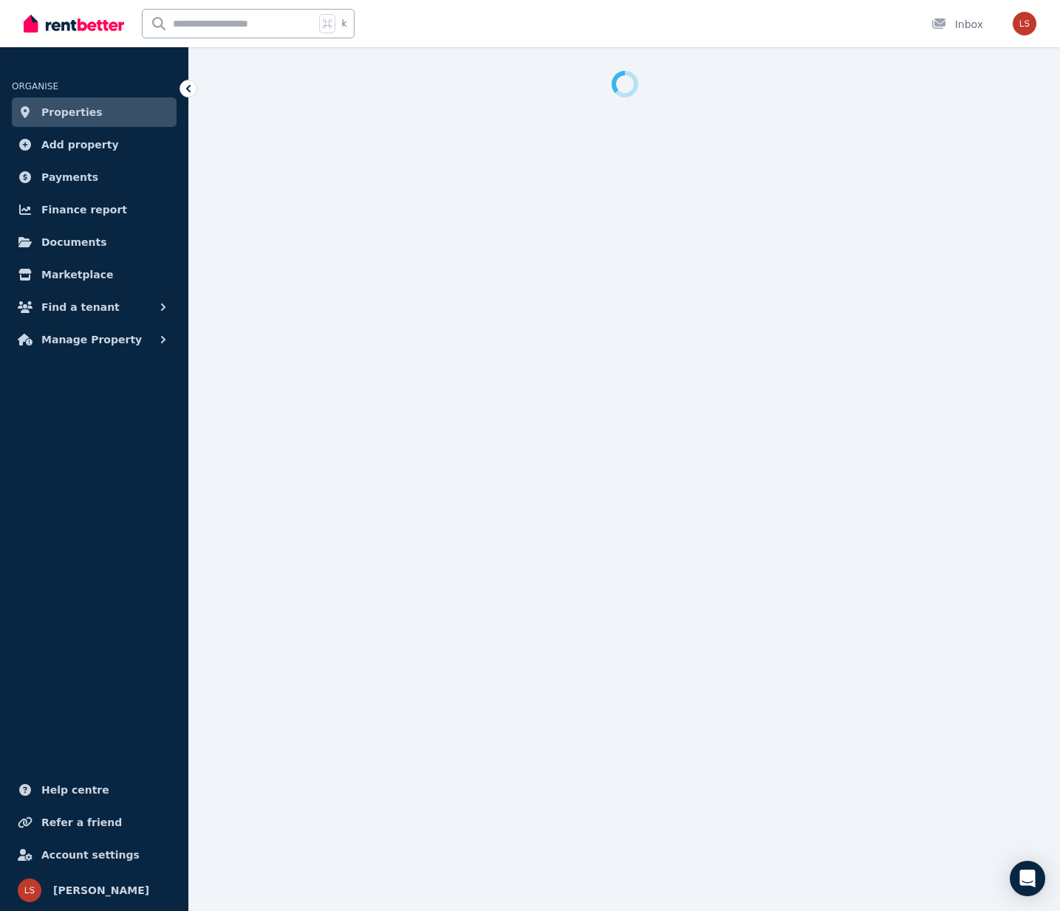
select select "***"
select select "**********"
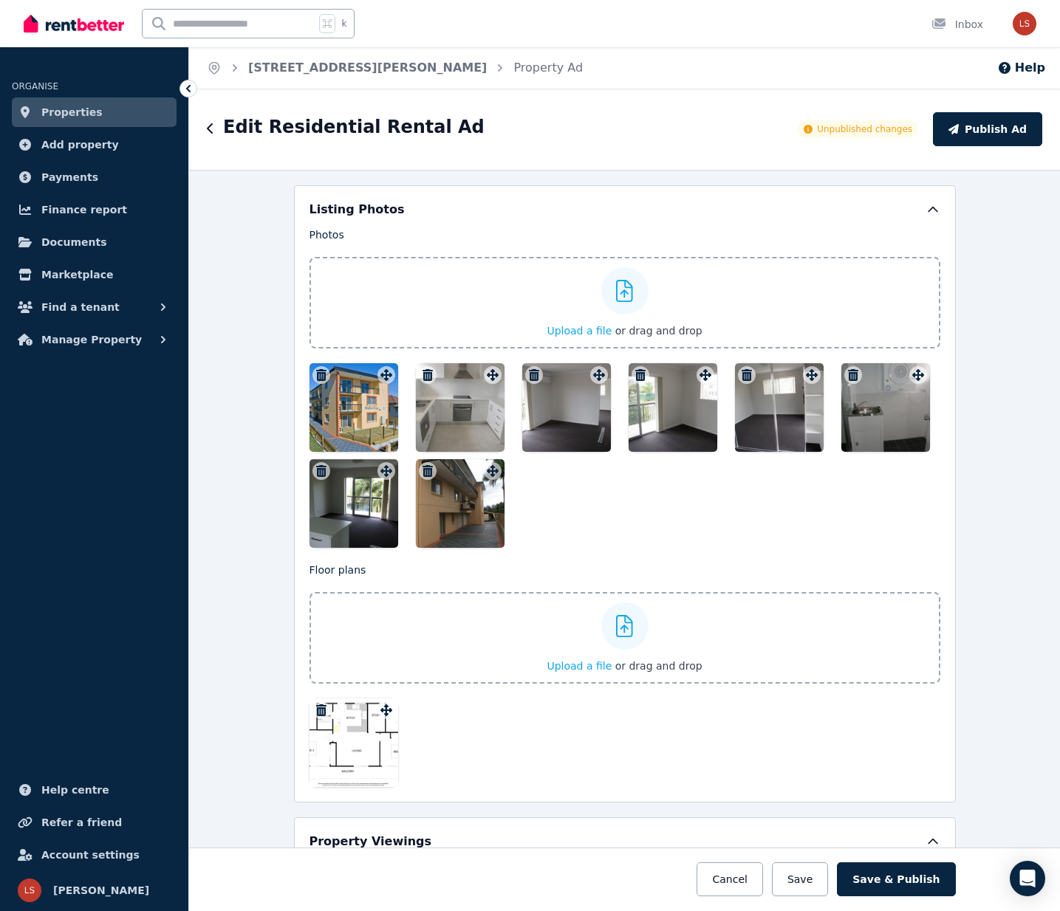
scroll to position [1830, 0]
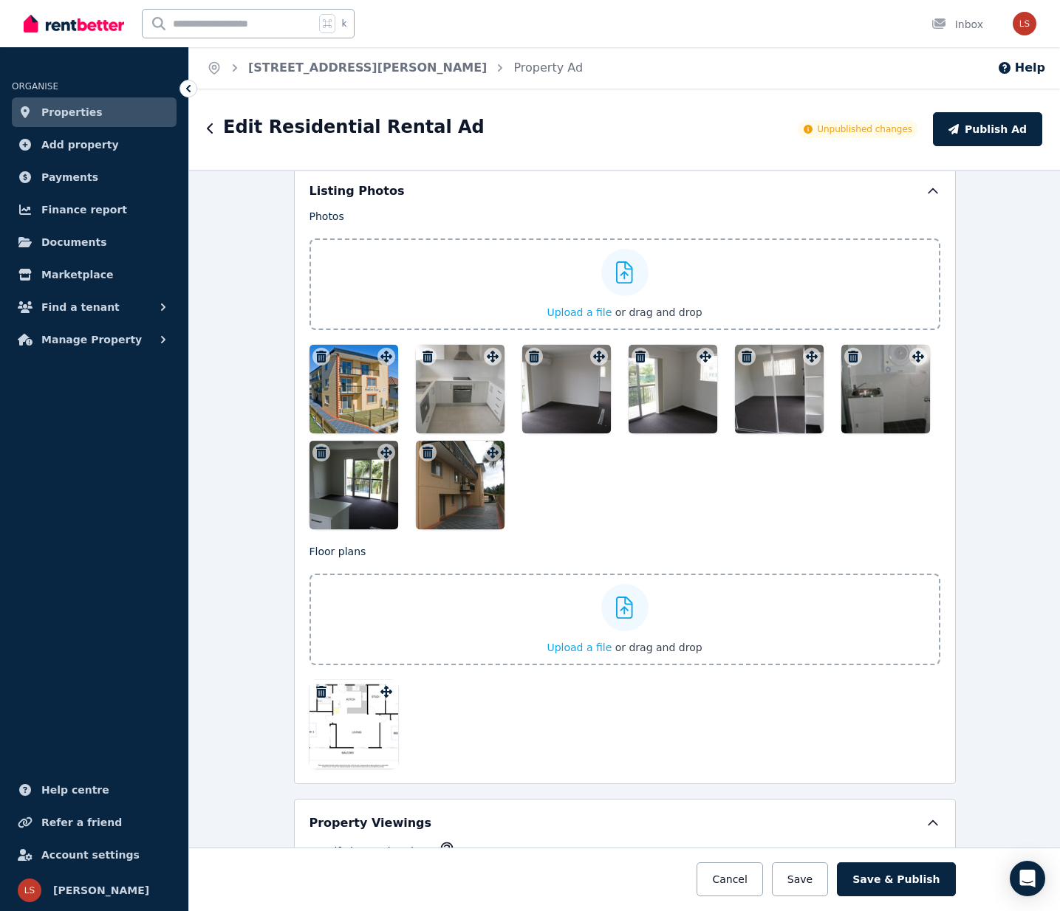
click at [465, 394] on div at bounding box center [460, 389] width 89 height 89
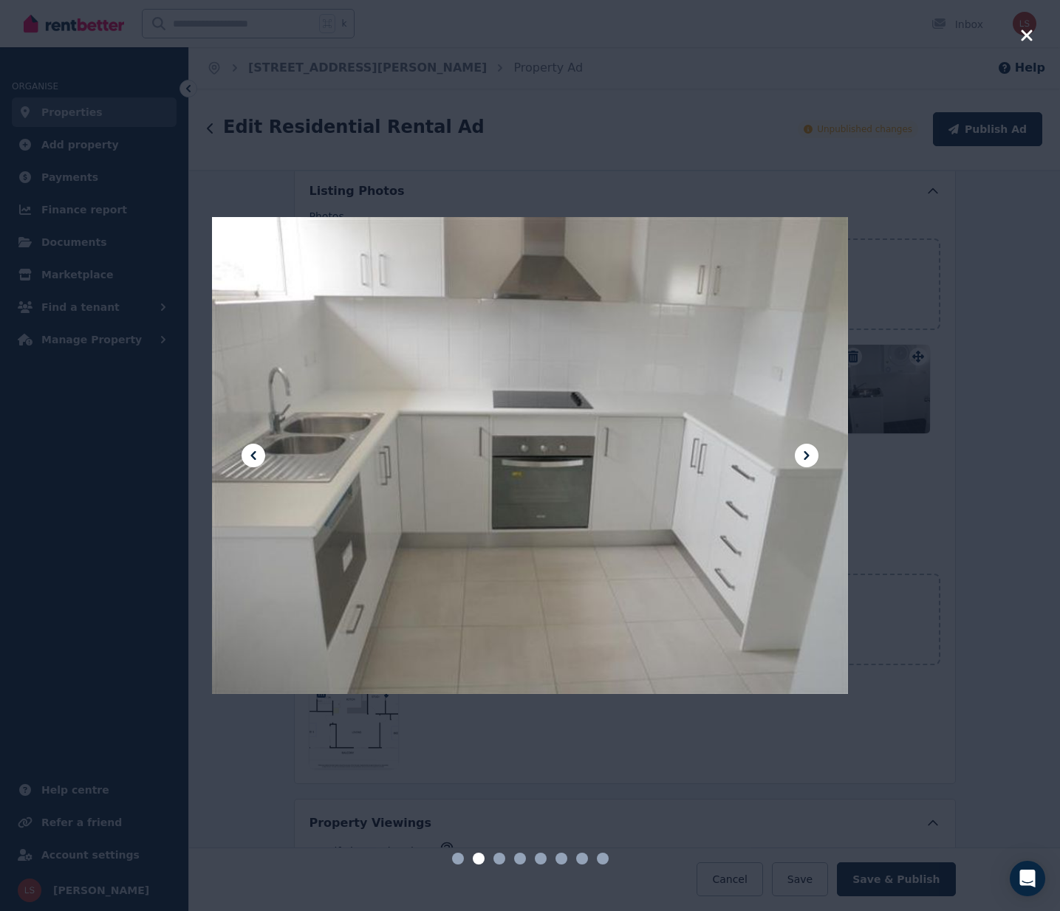
click at [806, 453] on icon at bounding box center [806, 455] width 5 height 9
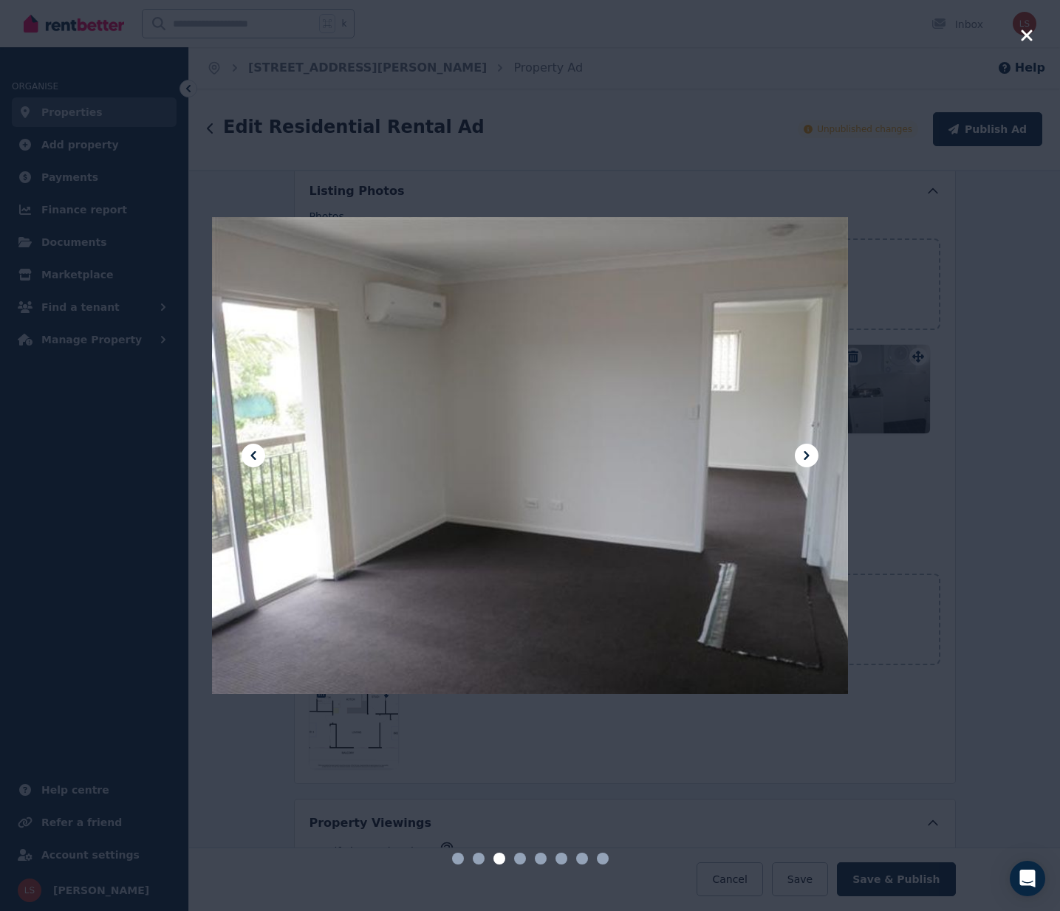
click at [245, 453] on icon at bounding box center [253, 456] width 18 height 18
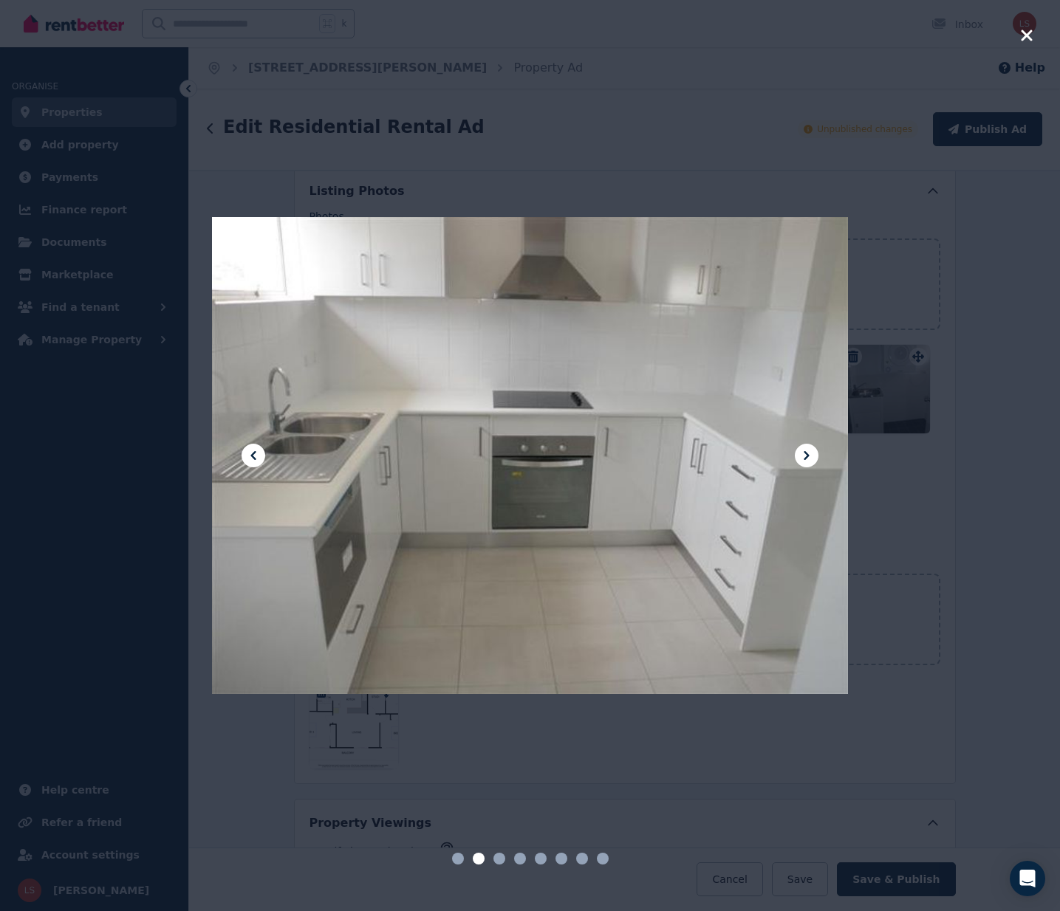
click at [487, 451] on div at bounding box center [530, 456] width 636 height 848
click at [809, 456] on icon at bounding box center [807, 456] width 18 height 18
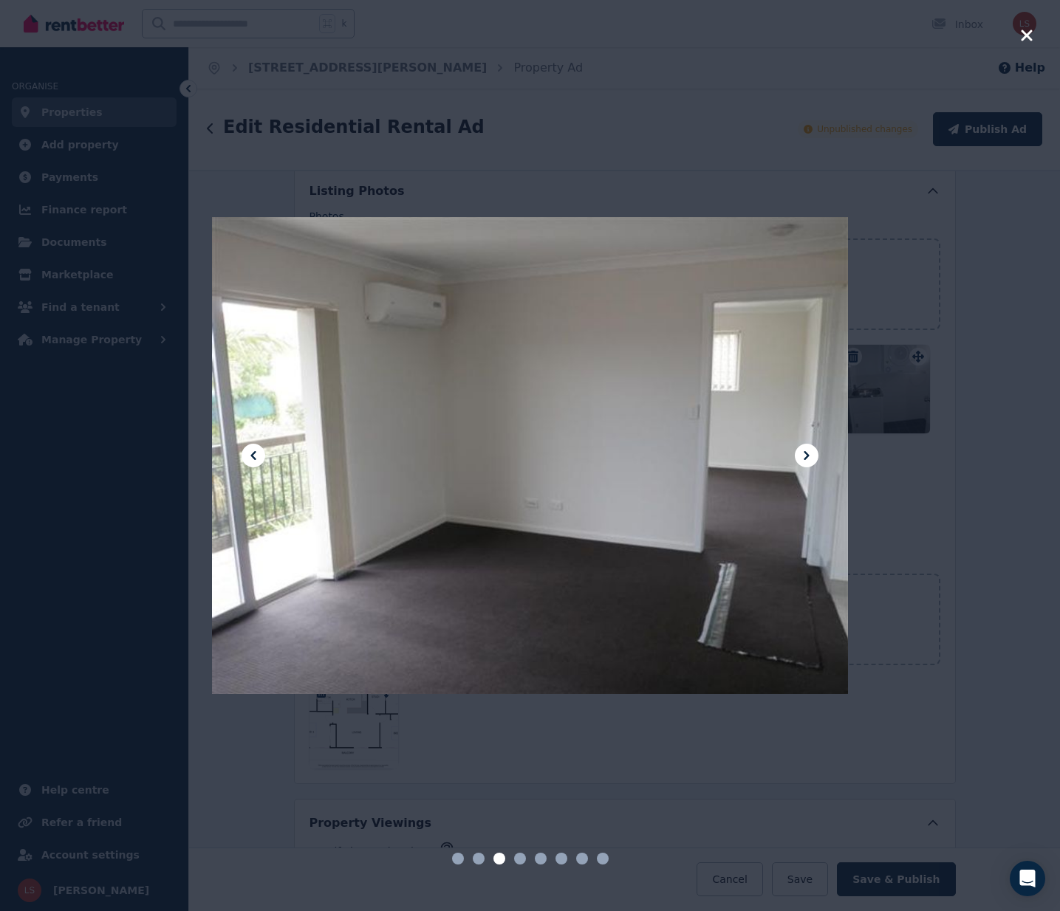
click at [806, 455] on icon at bounding box center [807, 456] width 18 height 18
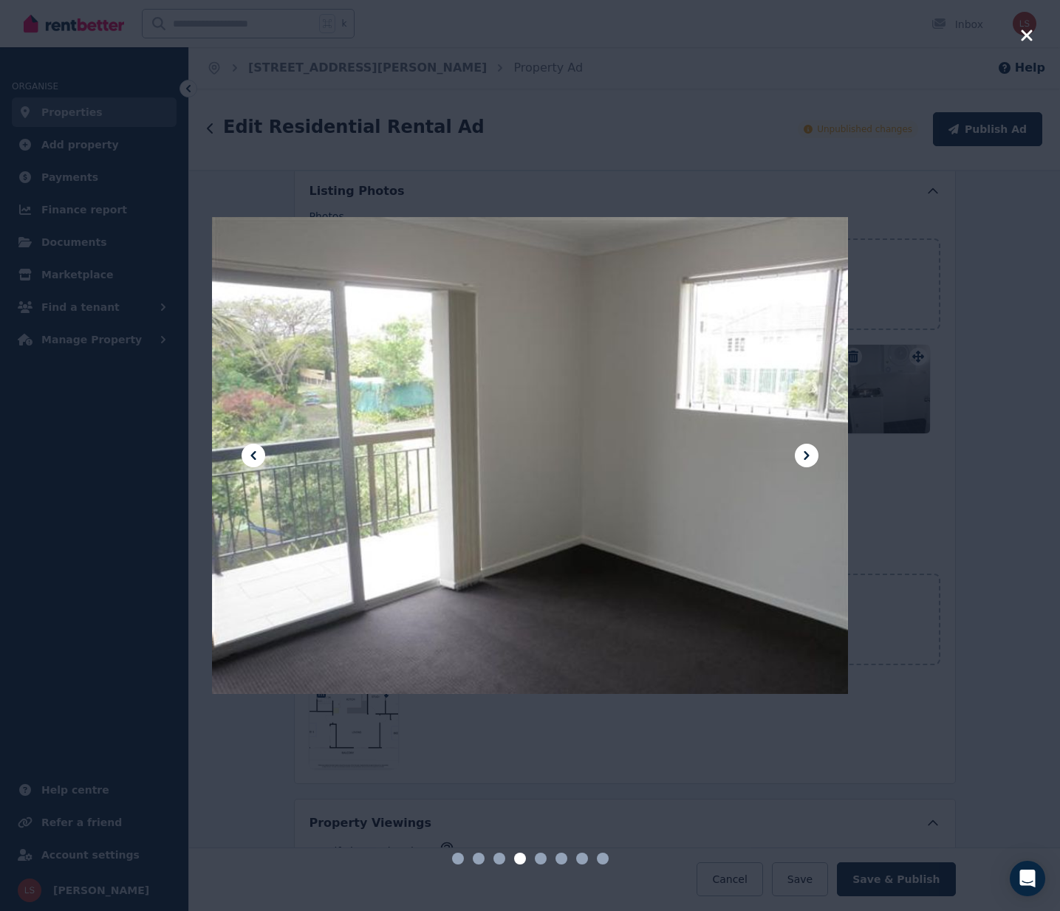
click at [808, 461] on icon at bounding box center [807, 456] width 18 height 18
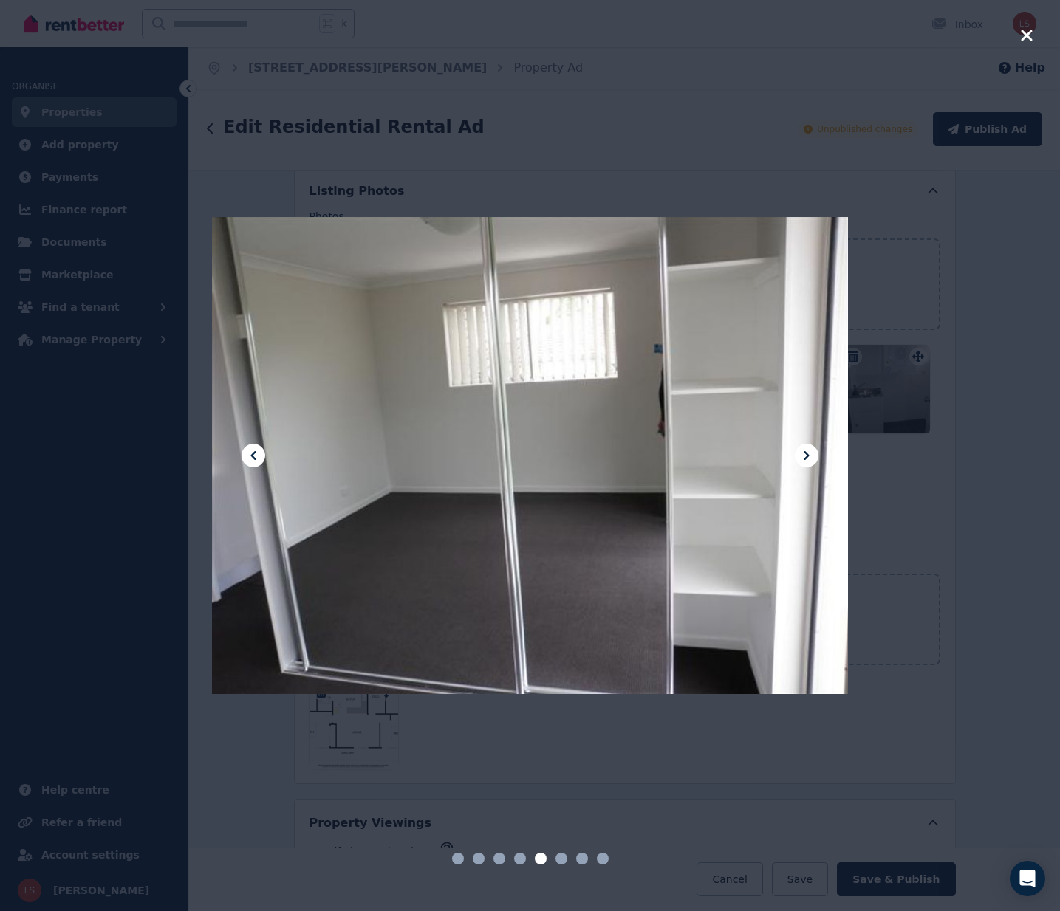
click at [805, 461] on icon at bounding box center [807, 456] width 18 height 18
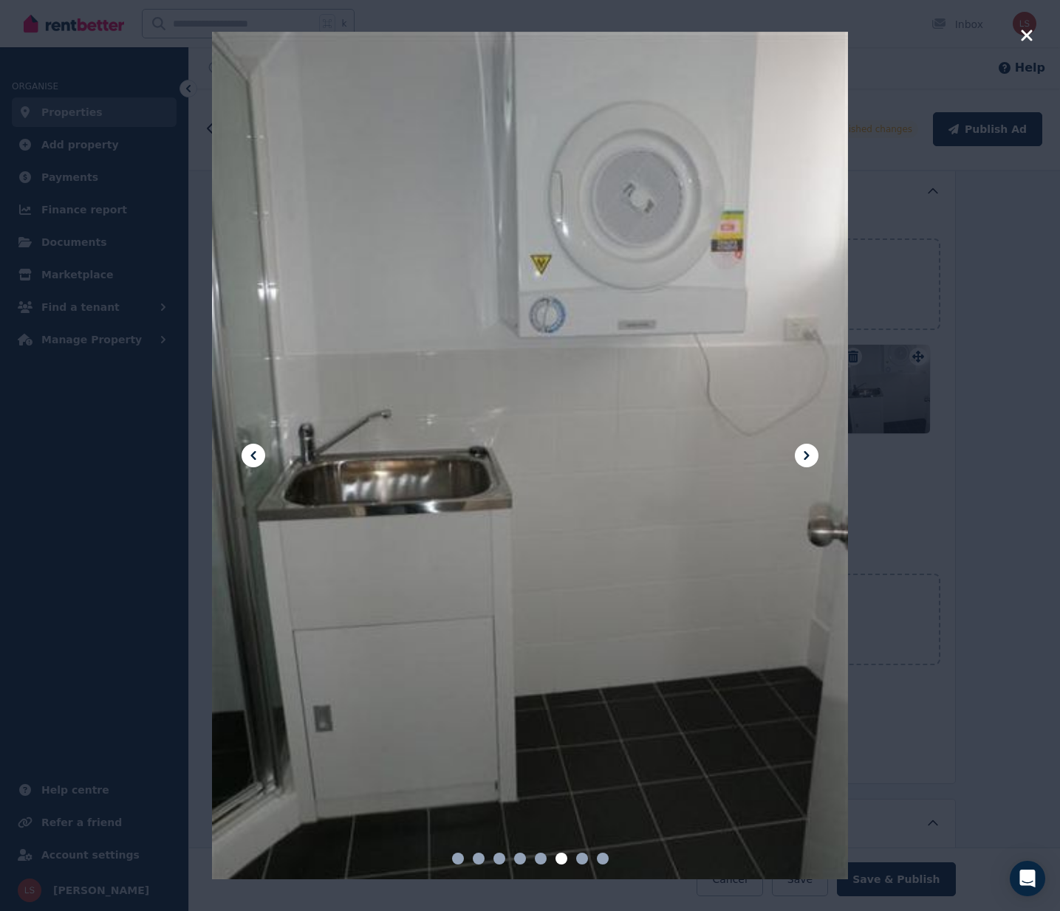
click at [804, 456] on icon at bounding box center [807, 456] width 18 height 18
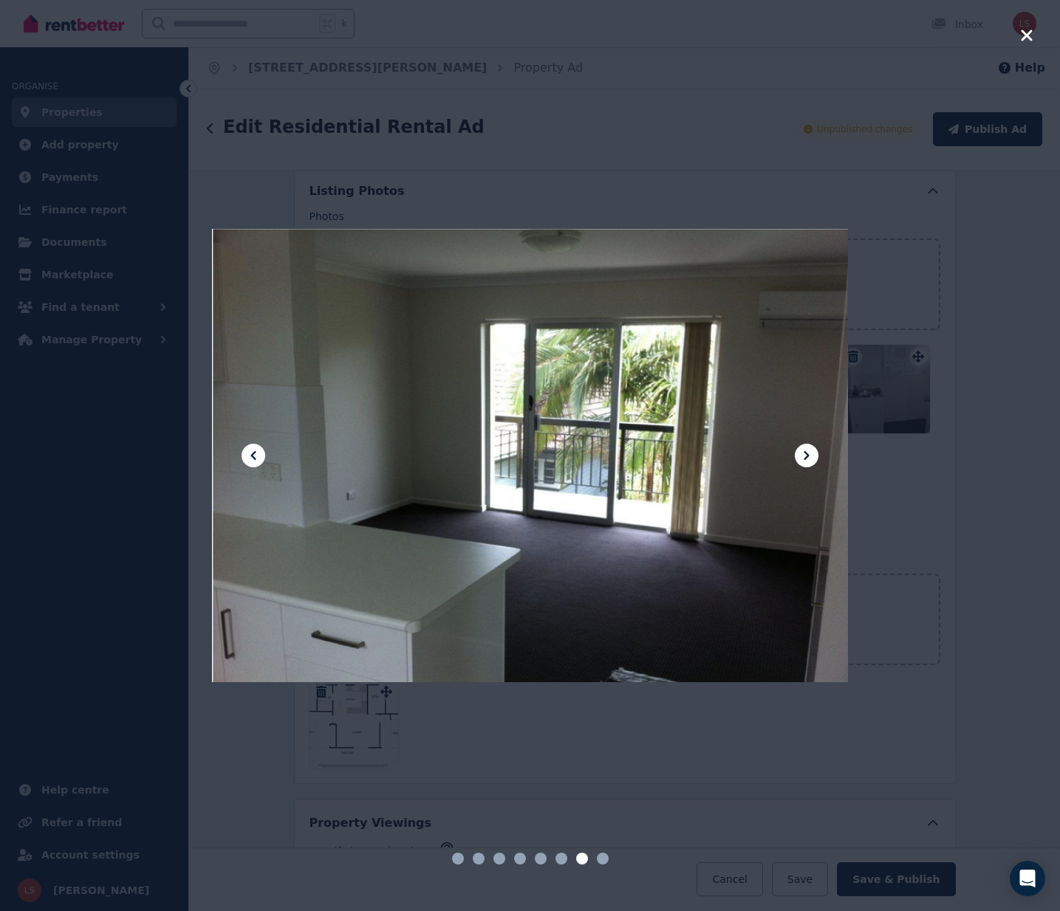
click at [805, 454] on icon at bounding box center [807, 456] width 18 height 18
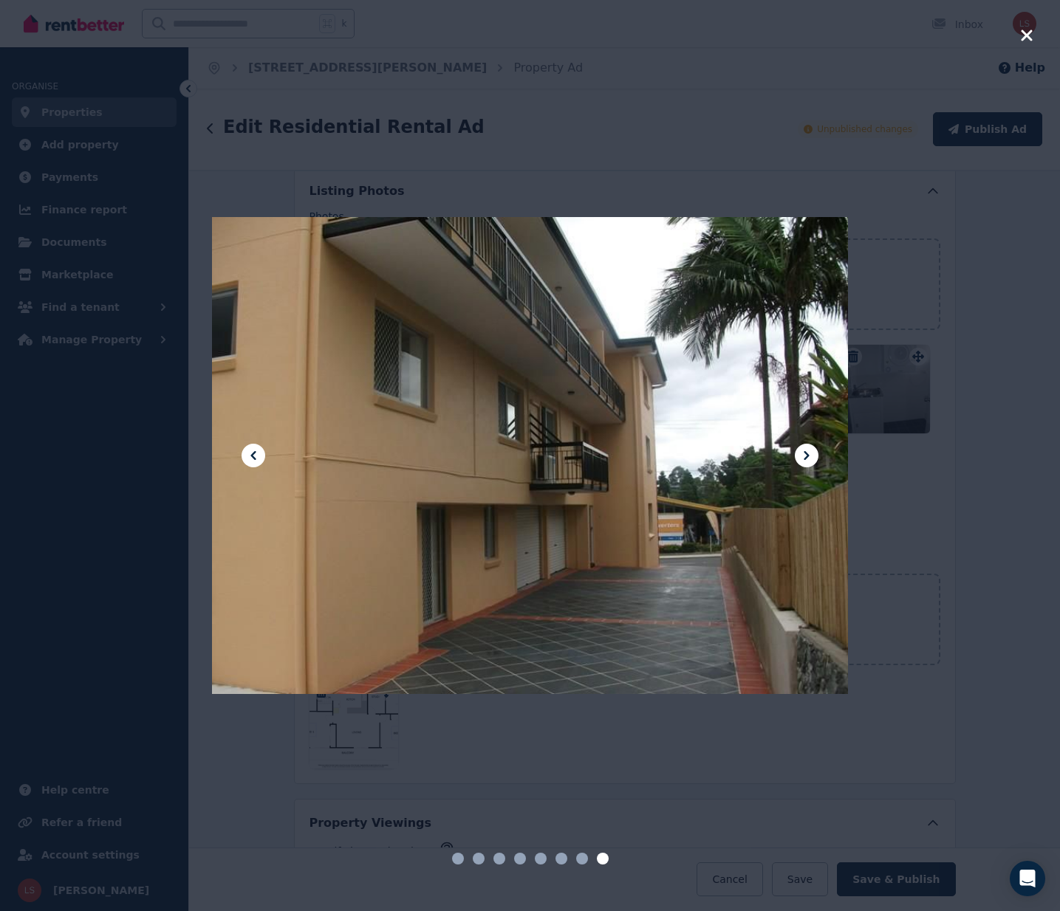
click at [798, 447] on icon at bounding box center [807, 456] width 18 height 18
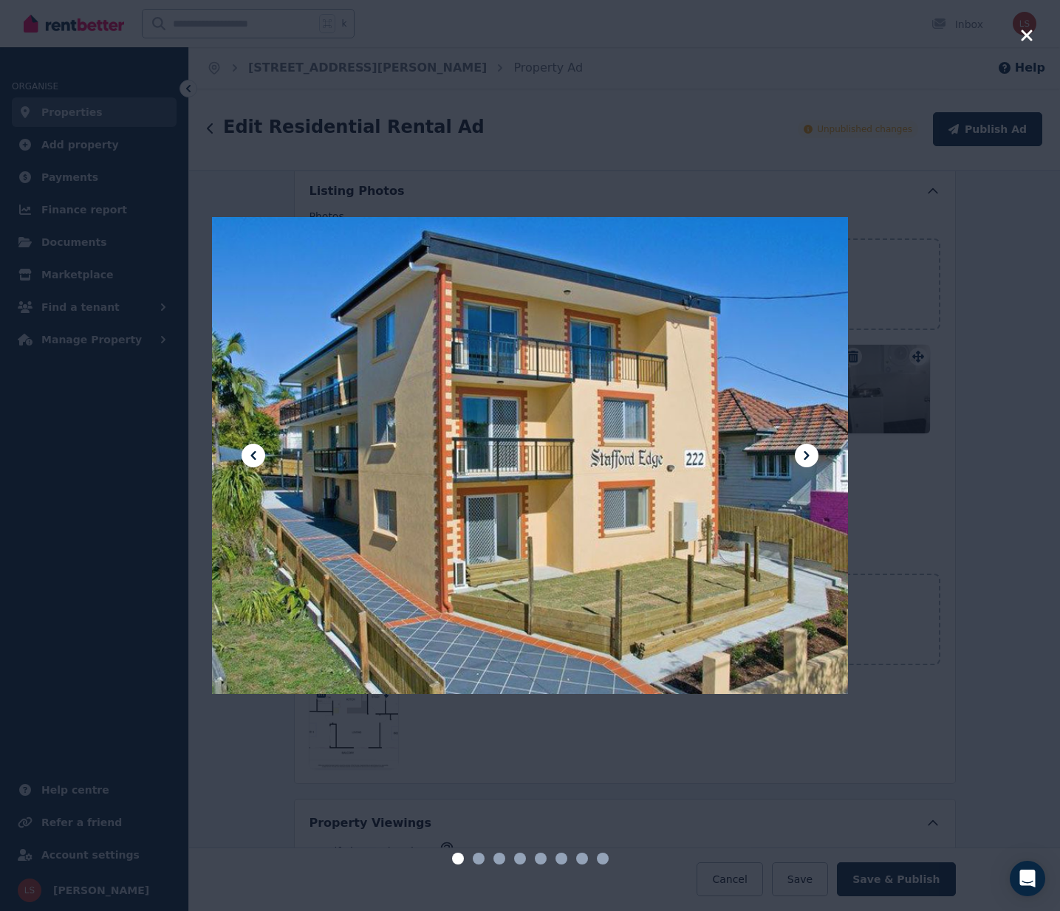
click at [1028, 33] on icon "button" at bounding box center [1026, 35] width 11 height 11
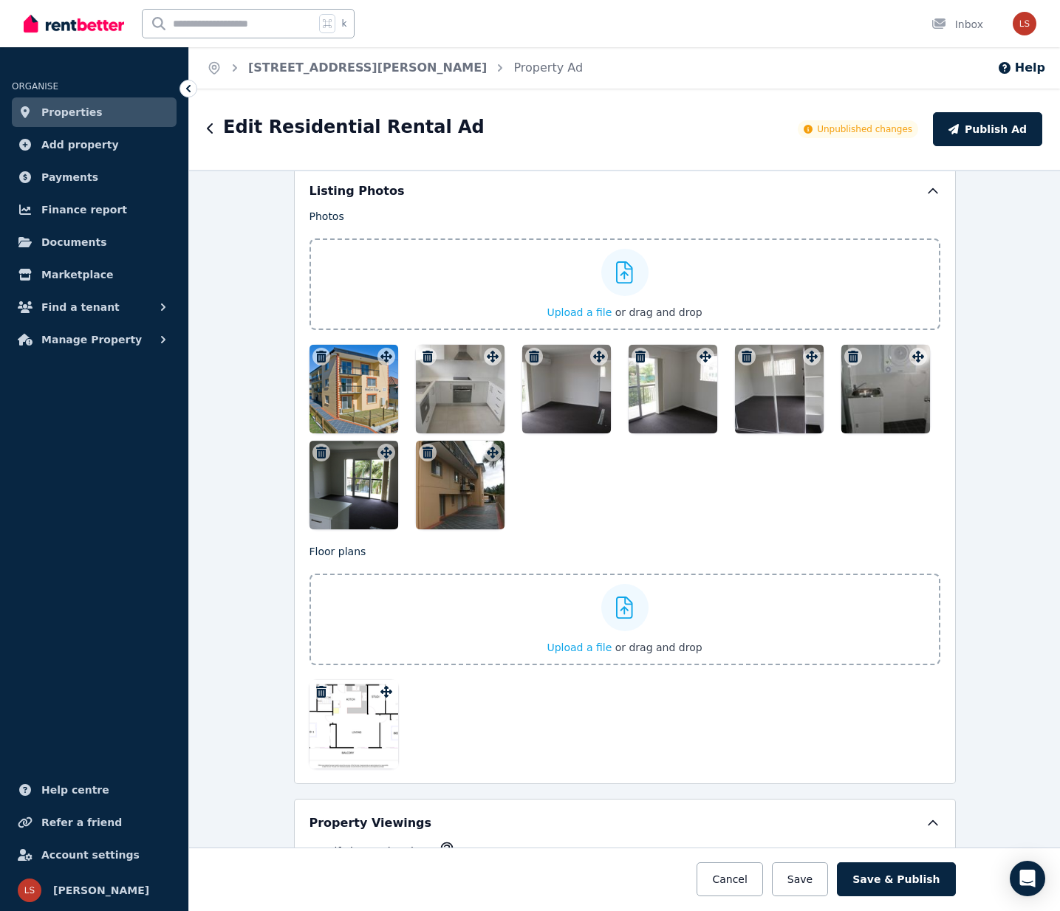
click at [326, 355] on icon "button" at bounding box center [321, 357] width 15 height 12
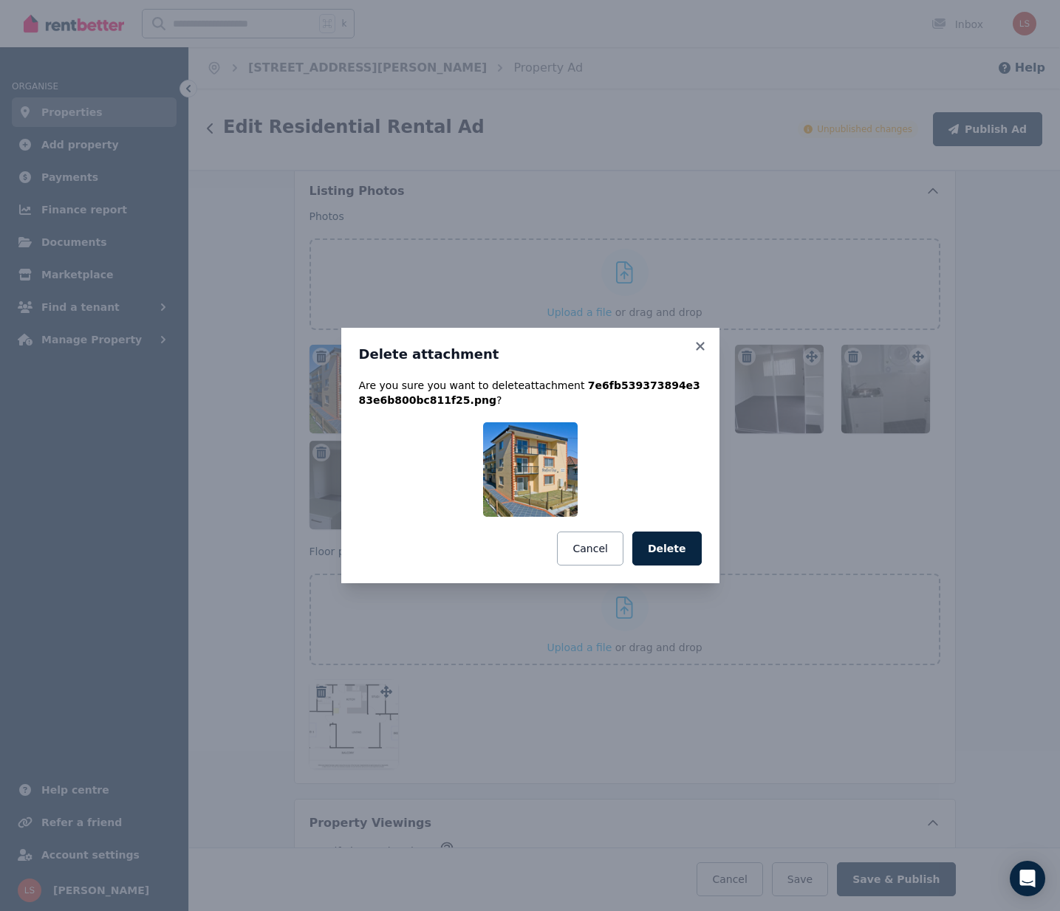
click at [677, 555] on button "Delete" at bounding box center [666, 549] width 69 height 34
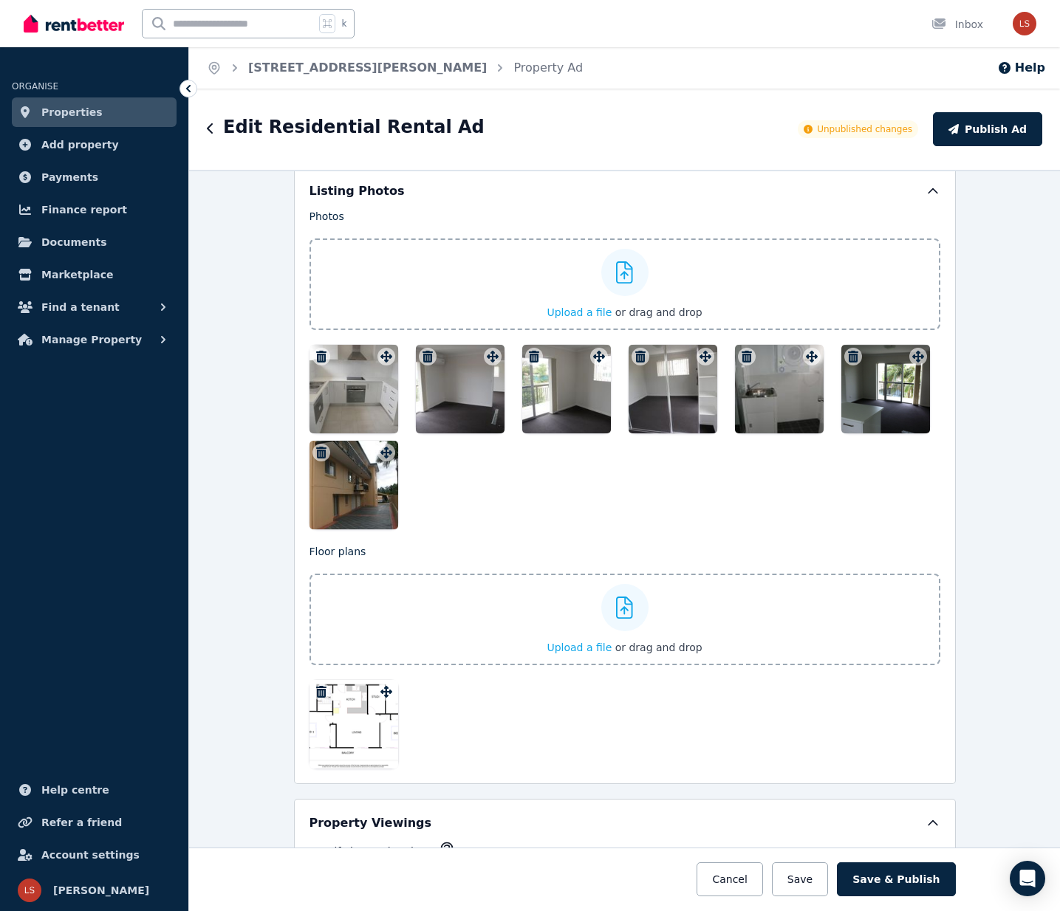
click at [318, 354] on icon "button" at bounding box center [321, 357] width 10 height 12
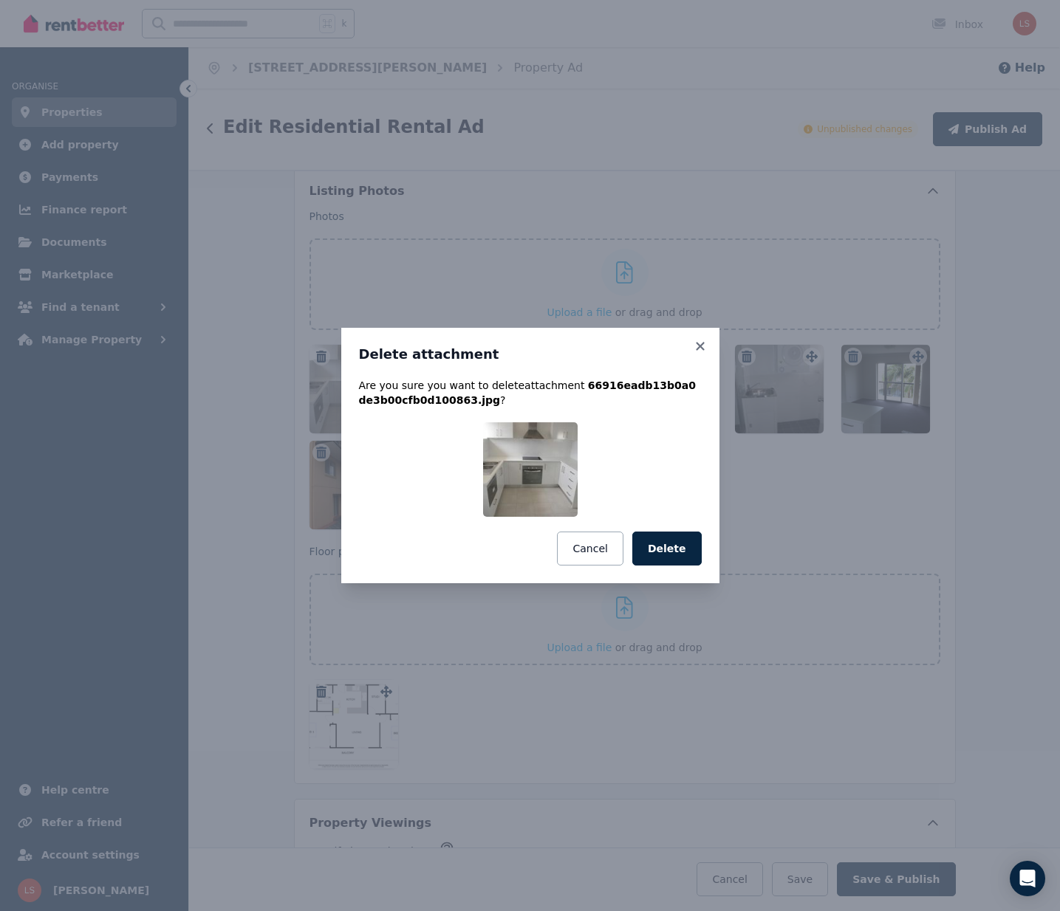
click at [669, 550] on button "Delete" at bounding box center [666, 549] width 69 height 34
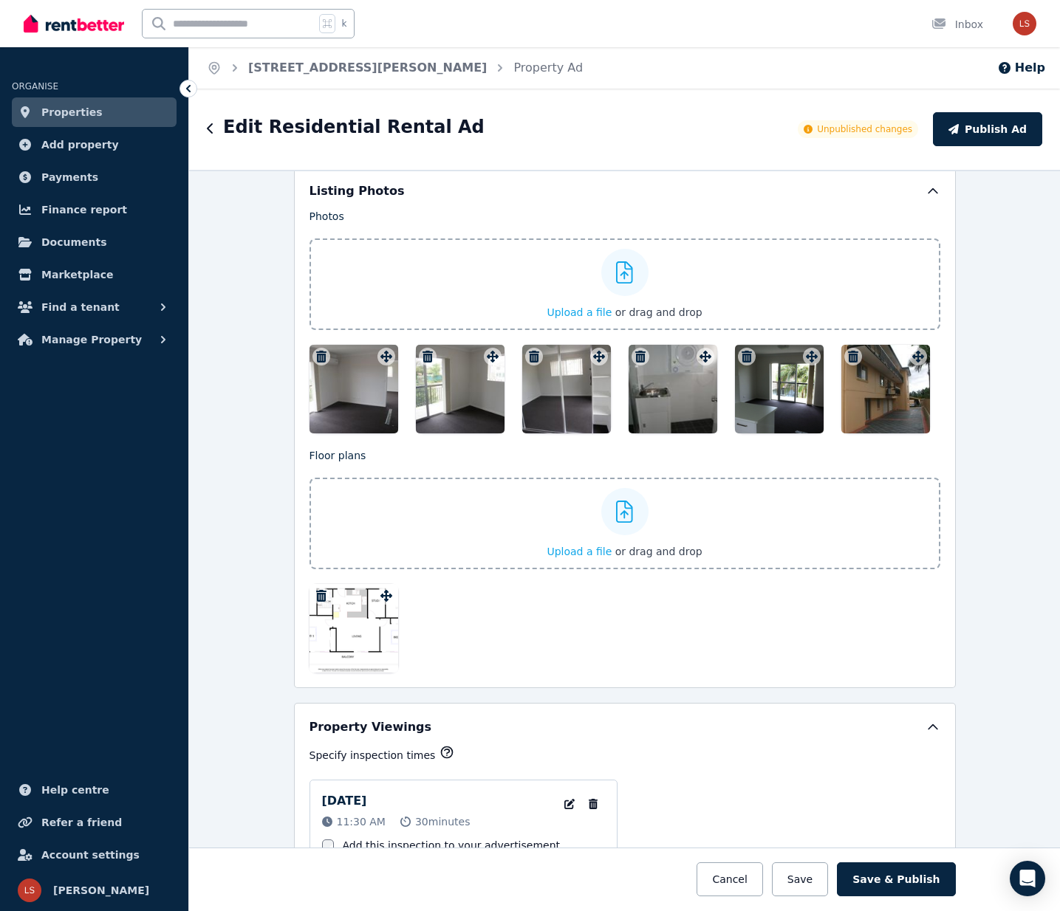
click at [320, 356] on icon "button" at bounding box center [321, 357] width 10 height 12
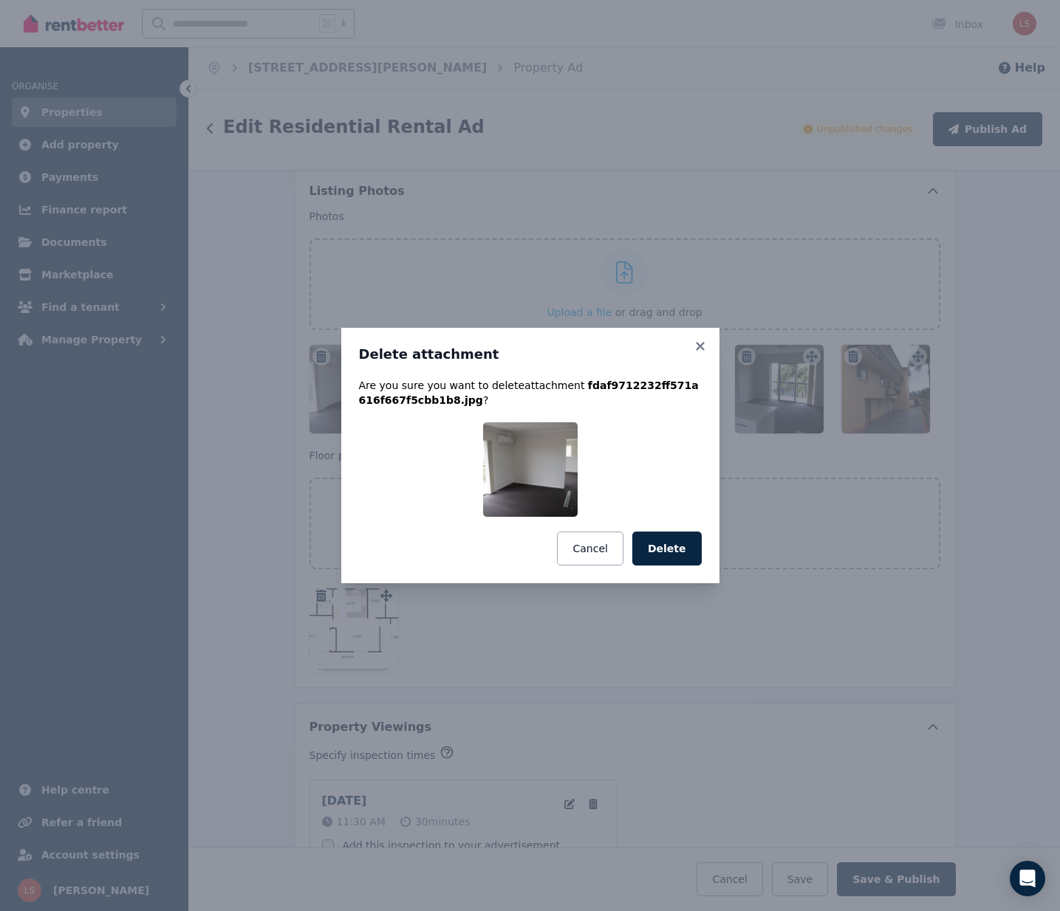
click at [668, 545] on button "Delete" at bounding box center [666, 549] width 69 height 34
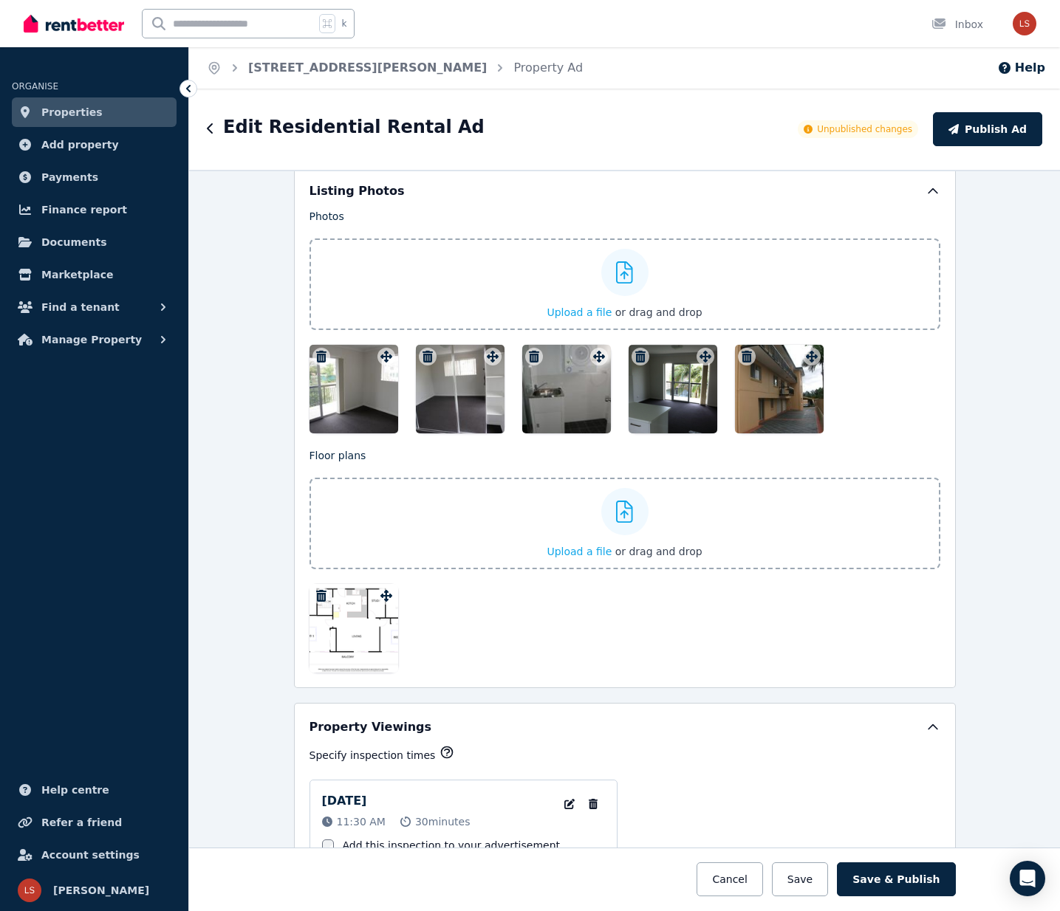
click at [314, 354] on icon "button" at bounding box center [321, 357] width 15 height 12
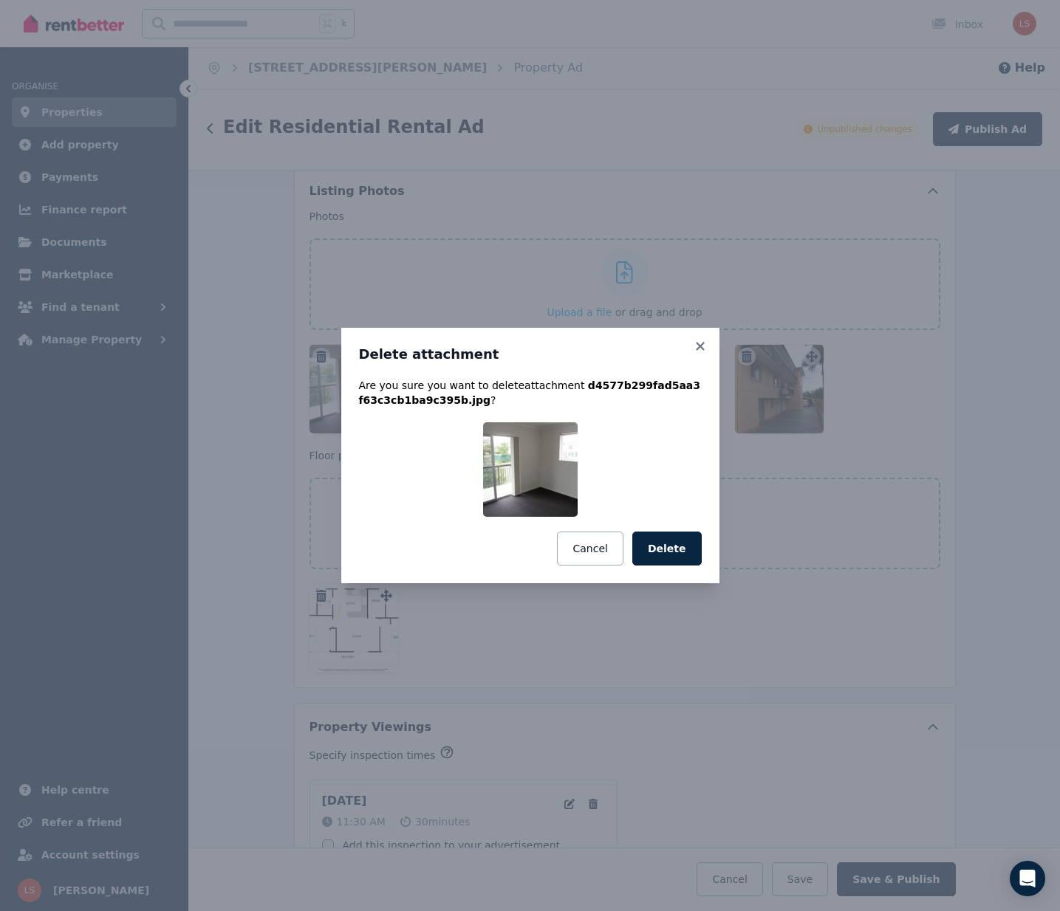
click at [680, 555] on button "Delete" at bounding box center [666, 549] width 69 height 34
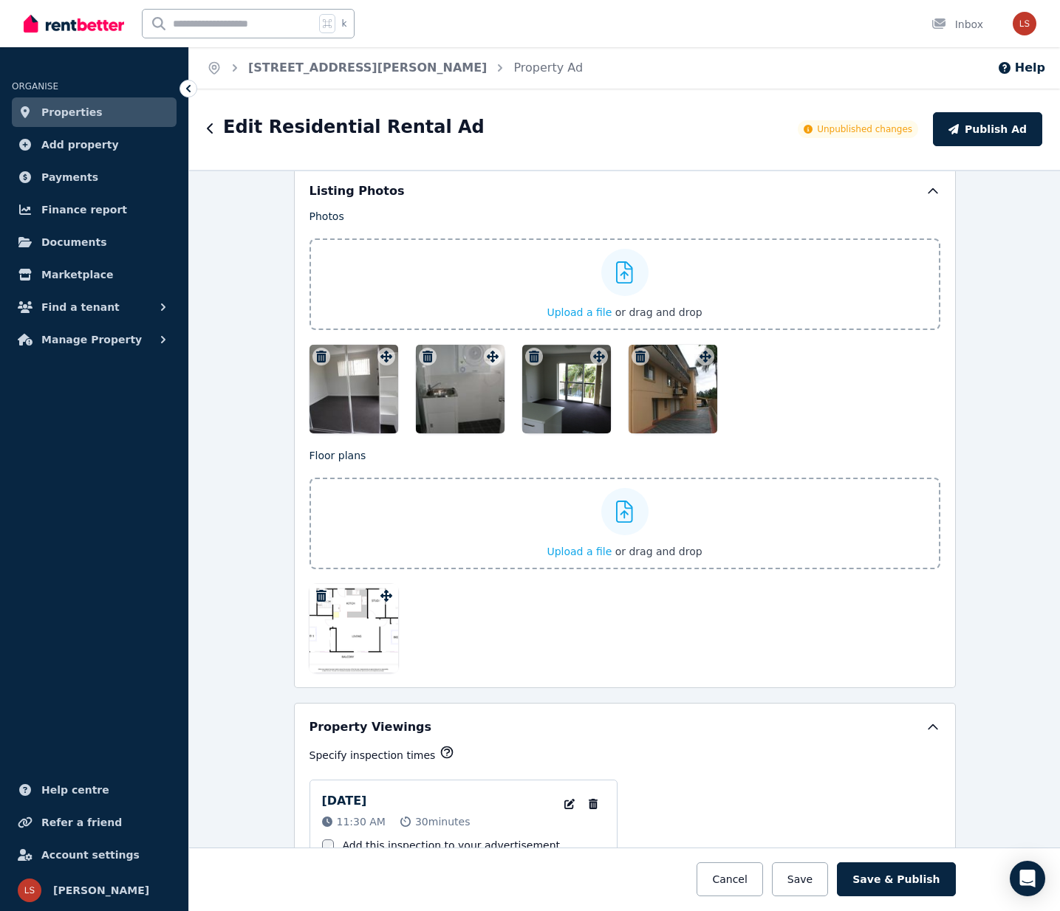
click at [323, 352] on icon "button" at bounding box center [321, 357] width 10 height 12
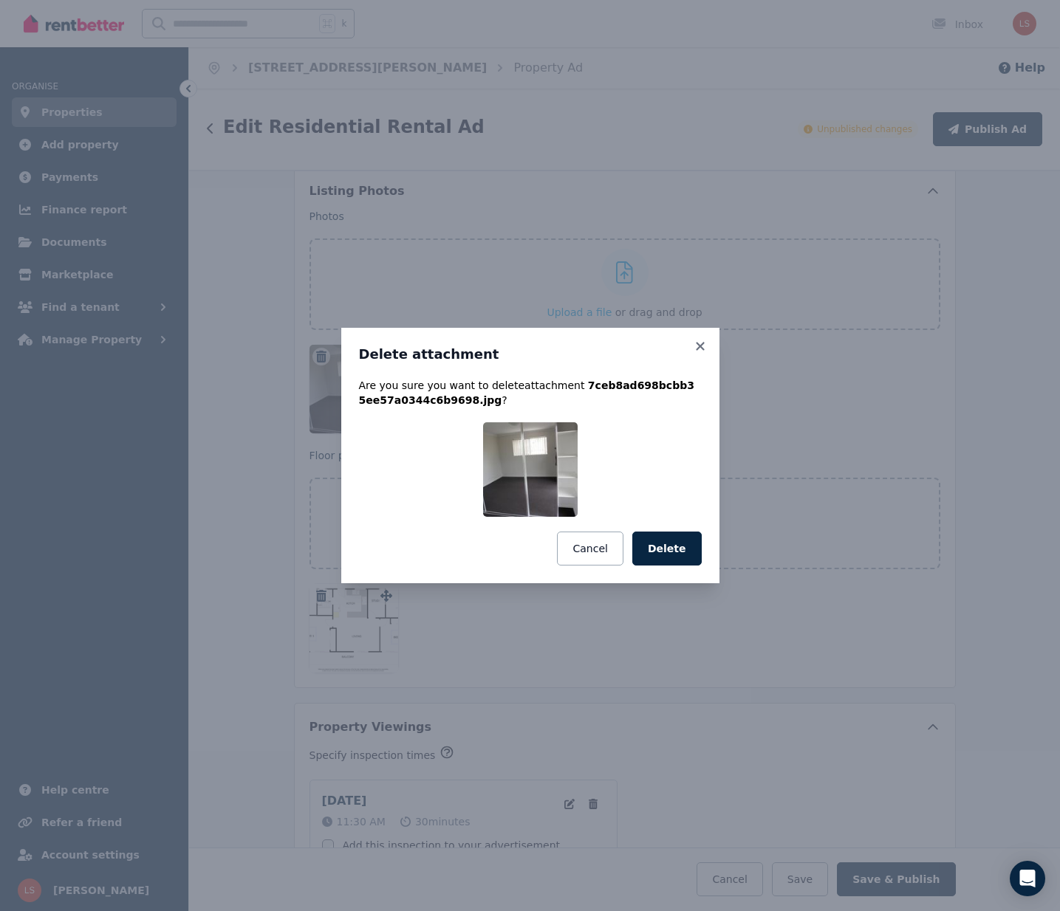
drag, startPoint x: 678, startPoint y: 547, endPoint x: 533, endPoint y: 497, distance: 153.9
click at [677, 547] on button "Delete" at bounding box center [666, 549] width 69 height 34
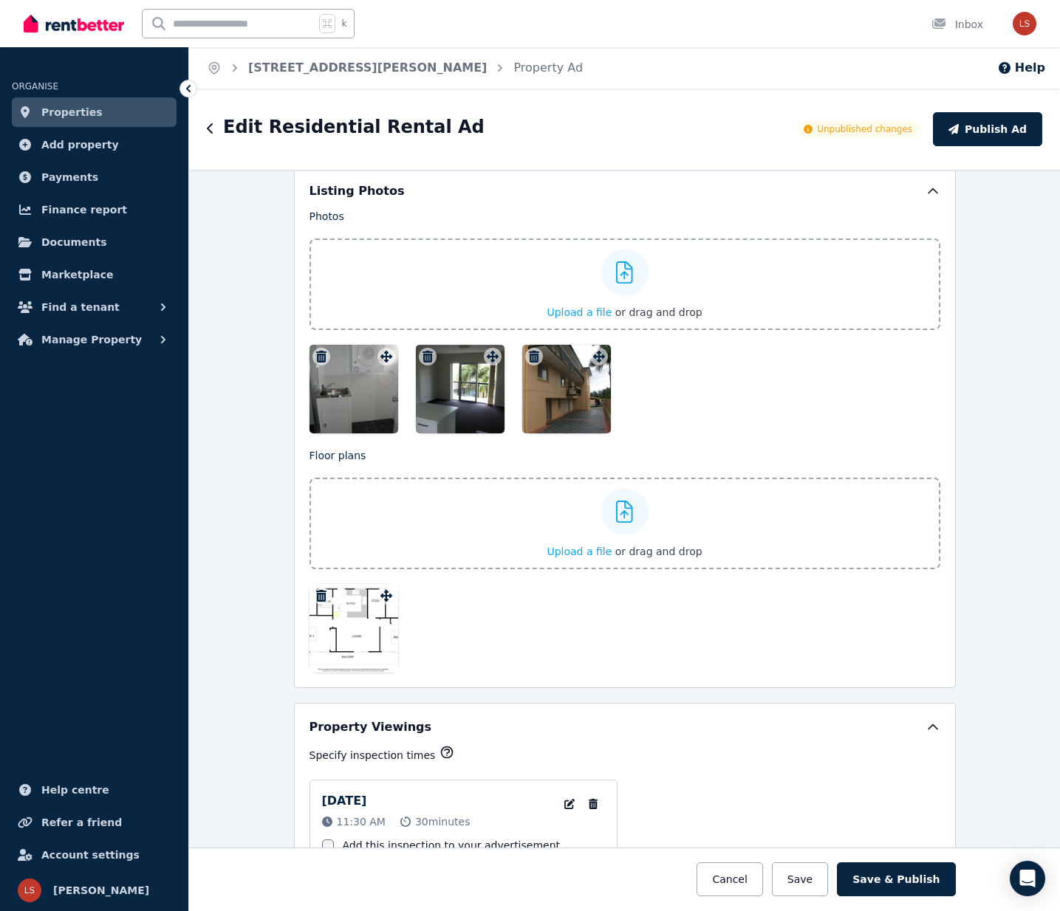
click at [314, 351] on icon "button" at bounding box center [321, 357] width 15 height 12
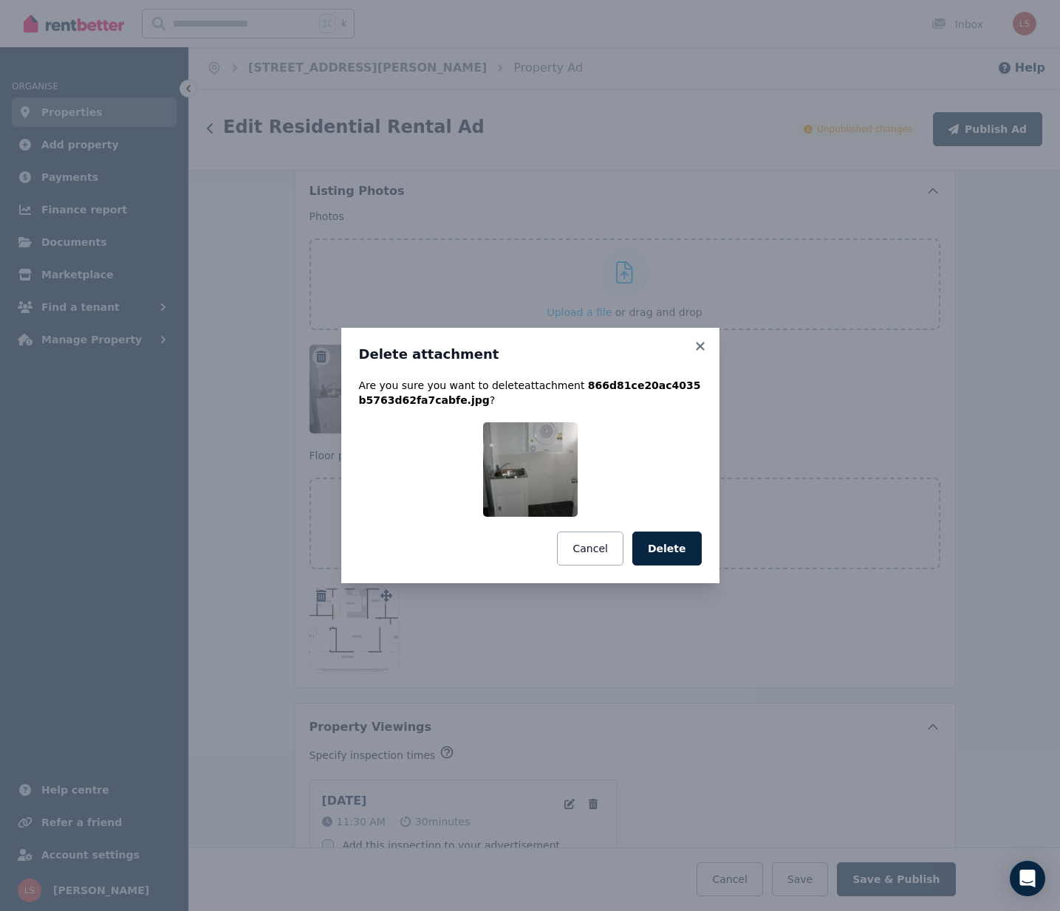
click at [674, 548] on button "Delete" at bounding box center [666, 549] width 69 height 34
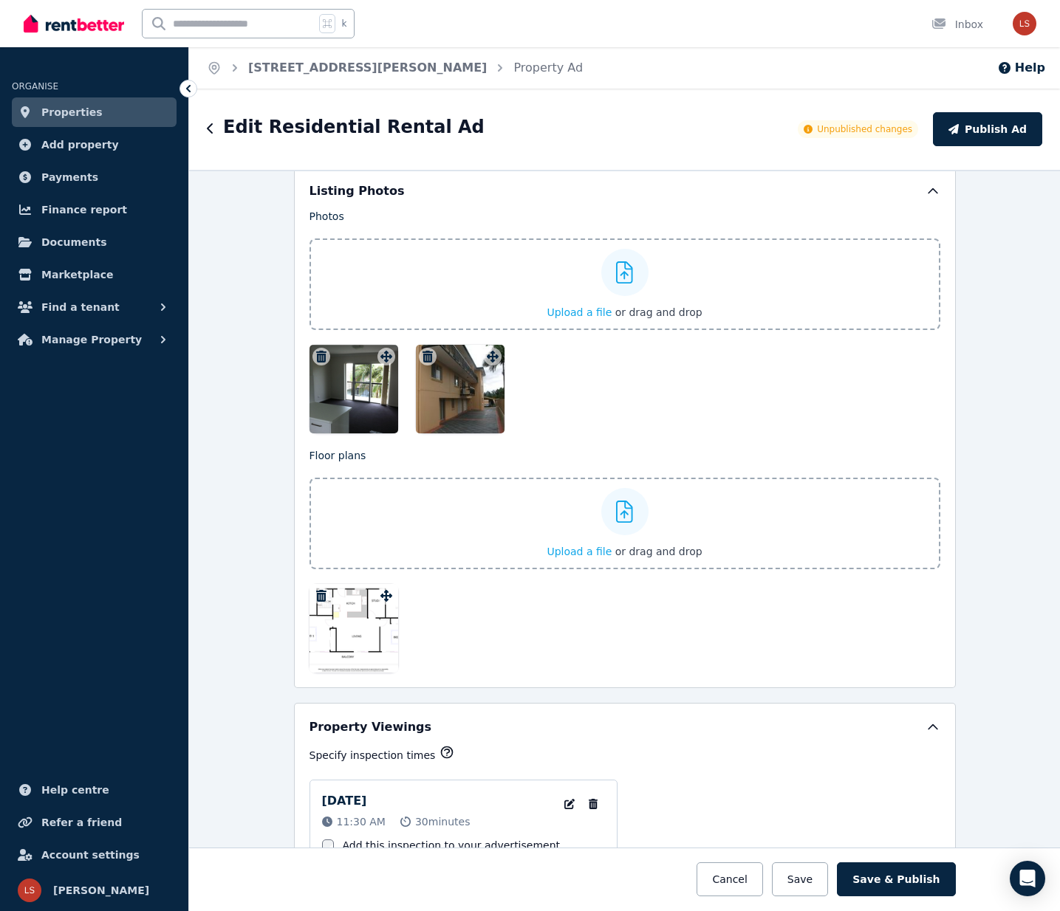
click at [317, 356] on icon "button" at bounding box center [321, 357] width 10 height 12
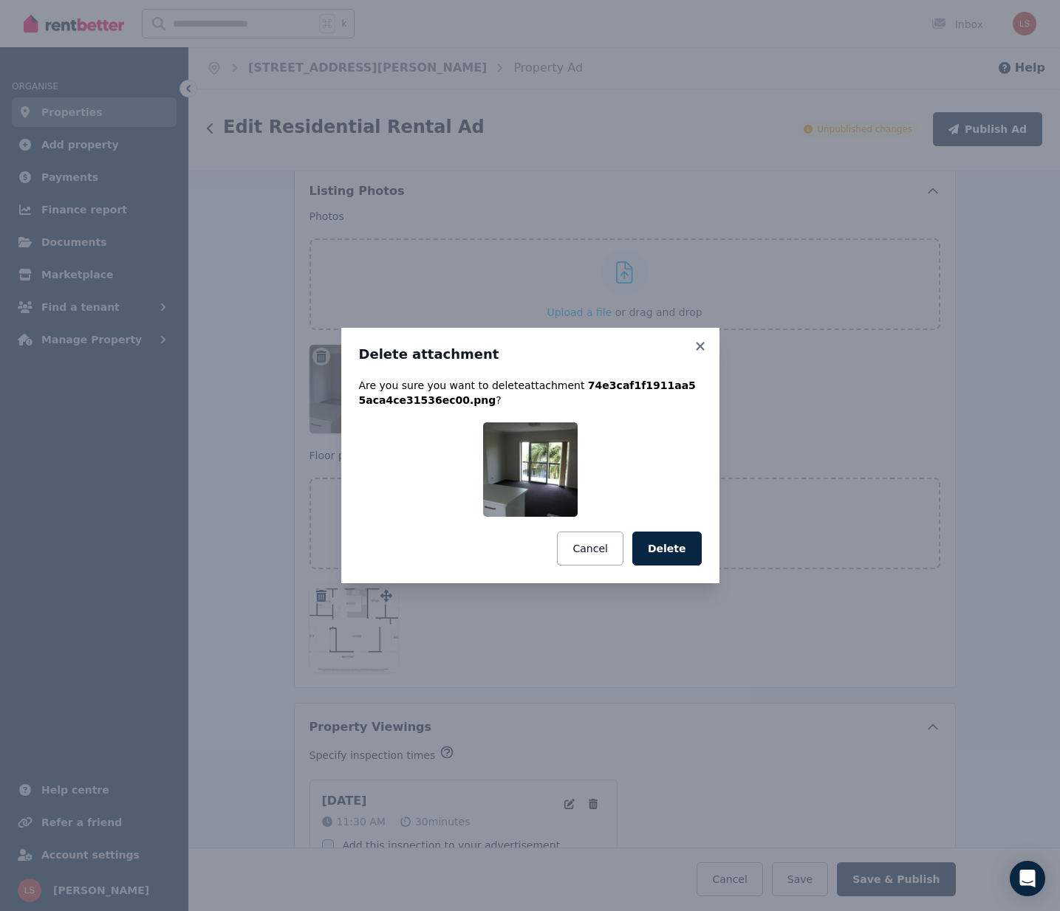
drag, startPoint x: 664, startPoint y: 546, endPoint x: 437, endPoint y: 436, distance: 252.7
click at [663, 545] on button "Delete" at bounding box center [666, 549] width 69 height 34
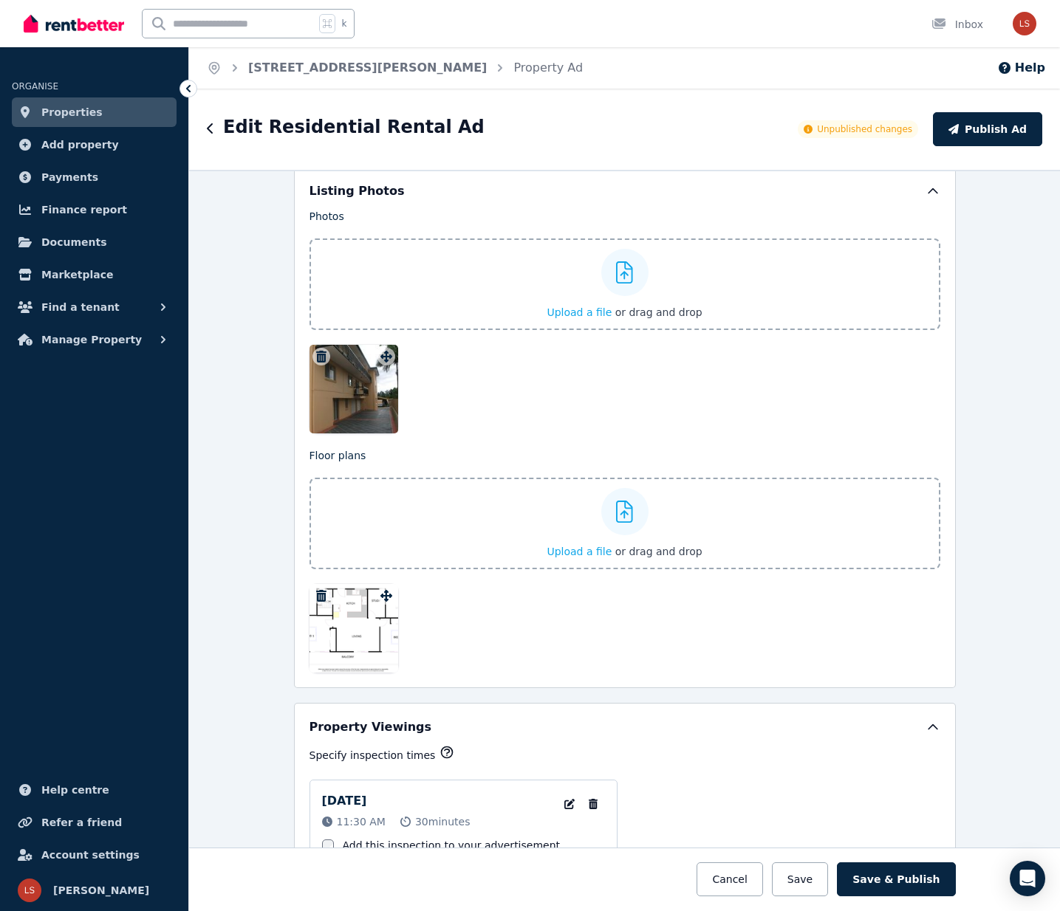
click at [322, 353] on icon "button" at bounding box center [321, 357] width 10 height 12
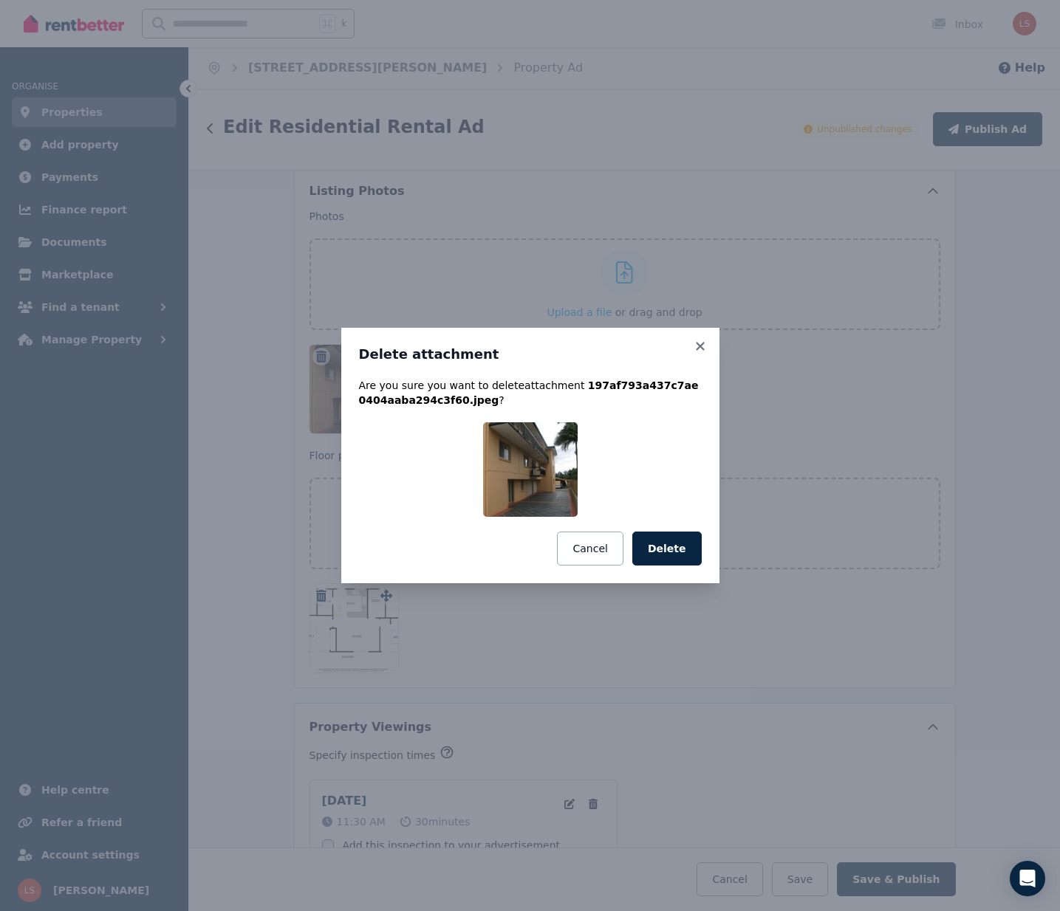
click at [659, 550] on button "Delete" at bounding box center [666, 549] width 69 height 34
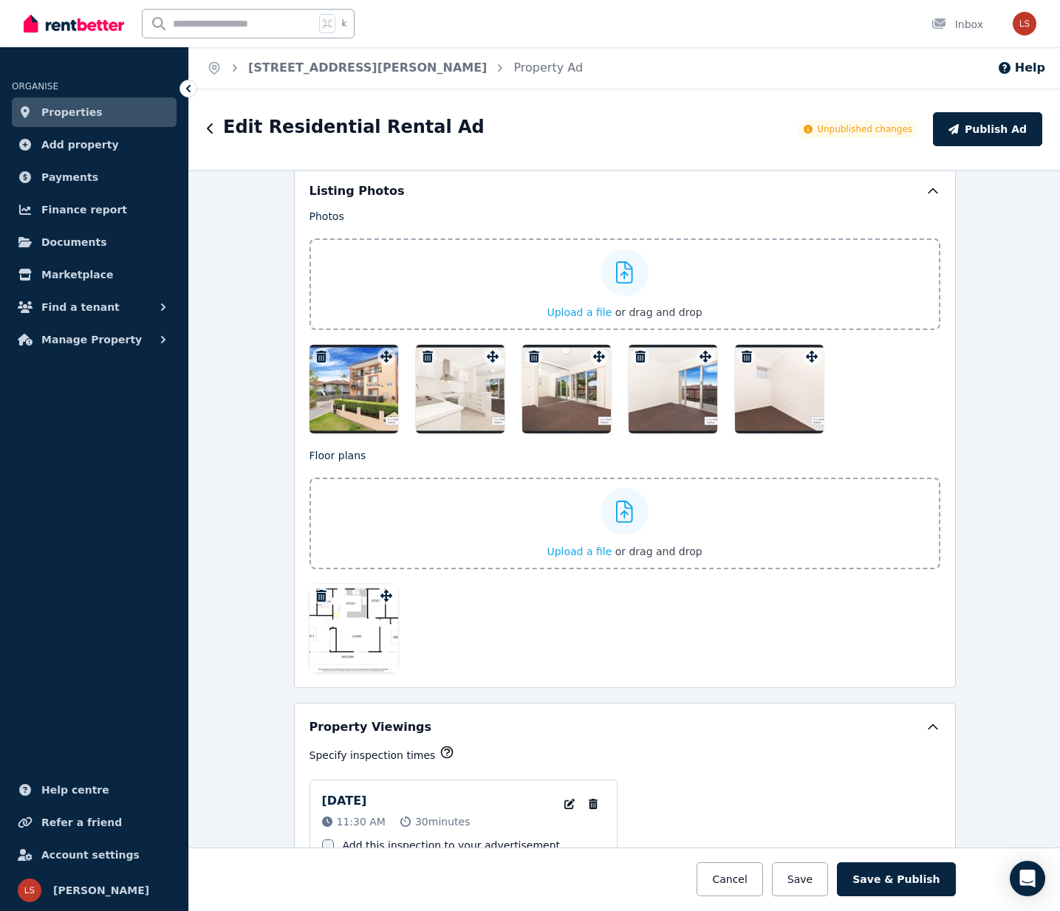
click at [528, 351] on icon "button" at bounding box center [534, 357] width 15 height 12
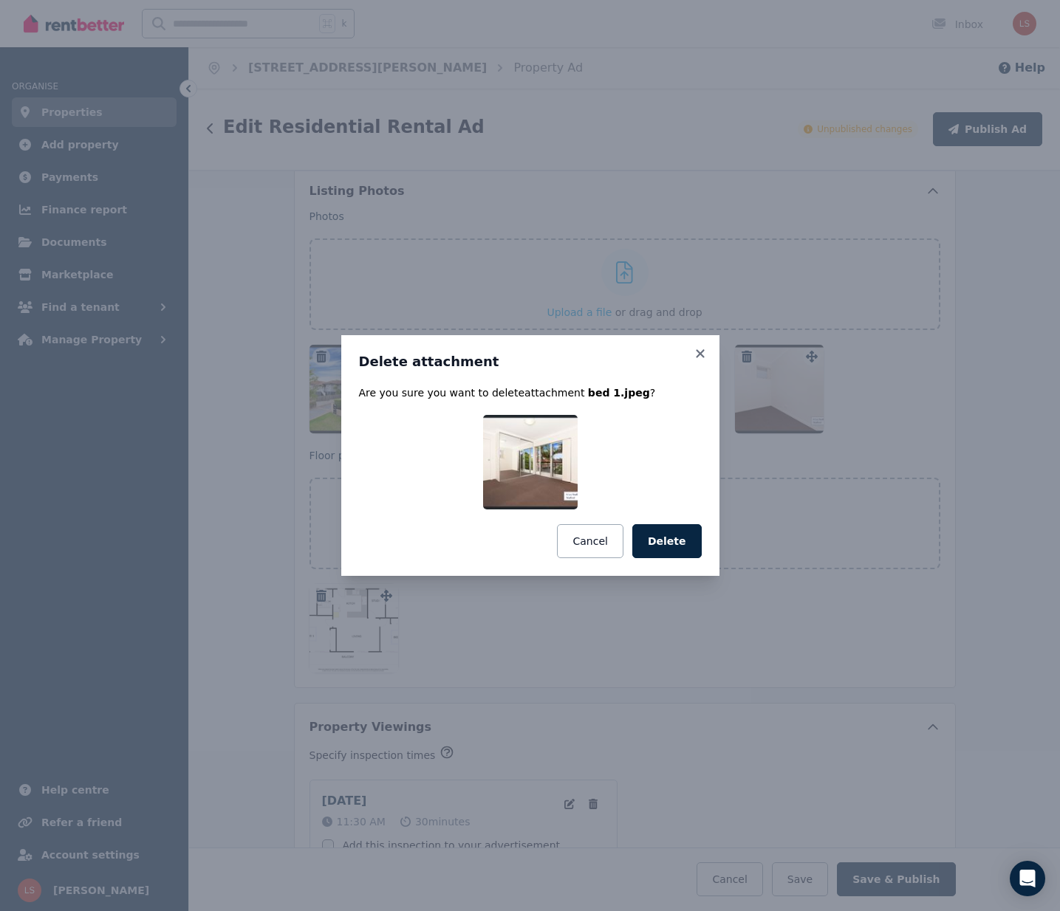
click at [656, 533] on button "Delete" at bounding box center [666, 541] width 69 height 34
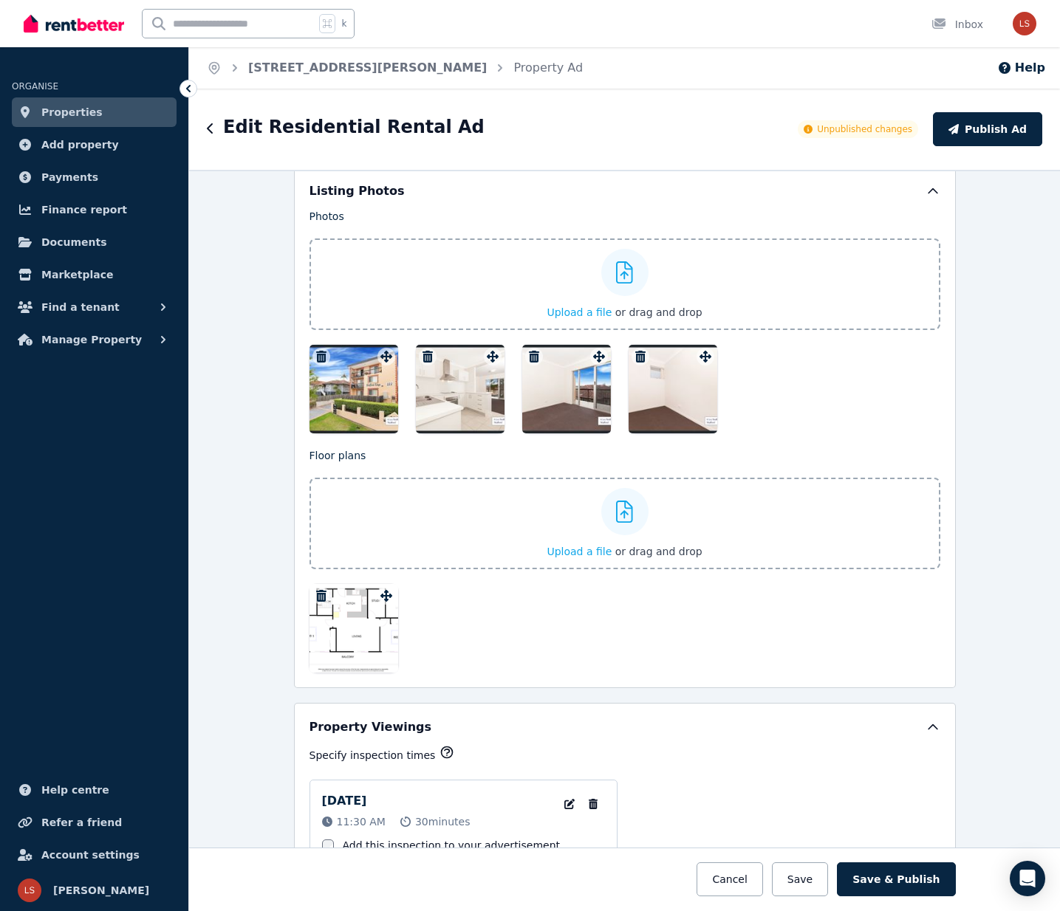
click at [533, 351] on icon "button" at bounding box center [534, 357] width 10 height 12
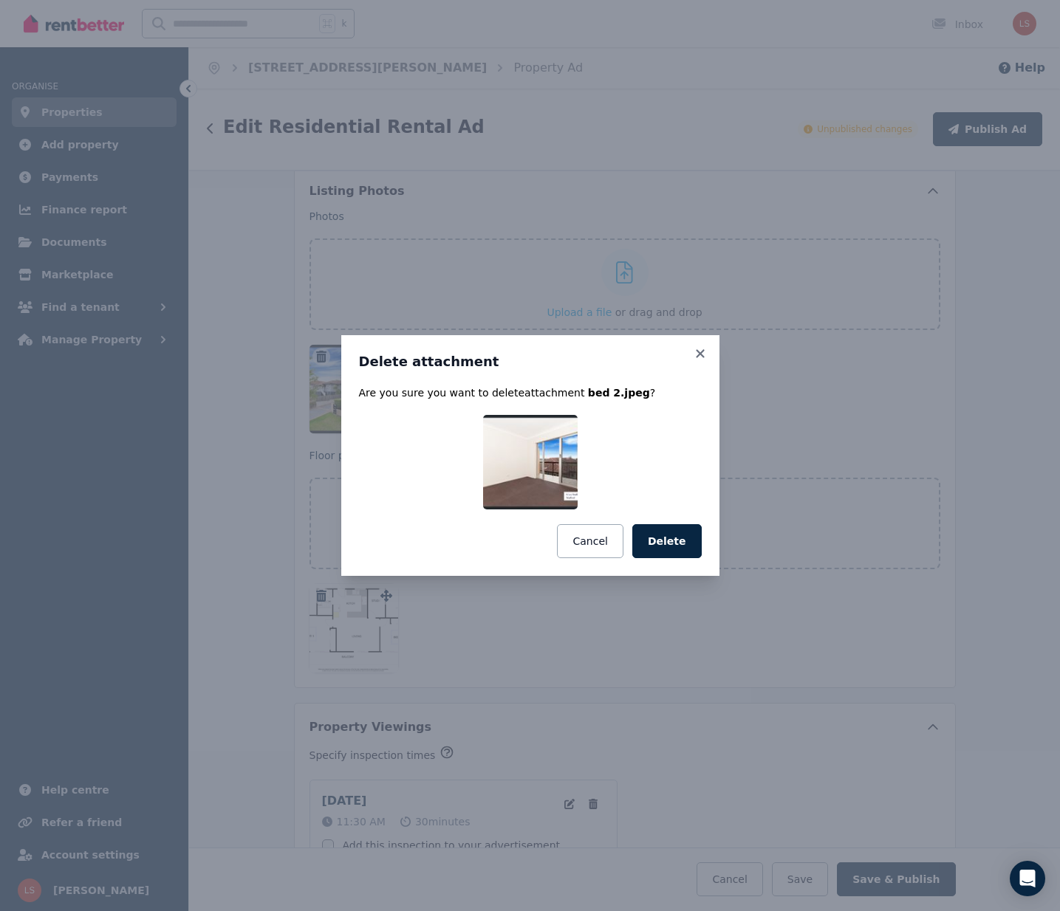
click at [660, 541] on button "Delete" at bounding box center [666, 541] width 69 height 34
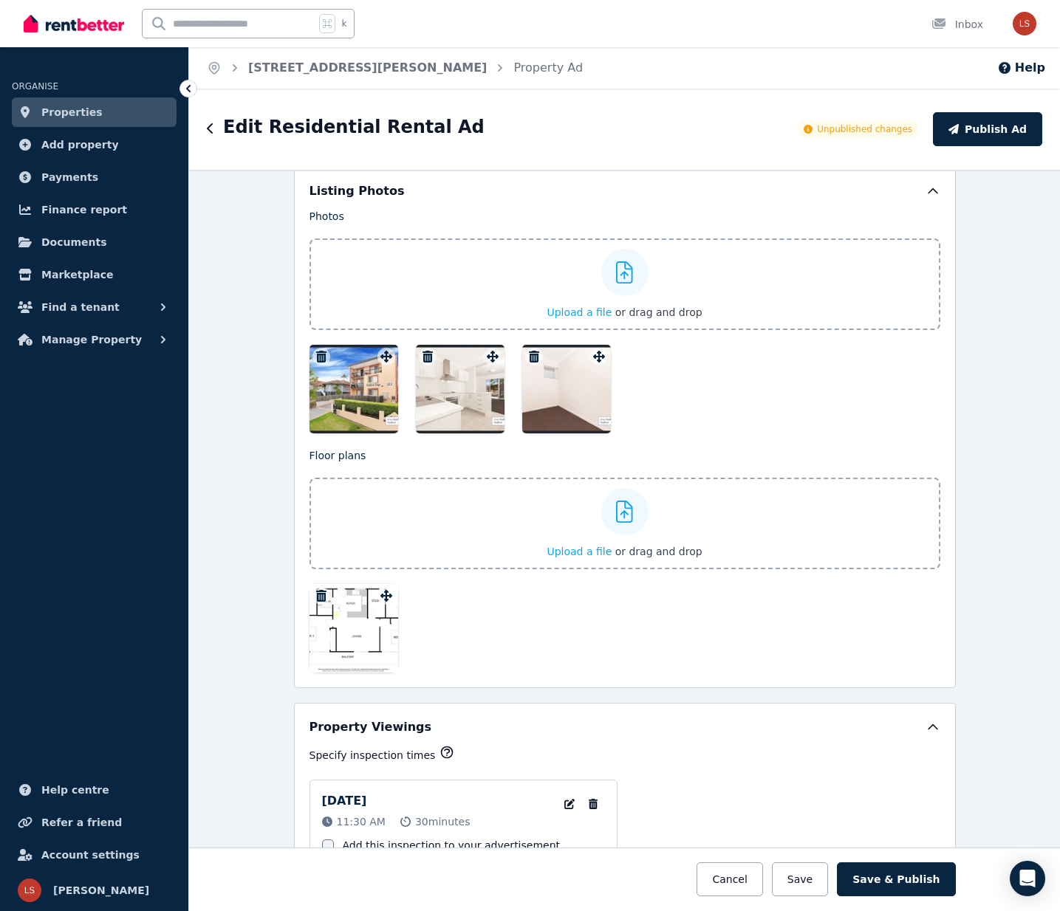
click at [535, 354] on icon "button" at bounding box center [534, 357] width 10 height 12
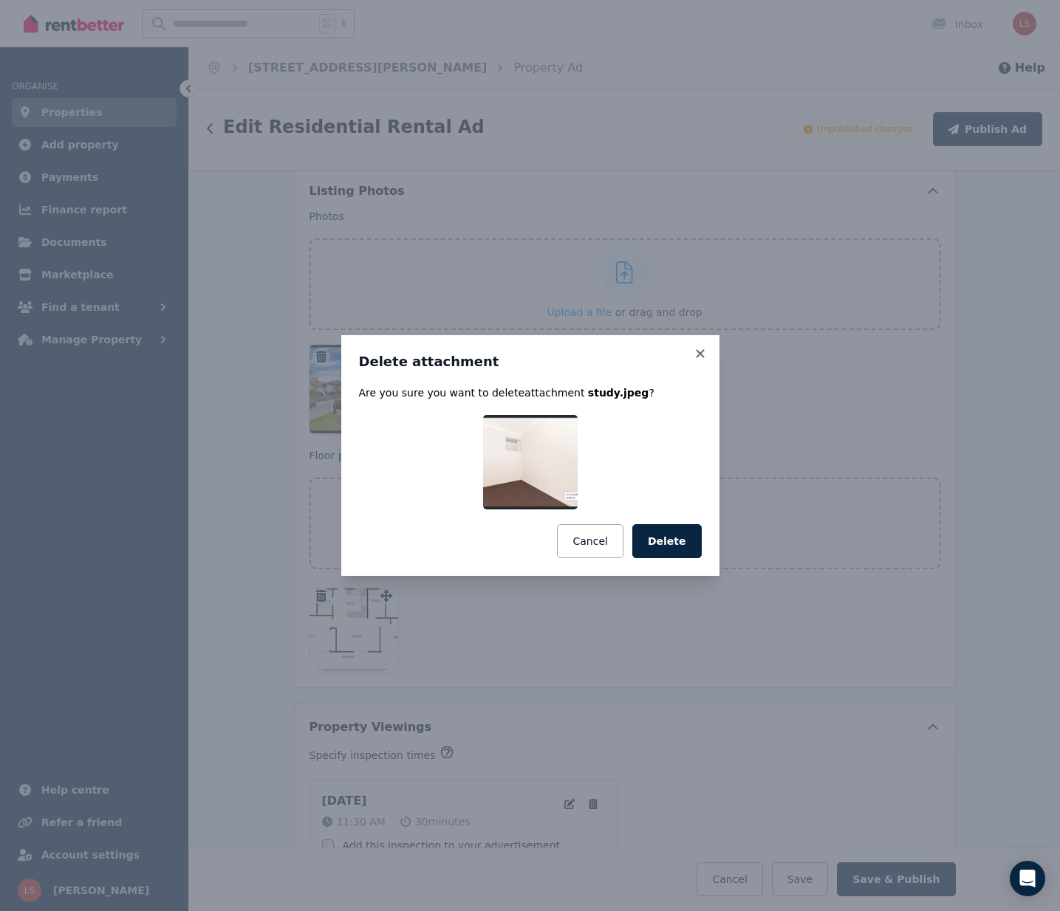
click at [677, 541] on button "Delete" at bounding box center [666, 541] width 69 height 34
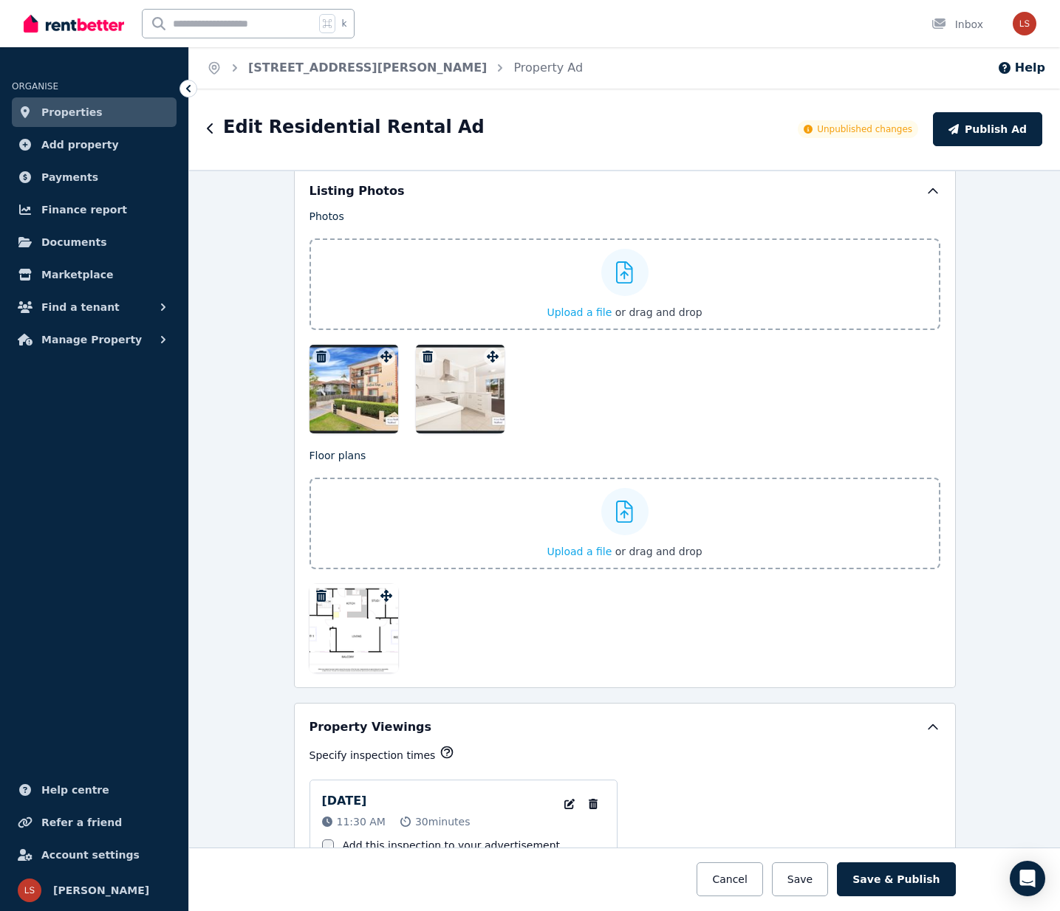
click at [428, 354] on icon "button" at bounding box center [427, 357] width 10 height 12
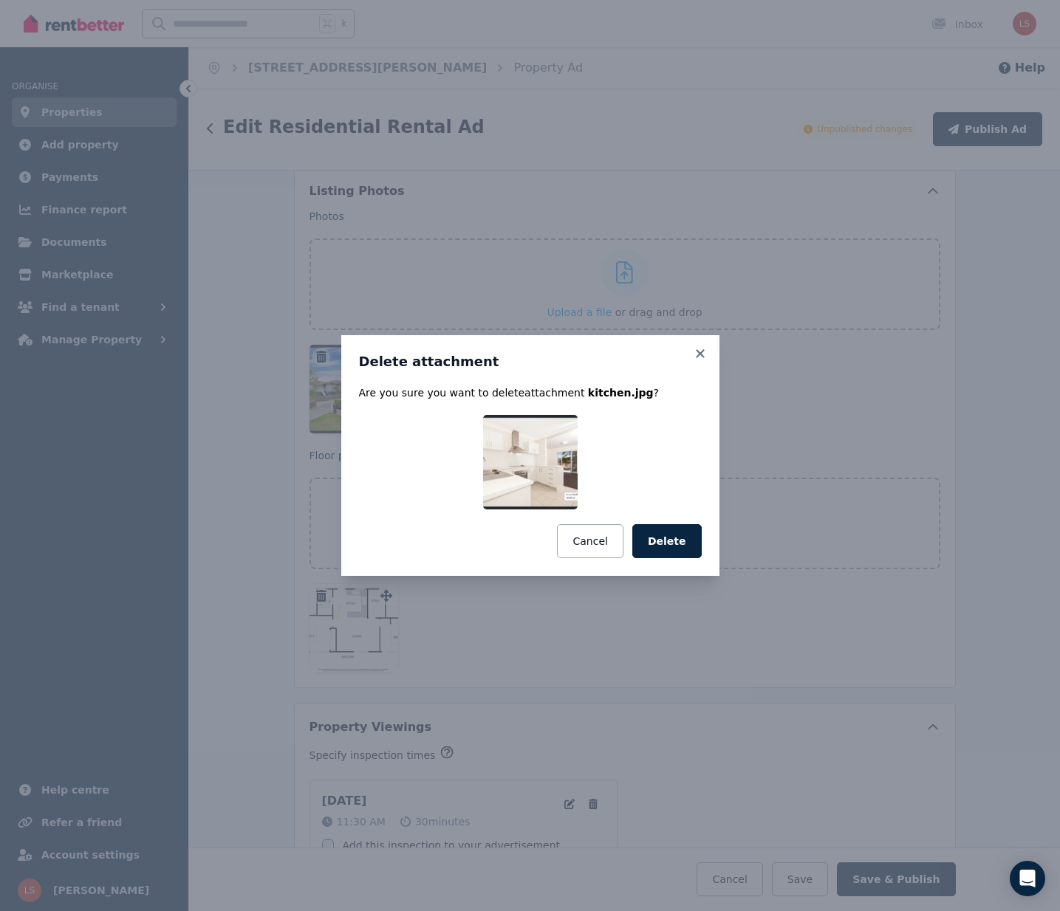
click at [684, 543] on button "Delete" at bounding box center [666, 541] width 69 height 34
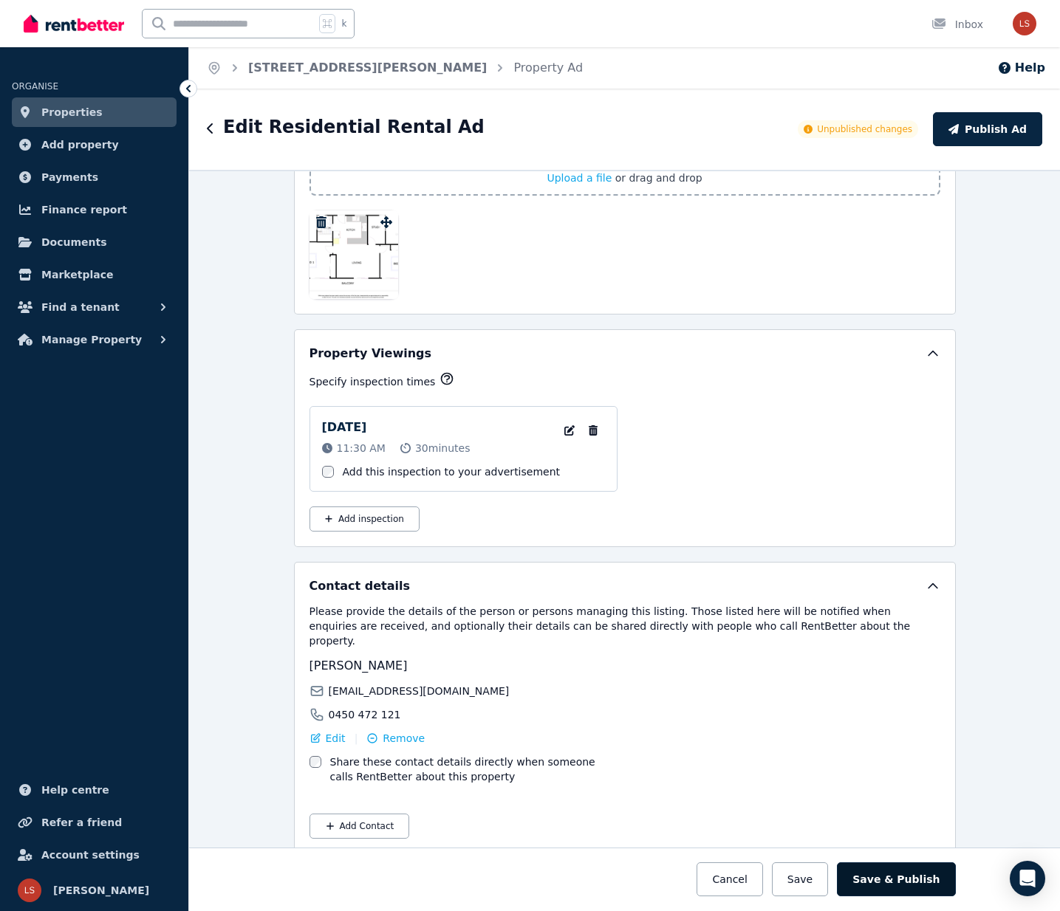
scroll to position [2305, 0]
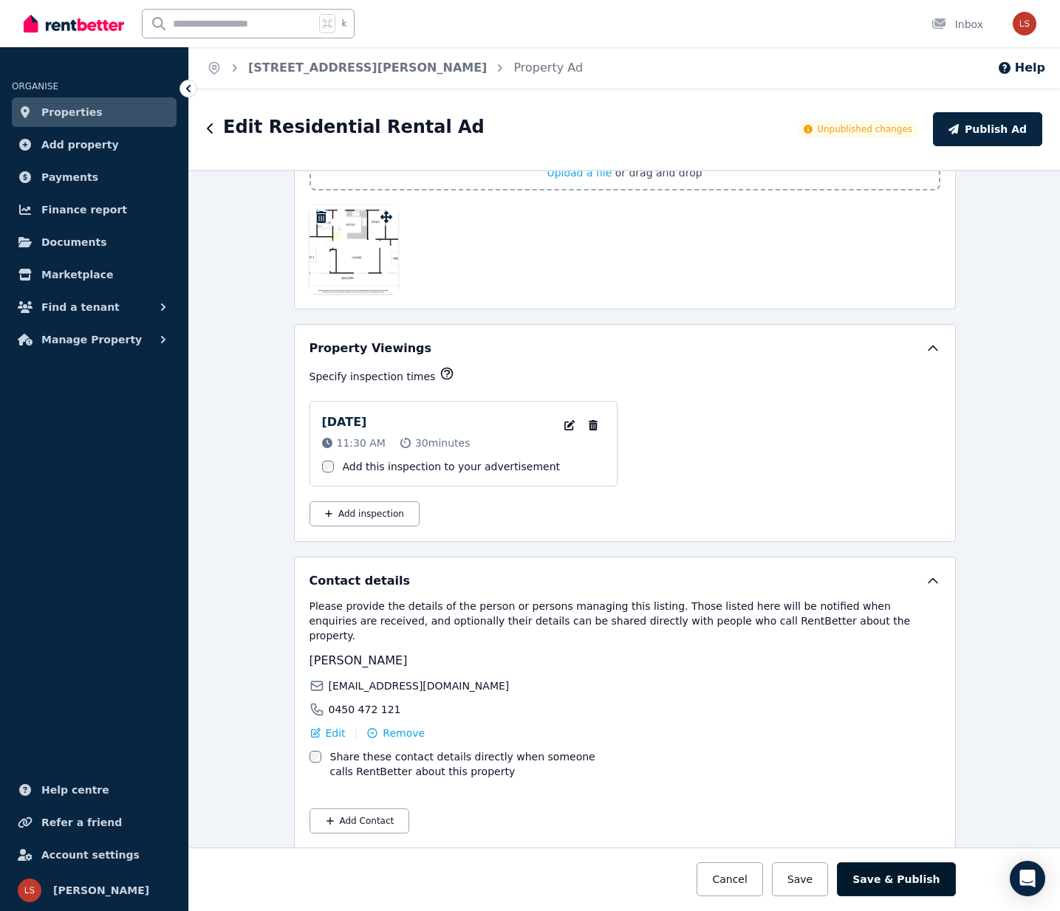
click at [908, 875] on button "Save & Publish" at bounding box center [896, 880] width 118 height 34
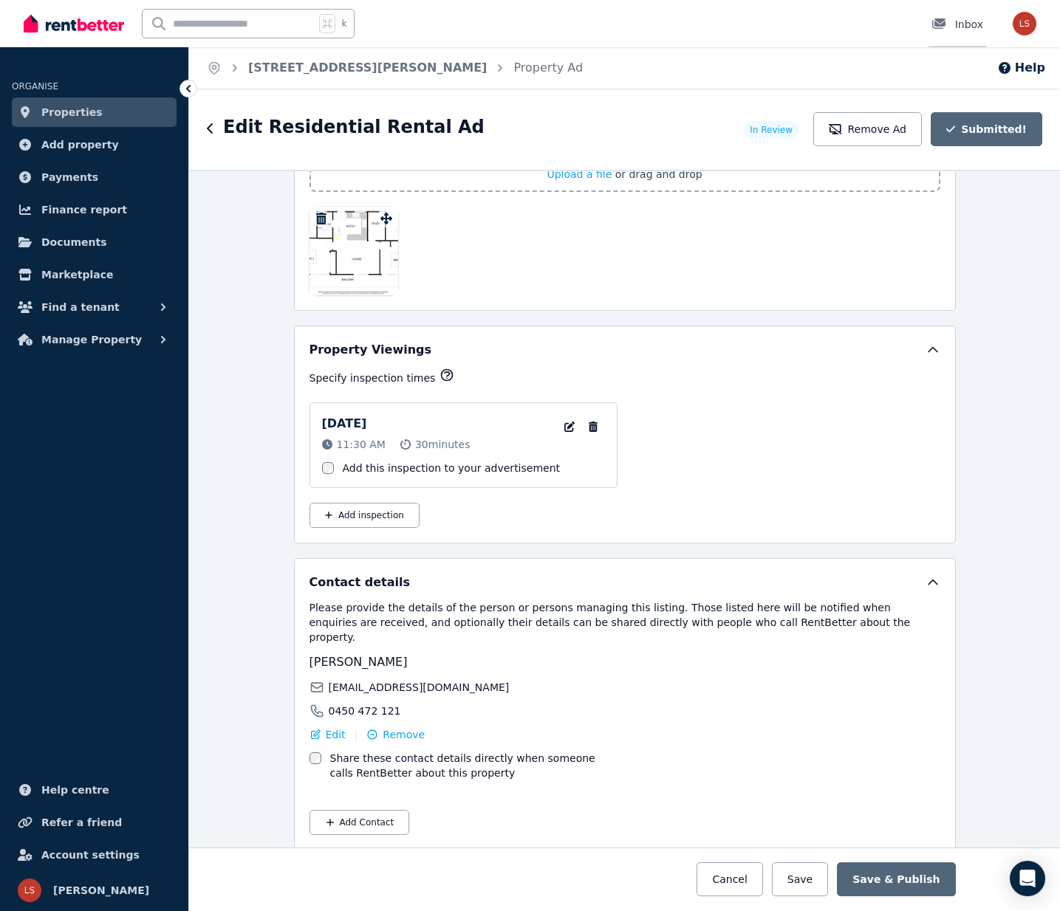
scroll to position [2437, 0]
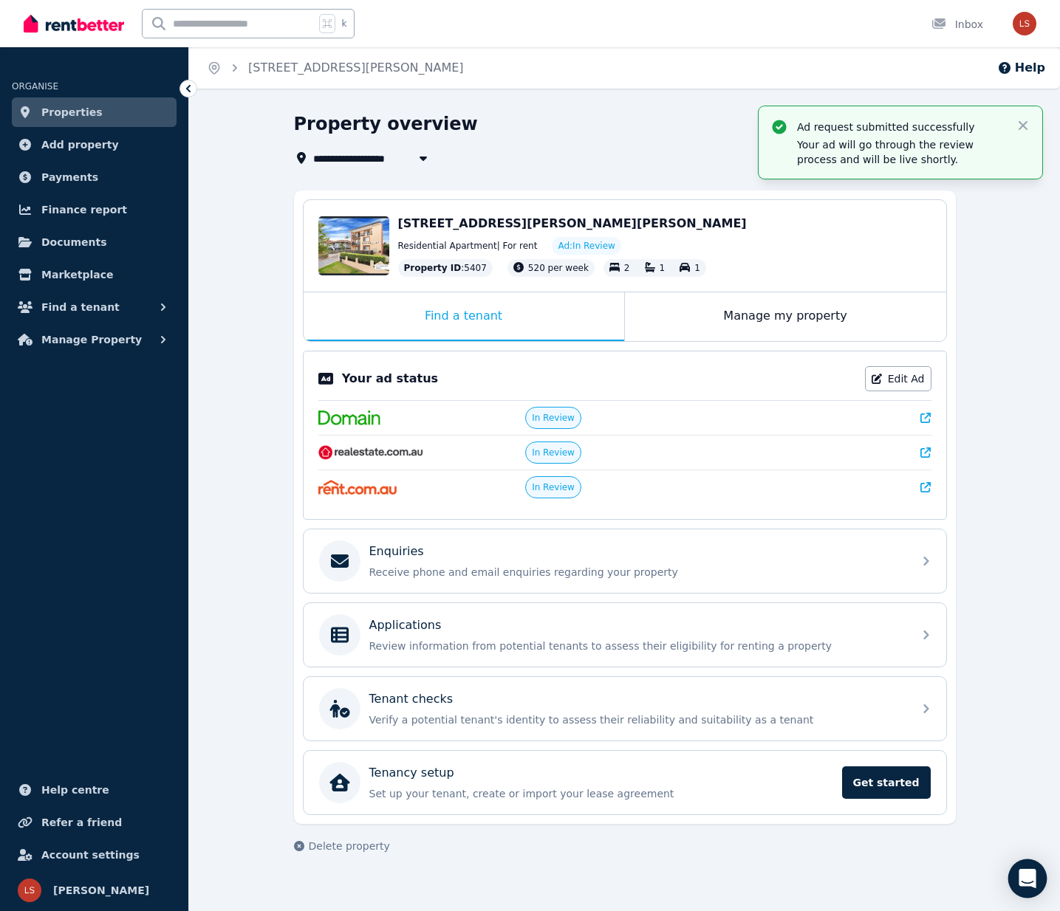
click at [1025, 880] on icon "Open Intercom Messenger" at bounding box center [1027, 878] width 17 height 19
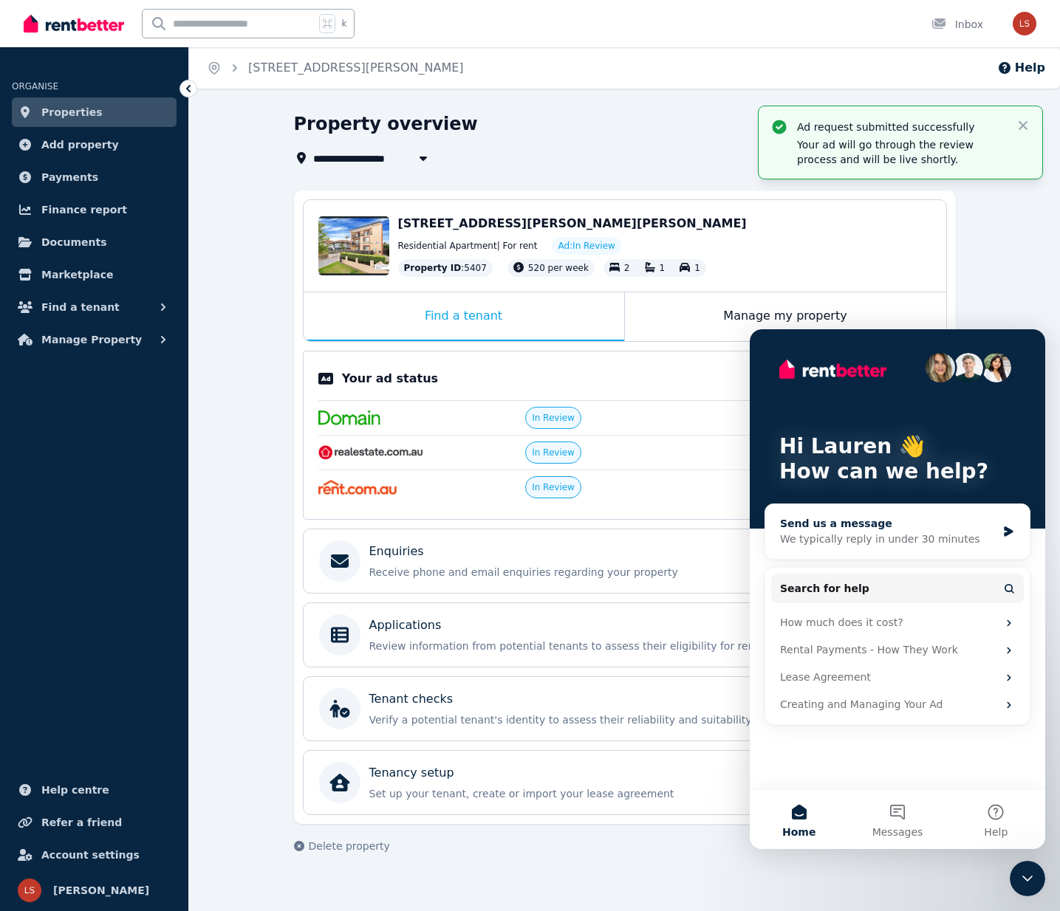
click at [880, 533] on div "We typically reply in under 30 minutes" at bounding box center [888, 540] width 216 height 16
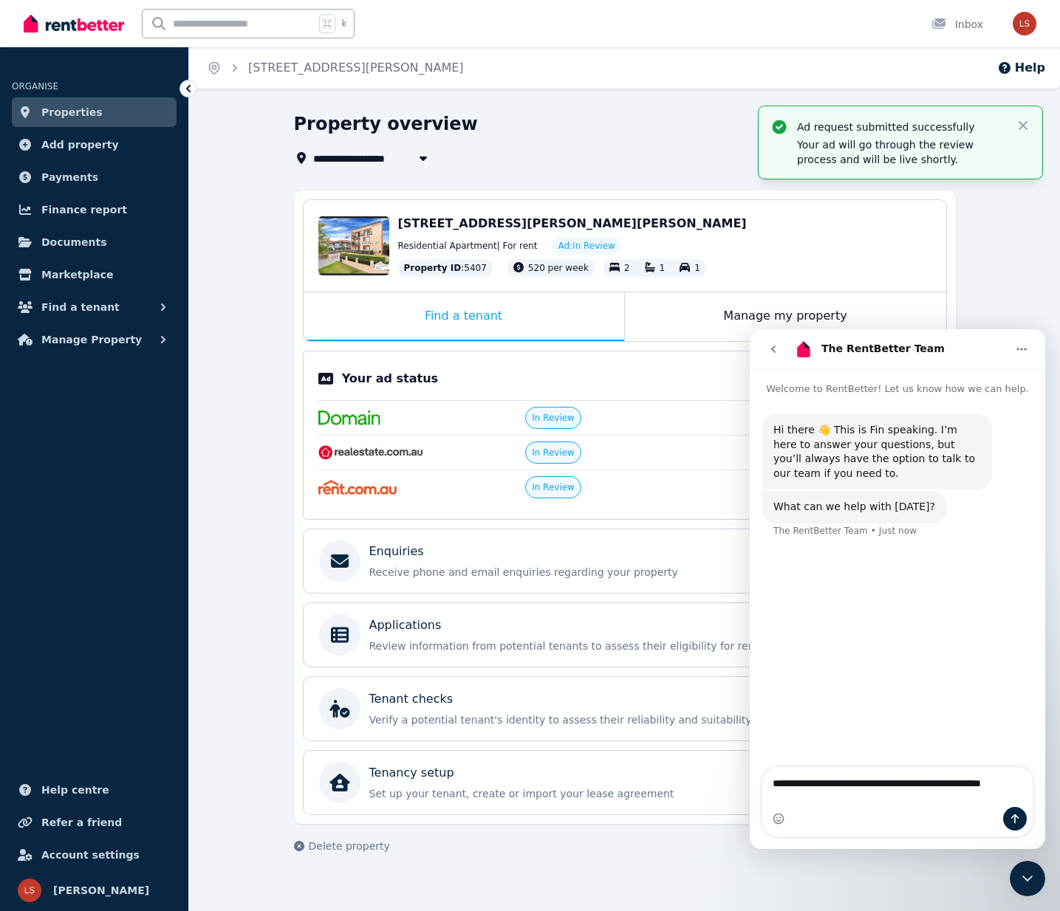
click at [849, 782] on textarea "**********" at bounding box center [897, 787] width 270 height 40
type textarea "**********"
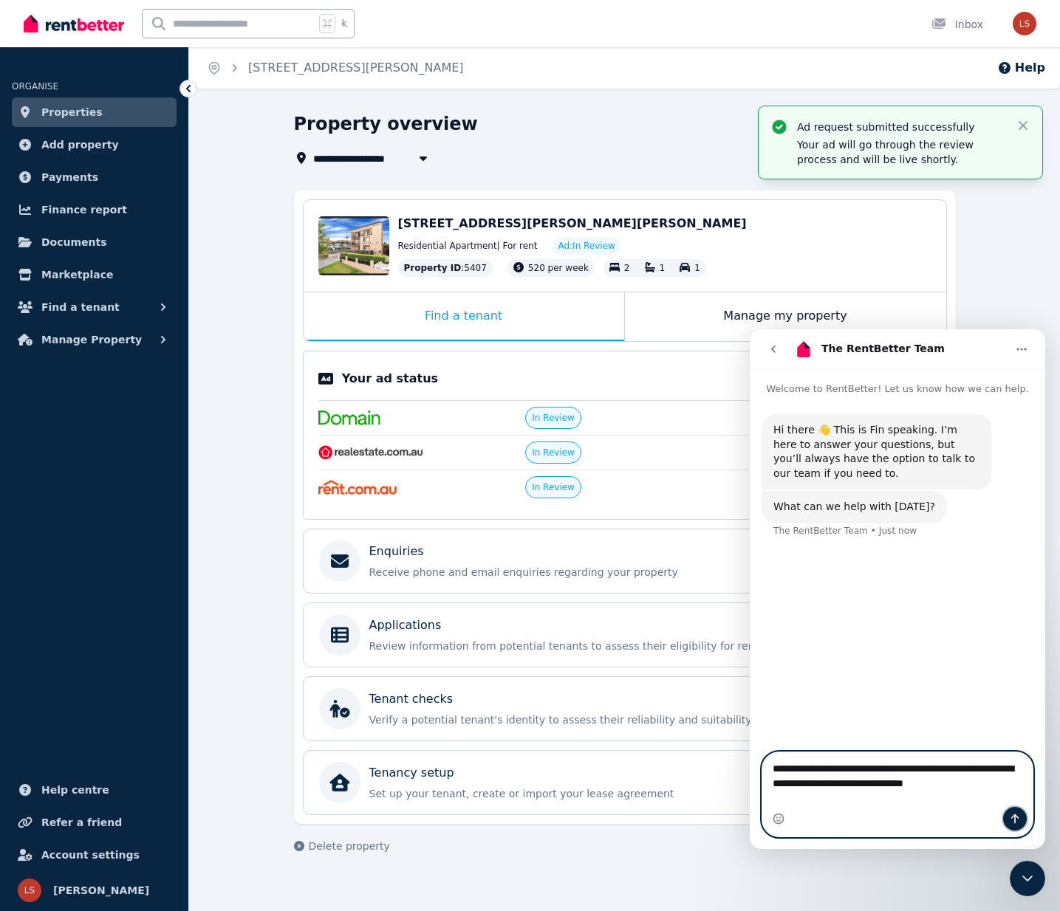
click at [1021, 818] on button "Send a message…" at bounding box center [1015, 819] width 24 height 24
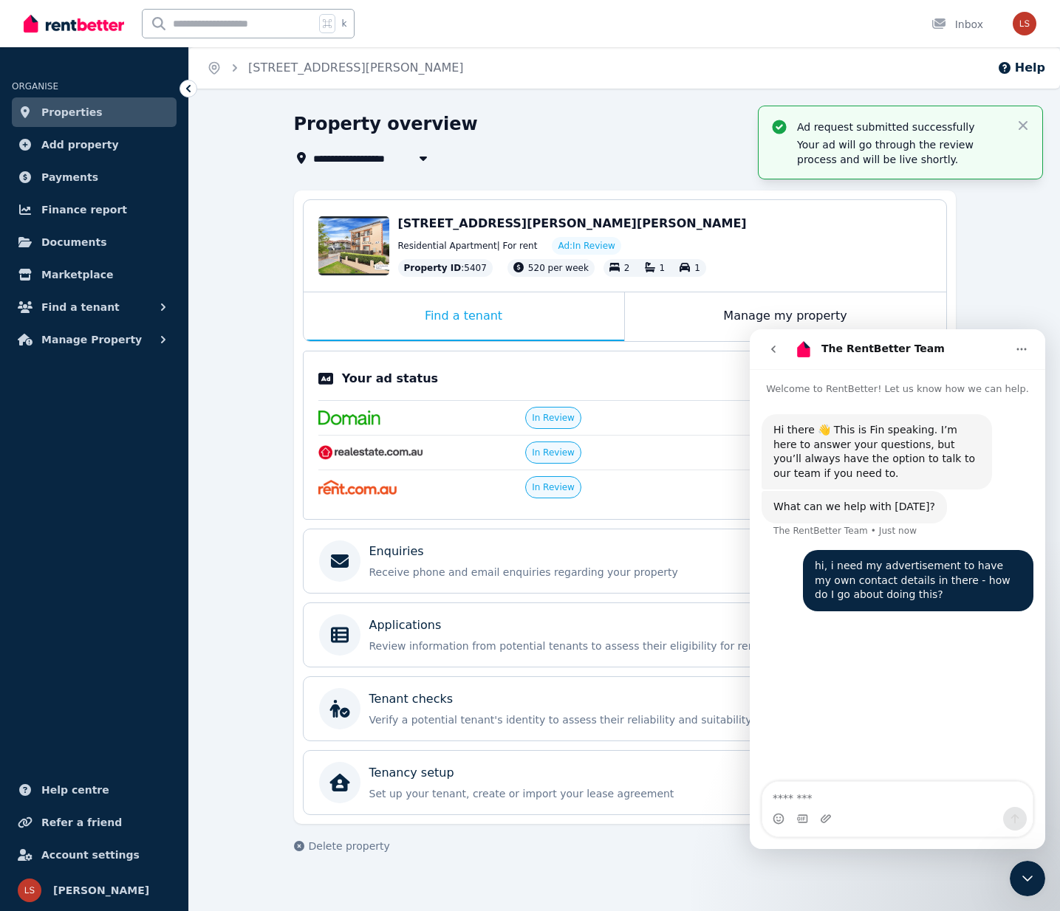
click at [578, 66] on div "Home [STREET_ADDRESS][PERSON_NAME] Help" at bounding box center [624, 67] width 871 height 41
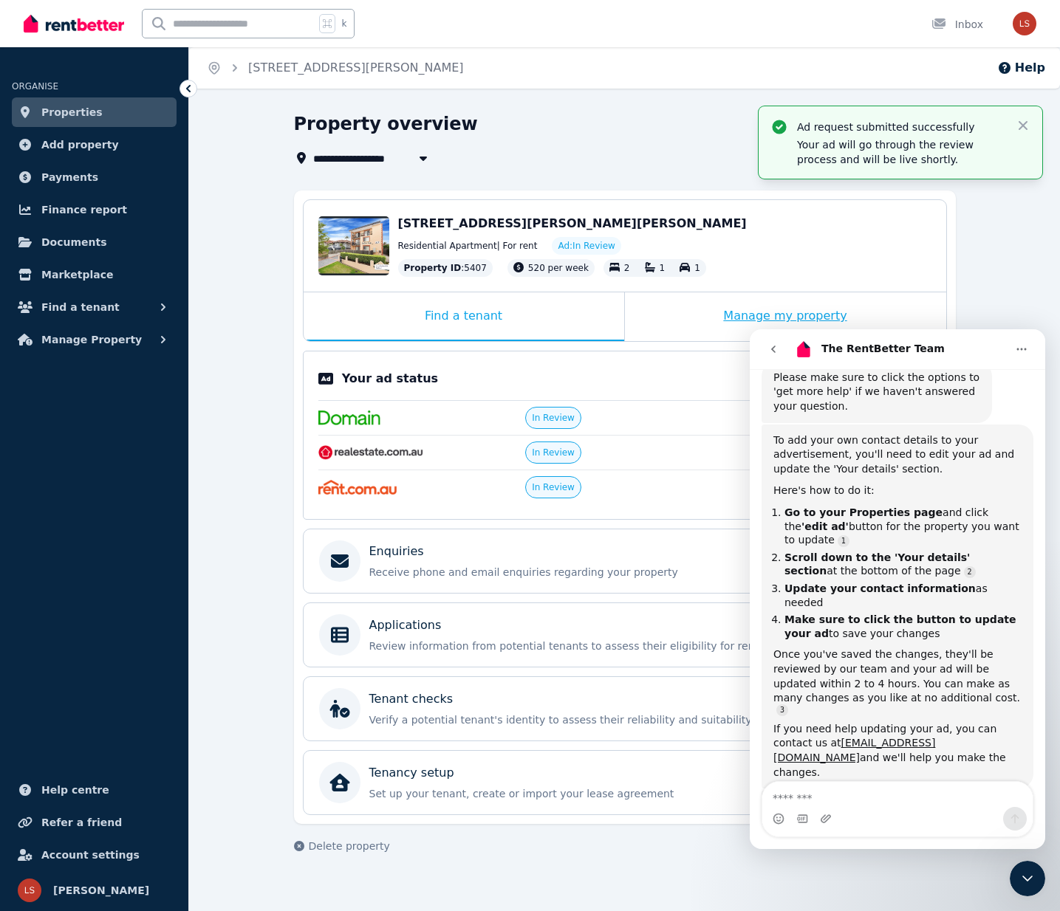
scroll to position [267, 0]
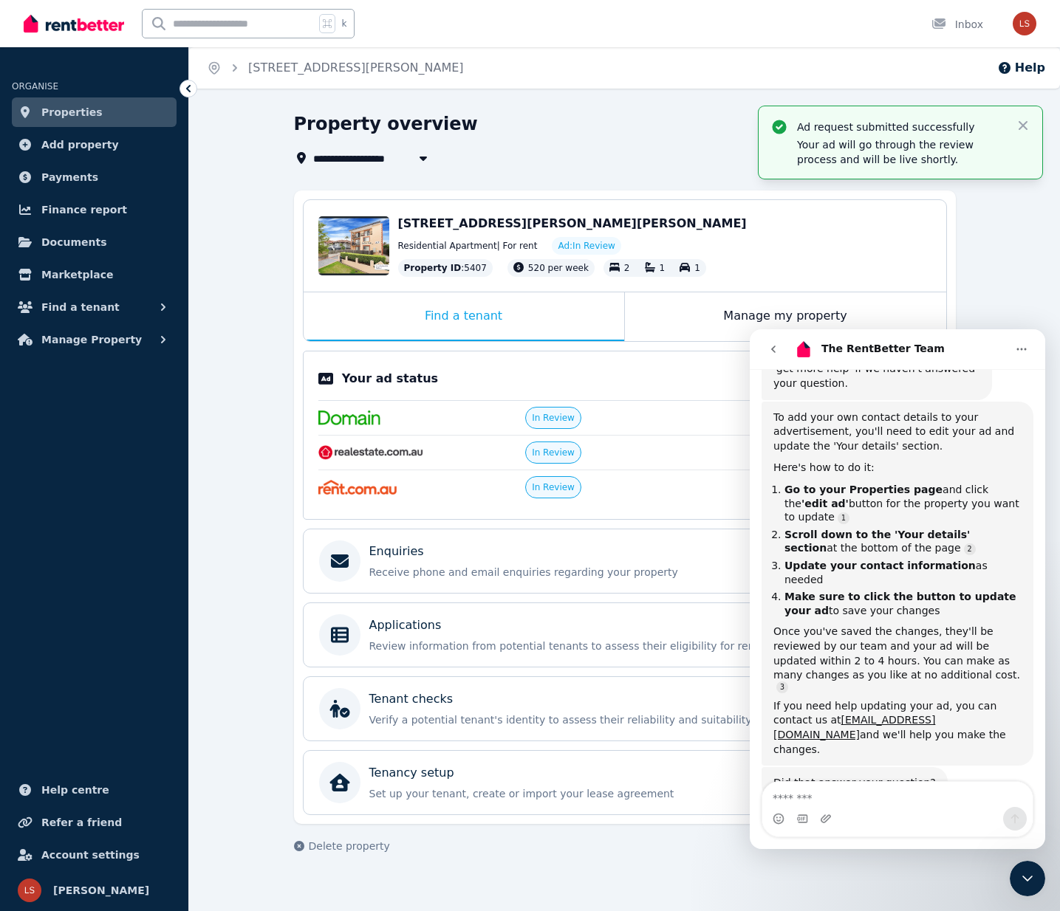
click at [278, 290] on div "**********" at bounding box center [624, 496] width 871 height 768
click at [97, 110] on link "Properties" at bounding box center [94, 112] width 165 height 30
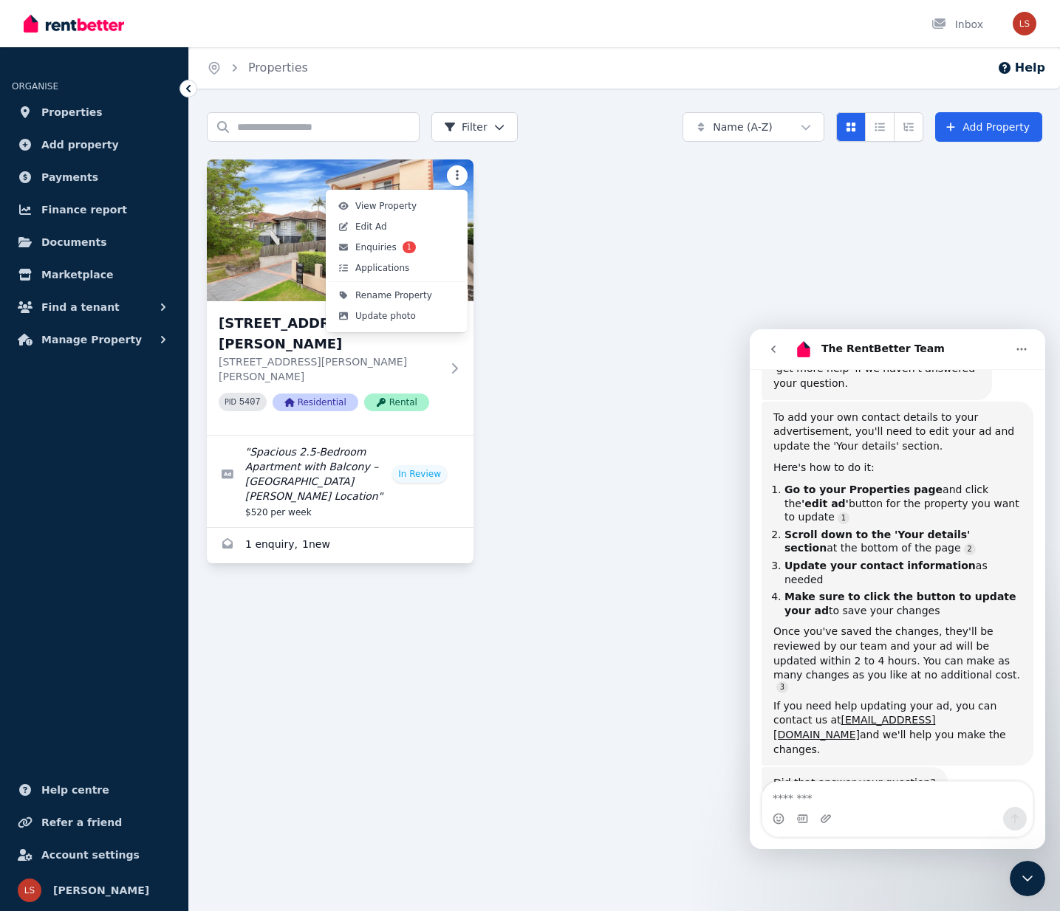
click at [463, 176] on html "Open main menu Inbox Open user menu ORGANISE Properties Add property Payments F…" at bounding box center [530, 455] width 1060 height 911
click at [380, 226] on span "Edit Ad" at bounding box center [371, 227] width 32 height 12
select select "***"
select select "**********"
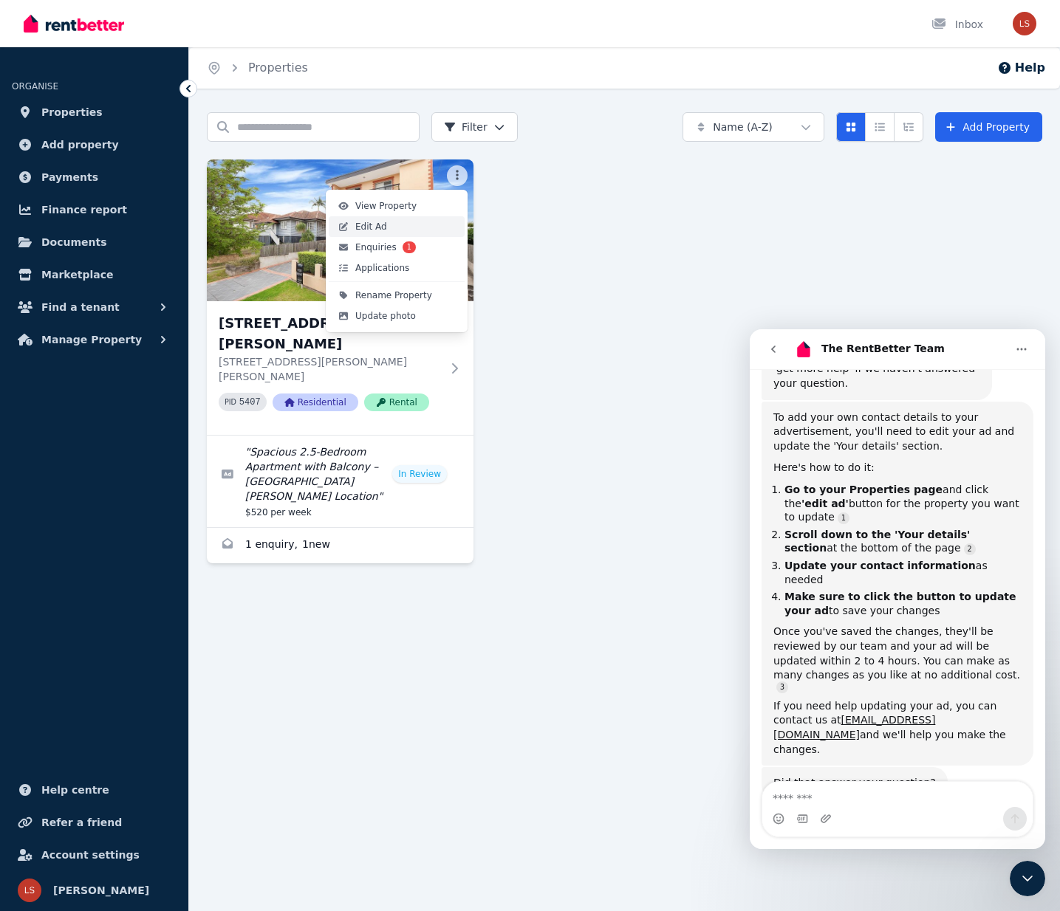
select select "**********"
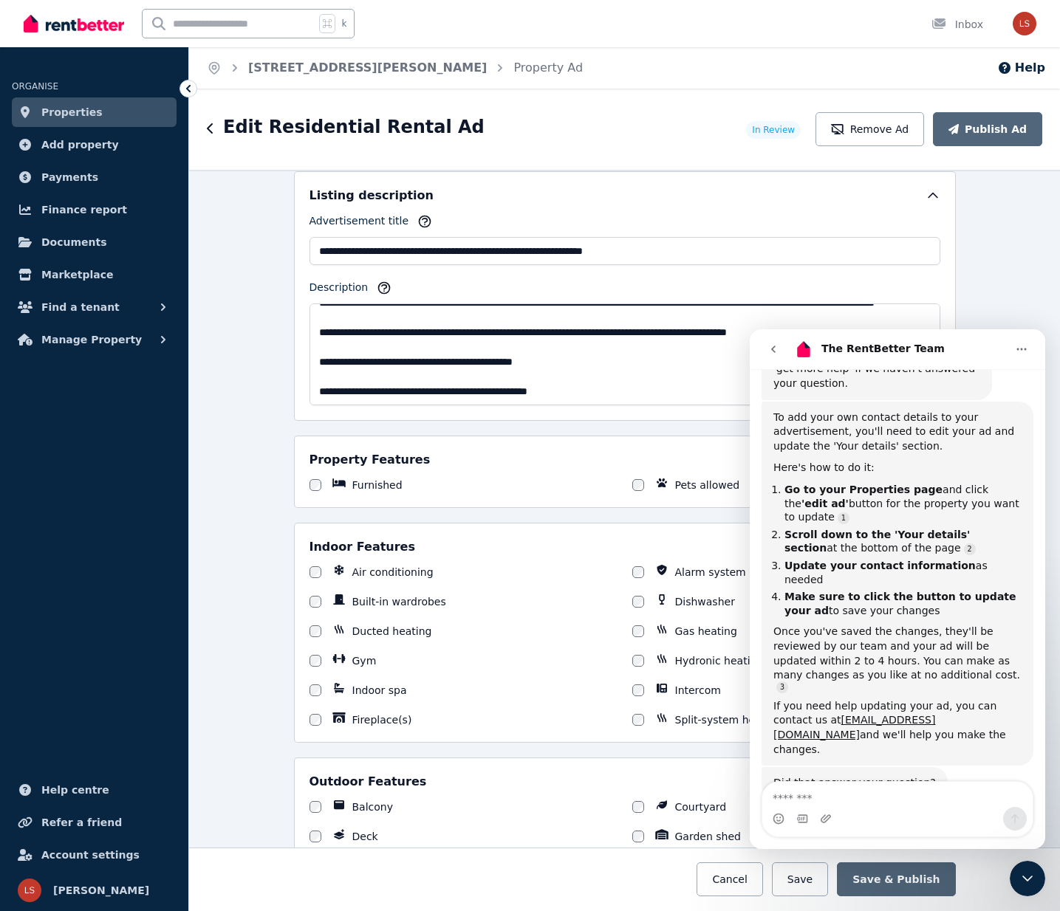
scroll to position [922, 0]
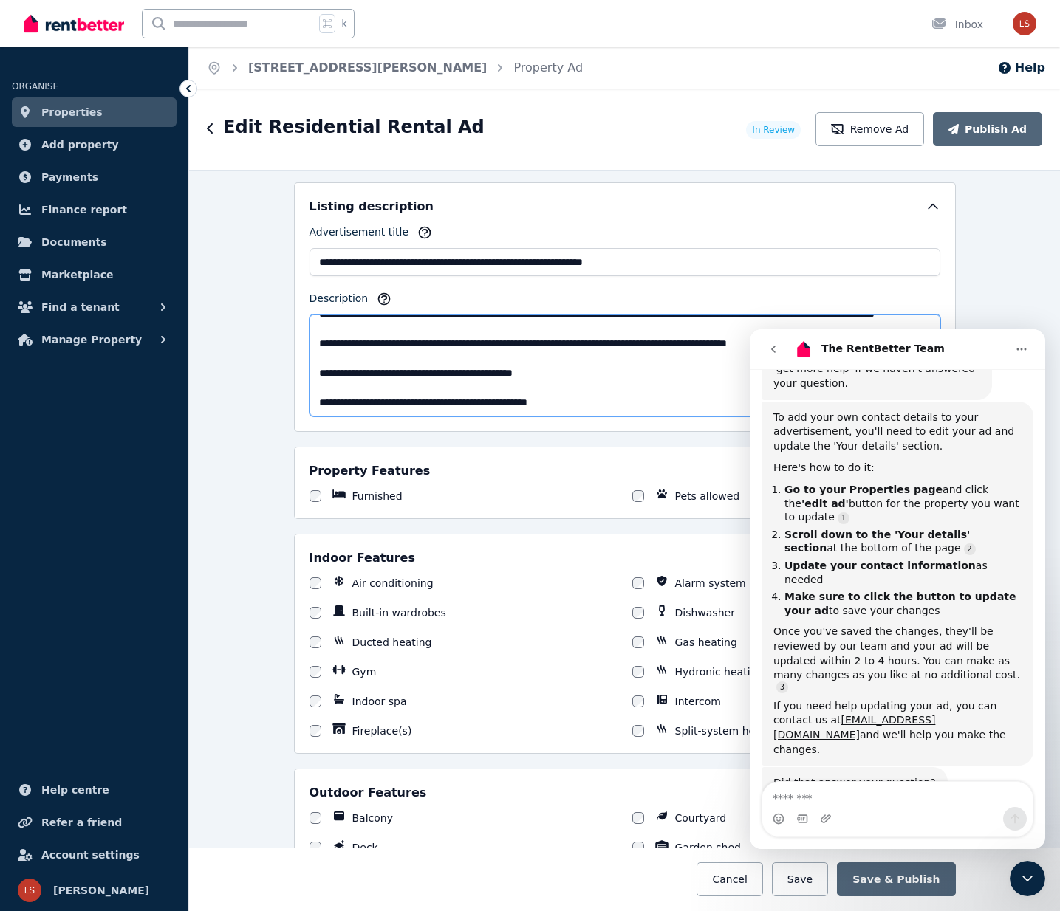
click at [475, 373] on textarea "Description" at bounding box center [624, 366] width 631 height 102
click at [567, 369] on textarea "Description" at bounding box center [624, 366] width 631 height 102
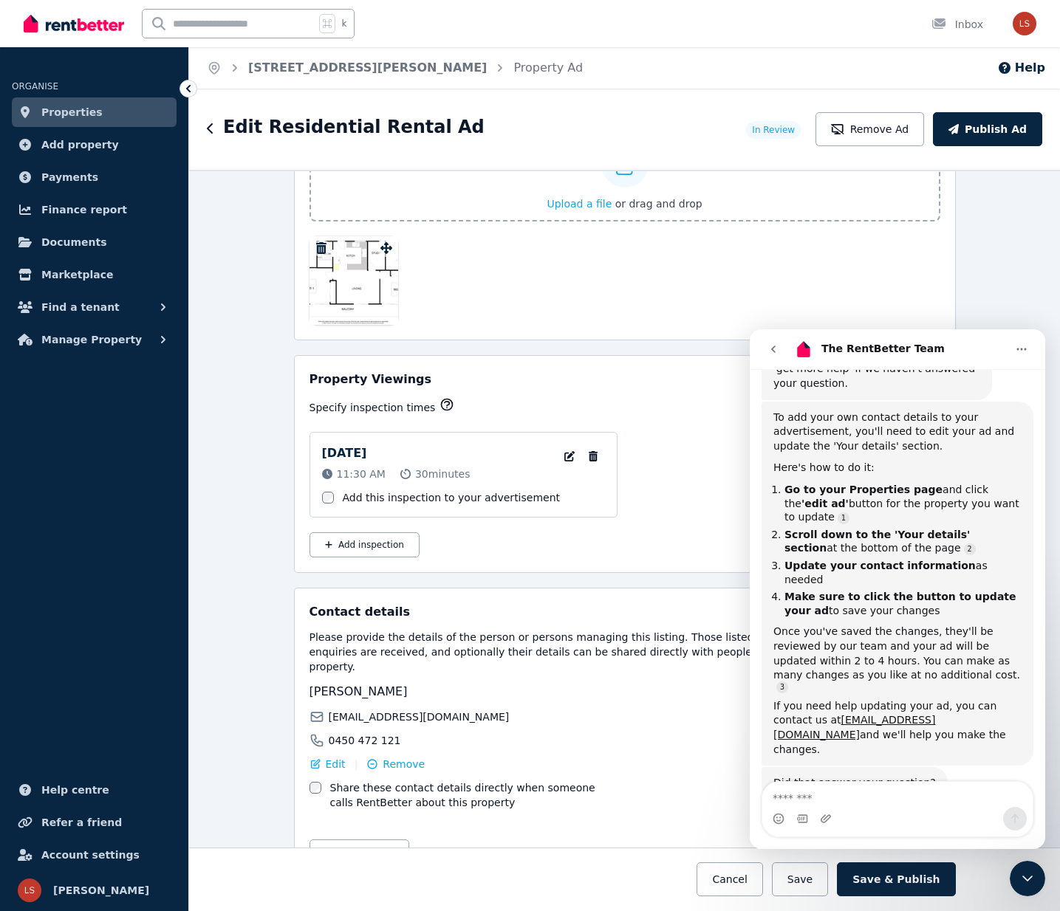
scroll to position [2321, 0]
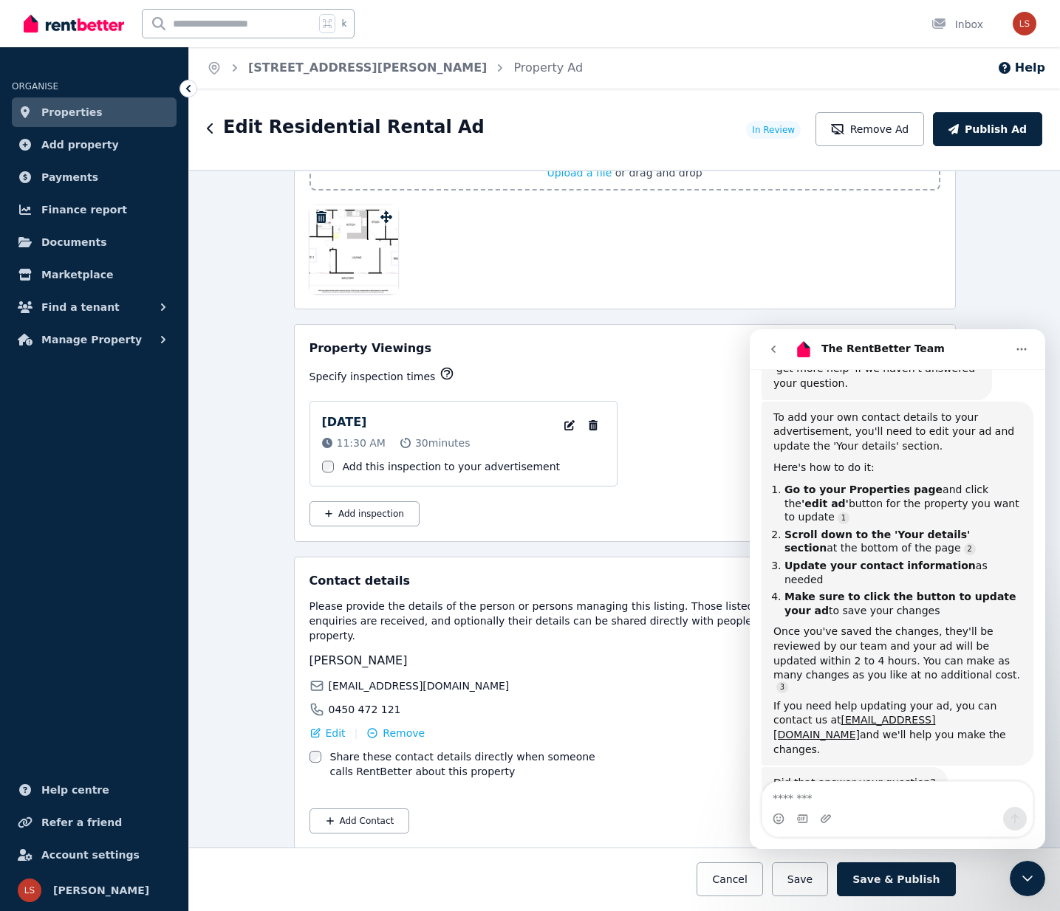
type textarea "**********"
click at [597, 809] on div "Add Contact" at bounding box center [624, 821] width 631 height 25
click at [877, 873] on button "Save & Publish" at bounding box center [896, 880] width 118 height 34
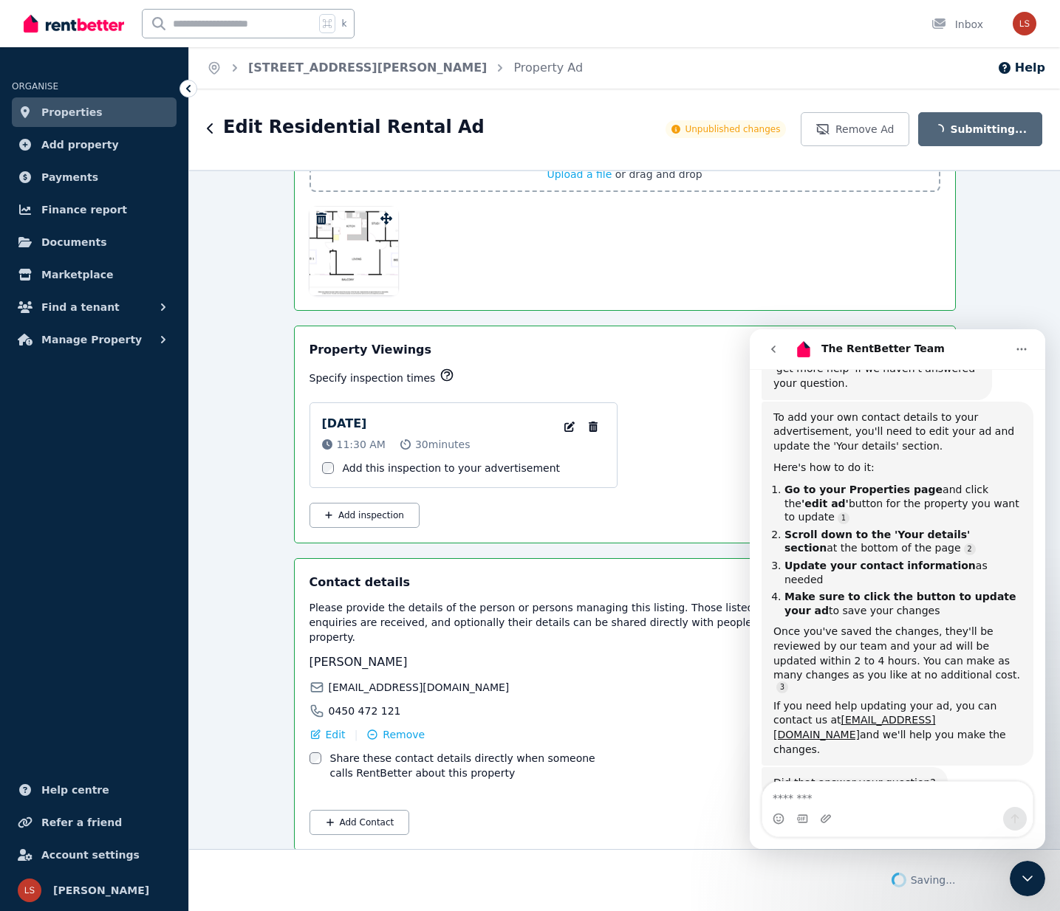
scroll to position [2437, 0]
